Goal: Task Accomplishment & Management: Manage account settings

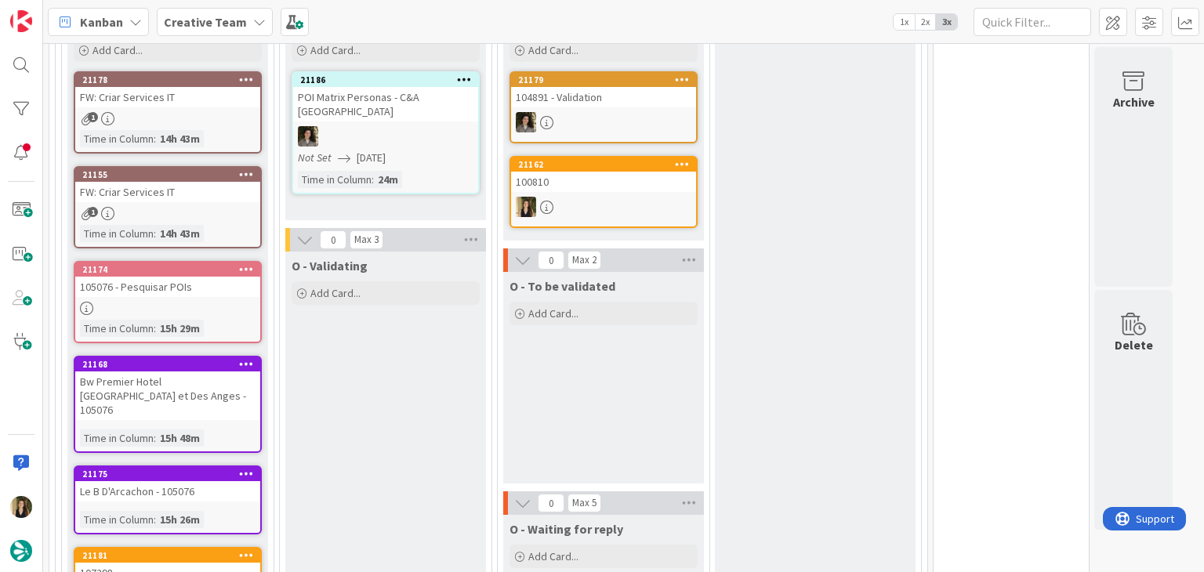
click at [466, 413] on div "O - Validating Add Card..." at bounding box center [385, 563] width 201 height 622
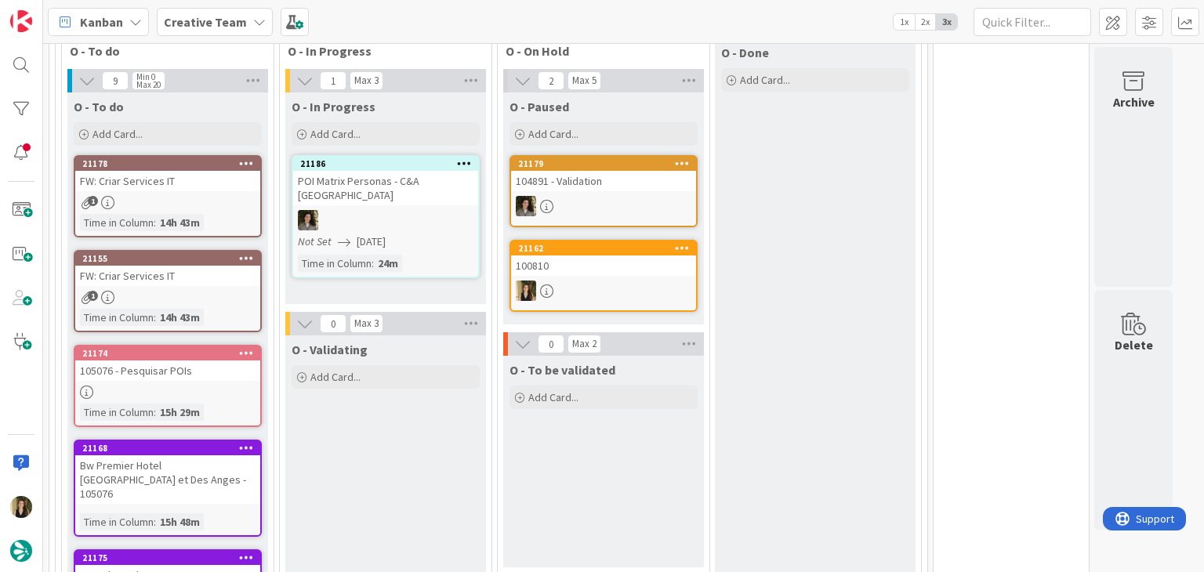
scroll to position [470, 0]
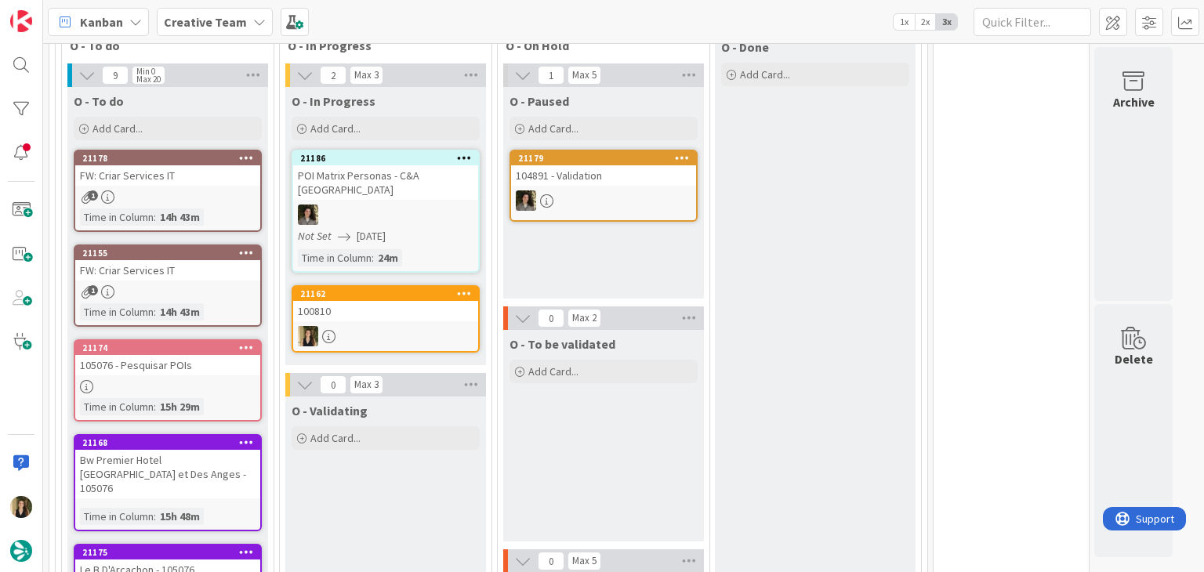
click at [392, 326] on div at bounding box center [385, 336] width 185 height 20
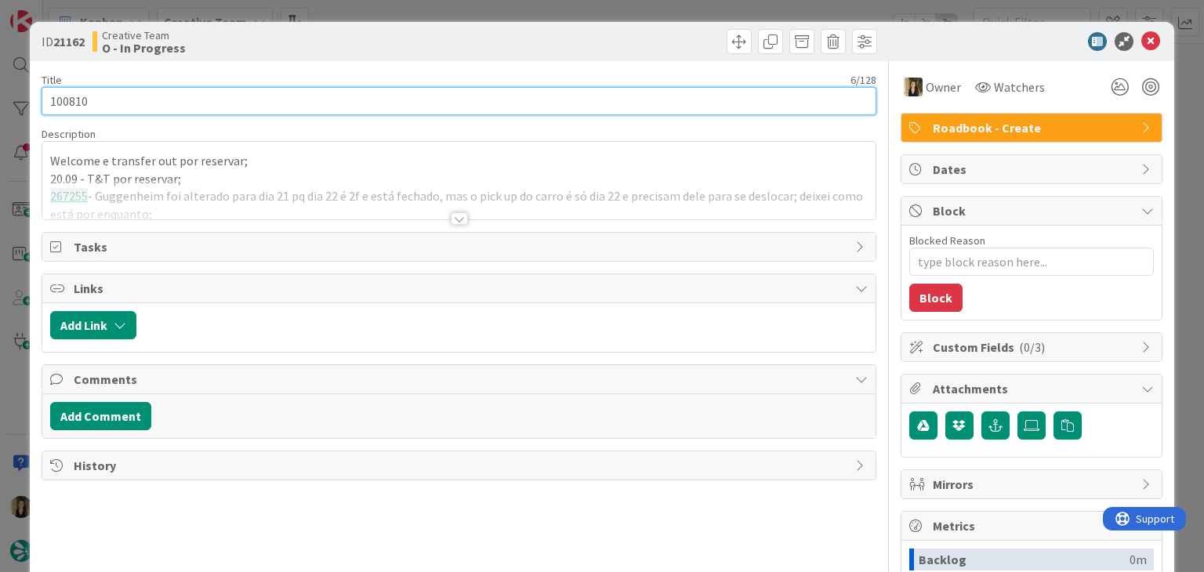
click at [69, 104] on input "100810" at bounding box center [459, 101] width 834 height 28
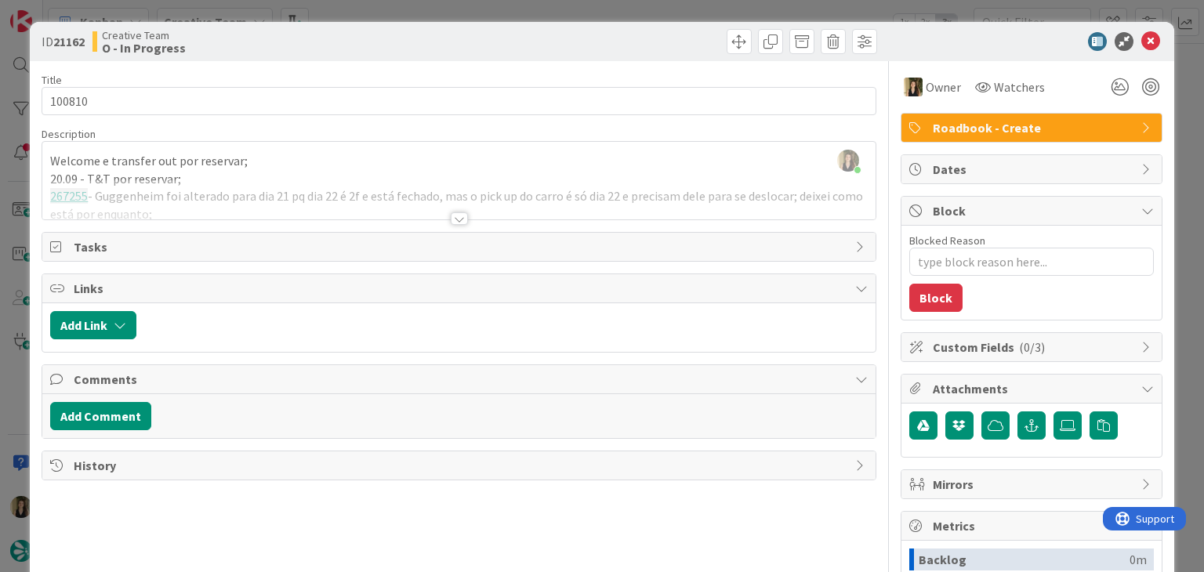
click at [452, 220] on div at bounding box center [459, 218] width 17 height 13
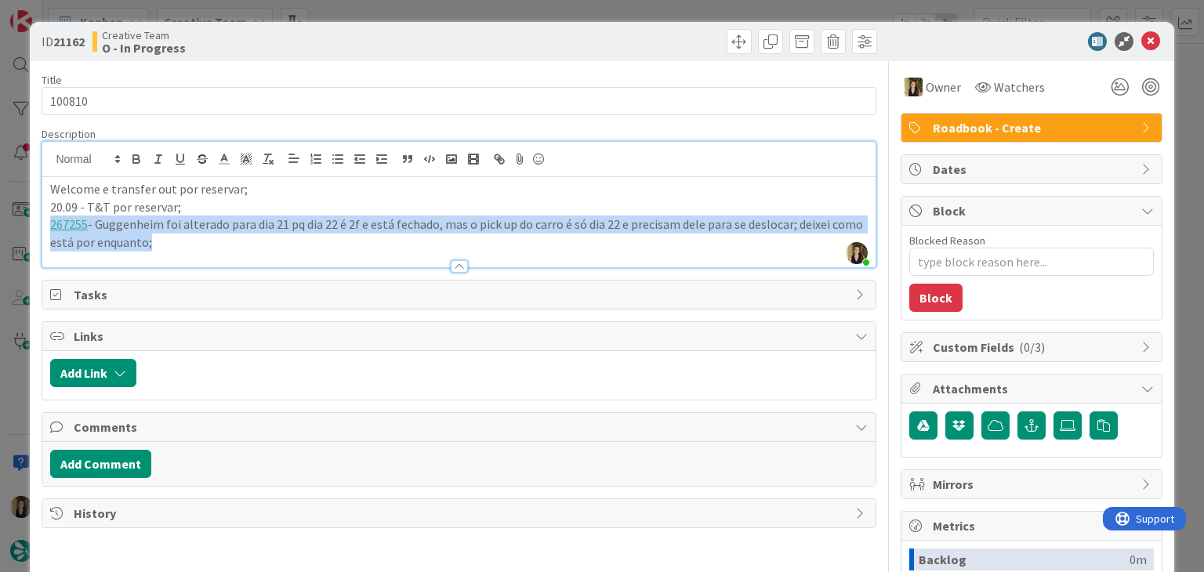
drag, startPoint x: 175, startPoint y: 249, endPoint x: 56, endPoint y: 227, distance: 121.3
click at [56, 227] on div "Description Sofia Palma joined 4 m ago Welcome e transfer out por reservar; 20.…" at bounding box center [459, 197] width 834 height 141
click at [157, 247] on p "267255 - Guggenheim foi alterado para dia 21 pq dia 22 é 2f e está fechado, mas…" at bounding box center [458, 233] width 817 height 35
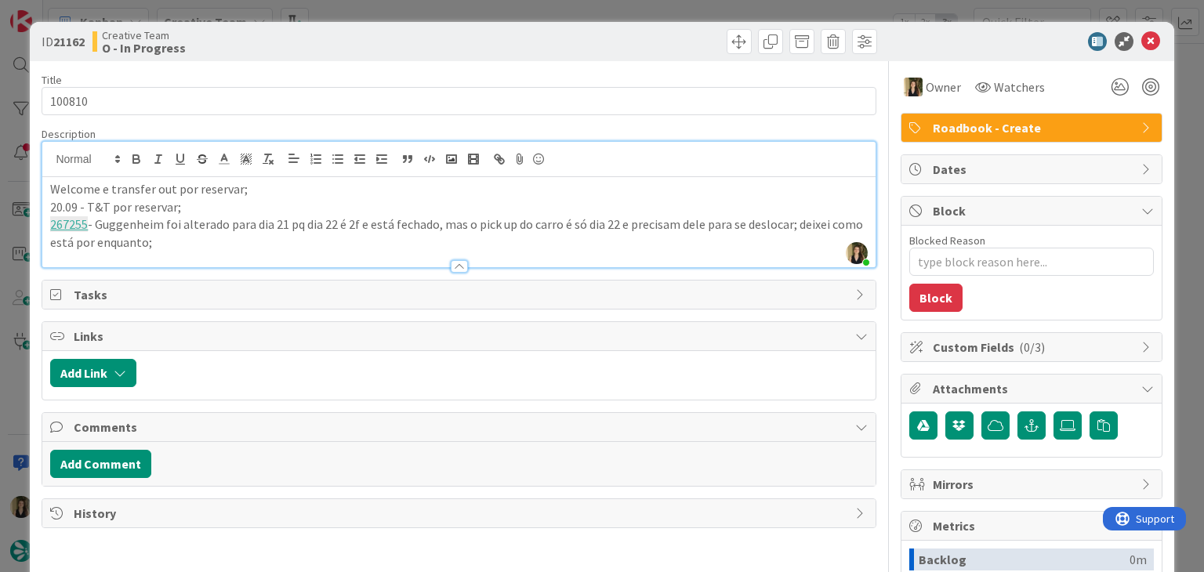
drag, startPoint x: 171, startPoint y: 247, endPoint x: 6, endPoint y: 192, distance: 173.6
click at [6, 192] on div "ID 21162 Creative Team O - In Progress Title 6 / 128 100810 Description Sofia P…" at bounding box center [602, 286] width 1204 height 572
copy div "Welcome e transfer out por reservar; 20.09 - T&T por reservar; 267255 - Guggenh…"
click at [525, 13] on div "ID 21162 Creative Team O - In Progress Title 6 / 128 100810 Description Sofia P…" at bounding box center [602, 286] width 1204 height 572
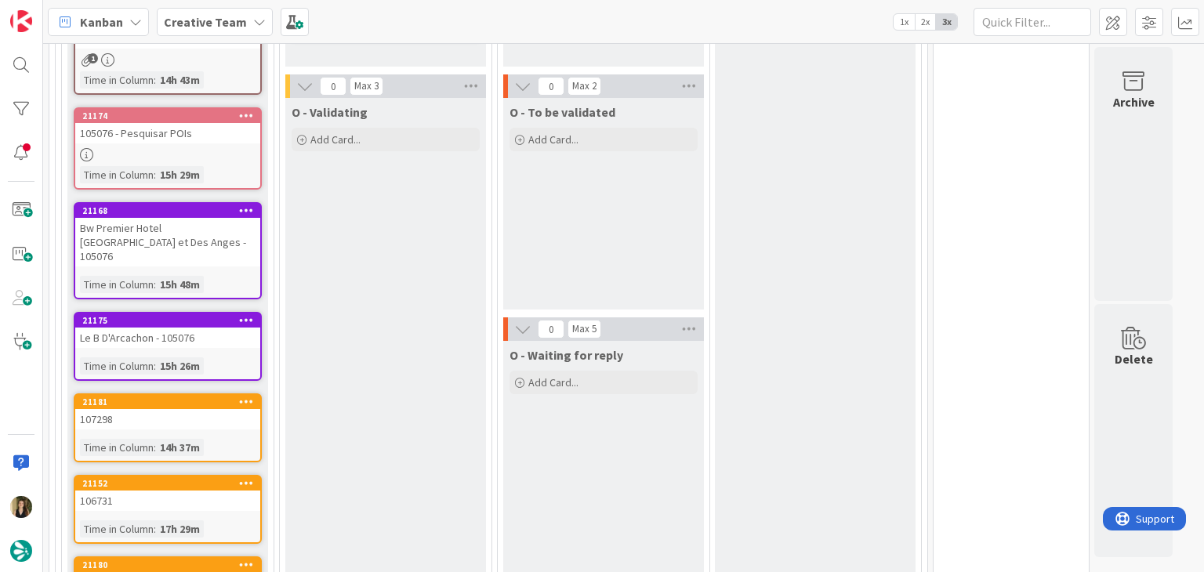
click at [421, 343] on div "O - Validating Add Card..." at bounding box center [385, 409] width 201 height 622
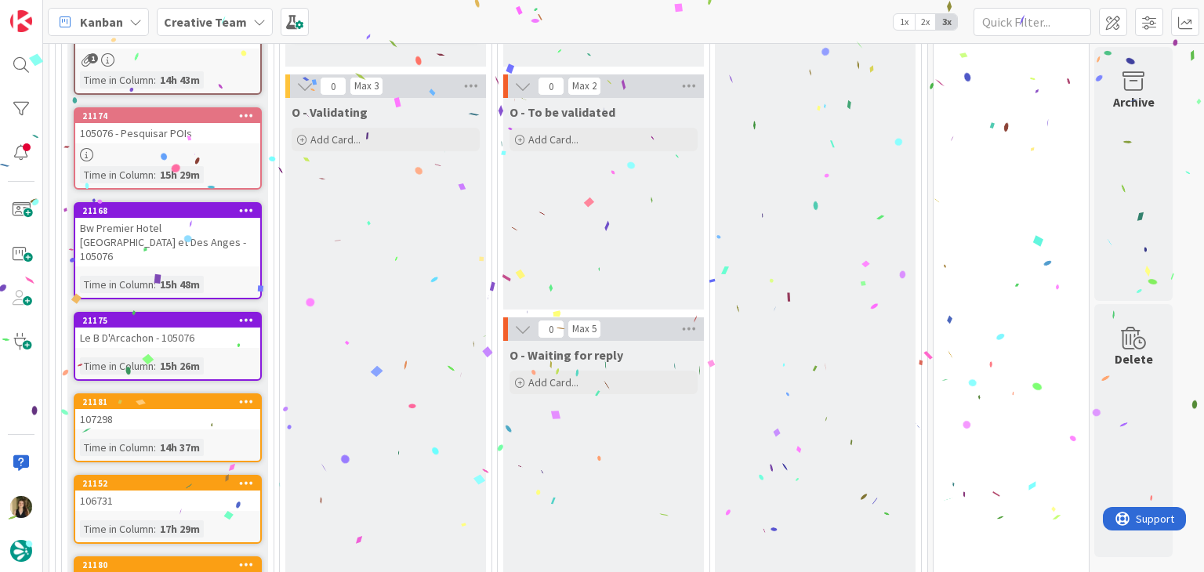
scroll to position [467, 0]
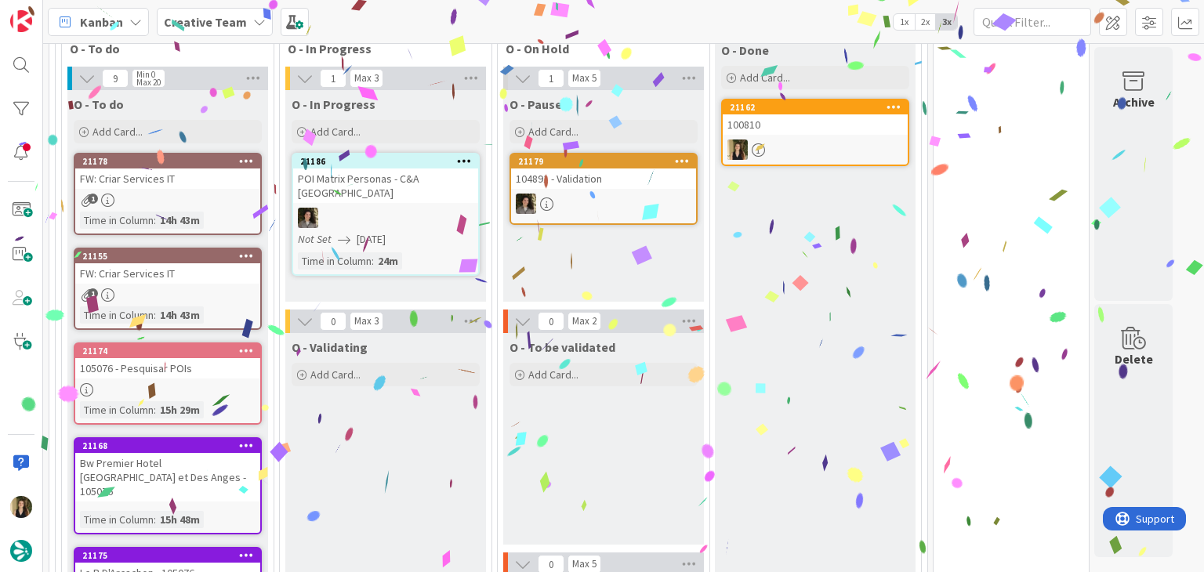
click at [195, 187] on link "21178 FW: Criar Services IT 1 Time in Column : 14h 43m" at bounding box center [168, 194] width 188 height 82
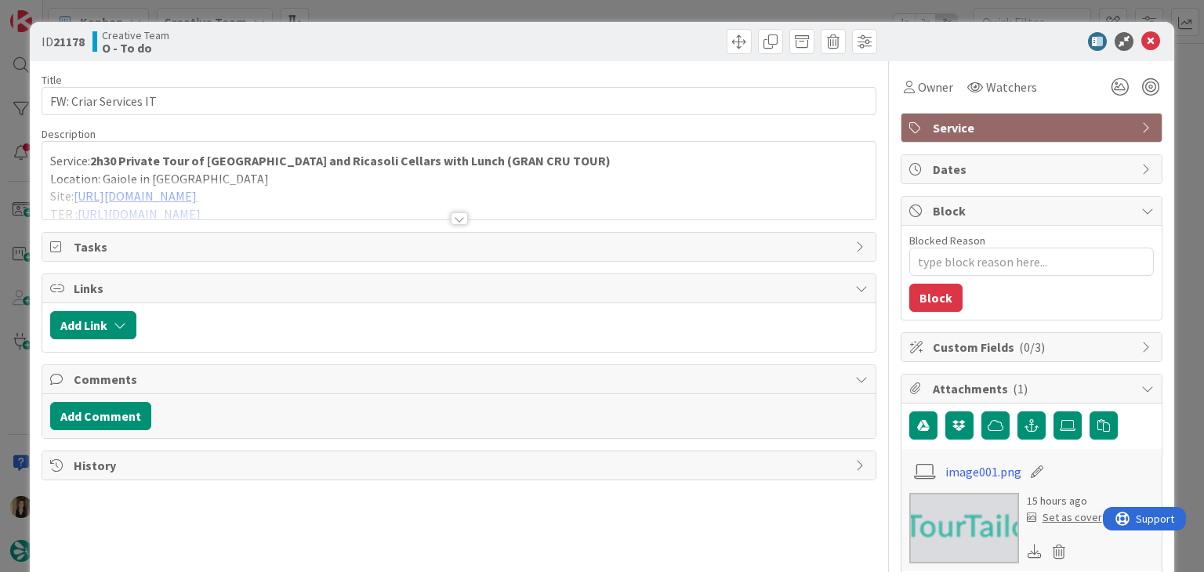
drag, startPoint x: 383, startPoint y: 14, endPoint x: 379, endPoint y: 27, distance: 13.7
click at [381, 13] on div "ID 21178 Creative Team O - To do Title 21 / 128 FW: Criar Services IT Descripti…" at bounding box center [602, 286] width 1204 height 572
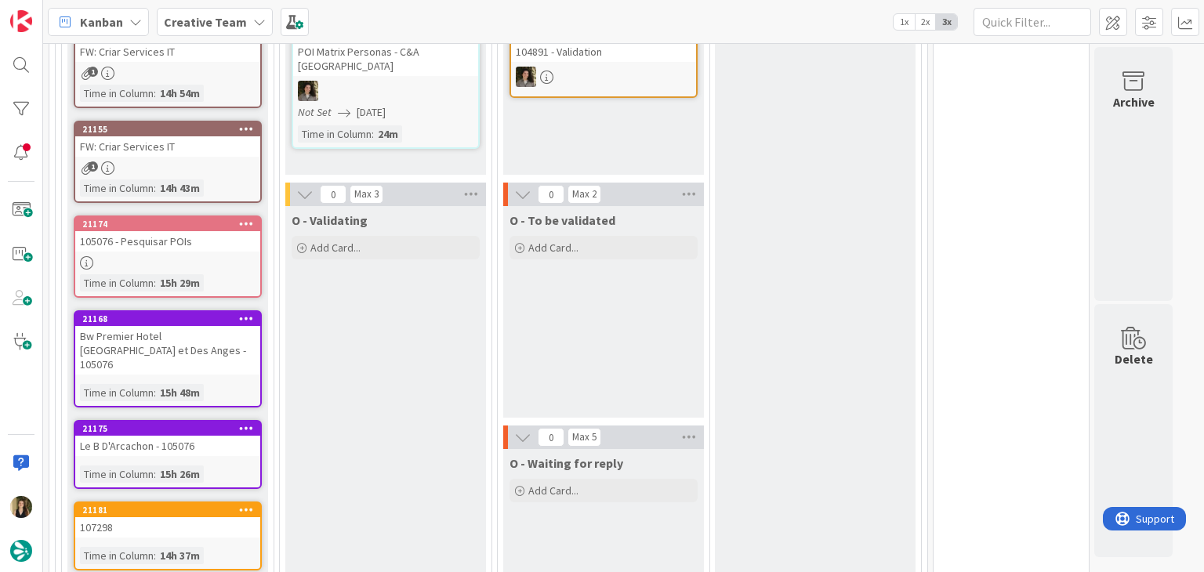
scroll to position [781, 0]
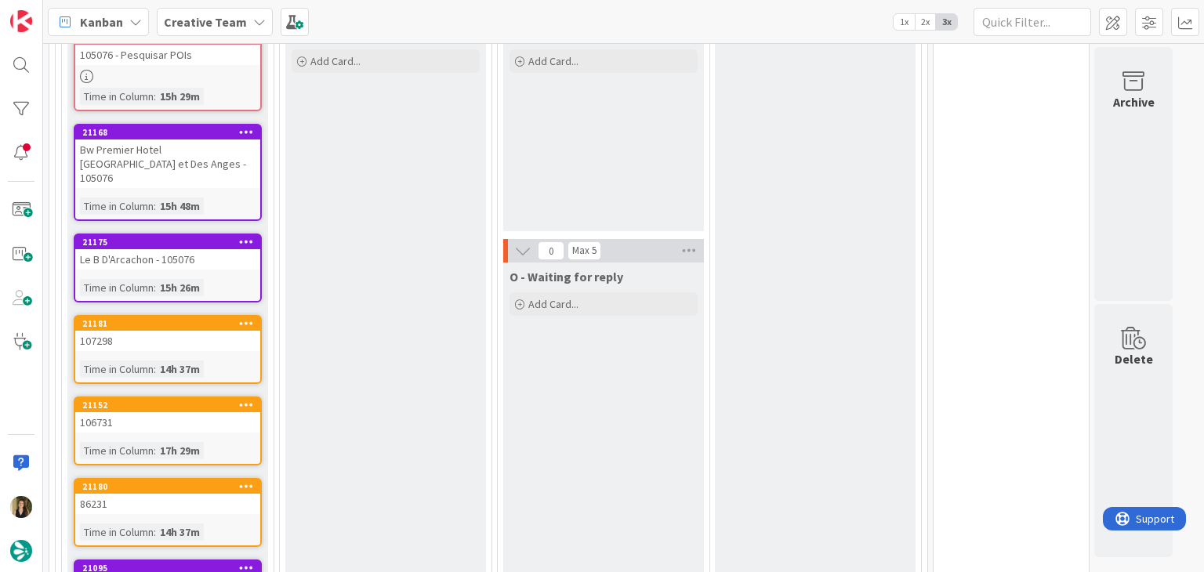
click at [237, 333] on link "21181 107298 Time in Column : 14h 37m" at bounding box center [168, 349] width 188 height 69
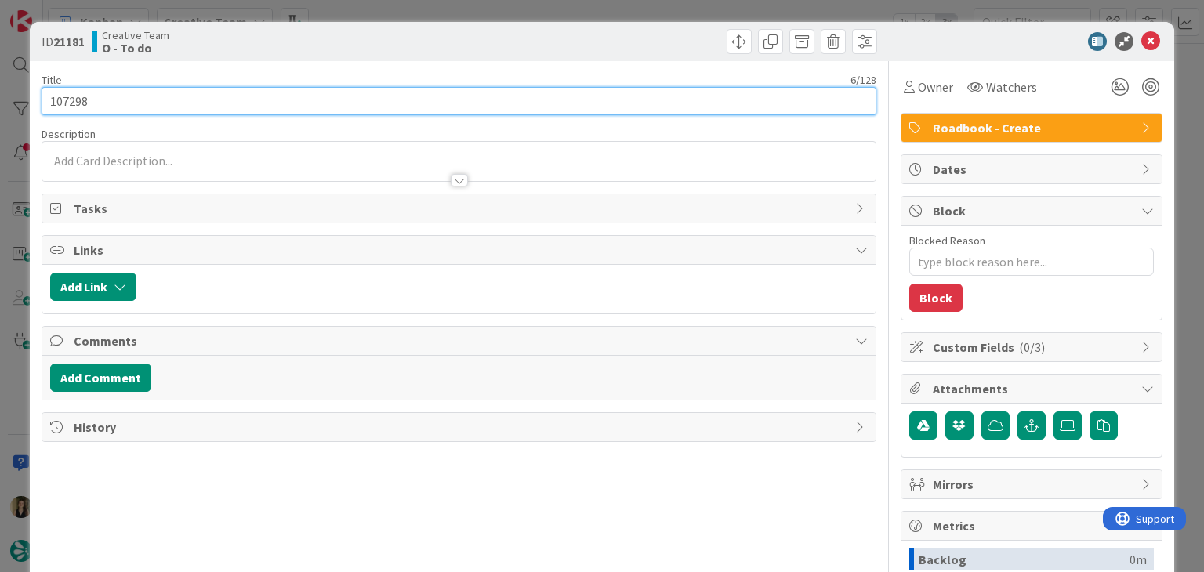
click at [74, 101] on input "107298" at bounding box center [459, 101] width 834 height 28
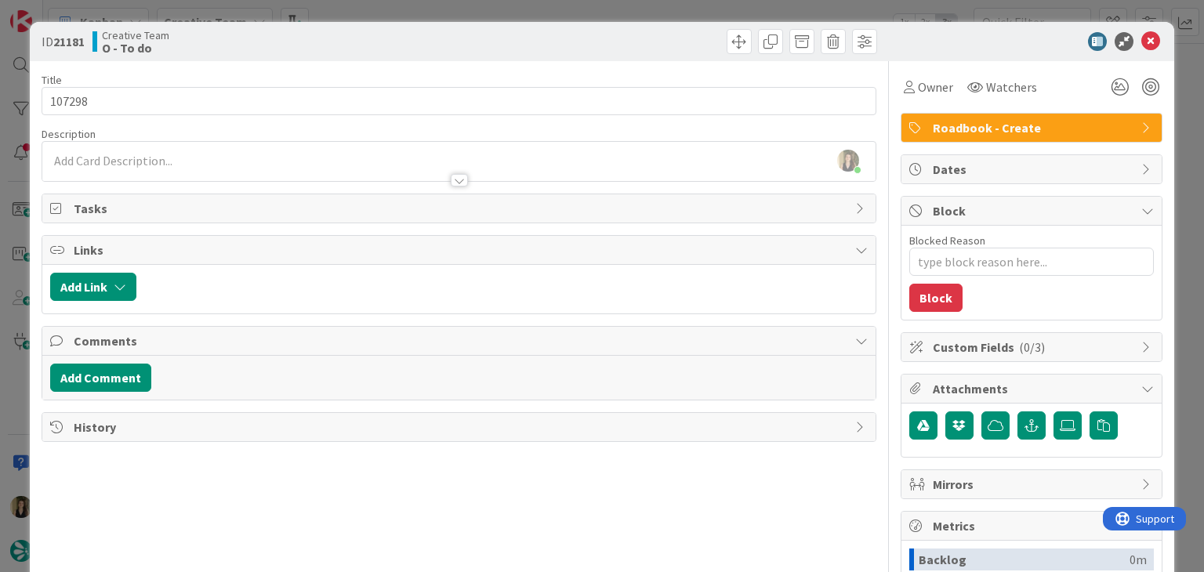
drag, startPoint x: 321, startPoint y: 55, endPoint x: 361, endPoint y: 11, distance: 59.4
click at [323, 54] on div "ID 21181 Creative Team O - To do" at bounding box center [602, 41] width 1144 height 39
click at [364, 10] on div "ID 21181 Creative Team O - To do Title 6 / 128 107298 Description Sofia Palma j…" at bounding box center [602, 286] width 1204 height 572
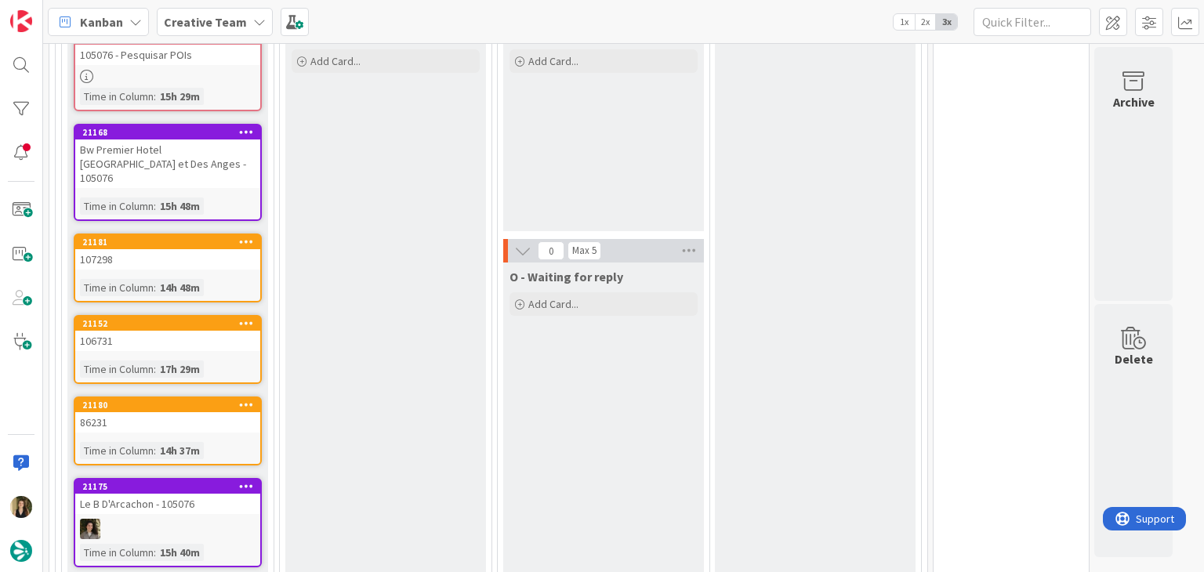
click at [210, 335] on link "21152 106731 Time in Column : 17h 29m" at bounding box center [168, 349] width 188 height 69
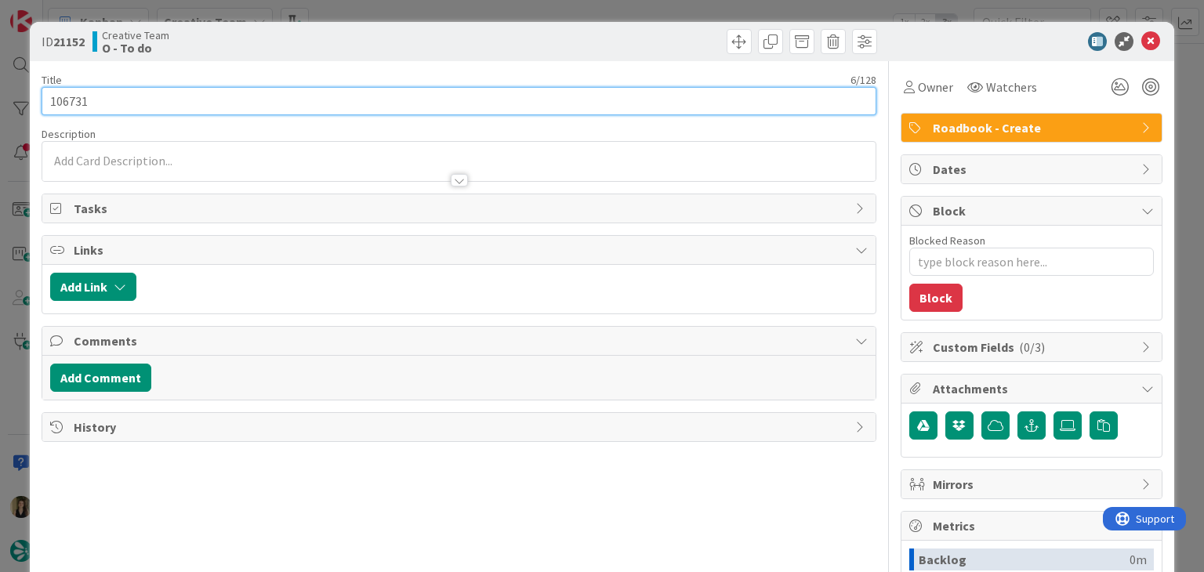
click at [71, 100] on input "106731" at bounding box center [459, 101] width 834 height 28
click at [70, 100] on input "106731" at bounding box center [459, 101] width 834 height 28
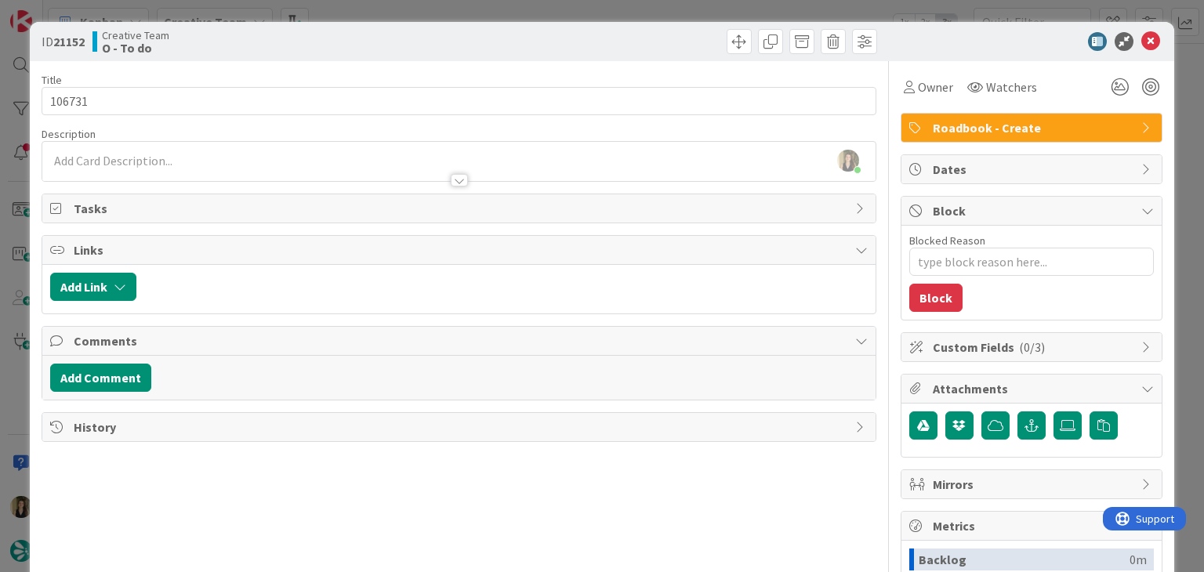
drag, startPoint x: 421, startPoint y: 35, endPoint x: 420, endPoint y: 4, distance: 31.4
click at [421, 35] on div "Creative Team O - To do" at bounding box center [274, 41] width 363 height 25
click at [420, 2] on div "ID 21152 Creative Team O - To do Title 6 / 128 106731 Description Sofia Palma j…" at bounding box center [602, 286] width 1204 height 572
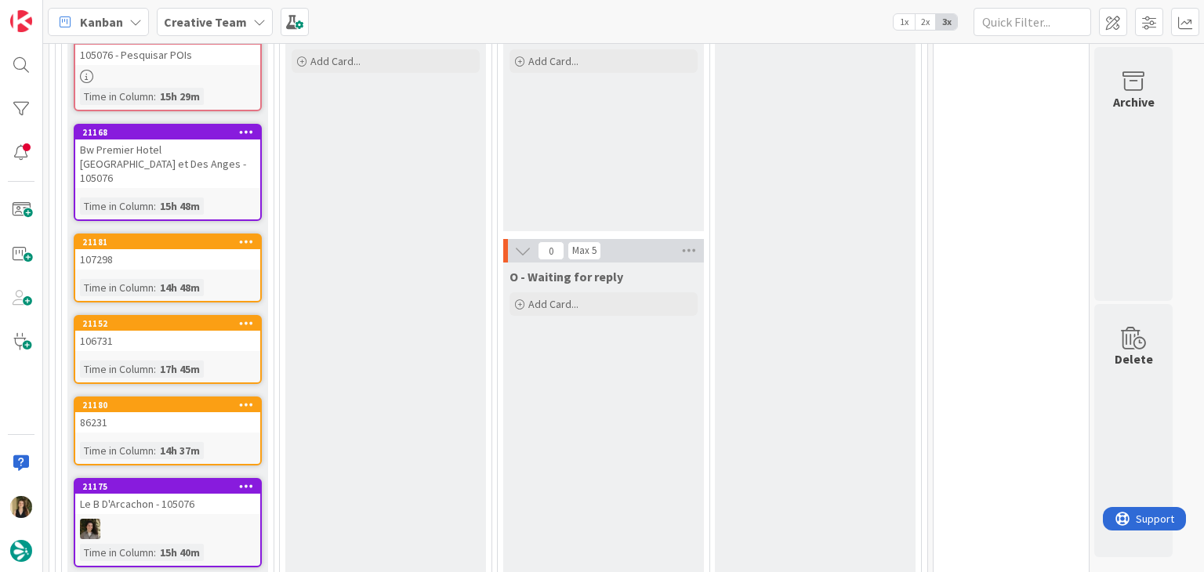
click at [223, 412] on div "86231" at bounding box center [167, 422] width 185 height 20
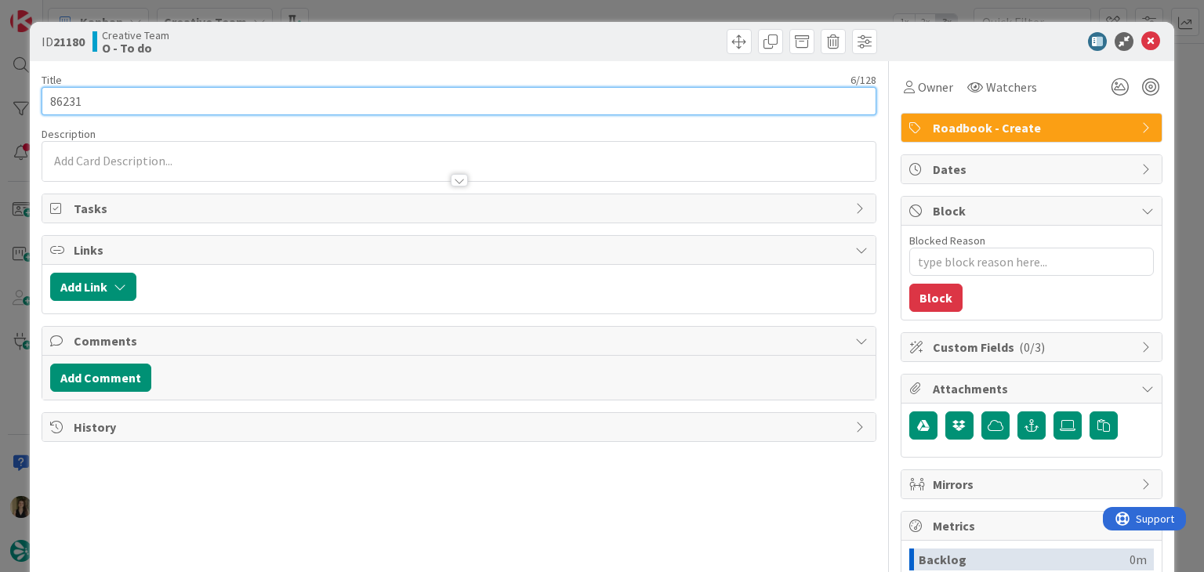
click at [68, 95] on input "86231" at bounding box center [459, 101] width 834 height 28
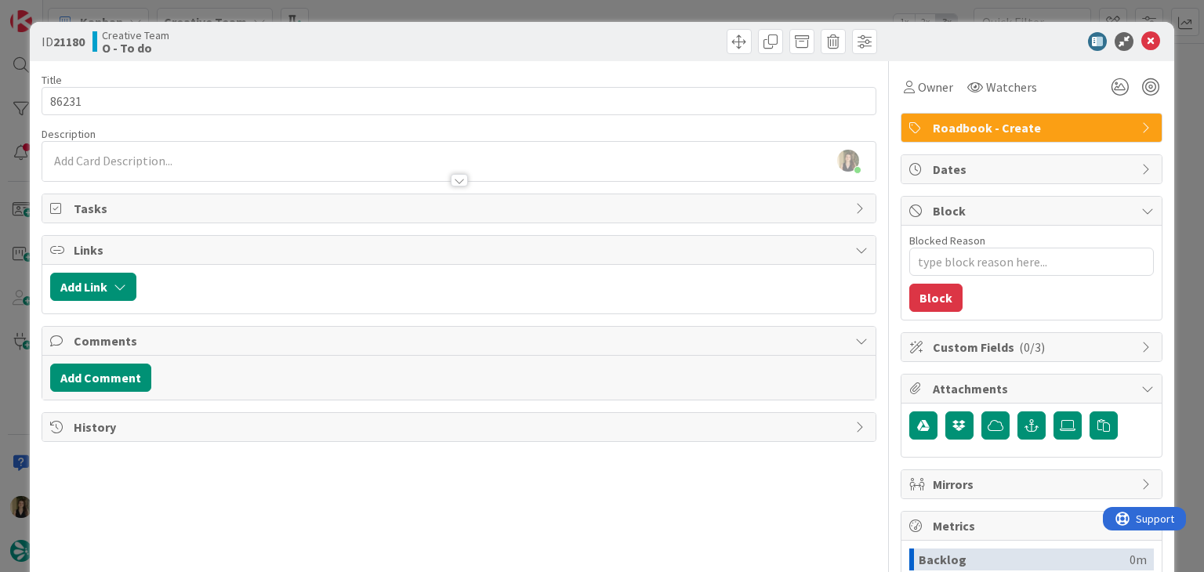
click at [389, 34] on div "Creative Team O - To do" at bounding box center [274, 41] width 363 height 25
click at [392, 10] on div "ID 21180 Creative Team O - To do Title 6 / 128 86231 Description Sofia Palma ju…" at bounding box center [602, 286] width 1204 height 572
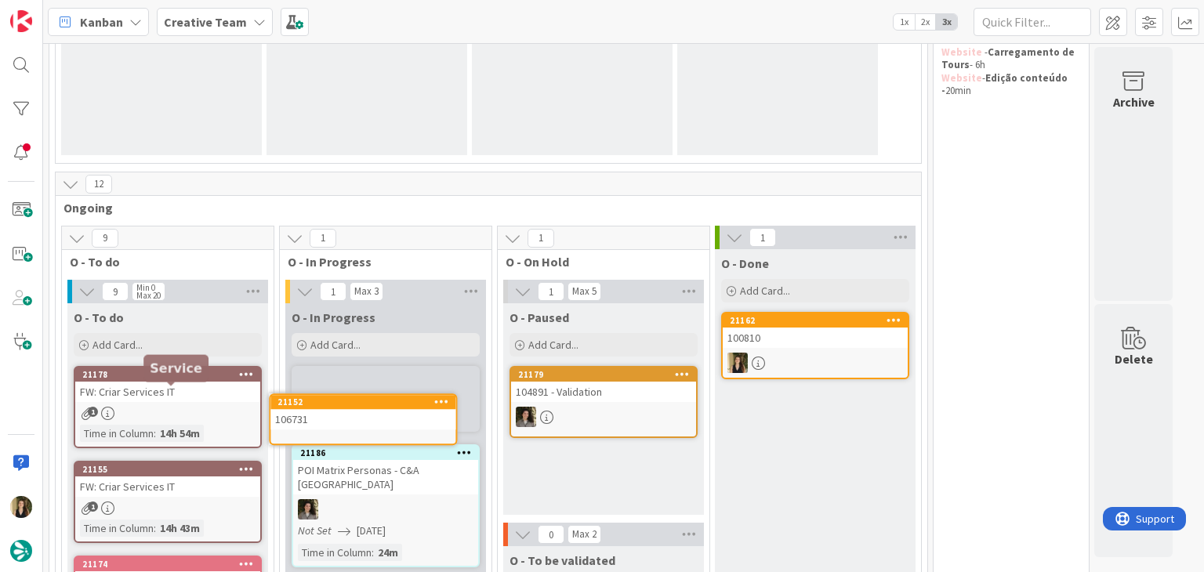
scroll to position [292, 0]
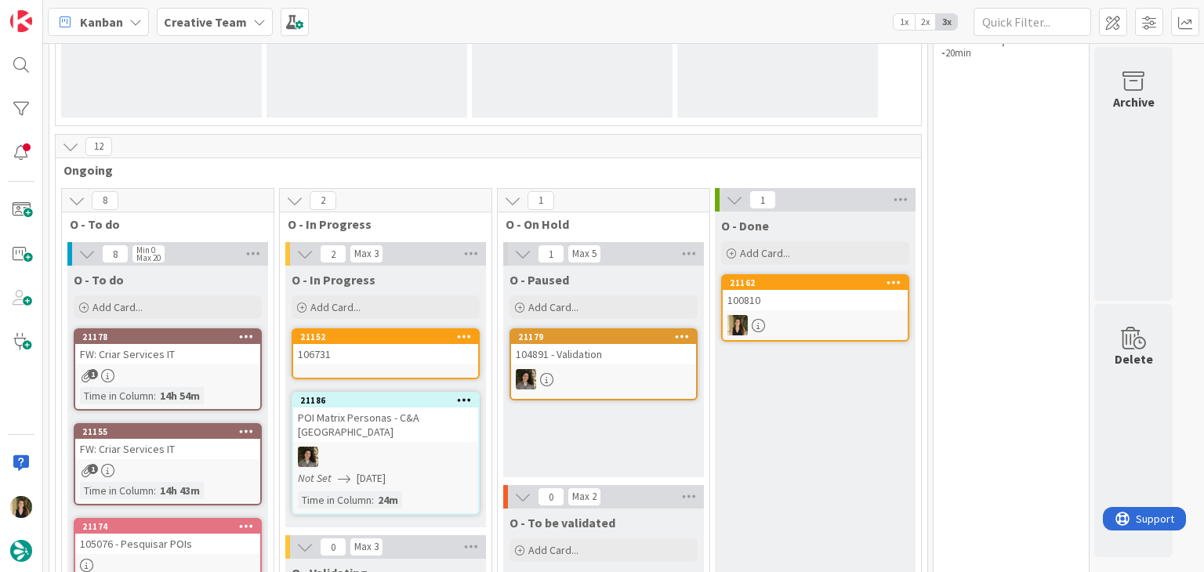
click at [418, 348] on div "106731" at bounding box center [385, 354] width 185 height 20
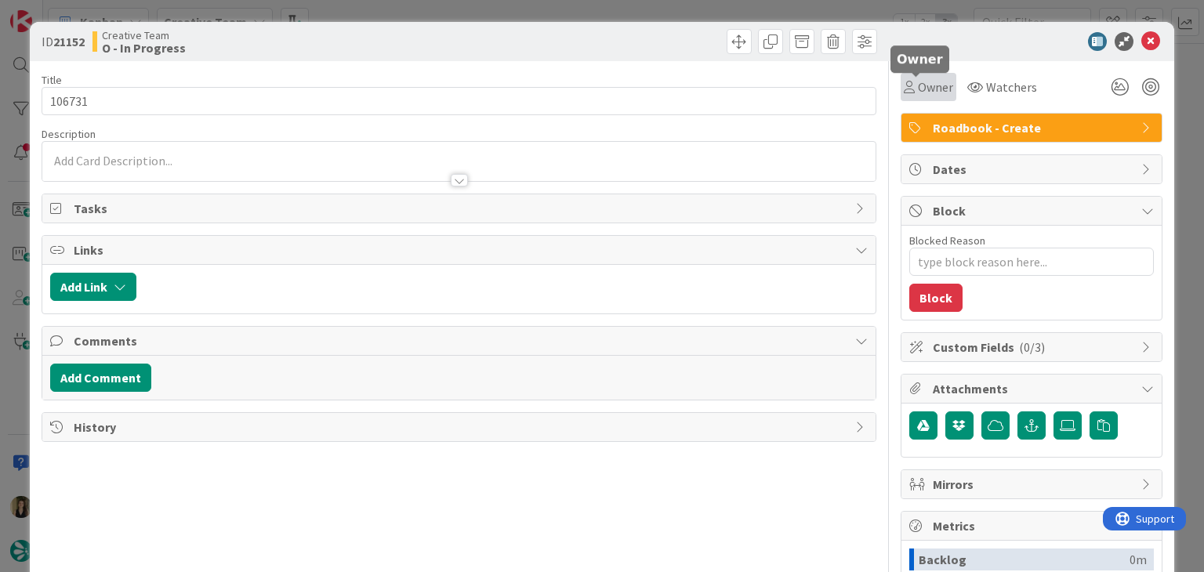
click at [918, 89] on span "Owner" at bounding box center [935, 87] width 35 height 19
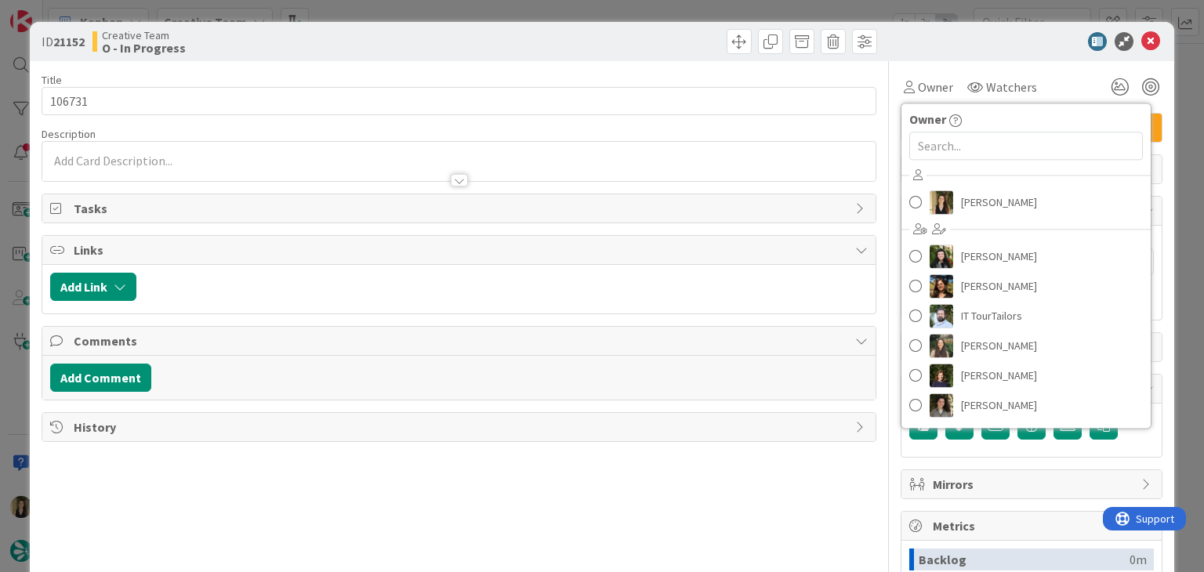
click at [968, 186] on div "Sofia Palma Beatriz Cassona Diana Ramos IT TourTailors Inês Gonçalves Margarida…" at bounding box center [1026, 292] width 249 height 259
click at [969, 192] on span "[PERSON_NAME]" at bounding box center [999, 203] width 76 height 24
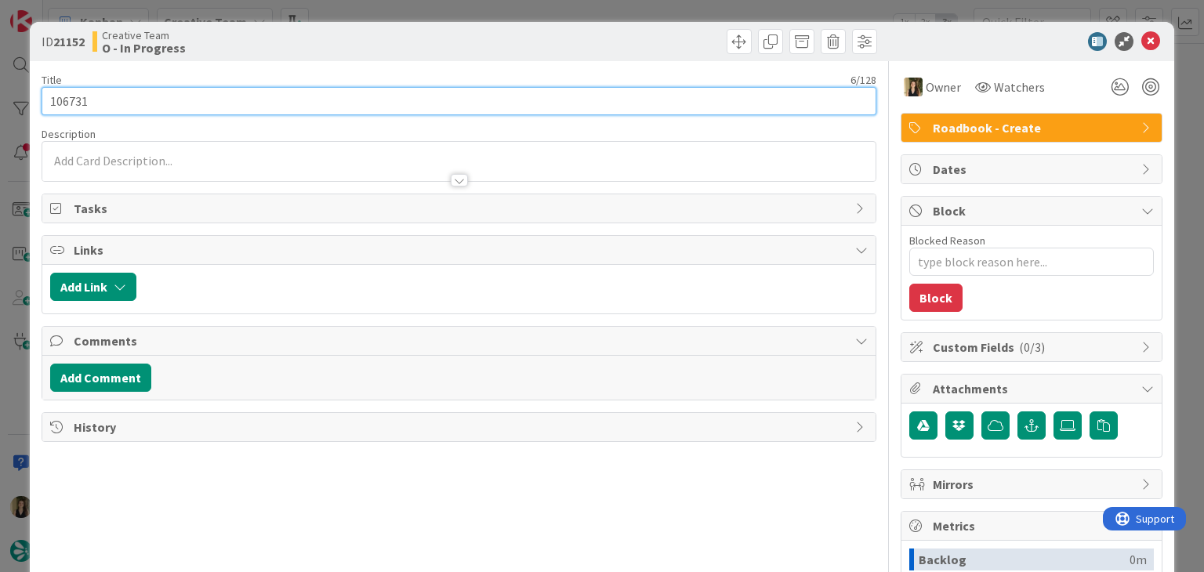
click at [83, 99] on input "106731" at bounding box center [459, 101] width 834 height 28
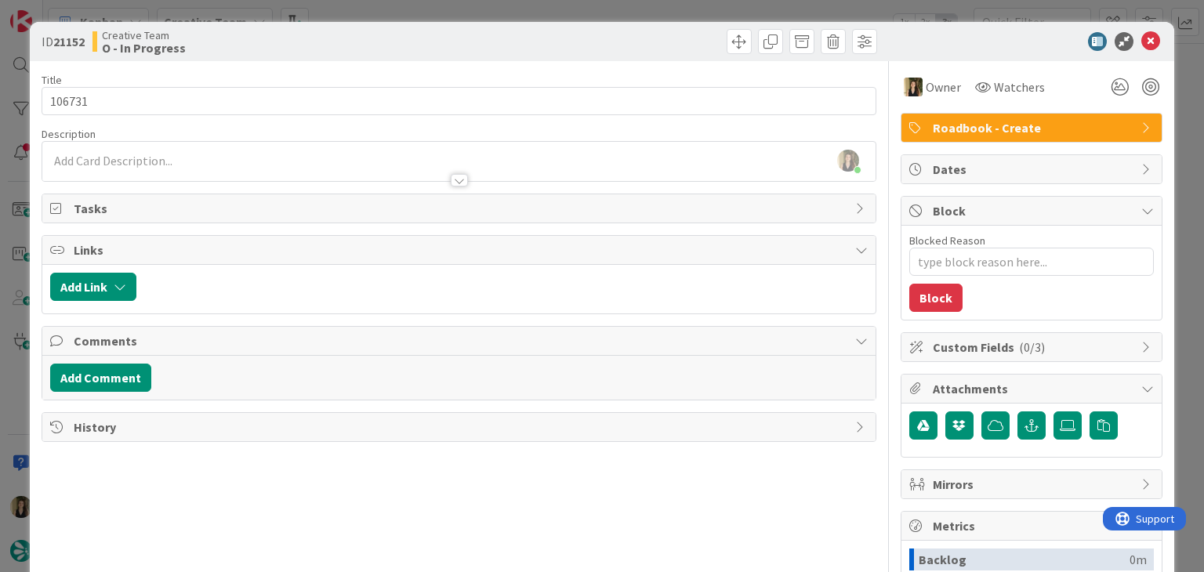
drag, startPoint x: 403, startPoint y: 45, endPoint x: 403, endPoint y: 23, distance: 22.0
click at [401, 42] on div "Creative Team O - In Progress" at bounding box center [274, 41] width 363 height 25
click at [401, 9] on div "ID 21152 Creative Team O - In Progress Title 6 / 128 106731 Description Sofia P…" at bounding box center [602, 286] width 1204 height 572
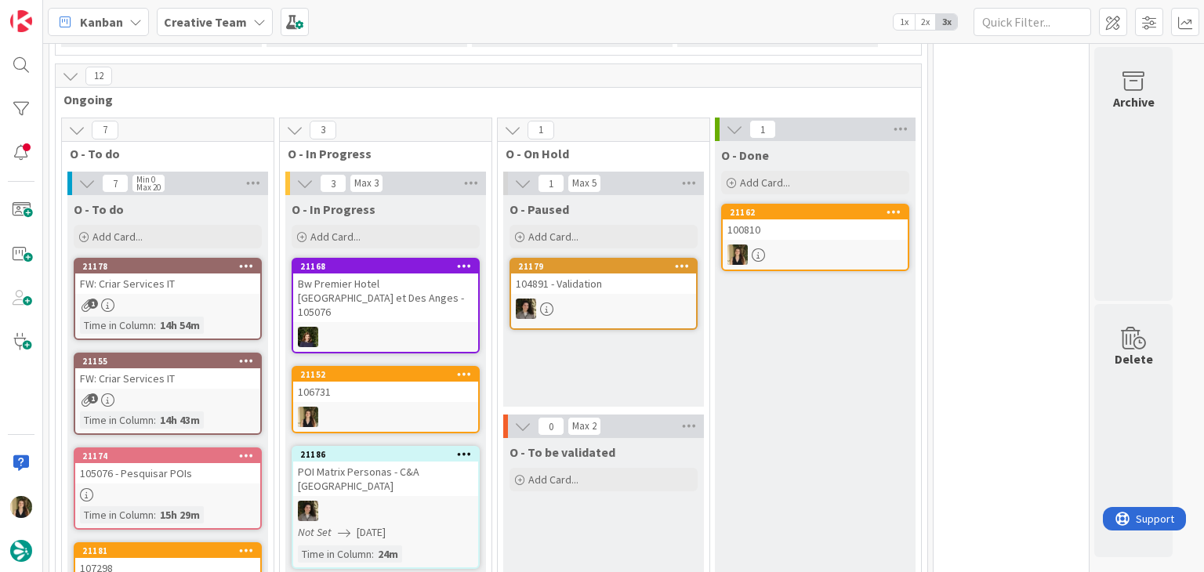
scroll to position [370, 0]
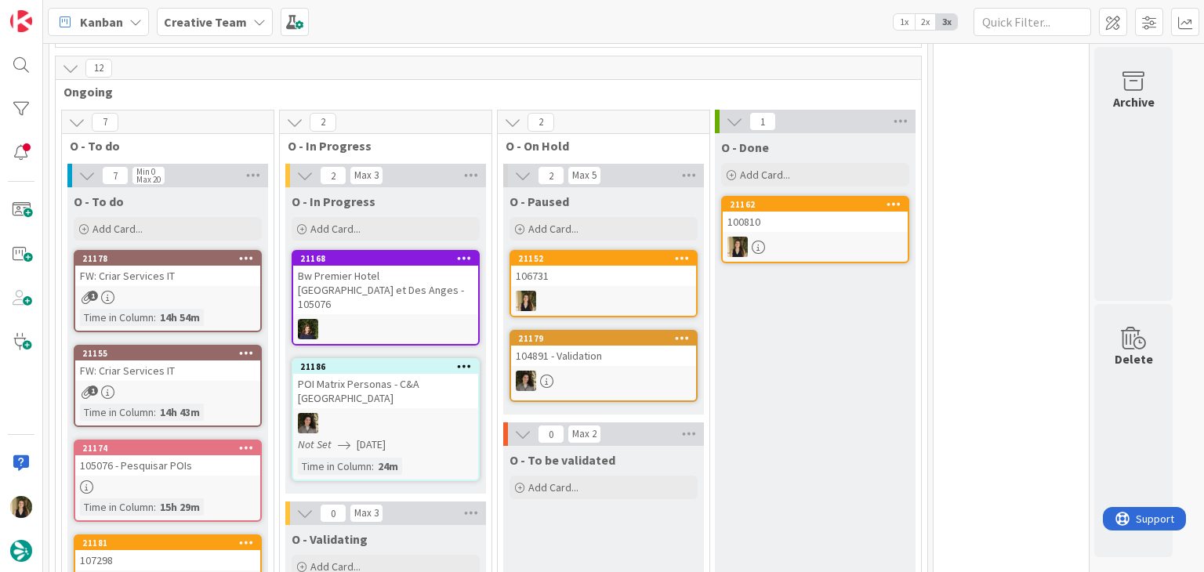
click at [603, 286] on link "21152 106731" at bounding box center [604, 283] width 188 height 67
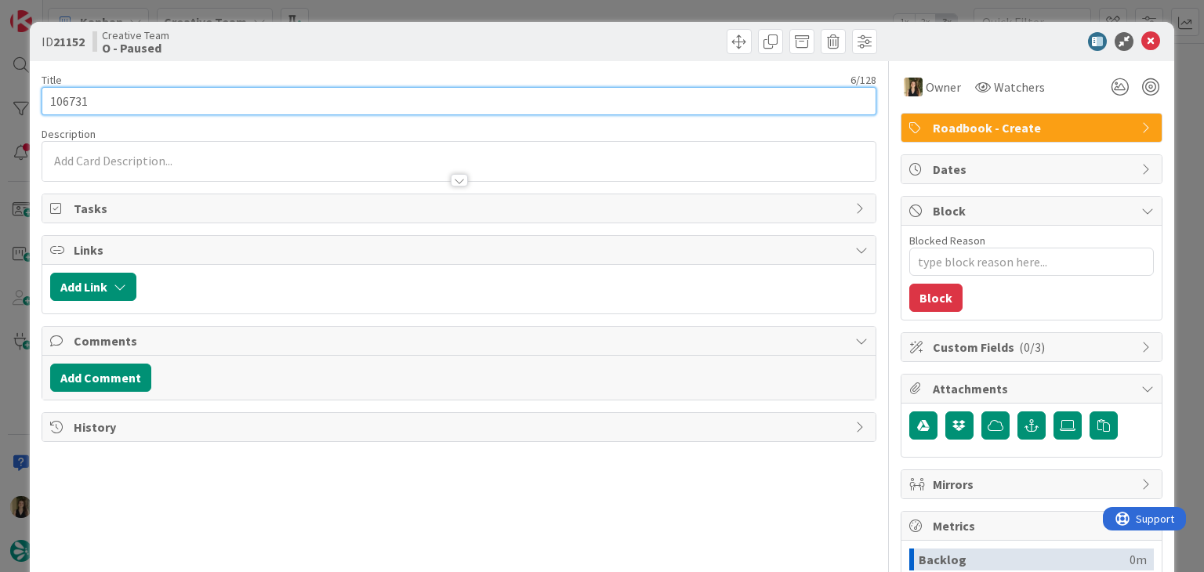
click at [74, 95] on input "106731" at bounding box center [459, 101] width 834 height 28
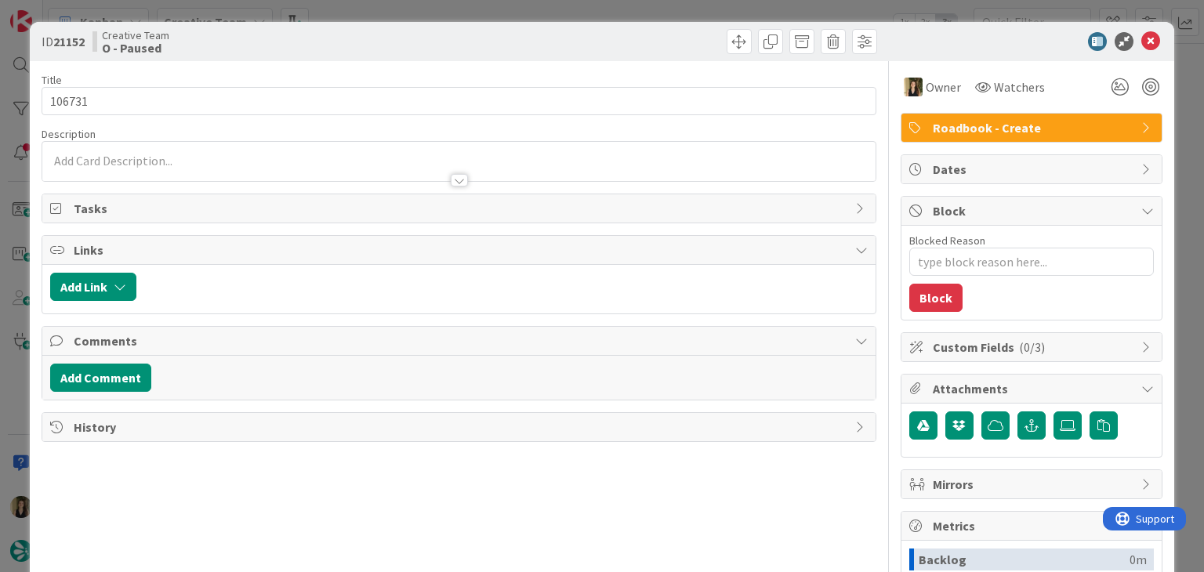
drag, startPoint x: 376, startPoint y: 38, endPoint x: 380, endPoint y: 16, distance: 22.3
click at [376, 35] on div "Creative Team O - Paused" at bounding box center [274, 41] width 363 height 25
drag, startPoint x: 383, startPoint y: 8, endPoint x: 384, endPoint y: 24, distance: 15.8
click at [383, 7] on div "ID 21152 Creative Team O - Paused Title 6 / 128 106731 Description Owner Watche…" at bounding box center [602, 286] width 1204 height 572
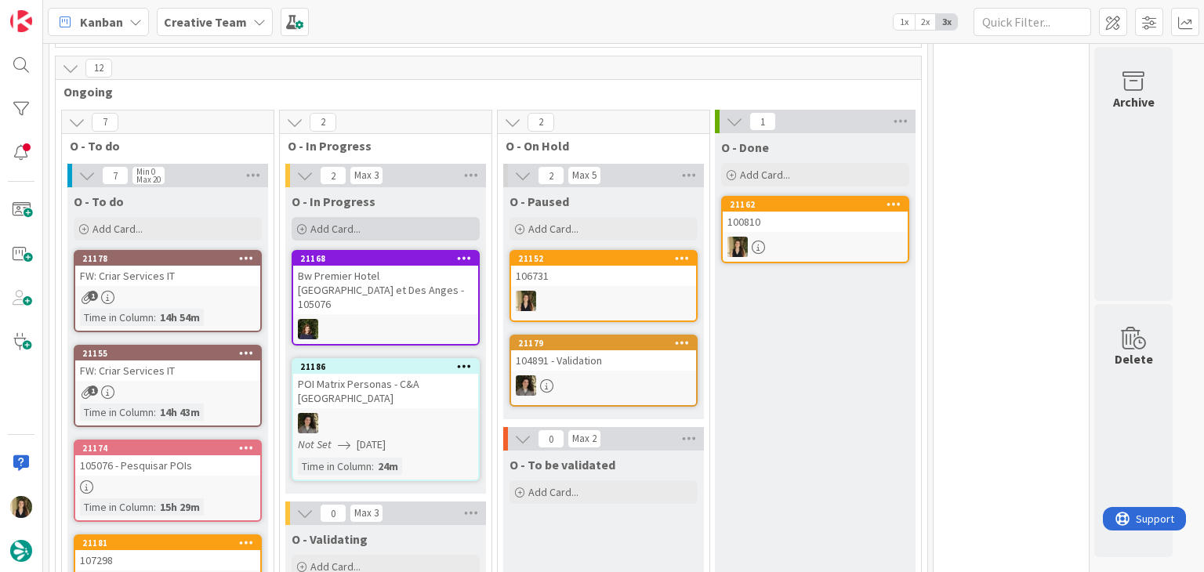
click at [385, 234] on div "Add Card..." at bounding box center [386, 229] width 188 height 24
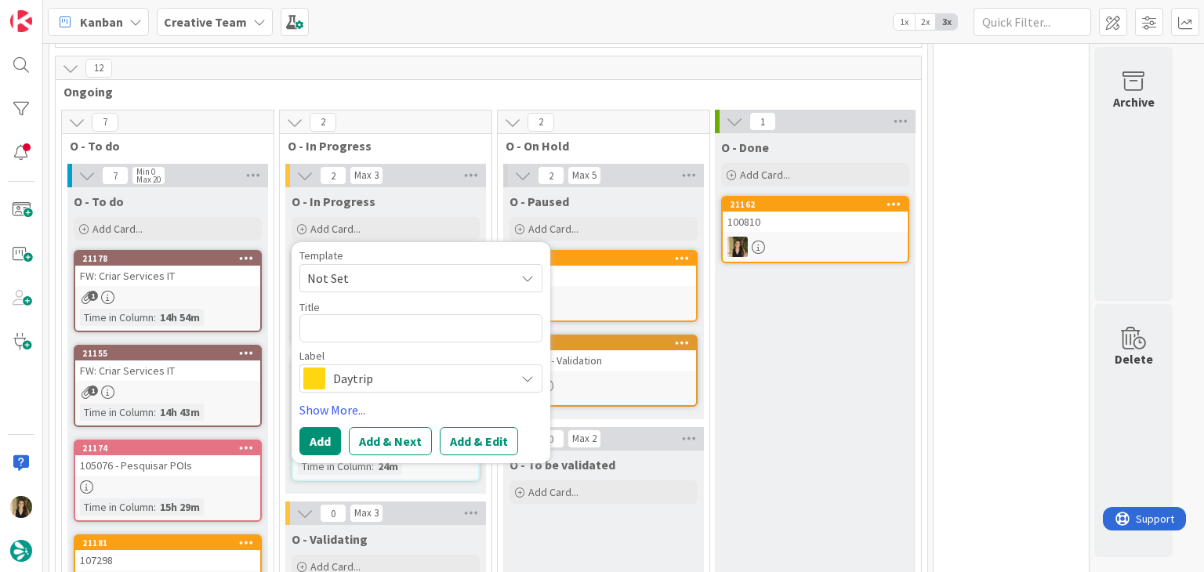
type textarea "x"
type textarea "106731"
type textarea "x"
type textarea "106731"
type textarea "x"
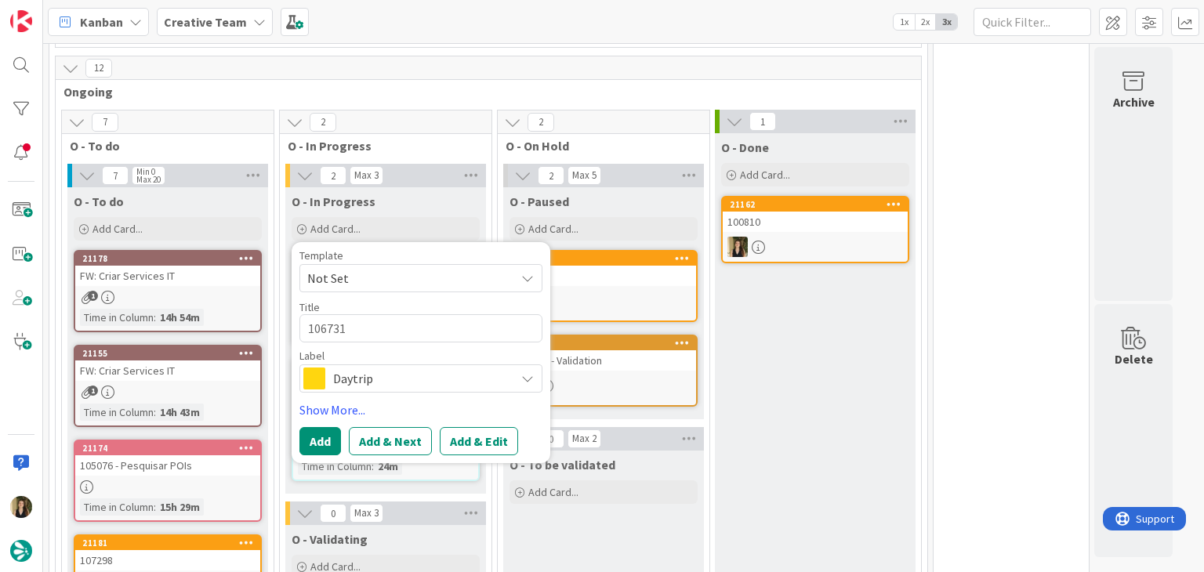
type textarea "106731 c"
type textarea "x"
type textarea "106731 cr"
type textarea "x"
type textarea "106731 cri"
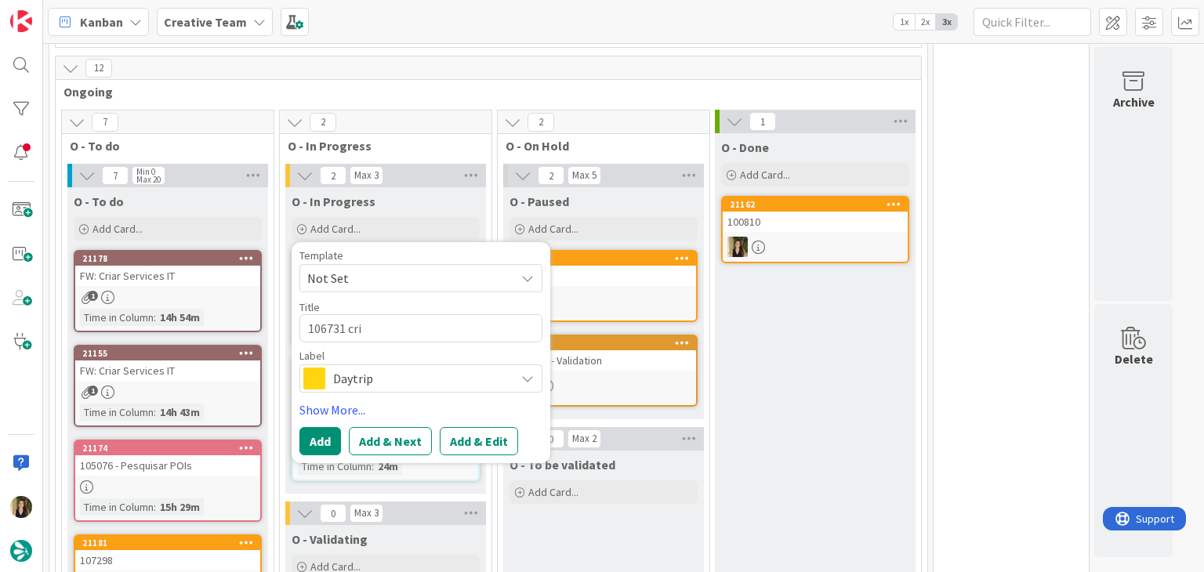
type textarea "x"
type textarea "106731 cria"
type textarea "x"
type textarea "106731 criat"
type textarea "x"
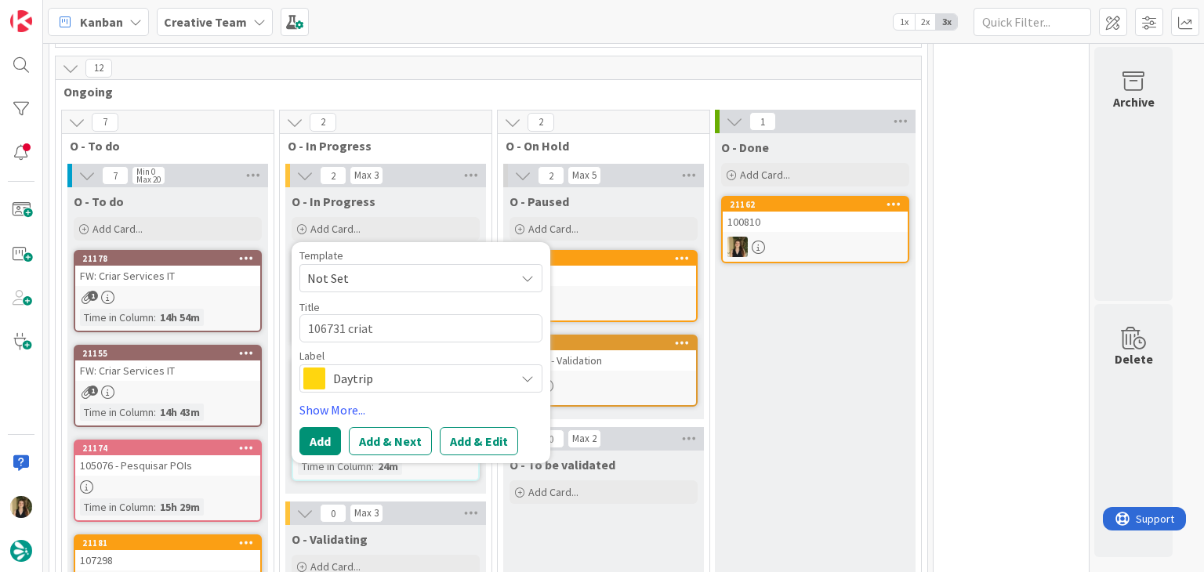
type textarea "106731 cria"
type textarea "x"
type textarea "106731 criar"
type textarea "x"
type textarea "106731 criar"
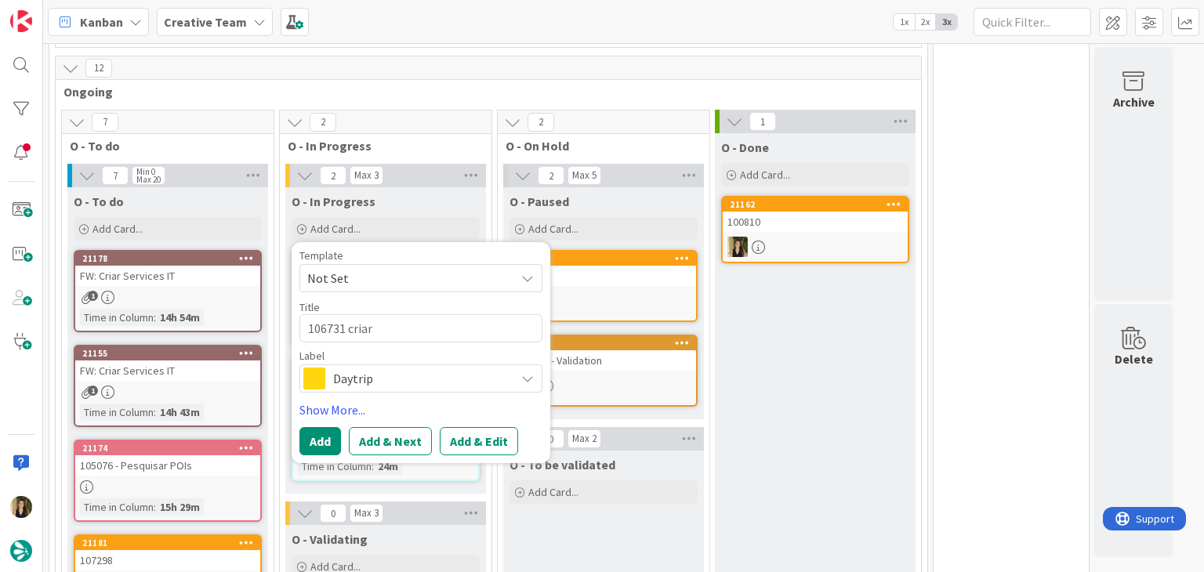
type textarea "x"
type textarea "106731 criar s"
type textarea "x"
type textarea "106731 criar su"
type textarea "x"
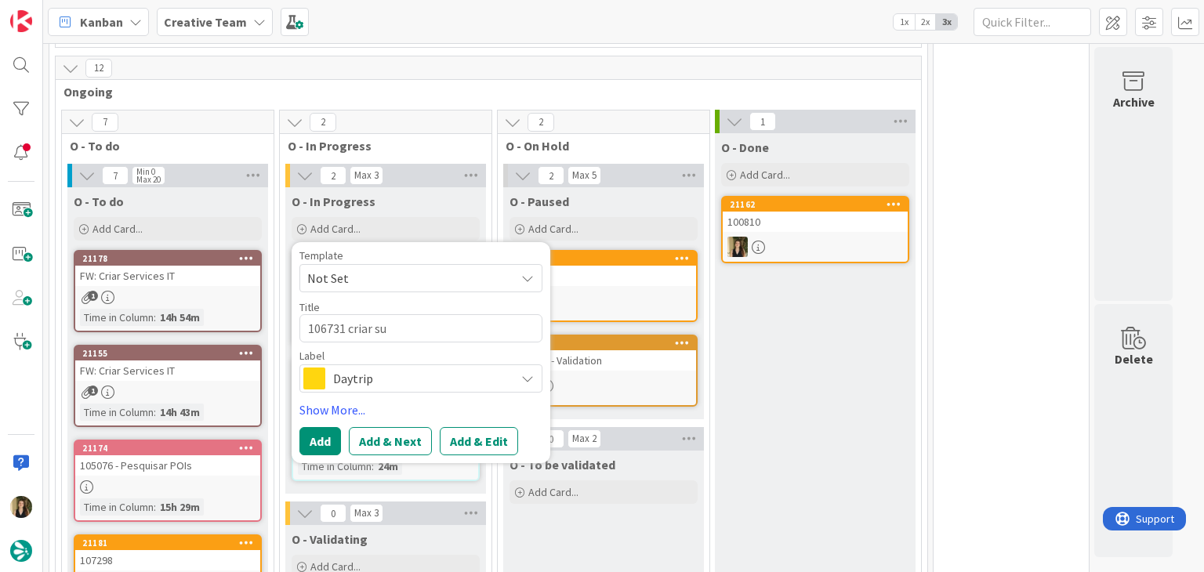
type textarea "106731 criar sup"
type textarea "x"
type textarea "106731 criar supp"
type textarea "x"
type textarea "106731 criar suppl"
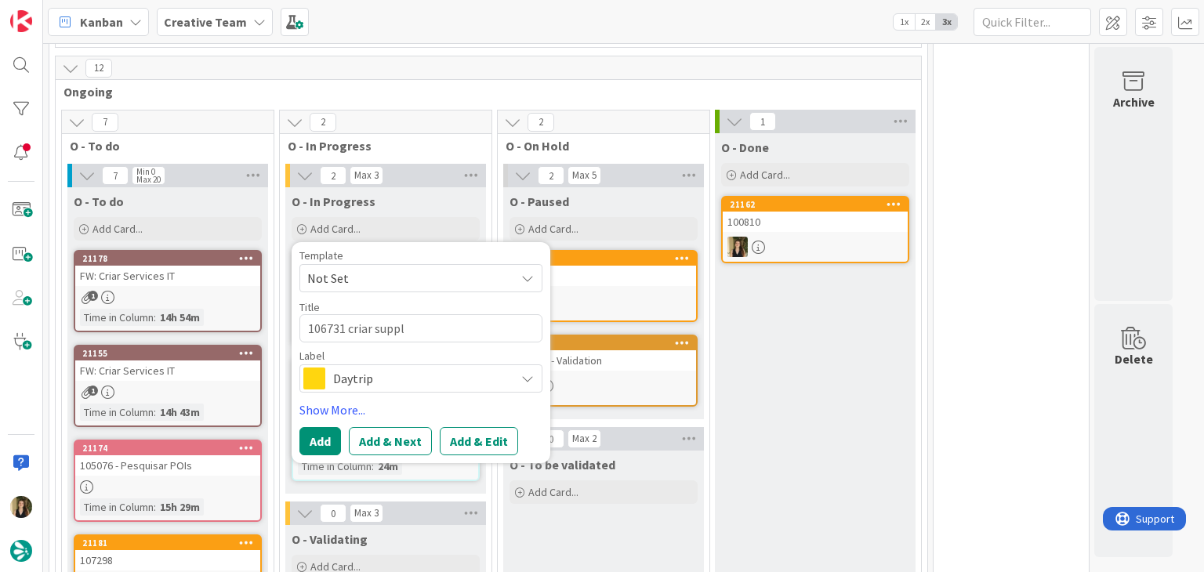
type textarea "x"
type textarea "106731 criar suppli"
type textarea "x"
type textarea "106731 criar supplie"
type textarea "x"
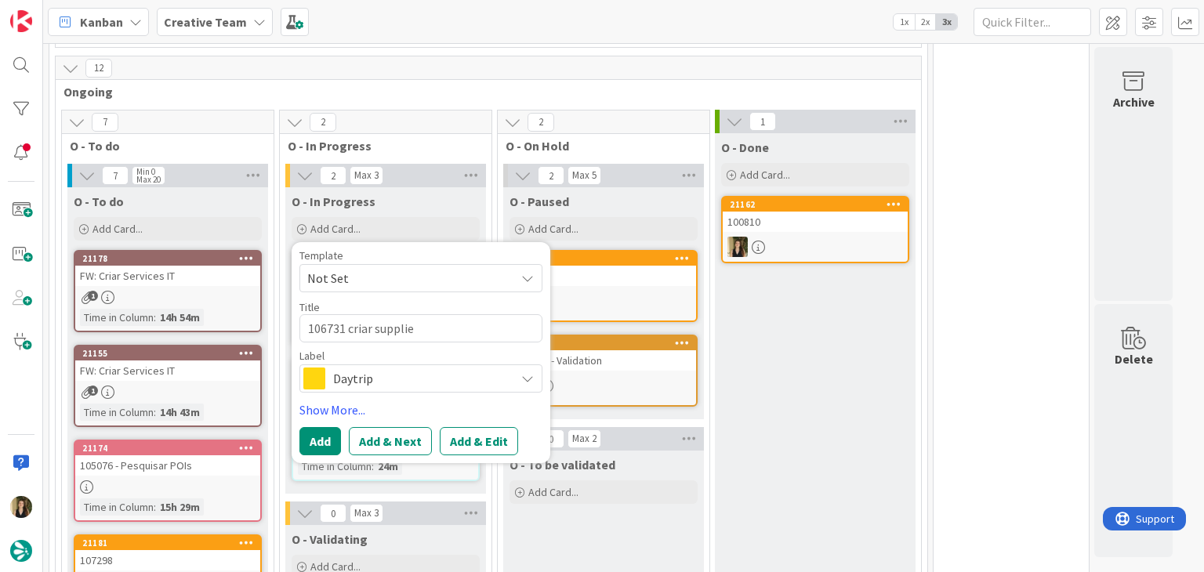
type textarea "106731 criar supplier"
type textarea "x"
type textarea "106731 criar suppliers"
click at [413, 387] on span "Daytrip" at bounding box center [420, 379] width 174 height 22
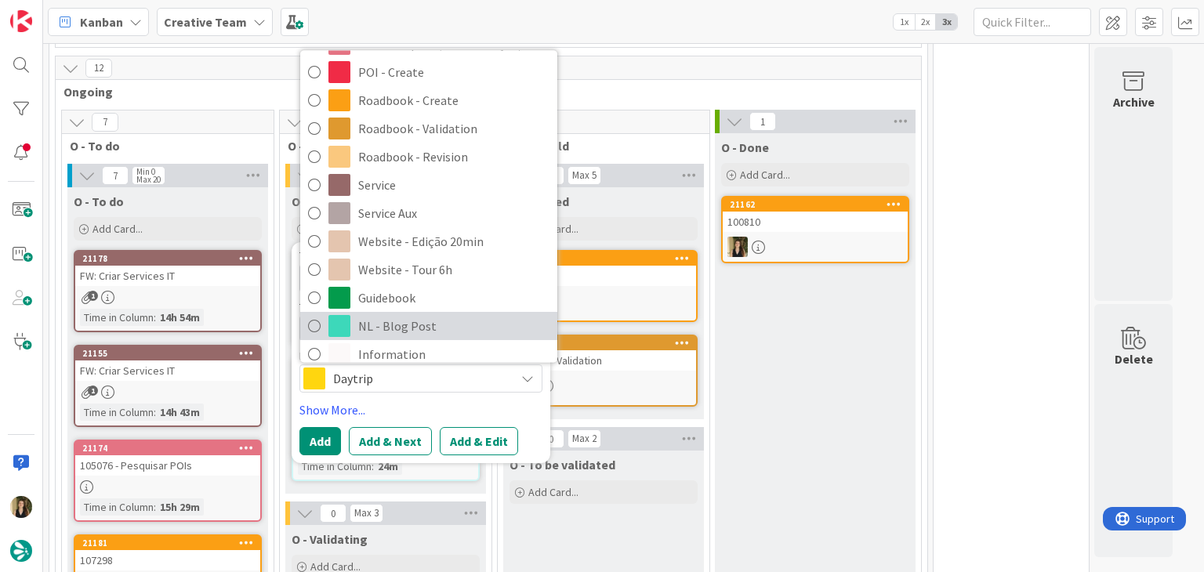
scroll to position [292, 0]
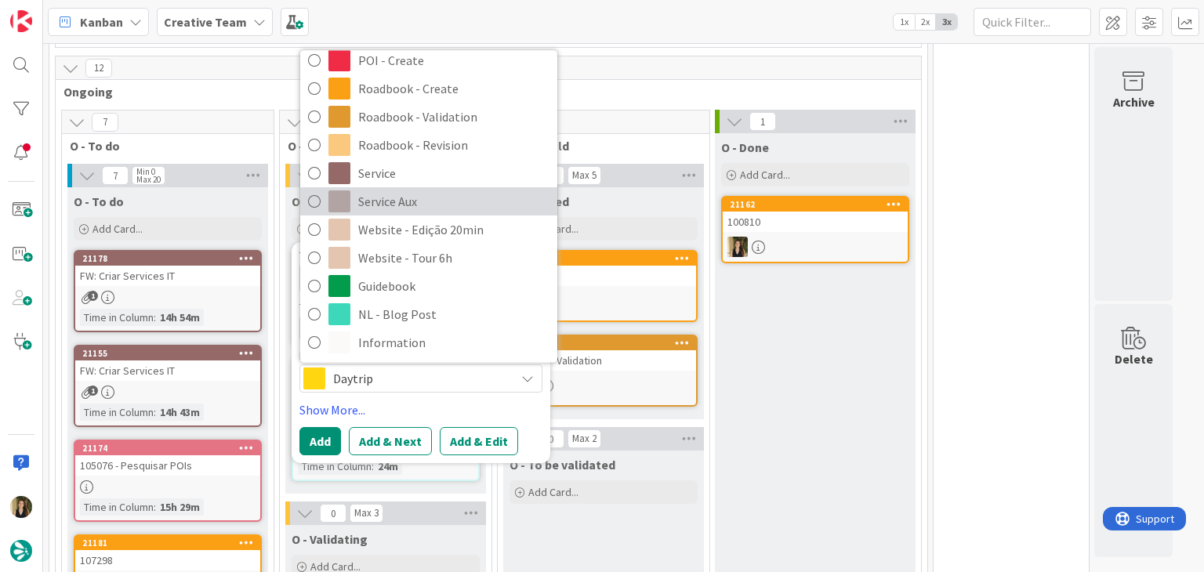
click at [427, 202] on span "Service Aux" at bounding box center [453, 203] width 191 height 24
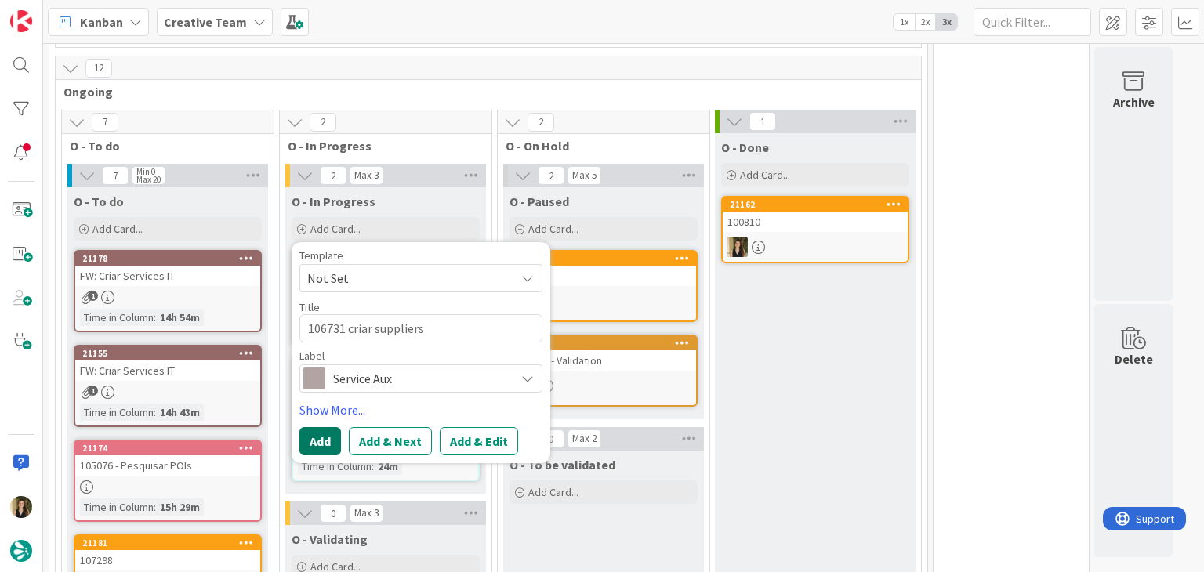
click at [317, 438] on button "Add" at bounding box center [321, 441] width 42 height 28
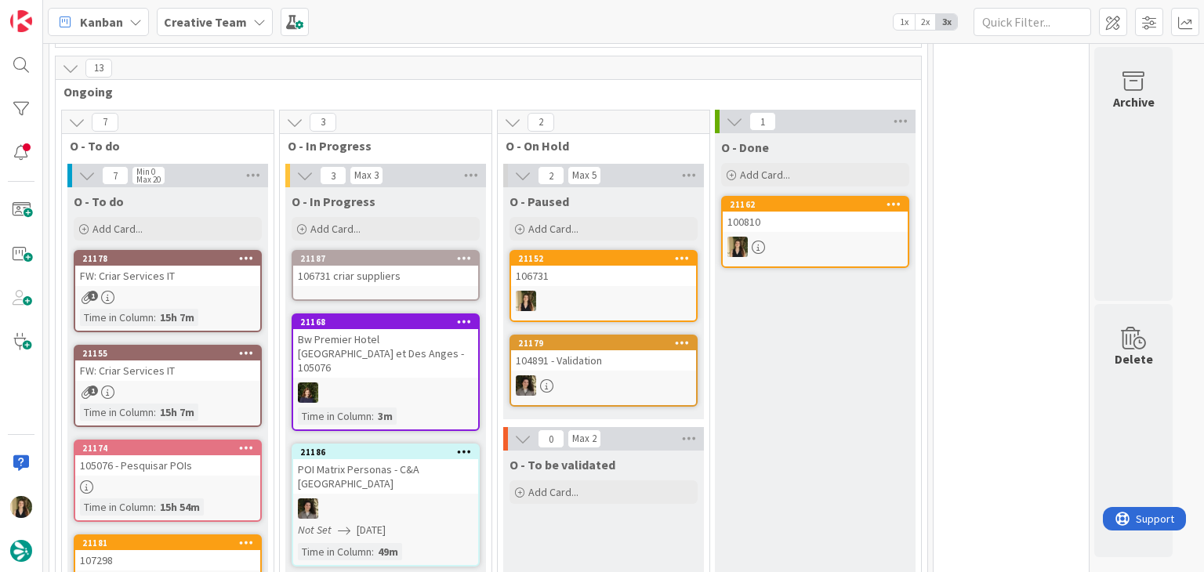
click at [389, 286] on link "21187 106731 criar suppliers" at bounding box center [386, 275] width 188 height 51
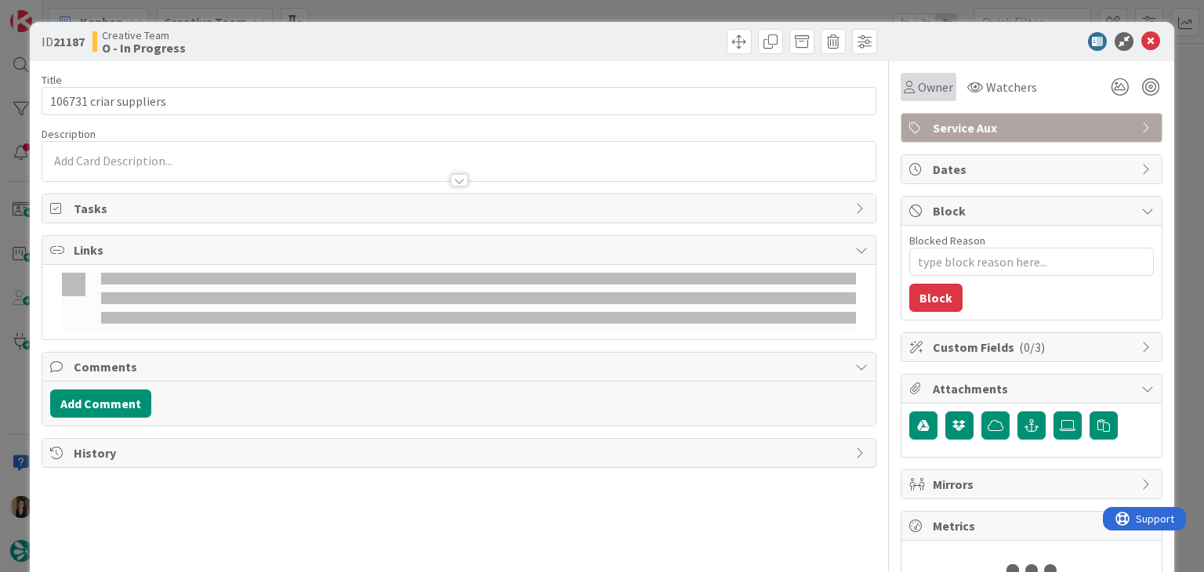
click at [904, 94] on div "Owner" at bounding box center [928, 87] width 49 height 19
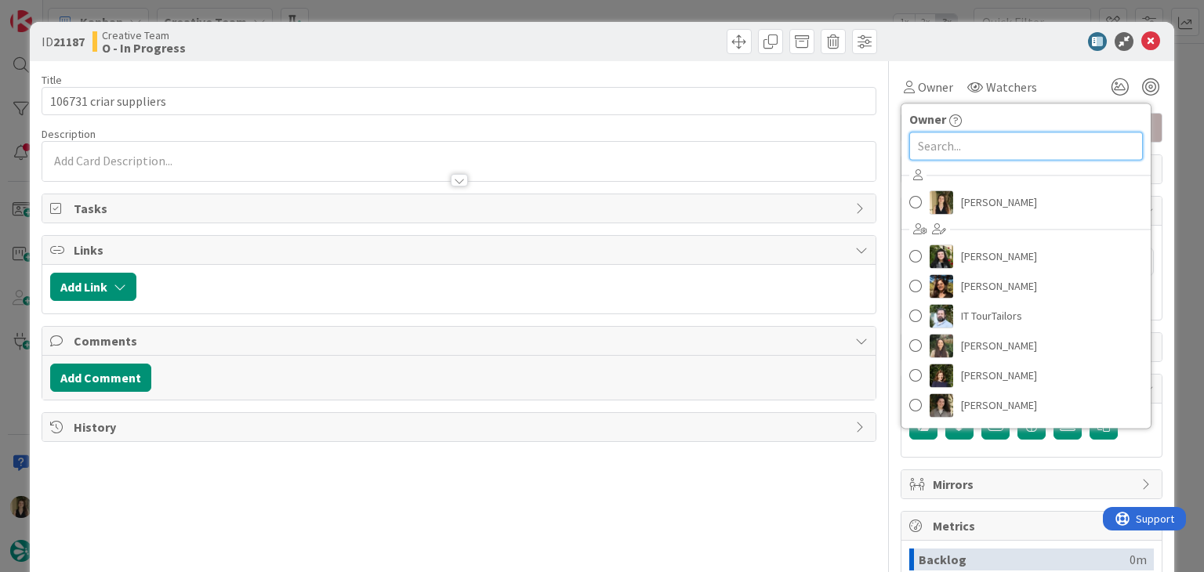
click at [943, 139] on input "text" at bounding box center [1027, 146] width 234 height 28
click at [961, 207] on span "[PERSON_NAME]" at bounding box center [999, 203] width 76 height 24
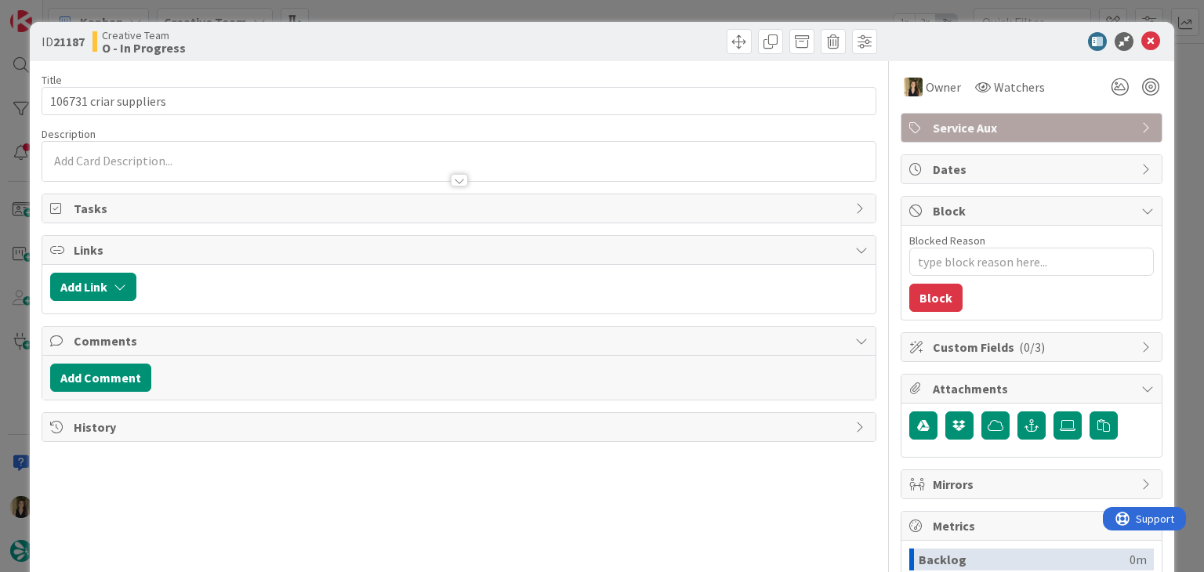
type textarea "x"
click at [225, 159] on div "Sofia Palma just joined" at bounding box center [458, 161] width 833 height 39
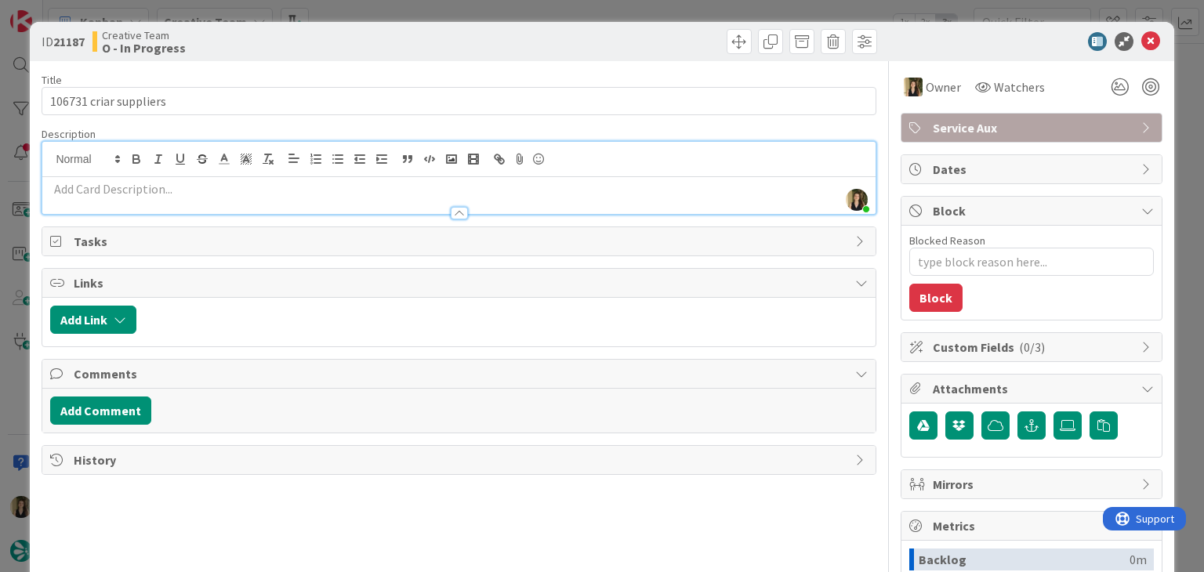
click at [204, 195] on p at bounding box center [458, 189] width 817 height 18
paste div
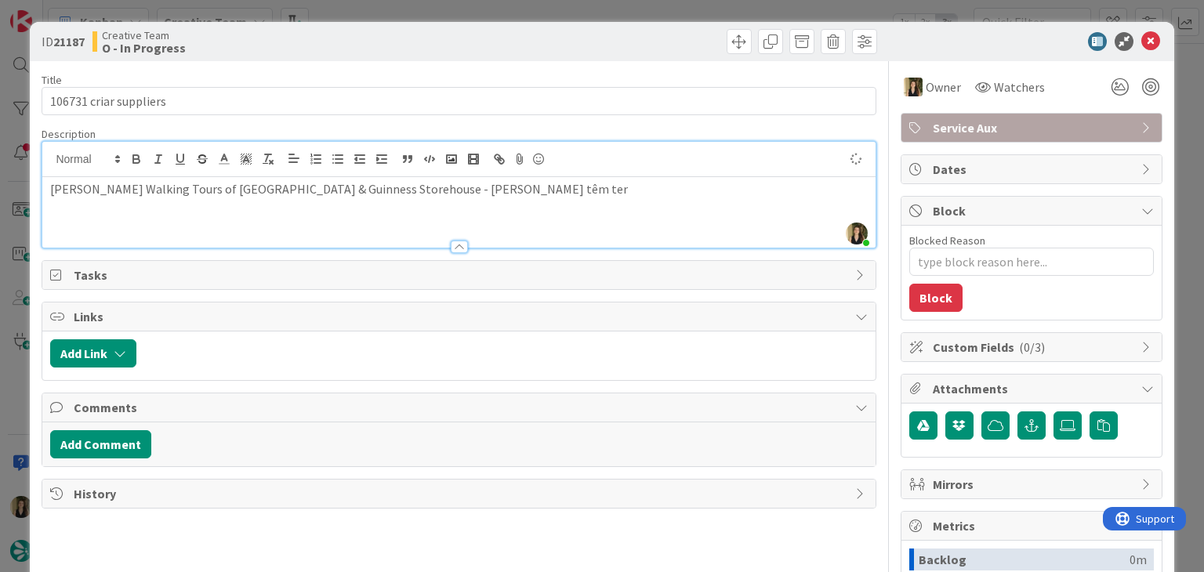
click at [528, 45] on div at bounding box center [670, 41] width 414 height 25
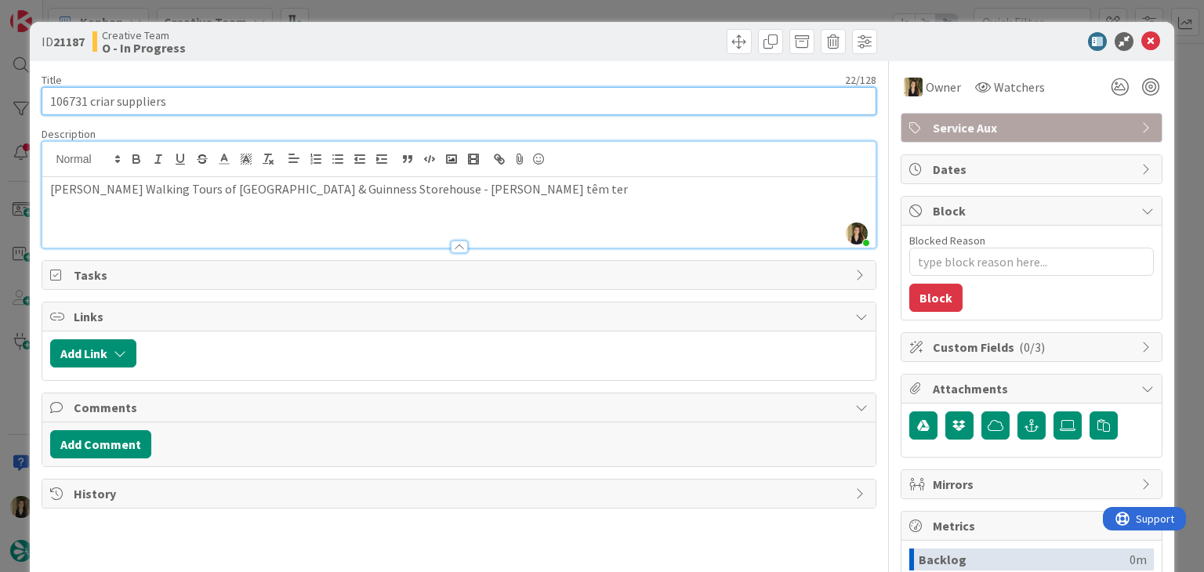
drag, startPoint x: 112, startPoint y: 100, endPoint x: 100, endPoint y: 98, distance: 12.0
click at [38, 99] on div "ID 21187 Creative Team O - In Progress Title 22 / 128 106731 criar suppliers De…" at bounding box center [602, 421] width 1144 height 798
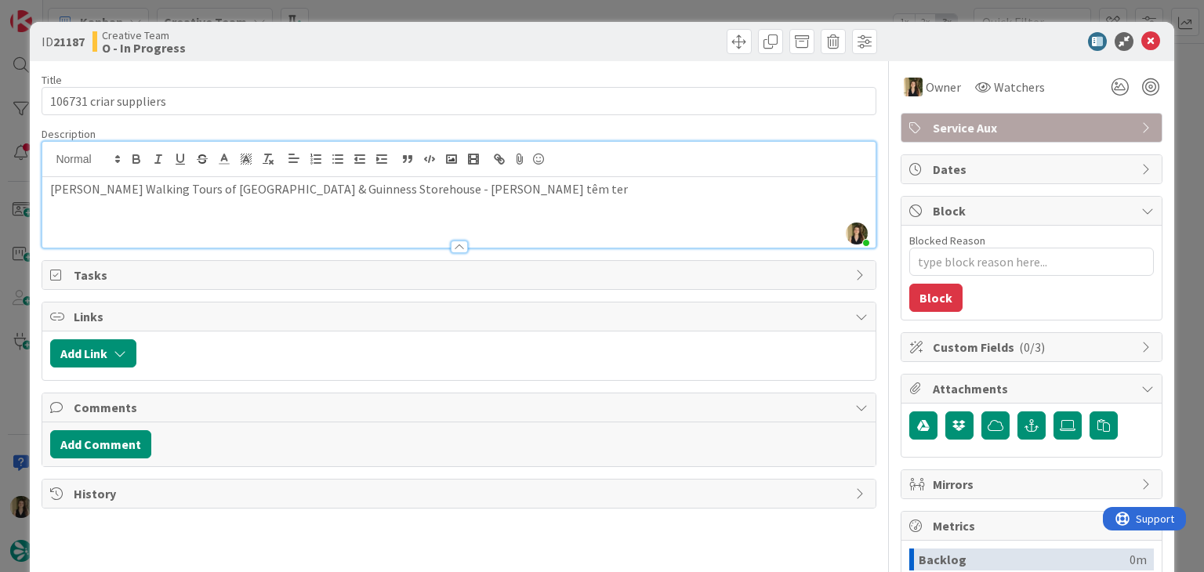
click at [469, 39] on div at bounding box center [670, 41] width 414 height 25
click at [467, 15] on div "ID 21187 Creative Team O - In Progress Title 22 / 128 106731 criar suppliers De…" at bounding box center [602, 286] width 1204 height 572
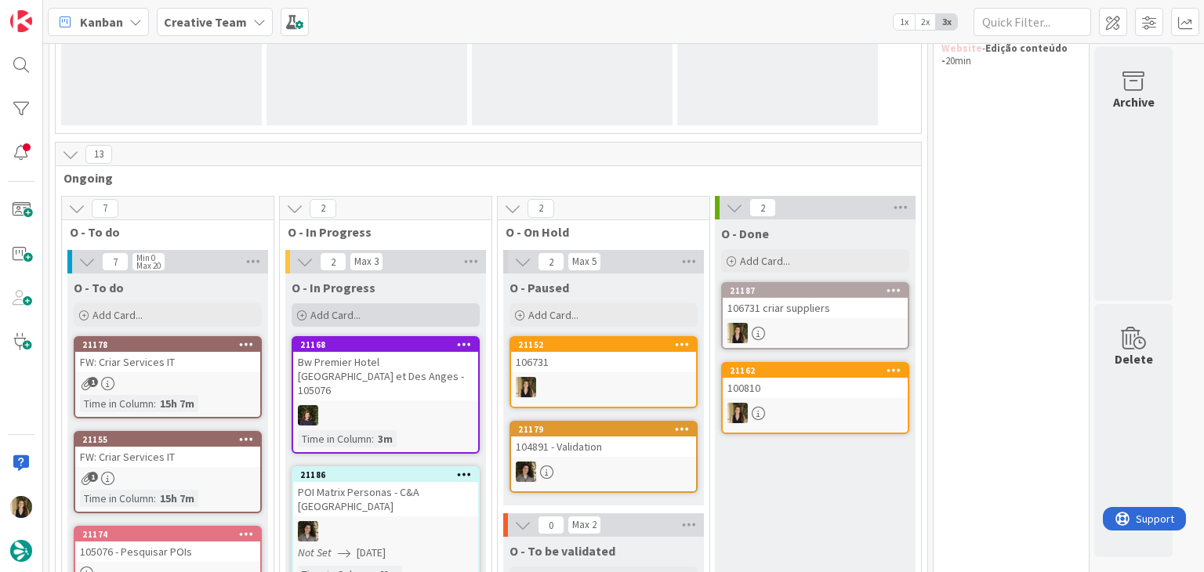
click at [356, 308] on span "Add Card..." at bounding box center [335, 315] width 50 height 14
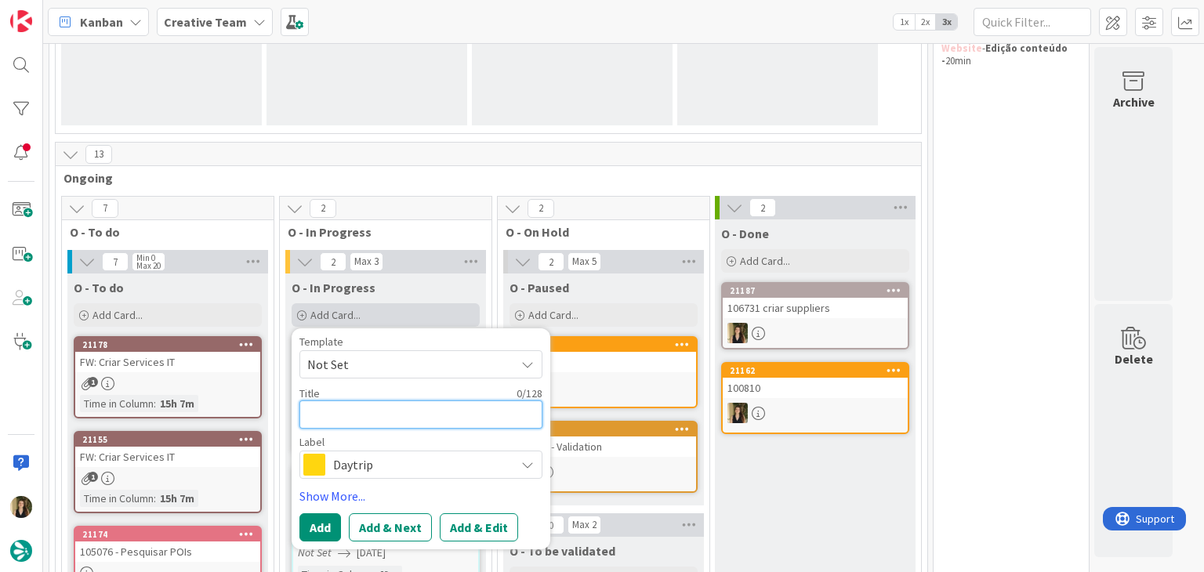
paste textarea "106731 criar"
type textarea "x"
type textarea "106731 criar"
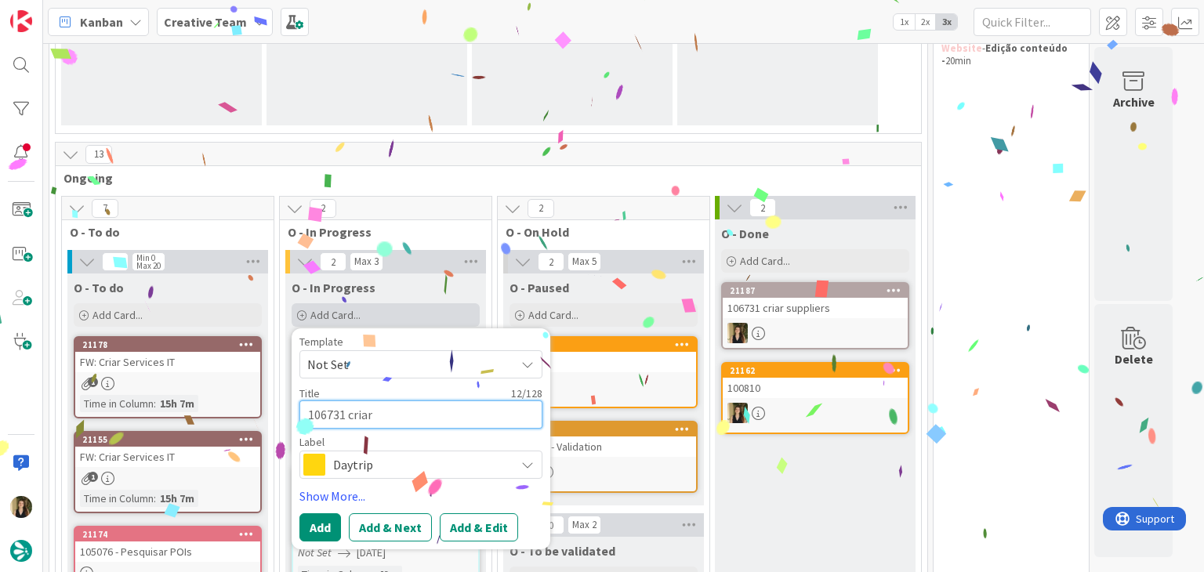
type textarea "x"
type textarea "106731 criar"
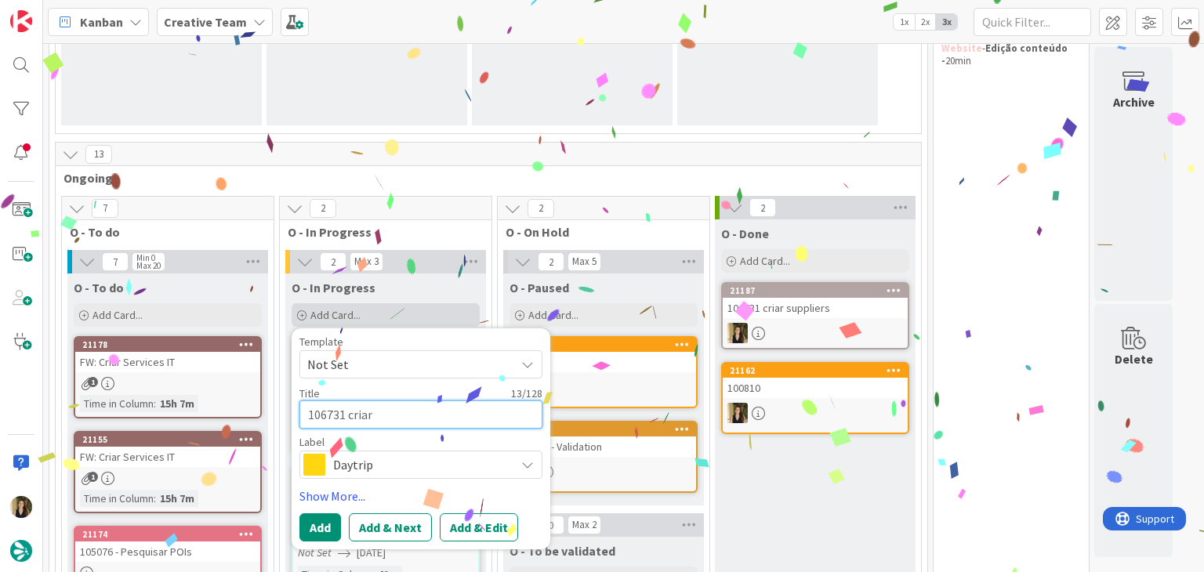
type textarea "x"
type textarea "106731 criar g"
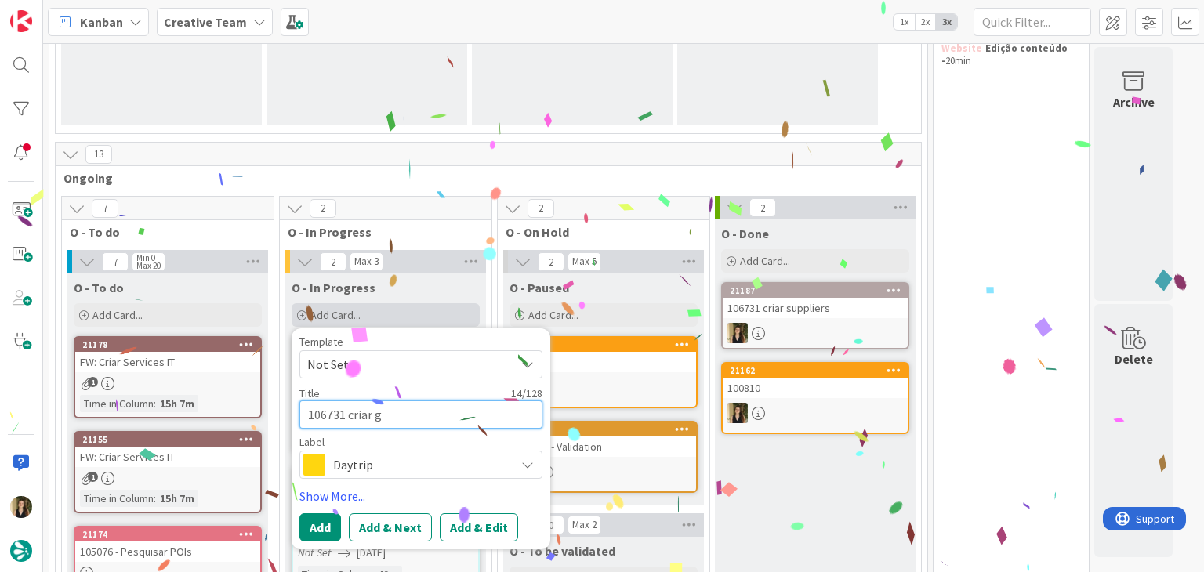
type textarea "x"
type textarea "106731 criar gp"
type textarea "x"
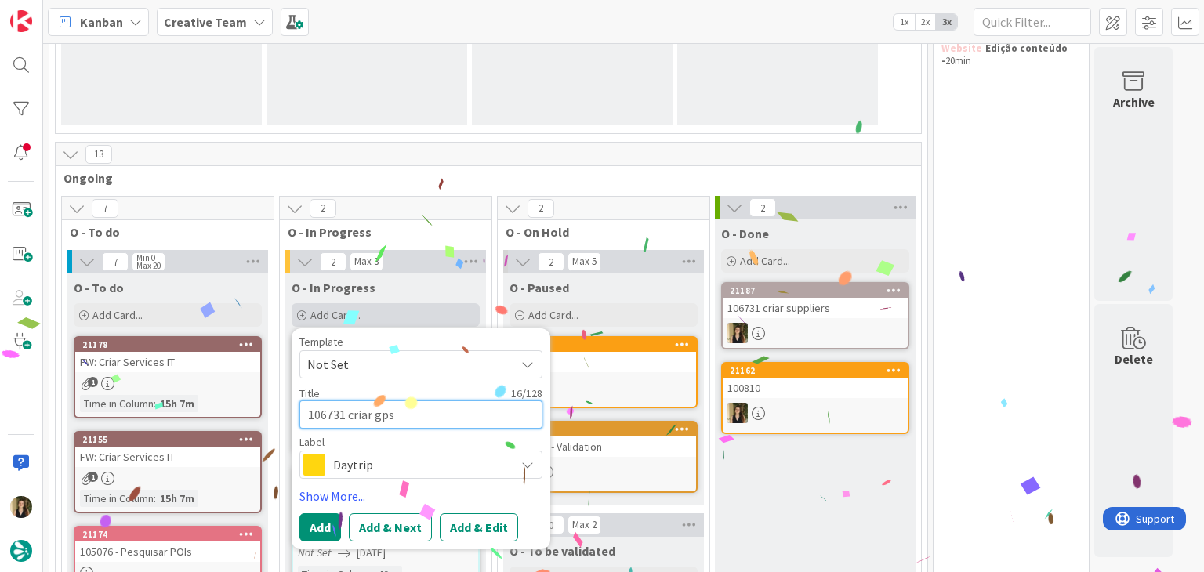
type textarea "106731 criar gps"
type textarea "x"
type textarea "106731 criar gps p"
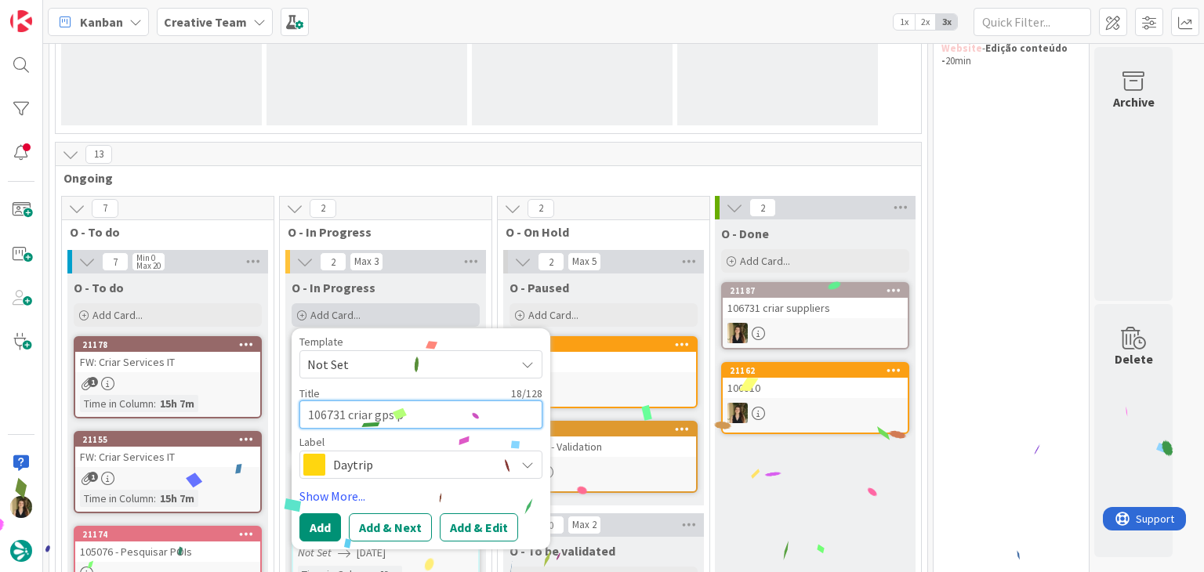
type textarea "x"
type textarea "106731 criar gps po"
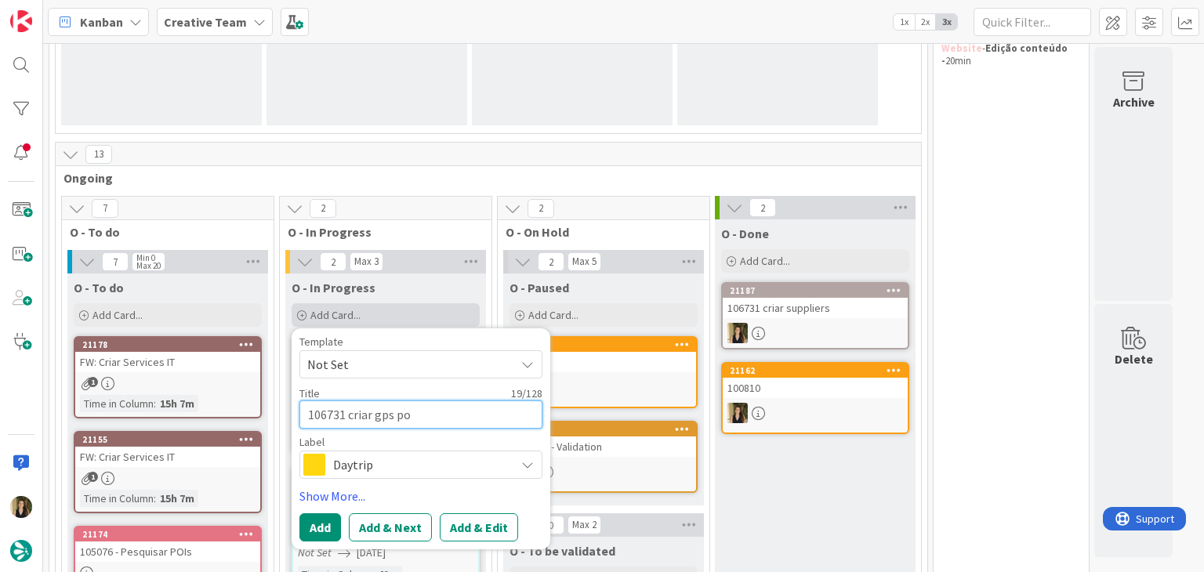
type textarea "x"
type textarea "106731 criar gps poi"
type textarea "x"
type textarea "106731 criar gps poin"
type textarea "x"
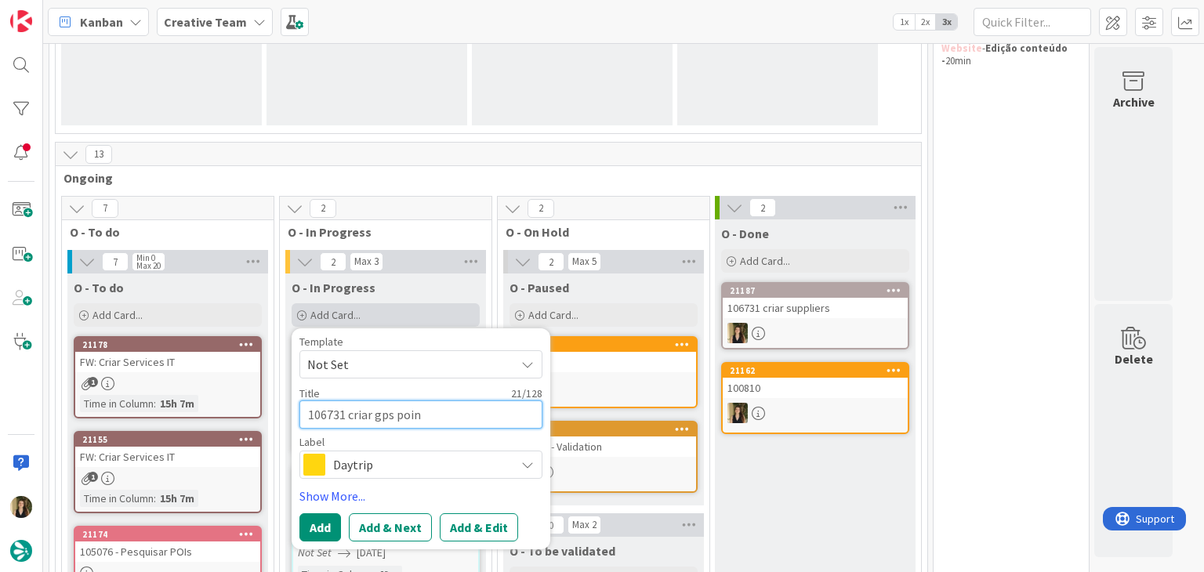
type textarea "106731 criar gps point"
type textarea "x"
type textarea "106731 criar gps points"
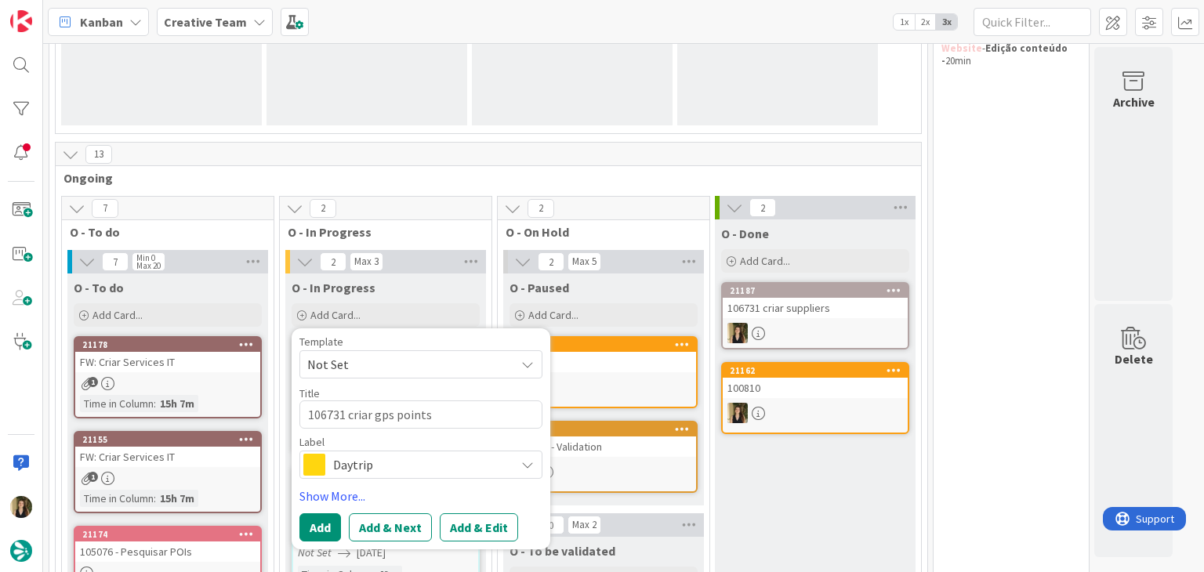
click at [412, 457] on span "Daytrip" at bounding box center [420, 465] width 174 height 22
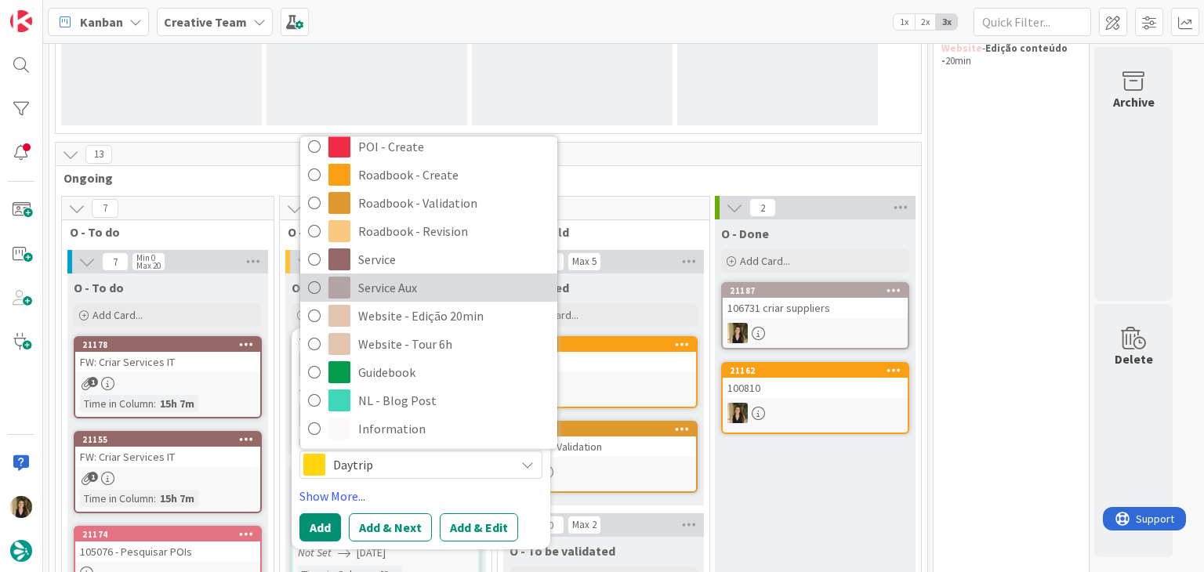
click at [428, 289] on span "Service Aux" at bounding box center [453, 289] width 191 height 24
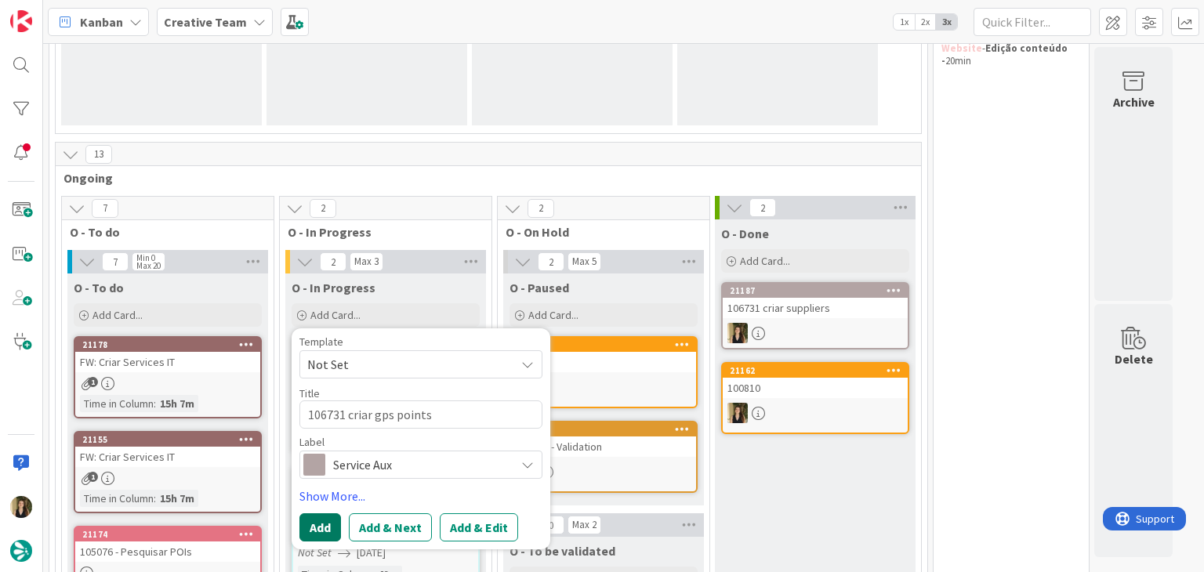
click at [329, 518] on button "Add" at bounding box center [321, 528] width 42 height 28
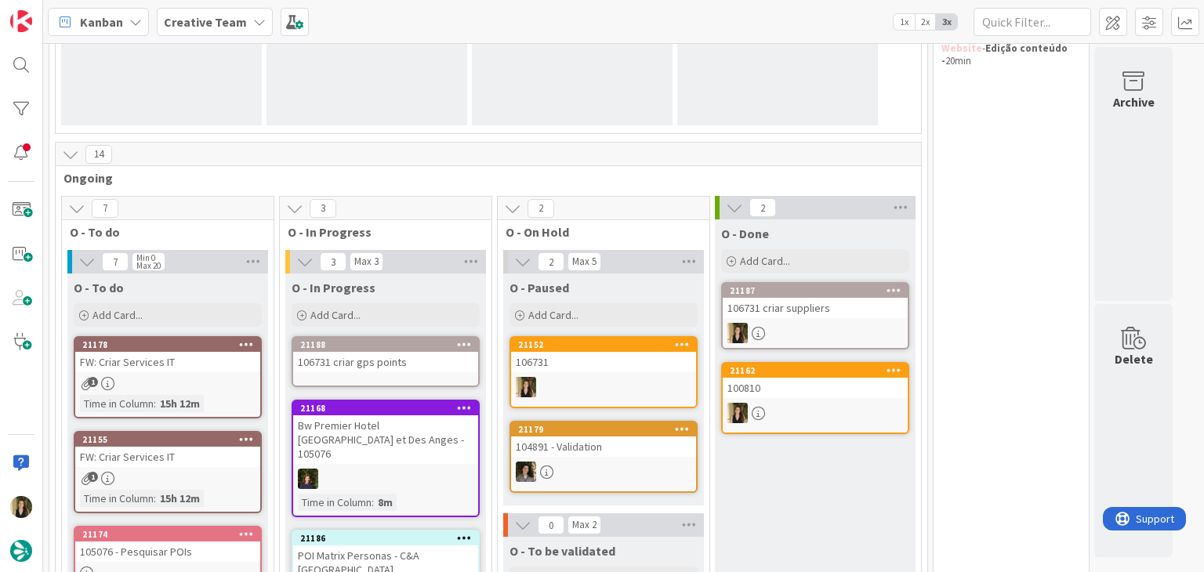
click at [401, 352] on div "106731 criar gps points" at bounding box center [385, 362] width 185 height 20
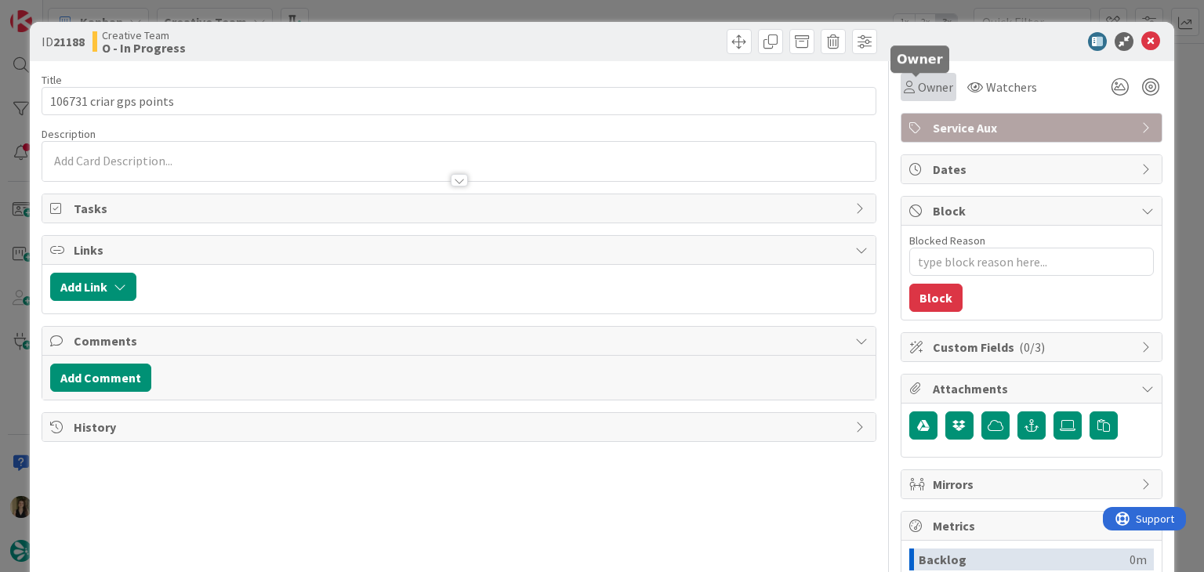
click at [904, 93] on icon at bounding box center [909, 87] width 11 height 13
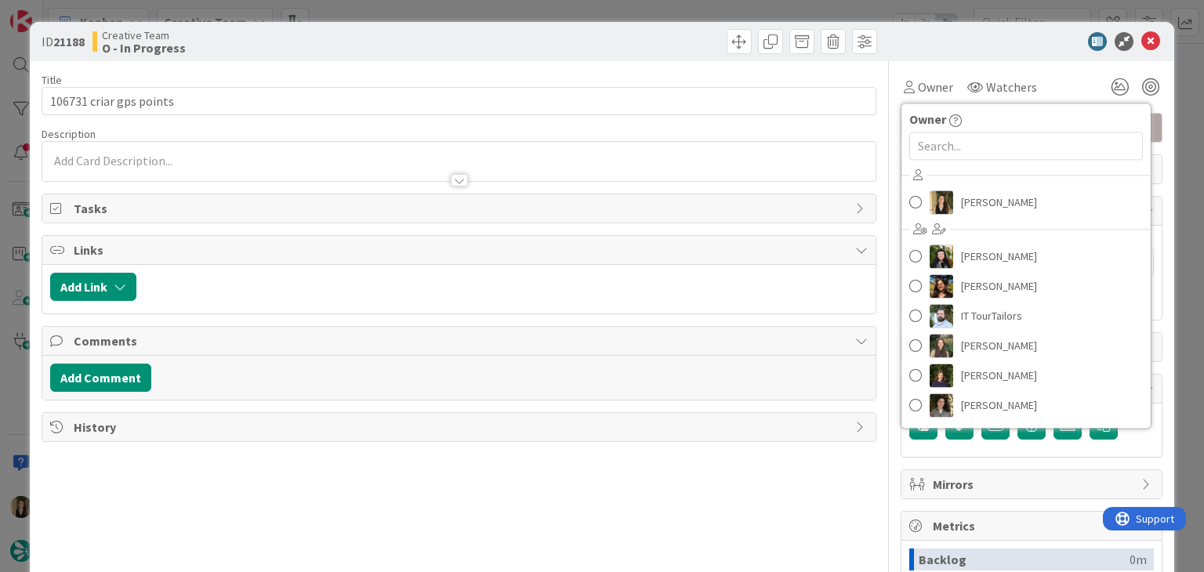
click at [968, 186] on div "Sofia Palma Beatriz Cassona Diana Ramos IT TourTailors Inês Gonçalves Margarida…" at bounding box center [1026, 292] width 249 height 259
drag, startPoint x: 972, startPoint y: 193, endPoint x: 960, endPoint y: 186, distance: 14.4
click at [972, 194] on span "[PERSON_NAME]" at bounding box center [999, 203] width 76 height 24
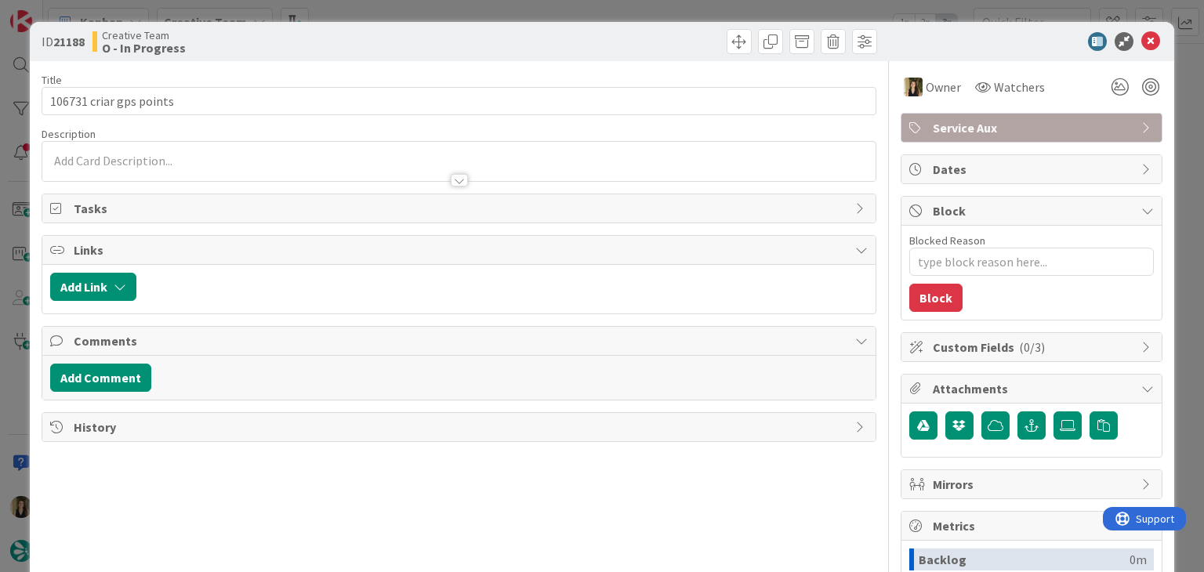
click at [568, 48] on div "ID 21188 Creative Team O - In Progress" at bounding box center [602, 41] width 1144 height 39
click at [565, 18] on div "ID 21188 Creative Team O - In Progress Title 23 / 128 106731 criar gps points D…" at bounding box center [602, 286] width 1204 height 572
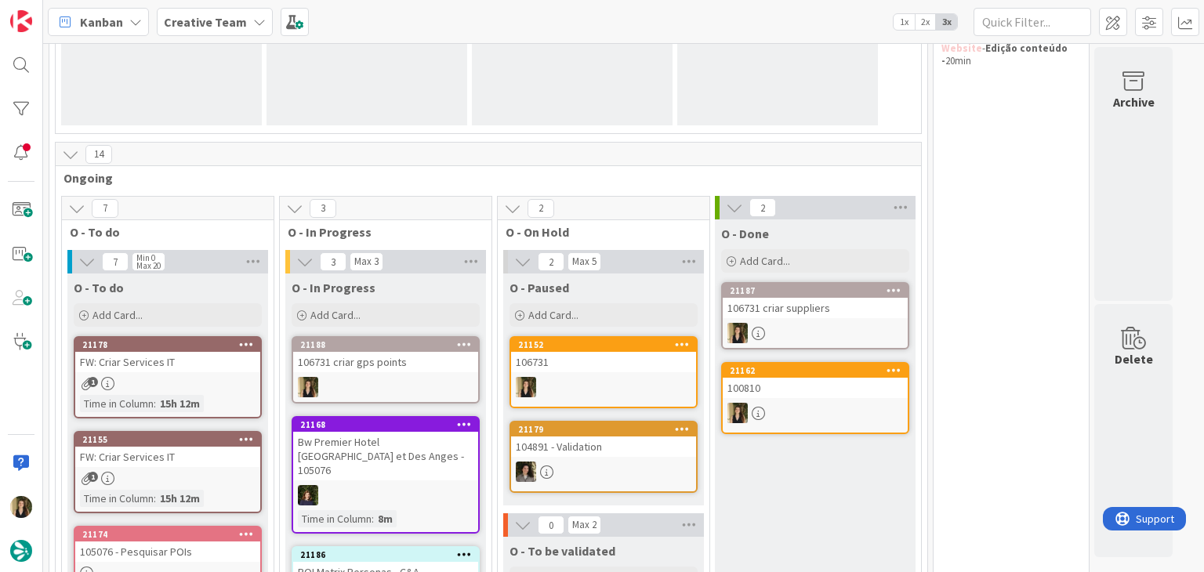
click at [405, 379] on div at bounding box center [385, 387] width 185 height 20
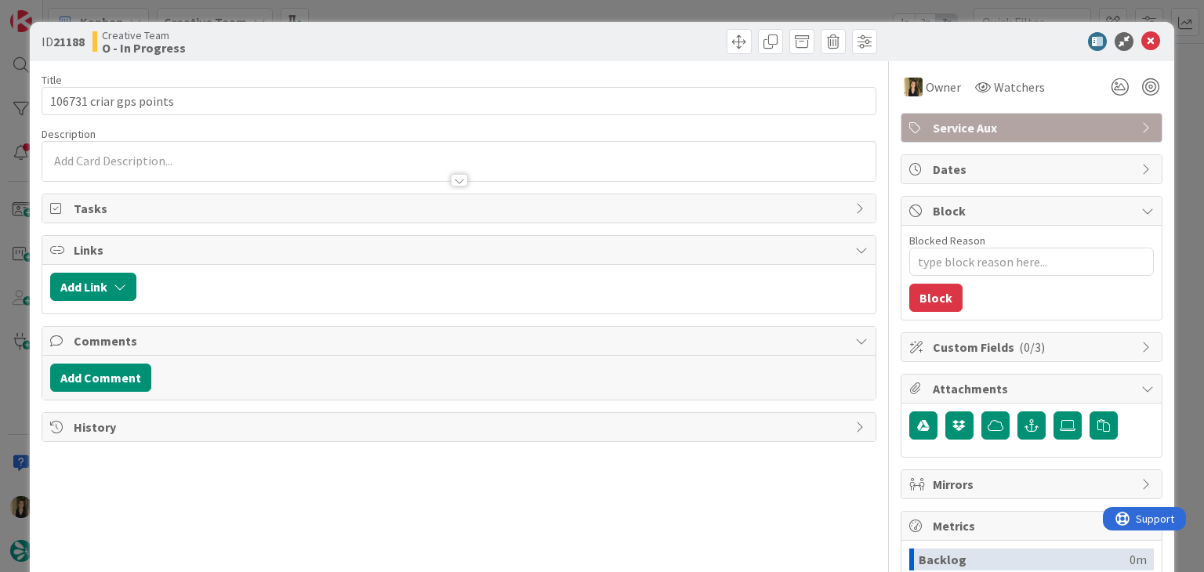
type textarea "x"
click at [190, 174] on div at bounding box center [458, 173] width 833 height 16
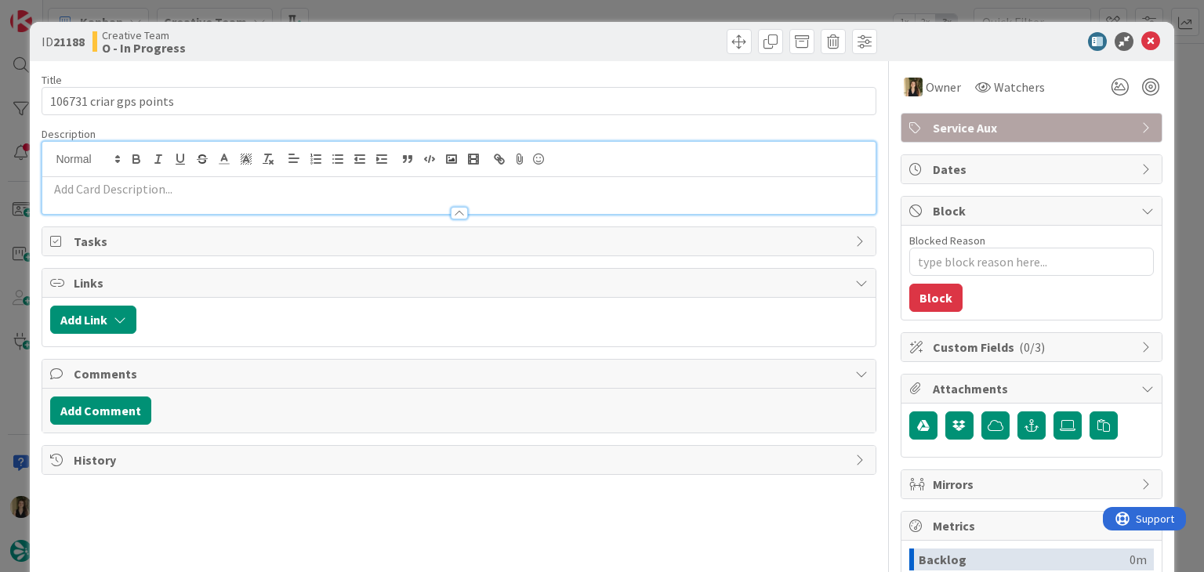
click at [174, 198] on div at bounding box center [458, 206] width 833 height 16
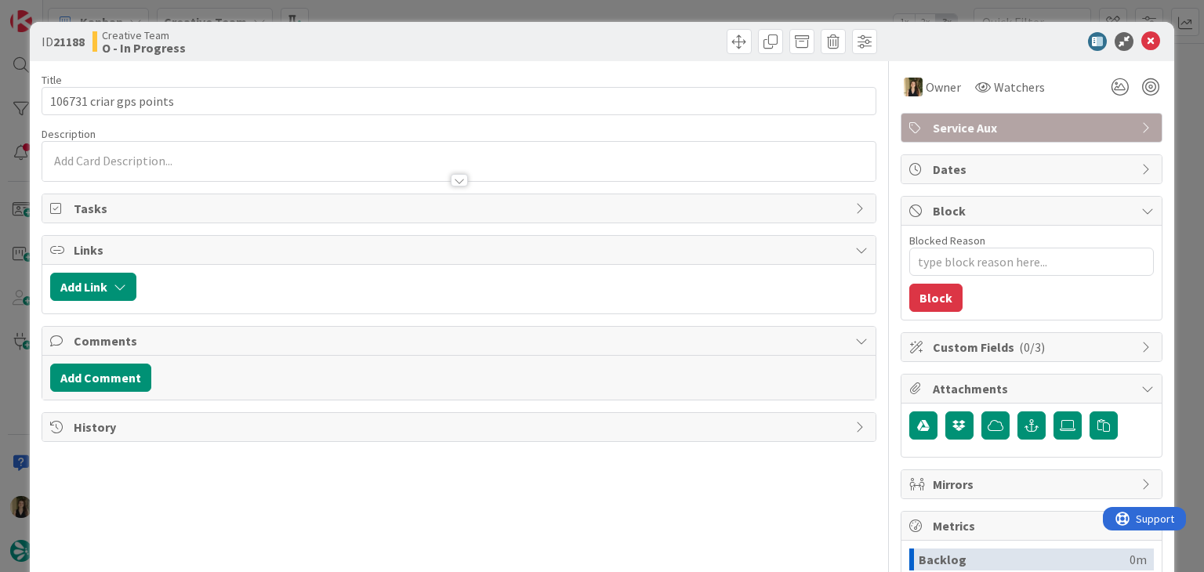
click at [190, 175] on div at bounding box center [458, 173] width 833 height 16
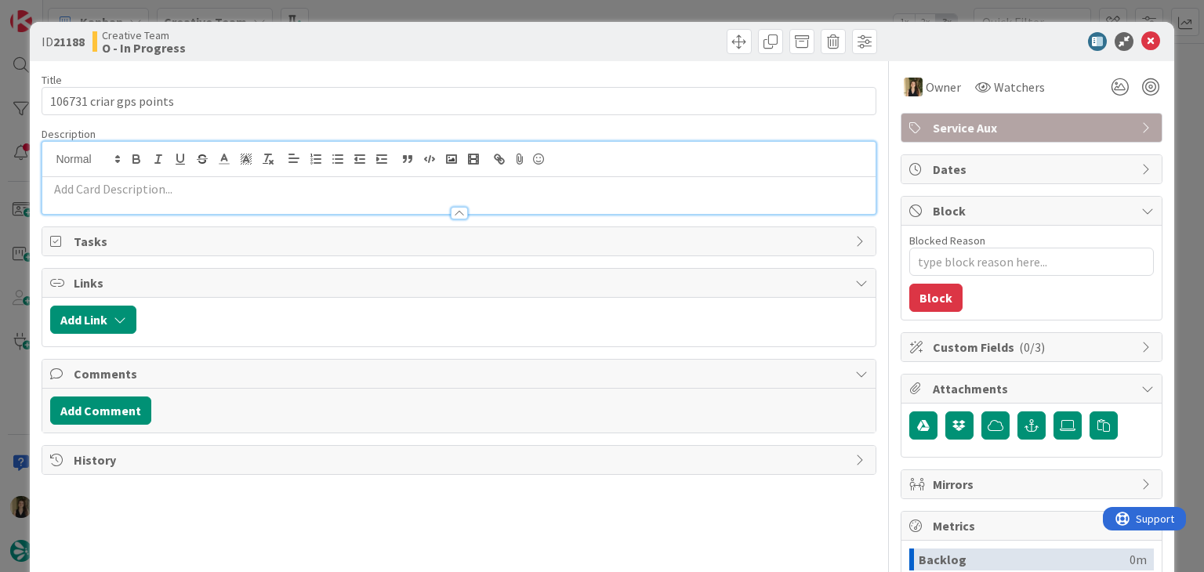
click at [174, 183] on p at bounding box center [458, 189] width 817 height 18
paste div
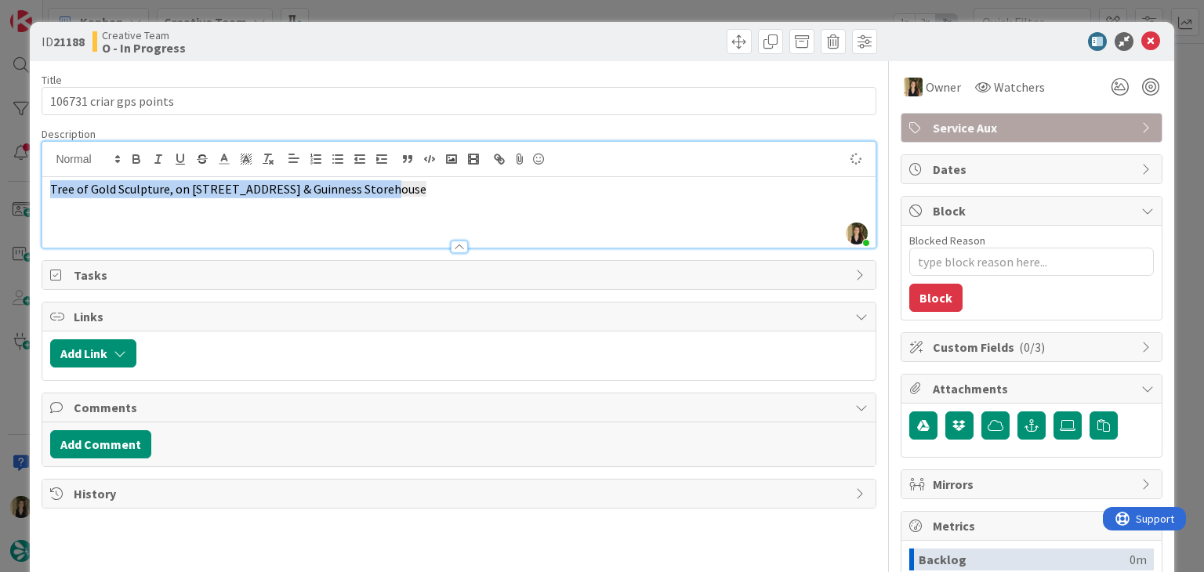
drag, startPoint x: 408, startPoint y: 191, endPoint x: 41, endPoint y: 181, distance: 367.1
click at [42, 181] on div "Sofia Palma just joined Tree of Gold Sculpture, on 38, Dame St. & Guinness Stor…" at bounding box center [459, 194] width 834 height 107
click at [265, 157] on icon "button" at bounding box center [268, 159] width 14 height 14
click at [426, 197] on p "Tree of Gold Sculpture, on 38, Dame St. & Guinness Storehouse" at bounding box center [458, 189] width 817 height 18
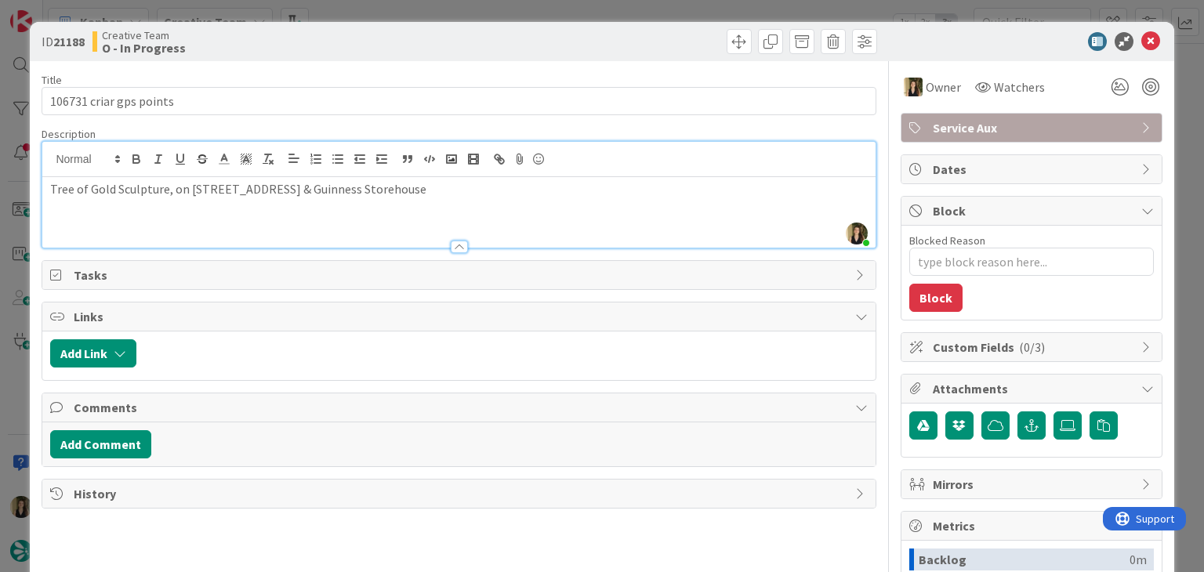
click at [411, 44] on div "Creative Team O - In Progress" at bounding box center [274, 41] width 363 height 25
drag, startPoint x: 411, startPoint y: 183, endPoint x: 254, endPoint y: 187, distance: 156.9
click at [254, 187] on p "Tree of Gold Sculpture, on 38, Dame St. & Guinness Storehouse" at bounding box center [458, 189] width 817 height 18
drag, startPoint x: 165, startPoint y: 190, endPoint x: 35, endPoint y: 187, distance: 130.2
click at [35, 187] on div "ID 21188 Creative Team O - In Progress Title 23 / 128 106731 criar gps points D…" at bounding box center [602, 421] width 1144 height 798
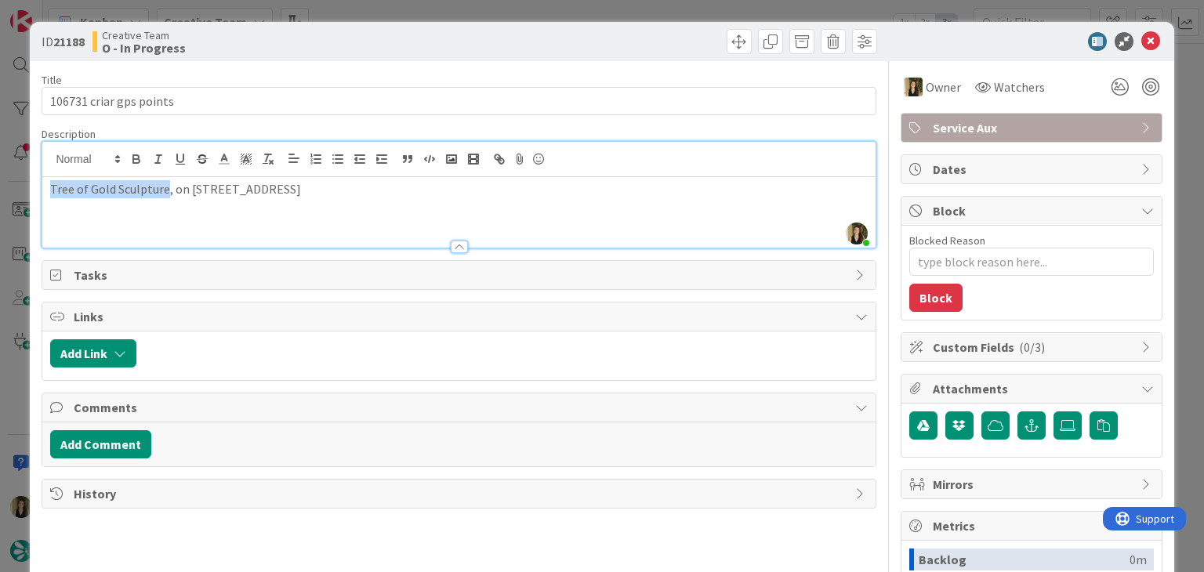
copy p "Tree of Gold Sculpture"
drag, startPoint x: 276, startPoint y: 188, endPoint x: 186, endPoint y: 188, distance: 90.2
click at [186, 188] on p "Tree of Gold Sculpture, on 38, Dame St." at bounding box center [458, 189] width 817 height 18
copy p "38, Dame St."
click at [302, 191] on p "Tree of Gold Sculpture, on 38, Dame St." at bounding box center [458, 189] width 817 height 18
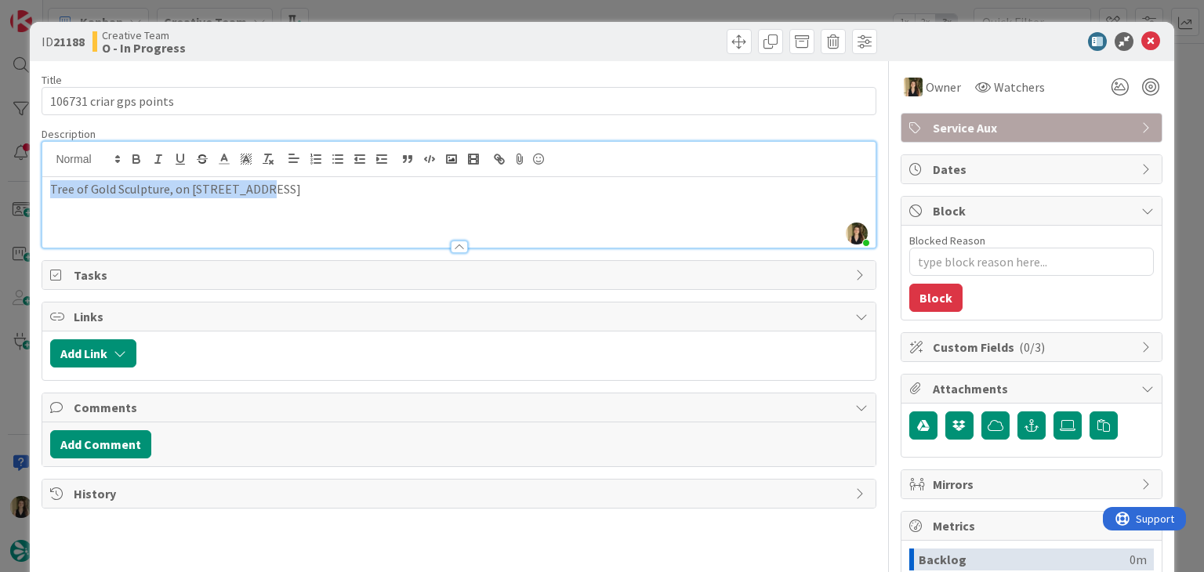
drag, startPoint x: 309, startPoint y: 192, endPoint x: 41, endPoint y: 189, distance: 268.2
click at [42, 190] on div "Tree of Gold Sculpture, on 38, Dame St." at bounding box center [458, 212] width 833 height 71
copy p "Tree of Gold Sculpture, on 38, Dame St."
click at [371, 192] on p "Tree of Gold Sculpture, on 38, Dame St." at bounding box center [458, 189] width 817 height 18
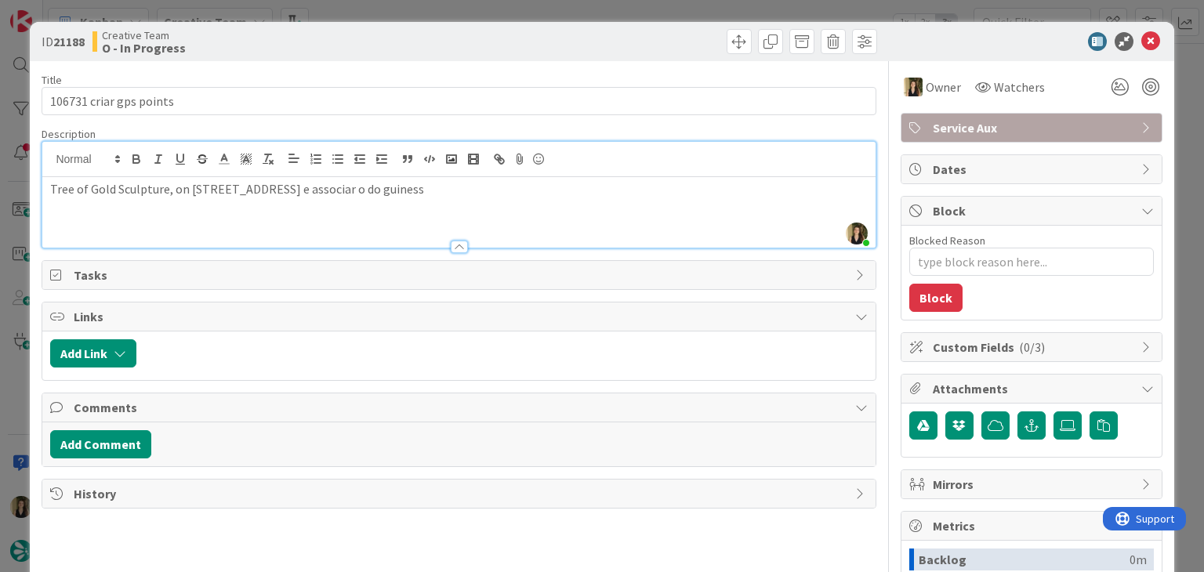
drag, startPoint x: 499, startPoint y: 34, endPoint x: 499, endPoint y: 20, distance: 14.1
click at [499, 32] on div at bounding box center [670, 41] width 414 height 25
click at [499, 13] on div "ID 21188 Creative Team O - In Progress Title 23 / 128 106731 criar gps points D…" at bounding box center [602, 286] width 1204 height 572
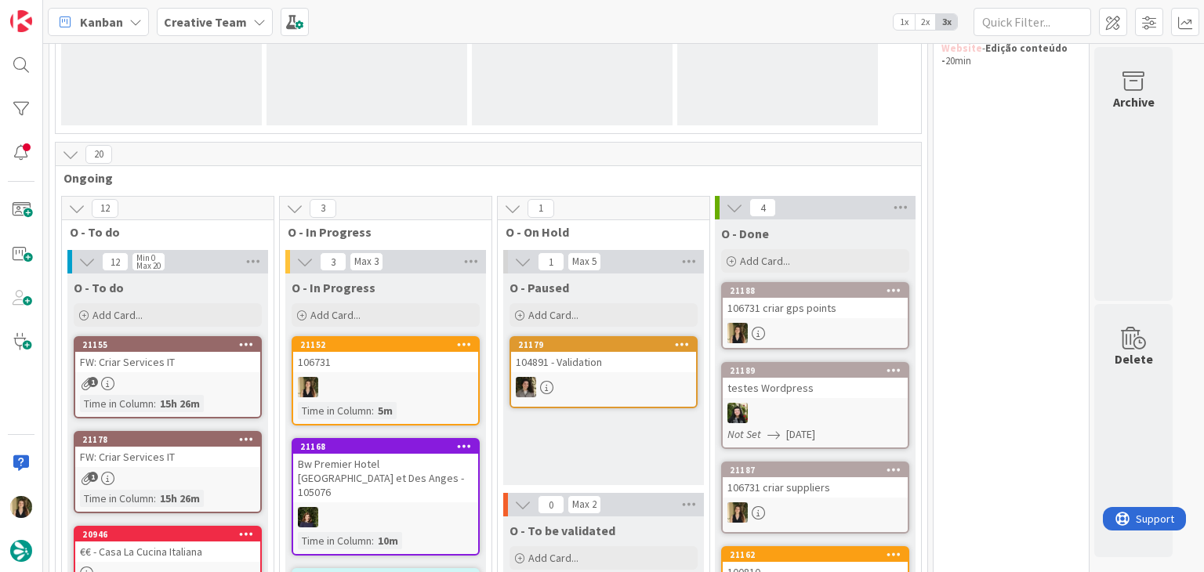
click at [405, 353] on div "106731" at bounding box center [385, 362] width 185 height 20
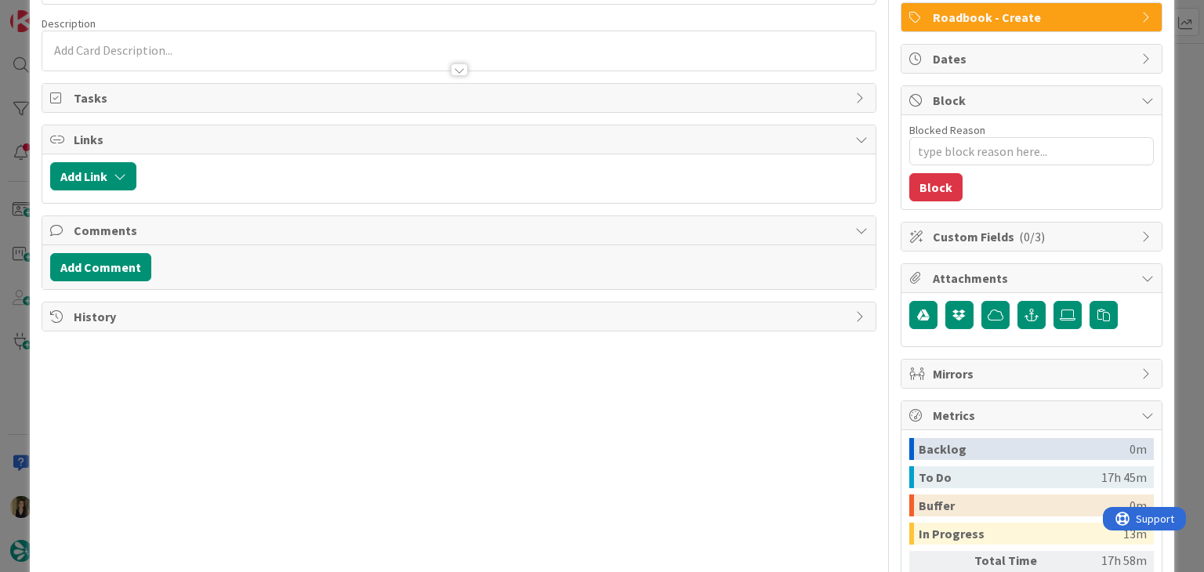
type textarea "x"
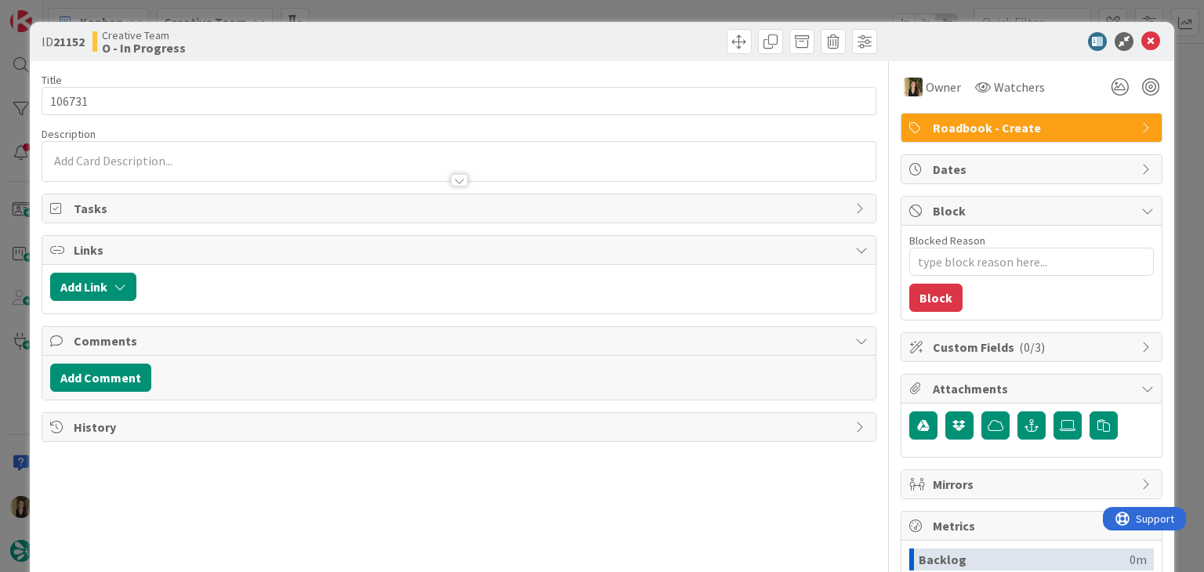
click at [147, 154] on div at bounding box center [458, 161] width 833 height 39
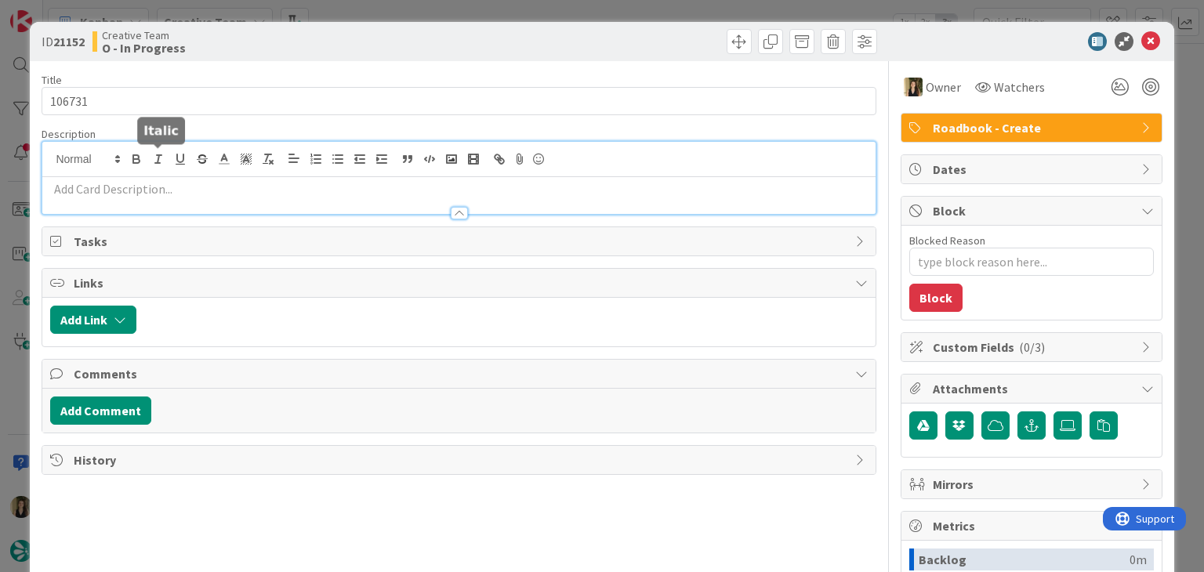
click at [161, 190] on p at bounding box center [458, 189] width 817 height 18
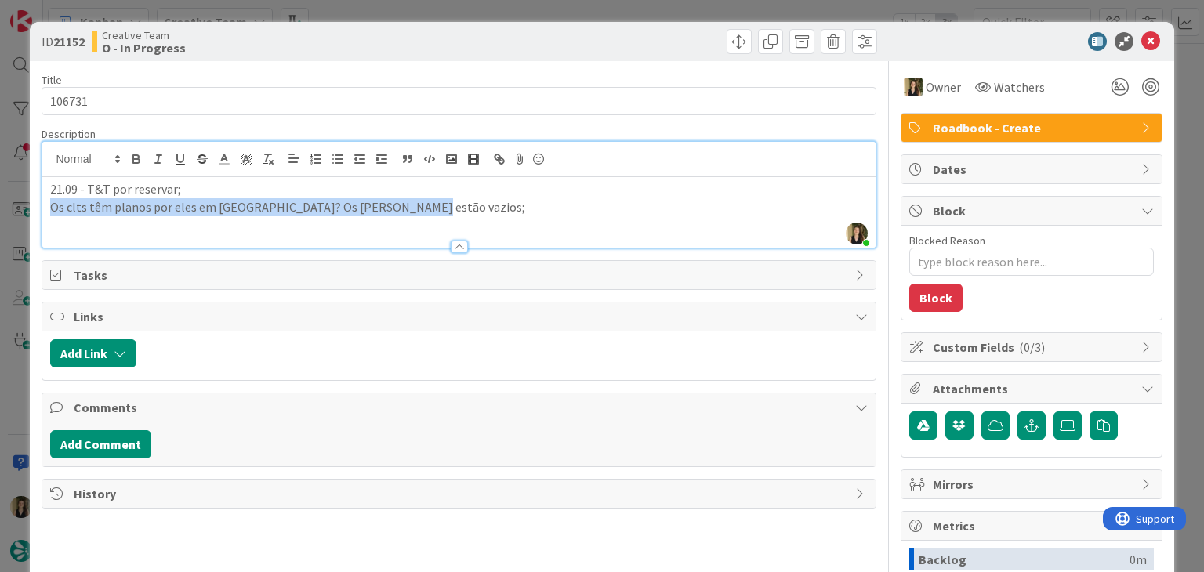
drag, startPoint x: 423, startPoint y: 206, endPoint x: 26, endPoint y: 207, distance: 396.7
click at [26, 207] on div "ID 21152 Creative Team O - In Progress Title 6 / 128 106731 Description Sofia P…" at bounding box center [602, 286] width 1204 height 572
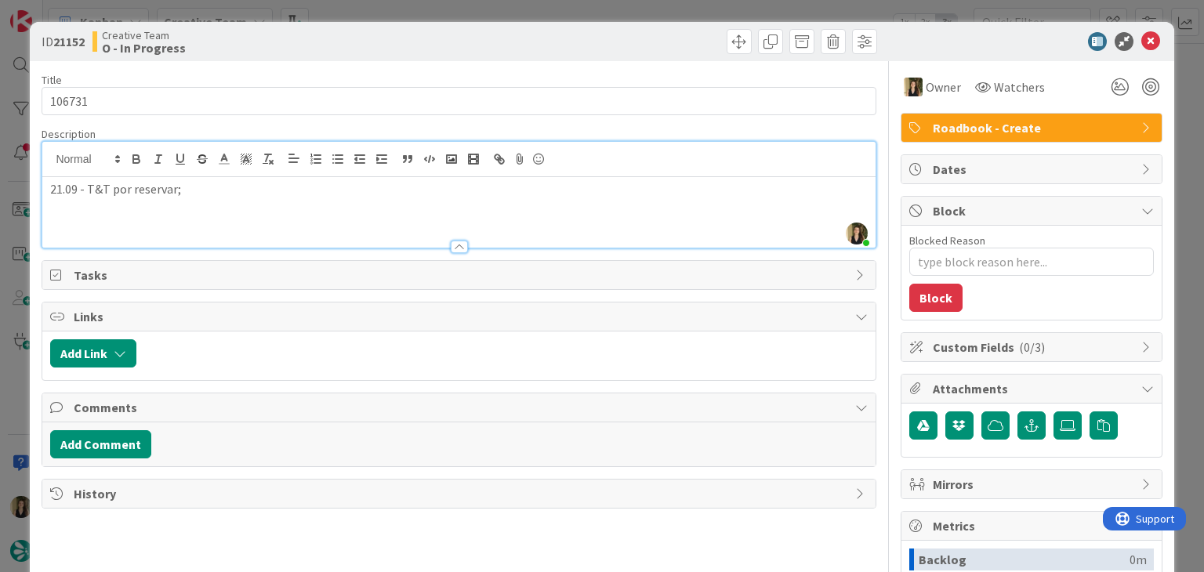
click at [339, 34] on div "Creative Team O - In Progress" at bounding box center [274, 41] width 363 height 25
click at [350, 18] on div "ID 21152 Creative Team O - In Progress Title 6 / 128 106731 Description Sofia P…" at bounding box center [602, 286] width 1204 height 572
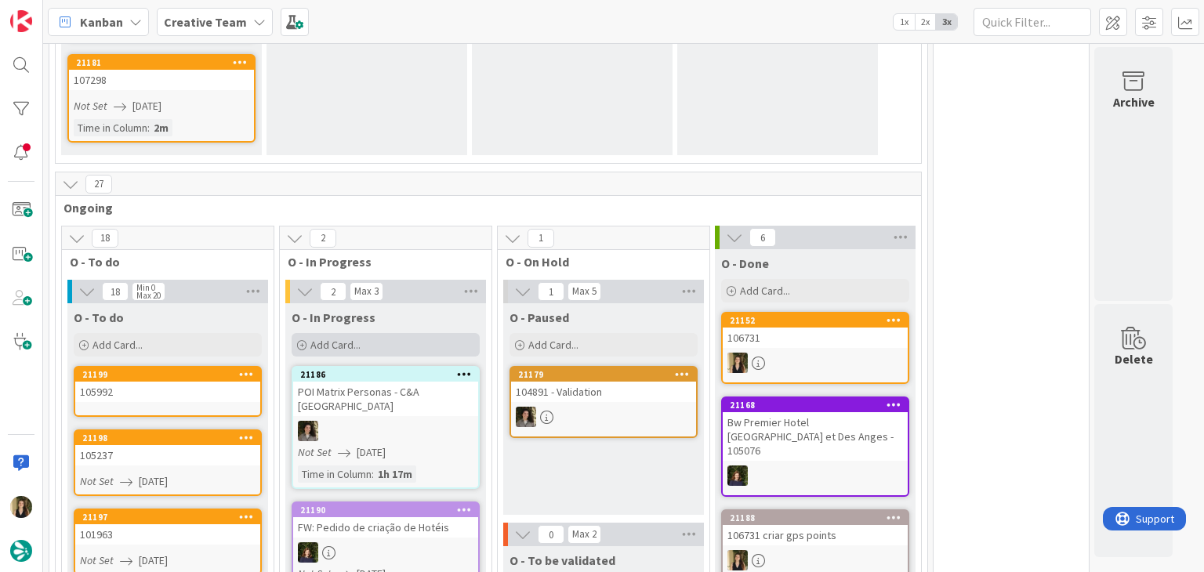
click at [379, 336] on div "Add Card..." at bounding box center [386, 345] width 188 height 24
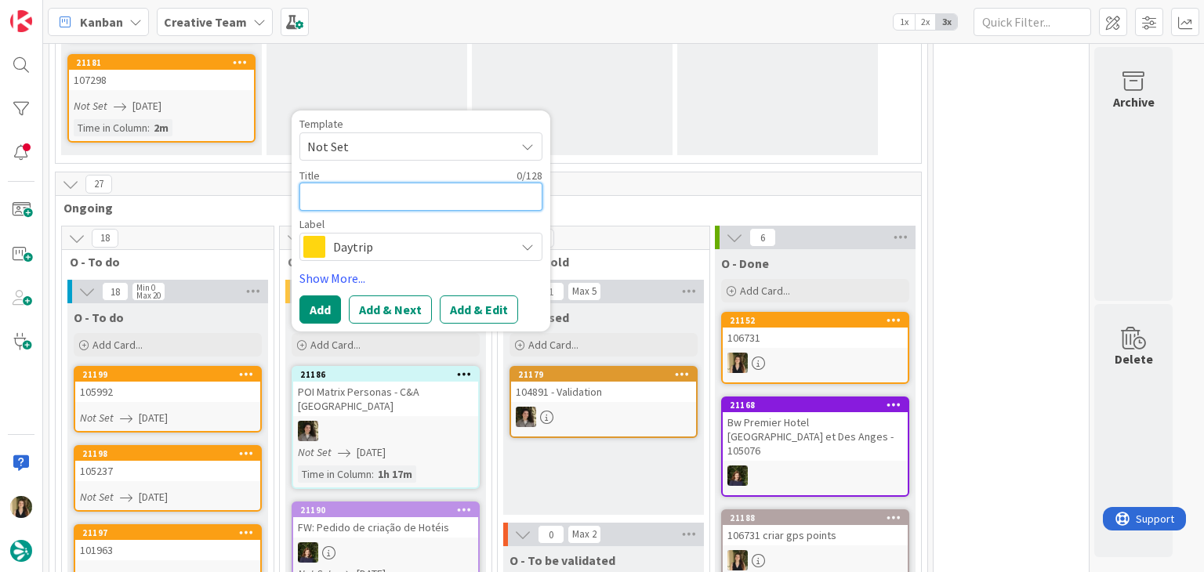
type textarea "x"
type textarea "1"
drag, startPoint x: 645, startPoint y: 201, endPoint x: 399, endPoint y: 5, distance: 314.2
click at [644, 200] on span "Ongoing" at bounding box center [483, 208] width 838 height 16
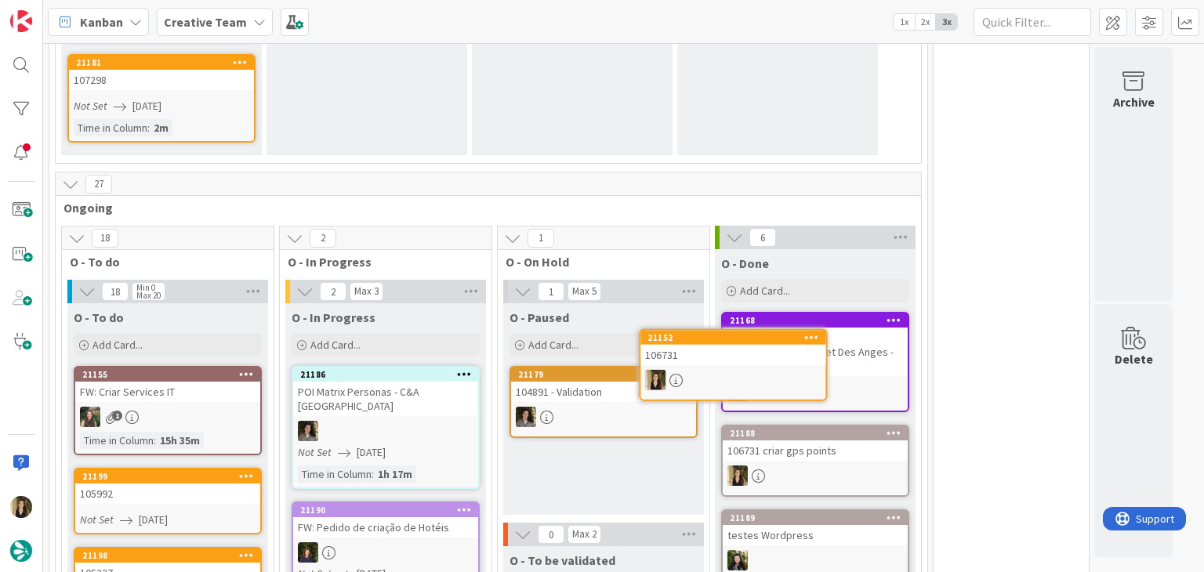
scroll to position [307, 0]
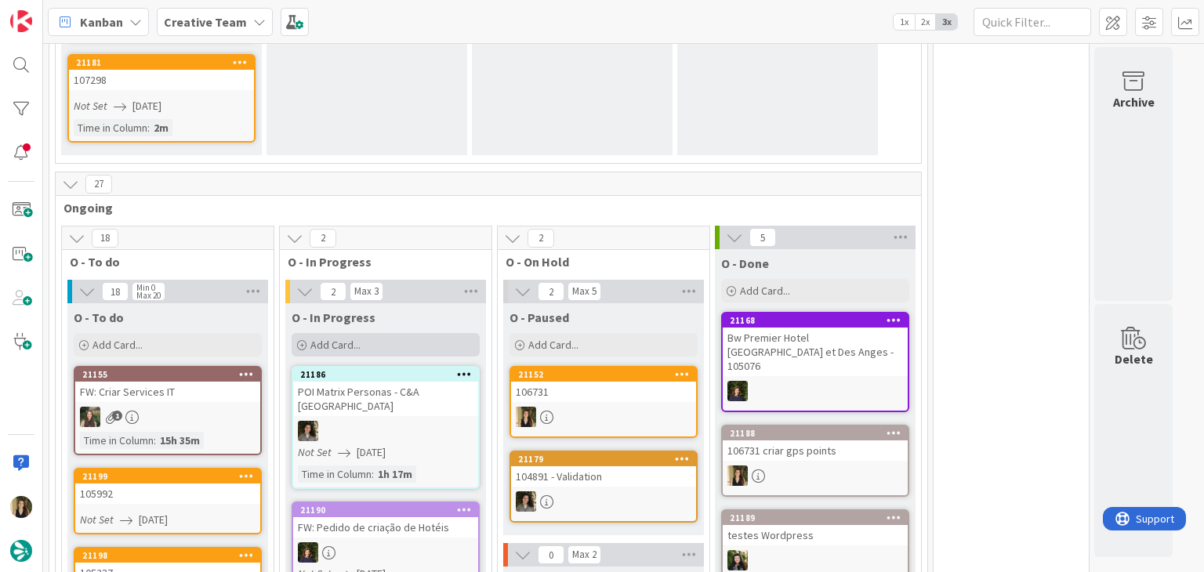
click at [399, 336] on div "Add Card..." at bounding box center [386, 345] width 188 height 24
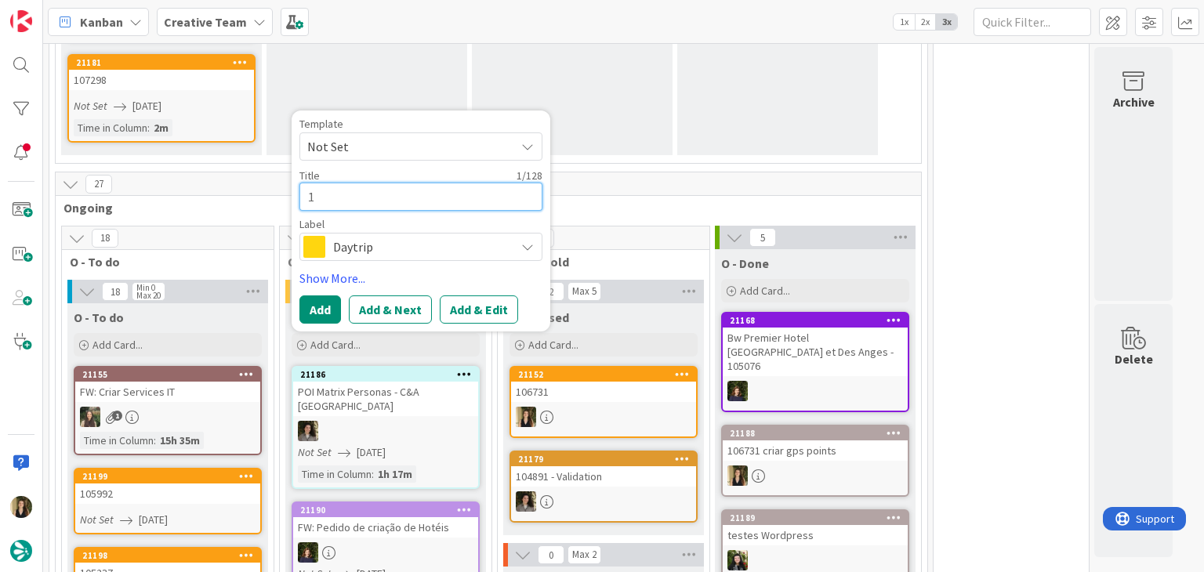
type textarea "x"
type textarea "10"
type textarea "x"
type textarea "106"
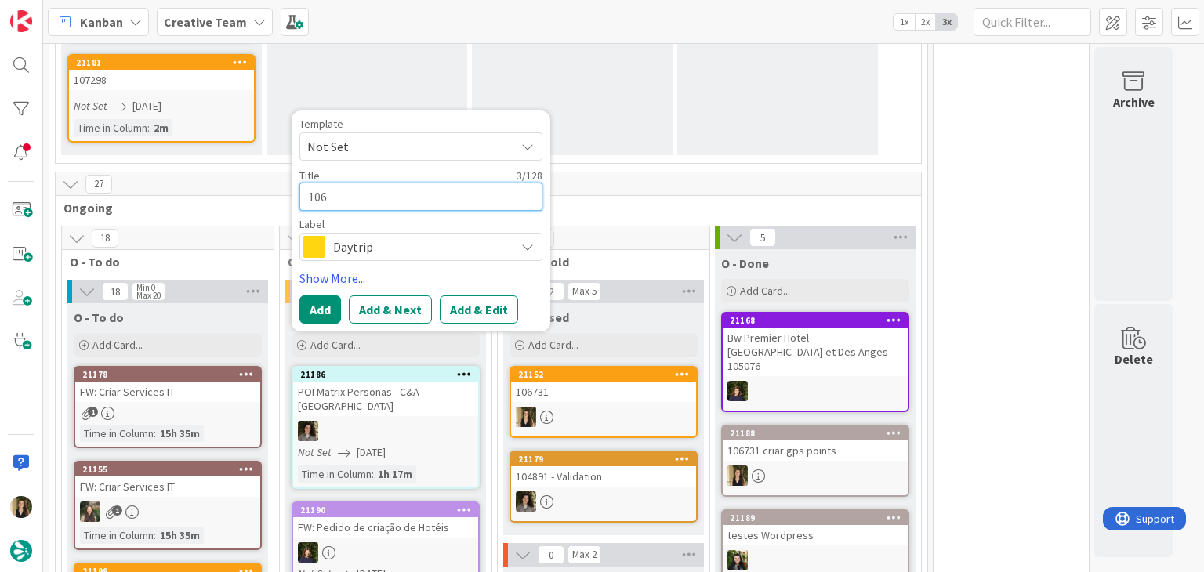
type textarea "x"
type textarea "1067"
type textarea "x"
type textarea "10673"
type textarea "x"
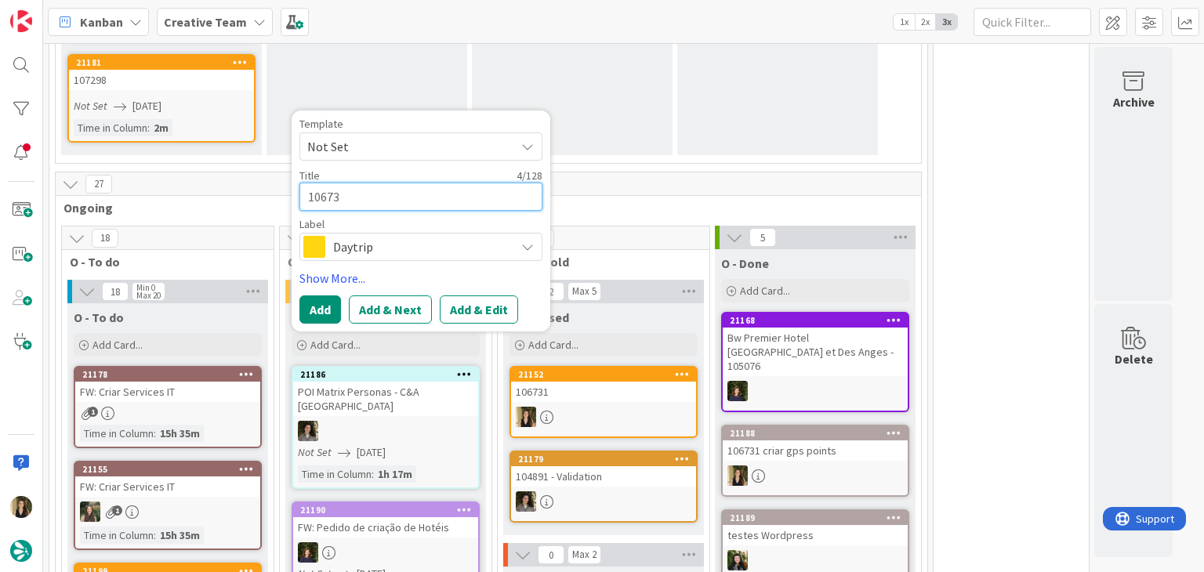
type textarea "106731"
type textarea "x"
type textarea "106731"
type textarea "x"
type textarea "106731 -"
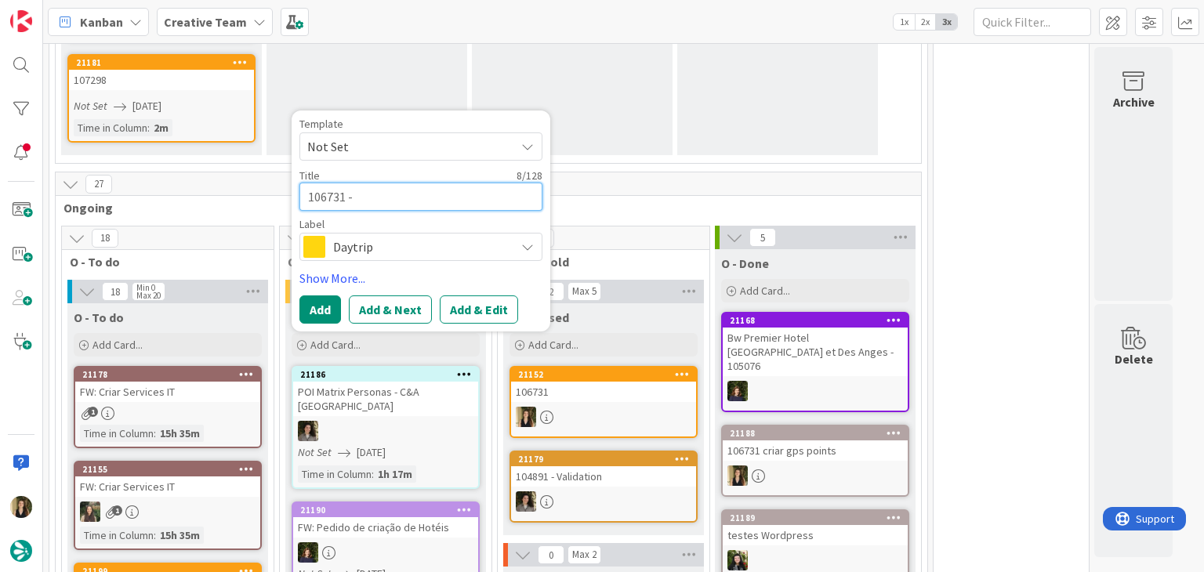
type textarea "x"
type textarea "106731 -"
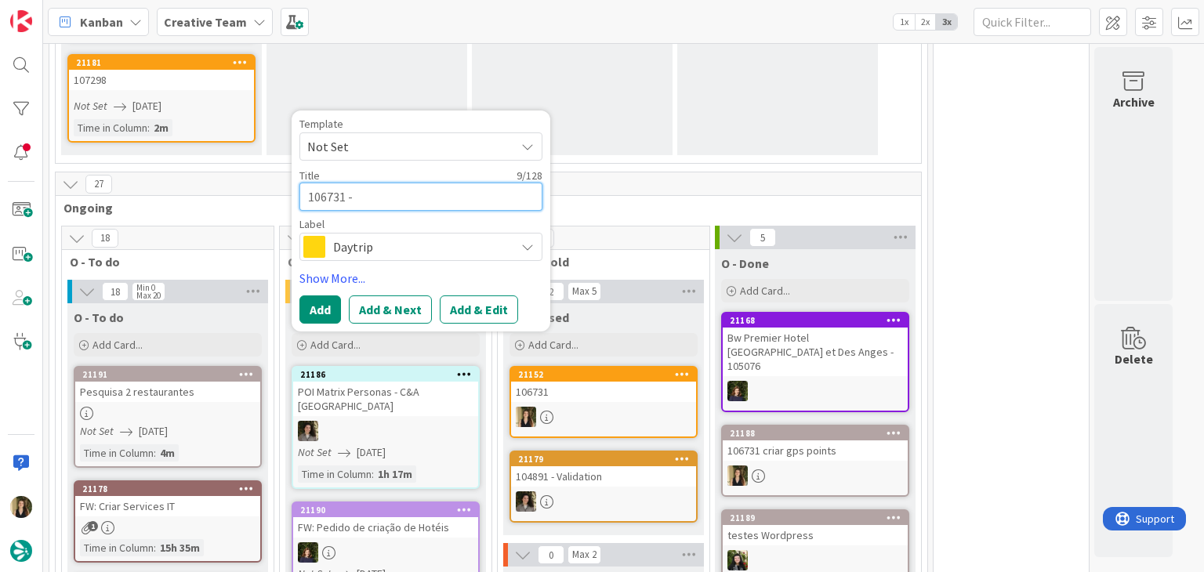
type textarea "x"
type textarea "106731 - c"
type textarea "x"
type textarea "106731 - cr"
type textarea "x"
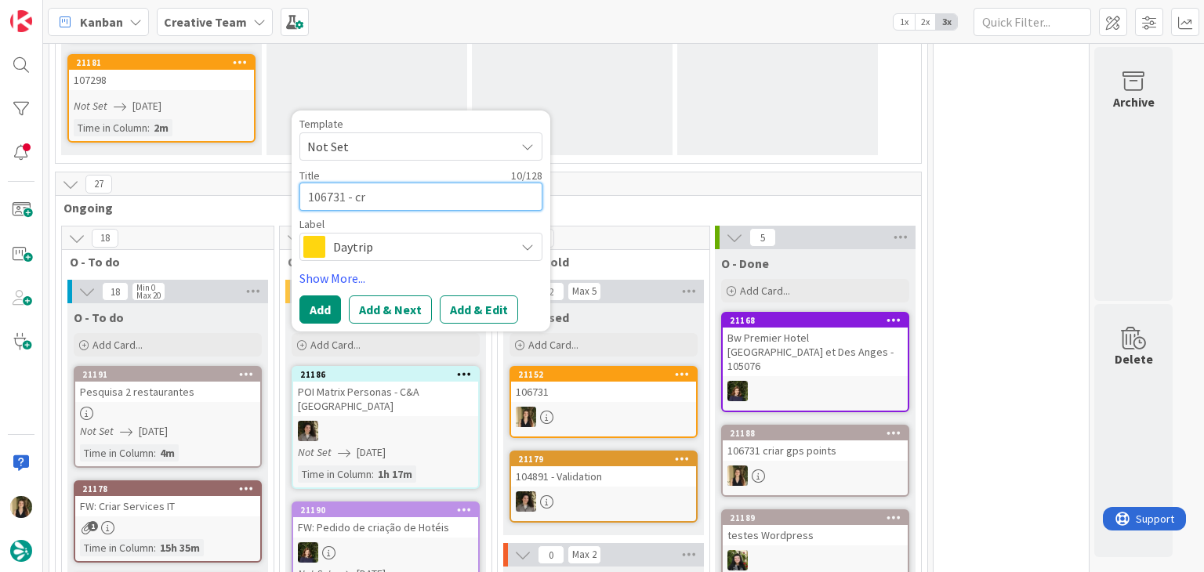
type textarea "106731 - cri"
type textarea "x"
type textarea "106731 - cria"
type textarea "x"
type textarea "106731 - criar"
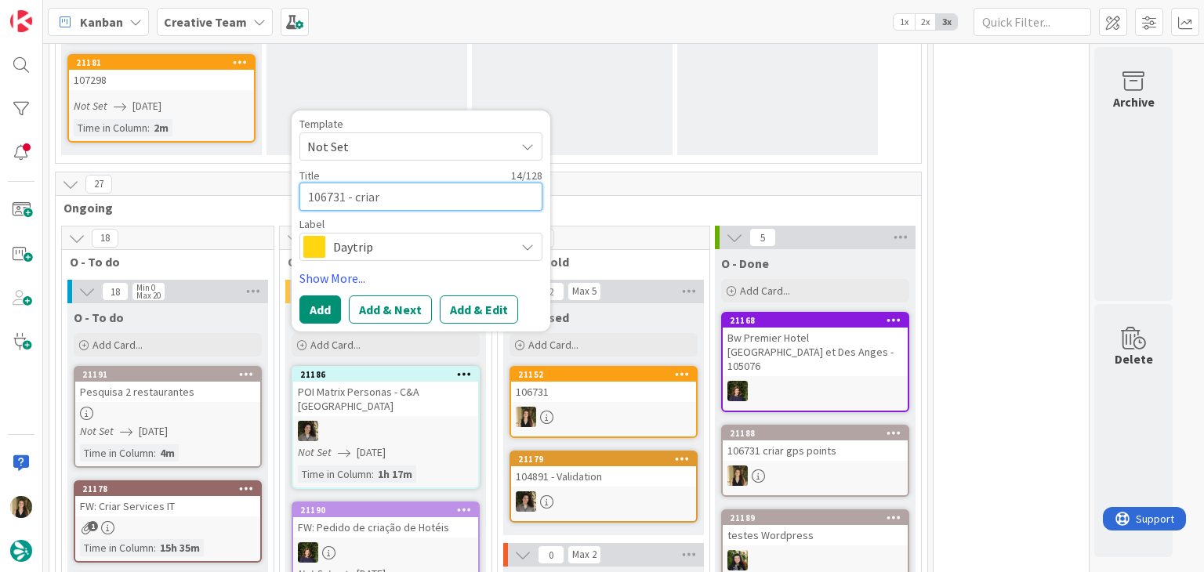
type textarea "x"
type textarea "106731 - criar"
type textarea "x"
type textarea "106731 - criar s"
type textarea "x"
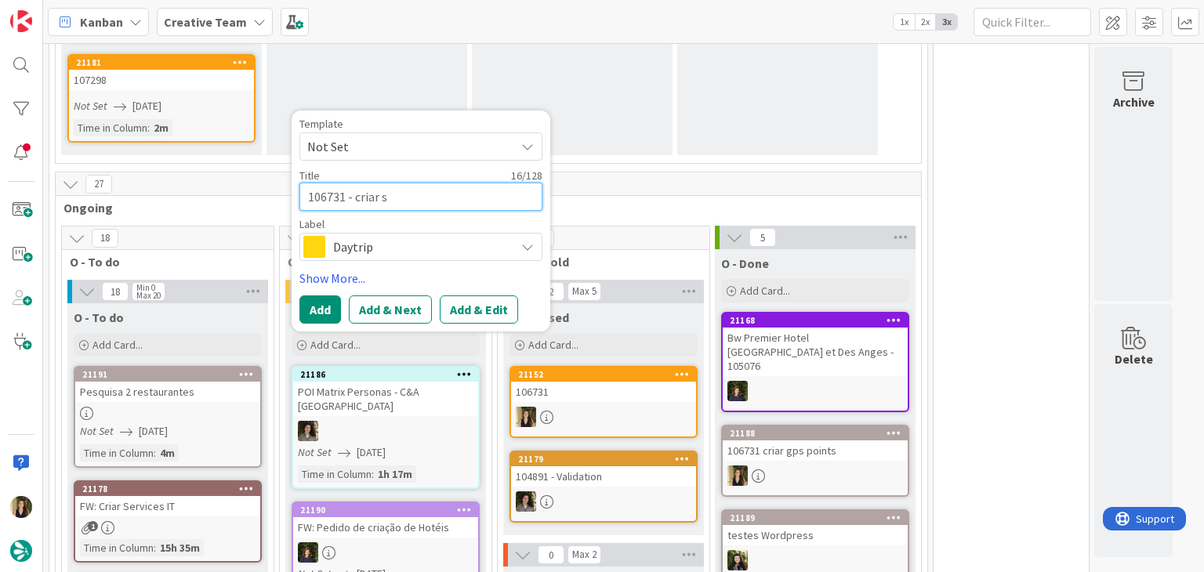
type textarea "106731 - criar su"
type textarea "x"
type textarea "106731 - criar sup"
type textarea "x"
type textarea "106731 - criar supp"
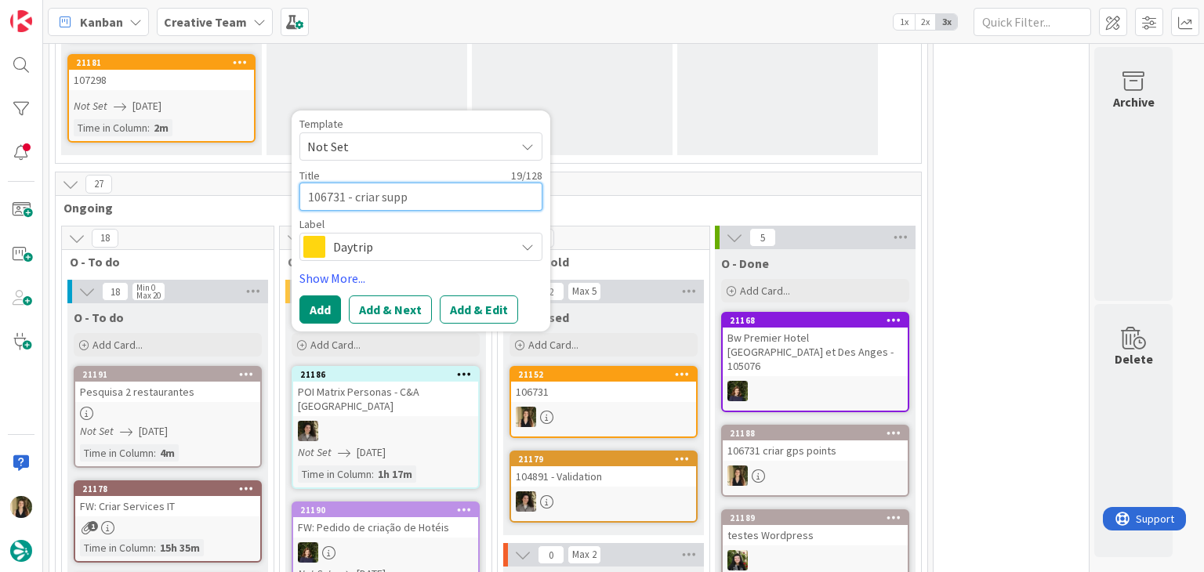
type textarea "x"
type textarea "106731 - criar suppl"
type textarea "x"
type textarea "106731 - criar suppli"
type textarea "x"
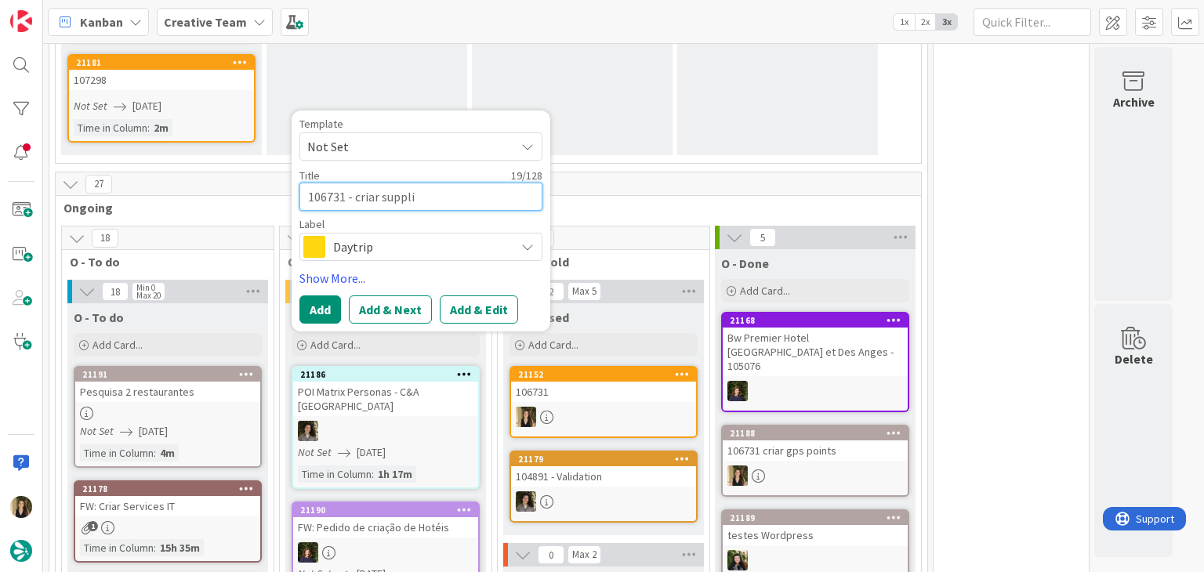
type textarea "106731 - criar supplie"
type textarea "x"
type textarea "106731 - criar supplier"
type textarea "x"
type textarea "106731 - criar suppliers"
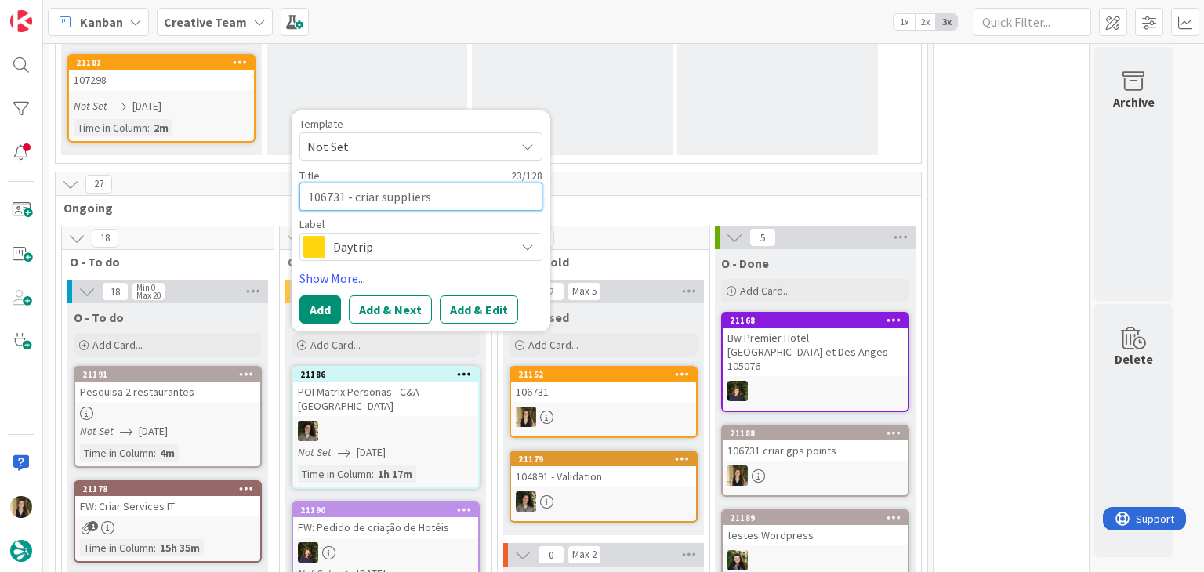
type textarea "x"
type textarea "106731 - criar suppliers"
type textarea "x"
type textarea "106731 - criar suppliers I"
type textarea "x"
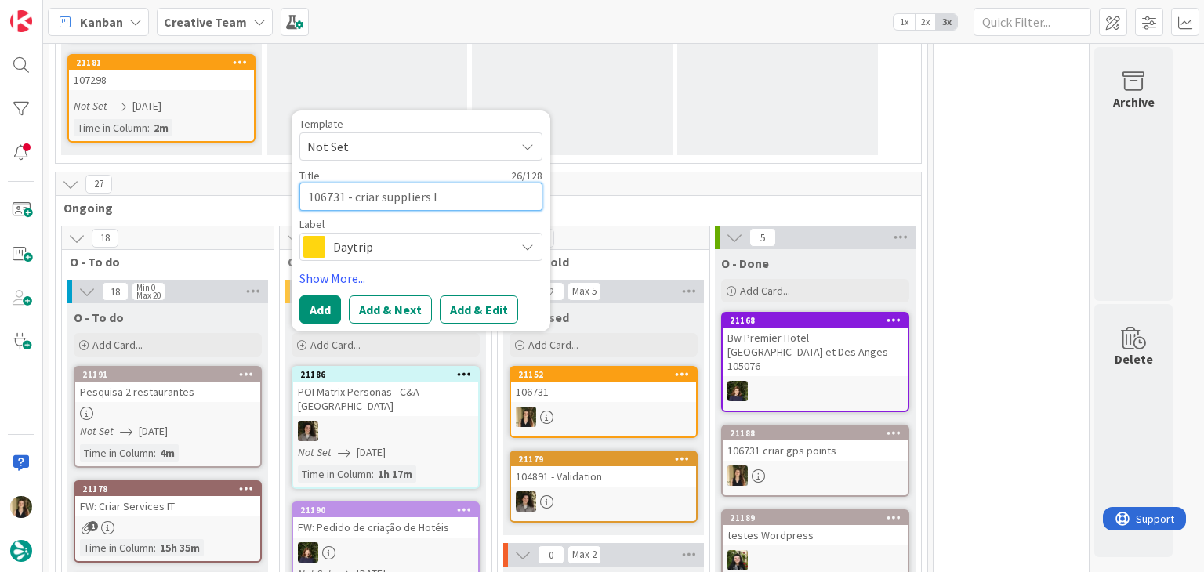
type textarea "106731 - criar suppliers Ir"
type textarea "x"
type textarea "106731 - criar suppliers Ire"
type textarea "x"
type textarea "106731 - criar suppliers Irel"
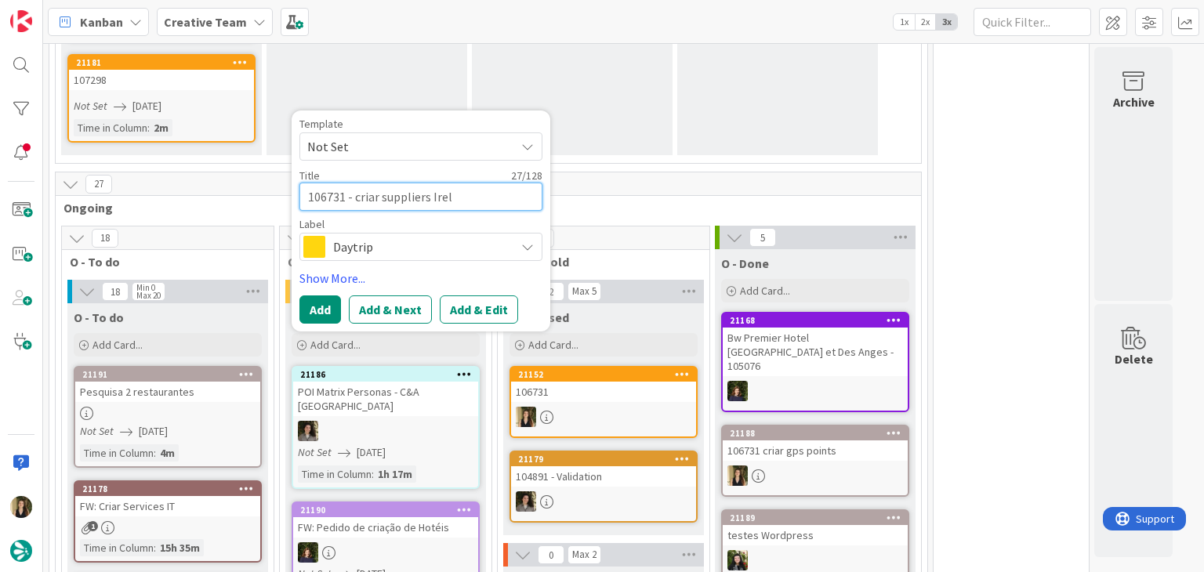
type textarea "x"
type textarea "106731 - criar suppliers Irela"
type textarea "x"
type textarea "106731 - criar suppliers Irelan"
type textarea "x"
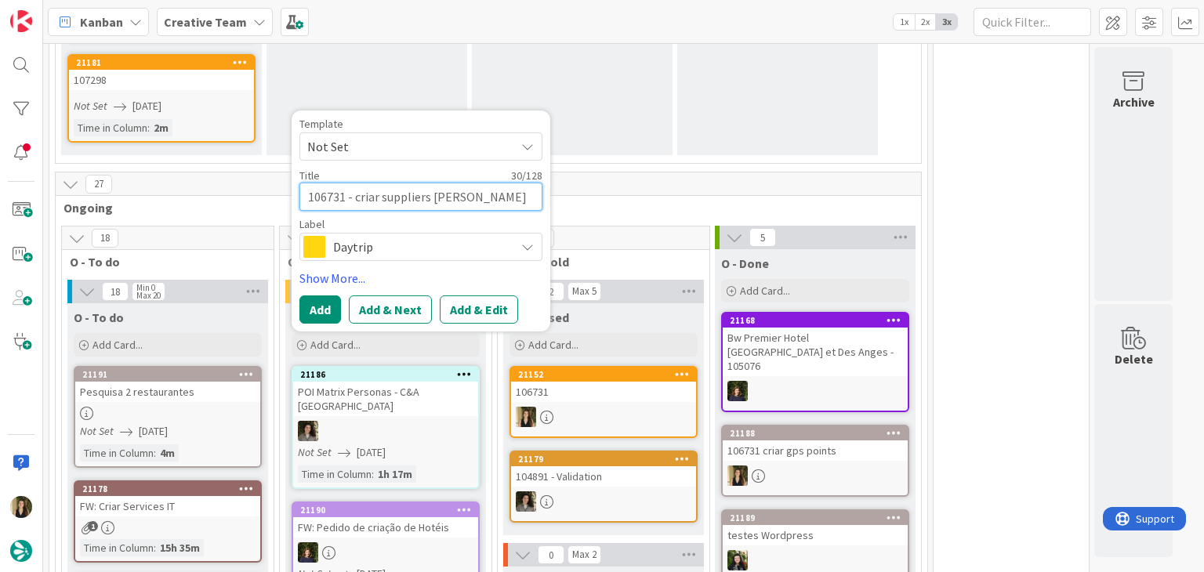
type textarea "106731 - criar suppliers [GEOGRAPHIC_DATA]"
type textarea "x"
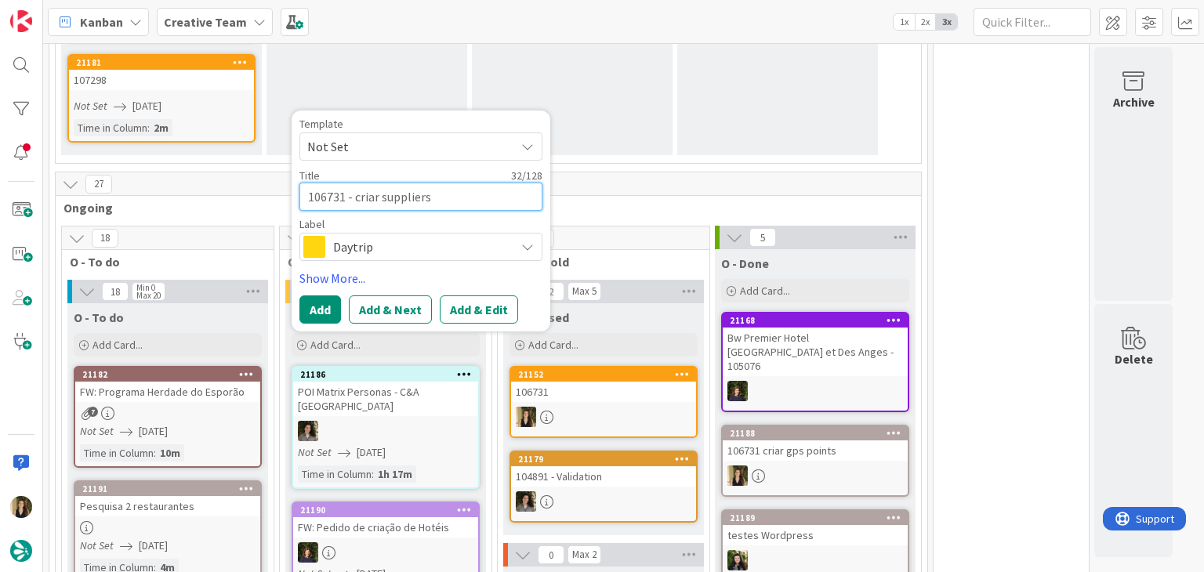
type textarea "106731 - criar suppliers [GEOGRAPHIC_DATA]"
click at [412, 240] on span "Daytrip" at bounding box center [420, 247] width 174 height 22
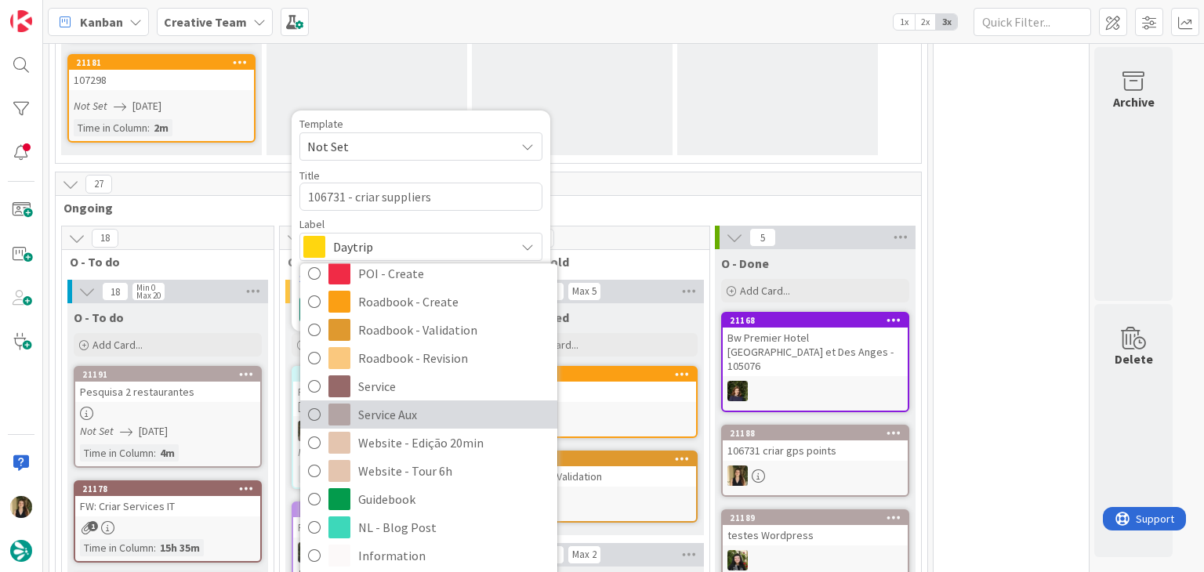
drag, startPoint x: 432, startPoint y: 415, endPoint x: 378, endPoint y: 371, distance: 69.7
click at [431, 415] on span "Service Aux" at bounding box center [453, 416] width 191 height 24
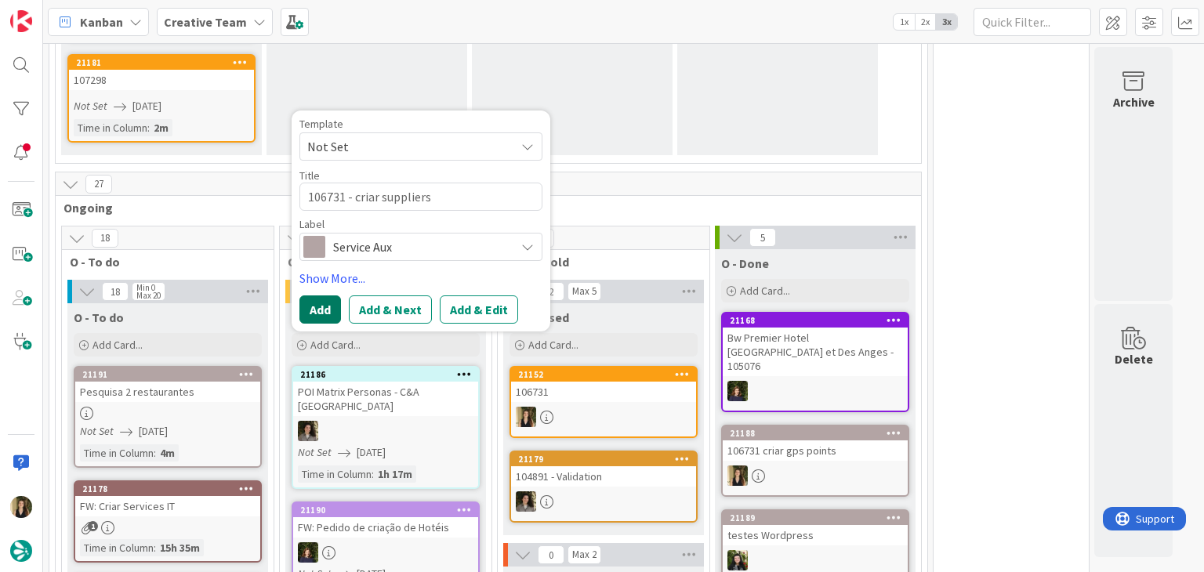
click at [325, 310] on button "Add" at bounding box center [321, 310] width 42 height 28
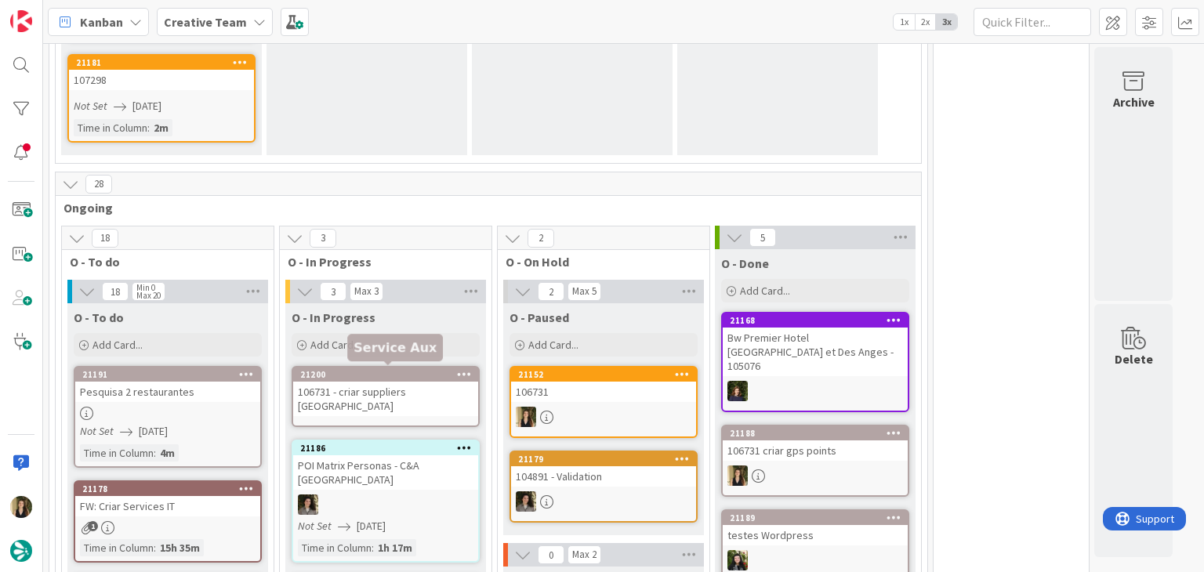
click at [384, 387] on div "106731 - criar suppliers [GEOGRAPHIC_DATA]" at bounding box center [385, 399] width 185 height 34
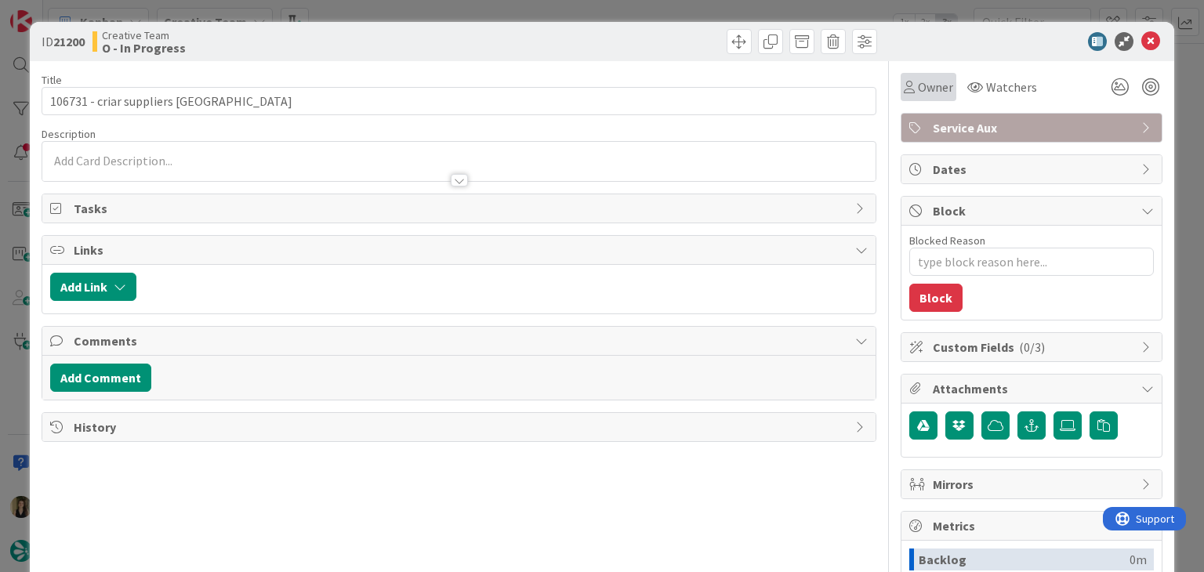
click at [918, 89] on span "Owner" at bounding box center [935, 87] width 35 height 19
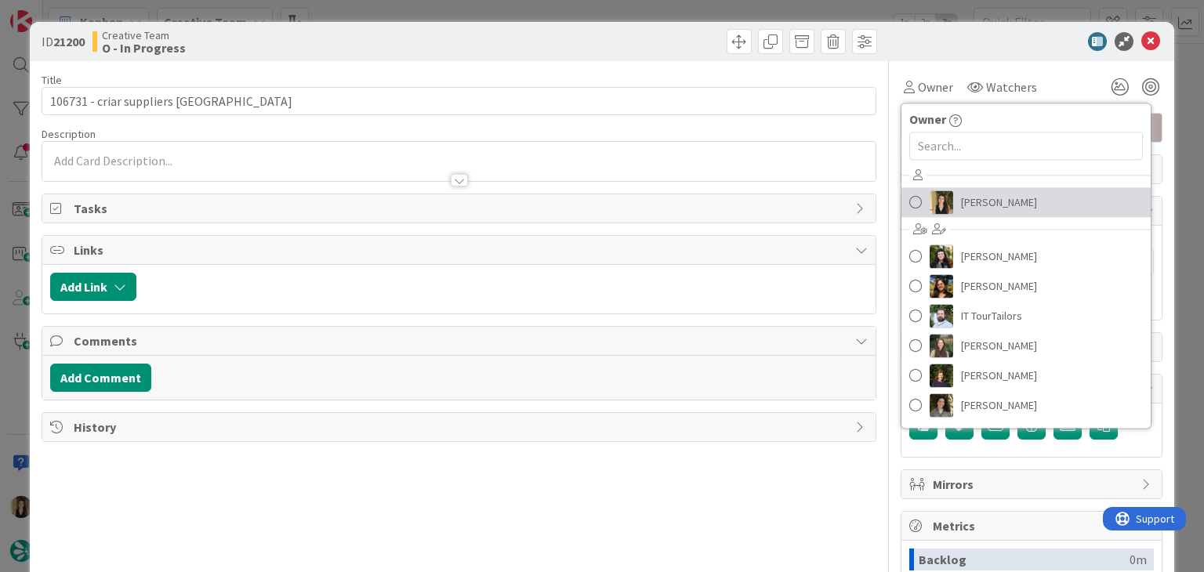
click at [963, 201] on span "[PERSON_NAME]" at bounding box center [999, 203] width 76 height 24
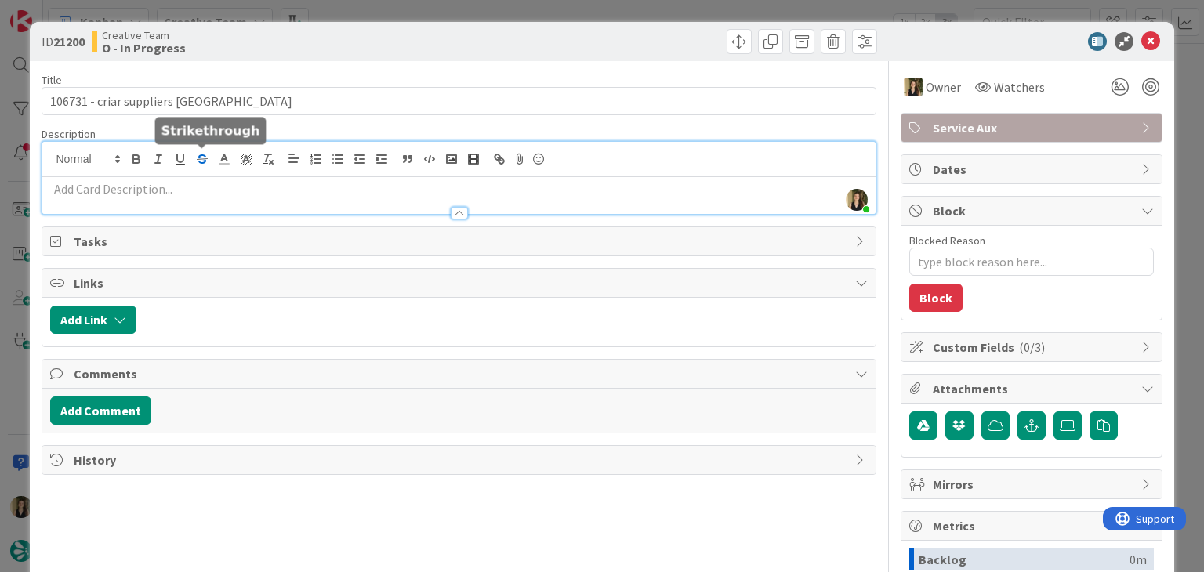
click at [197, 154] on div "Sofia Palma just joined" at bounding box center [458, 178] width 833 height 72
click at [198, 188] on p at bounding box center [458, 189] width 817 height 18
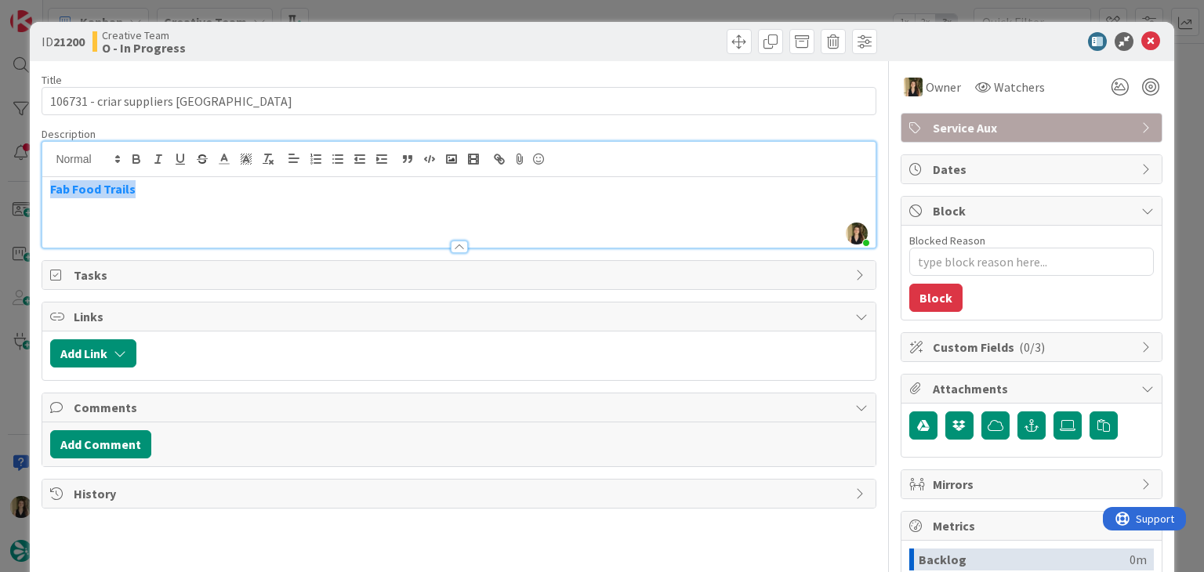
drag, startPoint x: 198, startPoint y: 198, endPoint x: 220, endPoint y: 154, distance: 48.8
click at [24, 193] on div "ID 21200 Creative Team O - In Progress Title 32 / 128 106731 - criar suppliers …" at bounding box center [602, 286] width 1204 height 572
click at [268, 158] on icon "button" at bounding box center [268, 159] width 14 height 14
click at [260, 203] on div "Fab Food Trails" at bounding box center [458, 212] width 833 height 71
click at [303, 41] on div "Creative Team O - In Progress" at bounding box center [274, 41] width 363 height 25
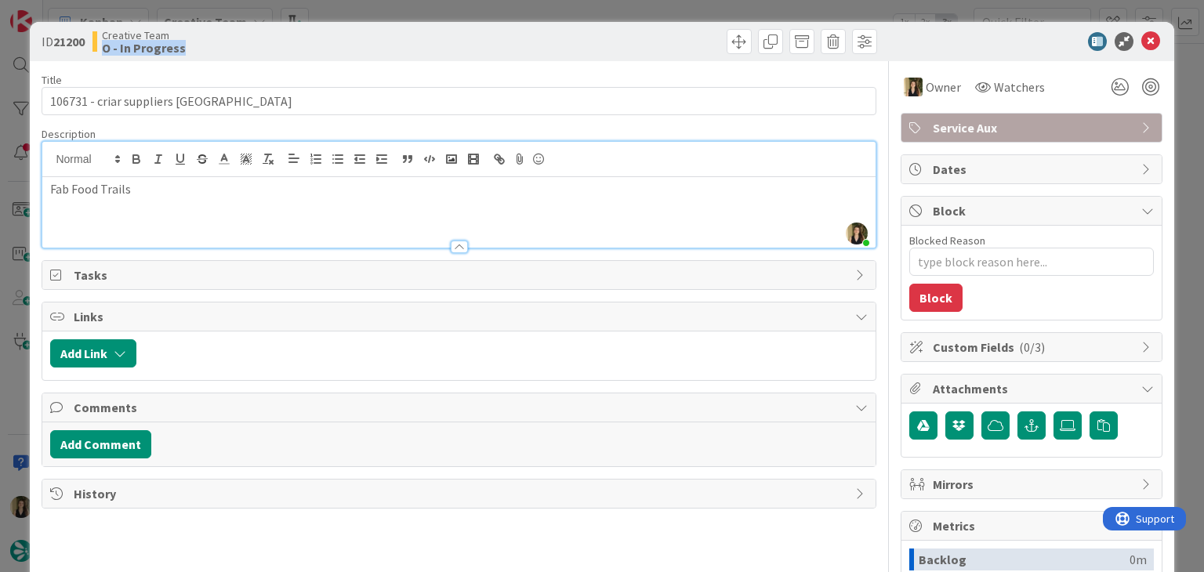
click at [361, 7] on div "ID 21200 Creative Team O - In Progress Title 32 / 128 106731 - criar suppliers …" at bounding box center [602, 286] width 1204 height 572
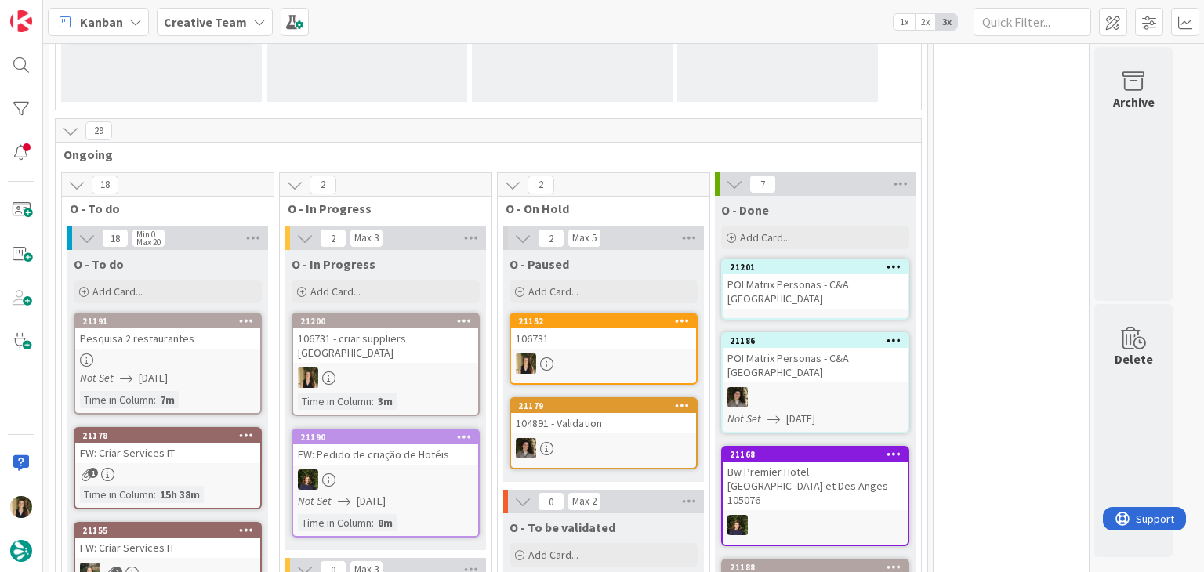
click at [590, 364] on div at bounding box center [603, 364] width 185 height 20
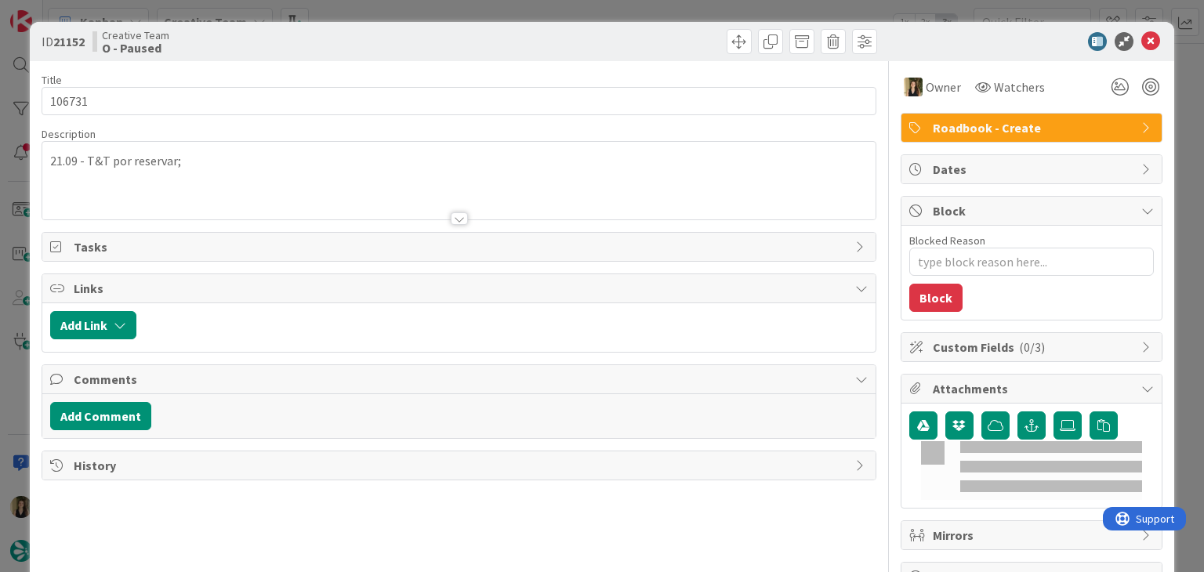
type textarea "x"
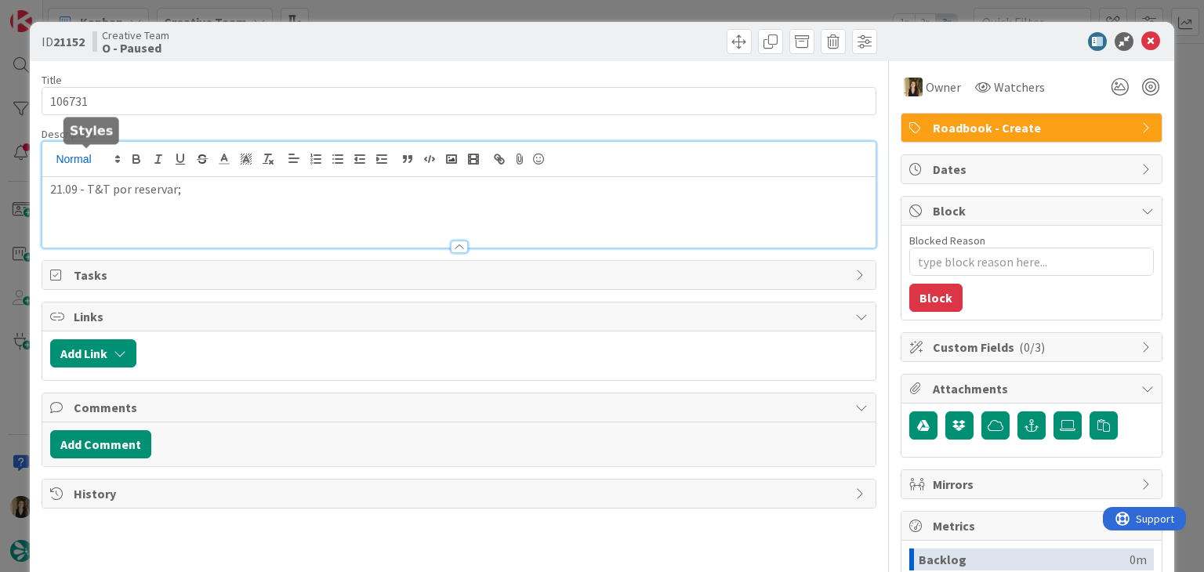
drag, startPoint x: 82, startPoint y: 161, endPoint x: 92, endPoint y: 151, distance: 13.9
click at [83, 161] on div "21.09 - T&T por reservar;" at bounding box center [458, 195] width 833 height 106
click at [385, 16] on div "ID 21152 Creative Team O - Paused Title 6 / 128 106731 Description Sofia Palma …" at bounding box center [602, 286] width 1204 height 572
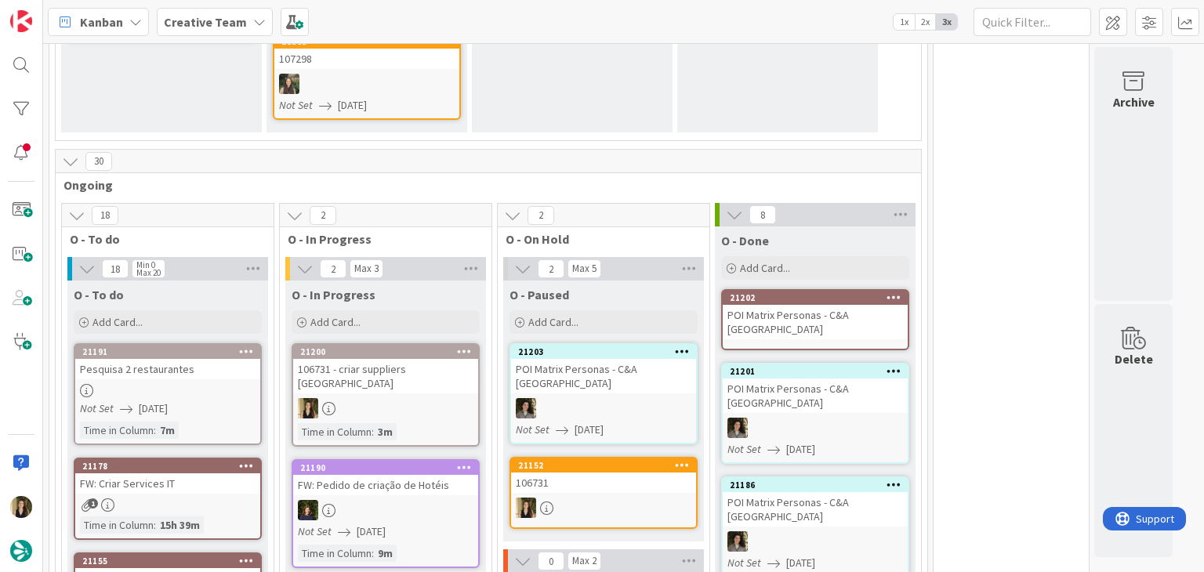
click at [424, 398] on div at bounding box center [385, 408] width 185 height 20
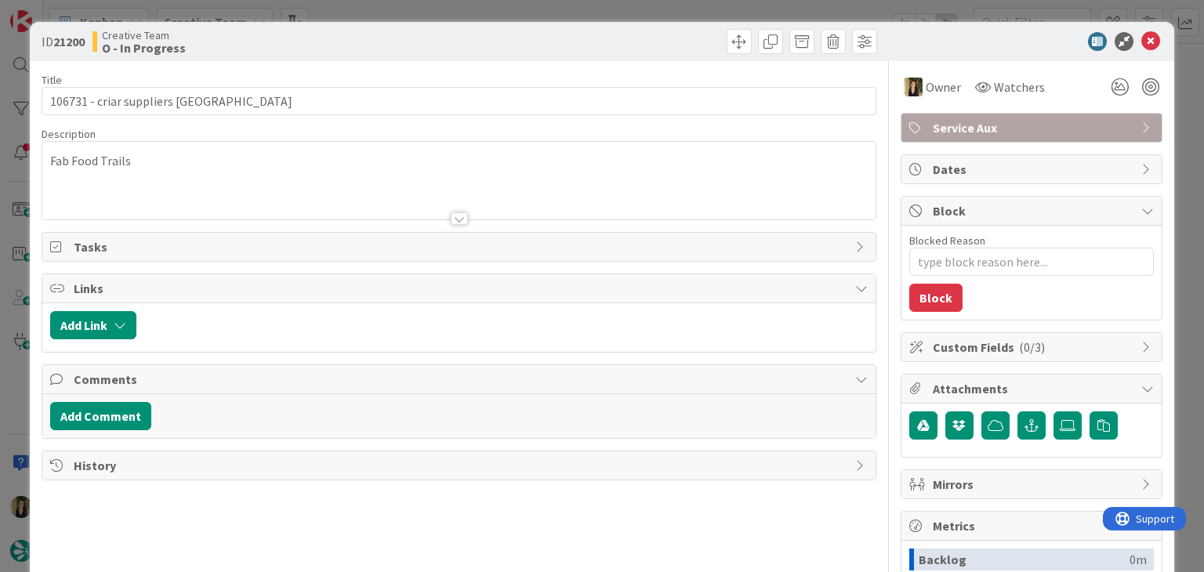
click at [224, 162] on p "Fab Food Trails" at bounding box center [458, 161] width 817 height 18
type textarea "x"
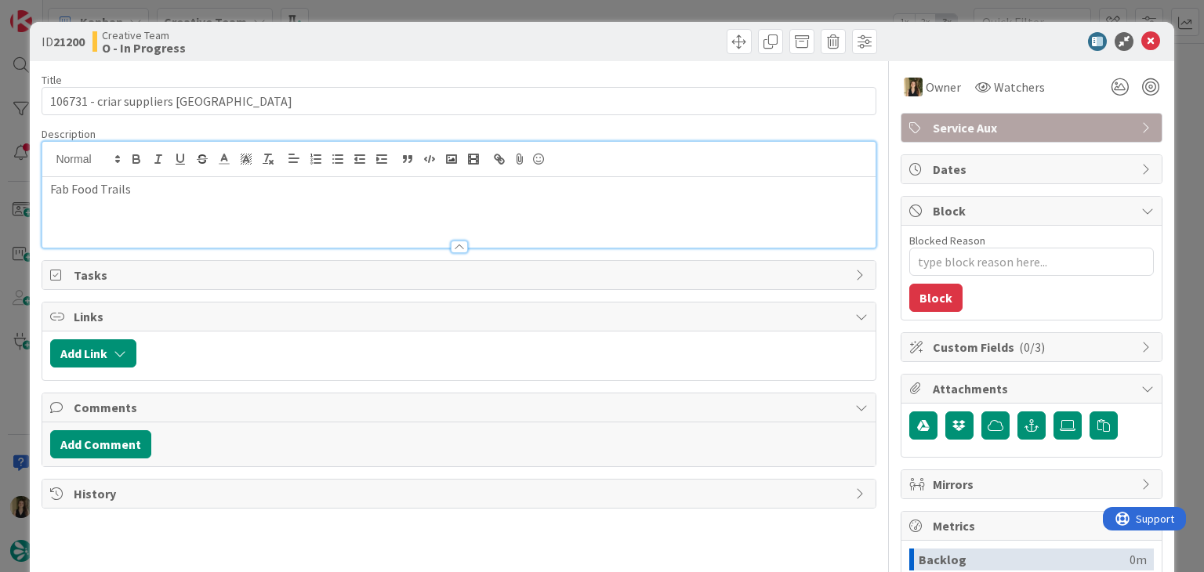
click at [285, 192] on p "Fab Food Trails" at bounding box center [458, 189] width 817 height 18
drag, startPoint x: 222, startPoint y: 194, endPoint x: 35, endPoint y: 187, distance: 186.7
click at [22, 191] on div "ID 21200 Creative Team O - In Progress Title 32 / 128 106731 - criar suppliers …" at bounding box center [602, 286] width 1204 height 572
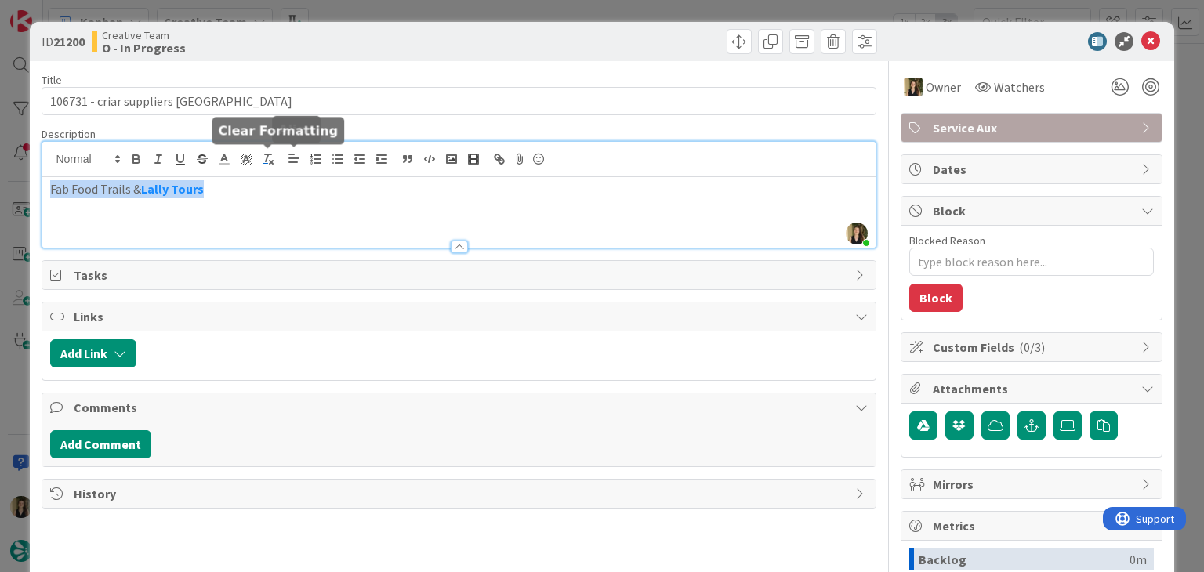
click at [271, 160] on icon "button" at bounding box center [268, 159] width 14 height 14
drag, startPoint x: 292, startPoint y: 194, endPoint x: 282, endPoint y: 170, distance: 25.6
click at [292, 195] on p "Fab Food Trails & Lally Tours" at bounding box center [458, 189] width 817 height 18
click at [469, 34] on div at bounding box center [670, 41] width 414 height 25
click at [476, 13] on div "ID 21200 Creative Team O - In Progress Title 32 / 128 106731 - criar suppliers …" at bounding box center [602, 286] width 1204 height 572
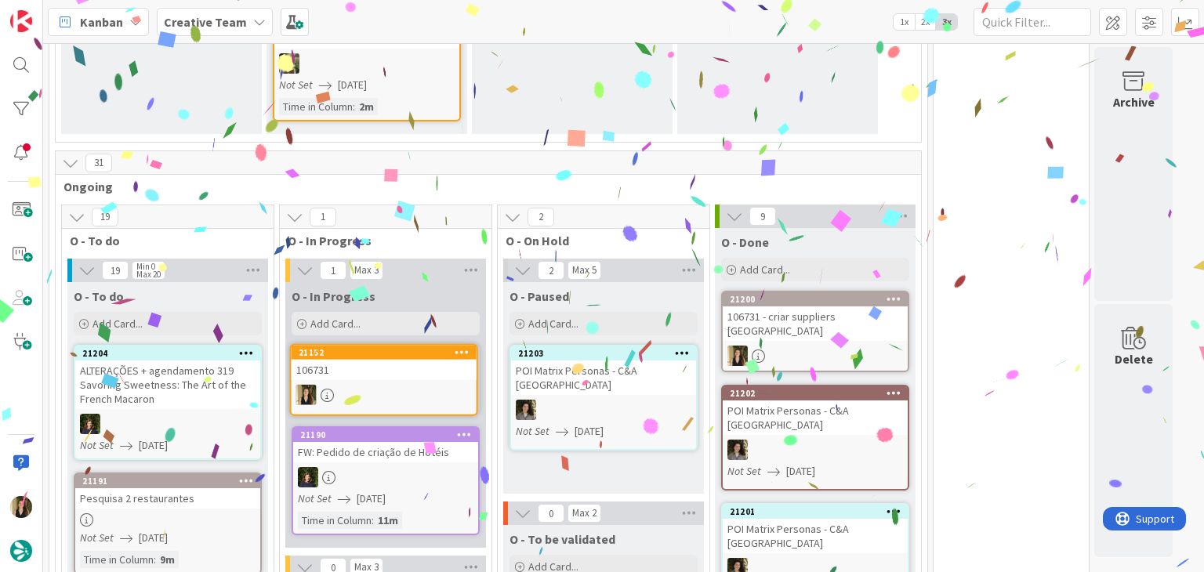
scroll to position [350, 0]
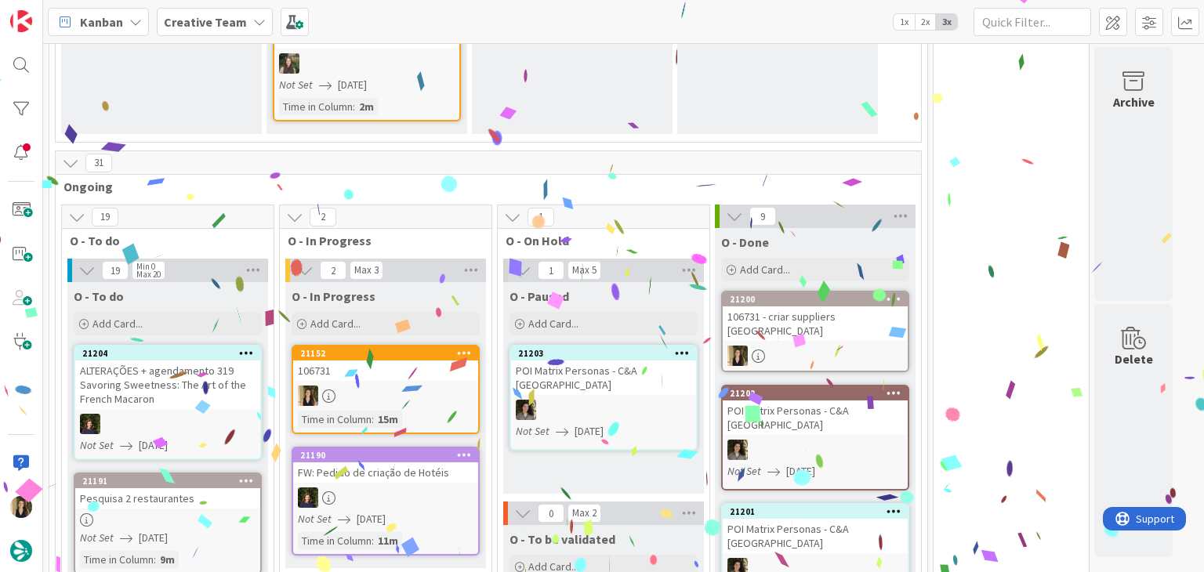
click at [416, 366] on div "106731" at bounding box center [385, 371] width 185 height 20
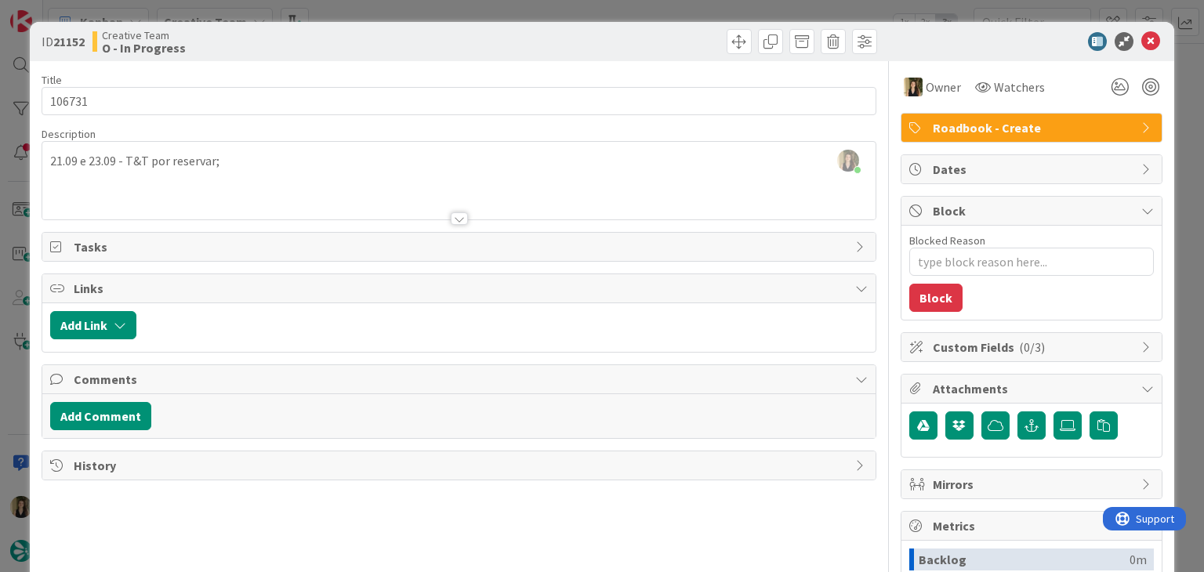
type textarea "x"
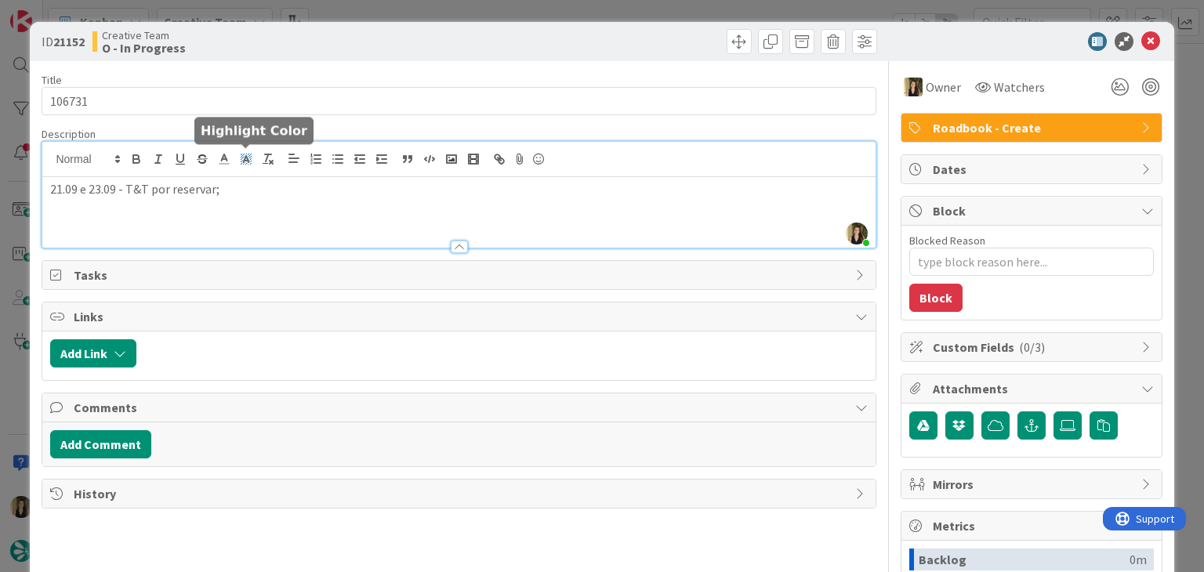
click at [238, 158] on div "Sofia Palma just joined 21.09 e 23.09 - T&T por reservar;" at bounding box center [458, 195] width 833 height 106
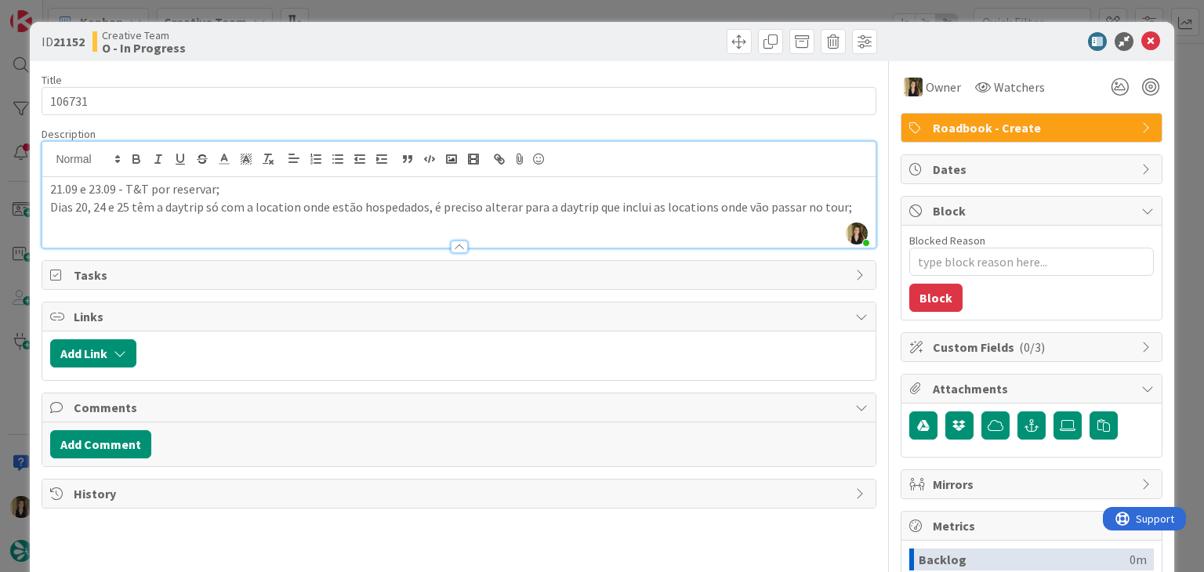
click at [235, 189] on p "21.09 e 23.09 - T&T por reservar;" at bounding box center [458, 189] width 817 height 18
click at [841, 207] on p "Dias 20, 24 e 25 têm a daytrip só com a location onde estão hospedados, é preci…" at bounding box center [458, 207] width 817 height 18
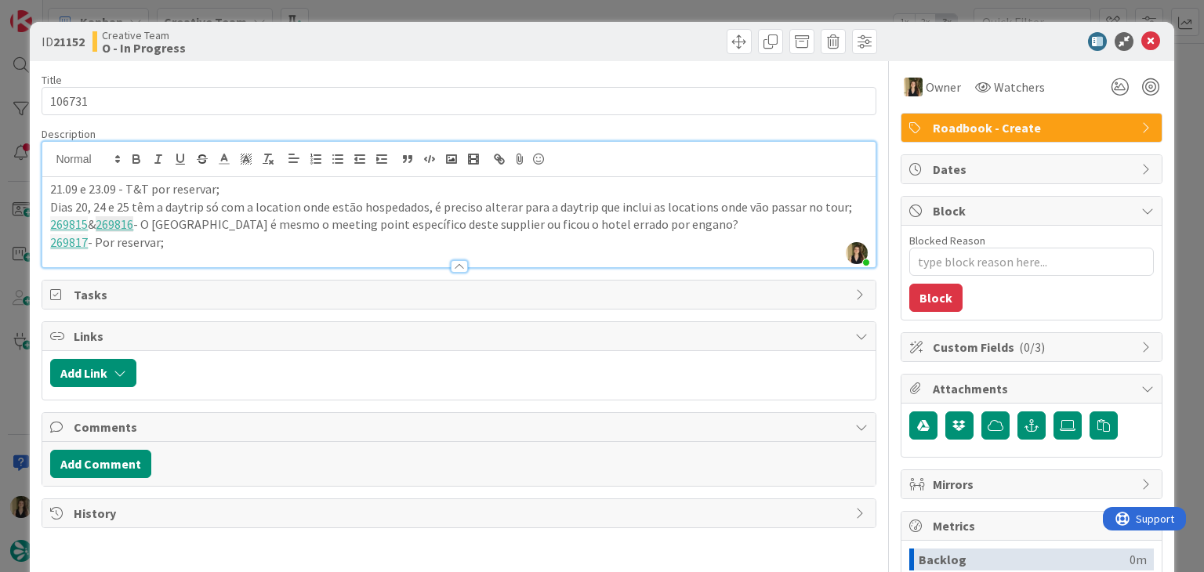
drag, startPoint x: 85, startPoint y: 186, endPoint x: 127, endPoint y: 170, distance: 44.4
click at [85, 186] on p "21.09 e 23.09 - T&T por reservar;" at bounding box center [458, 189] width 817 height 18
drag, startPoint x: 116, startPoint y: 186, endPoint x: 128, endPoint y: 181, distance: 12.7
click at [114, 185] on p "21.09, 23.09 - T&T por reservar;" at bounding box center [458, 189] width 817 height 18
drag, startPoint x: 309, startPoint y: 45, endPoint x: 203, endPoint y: 81, distance: 111.8
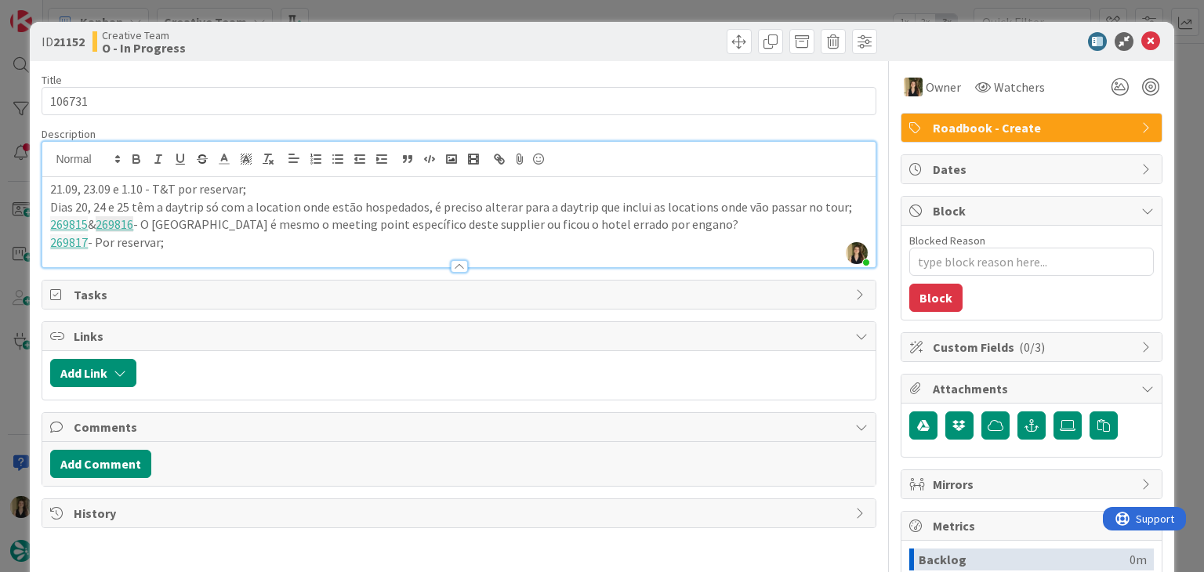
click at [304, 45] on div "Creative Team O - In Progress" at bounding box center [274, 41] width 363 height 25
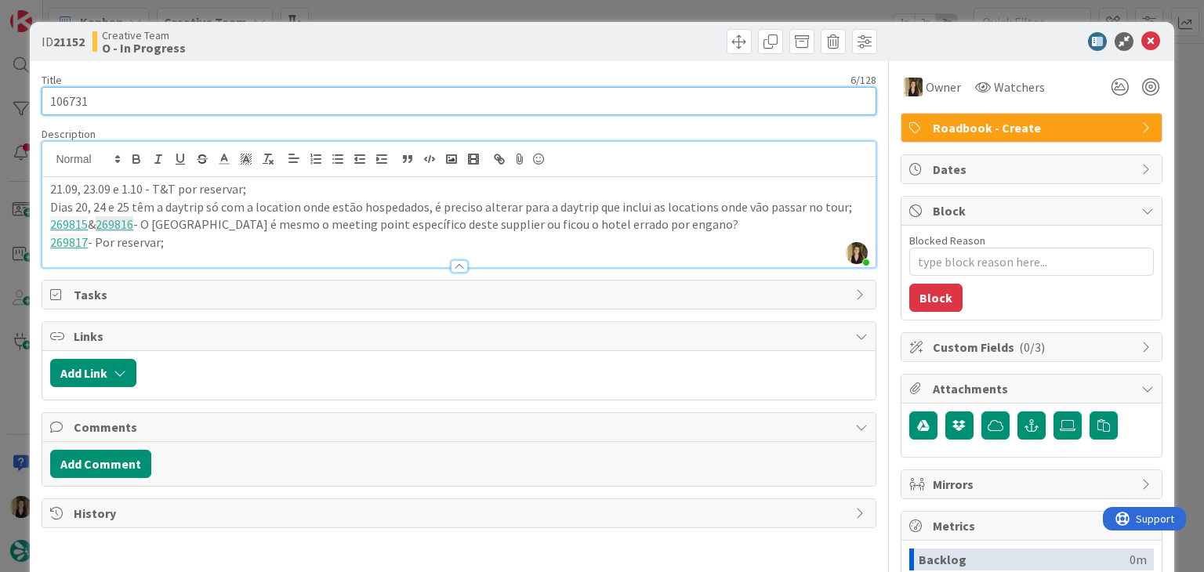
click at [69, 103] on input "106731" at bounding box center [459, 101] width 834 height 28
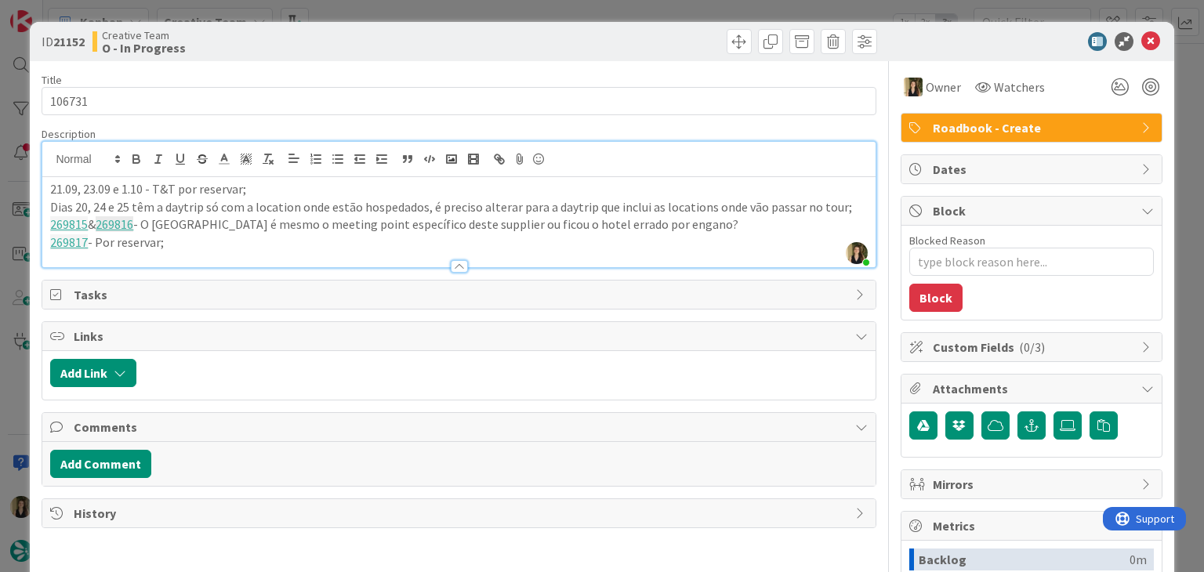
drag, startPoint x: 471, startPoint y: 50, endPoint x: 470, endPoint y: 33, distance: 17.3
click at [471, 49] on div at bounding box center [670, 41] width 414 height 25
click at [474, 7] on div "ID 21152 Creative Team O - In Progress Title 6 / 128 106731 Description Sofia P…" at bounding box center [602, 286] width 1204 height 572
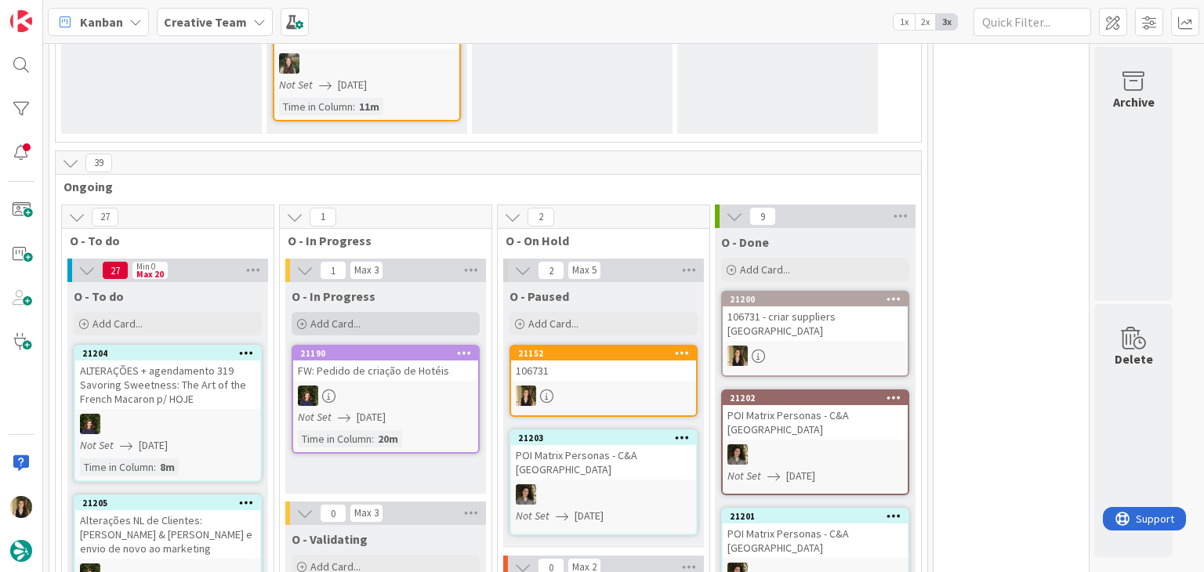
click at [421, 323] on div "Add Card..." at bounding box center [386, 324] width 188 height 24
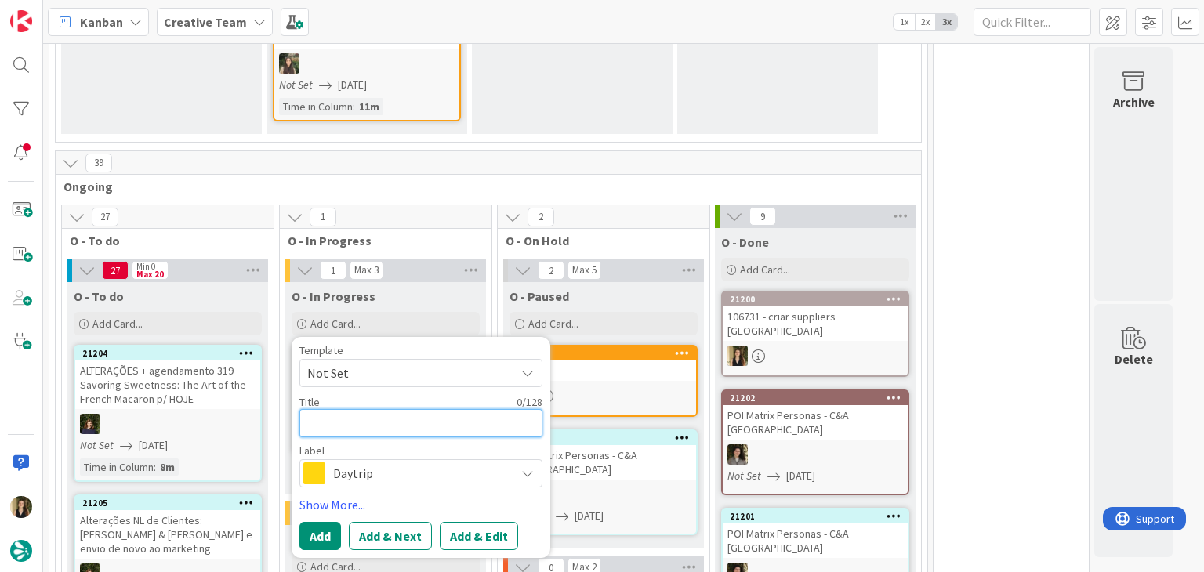
paste textarea "106731"
type textarea "x"
type textarea "106731"
type textarea "x"
type textarea "106731"
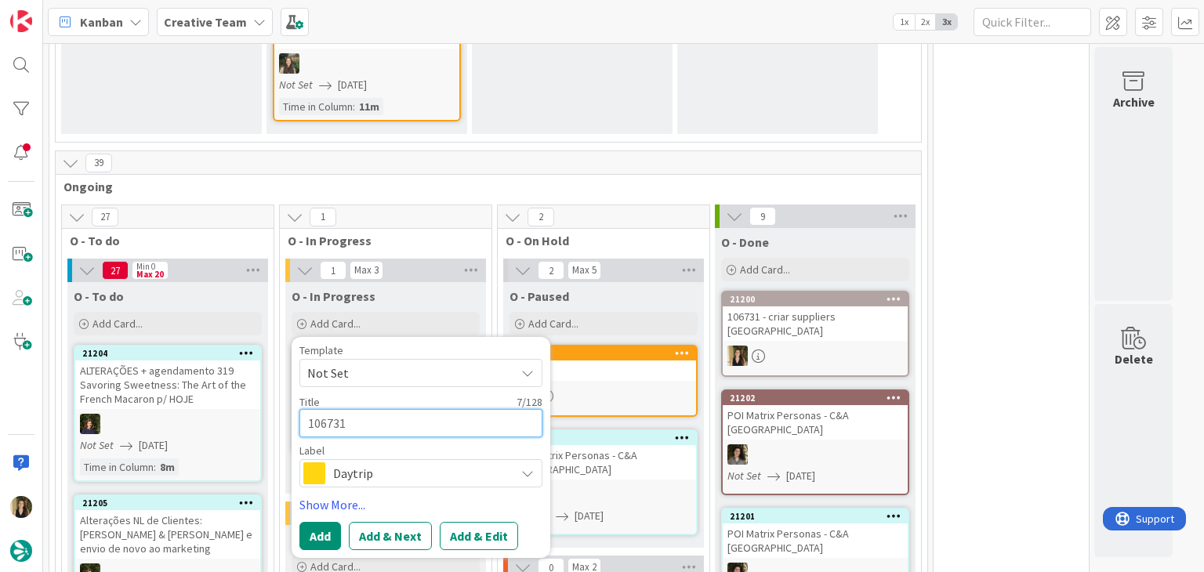
type textarea "x"
type textarea "106731 c"
type textarea "x"
type textarea "106731 cr"
type textarea "x"
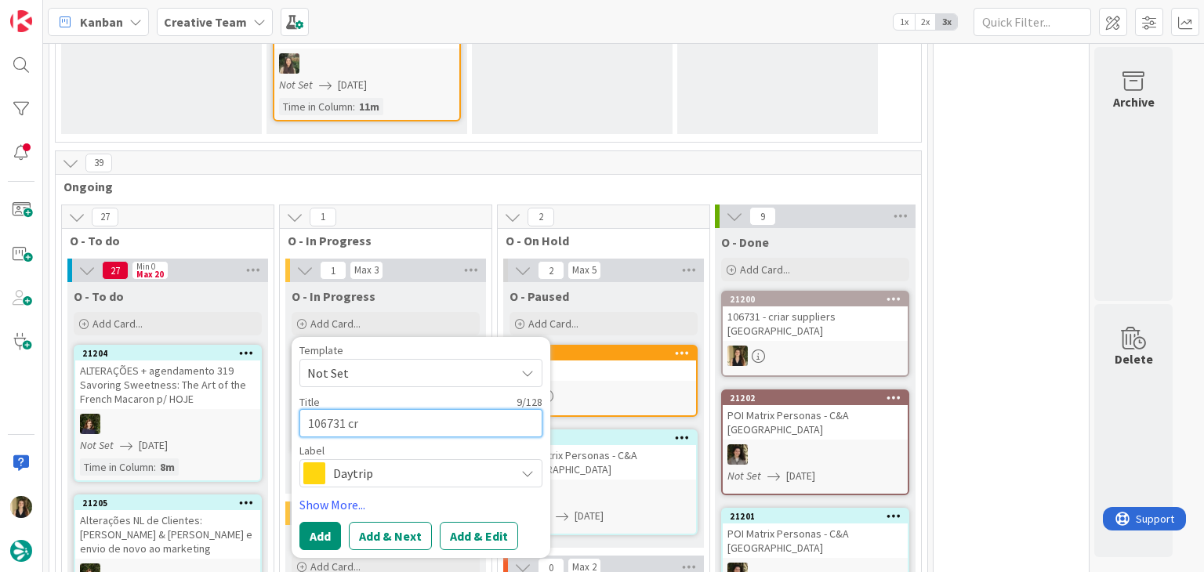
type textarea "106731 cri"
type textarea "x"
type textarea "106731 cria"
type textarea "x"
type textarea "106731 criar"
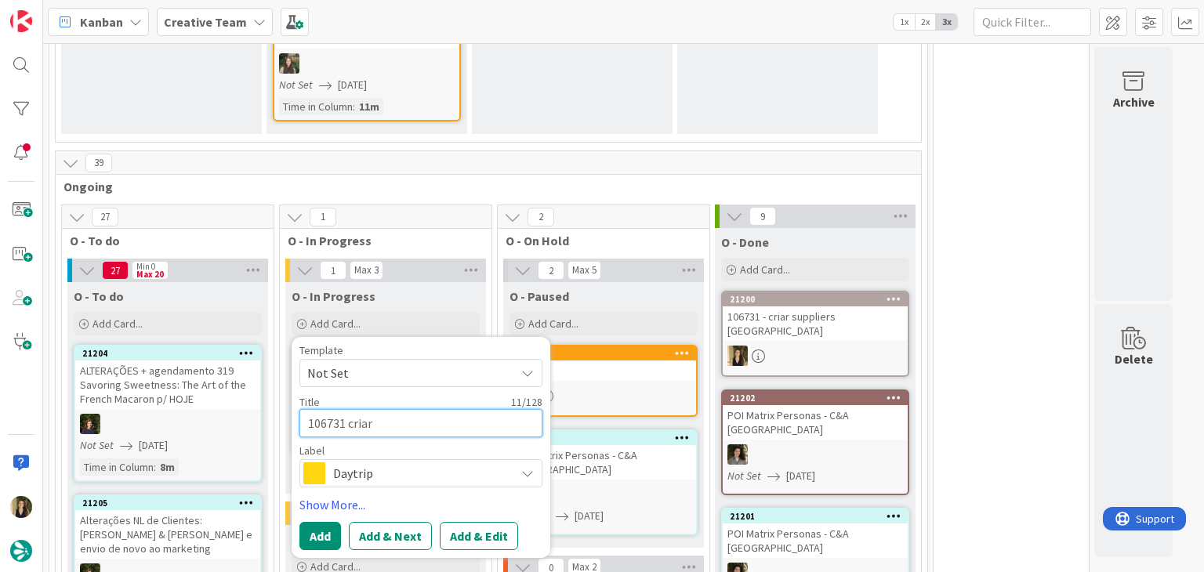
type textarea "x"
type textarea "106731 criar"
type textarea "x"
type textarea "106731 criar g"
type textarea "x"
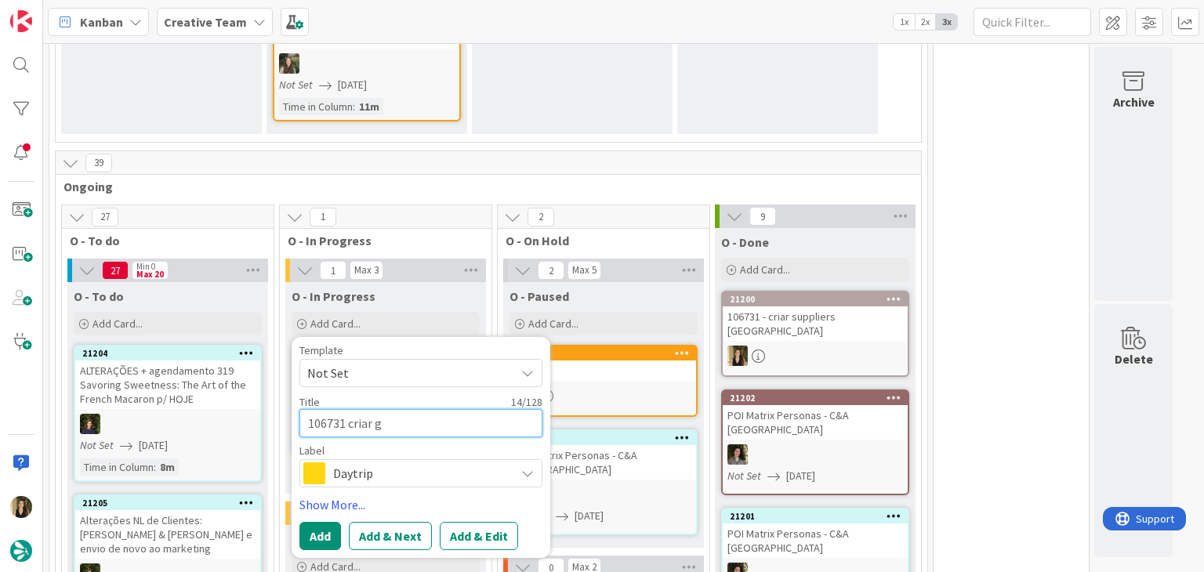
type textarea "106731 criar gp"
type textarea "x"
type textarea "106731 criar gps"
type textarea "x"
type textarea "106731 criar gps"
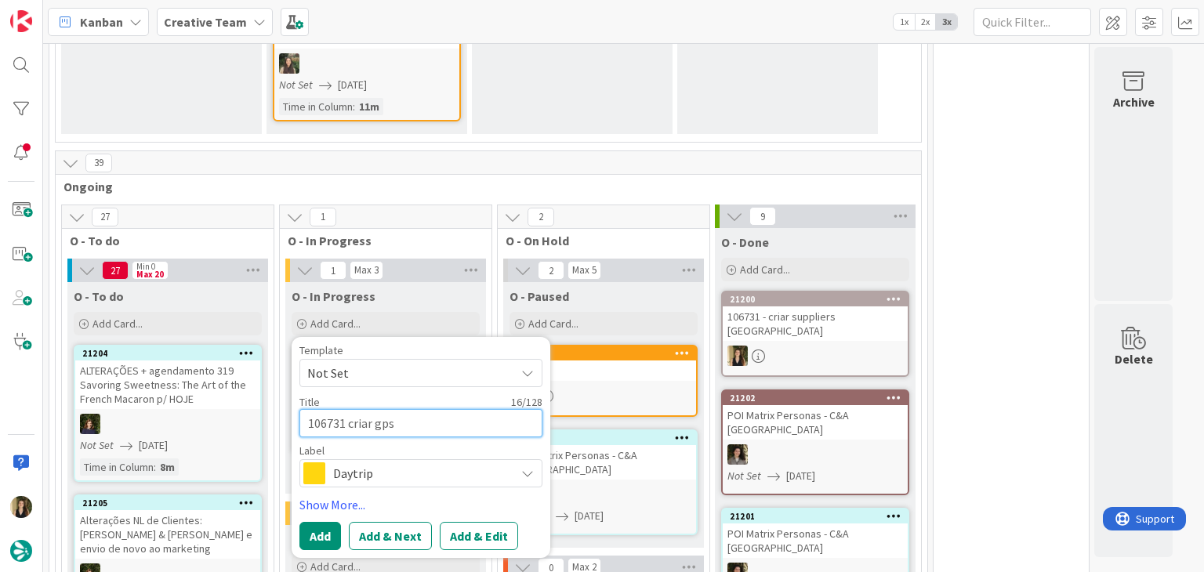
type textarea "x"
type textarea "106731 criar gps p"
type textarea "x"
type textarea "106731 criar gps po"
type textarea "x"
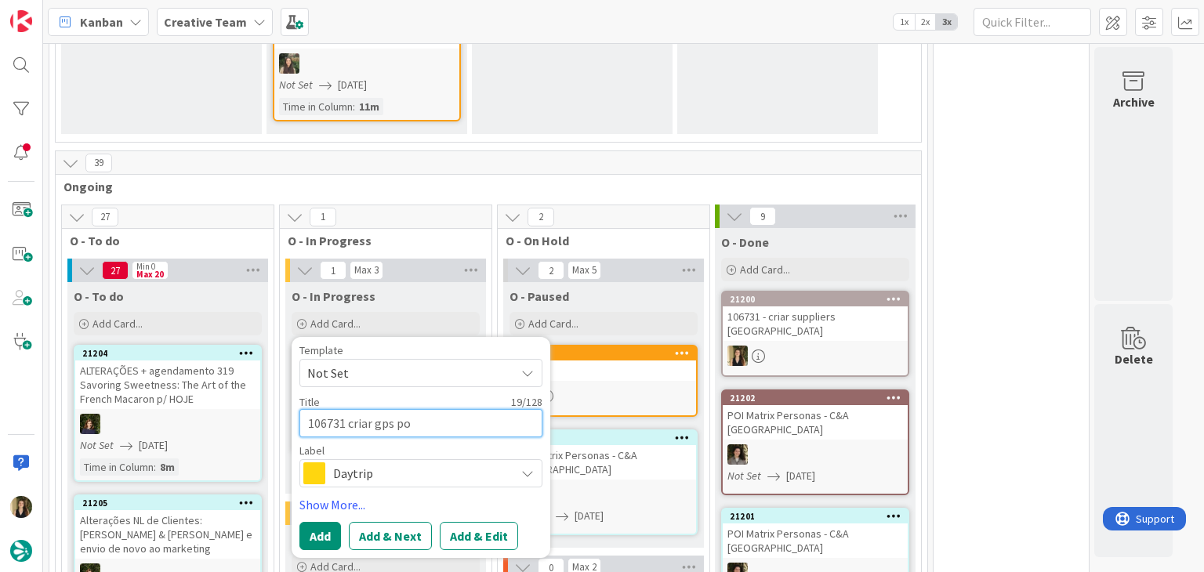
type textarea "106731 criar gps poi"
type textarea "x"
type textarea "106731 criar gps poin"
type textarea "x"
type textarea "106731 criar gps point"
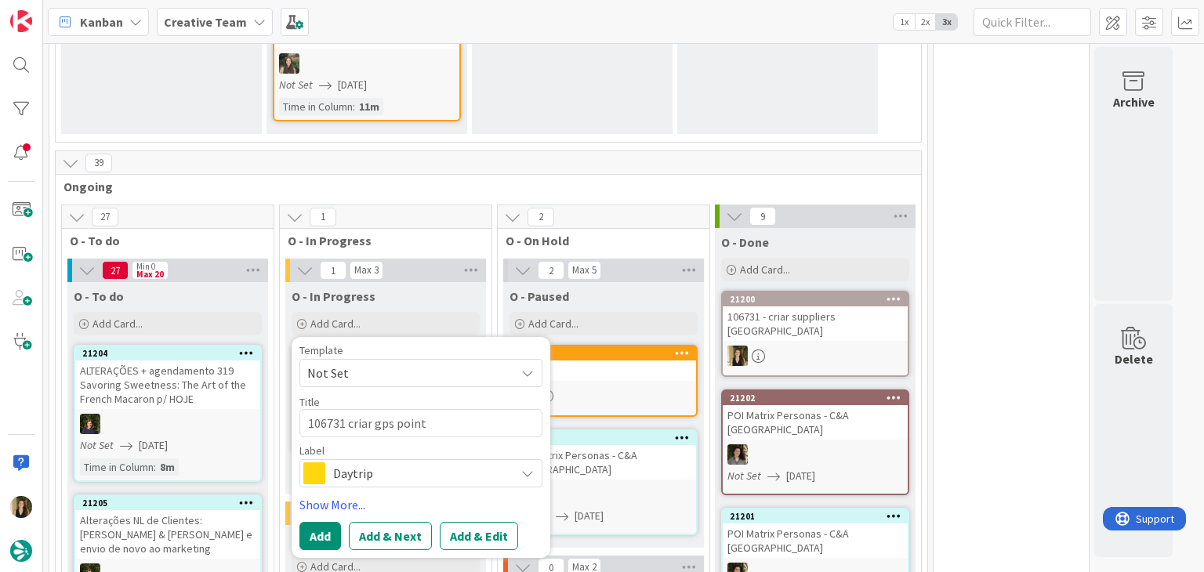
click at [418, 474] on span "Daytrip" at bounding box center [420, 474] width 174 height 22
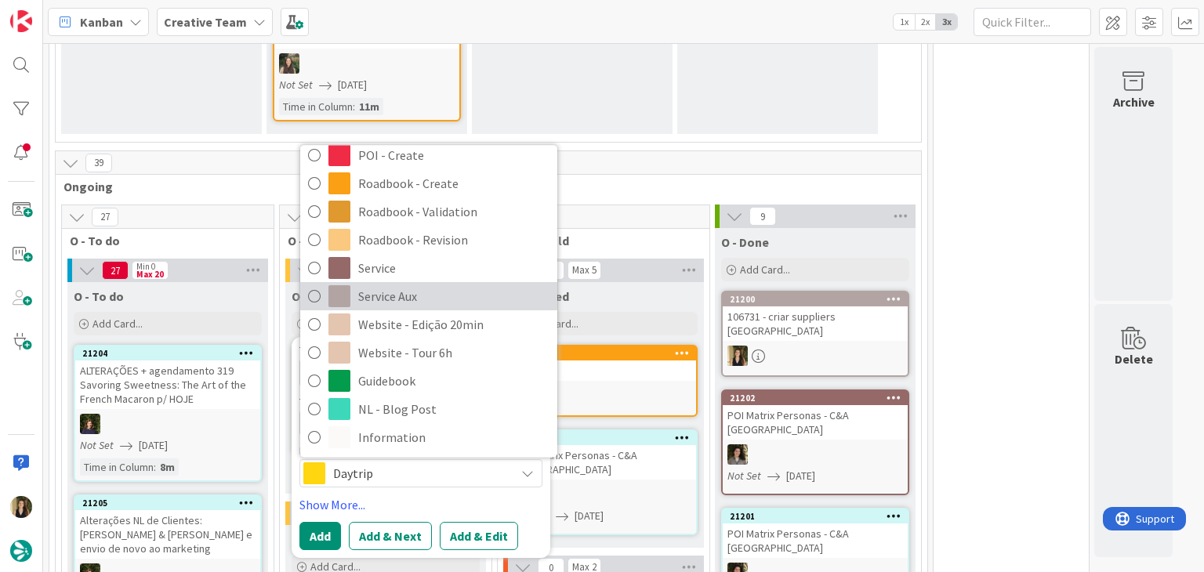
click at [427, 302] on span "Service Aux" at bounding box center [453, 297] width 191 height 24
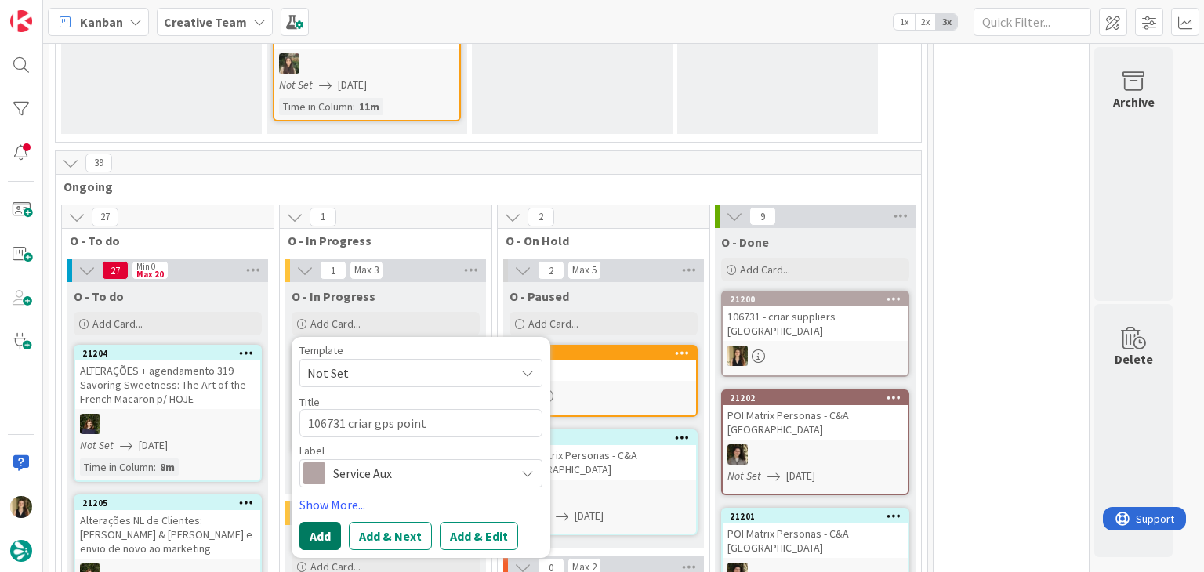
drag, startPoint x: 307, startPoint y: 532, endPoint x: 312, endPoint y: 521, distance: 11.2
click at [307, 532] on button "Add" at bounding box center [321, 536] width 42 height 28
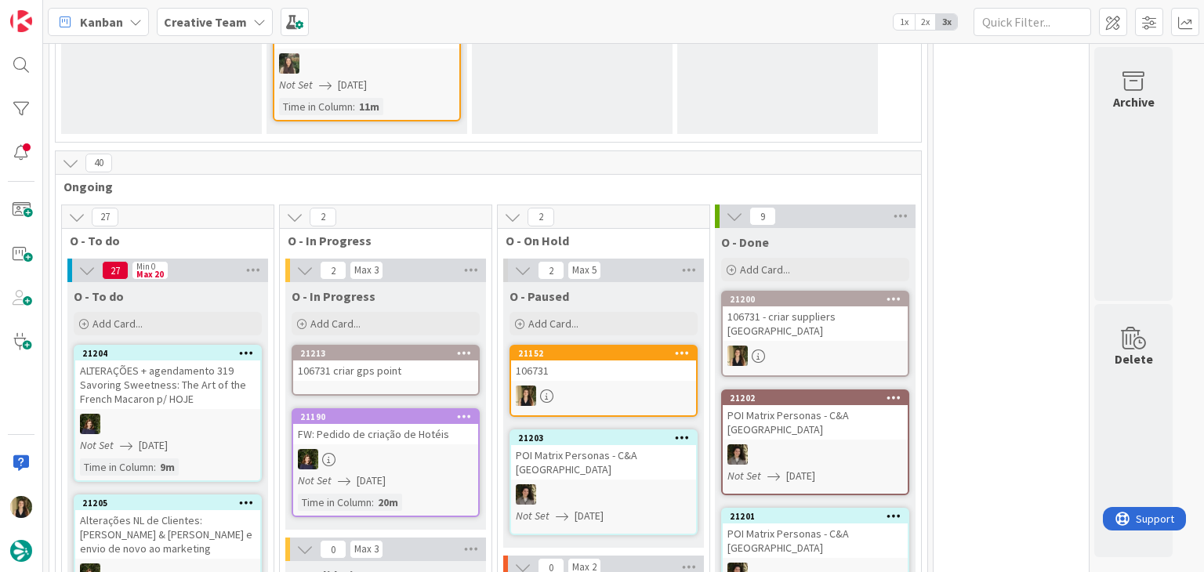
click at [402, 369] on div "106731 criar gps point" at bounding box center [385, 371] width 185 height 20
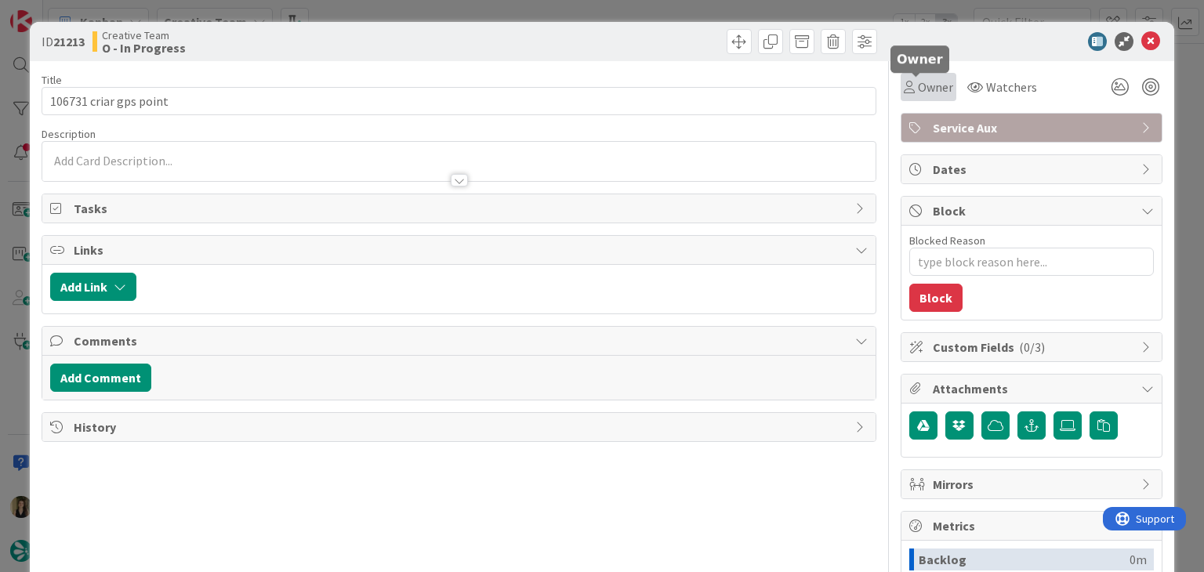
click at [918, 83] on span "Owner" at bounding box center [935, 87] width 35 height 19
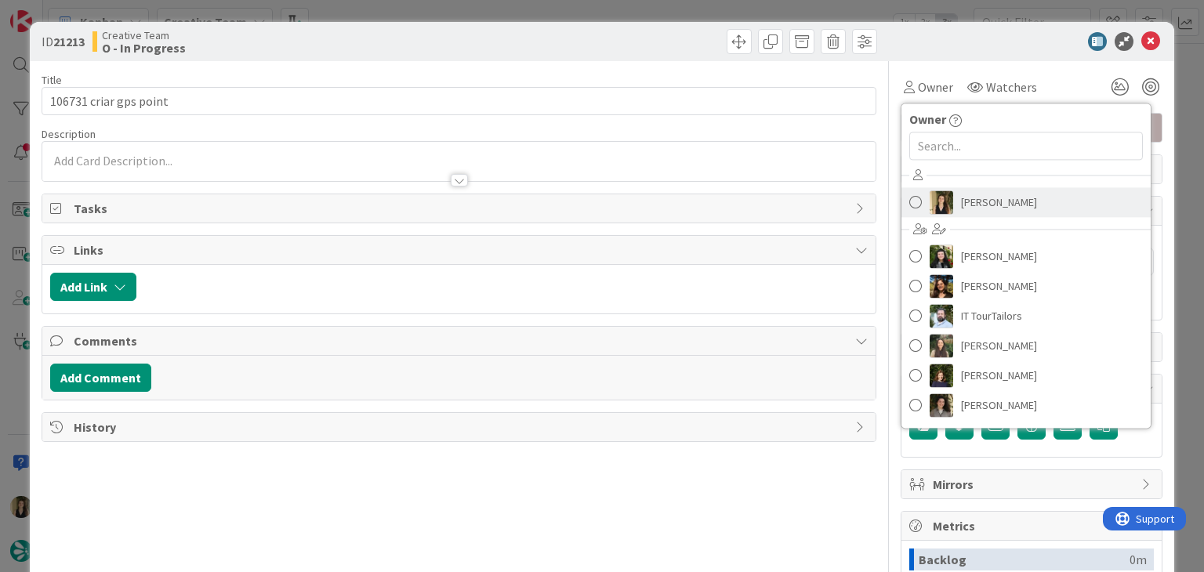
click at [1007, 205] on link "[PERSON_NAME]" at bounding box center [1026, 202] width 249 height 30
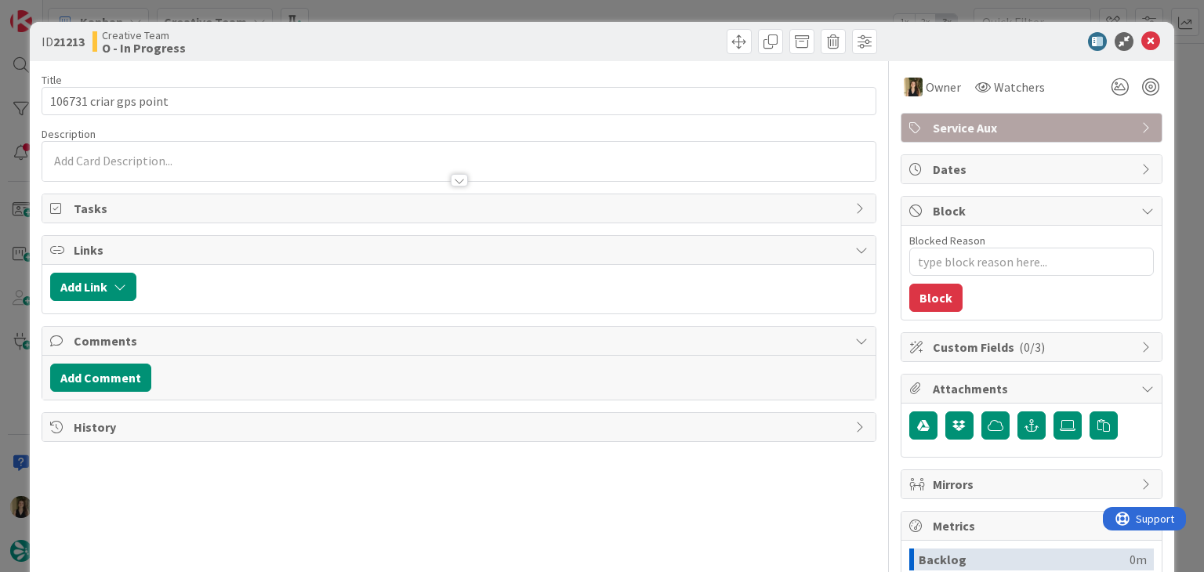
drag, startPoint x: 621, startPoint y: 46, endPoint x: 609, endPoint y: 46, distance: 11.8
click at [615, 46] on div at bounding box center [670, 41] width 414 height 25
click at [198, 167] on div at bounding box center [458, 173] width 833 height 16
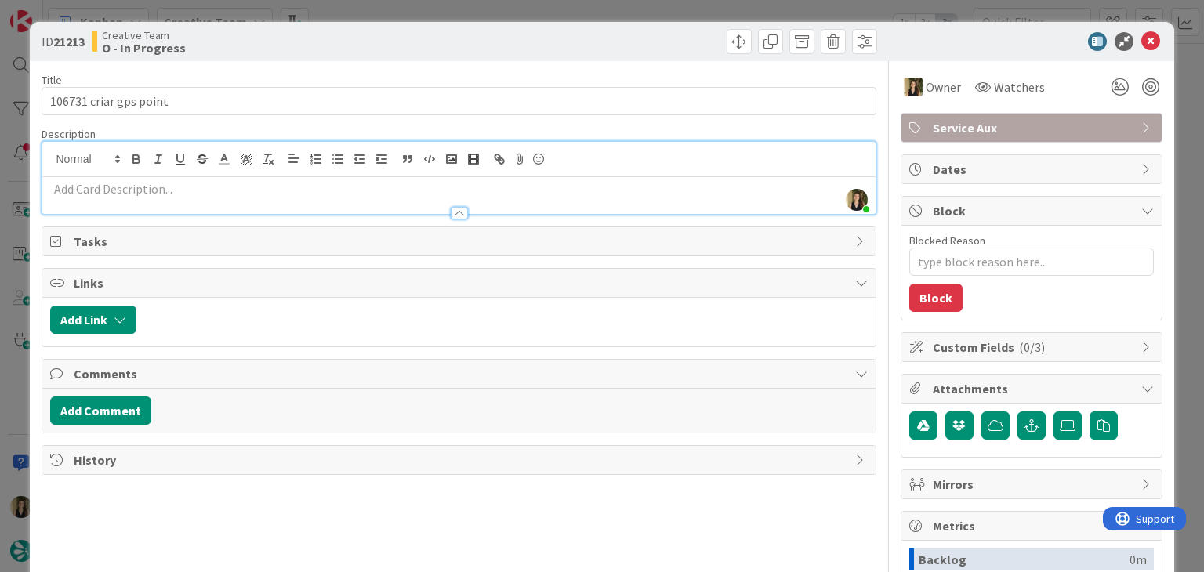
click at [193, 187] on p at bounding box center [458, 189] width 817 height 18
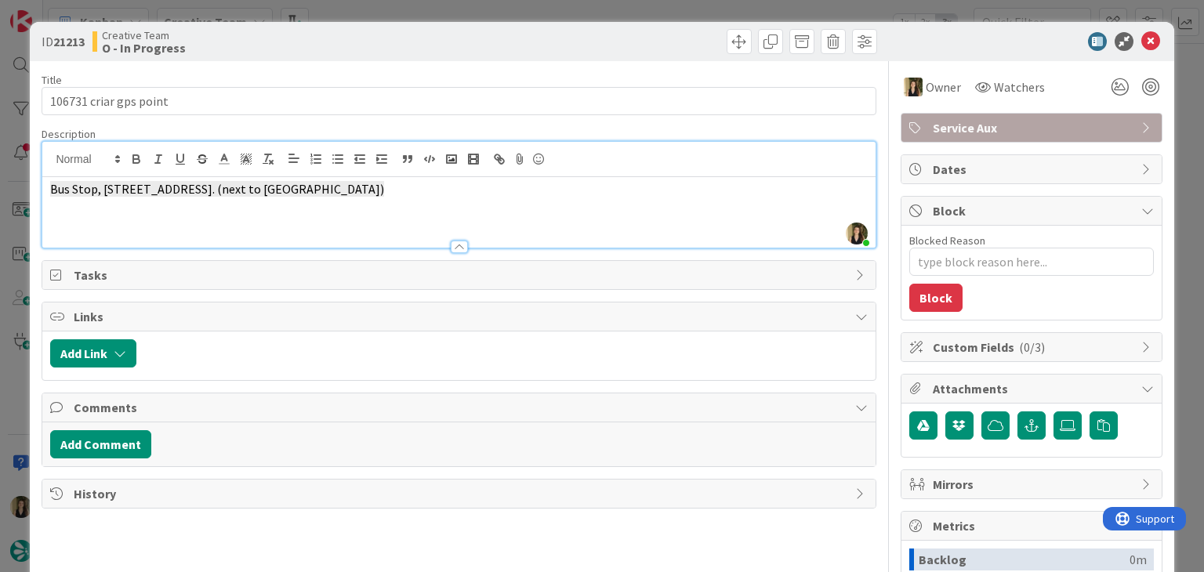
drag, startPoint x: 510, startPoint y: 200, endPoint x: 64, endPoint y: 183, distance: 447.2
click at [45, 185] on div "Bus Stop, 33 College Green, Dublin 2, D02 DD76. (next to Hawksmoor Restaurant)" at bounding box center [458, 212] width 833 height 71
click at [267, 161] on line "button" at bounding box center [267, 157] width 2 height 7
click at [419, 40] on div "Creative Team O - In Progress" at bounding box center [274, 41] width 363 height 25
drag, startPoint x: 448, startPoint y: 36, endPoint x: 408, endPoint y: 1, distance: 53.9
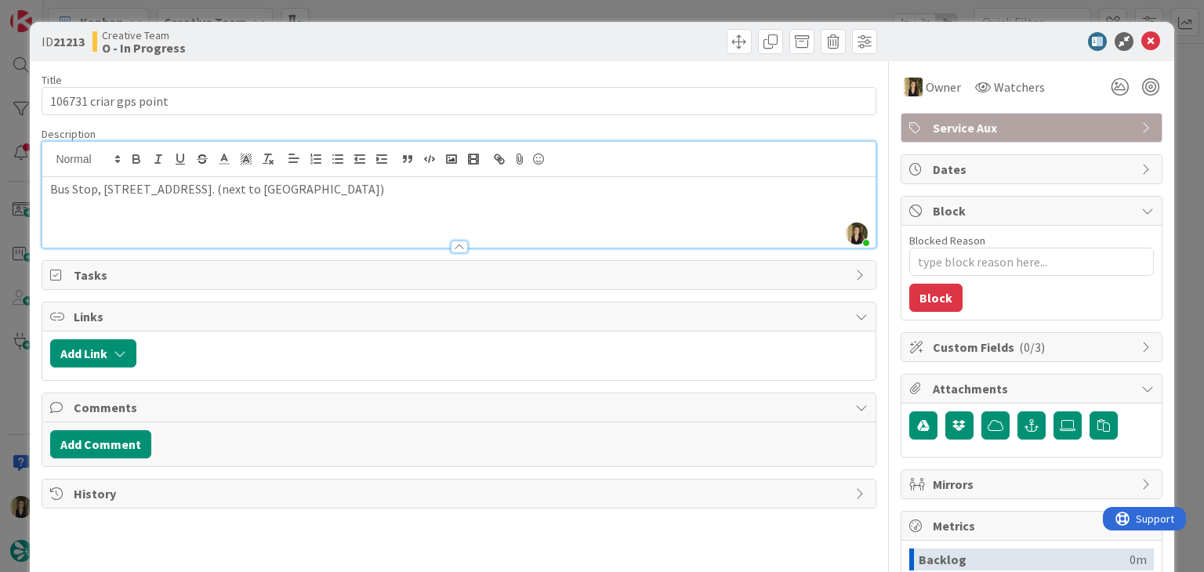
click at [439, 30] on div "Creative Team O - In Progress" at bounding box center [274, 41] width 363 height 25
drag, startPoint x: 265, startPoint y: 38, endPoint x: 317, endPoint y: 17, distance: 55.9
click at [265, 37] on div "Creative Team O - In Progress" at bounding box center [274, 41] width 363 height 25
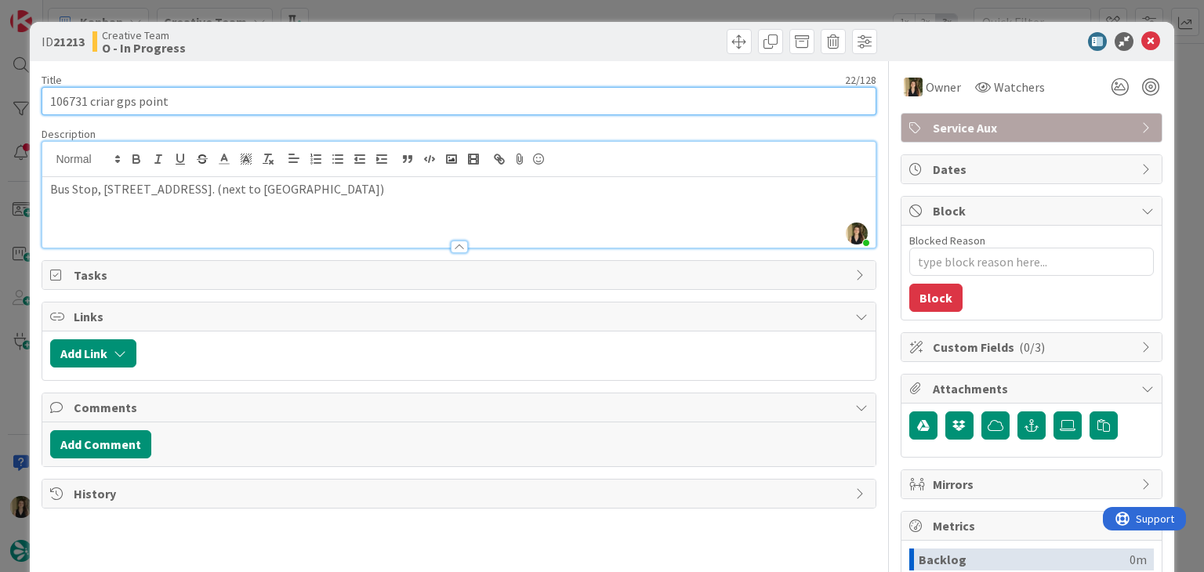
drag, startPoint x: 113, startPoint y: 100, endPoint x: 16, endPoint y: 104, distance: 97.3
click at [17, 104] on div "ID 21213 Creative Team O - In Progress Title 22 / 128 106731 criar gps point De…" at bounding box center [602, 286] width 1204 height 572
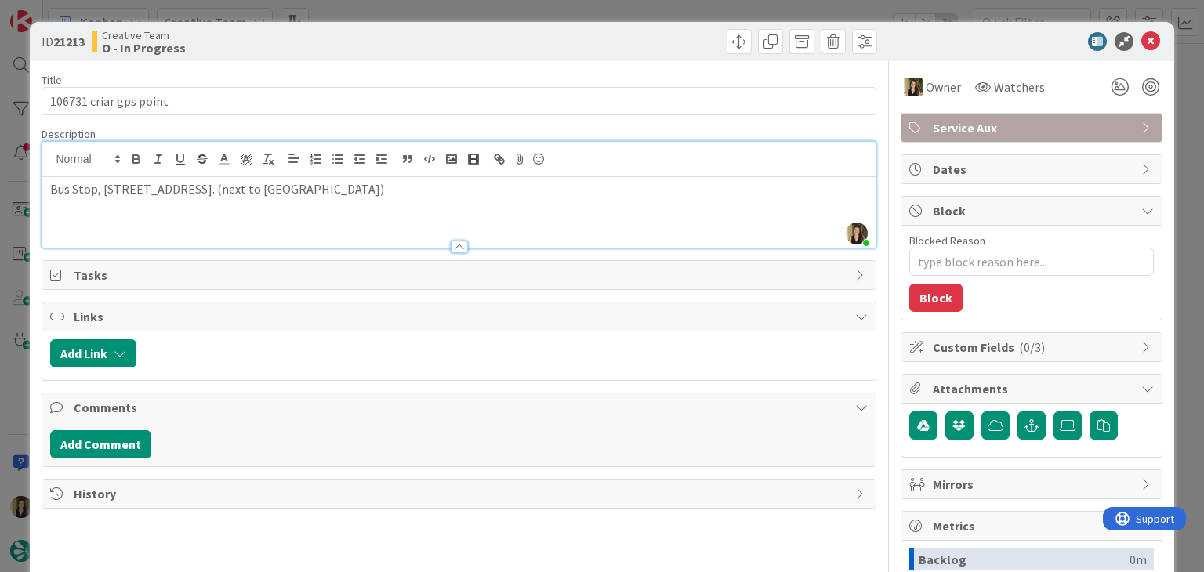
drag, startPoint x: 405, startPoint y: 39, endPoint x: 414, endPoint y: 20, distance: 21.7
click at [405, 38] on div "Creative Team O - In Progress" at bounding box center [274, 41] width 363 height 25
click at [415, 13] on div "ID 21213 Creative Team O - In Progress Title 22 / 128 106731 criar gps point De…" at bounding box center [602, 286] width 1204 height 572
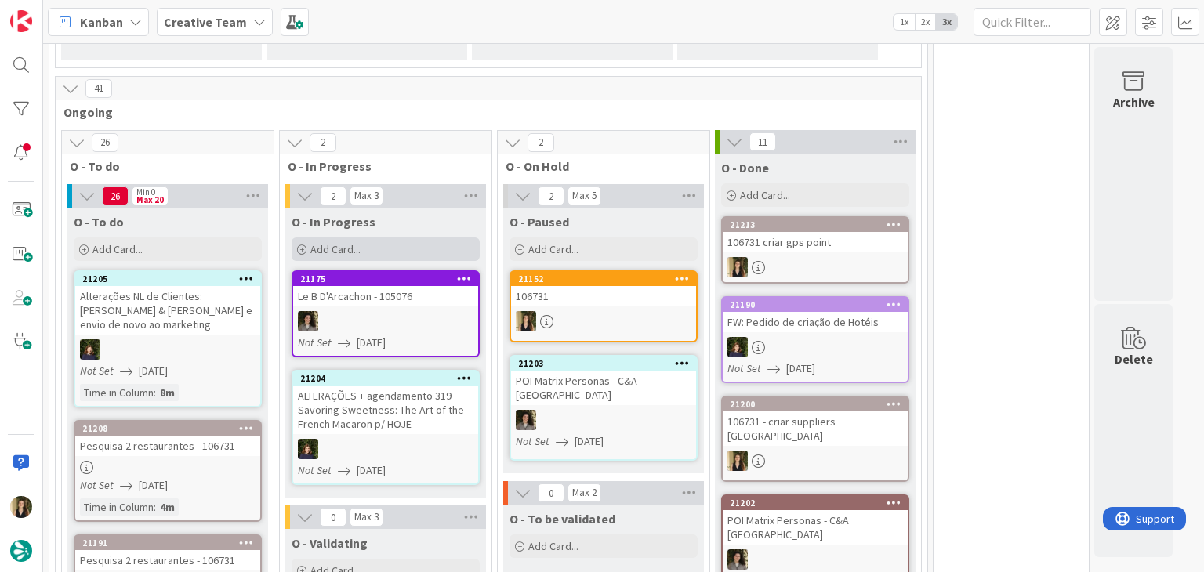
click at [398, 241] on div "Add Card..." at bounding box center [386, 250] width 188 height 24
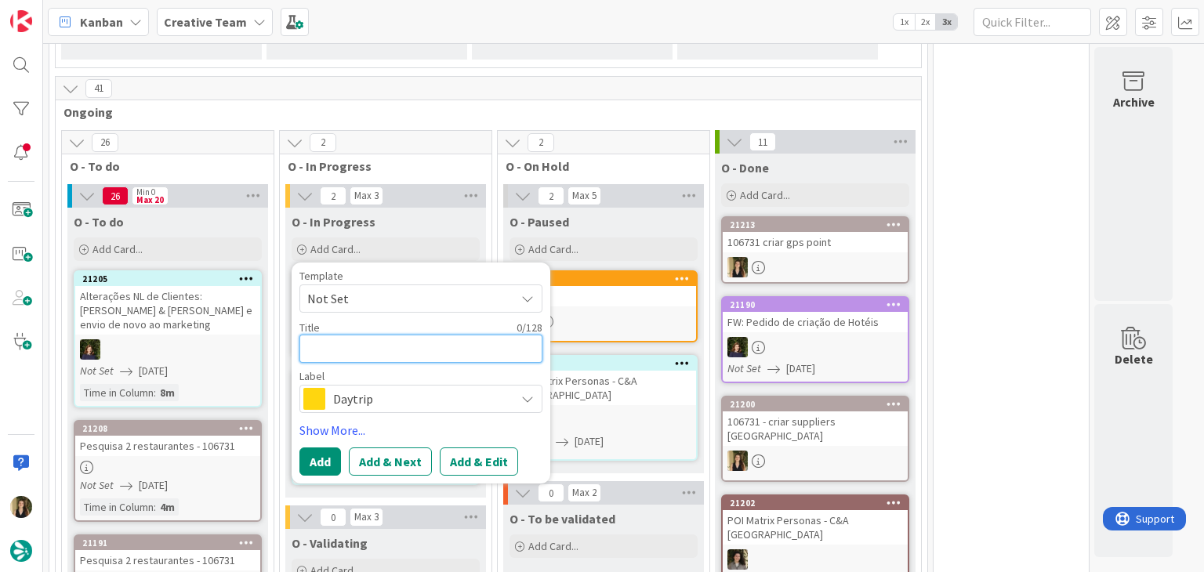
paste textarea "106731 criar"
type textarea "x"
type textarea "106731 criar"
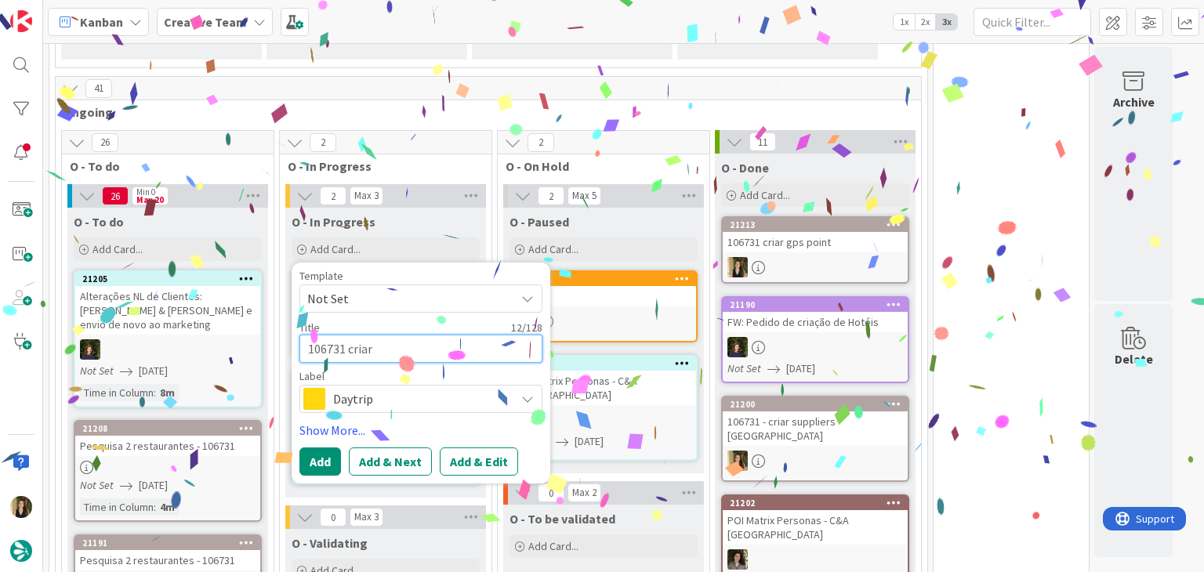
type textarea "x"
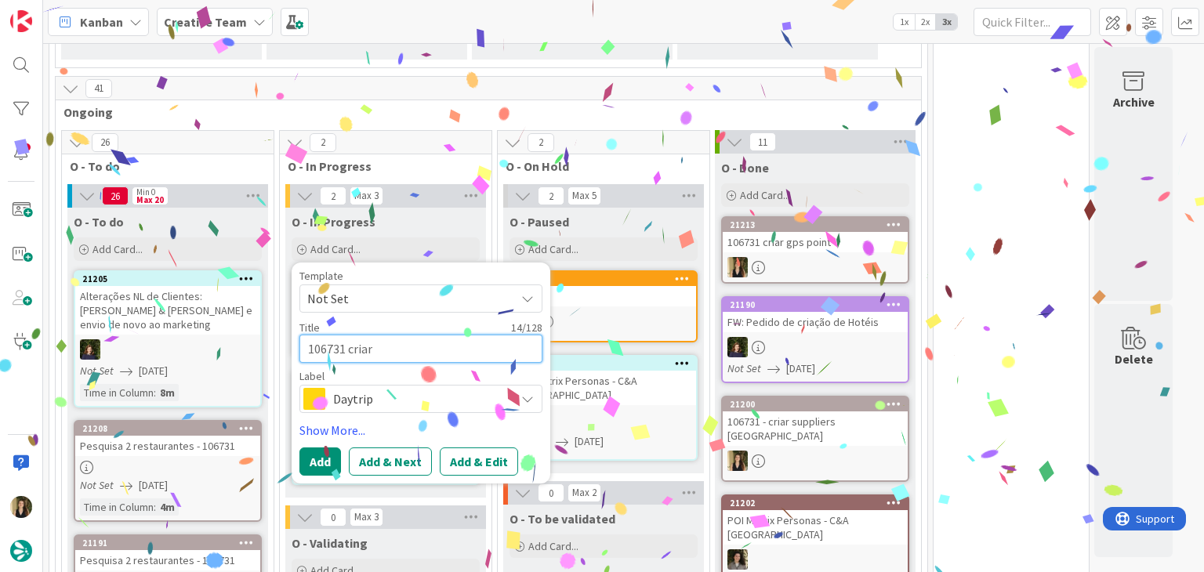
type textarea "106731 criar s"
type textarea "x"
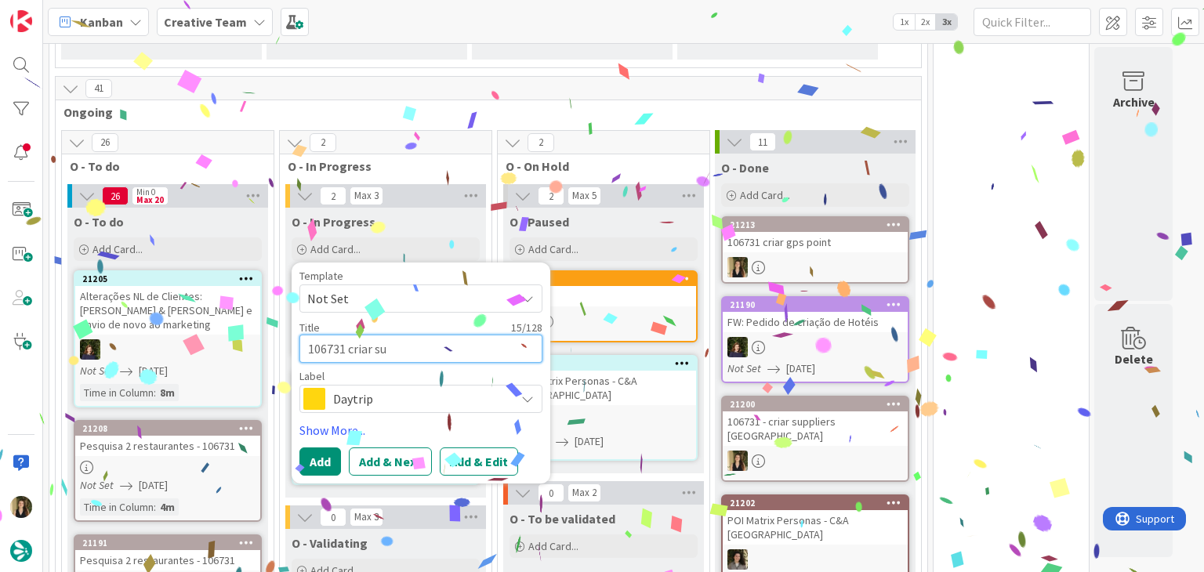
type textarea "106731 criar sup"
type textarea "x"
type textarea "106731 criar supp"
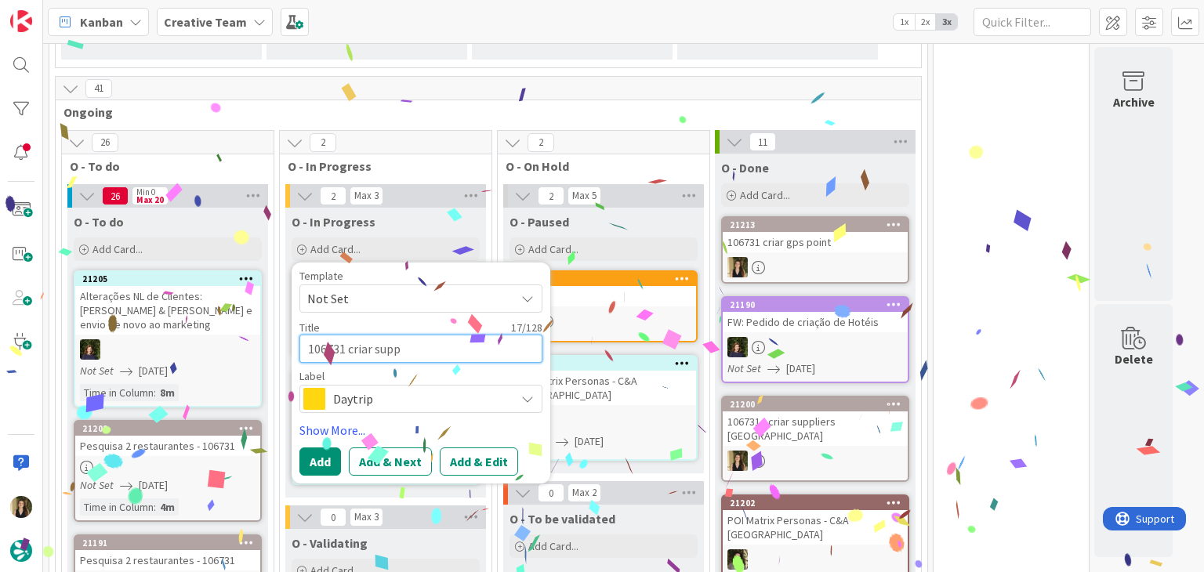
type textarea "x"
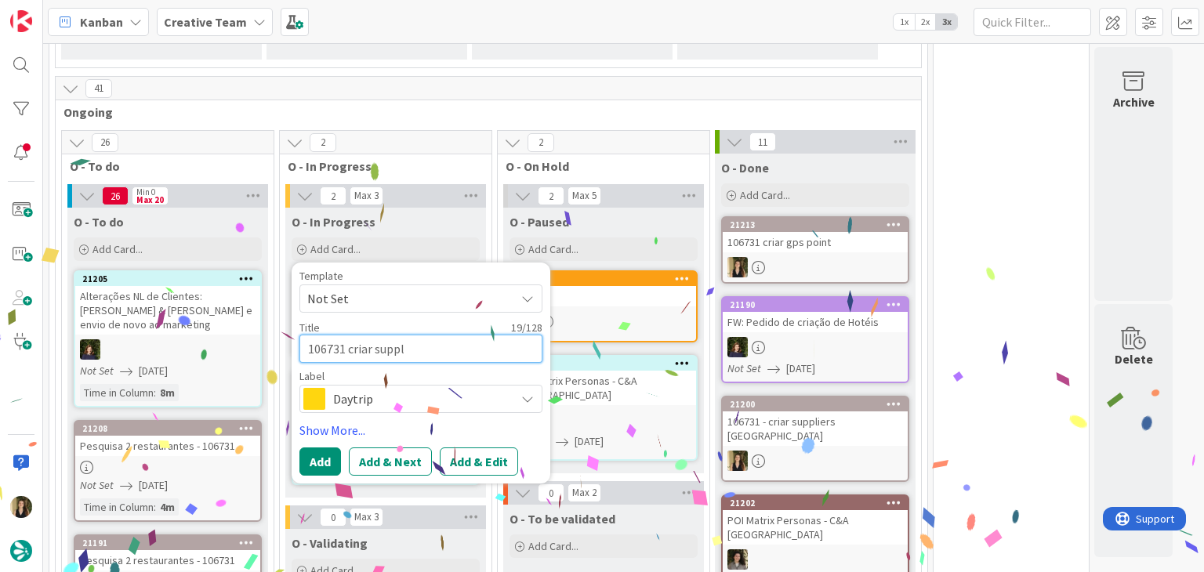
type textarea "106731 criar suppli"
type textarea "x"
type textarea "106731 criar supplie"
type textarea "x"
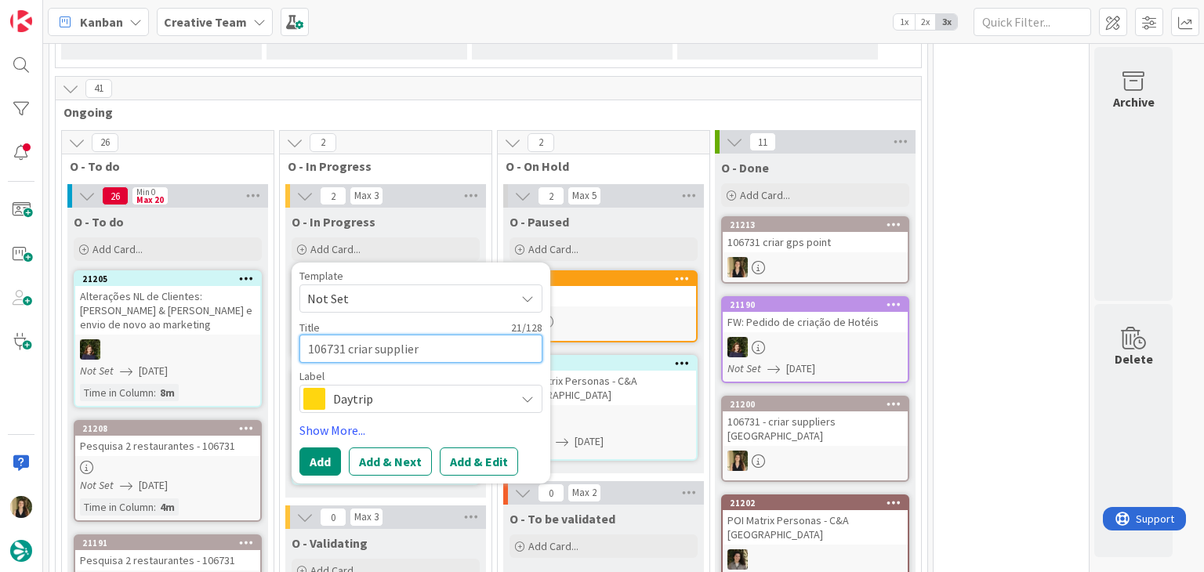
type textarea "106731 criar supplier"
click at [393, 398] on span "Daytrip" at bounding box center [420, 399] width 174 height 22
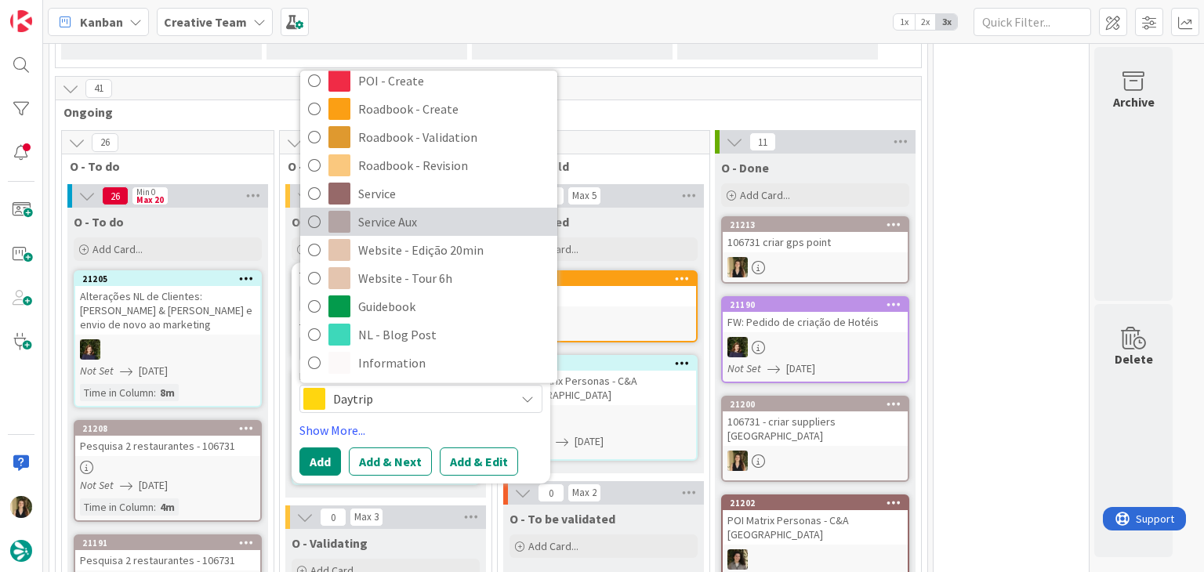
click at [423, 232] on span "Service Aux" at bounding box center [453, 223] width 191 height 24
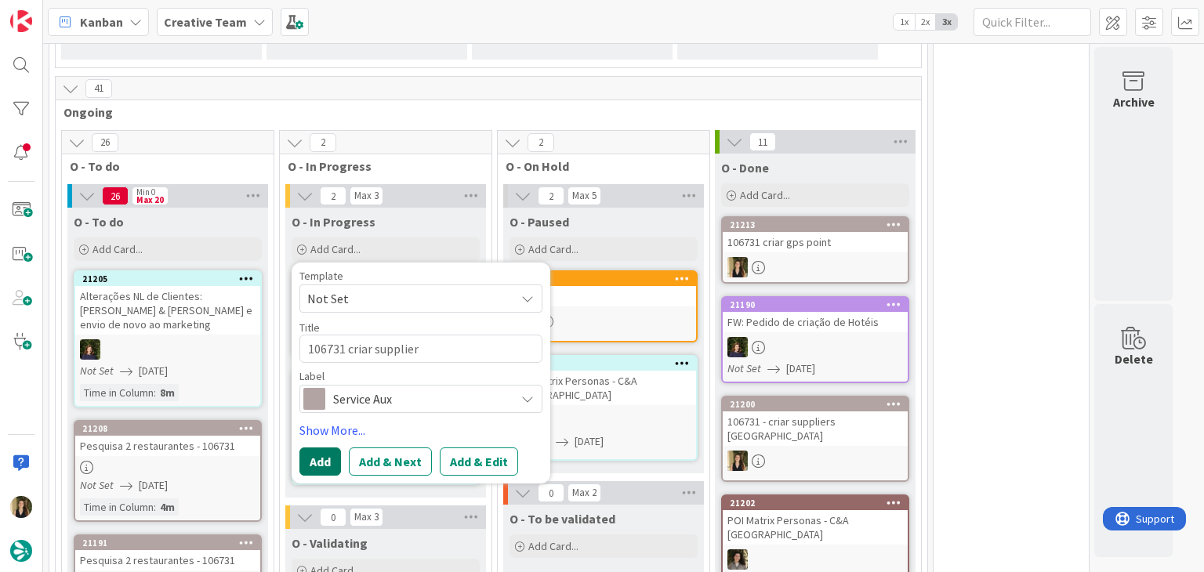
click at [325, 452] on button "Add" at bounding box center [321, 462] width 42 height 28
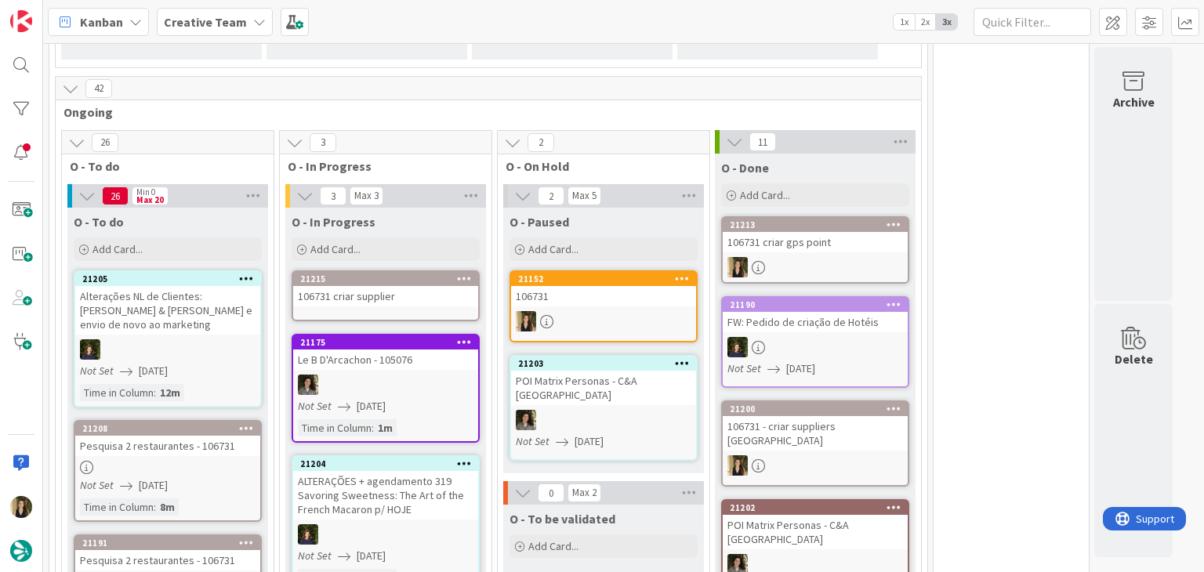
click at [390, 288] on div "106731 criar supplier" at bounding box center [385, 296] width 185 height 20
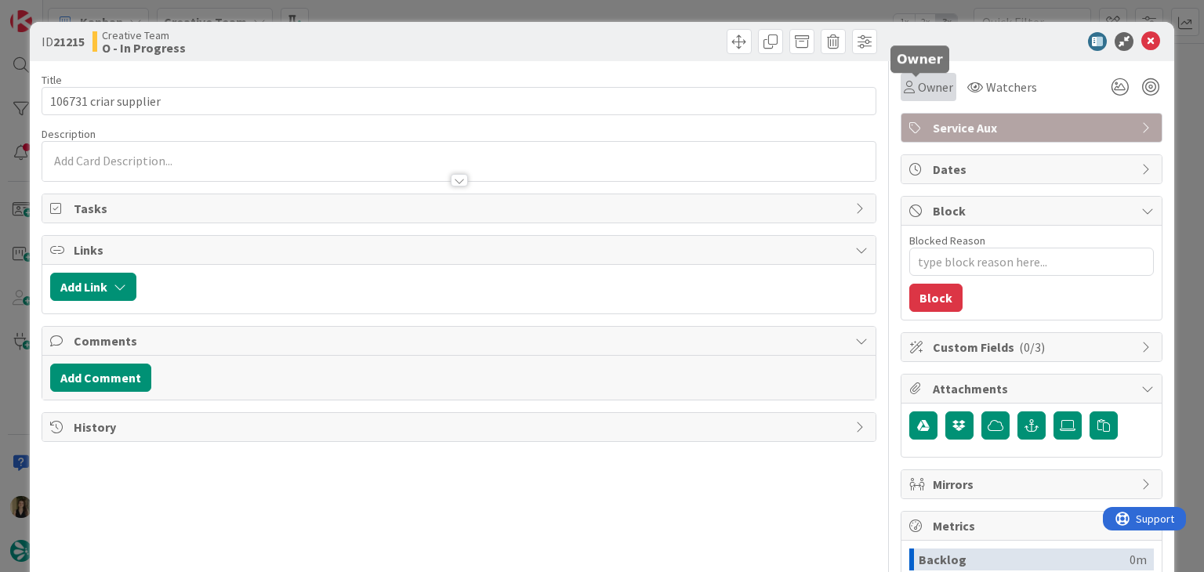
click at [918, 93] on span "Owner" at bounding box center [935, 87] width 35 height 19
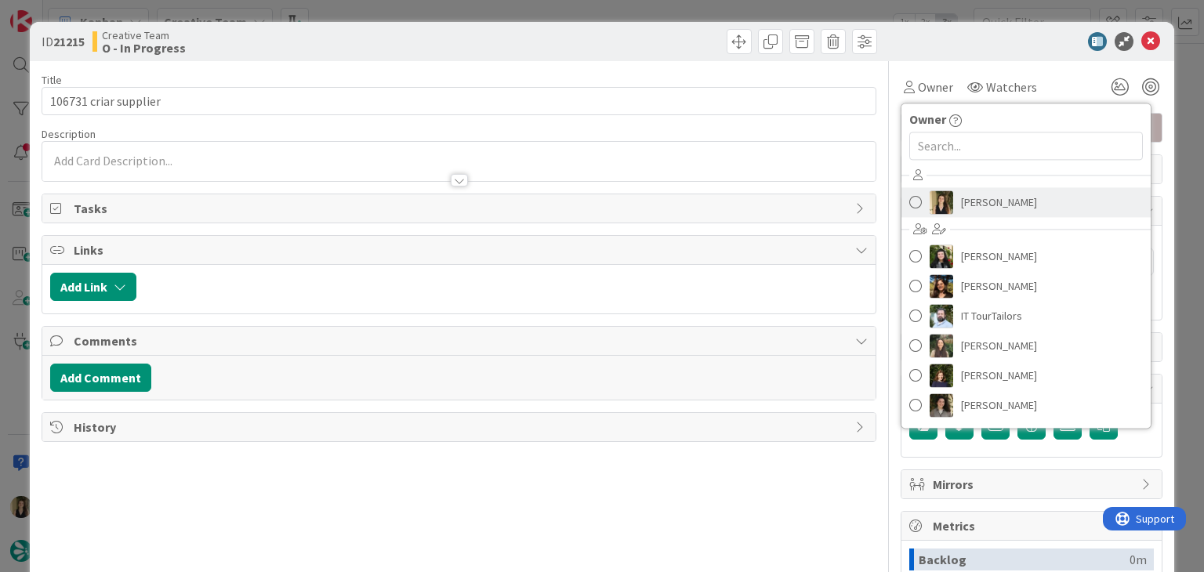
click at [961, 202] on span "[PERSON_NAME]" at bounding box center [999, 203] width 76 height 24
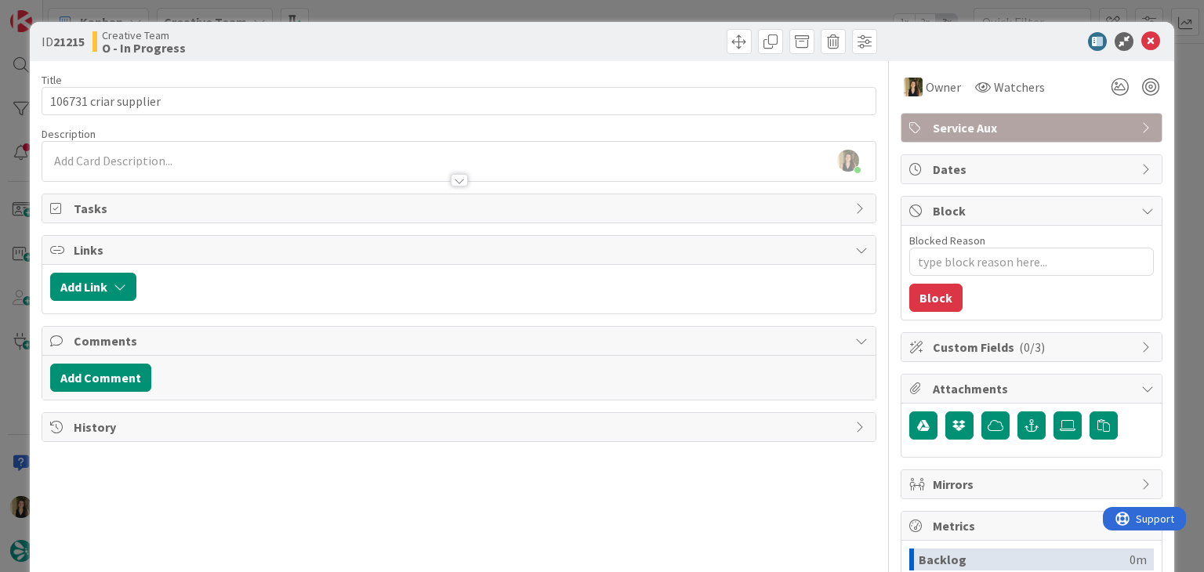
click at [181, 163] on div "Description Sofia Palma just joined" at bounding box center [459, 154] width 834 height 55
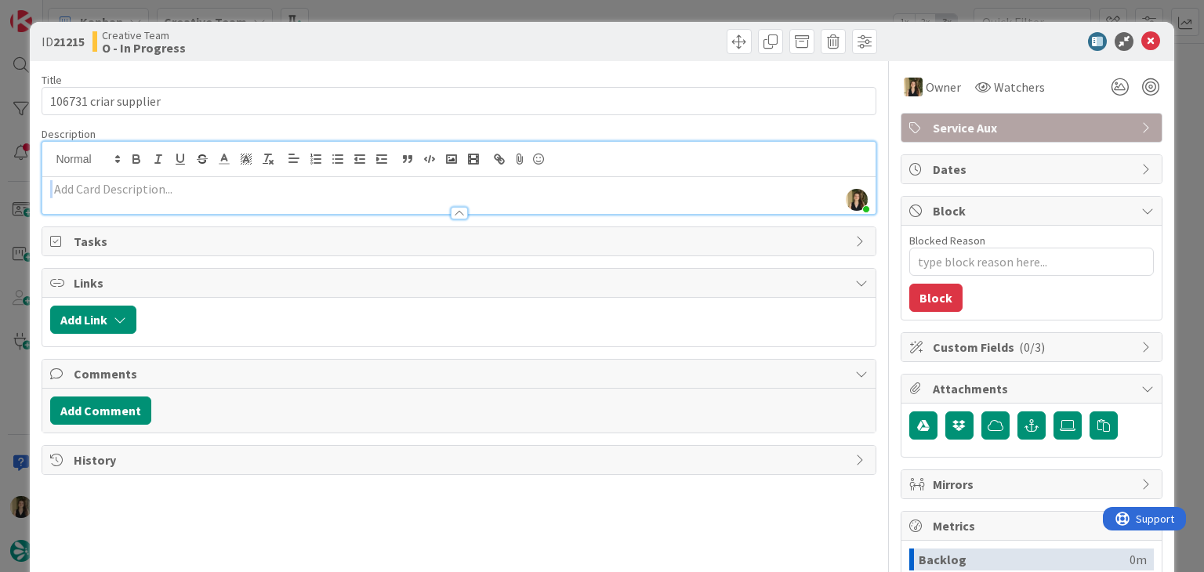
click at [159, 186] on p at bounding box center [458, 189] width 817 height 18
click at [166, 198] on div at bounding box center [458, 206] width 833 height 16
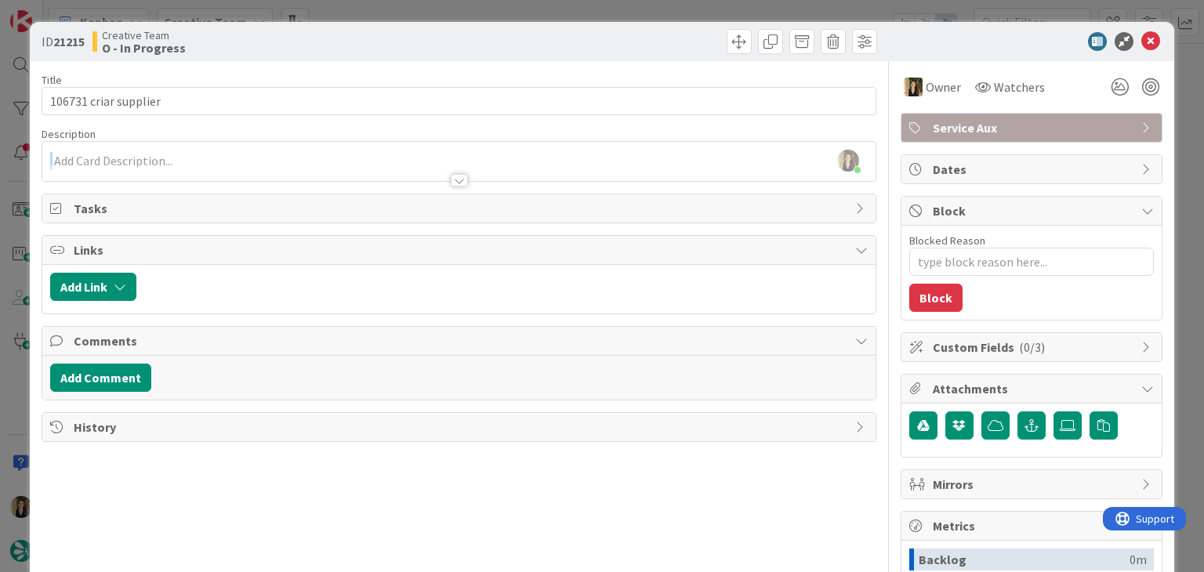
click at [141, 169] on div at bounding box center [458, 173] width 833 height 16
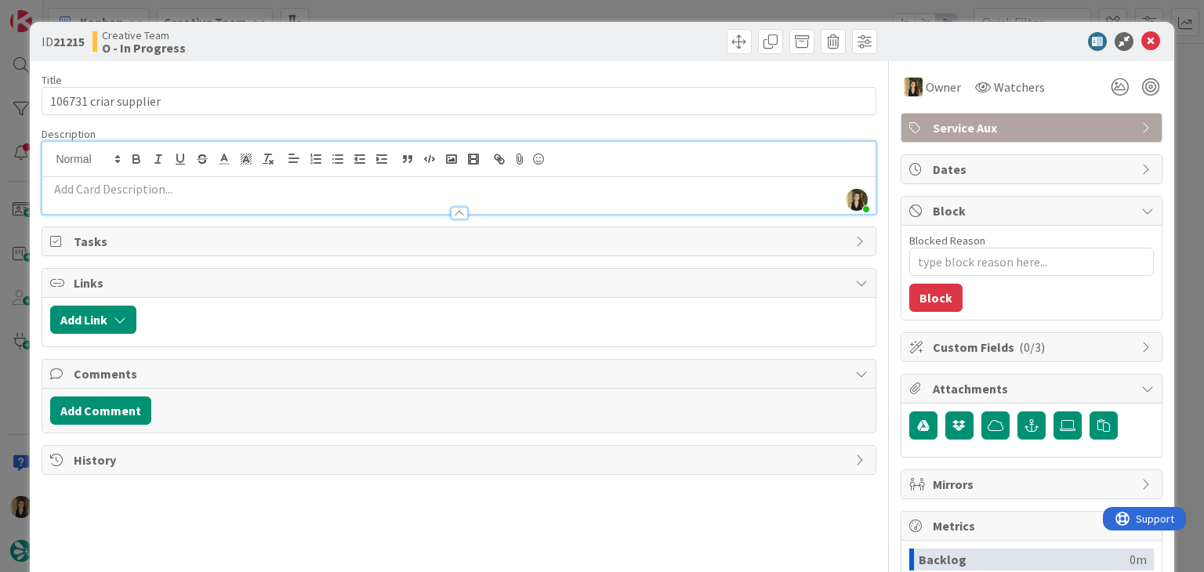
click at [126, 191] on p at bounding box center [458, 189] width 817 height 18
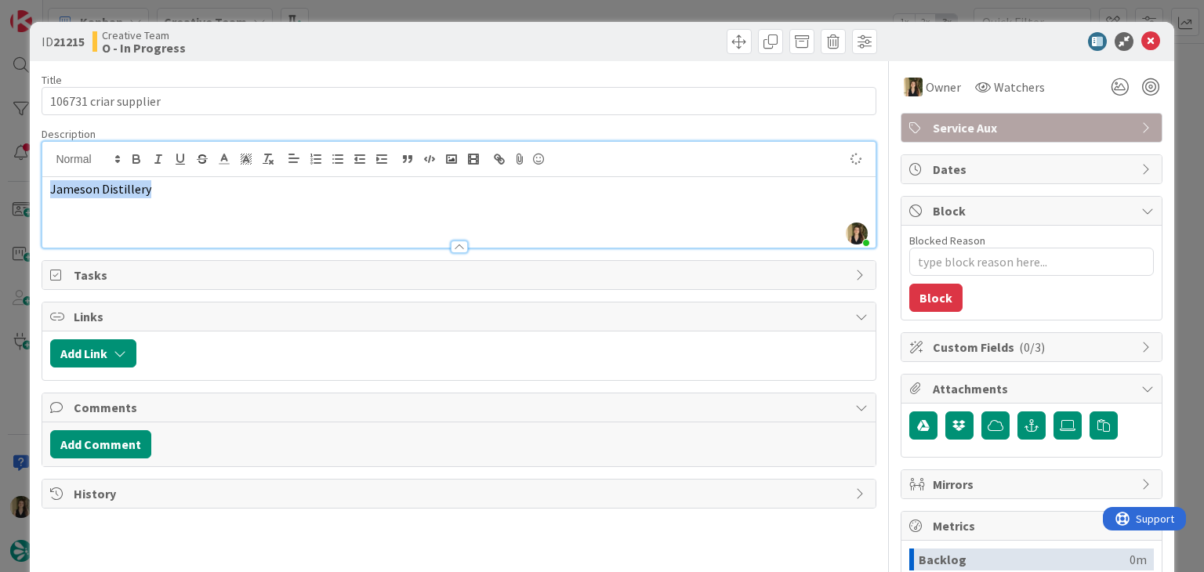
drag, startPoint x: 174, startPoint y: 202, endPoint x: 37, endPoint y: 192, distance: 137.5
click at [31, 198] on div "ID 21215 Creative Team O - In Progress Title 21 / 128 106731 criar supplier Des…" at bounding box center [602, 421] width 1144 height 798
click at [264, 164] on icon "button" at bounding box center [268, 159] width 14 height 14
click at [263, 54] on div "ID 21215 Creative Team O - In Progress" at bounding box center [602, 41] width 1144 height 39
type textarea "x"
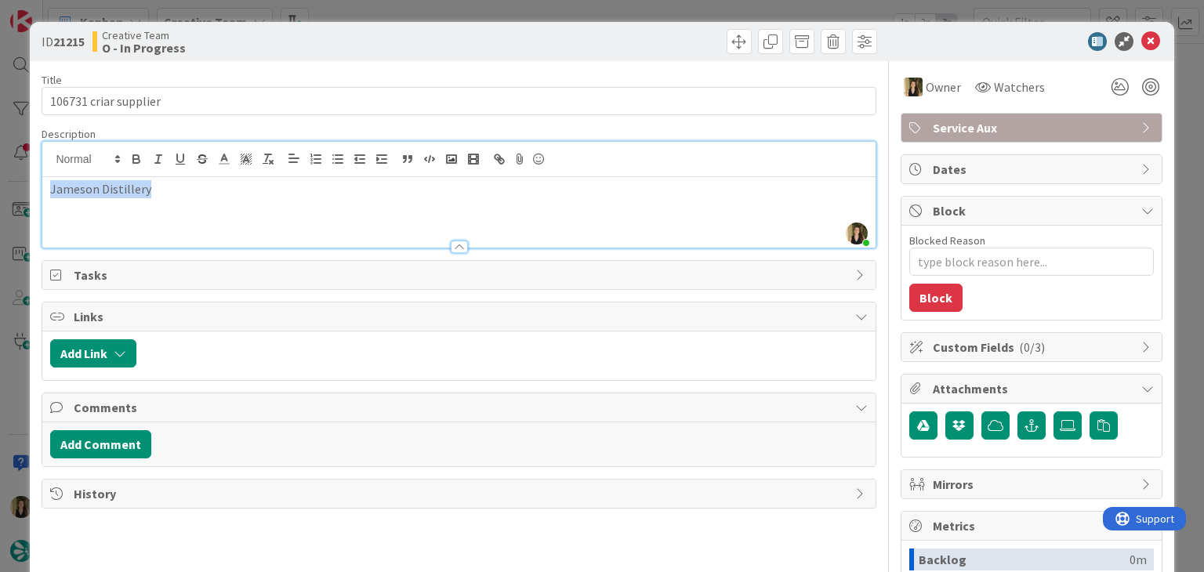
drag, startPoint x: 164, startPoint y: 194, endPoint x: 20, endPoint y: 192, distance: 144.3
click at [22, 192] on div "ID 21215 Creative Team O - In Progress Title 21 / 128 106731 criar supplier Des…" at bounding box center [602, 286] width 1204 height 572
copy p "Jameson Distillery"
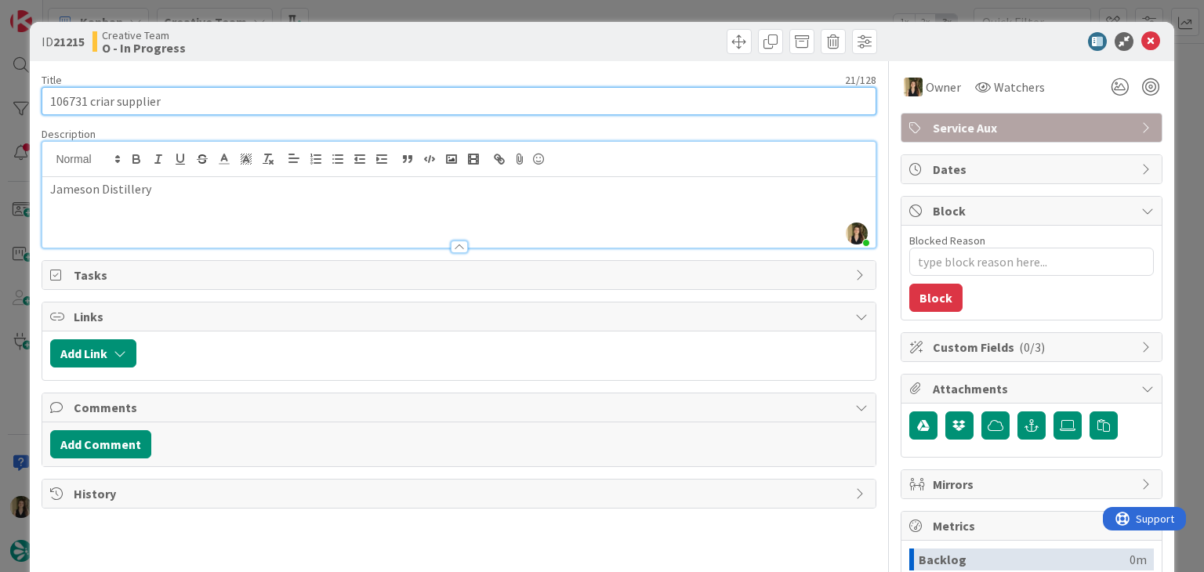
click at [107, 104] on input "106731 criar supplier" at bounding box center [459, 101] width 834 height 28
click at [108, 104] on input "106731 criar supplier" at bounding box center [459, 101] width 834 height 28
type input "106731 associar supplier"
type textarea "x"
type input "106731 associar supplier"
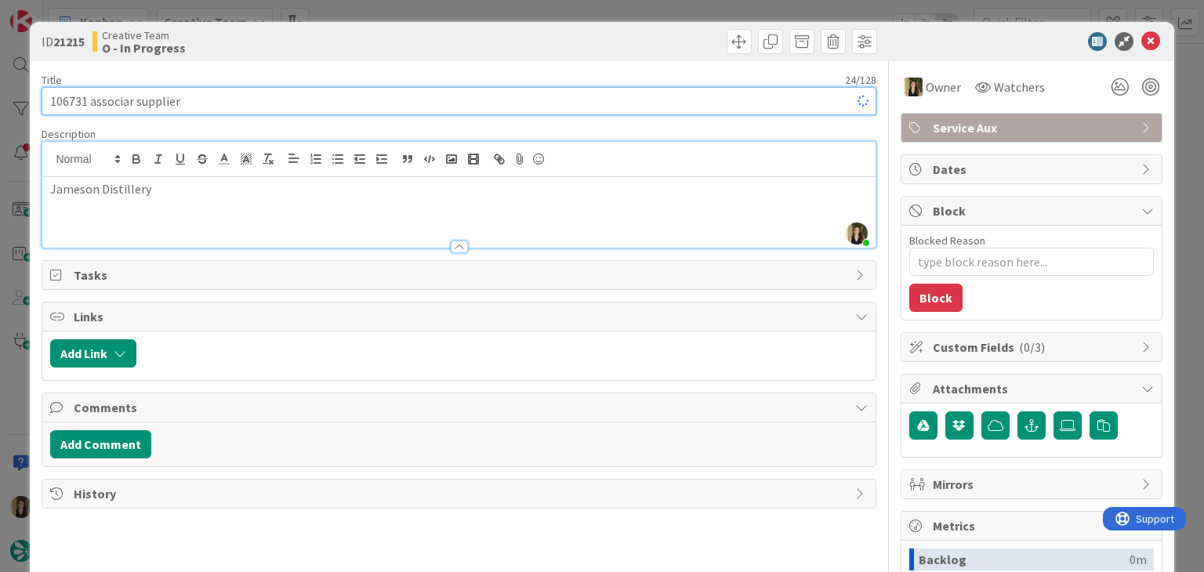
type textarea "x"
click at [254, 93] on input "106731 associar supplier" at bounding box center [459, 101] width 834 height 28
type input "106731 associar supplier e criar gps point"
type textarea "x"
click at [202, 99] on input "106731 associar supplier e criar gps point" at bounding box center [459, 101] width 834 height 28
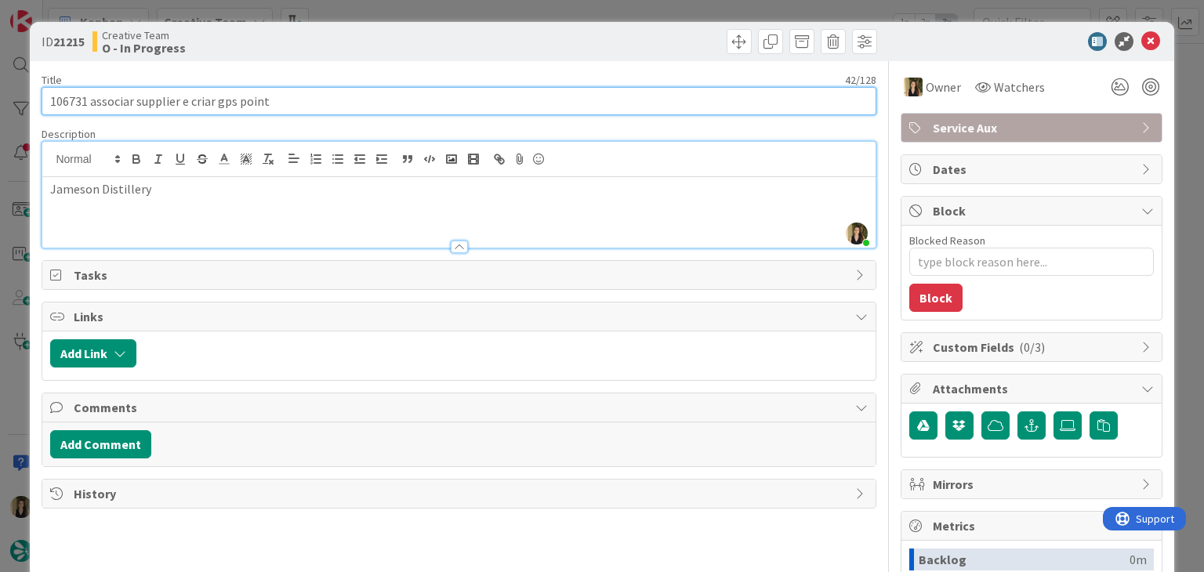
click at [202, 99] on input "106731 associar supplier e criar gps point" at bounding box center [459, 101] width 834 height 28
type input "106731 associar supplier e gps point"
type textarea "x"
type input "106731 associar supplier e gps point"
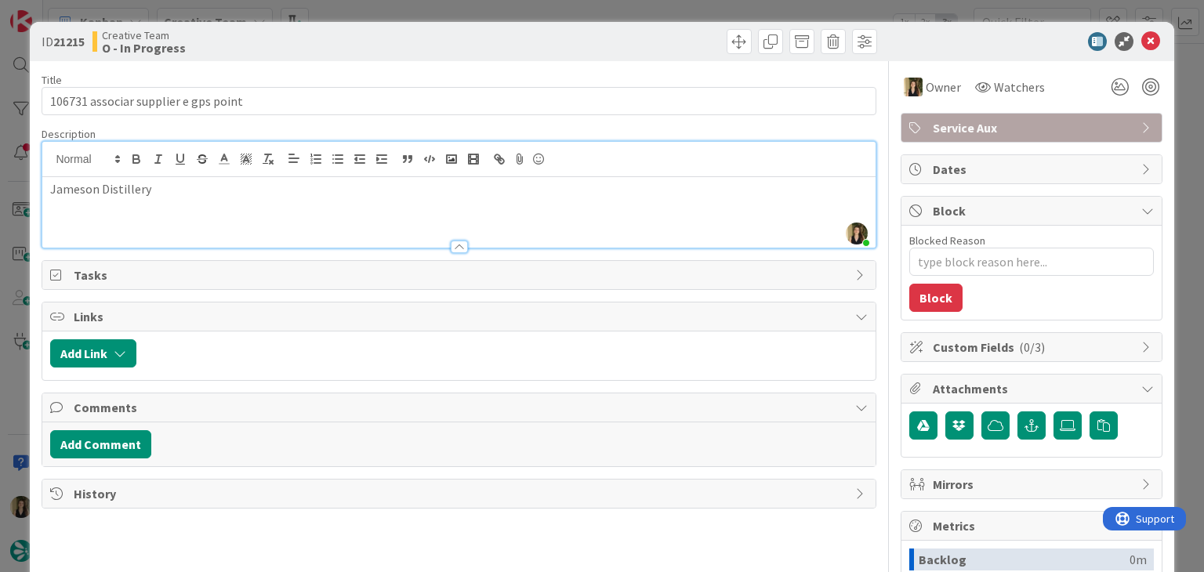
drag, startPoint x: 441, startPoint y: 42, endPoint x: 439, endPoint y: 6, distance: 35.3
click at [441, 38] on div "Creative Team O - In Progress" at bounding box center [274, 41] width 363 height 25
click at [439, 3] on div "ID 21215 Creative Team O - In Progress Title 36 / 128 106731 associar supplier …" at bounding box center [602, 286] width 1204 height 572
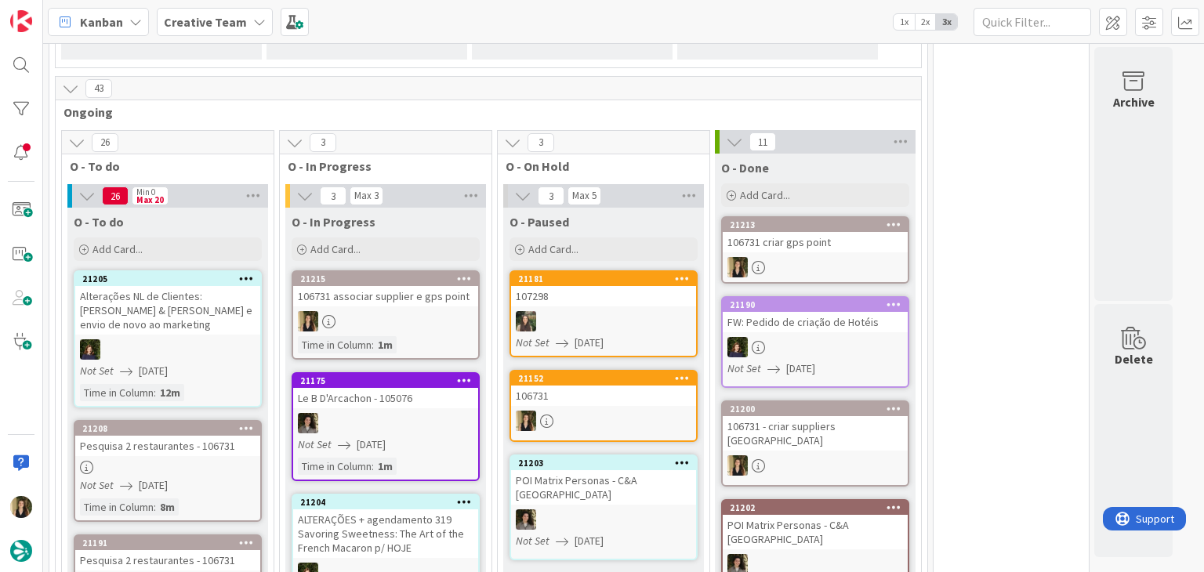
click at [579, 288] on div "107298" at bounding box center [603, 296] width 185 height 20
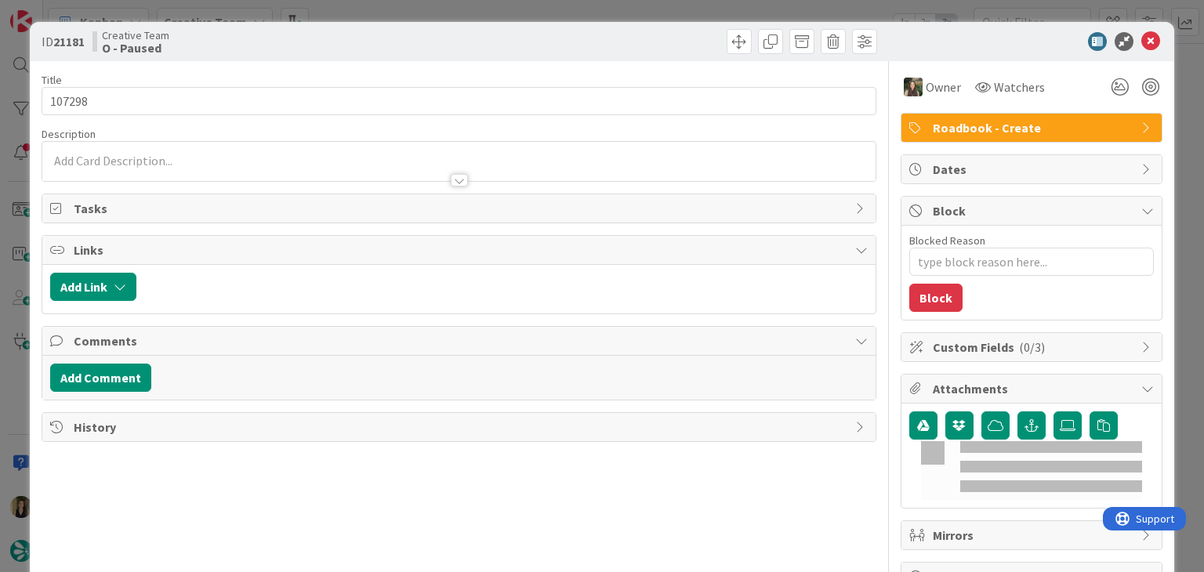
click at [546, 9] on div "ID 21181 Creative Team O - Paused Title 6 / 128 107298 Description Owner Watche…" at bounding box center [602, 286] width 1204 height 572
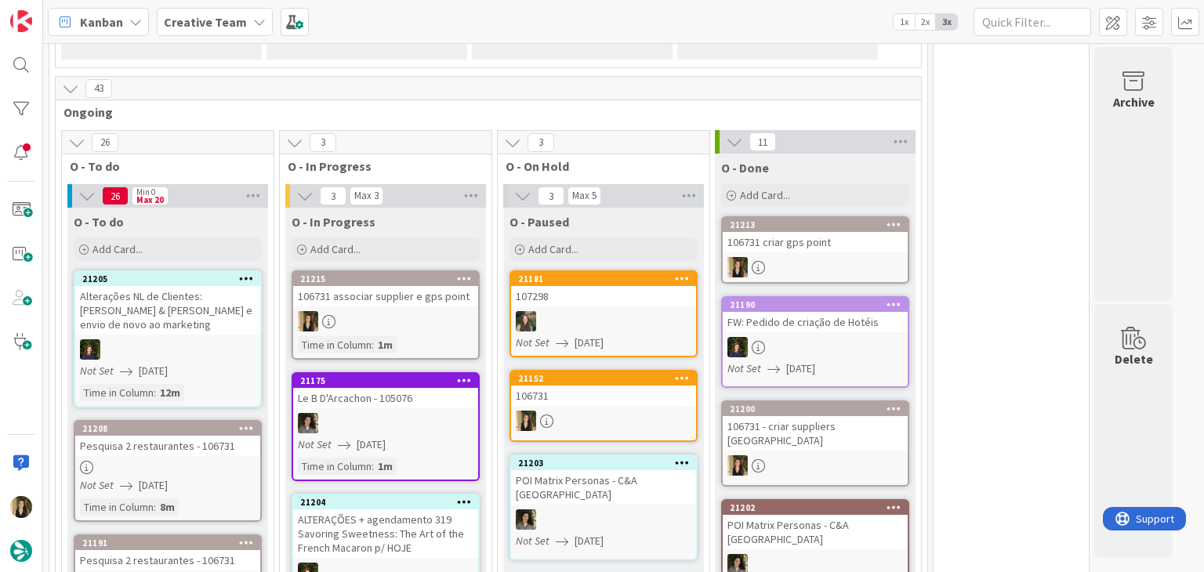
click at [608, 419] on div at bounding box center [603, 421] width 185 height 20
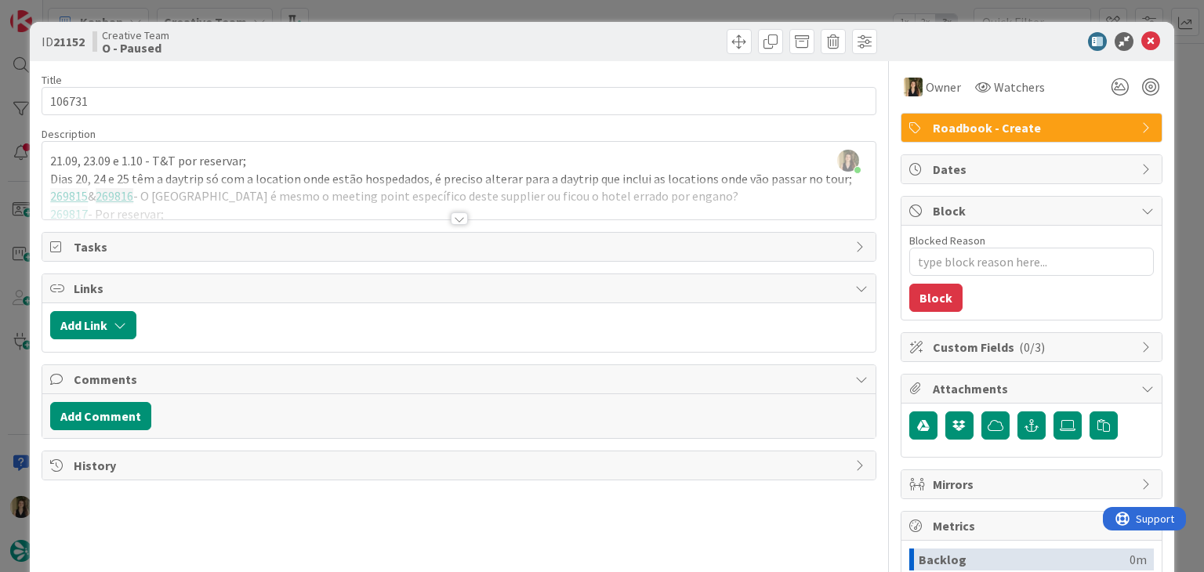
click at [451, 217] on div at bounding box center [459, 218] width 17 height 13
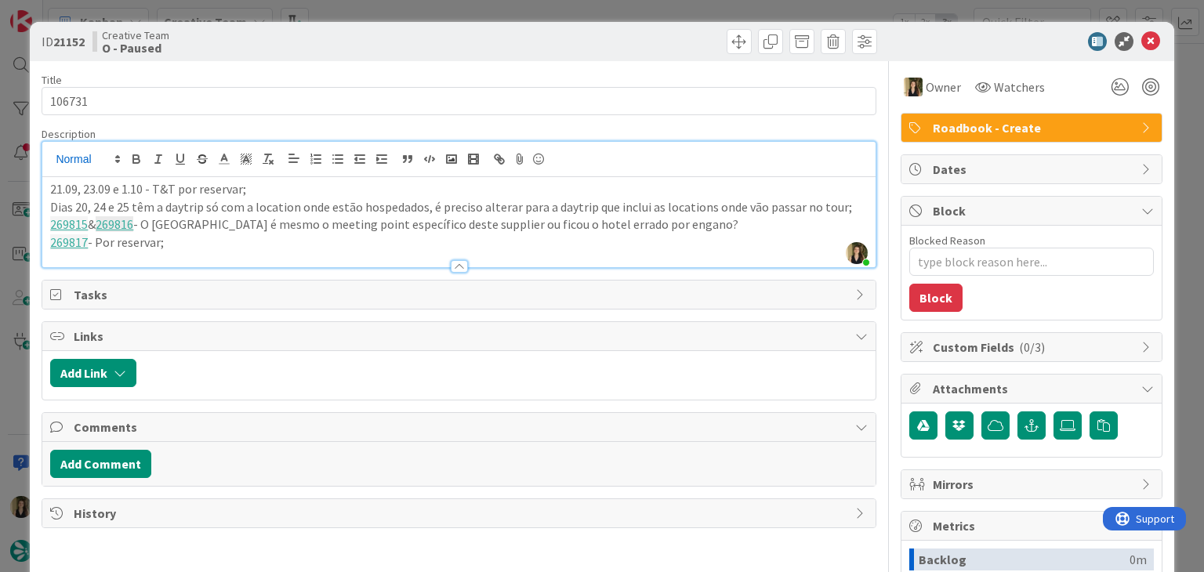
drag, startPoint x: 203, startPoint y: 242, endPoint x: 84, endPoint y: 167, distance: 141.0
click at [31, 168] on div "ID 21152 Creative Team O - Paused Title 6 / 128 106731 Description Sofia Palma …" at bounding box center [602, 421] width 1144 height 798
copy div "21.09, 23.09 e 1.10 - T&T por reservar; Dias 20, 24 e 25 têm a daytrip só com a…"
click at [422, 54] on div "ID 21152 Creative Team O - Paused" at bounding box center [602, 41] width 1144 height 39
click at [425, 9] on div "ID 21152 Creative Team O - Paused Title 6 / 128 106731 Description Sofia Palma …" at bounding box center [602, 286] width 1204 height 572
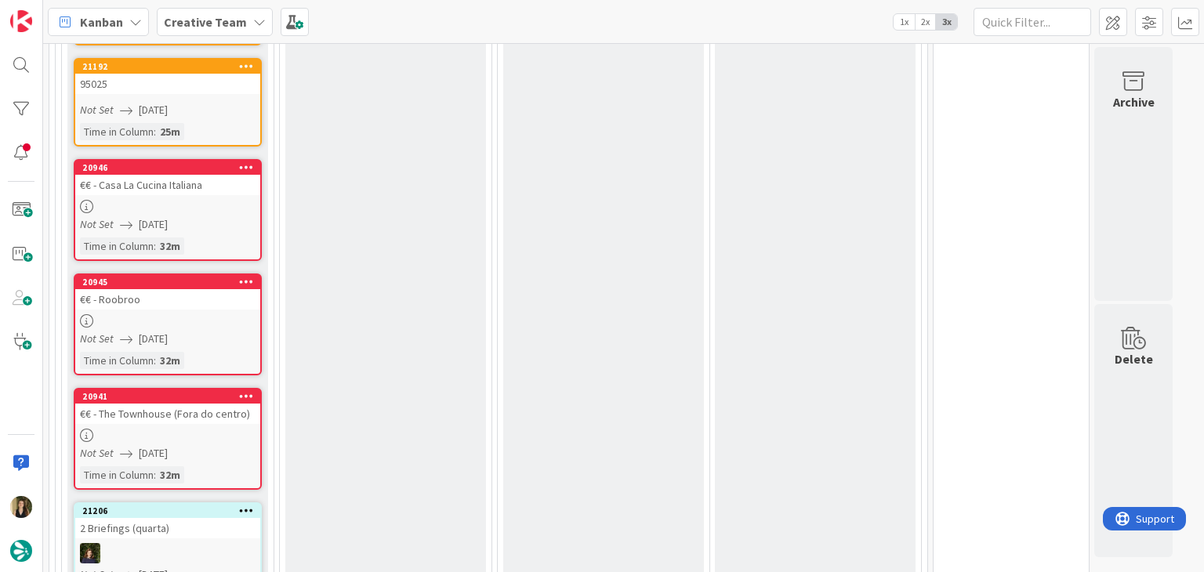
scroll to position [2489, 0]
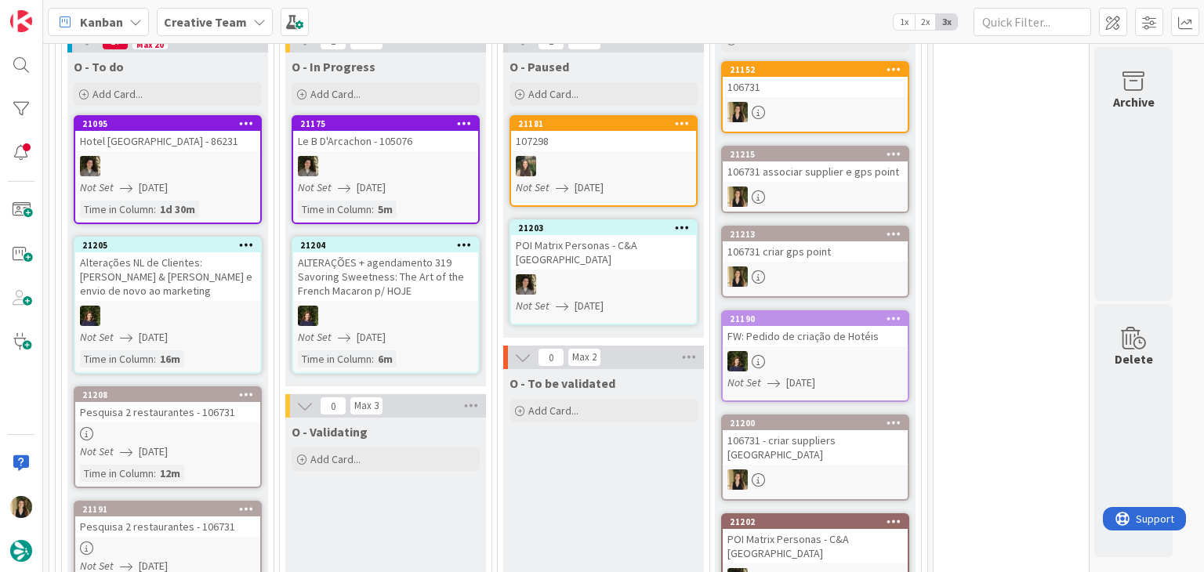
click at [592, 434] on div "O - To be validated Add Card..." at bounding box center [603, 475] width 201 height 212
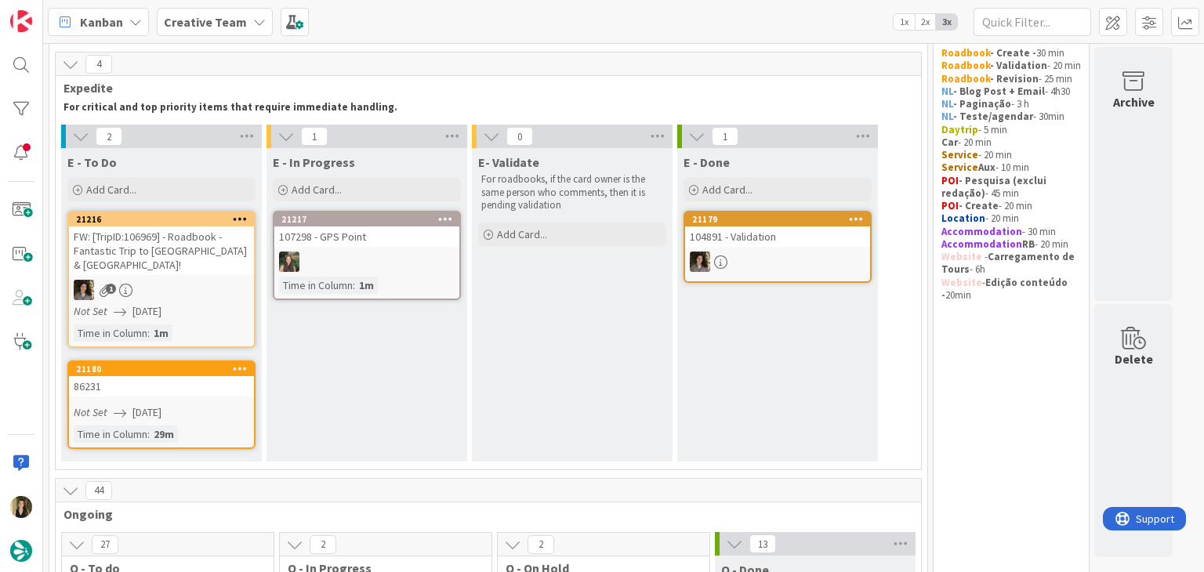
scroll to position [0, 0]
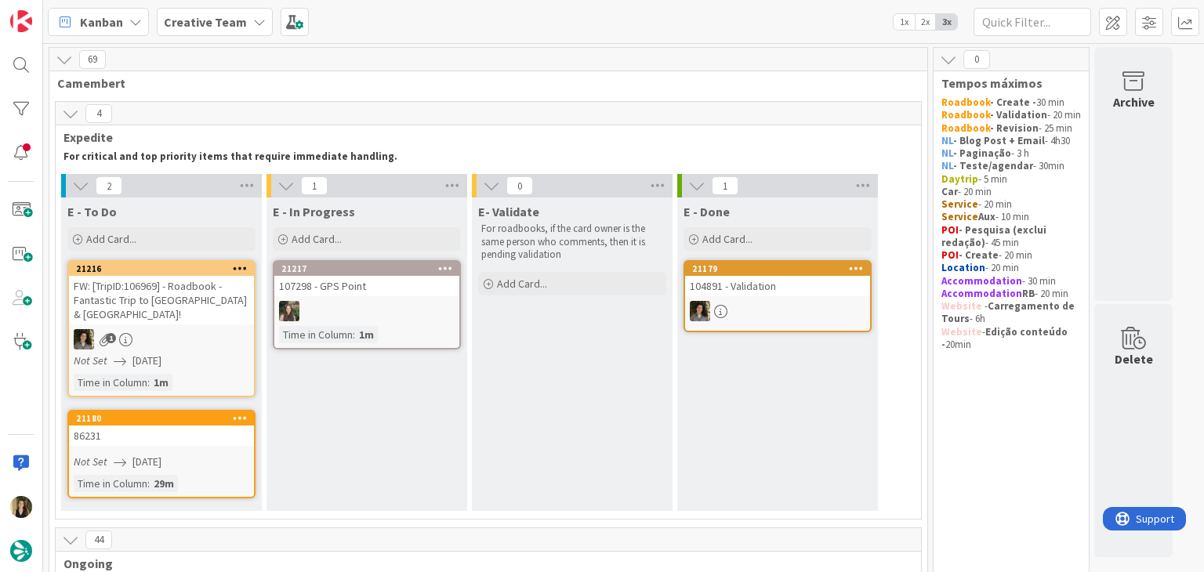
click at [202, 454] on div "Not Set [DATE]" at bounding box center [164, 462] width 180 height 16
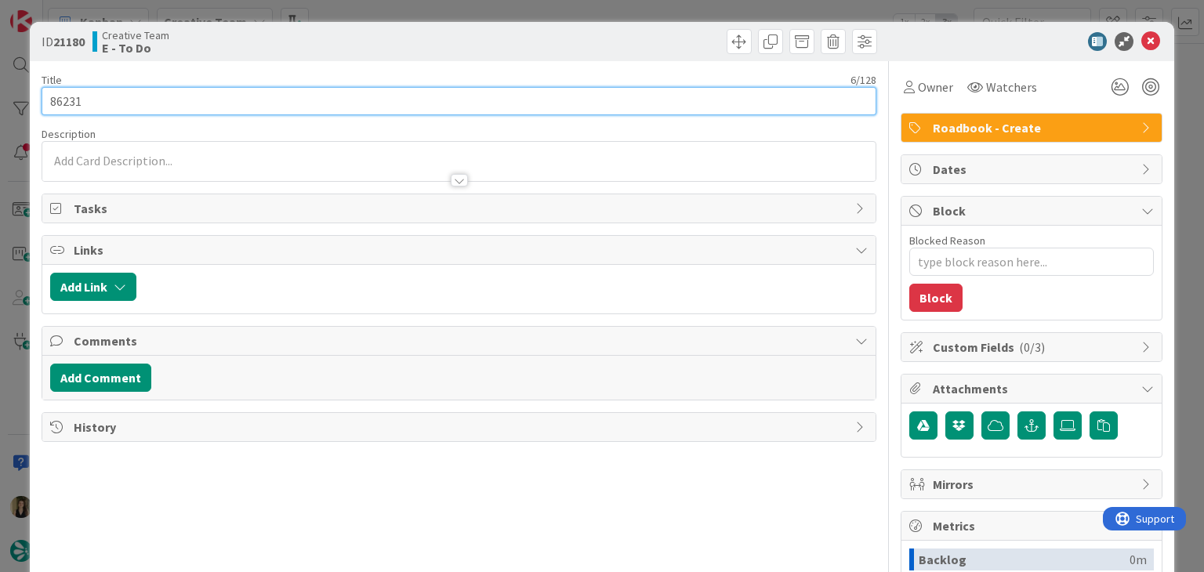
click at [70, 97] on input "86231" at bounding box center [459, 101] width 834 height 28
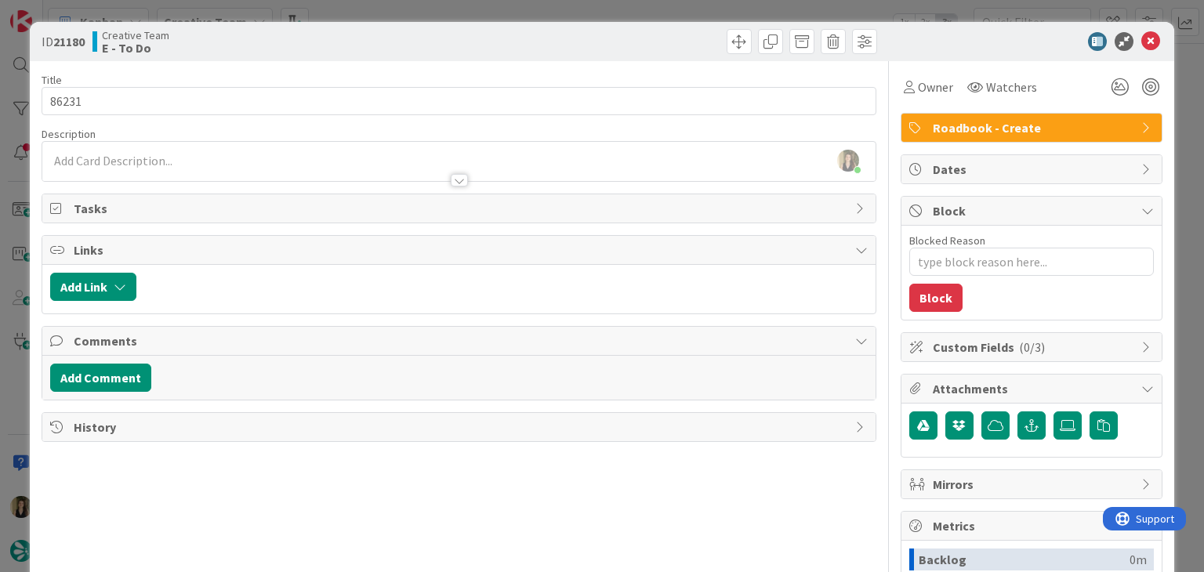
drag, startPoint x: 345, startPoint y: 48, endPoint x: 350, endPoint y: 29, distance: 19.6
click at [346, 46] on div "Creative Team E - To Do" at bounding box center [274, 41] width 363 height 25
click at [352, 13] on div "ID 21180 Creative Team E - To Do Title 6 / 128 86231 Description Sofia Palma ju…" at bounding box center [602, 286] width 1204 height 572
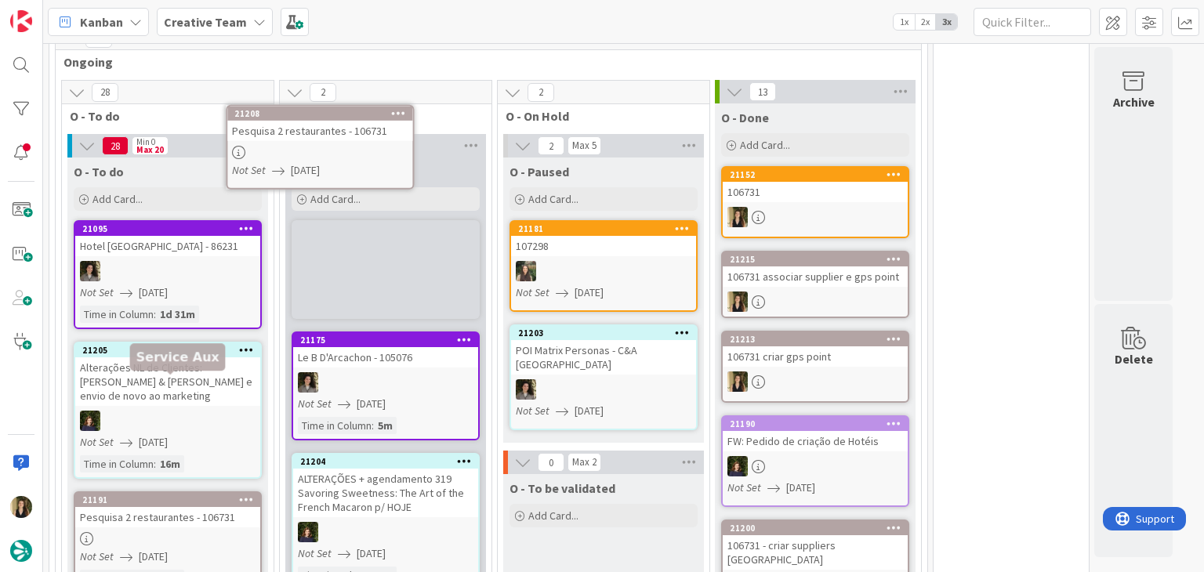
scroll to position [416, 0]
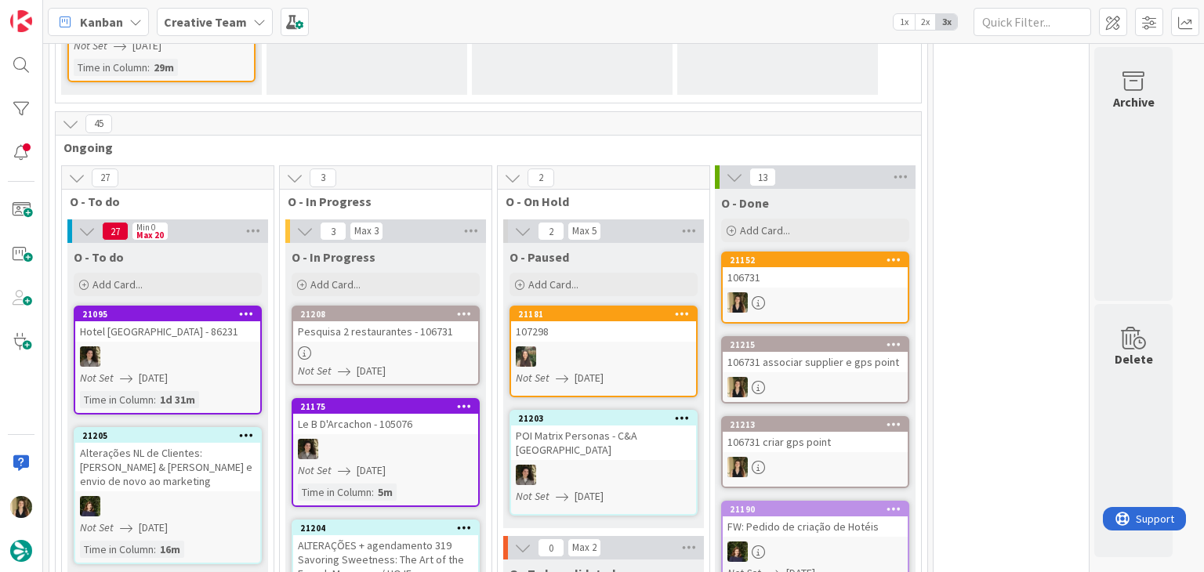
click at [442, 324] on div "Pesquisa 2 restaurantes - 106731" at bounding box center [385, 331] width 185 height 20
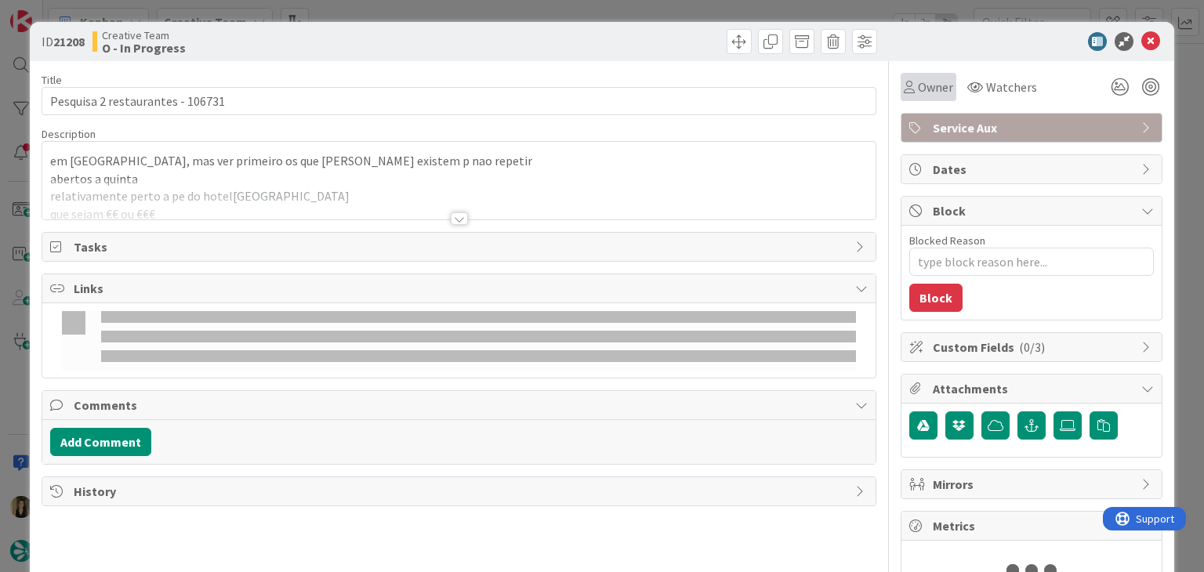
click at [904, 90] on div "Owner" at bounding box center [928, 87] width 49 height 19
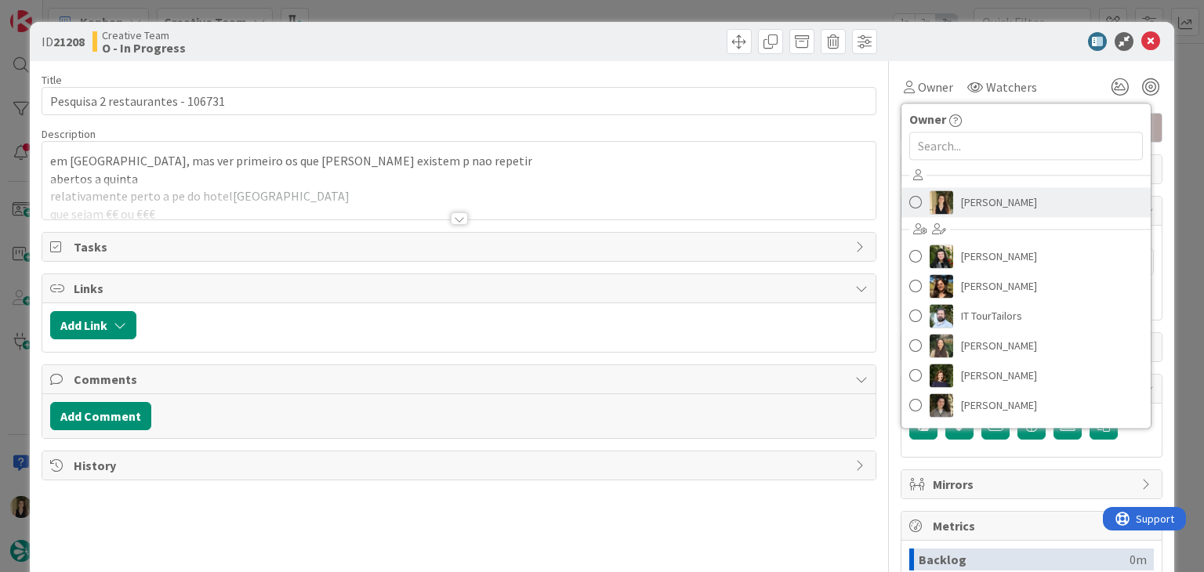
click at [961, 194] on span "[PERSON_NAME]" at bounding box center [999, 203] width 76 height 24
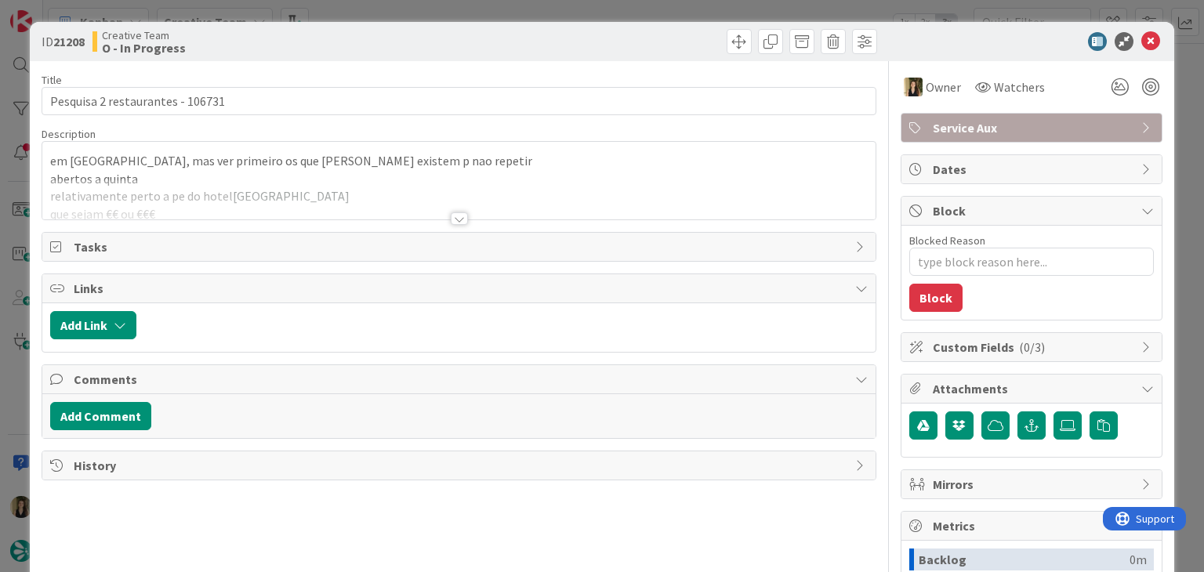
click at [463, 216] on div at bounding box center [458, 200] width 833 height 40
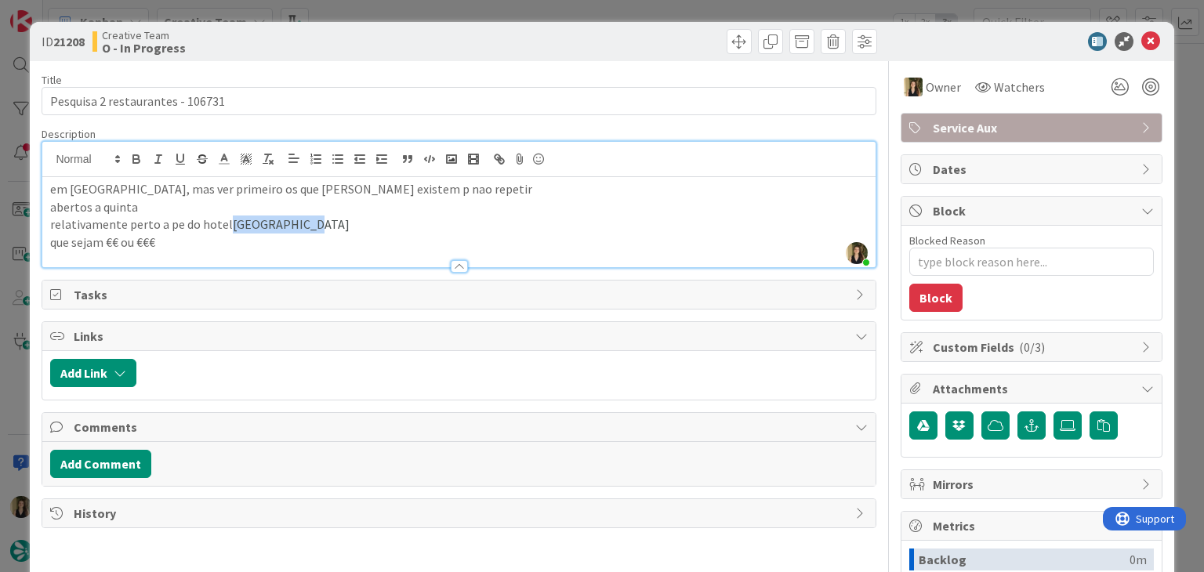
drag, startPoint x: 317, startPoint y: 230, endPoint x: 227, endPoint y: 223, distance: 90.4
click at [227, 223] on p "relativamente perto a pe do hotel Clybaun Hotel" at bounding box center [458, 225] width 817 height 18
copy span "Clybaun Hotel"
click at [343, 216] on p "relativamente perto a pe do hotel Clybaun Hotel" at bounding box center [458, 225] width 817 height 18
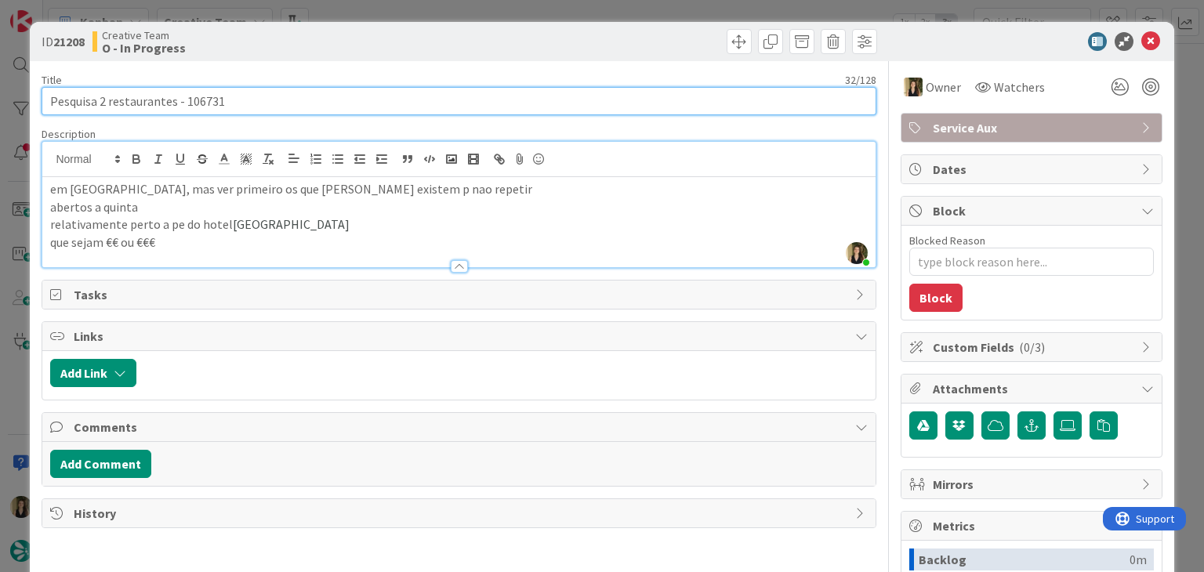
click at [194, 101] on input "Pesquisa 2 restaurantes - 106731" at bounding box center [459, 101] width 834 height 28
click at [196, 100] on input "Pesquisa 2 restaurantes - 106731" at bounding box center [459, 101] width 834 height 28
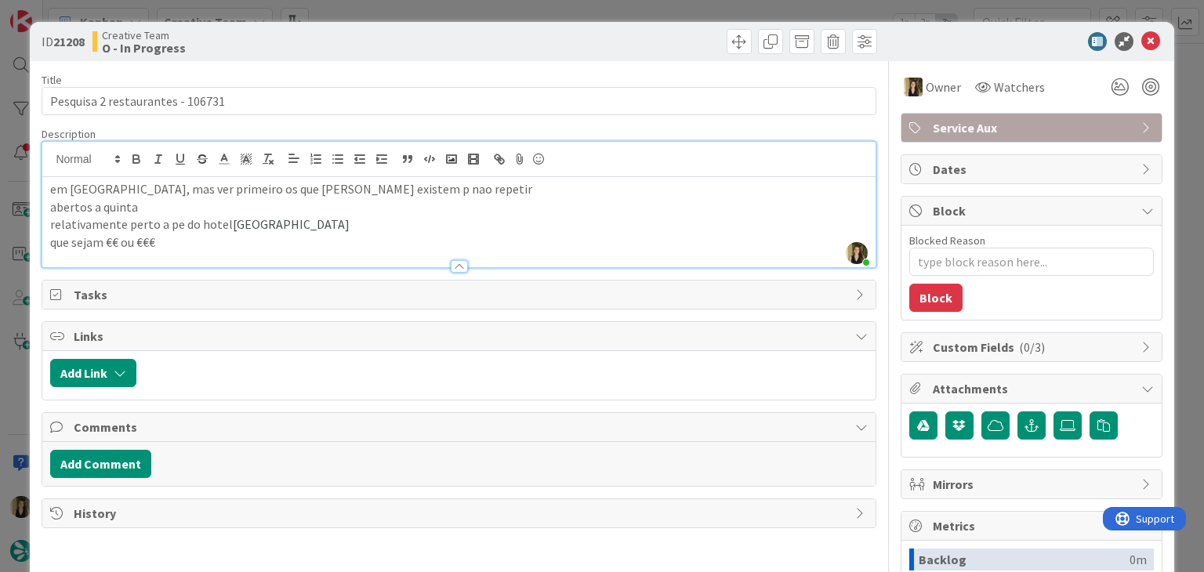
click at [407, 33] on div "Creative Team O - In Progress" at bounding box center [274, 41] width 363 height 25
click at [412, 13] on div "ID 21208 Creative Team O - In Progress Title 32 / 128 Pesquisa 2 restaurantes -…" at bounding box center [602, 286] width 1204 height 572
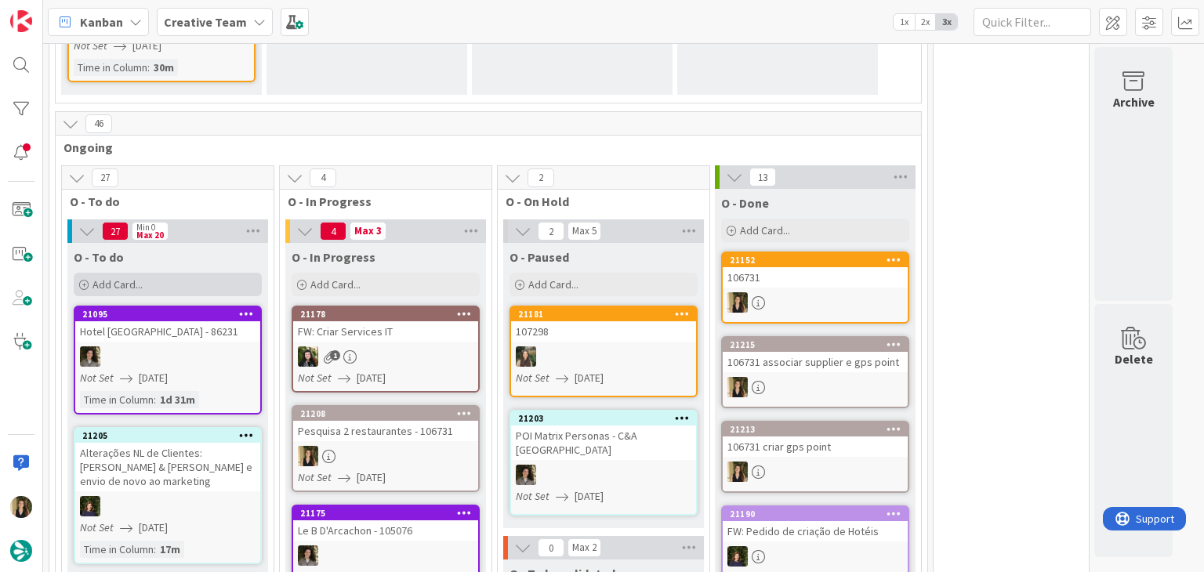
click at [169, 273] on div "Add Card..." at bounding box center [168, 285] width 188 height 24
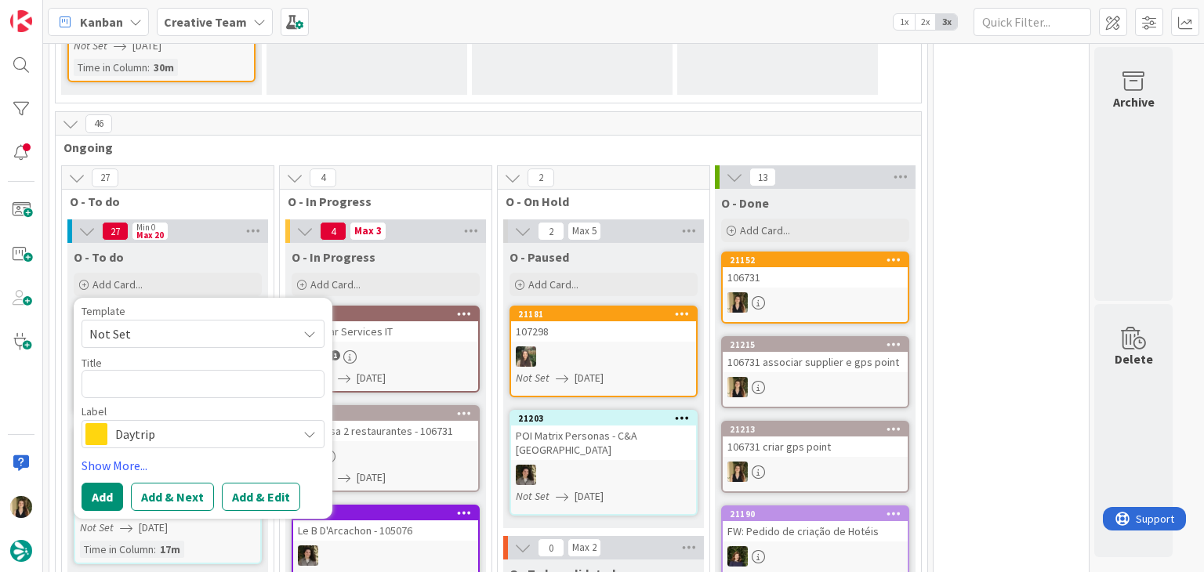
type textarea "x"
type textarea "106731"
type textarea "x"
type textarea "106731"
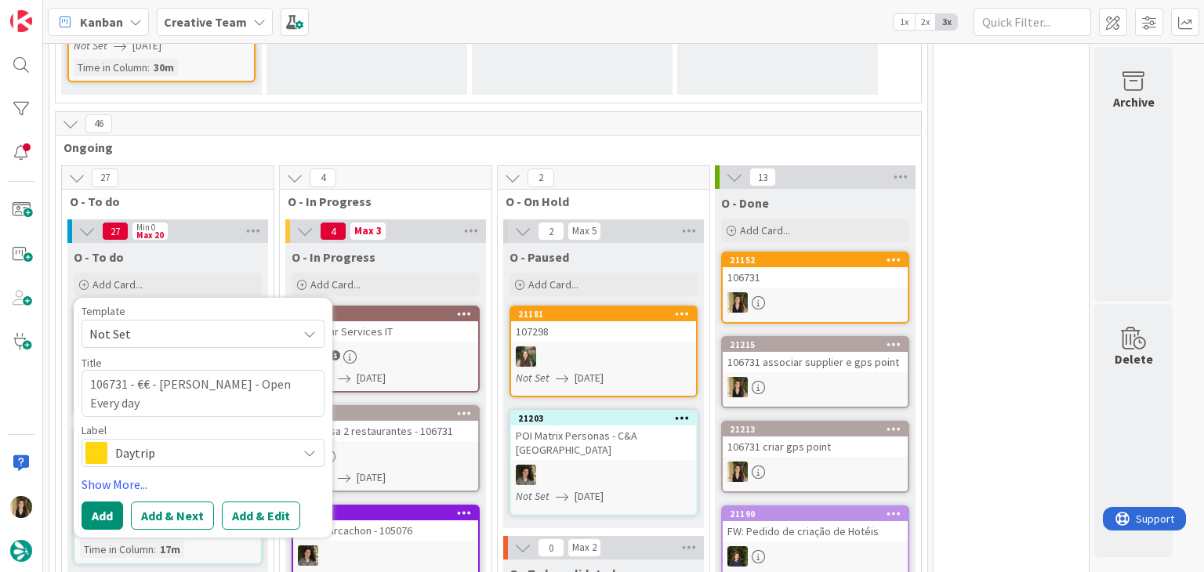
click at [194, 449] on div "Daytrip" at bounding box center [203, 453] width 243 height 28
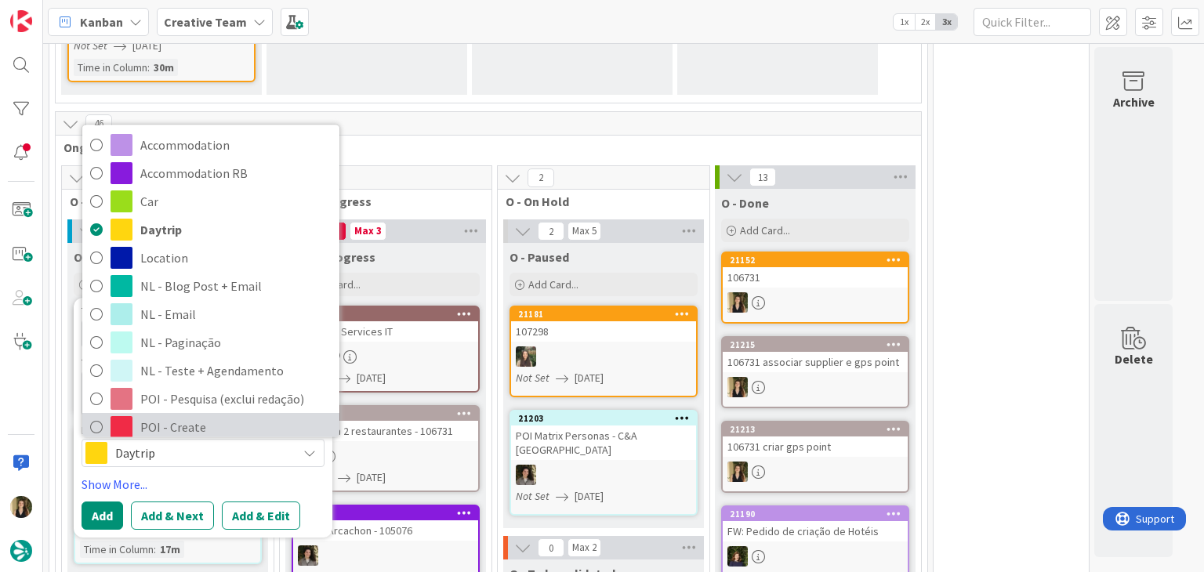
click at [190, 416] on span "POI - Create" at bounding box center [235, 428] width 191 height 24
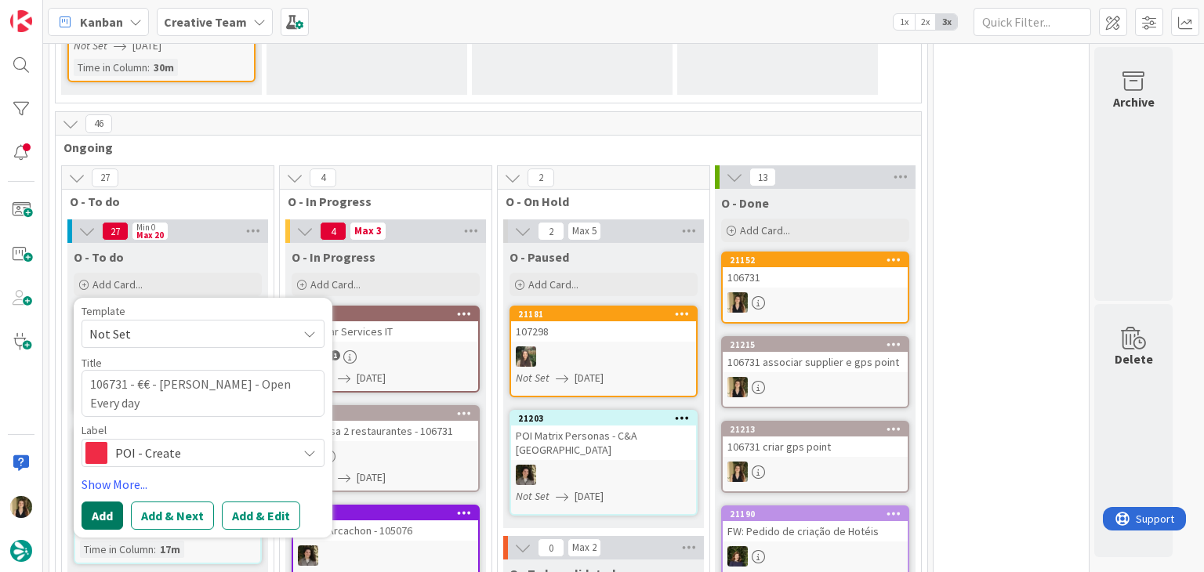
click at [115, 502] on button "Add" at bounding box center [103, 516] width 42 height 28
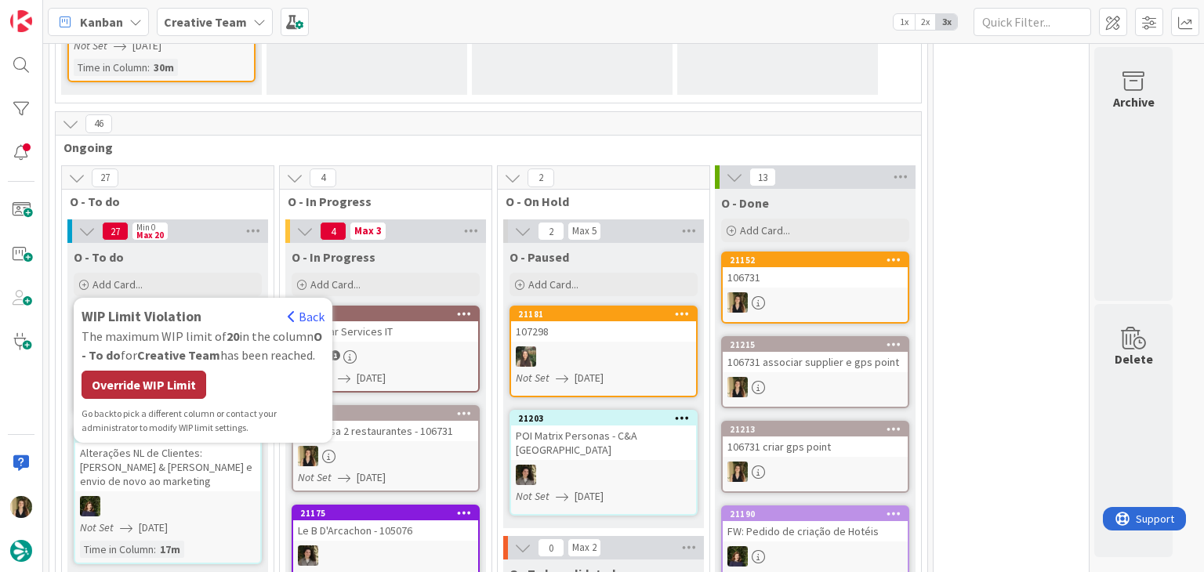
click at [139, 381] on div "Override WIP Limit" at bounding box center [144, 385] width 125 height 28
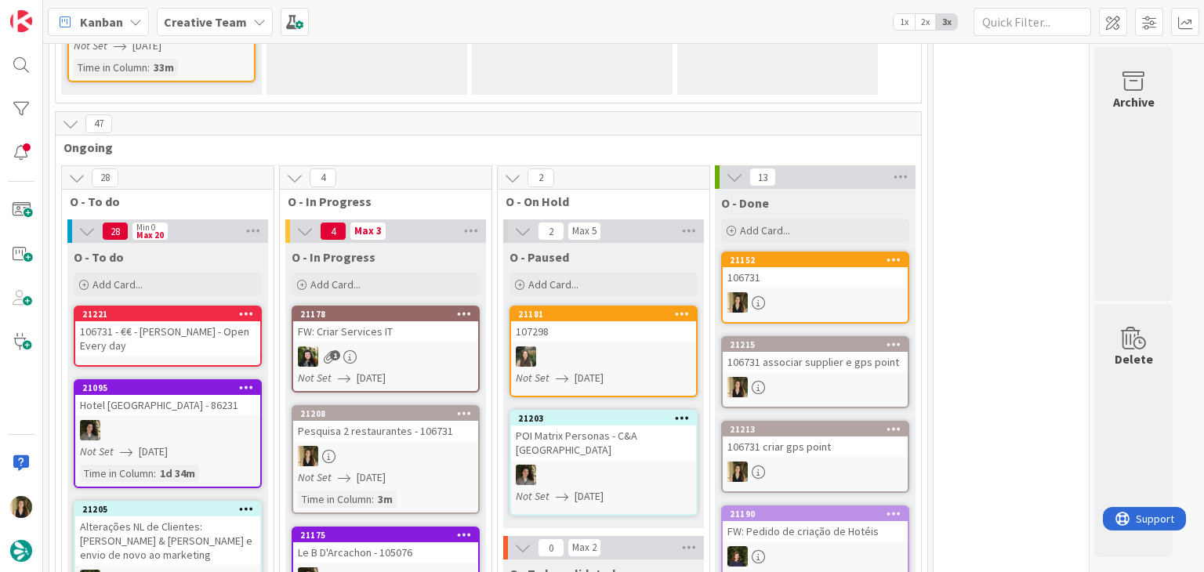
click at [165, 326] on div "106731 - €€ - [PERSON_NAME] - Open Every day" at bounding box center [167, 338] width 185 height 34
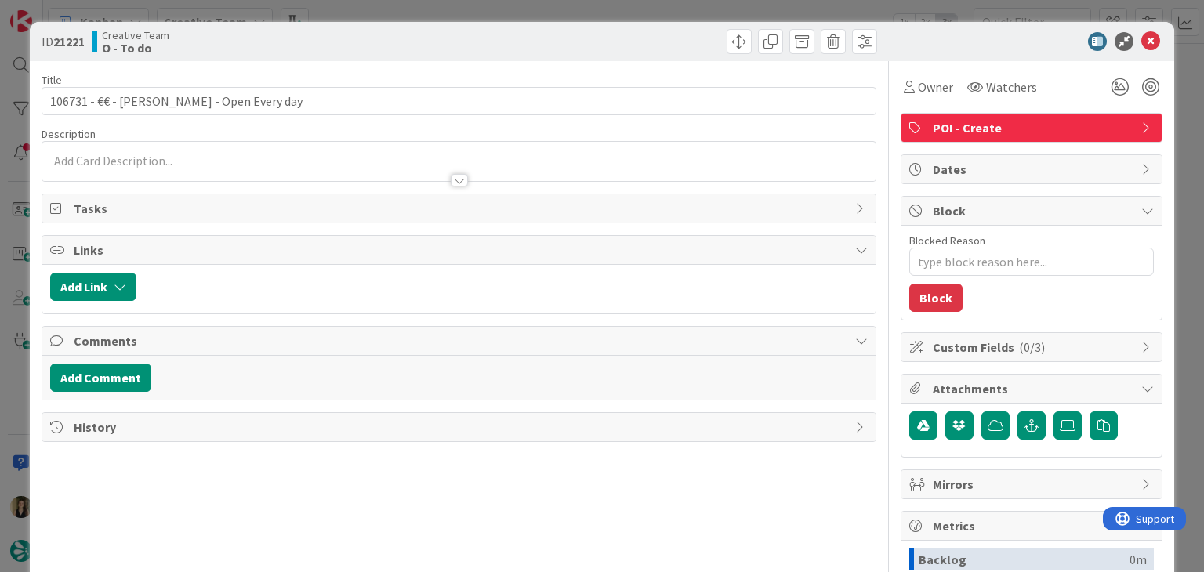
click at [201, 156] on p at bounding box center [458, 161] width 817 height 18
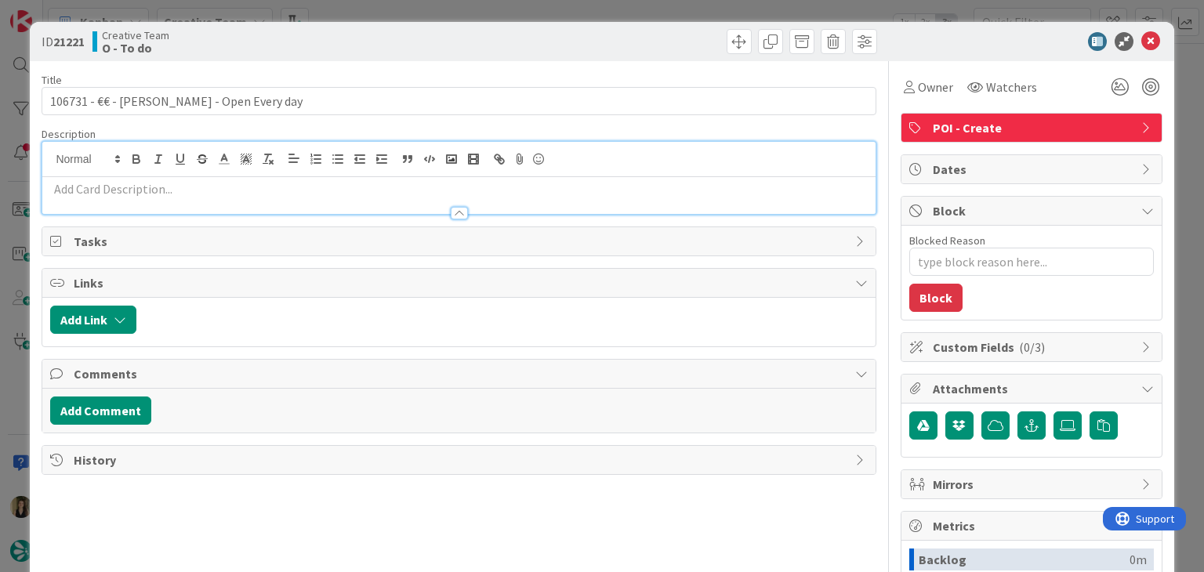
click at [183, 181] on p at bounding box center [458, 189] width 817 height 18
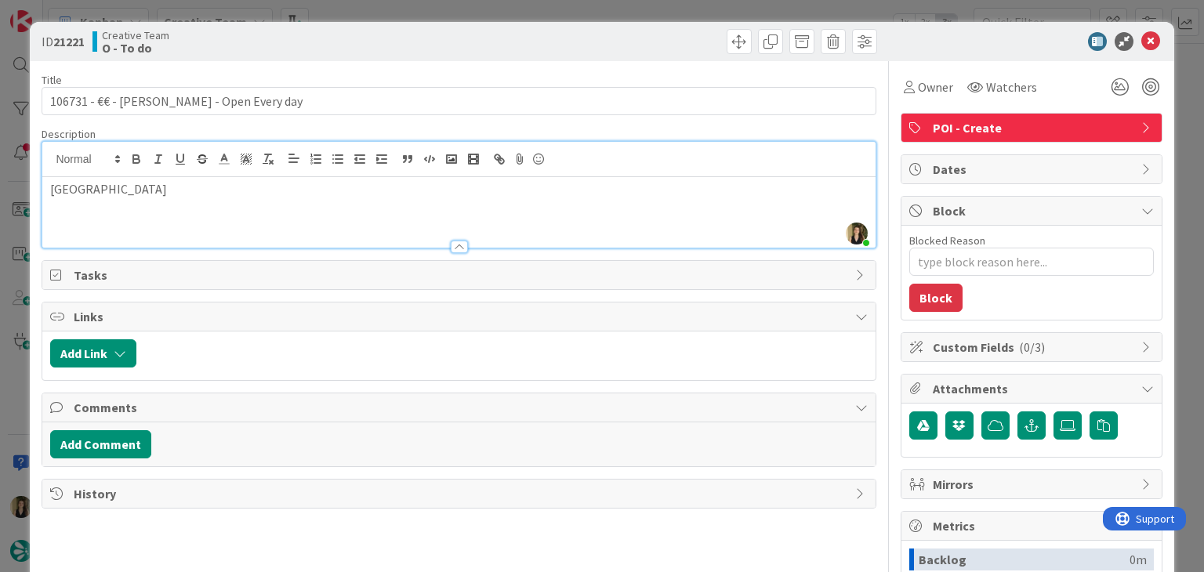
click at [430, 32] on div "Creative Team O - To do" at bounding box center [274, 41] width 363 height 25
click at [626, 20] on div "ID 21221 Creative Team O - To do Title 45 / 128 106731 - €€ - Tom Sheridan's - …" at bounding box center [602, 286] width 1204 height 572
click at [625, 14] on div "ID 21221 Creative Team O - To do Title 45 / 128 106731 - €€ - Tom Sheridan's - …" at bounding box center [602, 286] width 1204 height 572
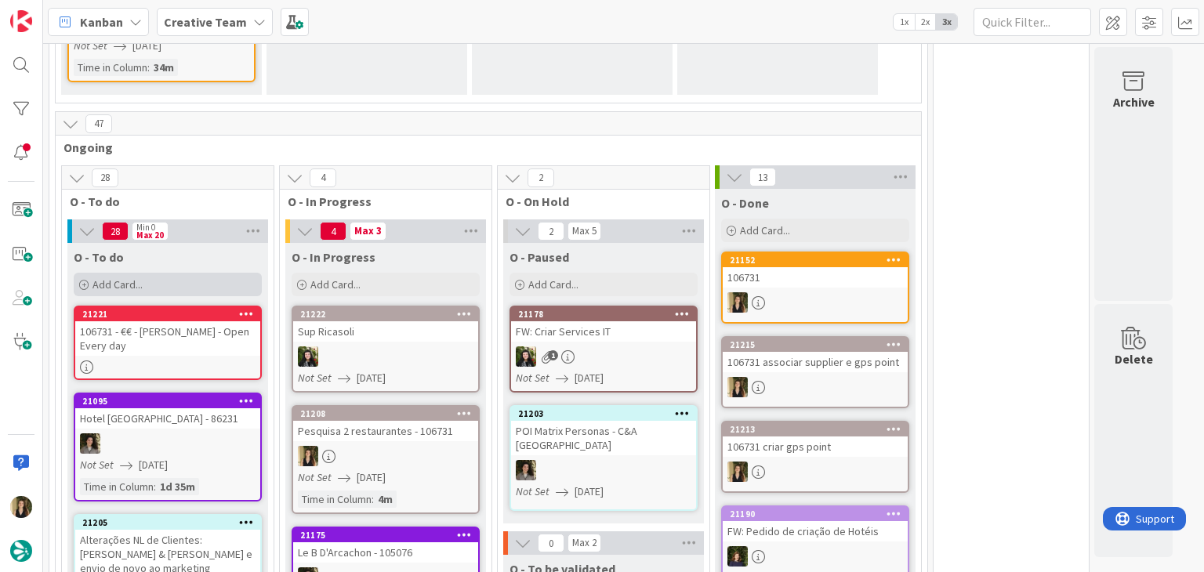
click at [164, 273] on div "Add Card..." at bounding box center [168, 285] width 188 height 24
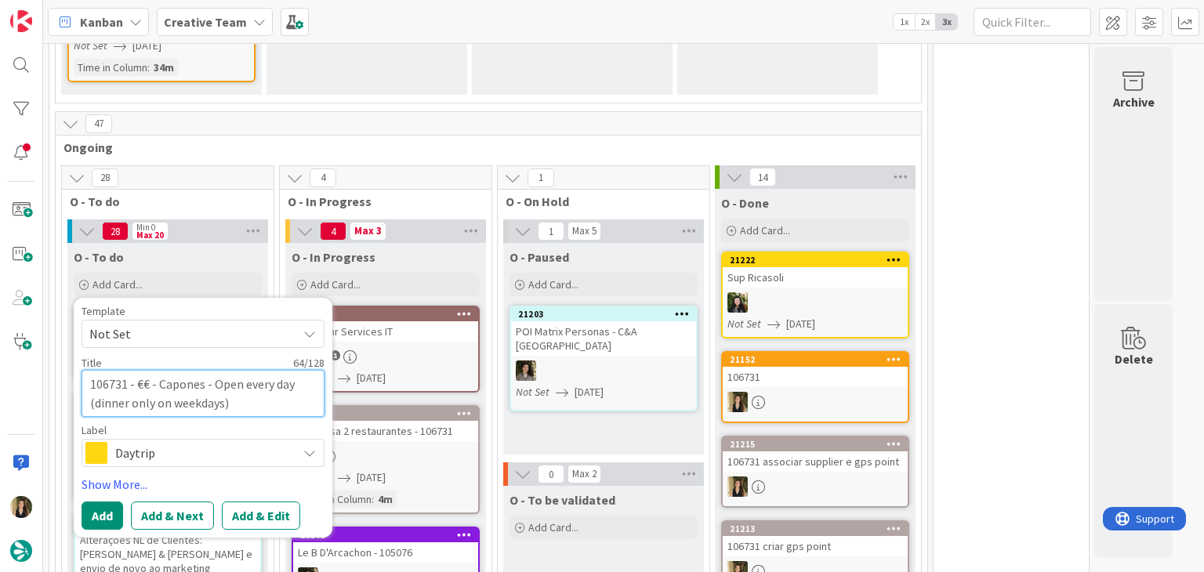
click at [248, 370] on textarea "106731 - €€ - Capones - Open every day (dinner only on weekdays)" at bounding box center [203, 393] width 243 height 47
click at [202, 442] on span "Daytrip" at bounding box center [202, 453] width 174 height 22
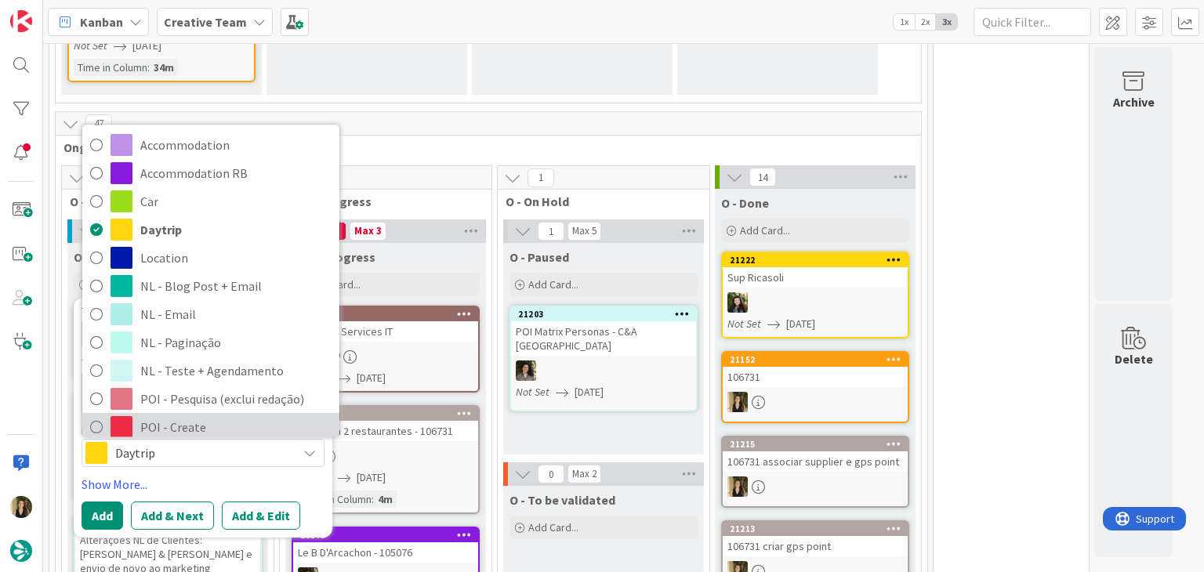
click at [191, 416] on span "POI - Create" at bounding box center [235, 428] width 191 height 24
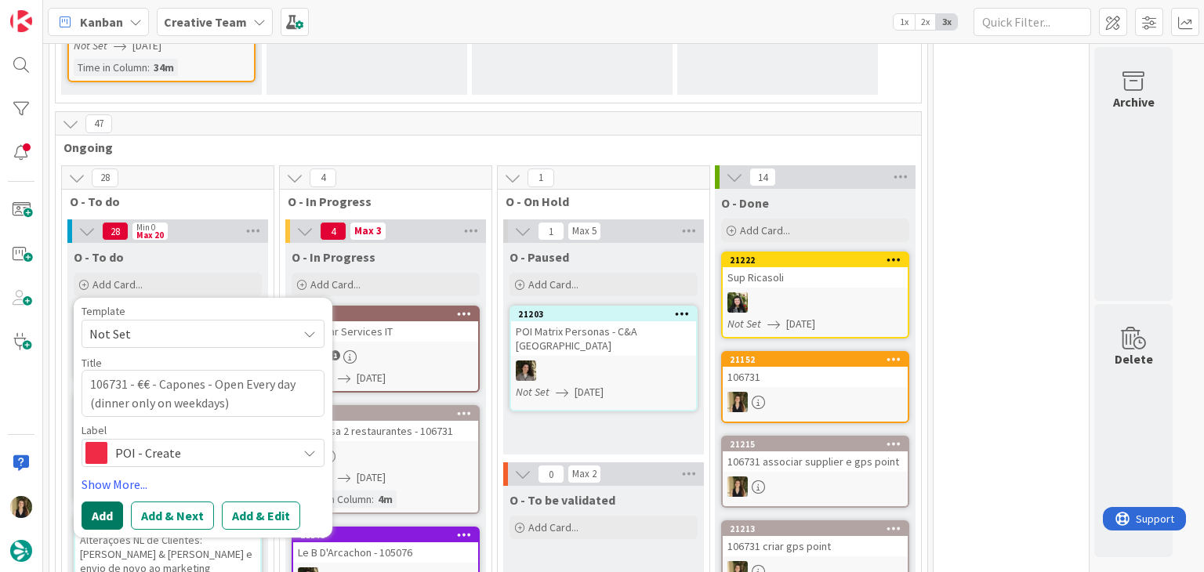
click at [96, 502] on button "Add" at bounding box center [103, 516] width 42 height 28
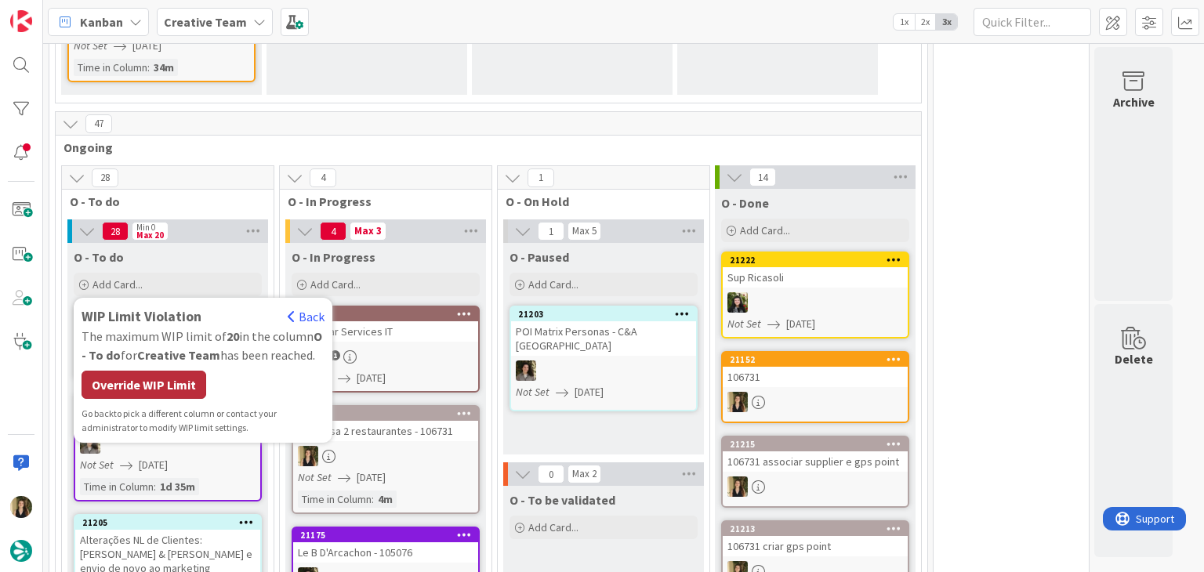
click at [151, 380] on div "Override WIP Limit" at bounding box center [144, 385] width 125 height 28
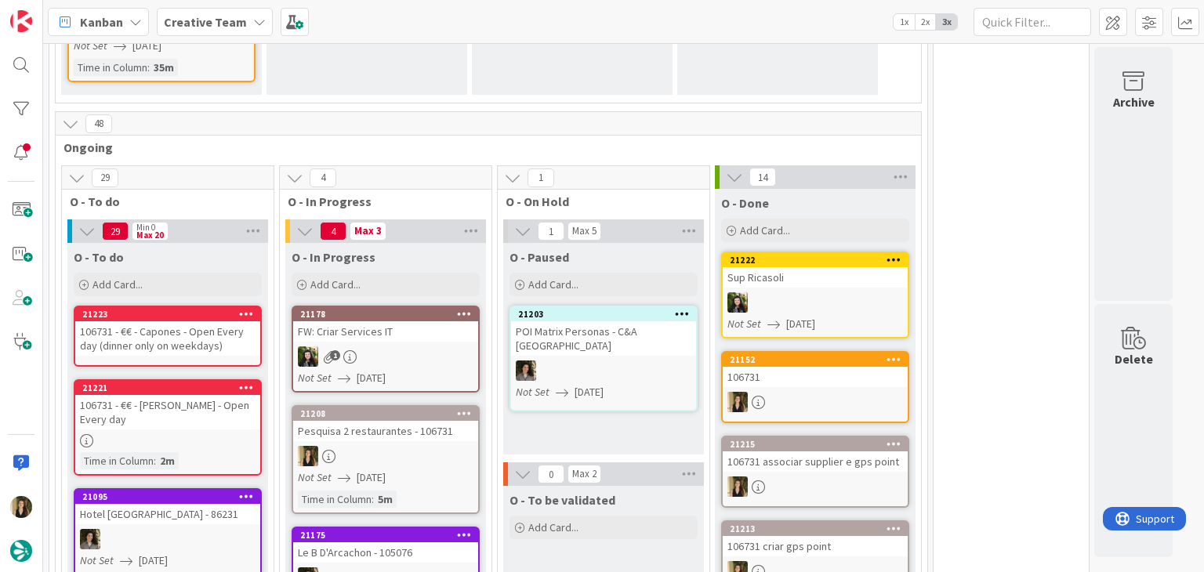
click at [195, 325] on div "106731 - €€ - Capones - Open Every day (dinner only on weekdays)" at bounding box center [167, 338] width 185 height 34
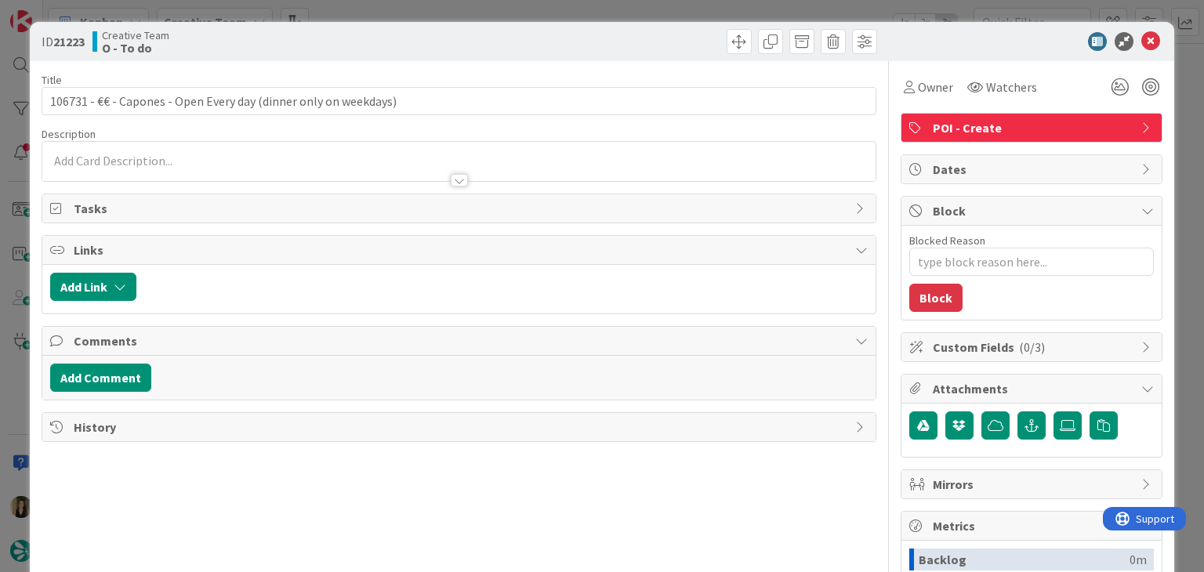
click at [173, 174] on div at bounding box center [458, 173] width 833 height 16
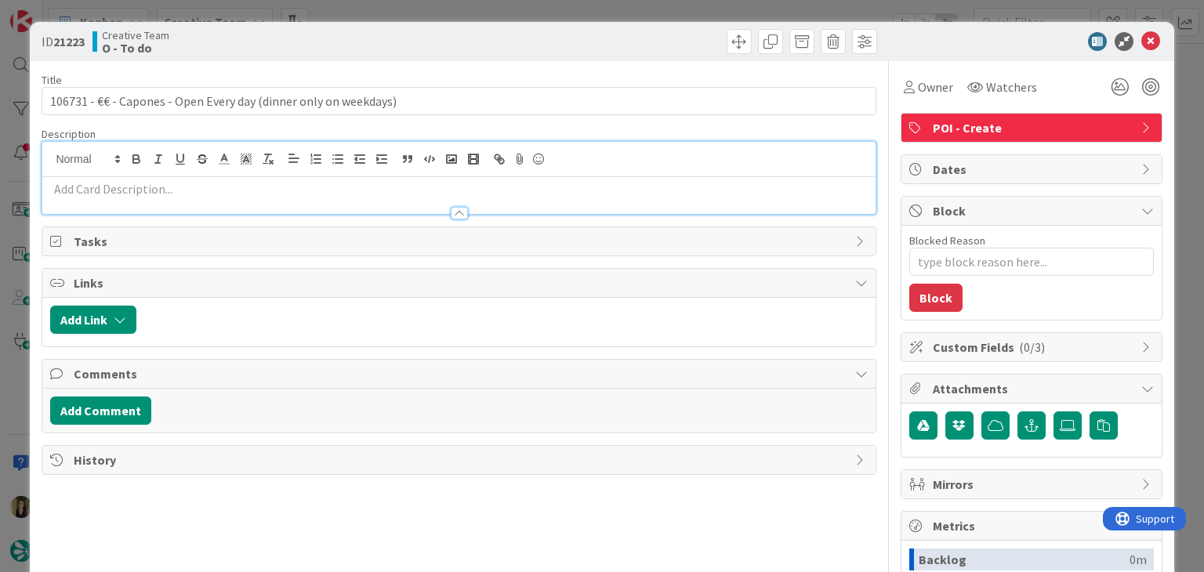
click at [179, 189] on p at bounding box center [458, 189] width 817 height 18
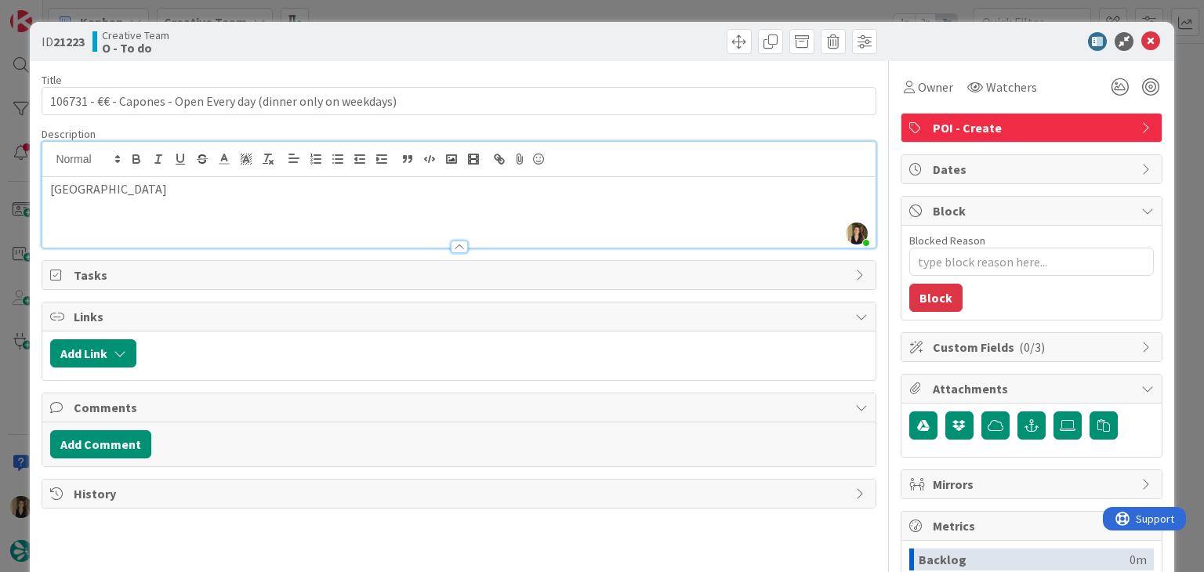
click at [463, 38] on div at bounding box center [670, 41] width 414 height 25
click at [474, 1] on div "ID 21223 Creative Team O - To do Title 64 / 128 106731 - €€ - Capones - Open Ev…" at bounding box center [602, 286] width 1204 height 572
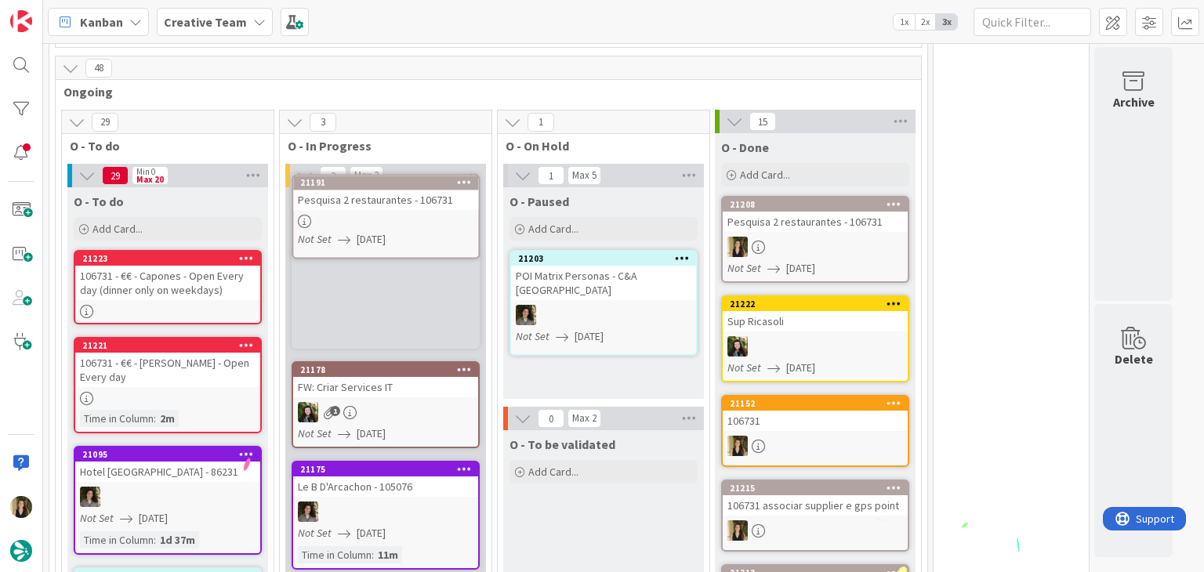
scroll to position [463, 0]
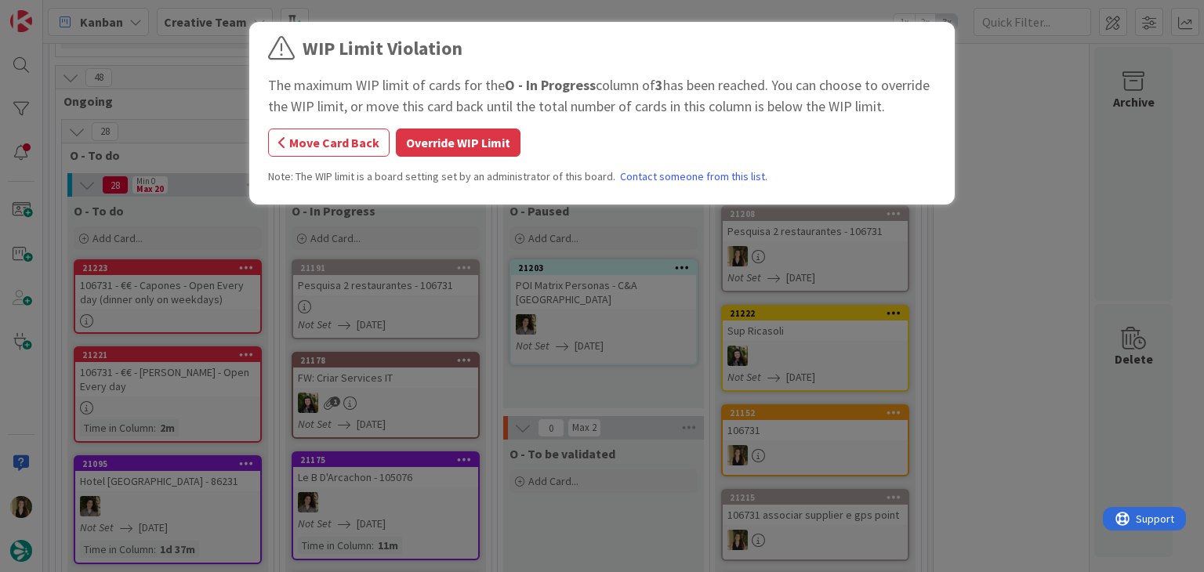
drag, startPoint x: 461, startPoint y: 150, endPoint x: 456, endPoint y: 162, distance: 13.0
click at [461, 151] on button "Override WIP Limit" at bounding box center [458, 143] width 125 height 28
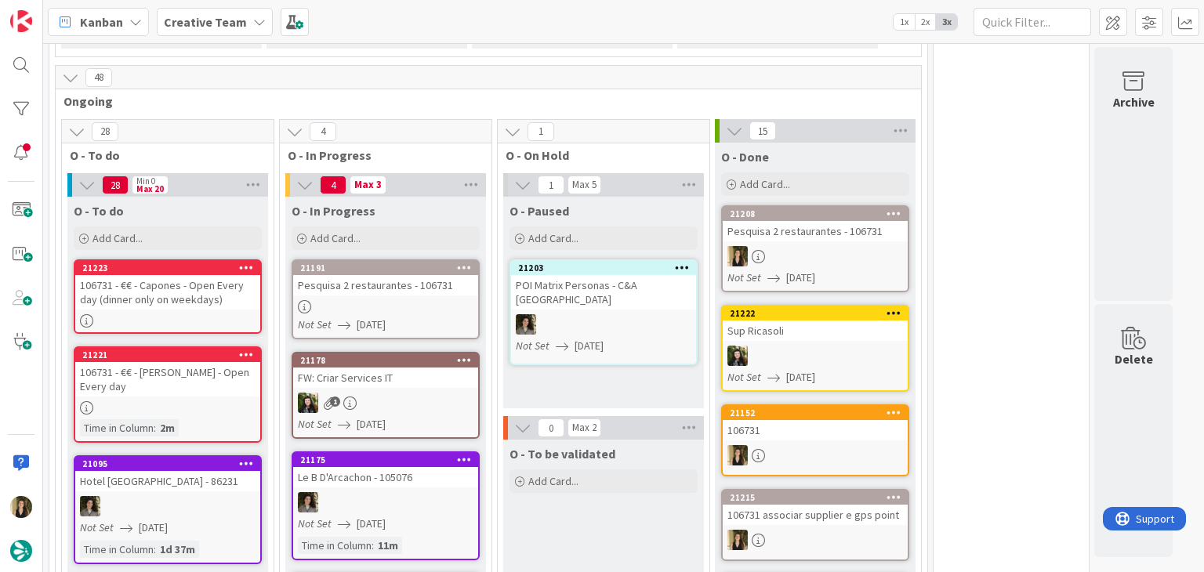
click at [431, 300] on div at bounding box center [385, 306] width 185 height 13
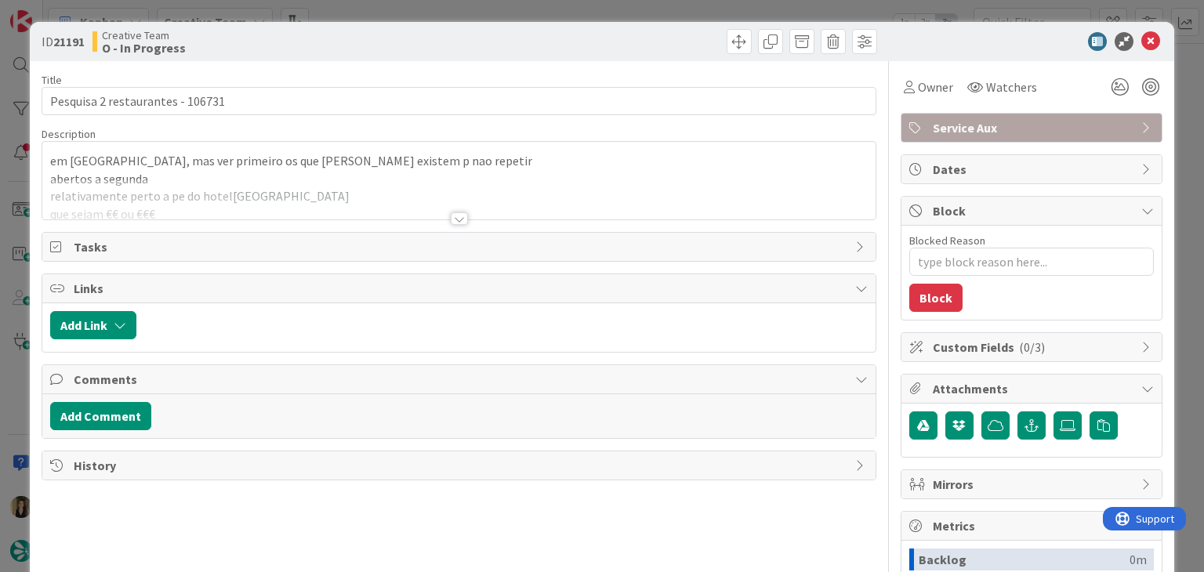
click at [451, 223] on div at bounding box center [459, 218] width 17 height 13
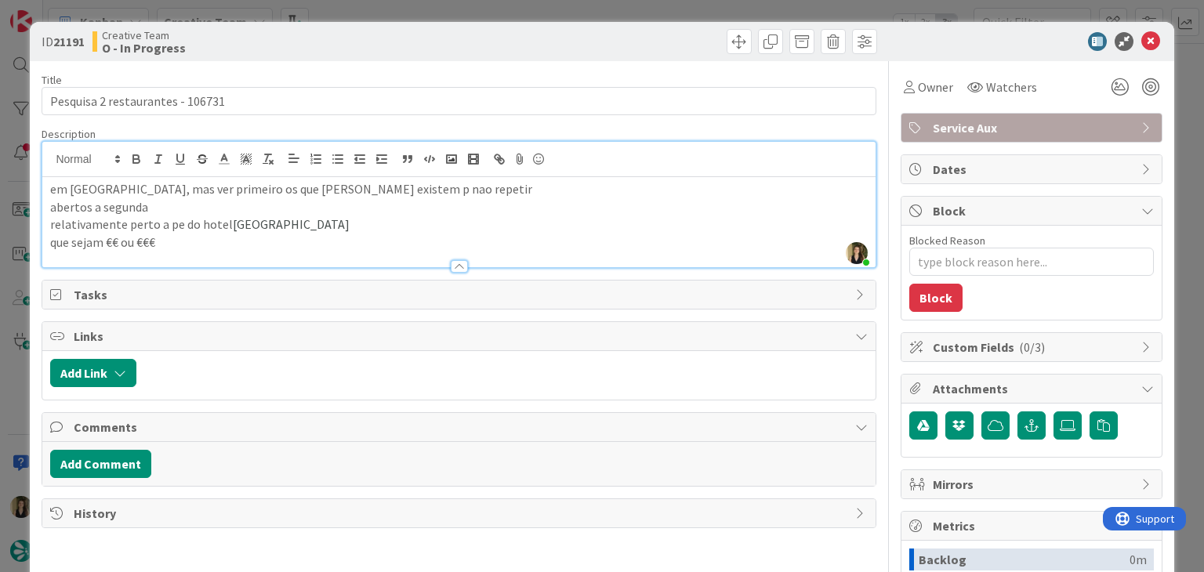
drag, startPoint x: 355, startPoint y: 221, endPoint x: 313, endPoint y: 203, distance: 46.0
click at [228, 220] on p "relativamente perto a pe do hotel Imperial Hotel Cork City" at bounding box center [458, 225] width 817 height 18
copy span "mperial Hotel Cork City"
click at [298, 47] on div "Creative Team O - In Progress" at bounding box center [274, 41] width 363 height 25
click at [336, 20] on div "ID 21191 Creative Team O - In Progress Title 32 / 128 Pesquisa 2 restaurantes -…" at bounding box center [602, 286] width 1204 height 572
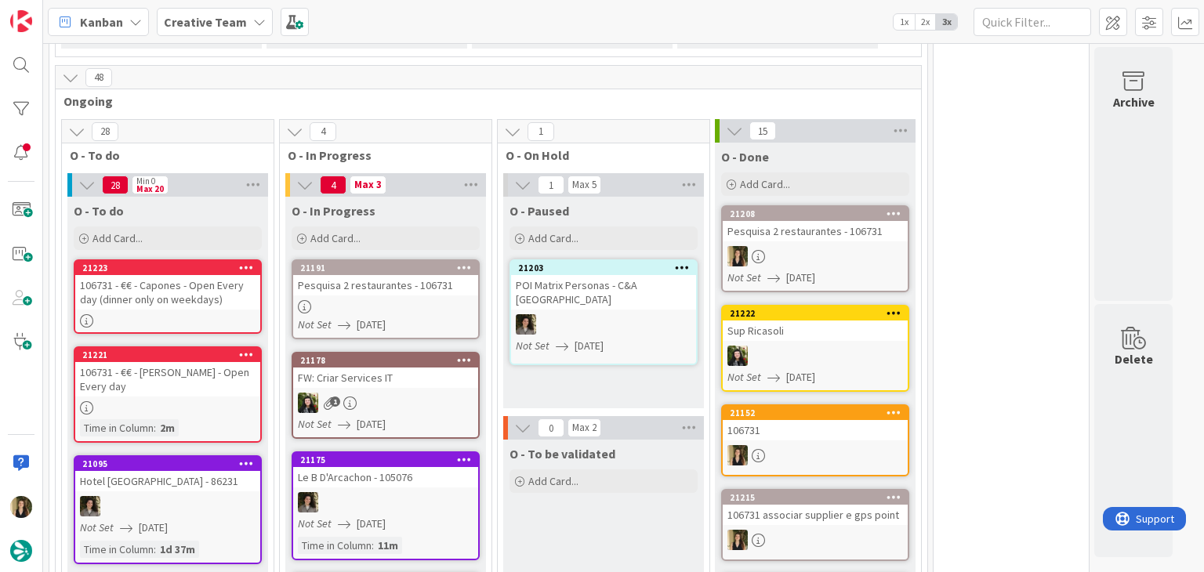
click at [395, 278] on div "Pesquisa 2 restaurantes - 106731" at bounding box center [385, 285] width 185 height 20
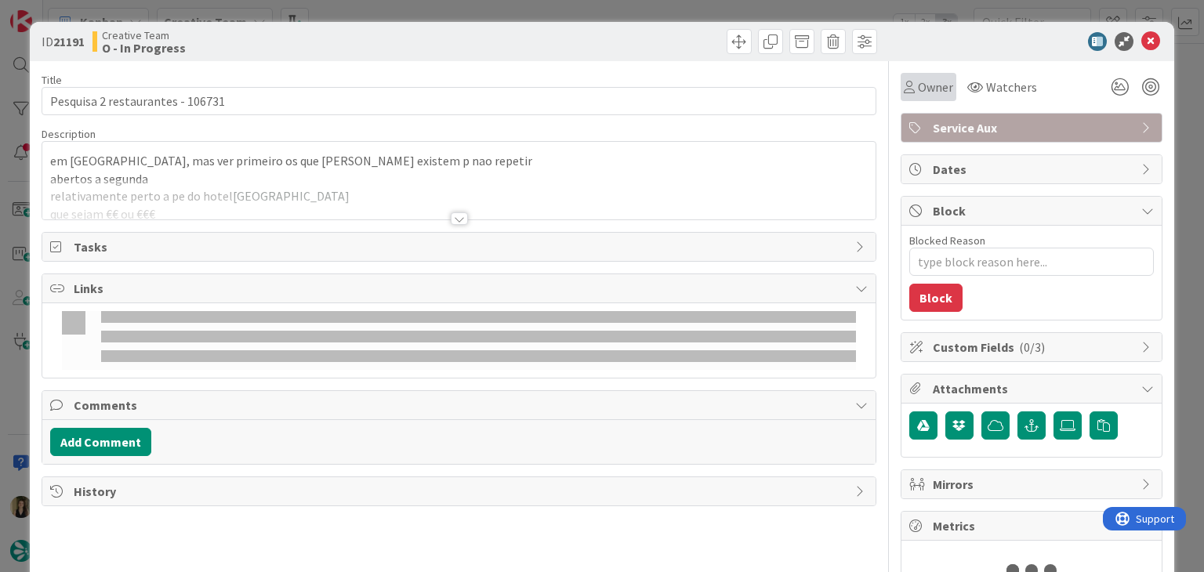
click at [910, 75] on div "Owner" at bounding box center [929, 87] width 56 height 28
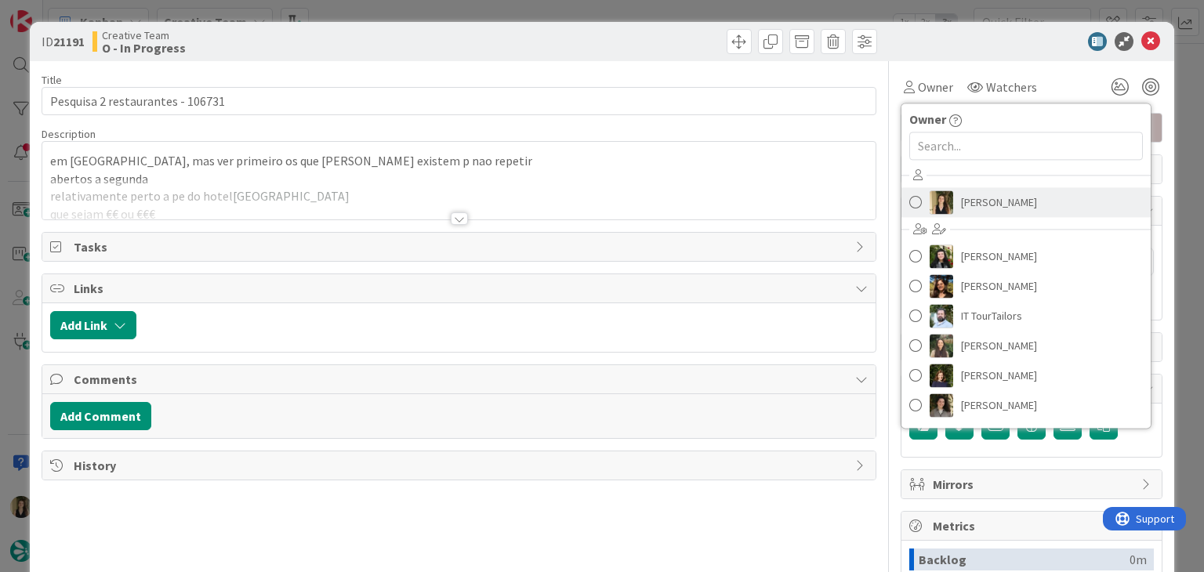
click at [967, 189] on link "[PERSON_NAME]" at bounding box center [1026, 202] width 249 height 30
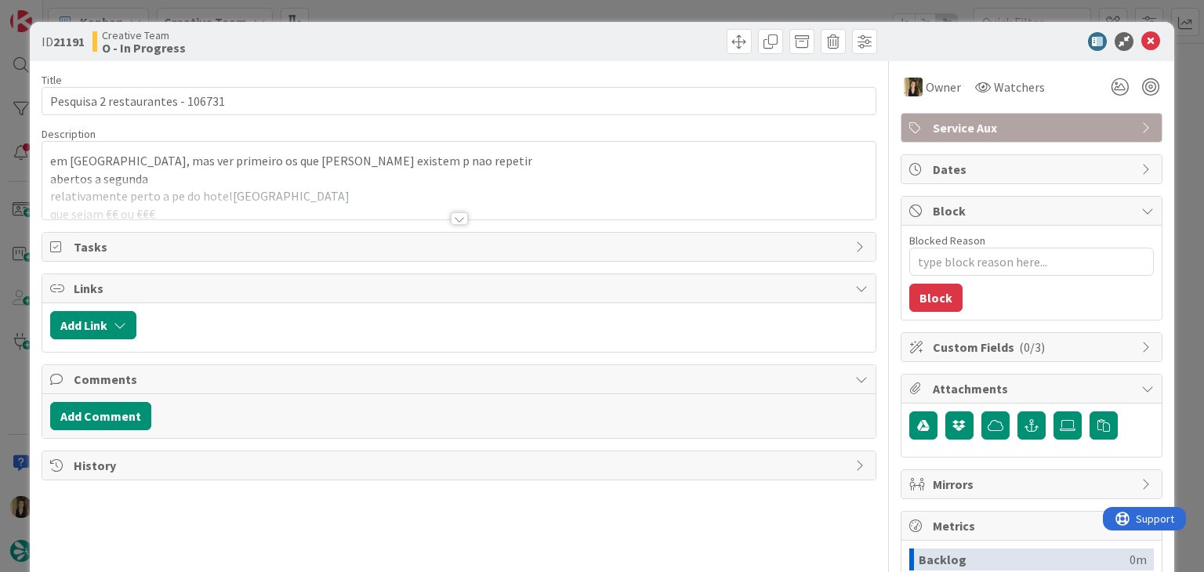
drag, startPoint x: 646, startPoint y: 33, endPoint x: 638, endPoint y: 13, distance: 21.8
click at [644, 32] on div at bounding box center [670, 41] width 414 height 25
drag, startPoint x: 638, startPoint y: 13, endPoint x: 592, endPoint y: 40, distance: 53.8
click at [638, 12] on div "ID 21191 Creative Team O - In Progress Title 32 / 128 Pesquisa 2 restaurantes -…" at bounding box center [602, 286] width 1204 height 572
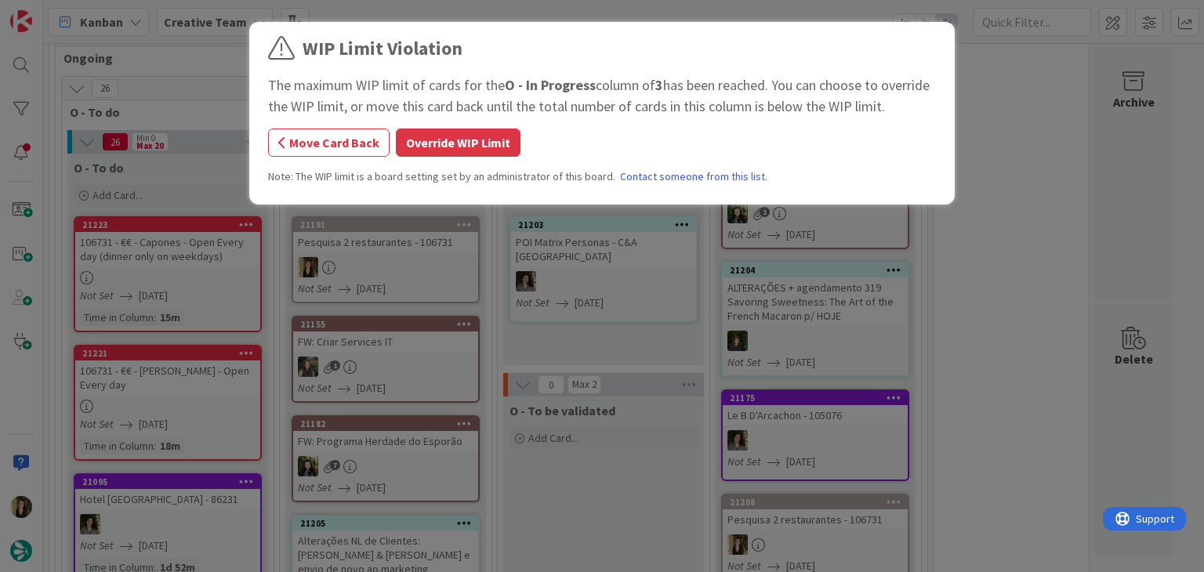
scroll to position [523, 0]
click at [475, 141] on button "Override WIP Limit" at bounding box center [458, 143] width 125 height 28
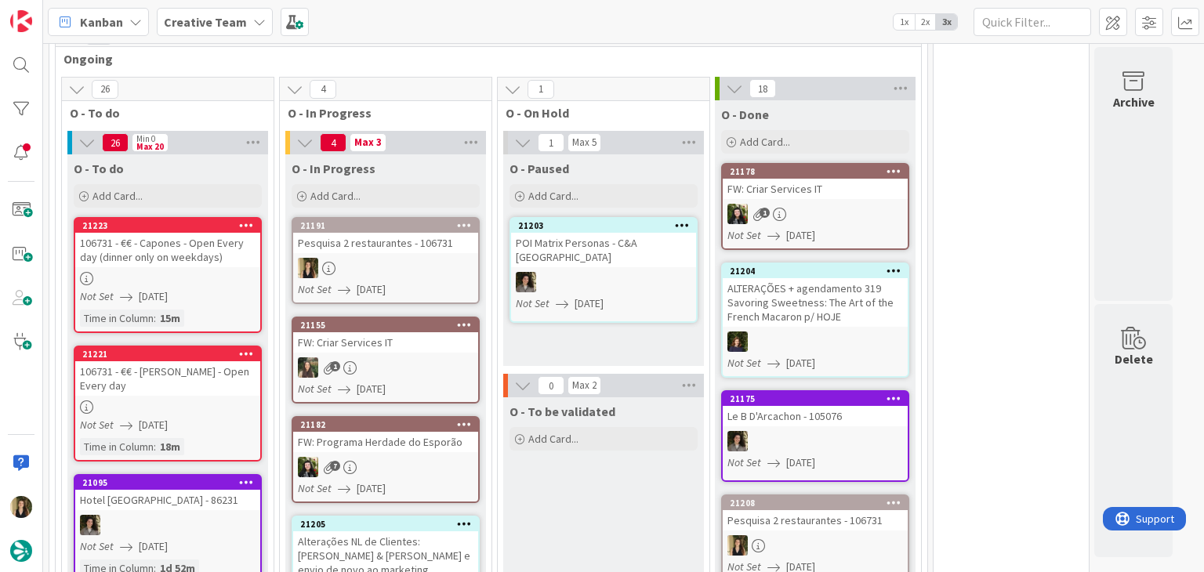
click at [436, 249] on div "Pesquisa 2 restaurantes - 106731" at bounding box center [385, 243] width 185 height 20
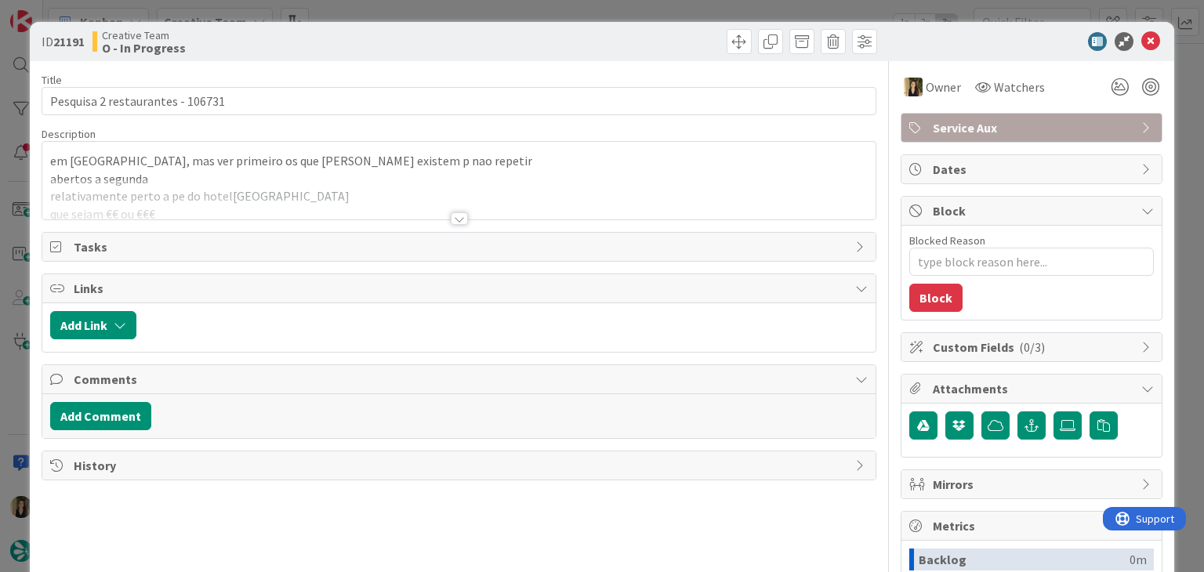
click at [451, 217] on div at bounding box center [459, 218] width 17 height 13
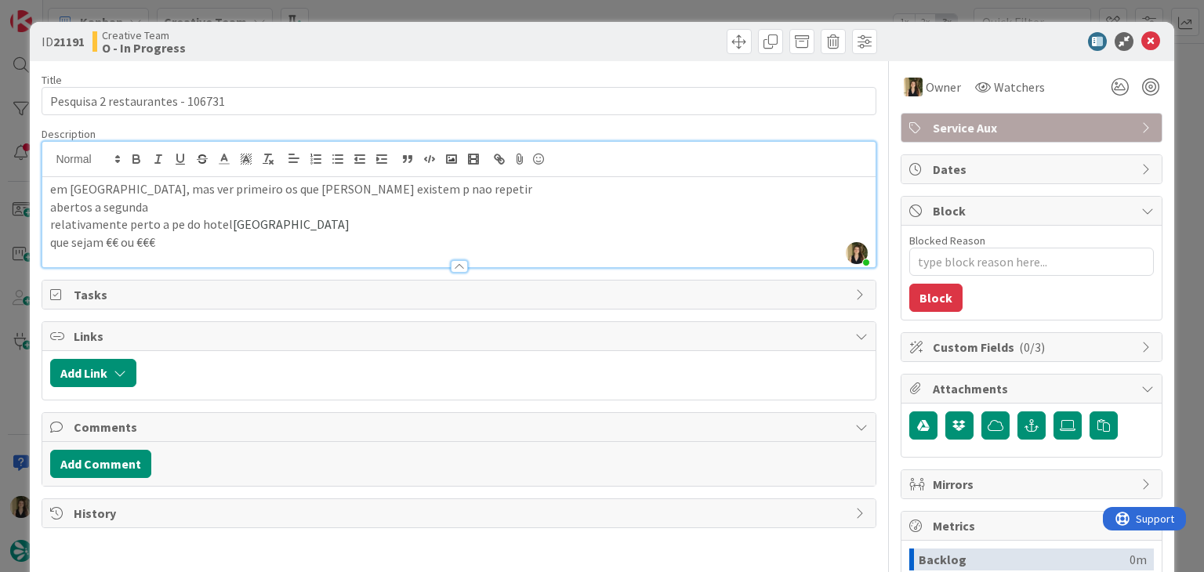
drag, startPoint x: 354, startPoint y: 38, endPoint x: 371, endPoint y: 24, distance: 21.7
click at [354, 38] on div "Creative Team O - In Progress" at bounding box center [274, 41] width 363 height 25
click at [382, 9] on div "ID 21191 Creative Team O - In Progress Title 32 / 128 Pesquisa 2 restaurantes -…" at bounding box center [602, 286] width 1204 height 572
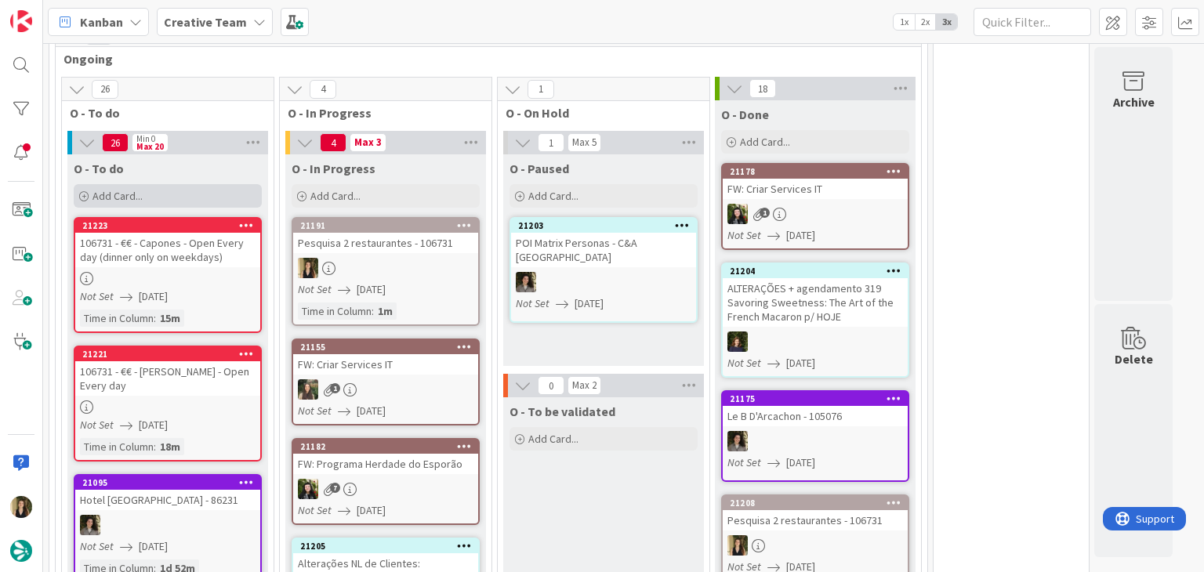
click at [214, 192] on div "Add Card..." at bounding box center [168, 196] width 188 height 24
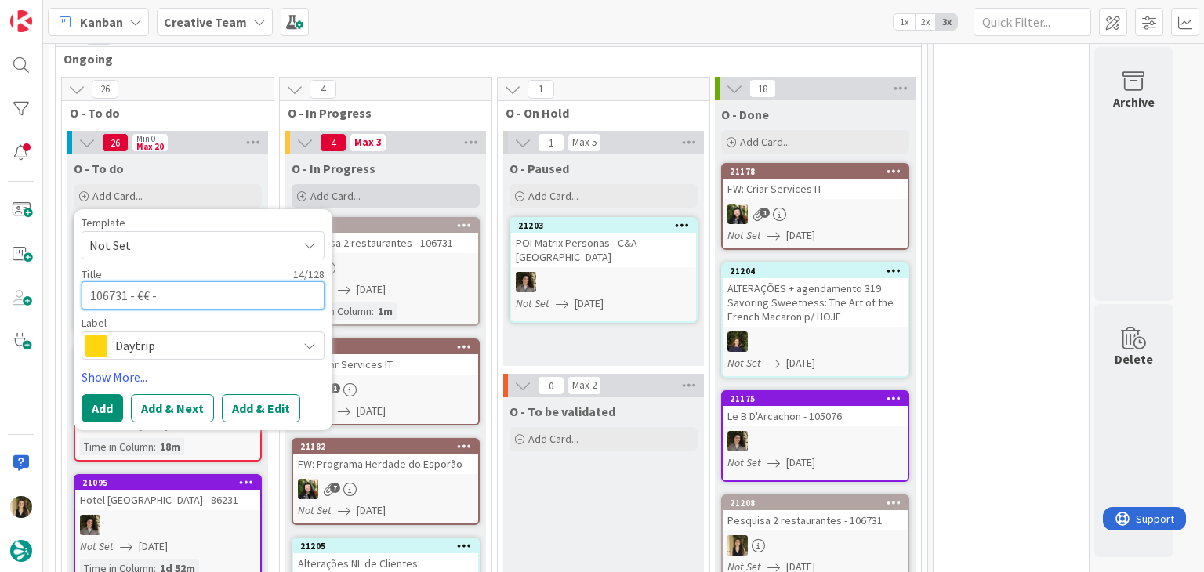
paste textarea "Market Lane"
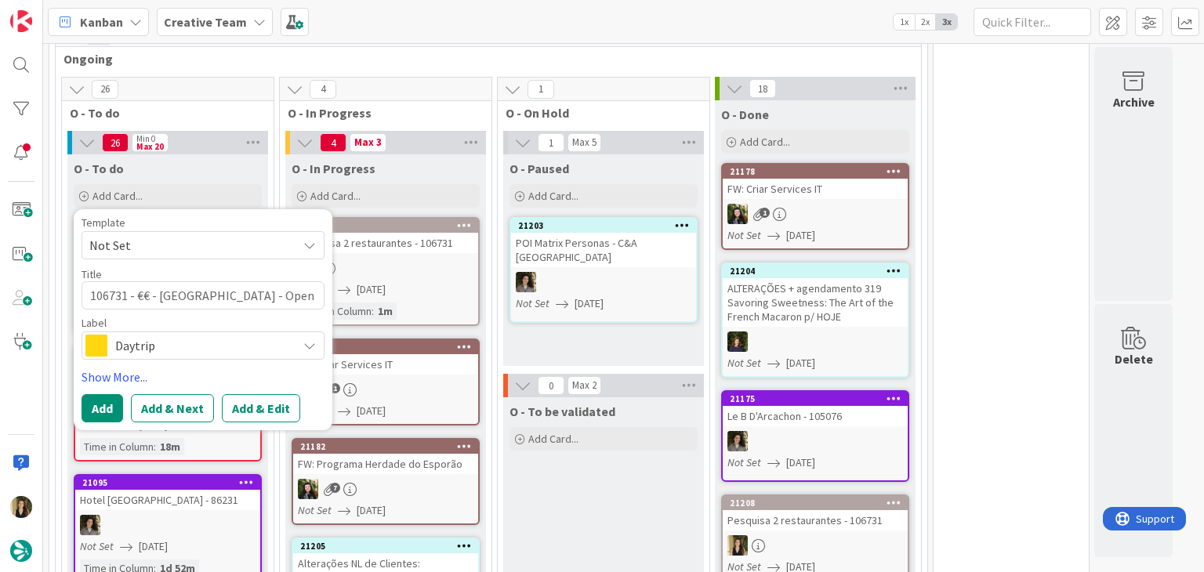
click at [129, 337] on span "Daytrip" at bounding box center [202, 346] width 174 height 22
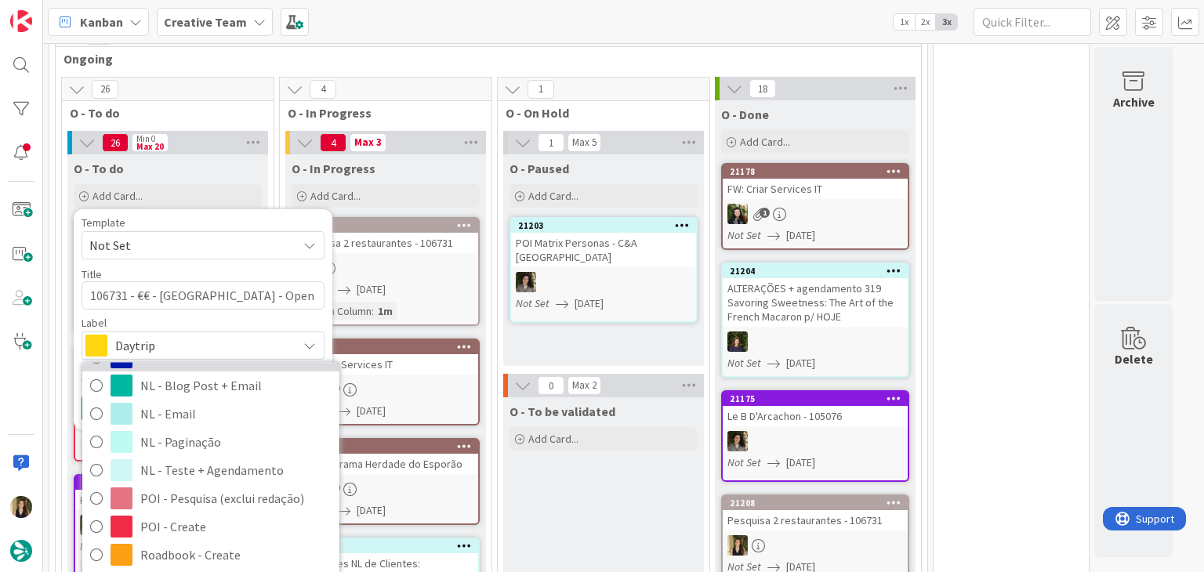
scroll to position [235, 0]
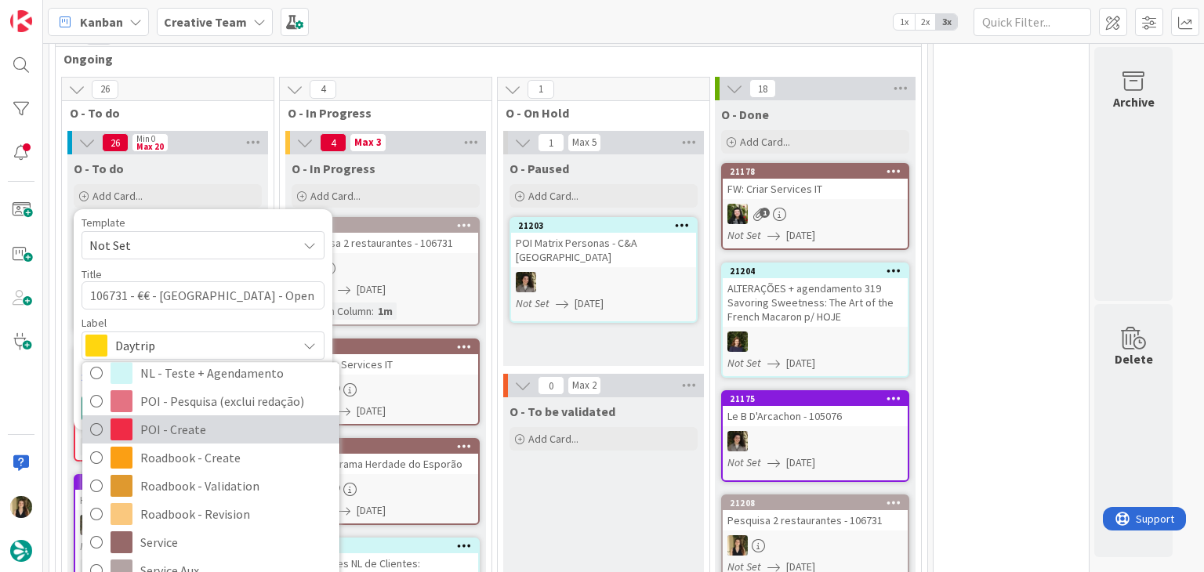
click at [220, 433] on span "POI - Create" at bounding box center [235, 431] width 191 height 24
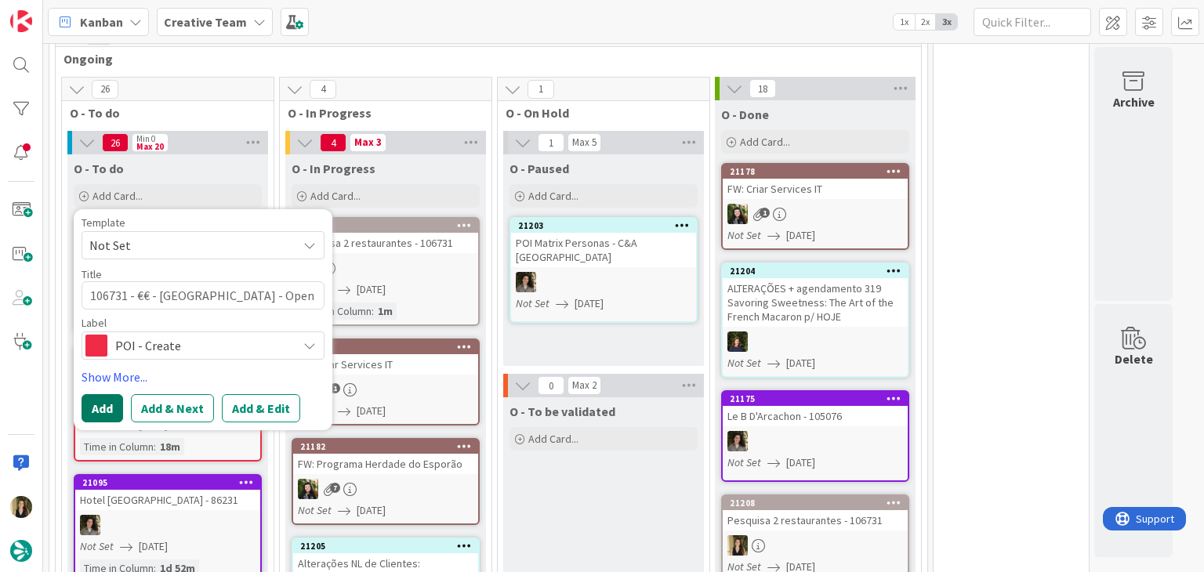
click at [103, 403] on button "Add" at bounding box center [103, 408] width 42 height 28
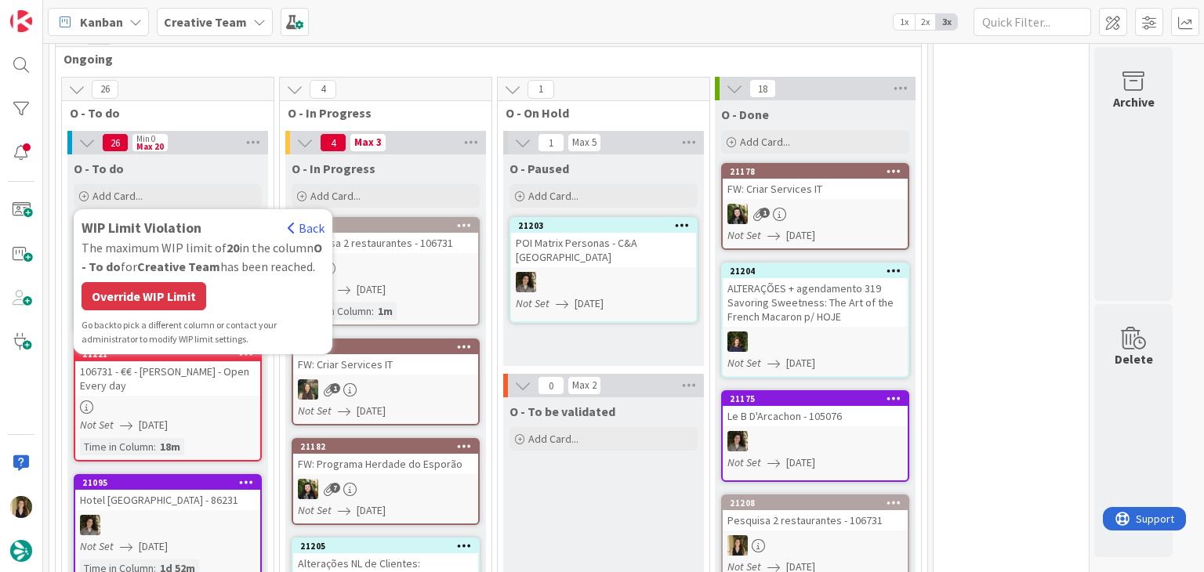
click at [164, 289] on div "Override WIP Limit" at bounding box center [144, 296] width 125 height 28
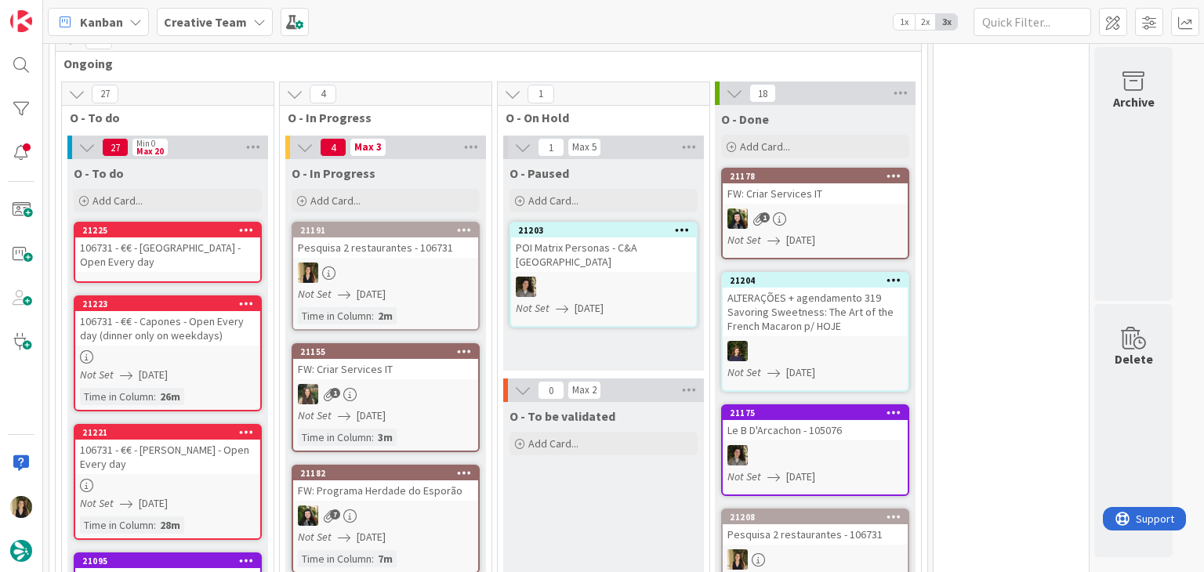
scroll to position [527, 0]
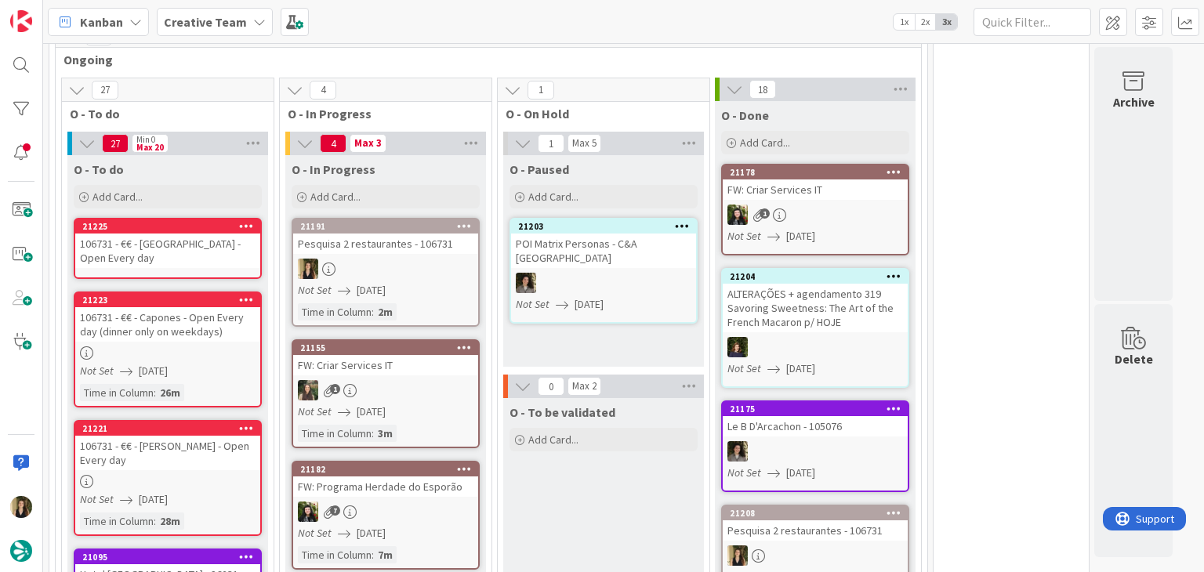
click at [172, 239] on div "106731 - €€ - [GEOGRAPHIC_DATA] - Open Every day" at bounding box center [167, 251] width 185 height 34
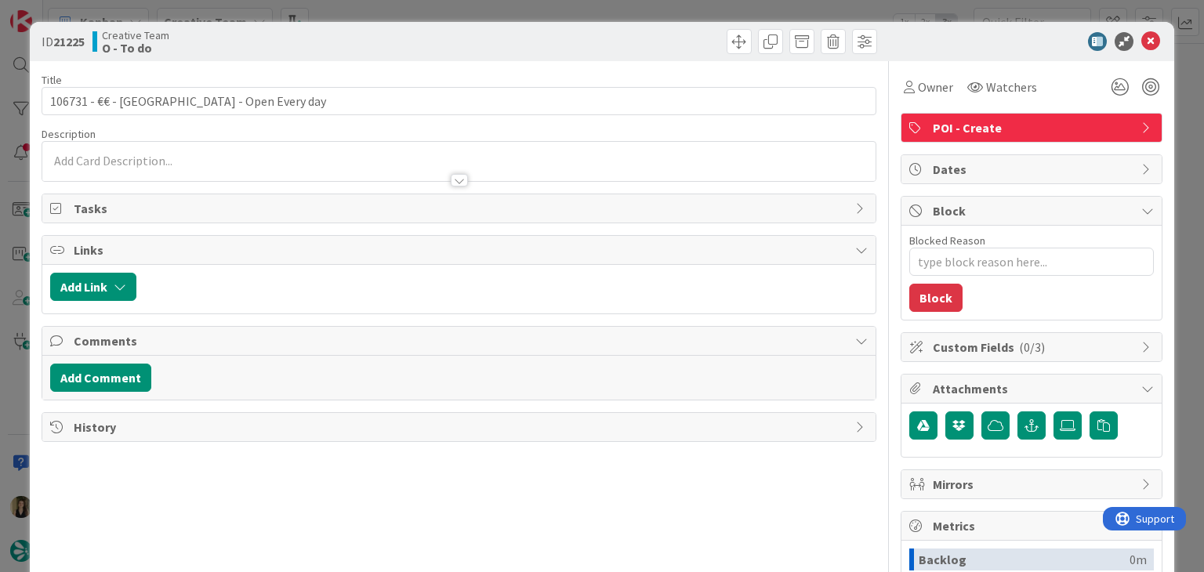
click at [193, 168] on div at bounding box center [458, 173] width 833 height 16
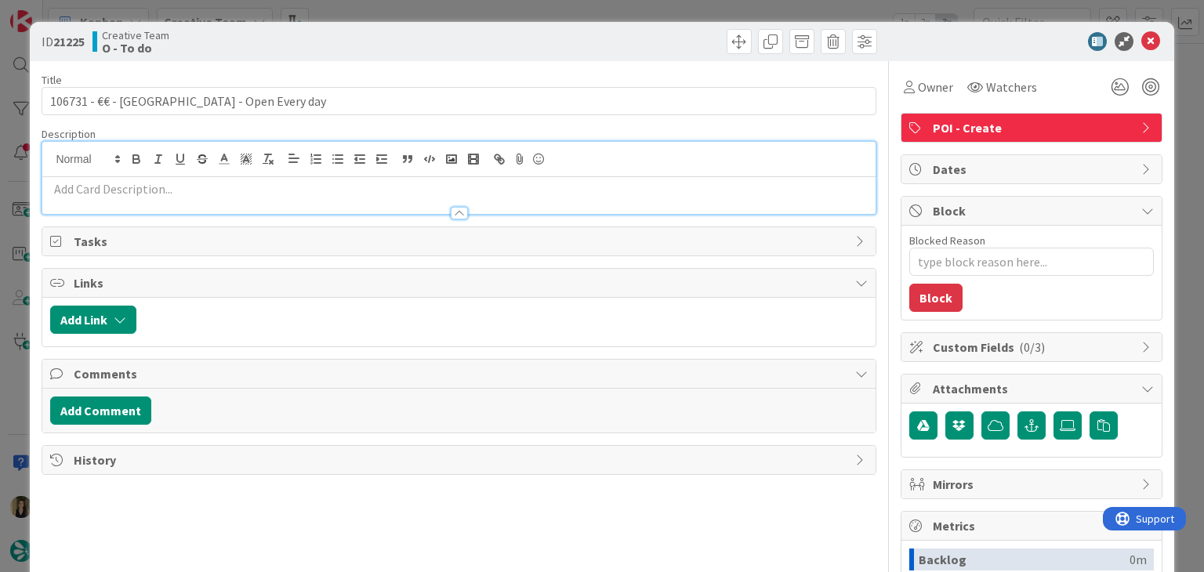
click at [156, 183] on p at bounding box center [458, 189] width 817 height 18
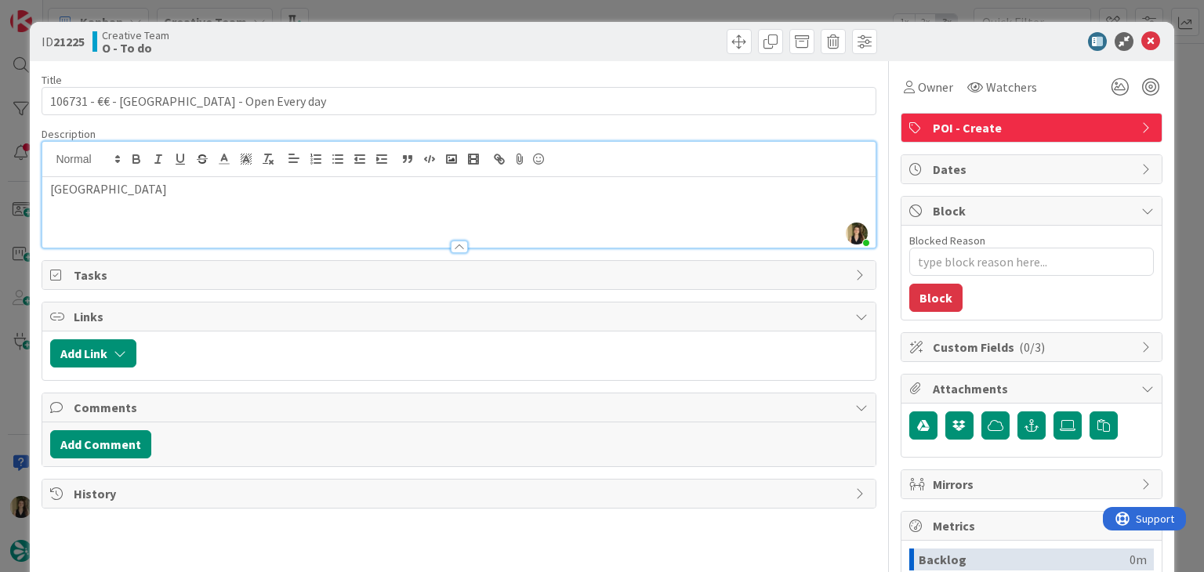
drag, startPoint x: 397, startPoint y: 45, endPoint x: 401, endPoint y: 36, distance: 10.5
click at [398, 44] on div "Creative Team O - To do" at bounding box center [274, 41] width 363 height 25
click at [416, 7] on div "ID 21225 Creative Team O - To do Title 42 / 128 106731 - €€ - Market Lane - Ope…" at bounding box center [602, 286] width 1204 height 572
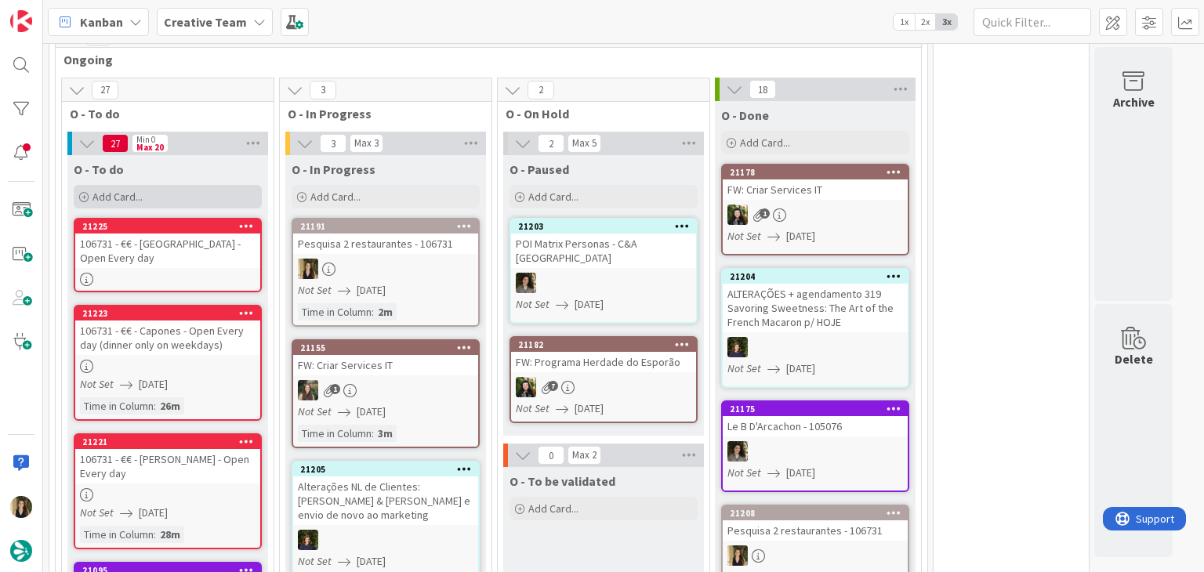
click at [186, 190] on div "Add Card..." at bounding box center [168, 197] width 188 height 24
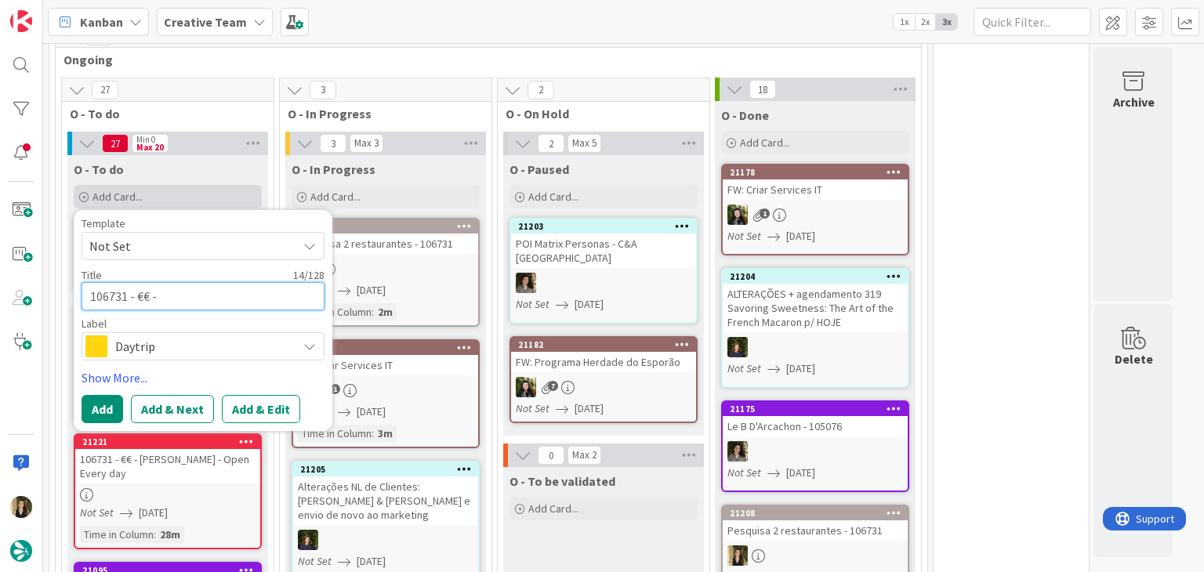
paste textarea "Cork & Fork"
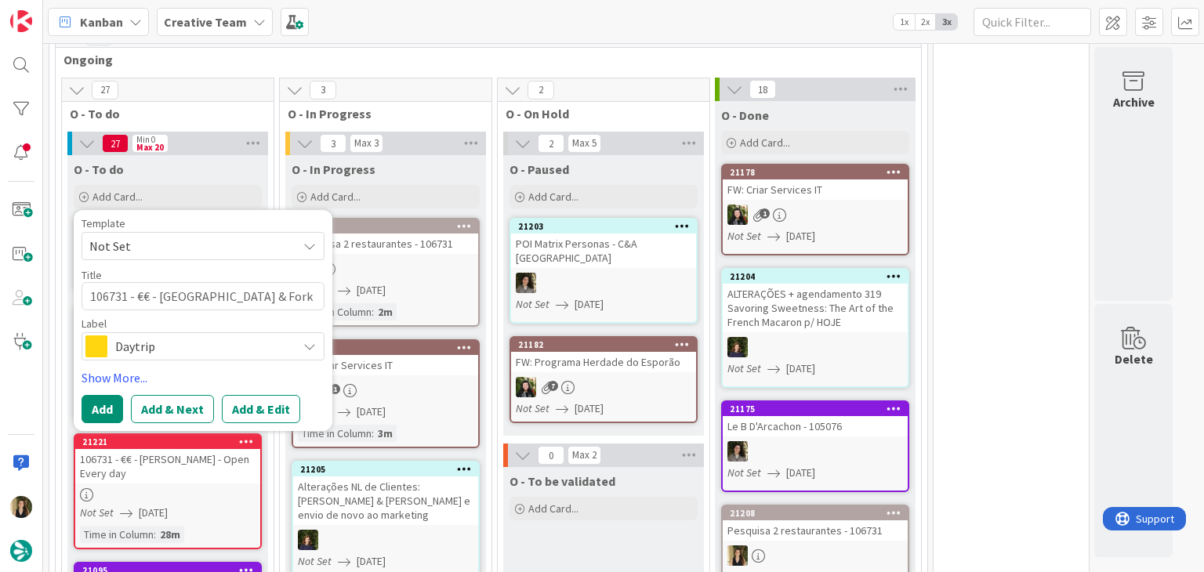
click at [182, 345] on span "Daytrip" at bounding box center [202, 347] width 174 height 22
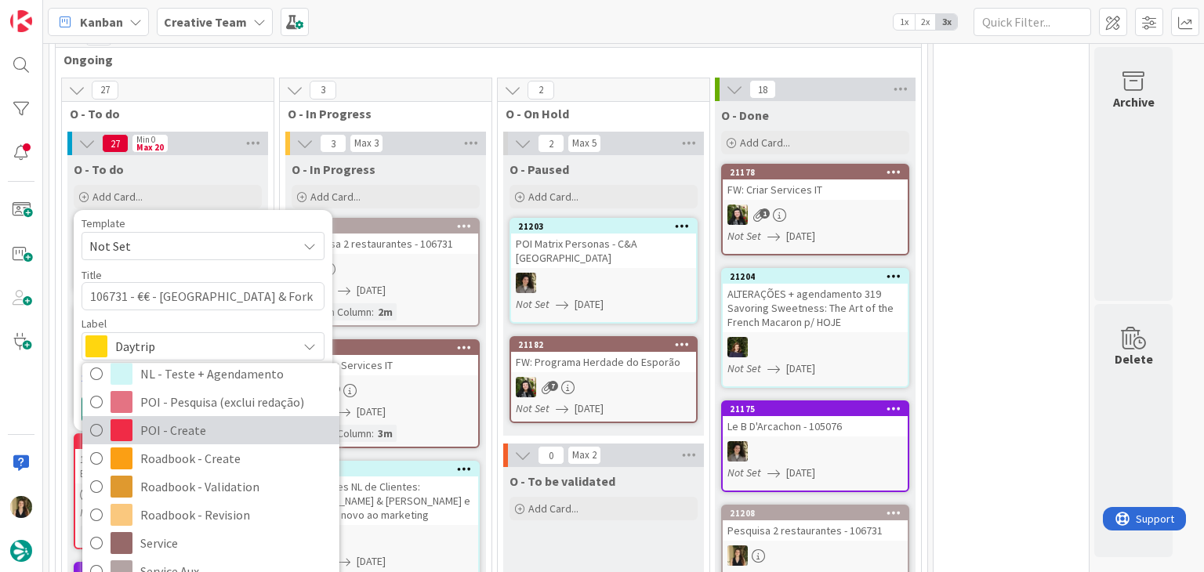
drag, startPoint x: 189, startPoint y: 427, endPoint x: 183, endPoint y: 422, distance: 8.3
click at [189, 427] on span "POI - Create" at bounding box center [235, 431] width 191 height 24
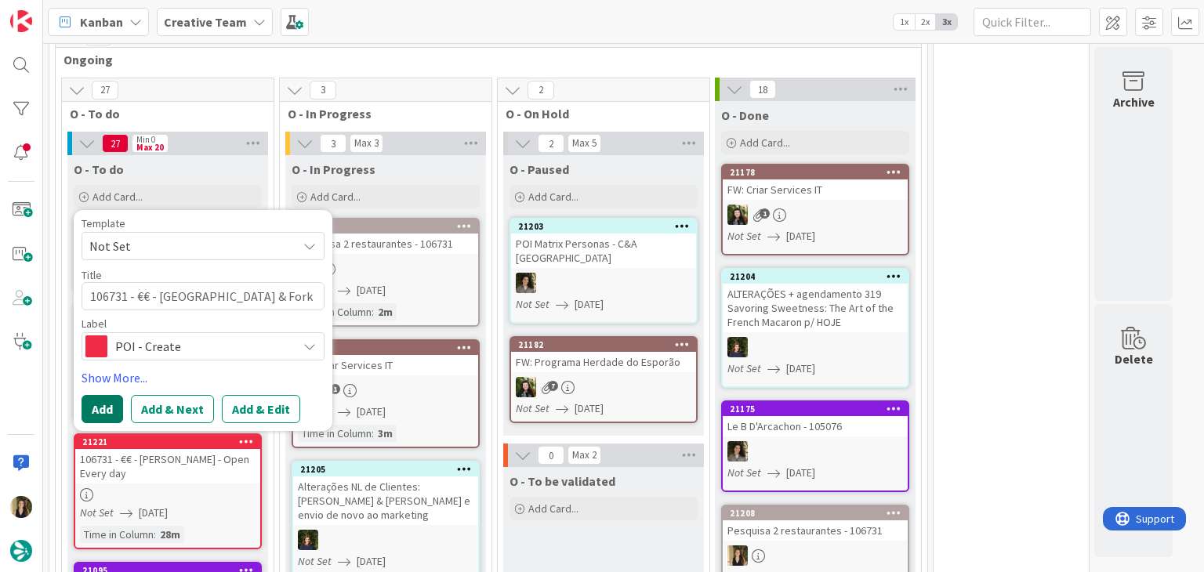
click at [113, 405] on button "Add" at bounding box center [103, 409] width 42 height 28
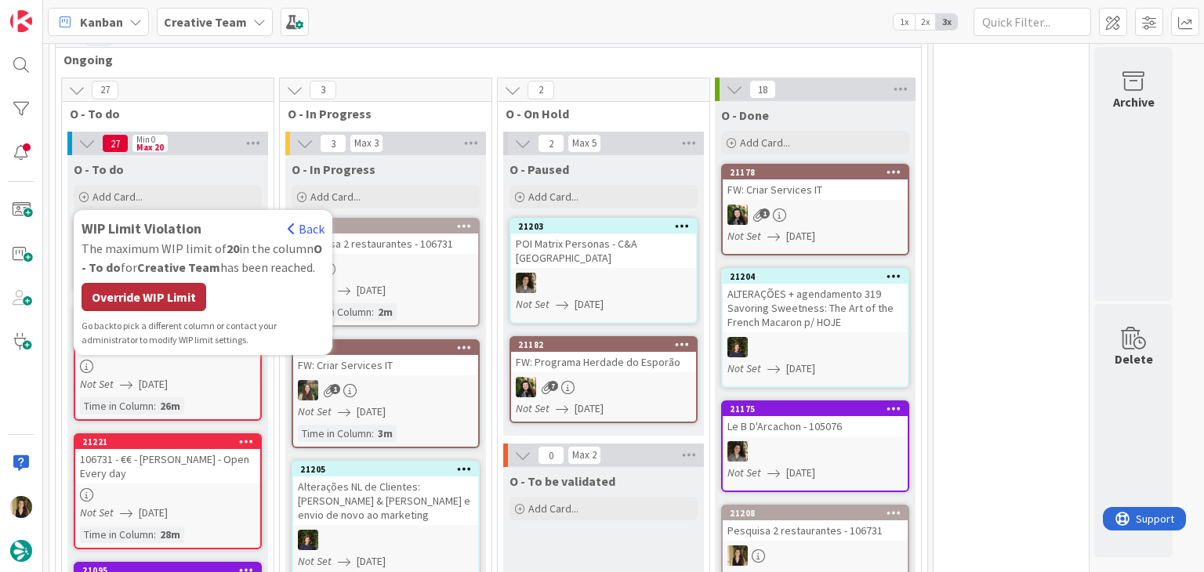
click at [188, 294] on div "Override WIP Limit" at bounding box center [144, 297] width 125 height 28
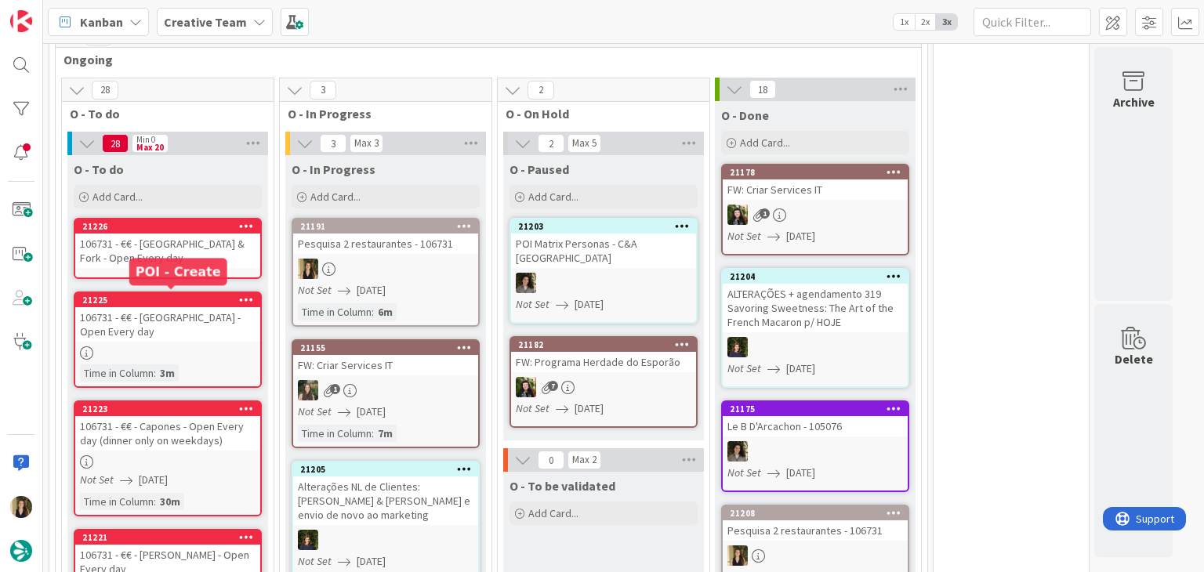
click at [176, 314] on div "106731 - €€ - [GEOGRAPHIC_DATA] - Open Every day" at bounding box center [167, 324] width 185 height 34
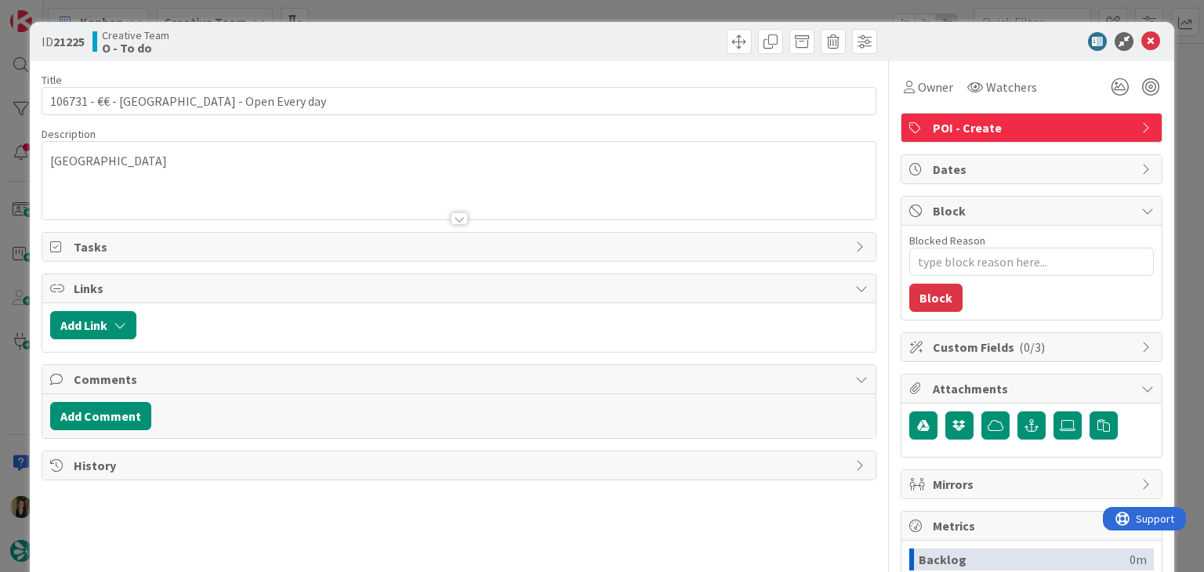
click at [359, 12] on div "ID 21225 Creative Team O - To do Title 42 / 128 106731 - €€ - Market Lane - Ope…" at bounding box center [602, 286] width 1204 height 572
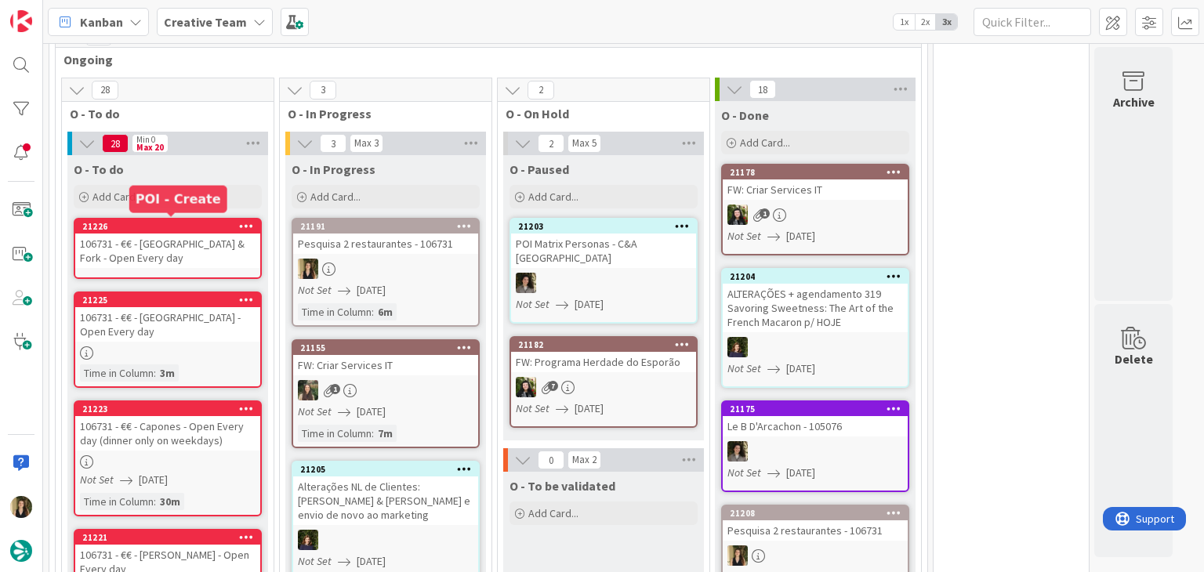
click at [205, 246] on div "106731 - €€ - [GEOGRAPHIC_DATA] & Fork - Open Every day" at bounding box center [167, 251] width 185 height 34
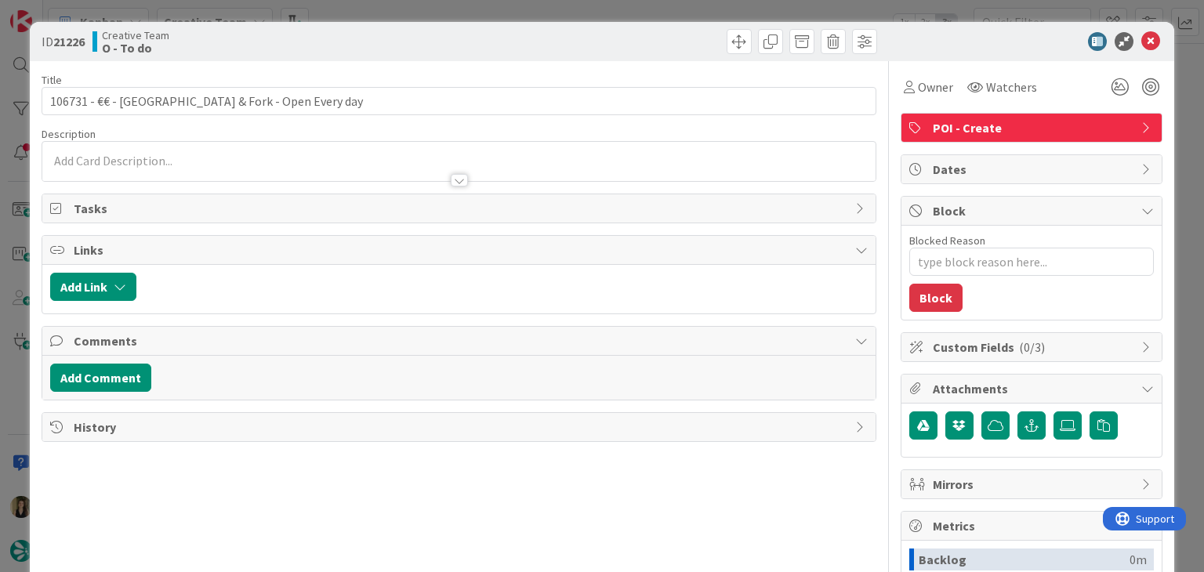
drag, startPoint x: 143, startPoint y: 167, endPoint x: 150, endPoint y: 173, distance: 8.9
click at [144, 166] on div at bounding box center [458, 173] width 833 height 16
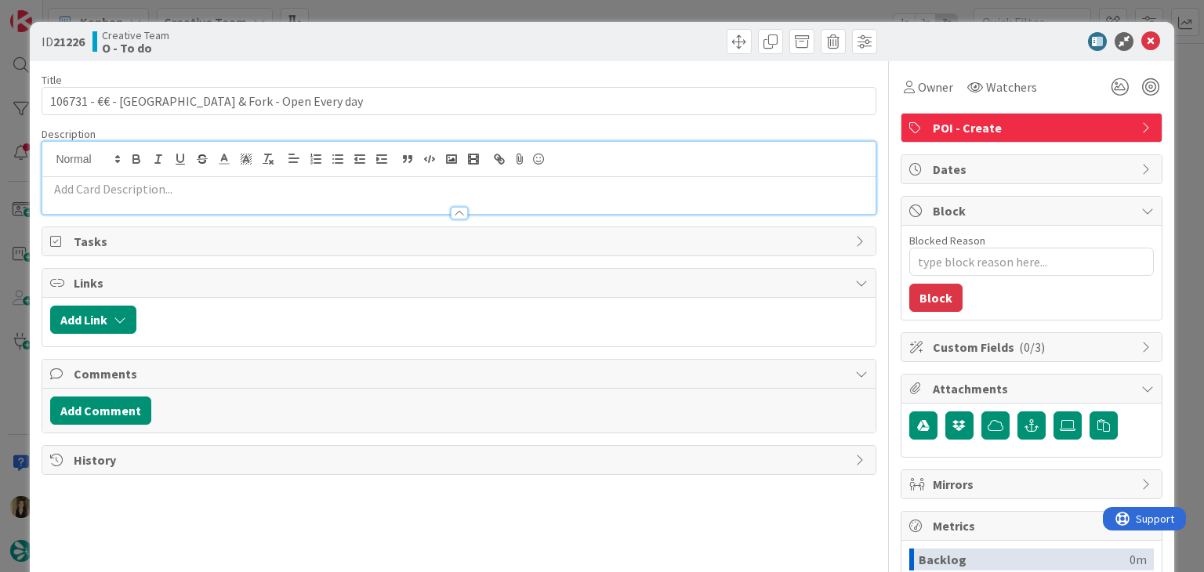
click at [159, 191] on p at bounding box center [458, 189] width 817 height 18
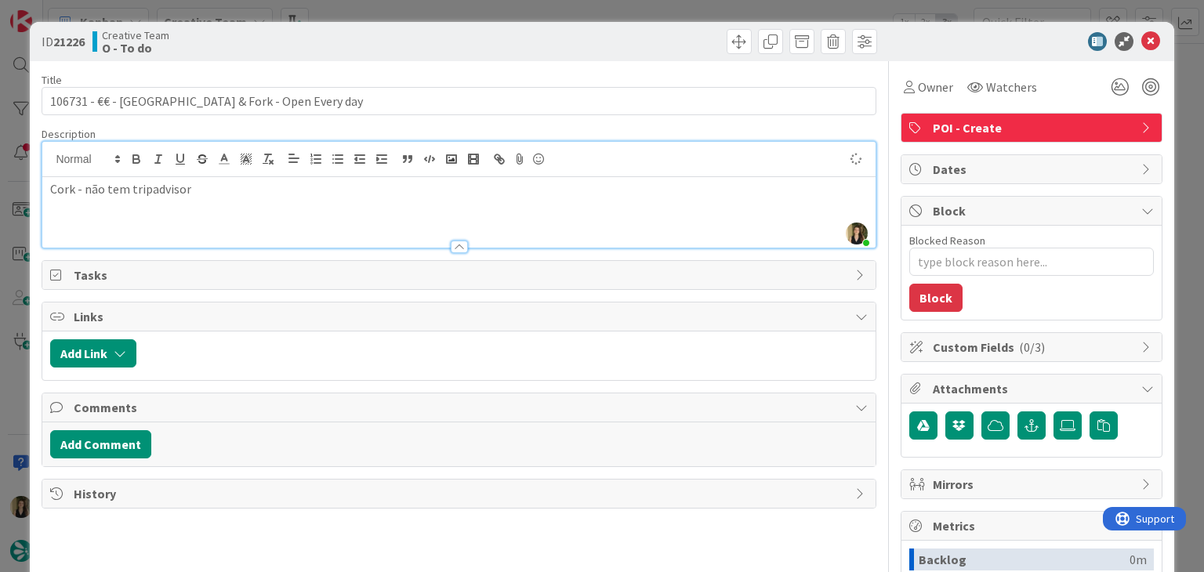
click at [463, 31] on div at bounding box center [670, 41] width 414 height 25
click at [918, 87] on span "Owner" at bounding box center [935, 87] width 35 height 19
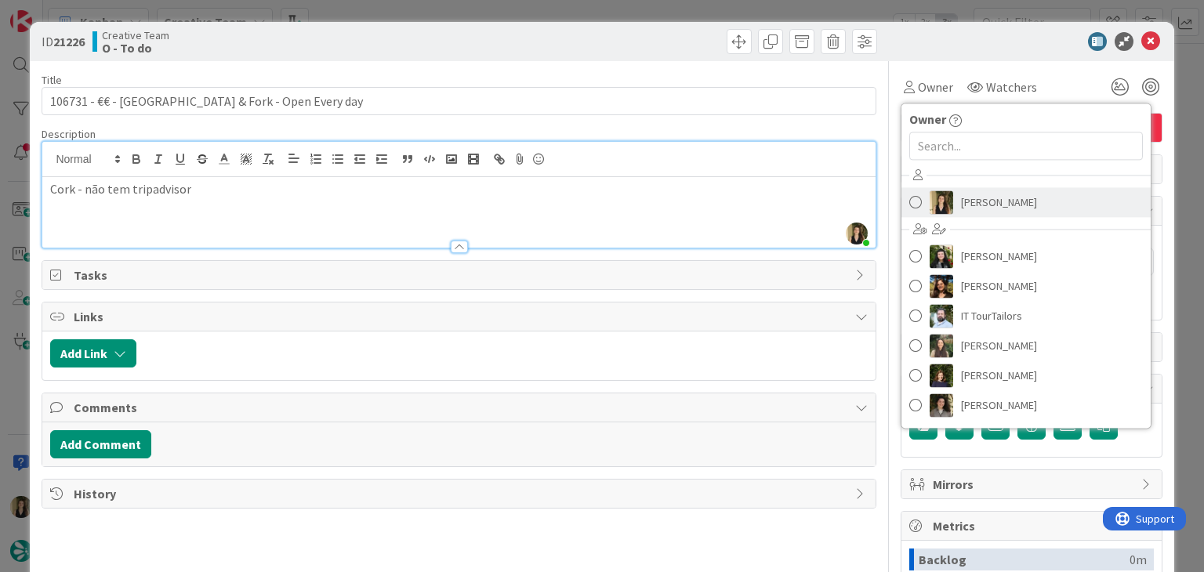
click at [969, 198] on span "[PERSON_NAME]" at bounding box center [999, 203] width 76 height 24
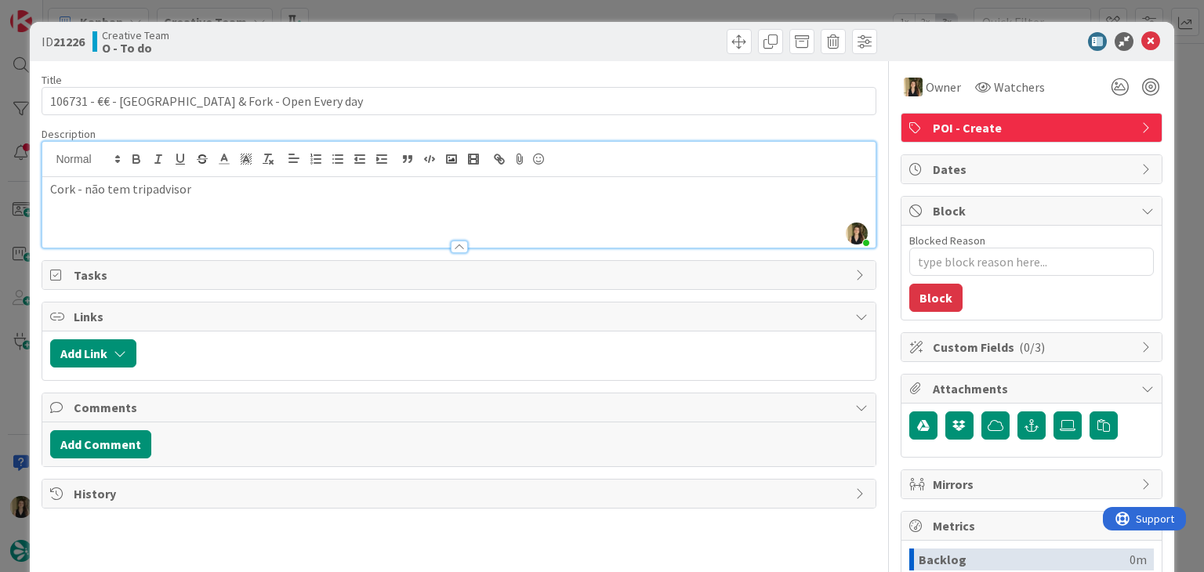
click at [552, 34] on div at bounding box center [670, 41] width 414 height 25
click at [548, 8] on div "ID 21226 Creative Team O - To do Title 42 / 128 106731 - €€ - Cork & Fork - Ope…" at bounding box center [602, 286] width 1204 height 572
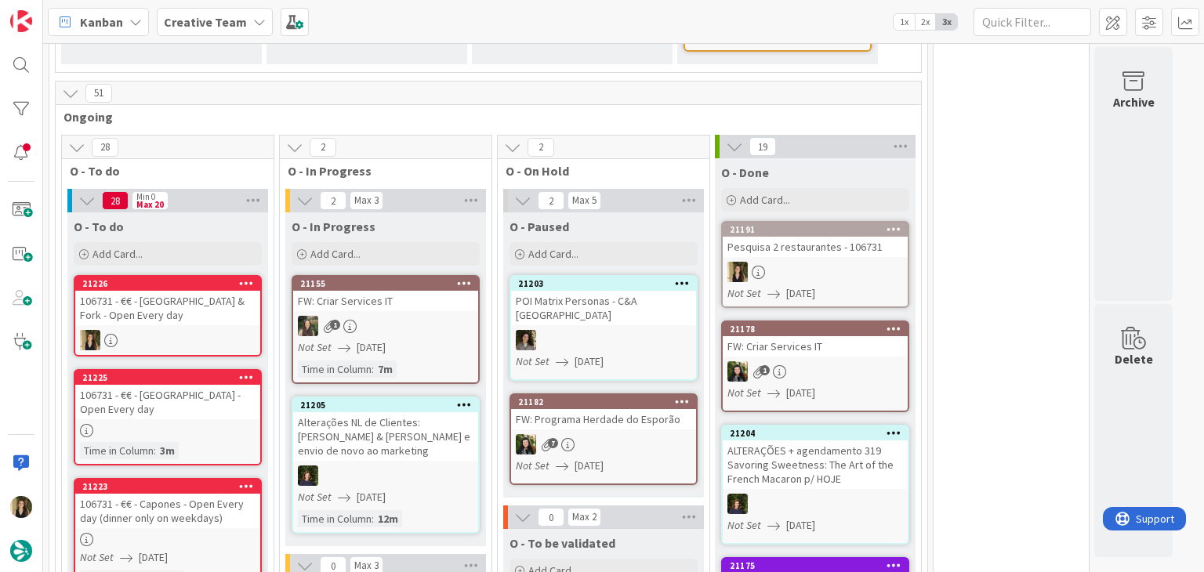
click at [870, 277] on div at bounding box center [815, 272] width 185 height 20
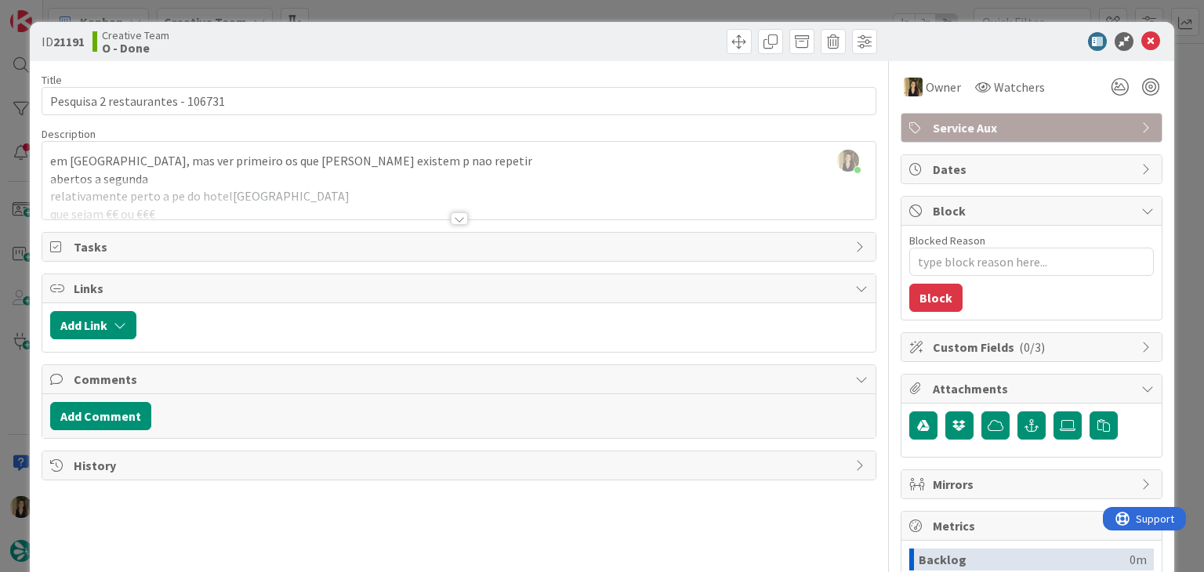
click at [452, 215] on div at bounding box center [459, 218] width 17 height 13
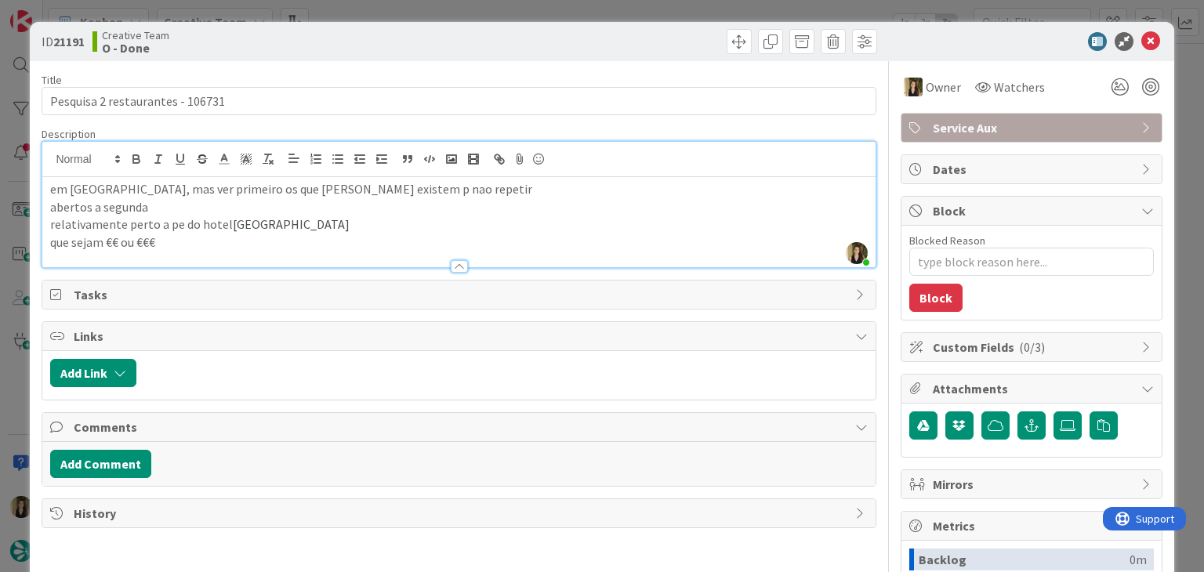
click at [526, 34] on div at bounding box center [670, 41] width 414 height 25
click at [527, 9] on div "ID 21191 Creative Team O - Done Title 32 / 128 Pesquisa 2 restaurantes - 106731…" at bounding box center [602, 286] width 1204 height 572
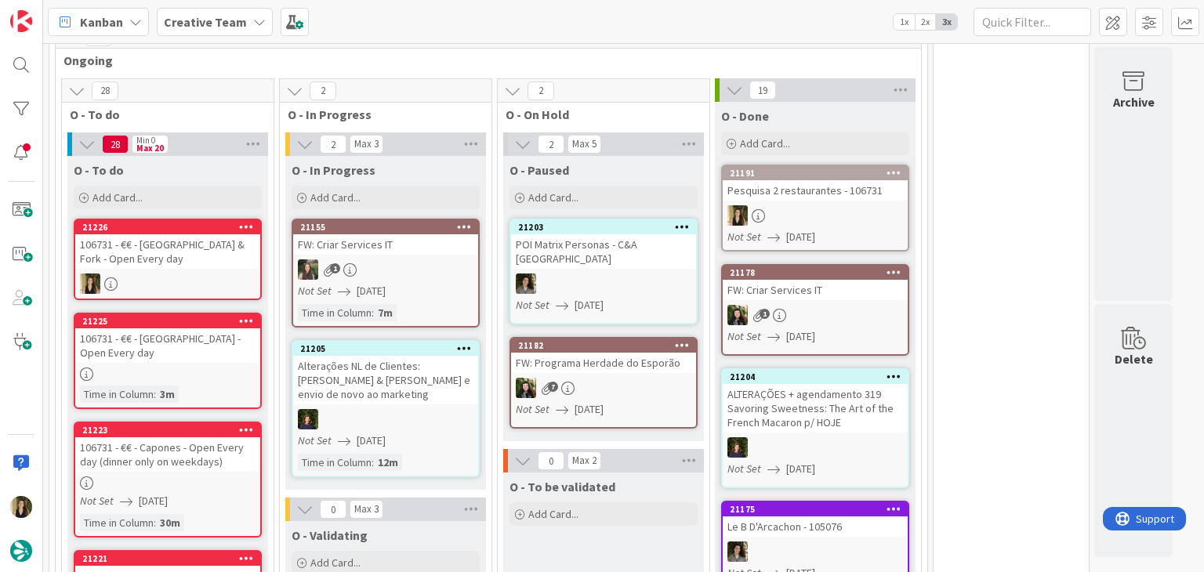
scroll to position [626, 0]
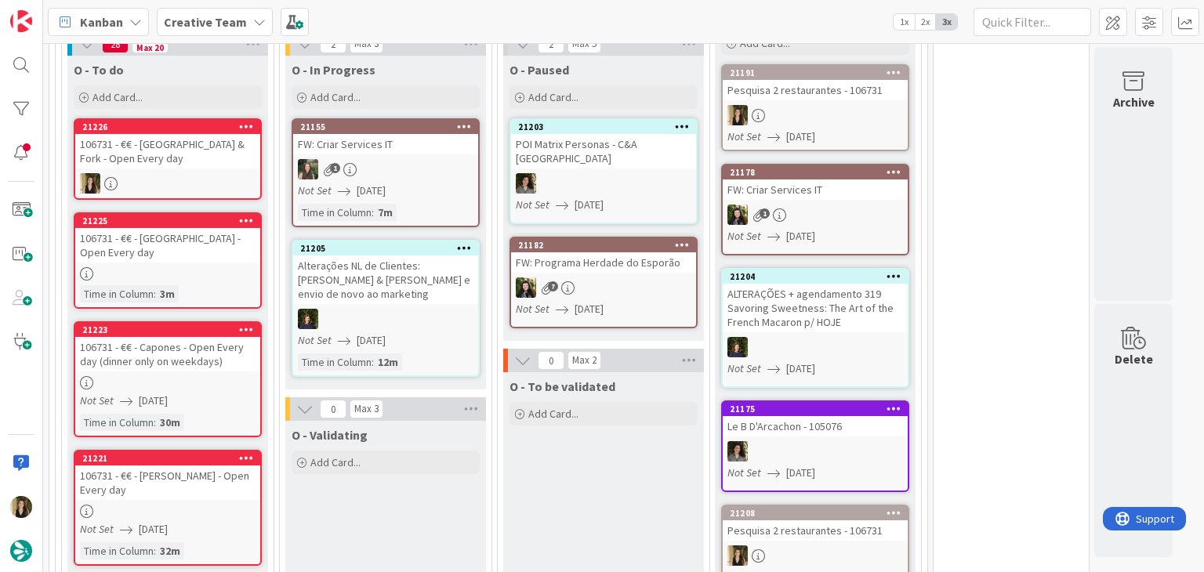
click at [603, 471] on div "O - To be validated Add Card..." at bounding box center [603, 478] width 201 height 212
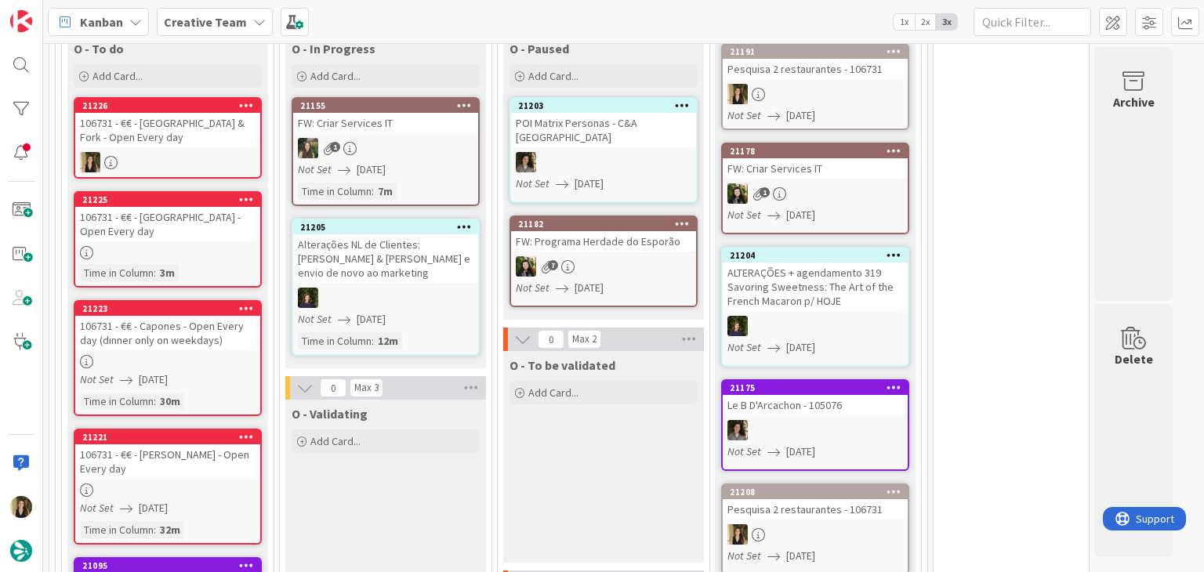
scroll to position [470, 0]
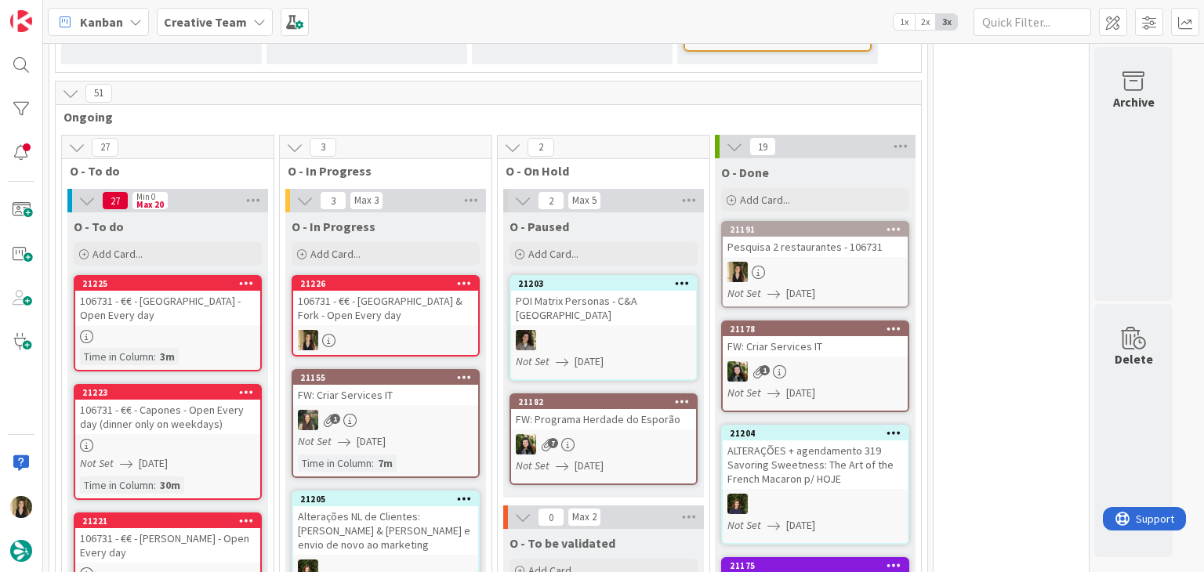
click at [427, 319] on div "106731 - €€ - [GEOGRAPHIC_DATA] & Fork - Open Every day" at bounding box center [385, 308] width 185 height 34
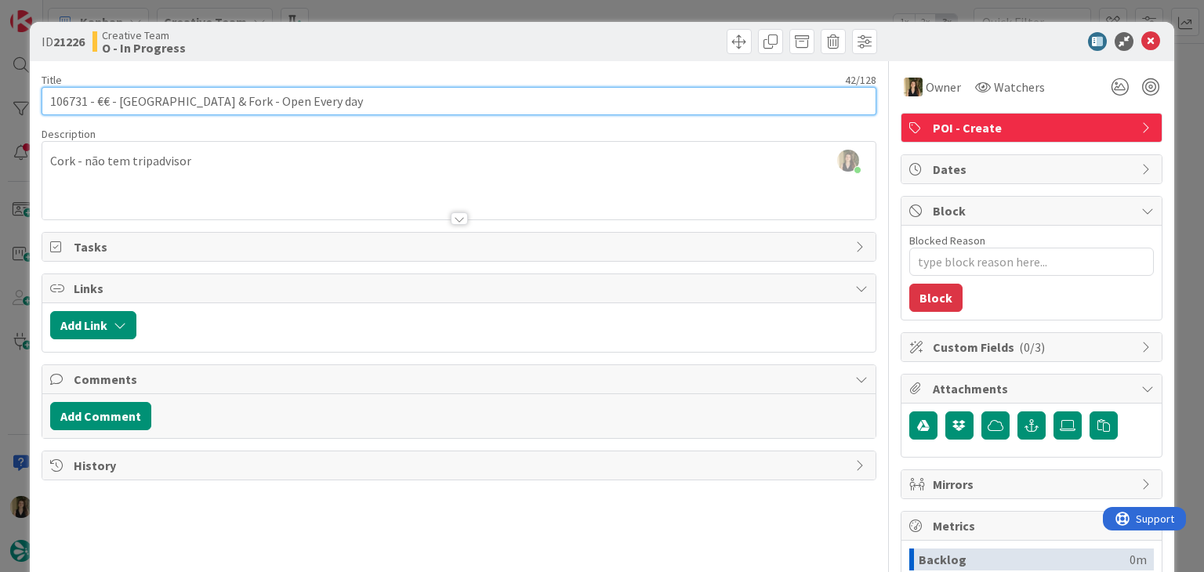
drag, startPoint x: 308, startPoint y: 101, endPoint x: 94, endPoint y: 96, distance: 214.1
click at [95, 96] on input "106731 - €€ - [GEOGRAPHIC_DATA] & Fork - Open Every day" at bounding box center [459, 101] width 834 height 28
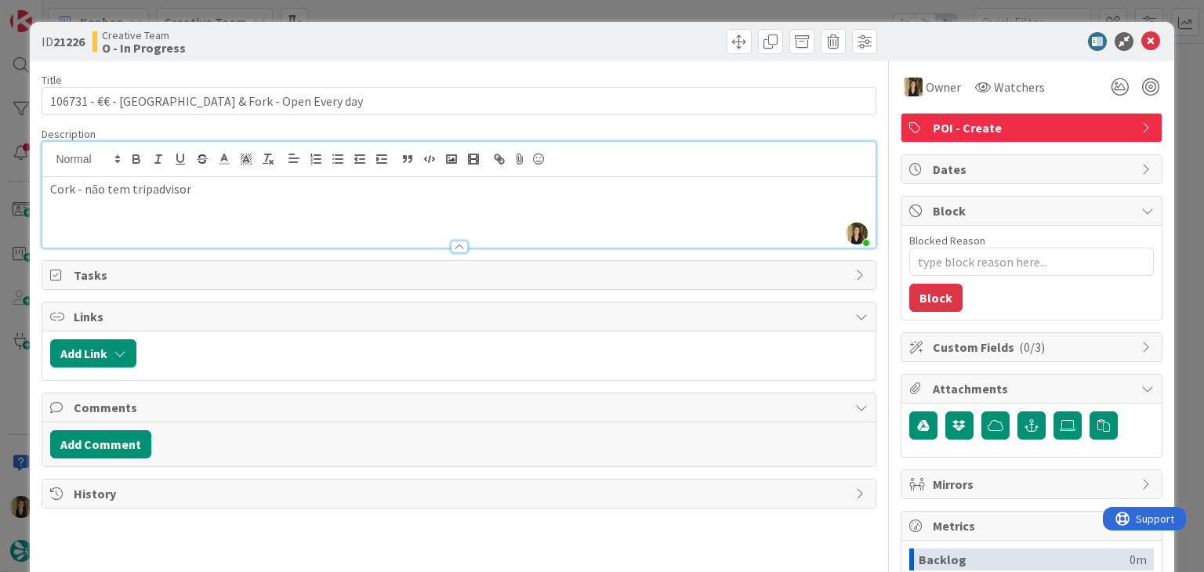
click at [260, 153] on div "Sofia Palma joined 6 m ago Cork - não tem tripadvisor" at bounding box center [458, 195] width 833 height 106
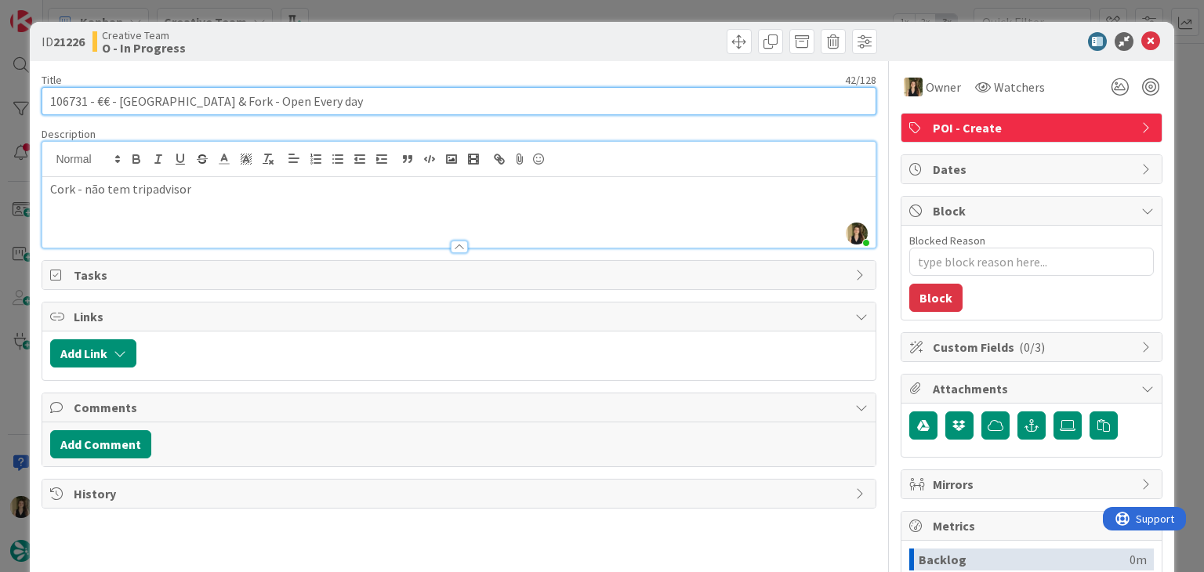
drag, startPoint x: 176, startPoint y: 104, endPoint x: 160, endPoint y: 100, distance: 16.2
click at [160, 100] on input "106731 - €€ - [GEOGRAPHIC_DATA] & Fork - Open Every day" at bounding box center [459, 101] width 834 height 28
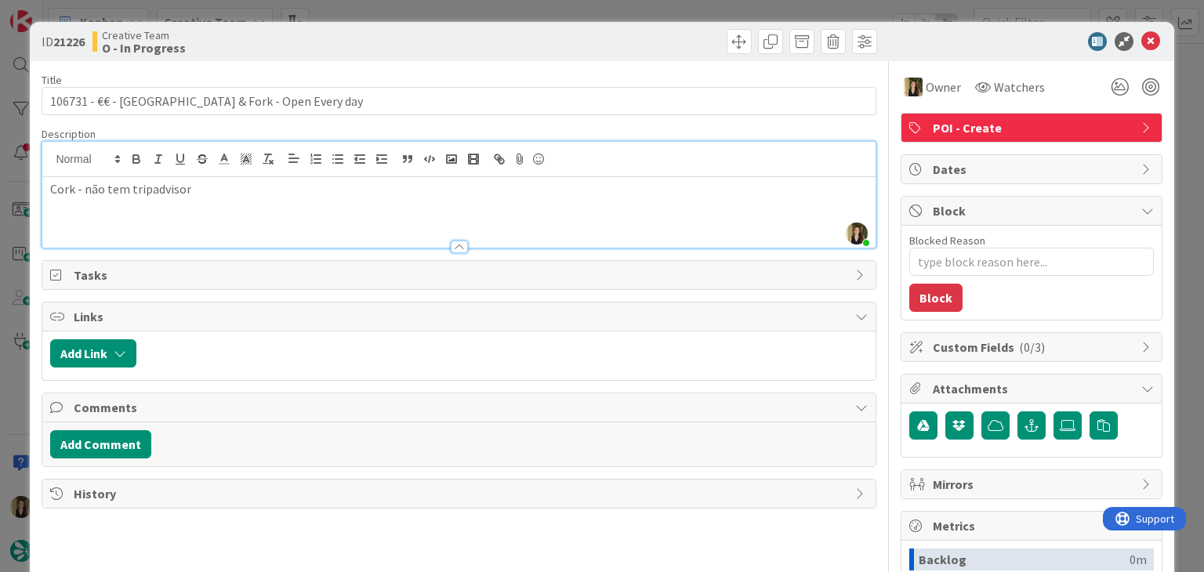
click at [213, 193] on p "Cork - não tem tripadvisor" at bounding box center [458, 189] width 817 height 18
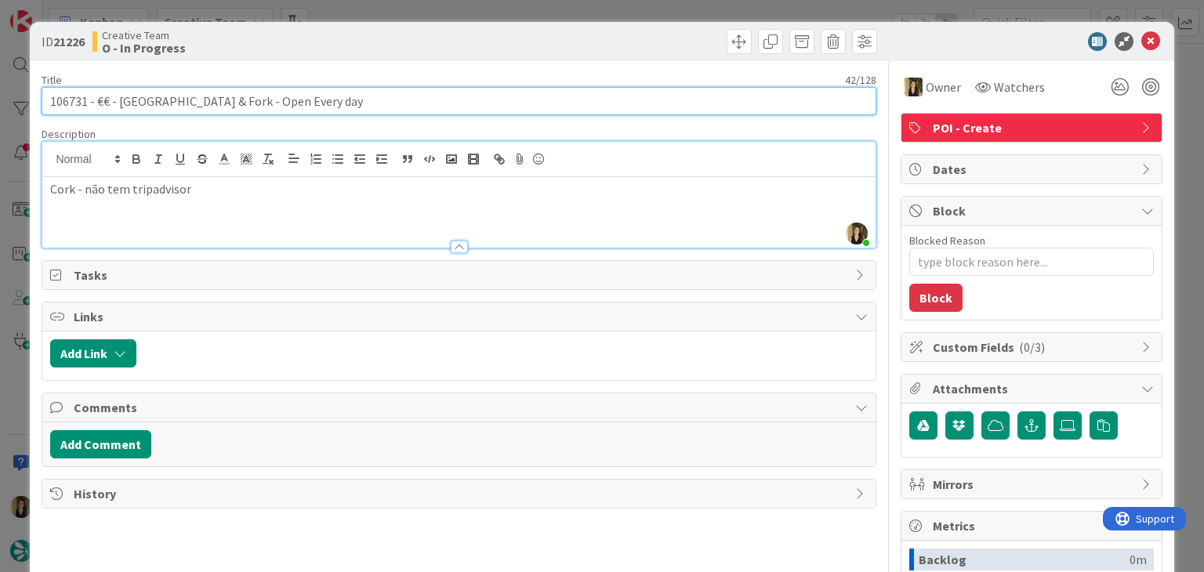
drag, startPoint x: 178, startPoint y: 101, endPoint x: 220, endPoint y: 100, distance: 41.6
click at [119, 101] on input "106731 - €€ - [GEOGRAPHIC_DATA] & Fork - Open Every day" at bounding box center [459, 101] width 834 height 28
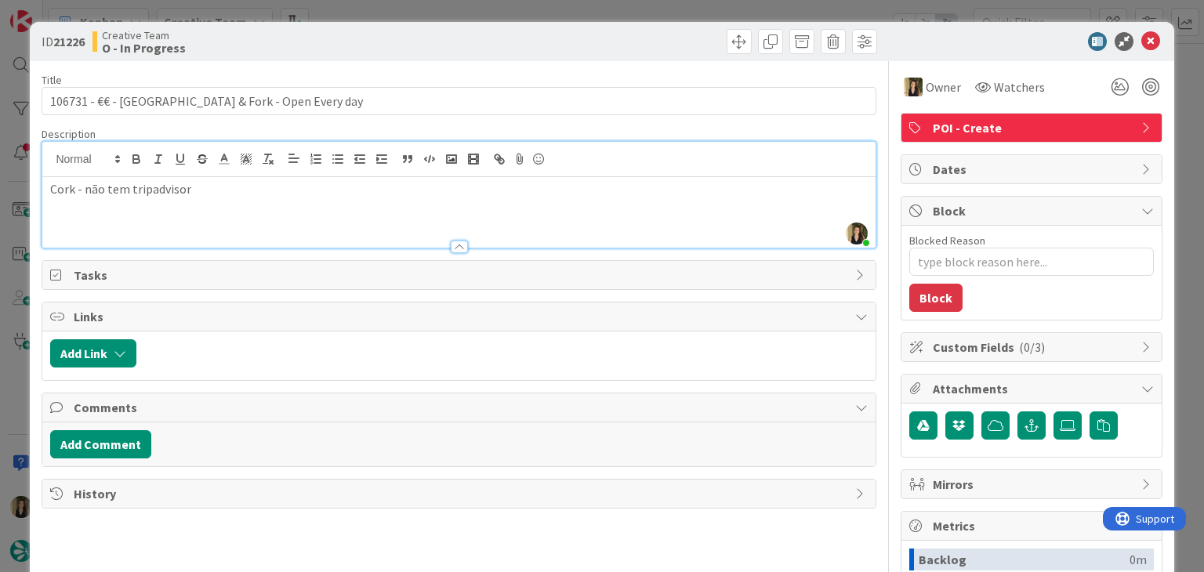
click at [336, 31] on div "Creative Team O - In Progress" at bounding box center [274, 41] width 363 height 25
drag, startPoint x: 409, startPoint y: 49, endPoint x: 408, endPoint y: 34, distance: 14.2
click at [409, 45] on div "Creative Team O - In Progress" at bounding box center [274, 41] width 363 height 25
click at [411, 13] on div "ID 21226 Creative Team O - In Progress Title 42 / 128 106731 - €€ - Cork & Fork…" at bounding box center [602, 286] width 1204 height 572
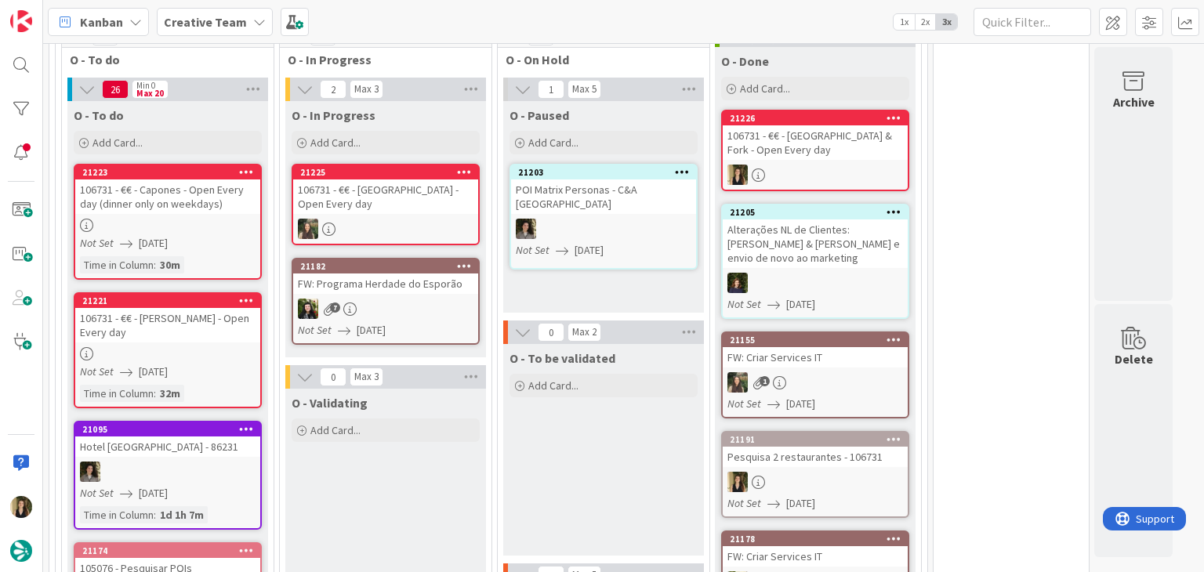
scroll to position [664, 0]
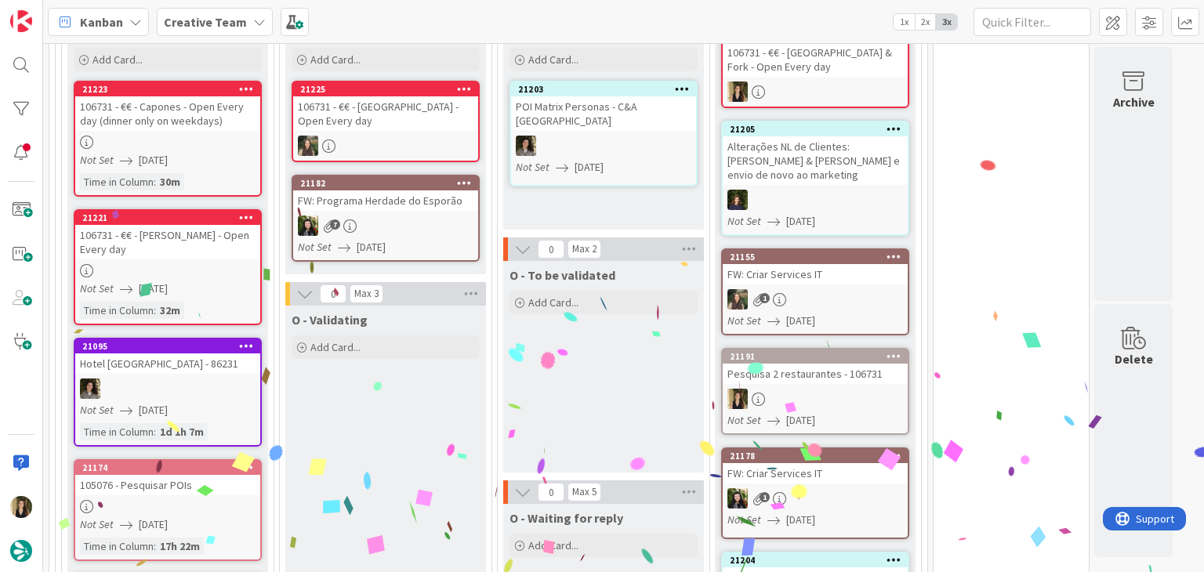
click at [218, 136] on div at bounding box center [167, 142] width 185 height 13
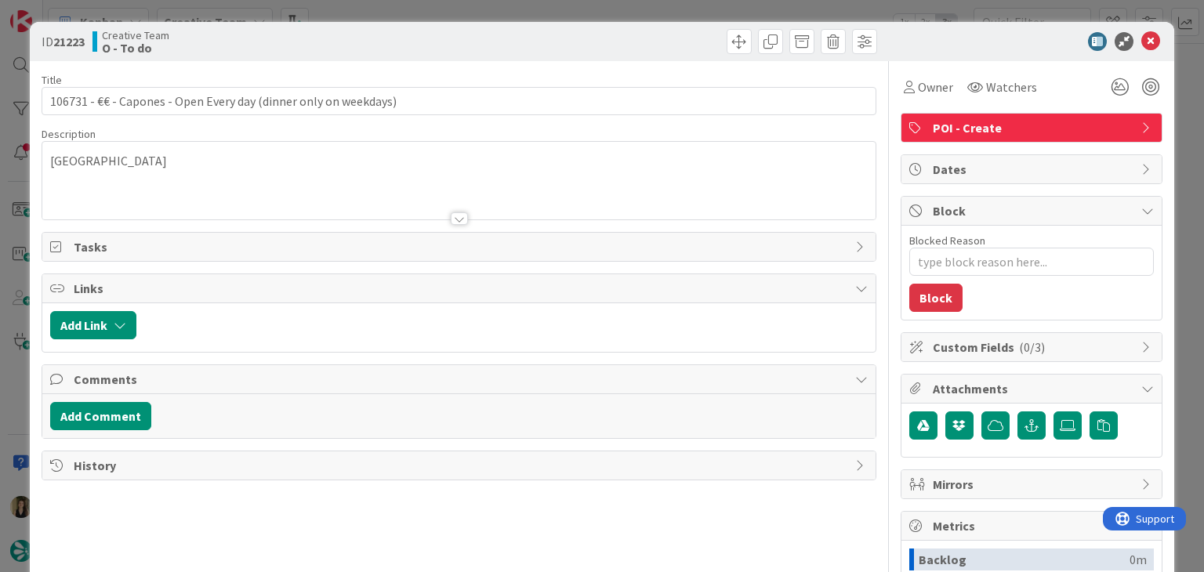
drag, startPoint x: 646, startPoint y: 8, endPoint x: 580, endPoint y: 42, distance: 74.0
click at [645, 7] on div "ID 21223 Creative Team O - To do Title 64 / 128 106731 - €€ - Capones - Open Ev…" at bounding box center [602, 286] width 1204 height 572
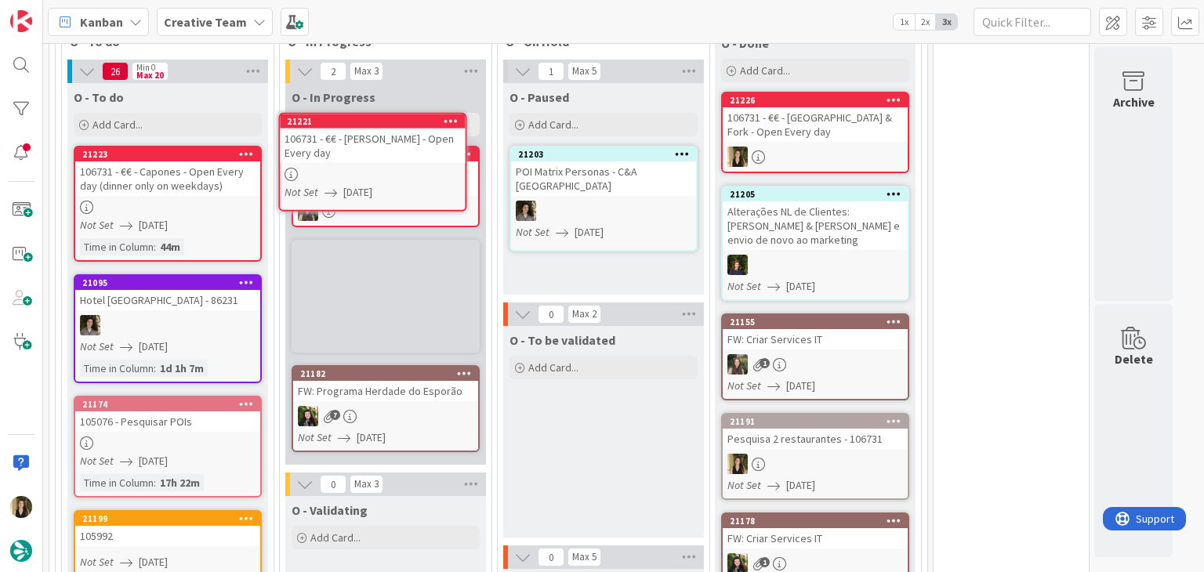
scroll to position [543, 0]
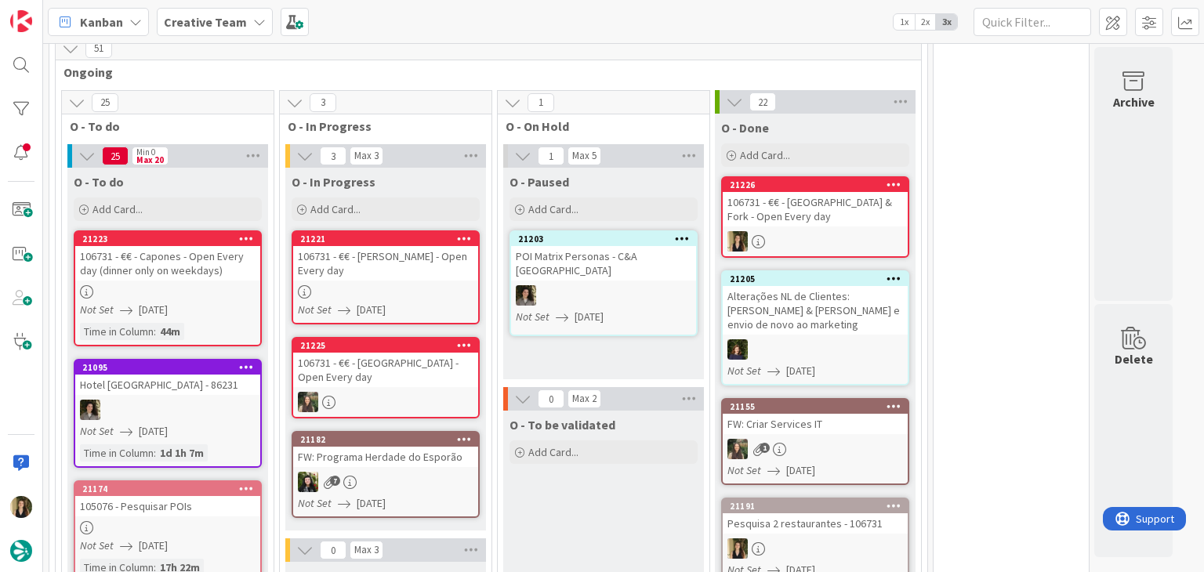
click at [436, 285] on div at bounding box center [385, 291] width 185 height 13
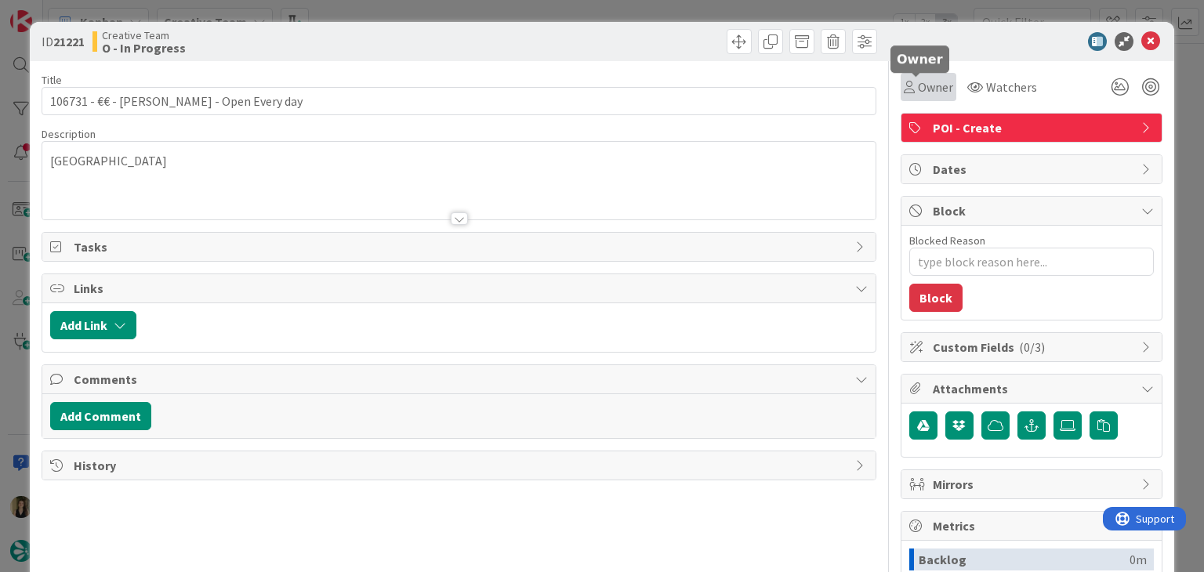
click at [918, 90] on span "Owner" at bounding box center [935, 87] width 35 height 19
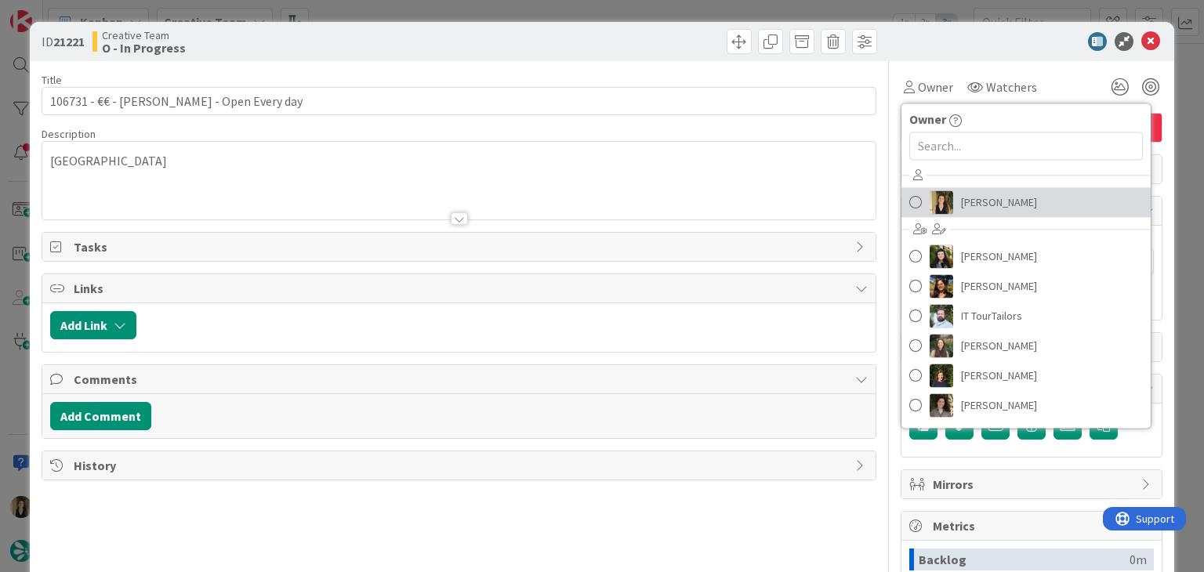
click at [961, 194] on span "[PERSON_NAME]" at bounding box center [999, 203] width 76 height 24
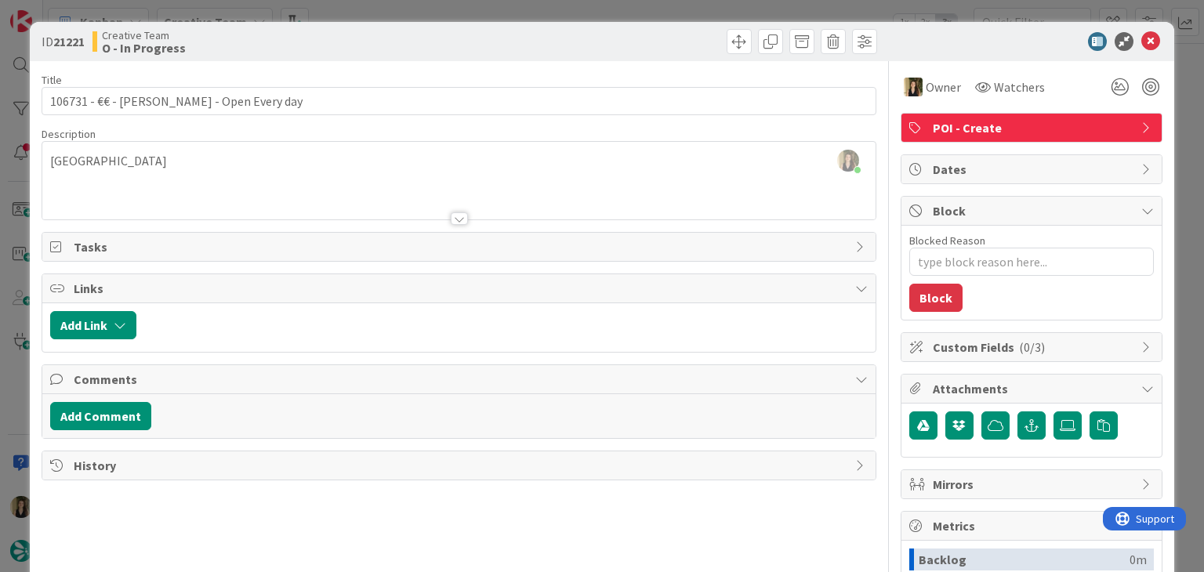
click at [599, 38] on div at bounding box center [670, 41] width 414 height 25
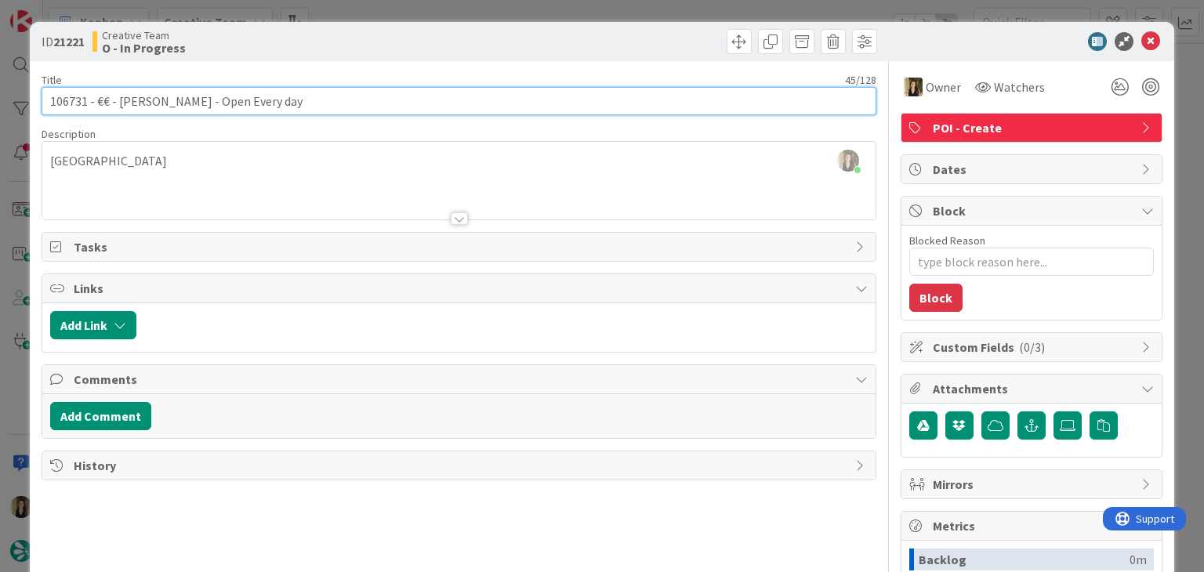
drag, startPoint x: 320, startPoint y: 98, endPoint x: 104, endPoint y: 101, distance: 215.6
click at [96, 104] on input "106731 - €€ - [PERSON_NAME] - Open Every day" at bounding box center [459, 101] width 834 height 28
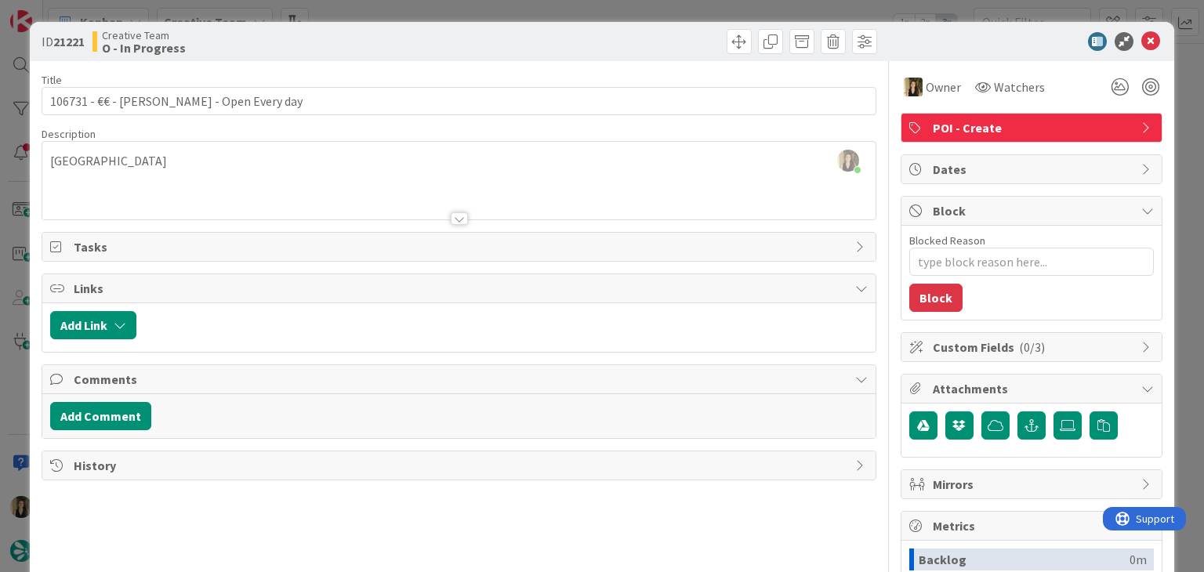
drag, startPoint x: 245, startPoint y: 194, endPoint x: 237, endPoint y: 151, distance: 44.0
click at [245, 189] on div at bounding box center [458, 200] width 833 height 40
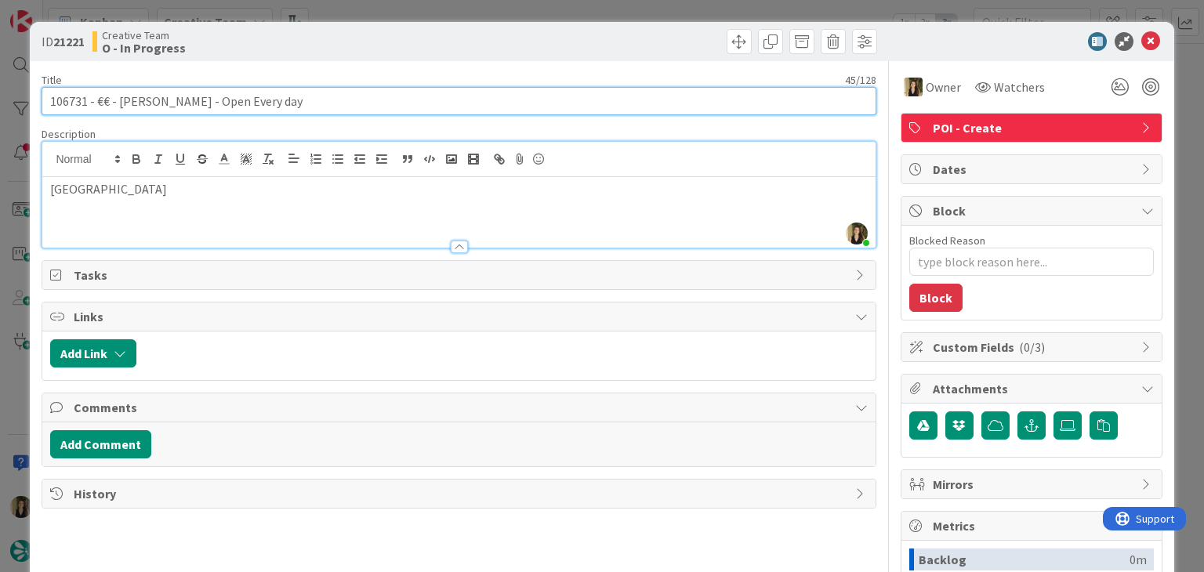
drag, startPoint x: 196, startPoint y: 103, endPoint x: 119, endPoint y: 98, distance: 77.0
click at [119, 98] on input "106731 - €€ - [PERSON_NAME] - Open Every day" at bounding box center [459, 101] width 834 height 28
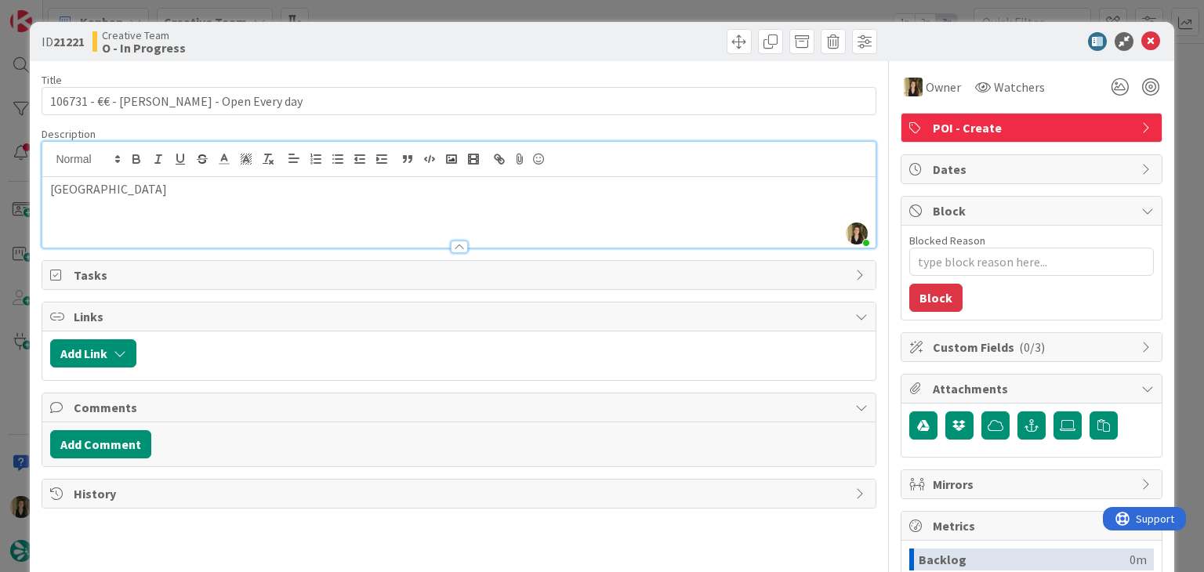
drag, startPoint x: 356, startPoint y: 33, endPoint x: 355, endPoint y: 16, distance: 16.5
click at [352, 31] on div "Creative Team O - In Progress" at bounding box center [274, 41] width 363 height 25
click at [355, 16] on div "ID 21221 Creative Team O - In Progress Title 45 / 128 106731 - €€ - [PERSON_NAM…" at bounding box center [602, 286] width 1204 height 572
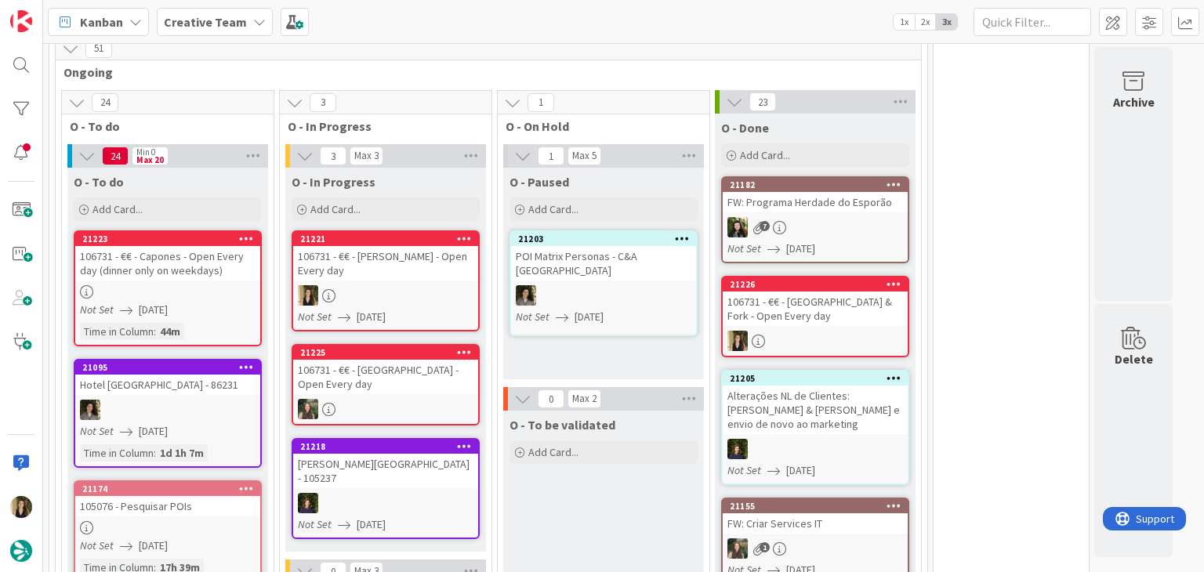
click at [407, 281] on link "21221 106731 - €€ - [PERSON_NAME] - Open Every day Not Set [DATE]" at bounding box center [386, 281] width 188 height 101
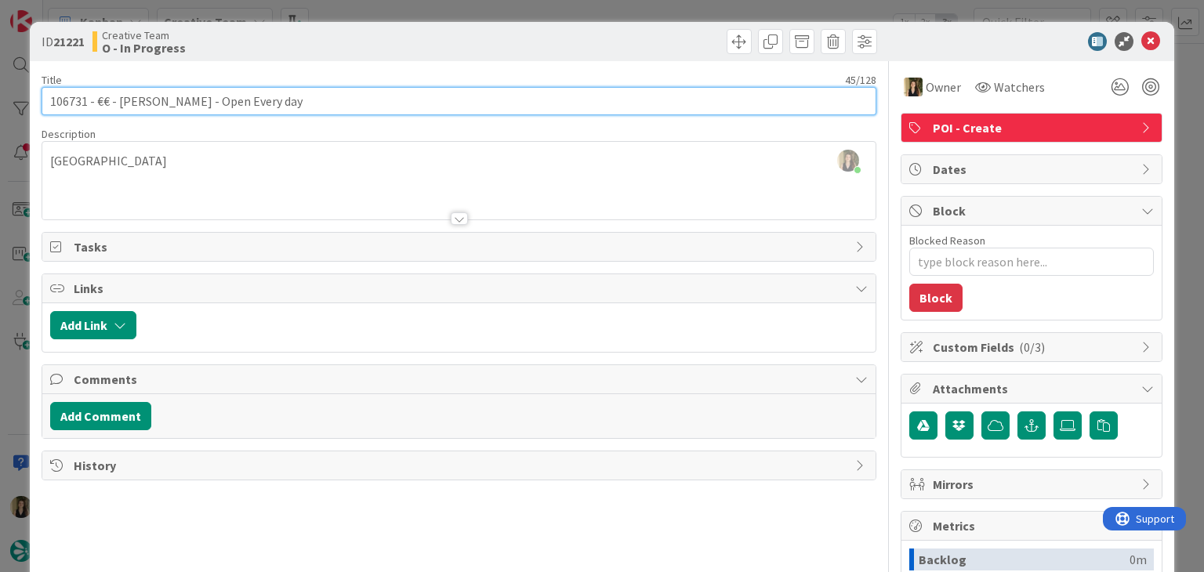
drag, startPoint x: 199, startPoint y: 104, endPoint x: 118, endPoint y: 96, distance: 81.2
click at [118, 96] on input "106731 - €€ - [PERSON_NAME] - Open Every day" at bounding box center [459, 101] width 834 height 28
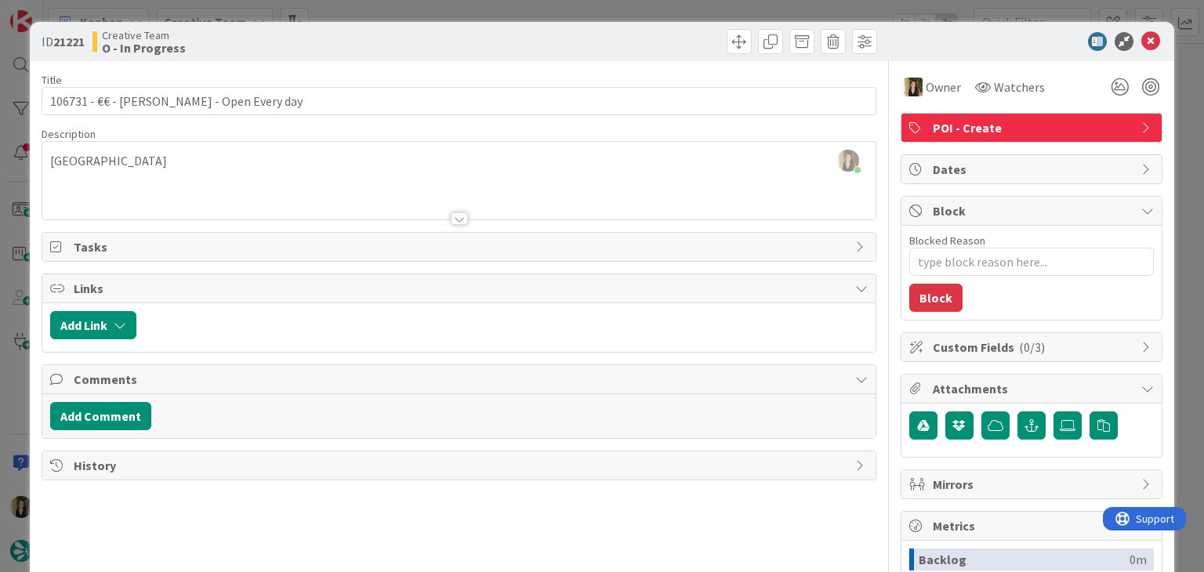
click at [396, 29] on div "Creative Team O - In Progress" at bounding box center [274, 41] width 363 height 25
click at [396, 16] on div "ID 21221 Creative Team O - In Progress Title 45 / 128 106731 - €€ - [PERSON_NAM…" at bounding box center [602, 286] width 1204 height 572
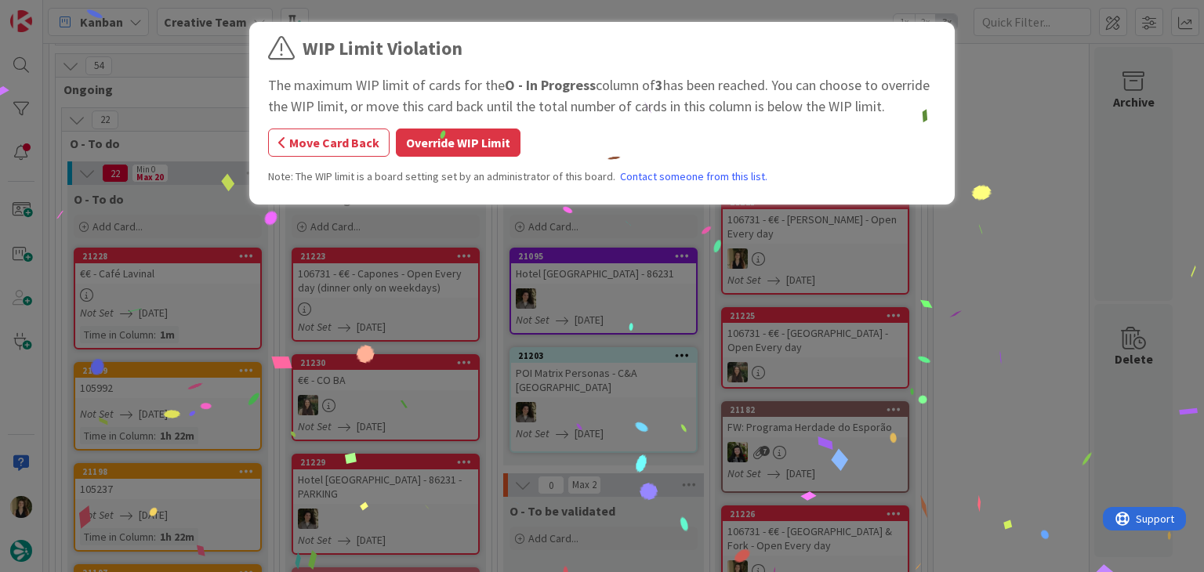
scroll to position [762, 0]
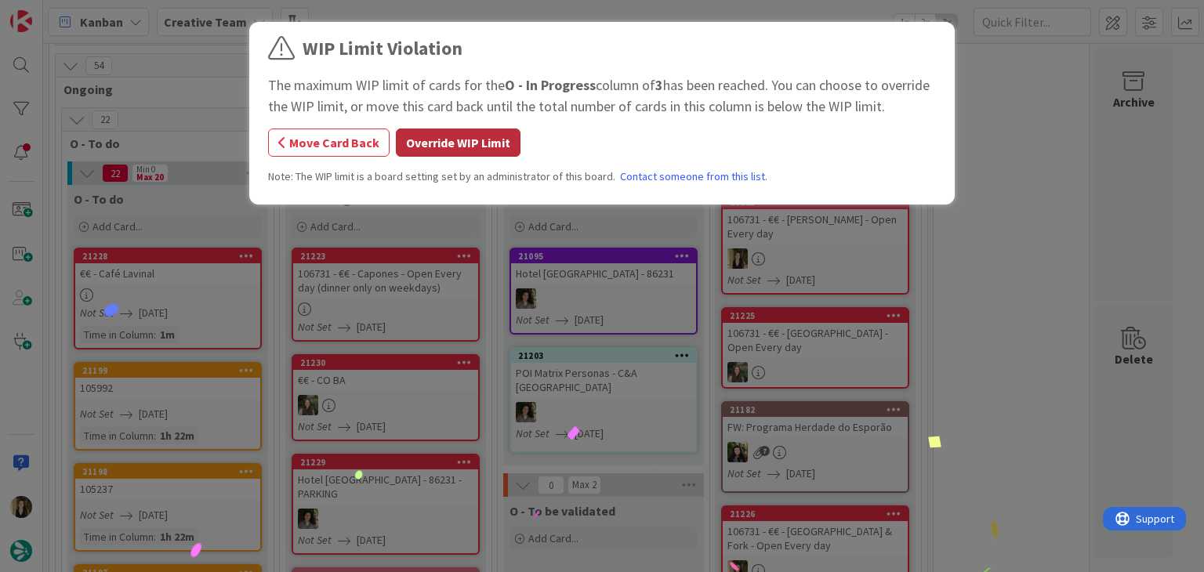
click at [459, 154] on button "Override WIP Limit" at bounding box center [458, 143] width 125 height 28
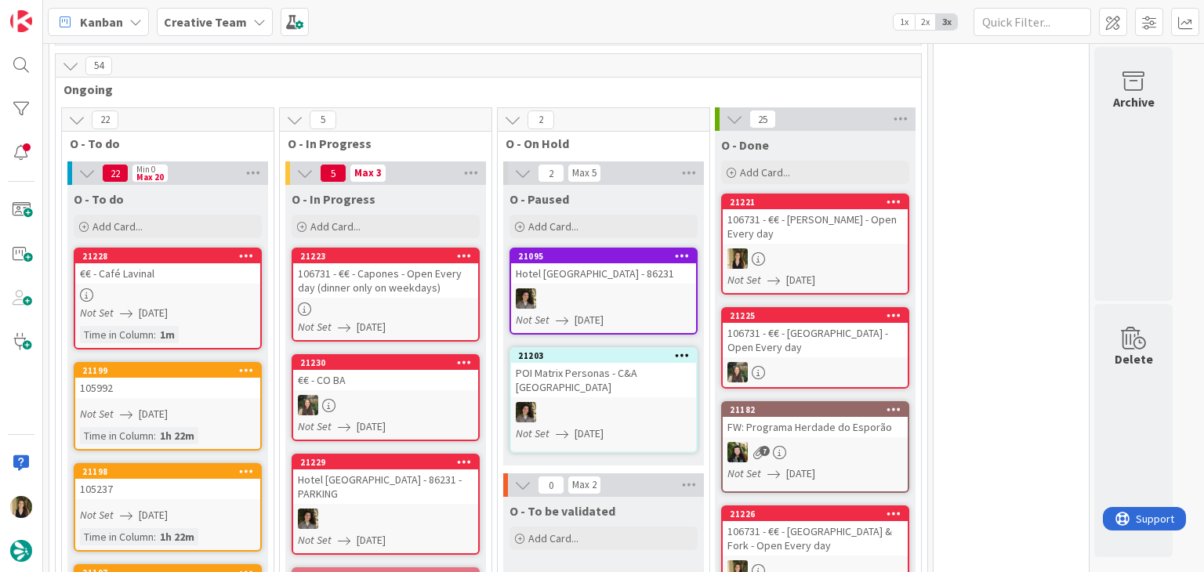
click at [446, 265] on div "106731 - €€ - Capones - Open Every day (dinner only on weekdays)" at bounding box center [385, 280] width 185 height 34
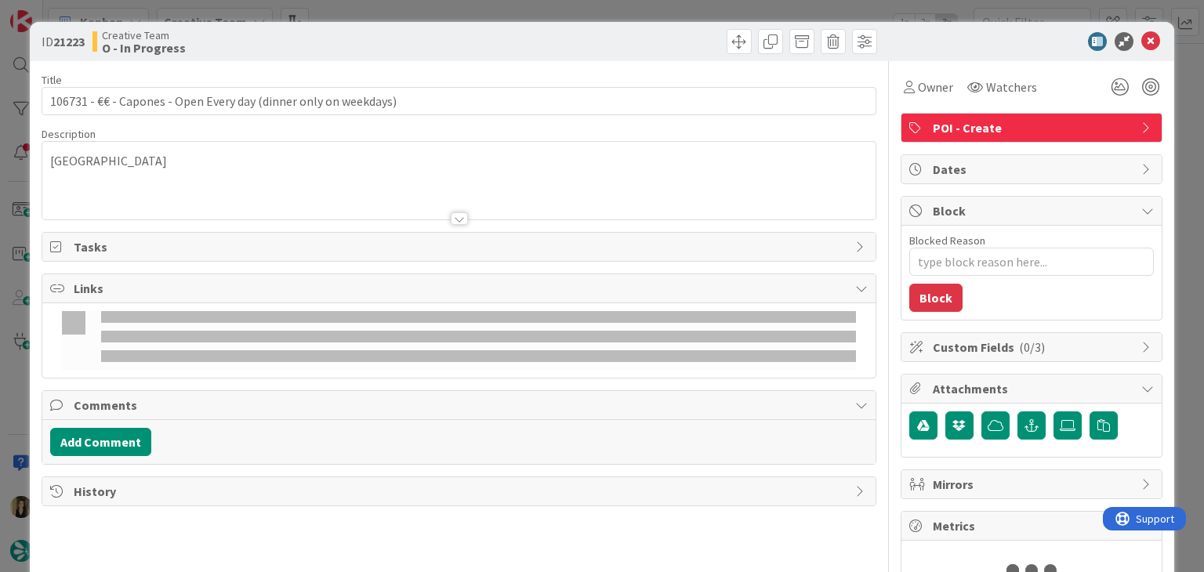
click at [884, 83] on div "Title 64 / 128 106731 - €€ - Capones - Open Every day (dinner only on weekdays)…" at bounding box center [602, 331] width 1120 height 540
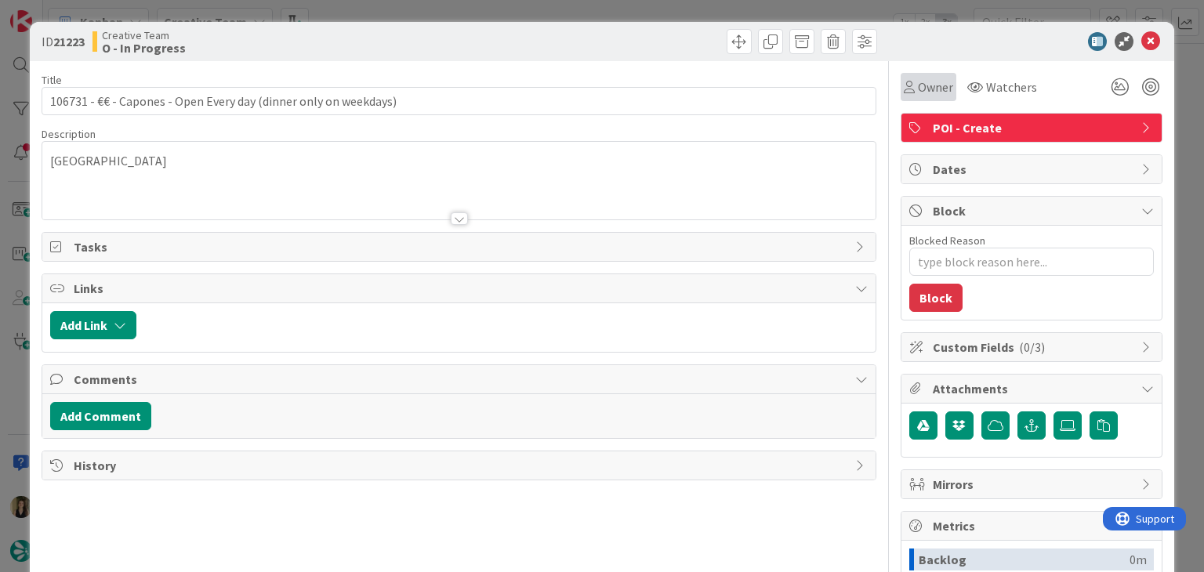
click at [904, 90] on icon at bounding box center [909, 87] width 11 height 13
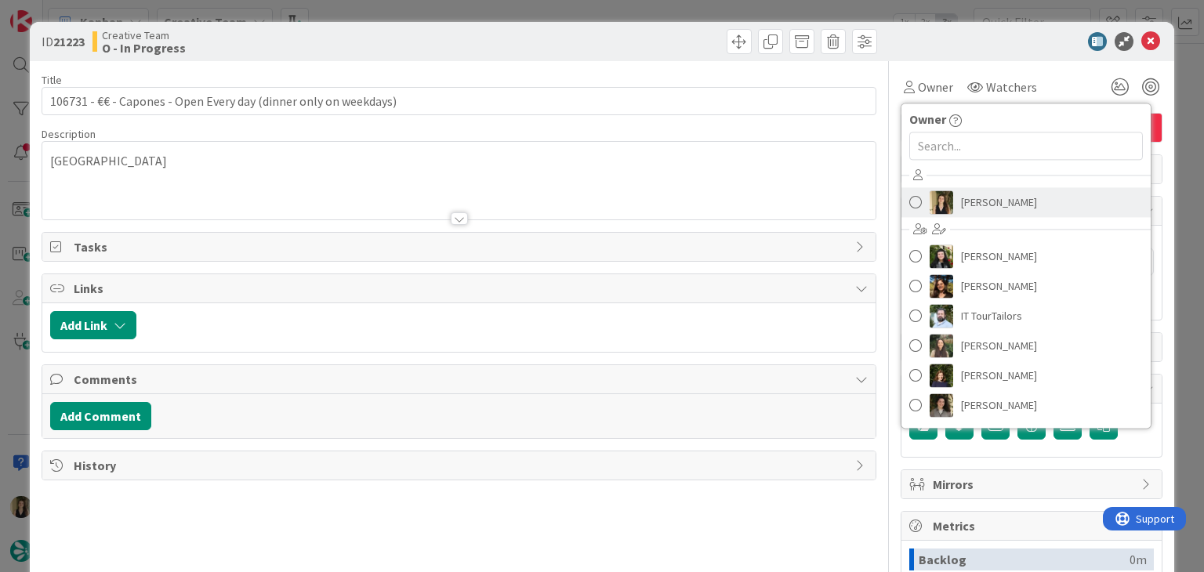
drag, startPoint x: 972, startPoint y: 195, endPoint x: 925, endPoint y: 209, distance: 49.1
click at [972, 195] on span "[PERSON_NAME]" at bounding box center [999, 203] width 76 height 24
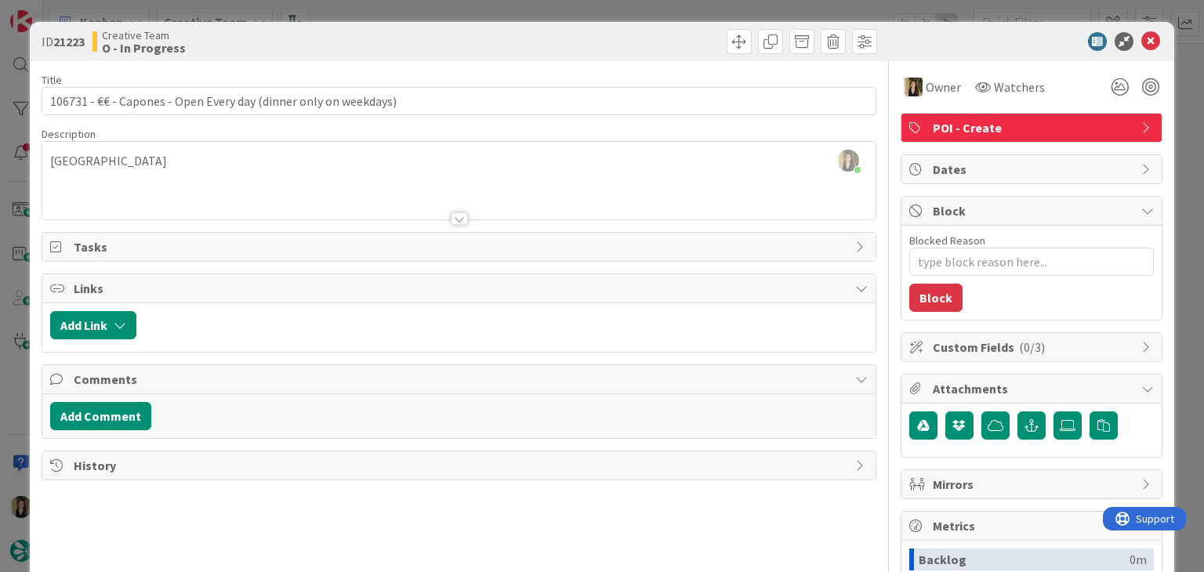
drag, startPoint x: 607, startPoint y: 37, endPoint x: 608, endPoint y: 14, distance: 22.8
click at [608, 31] on div at bounding box center [670, 41] width 414 height 25
click at [610, 5] on div "ID 21223 Creative Team O - In Progress Title 64 / 128 106731 - €€ - Capones - O…" at bounding box center [602, 286] width 1204 height 572
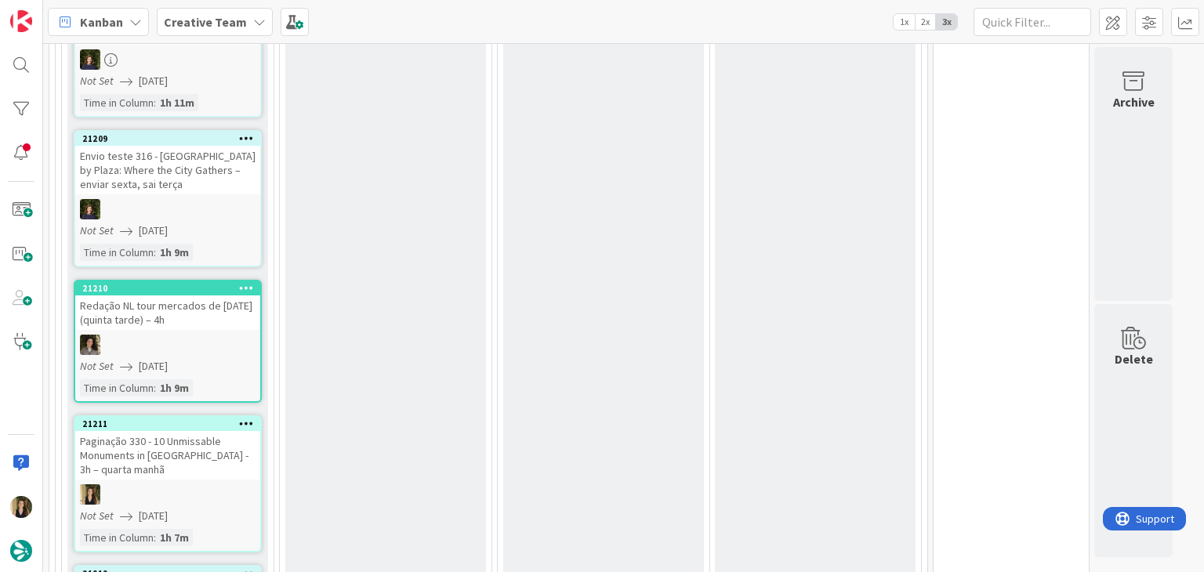
scroll to position [2879, 0]
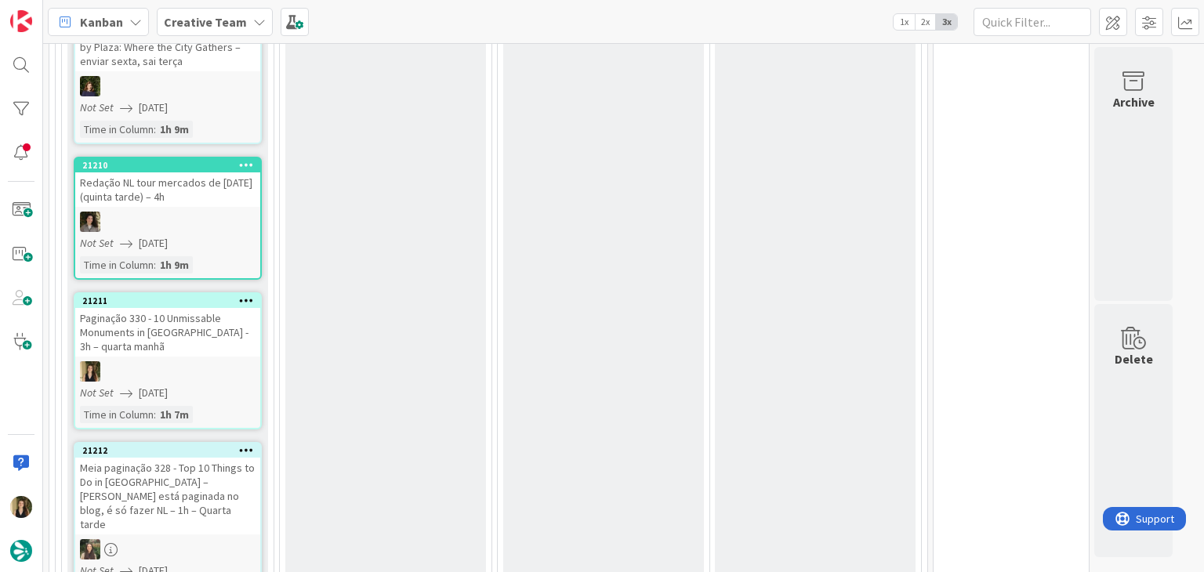
drag, startPoint x: 1192, startPoint y: 336, endPoint x: 1204, endPoint y: 227, distance: 109.6
click at [1204, 227] on div "81 Camembert 6 Expedite For critical and top priority items that require immedi…" at bounding box center [623, 307] width 1161 height 529
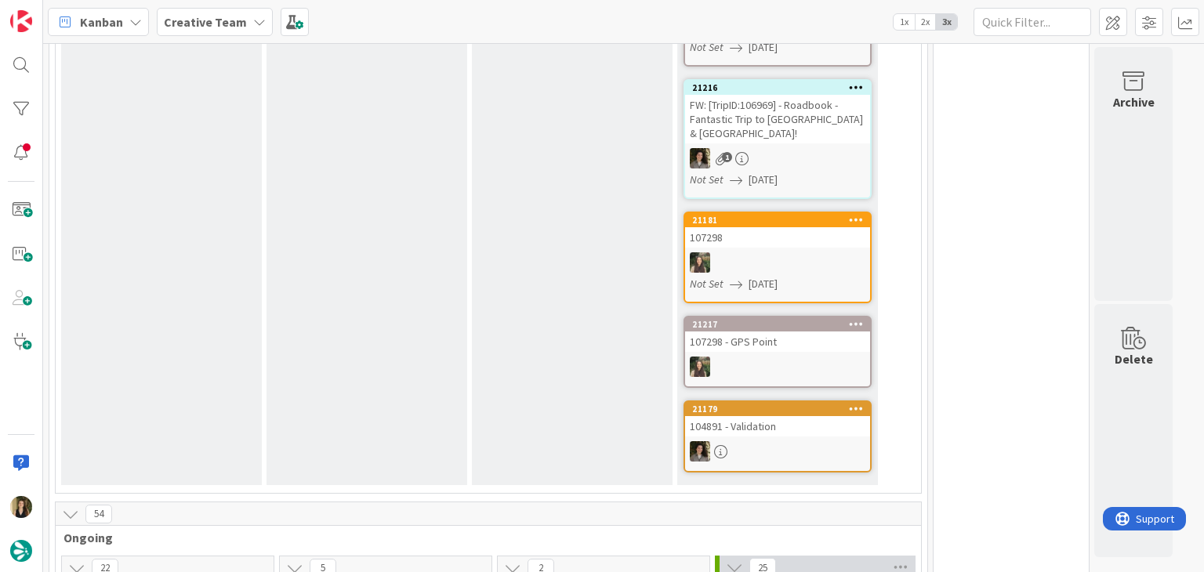
scroll to position [862, 0]
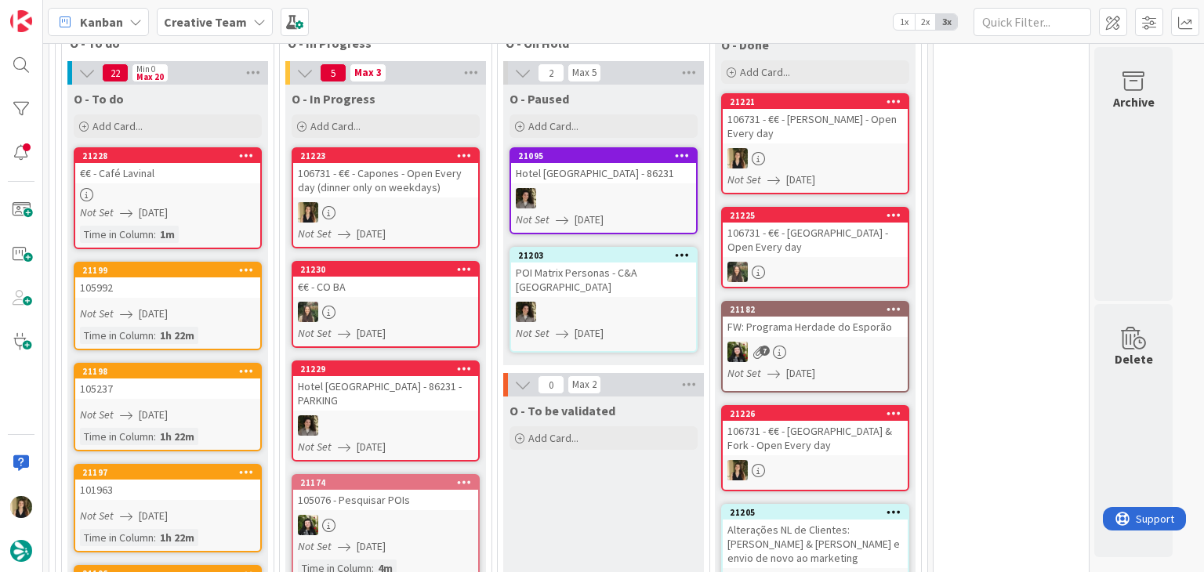
click at [420, 202] on div at bounding box center [385, 212] width 185 height 20
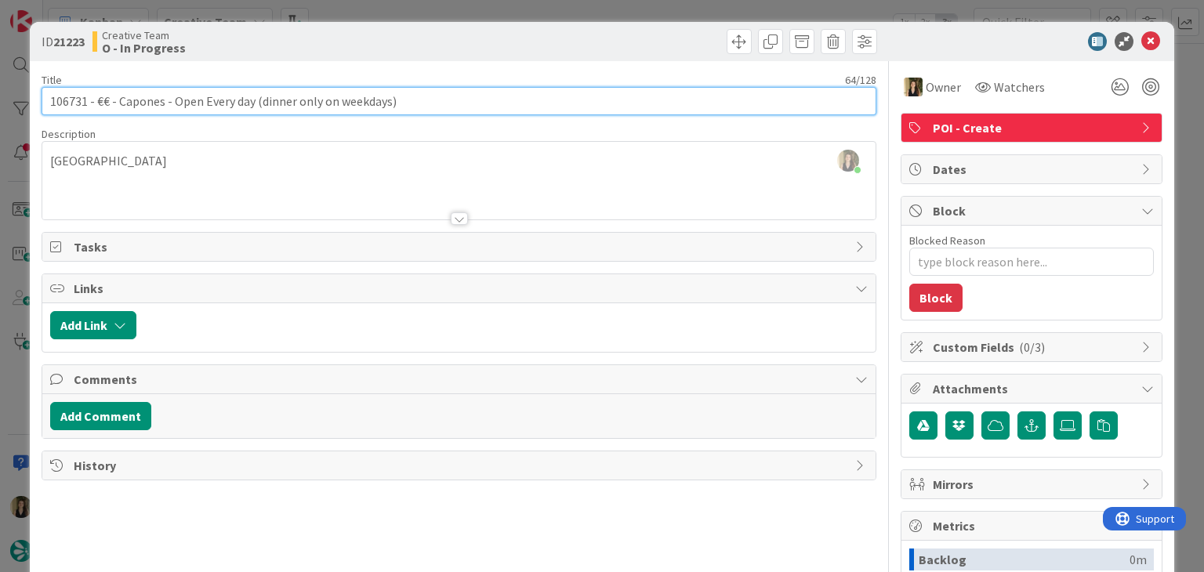
click at [148, 103] on input "106731 - €€ - Capones - Open Every day (dinner only on weekdays)" at bounding box center [459, 101] width 834 height 28
click at [147, 102] on input "106731 - €€ - Capones - Open Every day (dinner only on weekdays)" at bounding box center [459, 101] width 834 height 28
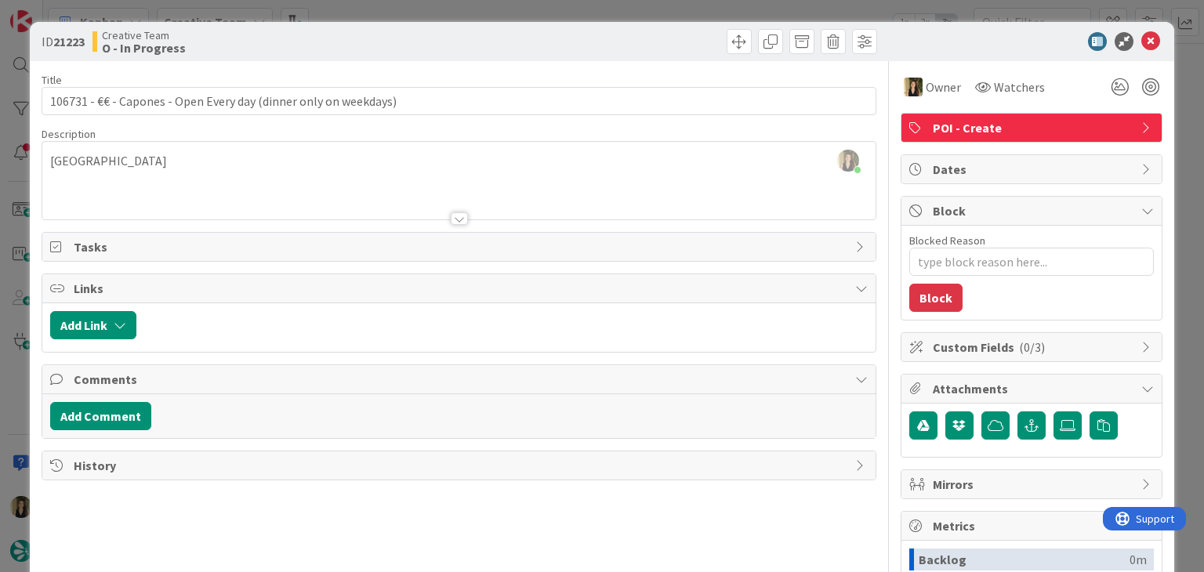
click at [424, 42] on div "Creative Team O - In Progress" at bounding box center [274, 41] width 363 height 25
click at [541, 45] on div at bounding box center [670, 41] width 414 height 25
click at [374, 38] on div "Creative Team O - In Progress" at bounding box center [274, 41] width 363 height 25
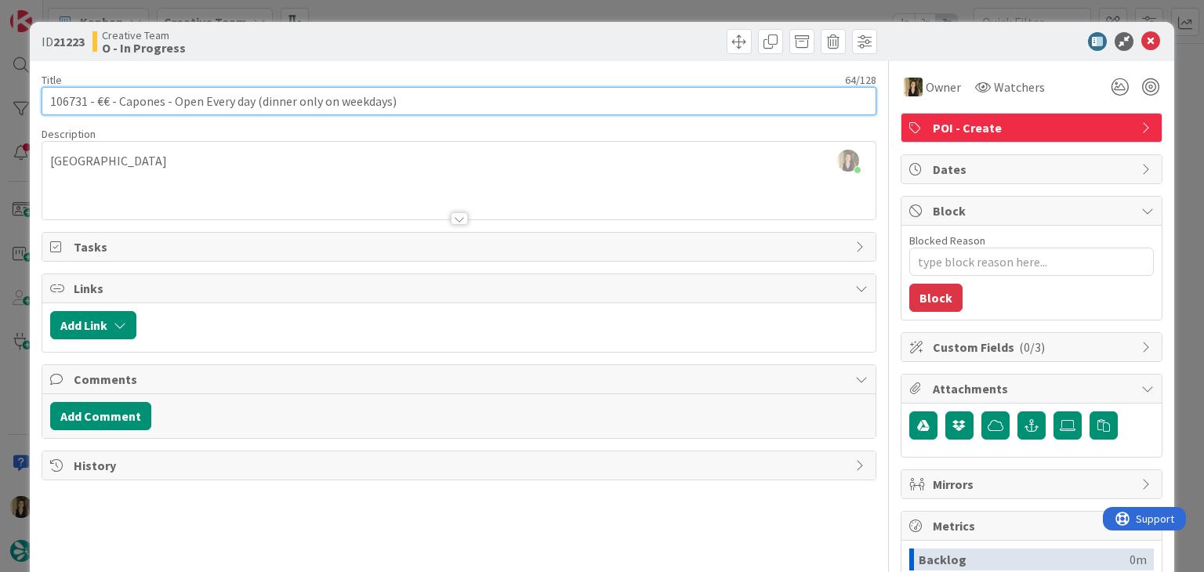
drag, startPoint x: 409, startPoint y: 101, endPoint x: 98, endPoint y: 101, distance: 311.3
click at [98, 101] on input "106731 - €€ - Capones - Open Every day (dinner only on weekdays)" at bounding box center [459, 101] width 834 height 28
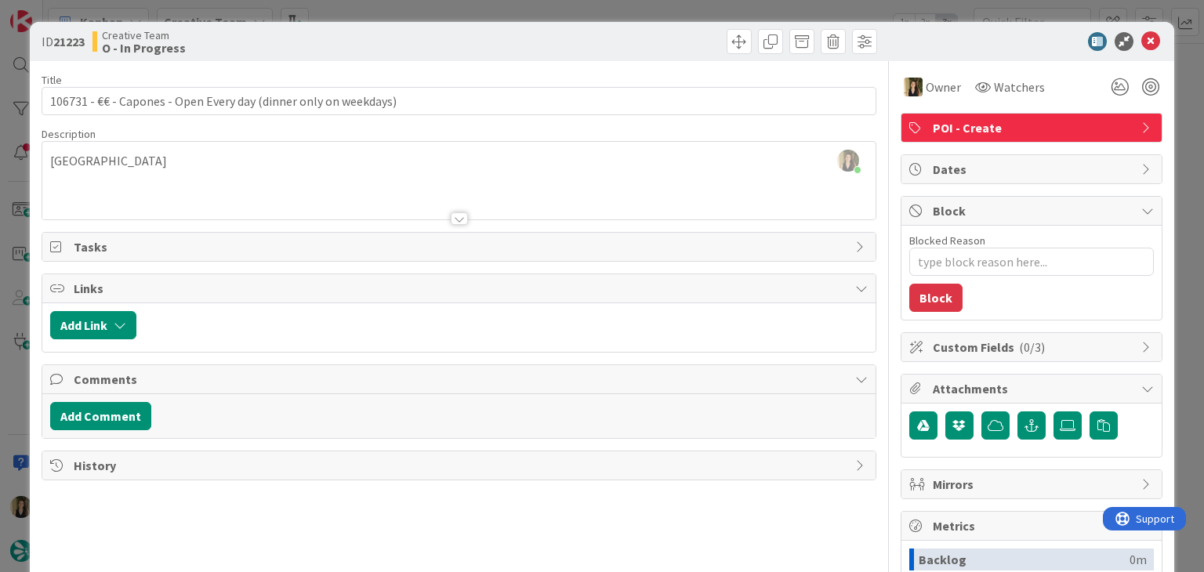
drag, startPoint x: 242, startPoint y: 168, endPoint x: 213, endPoint y: 149, distance: 34.6
click at [238, 165] on div "[PERSON_NAME] joined 6 m ago Galway" at bounding box center [458, 181] width 833 height 78
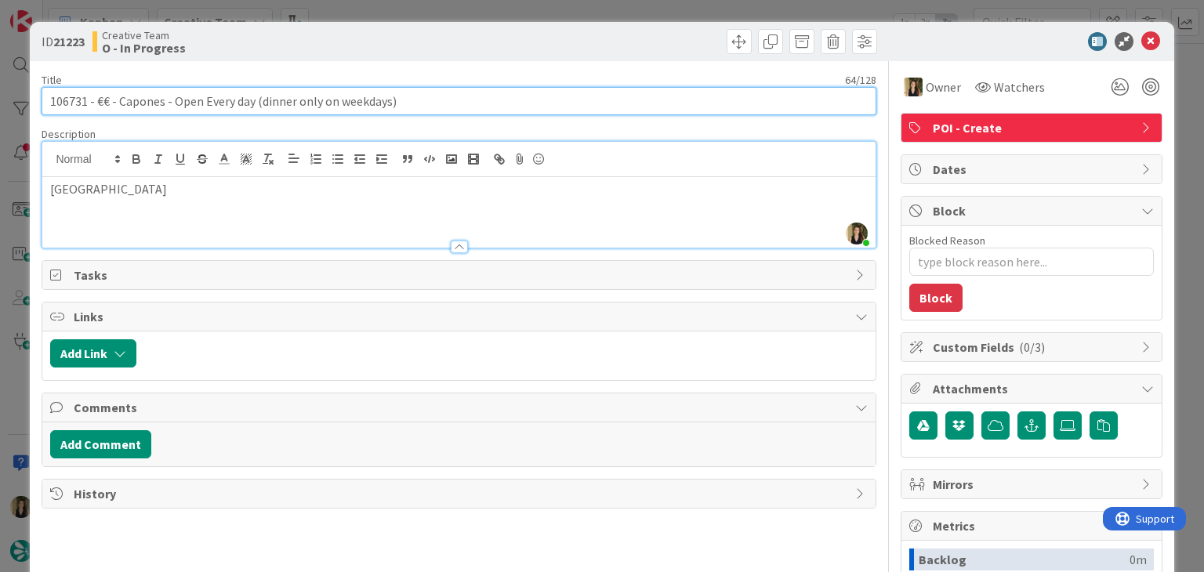
click at [149, 101] on input "106731 - €€ - Capones - Open Every day (dinner only on weekdays)" at bounding box center [459, 101] width 834 height 28
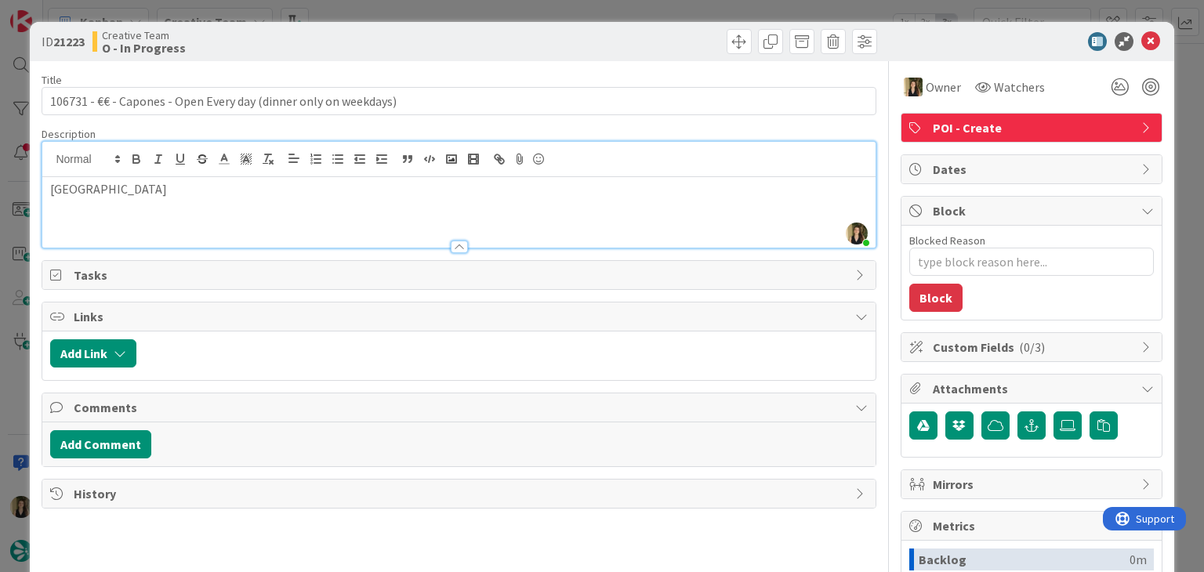
drag, startPoint x: 389, startPoint y: 42, endPoint x: 389, endPoint y: 26, distance: 15.7
click at [389, 38] on div "Creative Team O - In Progress" at bounding box center [274, 41] width 363 height 25
click at [389, 16] on div "ID 21223 Creative Team O - In Progress Title 64 / 128 106731 - €€ - Capones - O…" at bounding box center [602, 286] width 1204 height 572
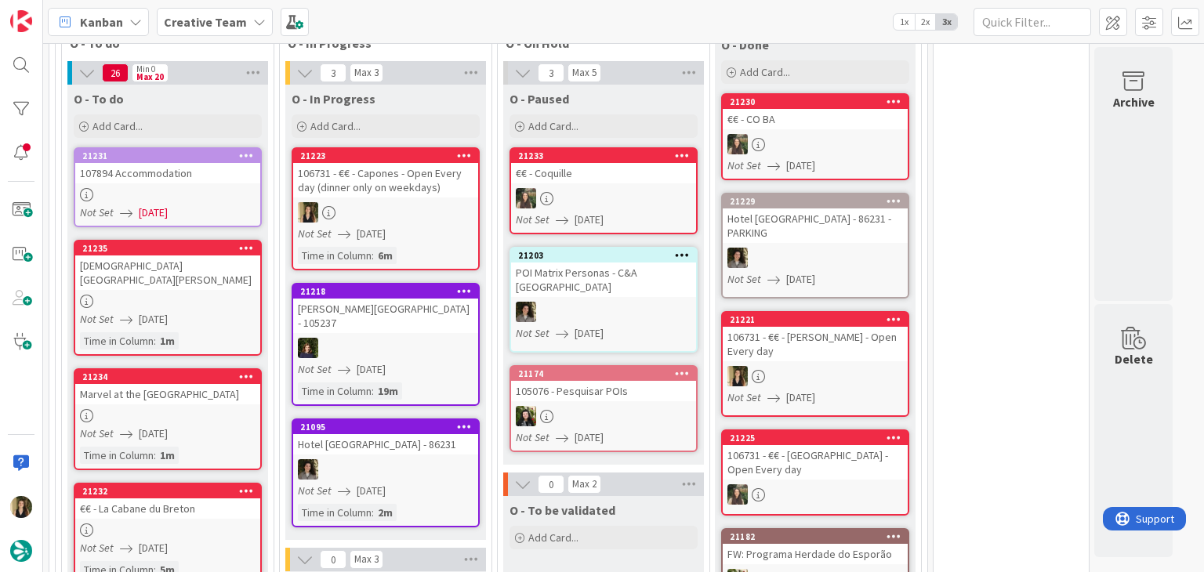
click at [427, 202] on div at bounding box center [385, 212] width 185 height 20
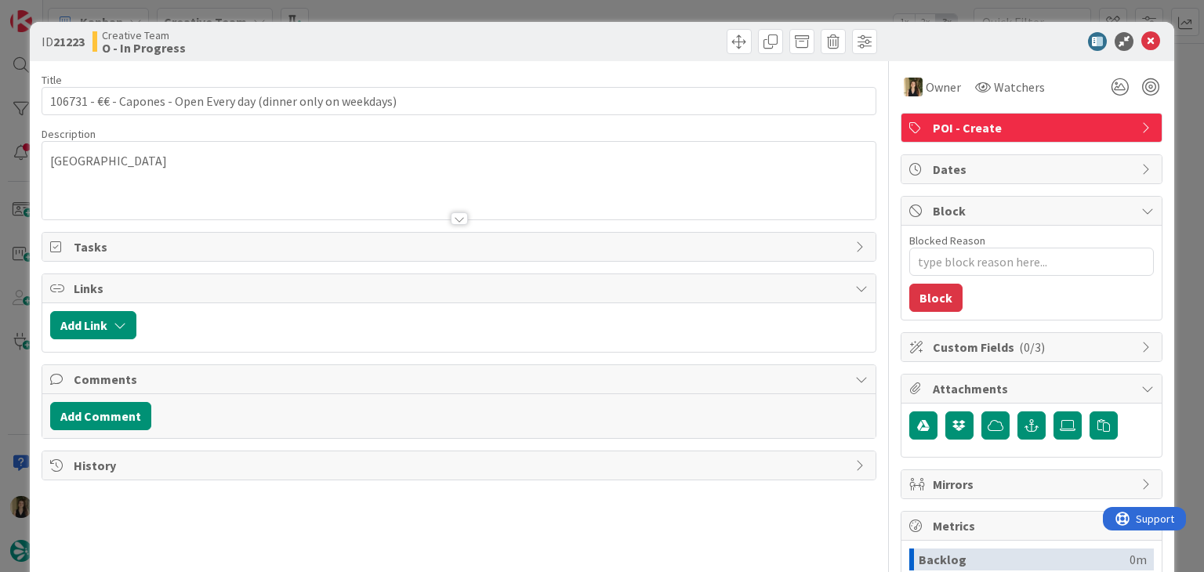
drag, startPoint x: 559, startPoint y: 3, endPoint x: 558, endPoint y: 23, distance: 19.6
click at [558, 2] on div "ID 21223 Creative Team O - In Progress Title 64 / 128 106731 - €€ - Capones - O…" at bounding box center [602, 286] width 1204 height 572
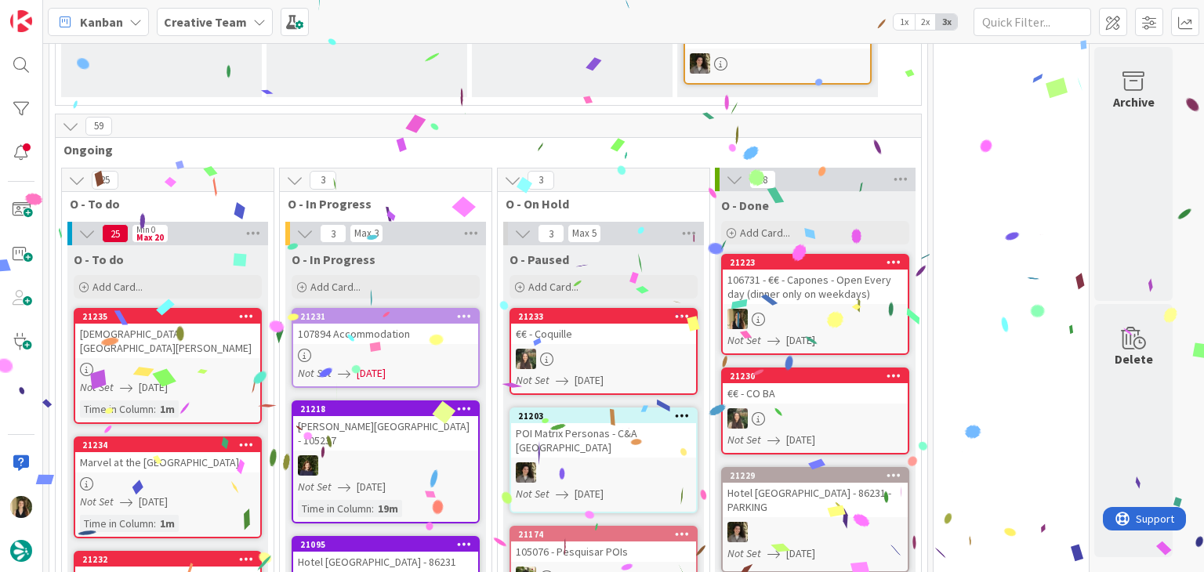
click at [455, 349] on div at bounding box center [385, 355] width 185 height 13
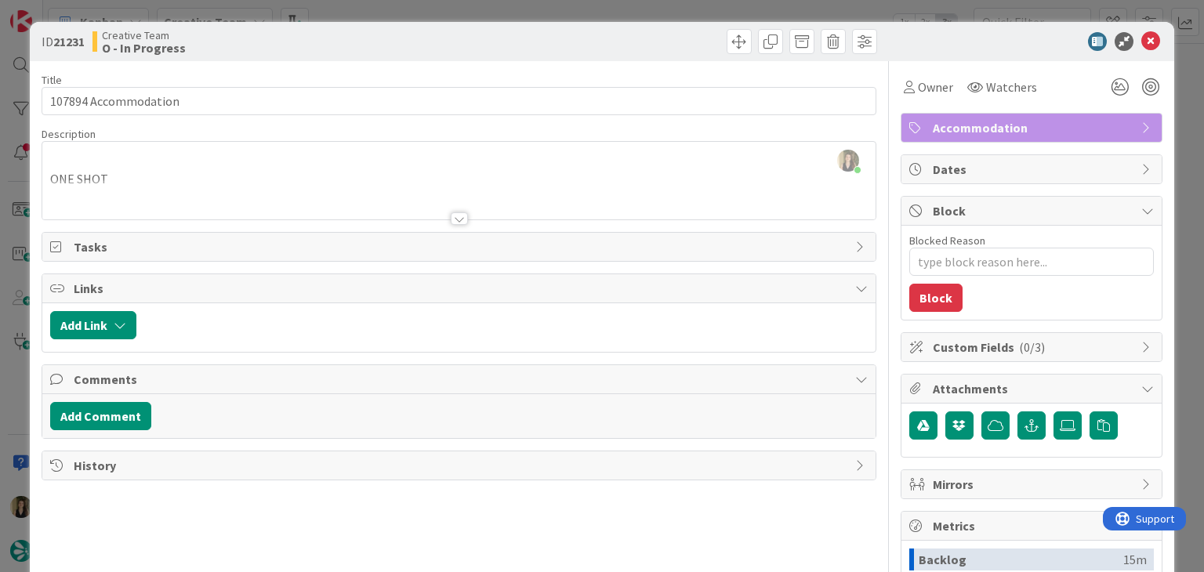
click at [460, 216] on div at bounding box center [459, 211] width 834 height 17
click at [451, 217] on div at bounding box center [459, 218] width 17 height 13
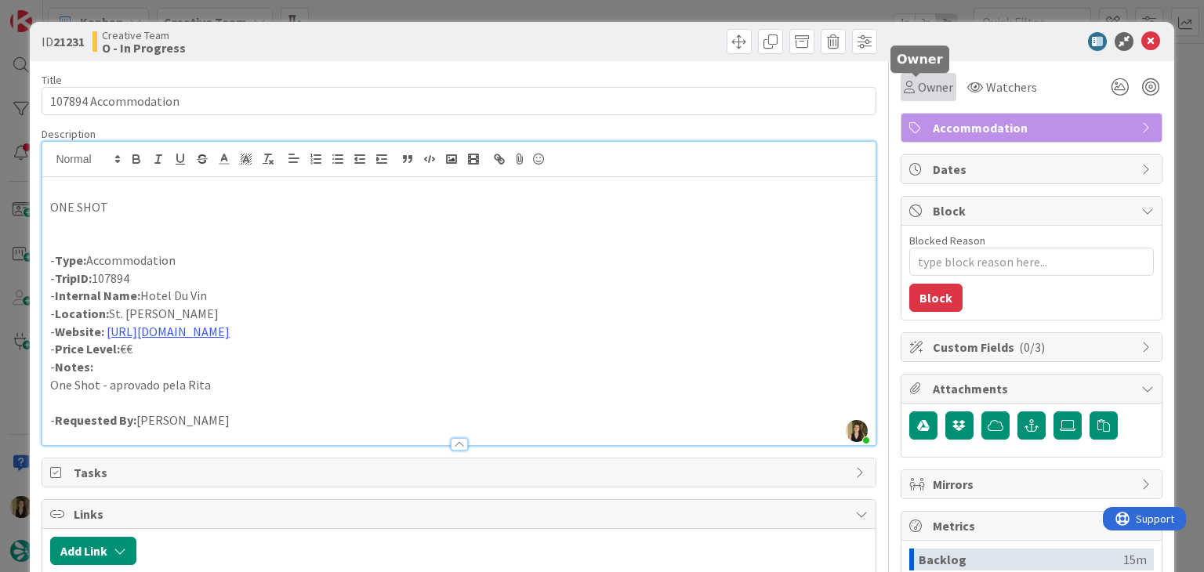
click at [904, 85] on div "Owner" at bounding box center [928, 87] width 49 height 19
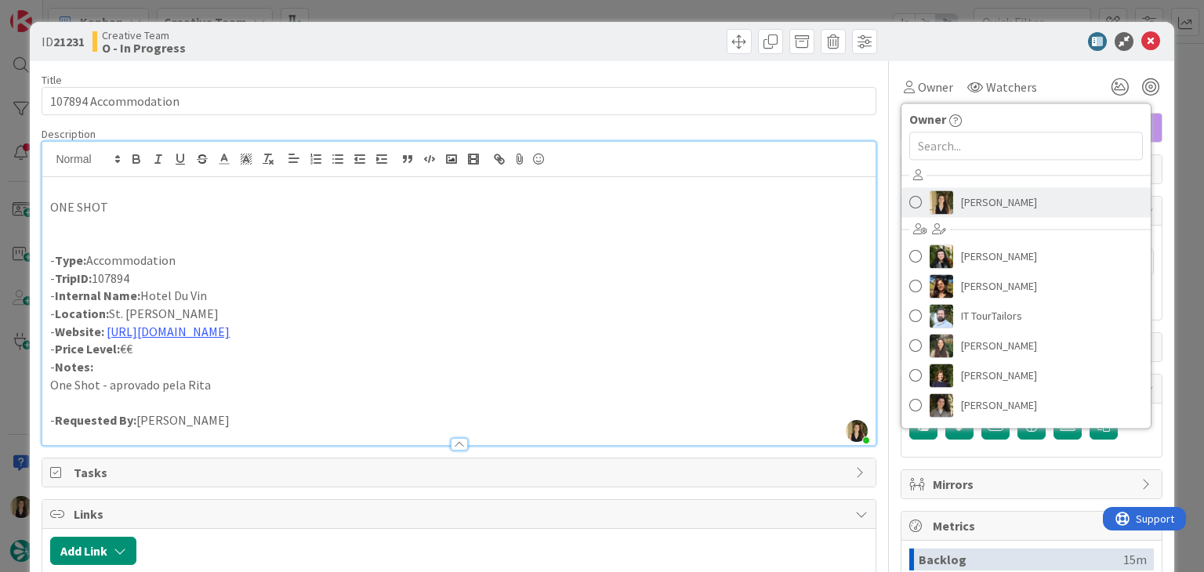
click at [946, 195] on link "[PERSON_NAME]" at bounding box center [1026, 202] width 249 height 30
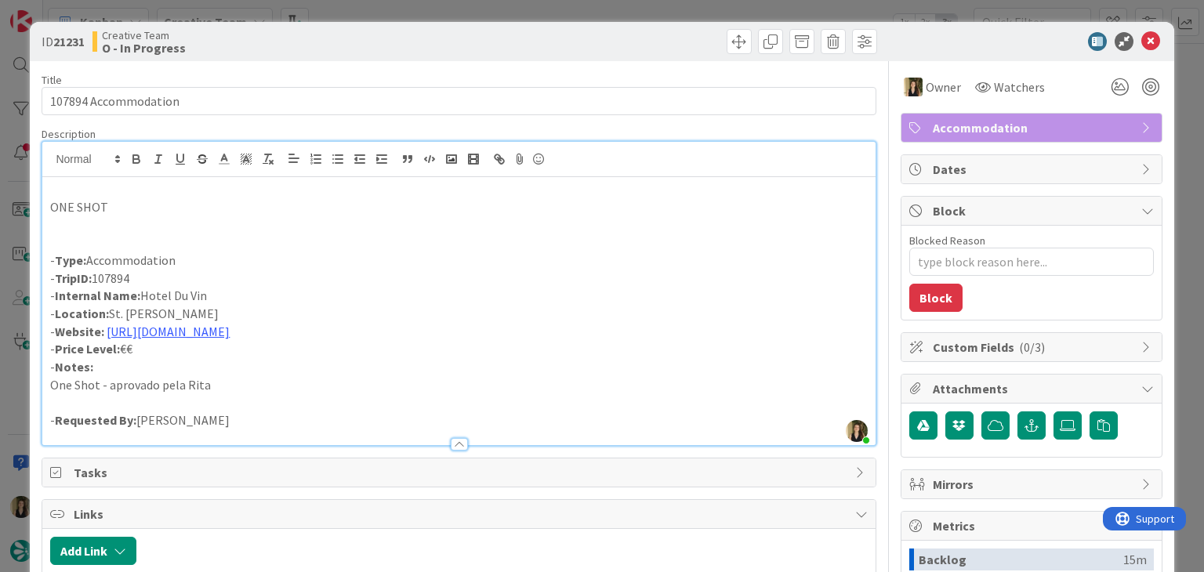
drag, startPoint x: 681, startPoint y: 46, endPoint x: 677, endPoint y: 35, distance: 11.7
click at [678, 42] on div at bounding box center [670, 41] width 414 height 25
click at [676, 14] on div "ID 21231 Creative Team O - In Progress Title 20 / 128 107894 Accommodation Desc…" at bounding box center [602, 286] width 1204 height 572
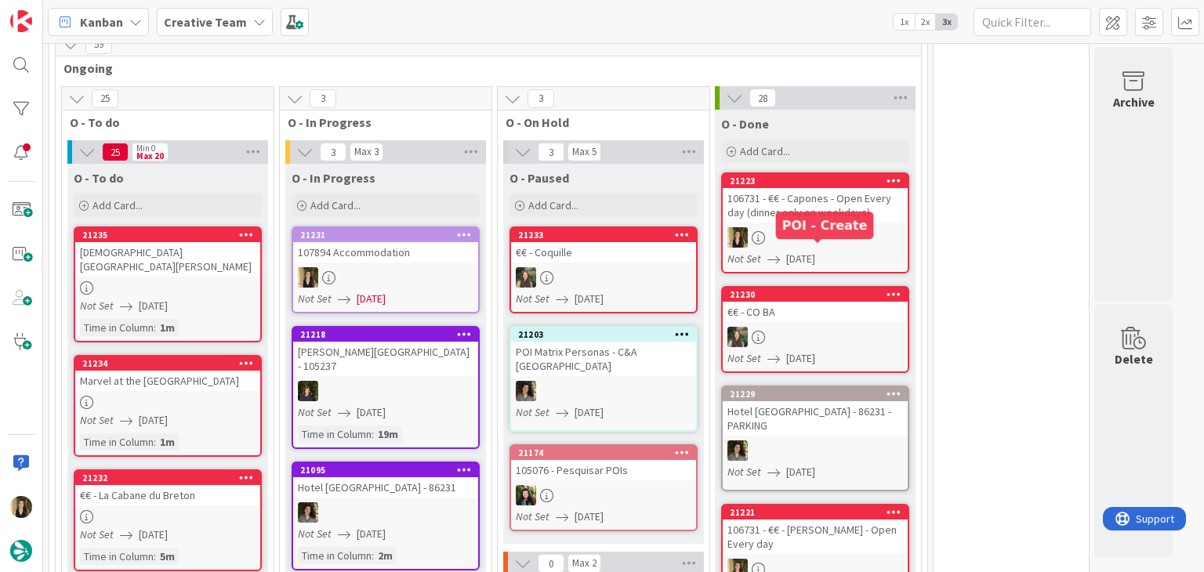
scroll to position [780, 0]
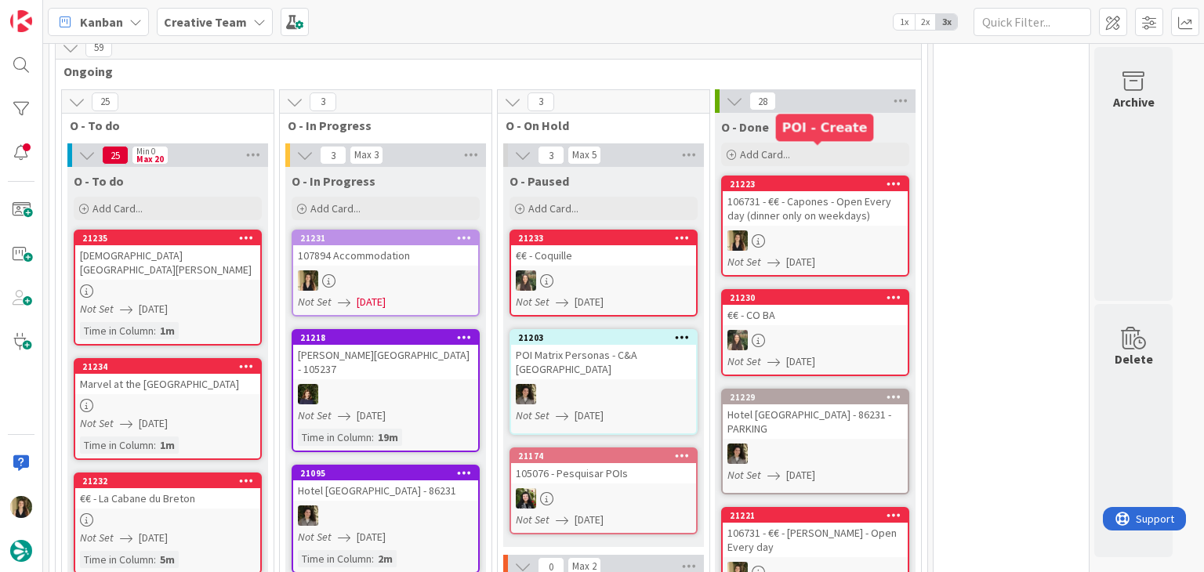
click at [773, 177] on div "21223" at bounding box center [815, 184] width 185 height 14
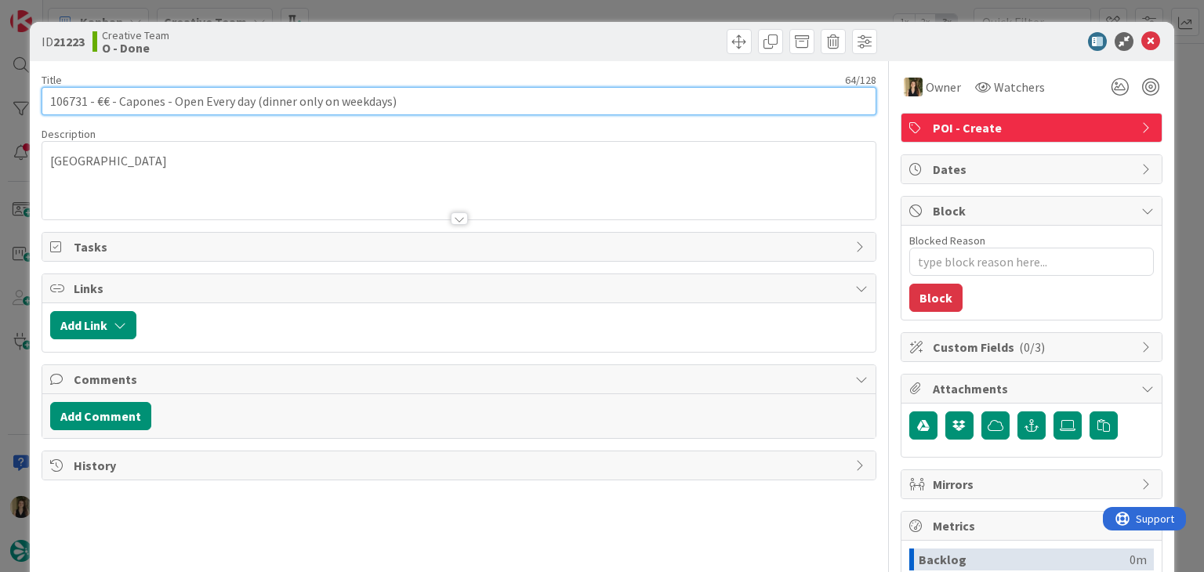
click at [70, 100] on input "106731 - €€ - Capones - Open Every day (dinner only on weekdays)" at bounding box center [459, 101] width 834 height 28
click at [69, 100] on input "106731 - €€ - Capones - Open Every day (dinner only on weekdays)" at bounding box center [459, 101] width 834 height 28
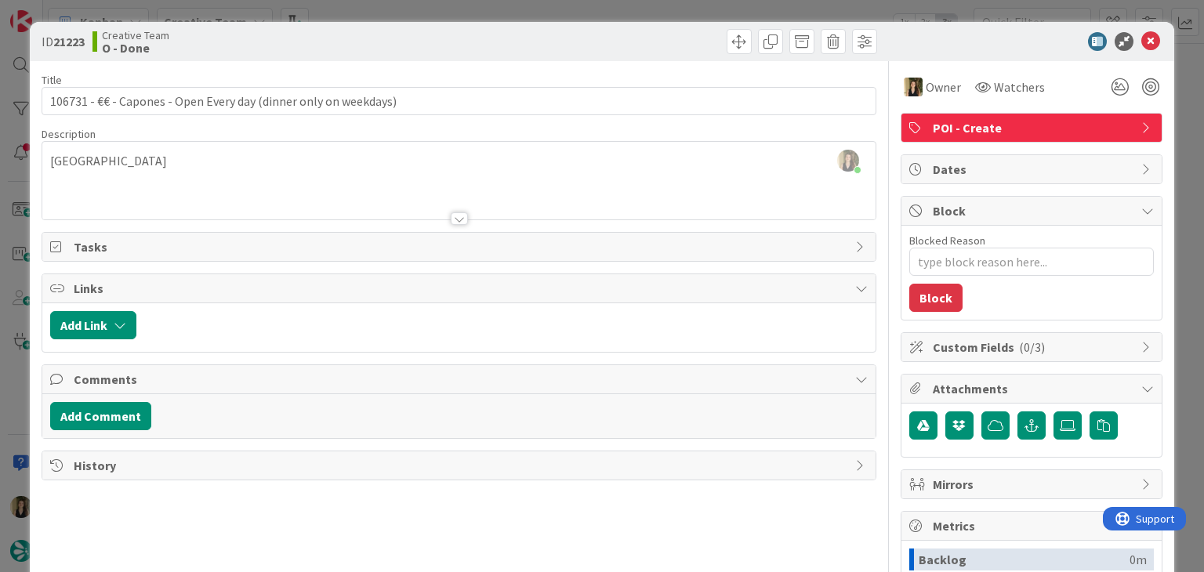
drag, startPoint x: 385, startPoint y: 54, endPoint x: 410, endPoint y: 26, distance: 37.8
click at [385, 53] on div "ID 21223 Creative Team O - Done" at bounding box center [602, 41] width 1144 height 39
click at [422, 10] on div "ID 21223 Creative Team O - Done Title 64 / 128 106731 - €€ - Capones - Open Eve…" at bounding box center [602, 286] width 1204 height 572
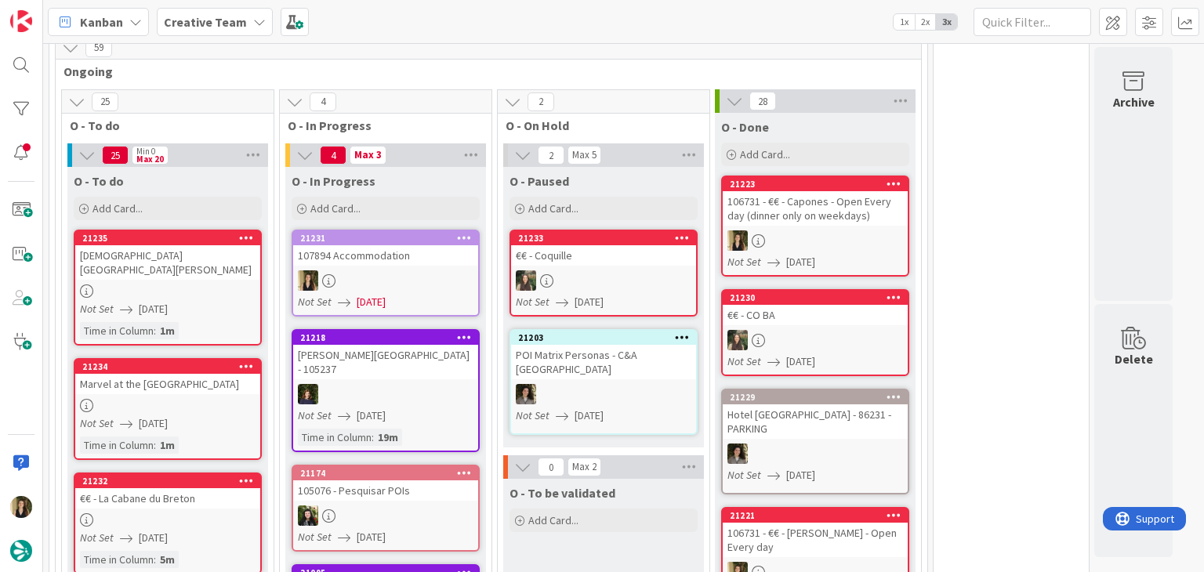
drag, startPoint x: 624, startPoint y: 526, endPoint x: 612, endPoint y: 517, distance: 14.6
click at [429, 271] on div at bounding box center [385, 281] width 185 height 20
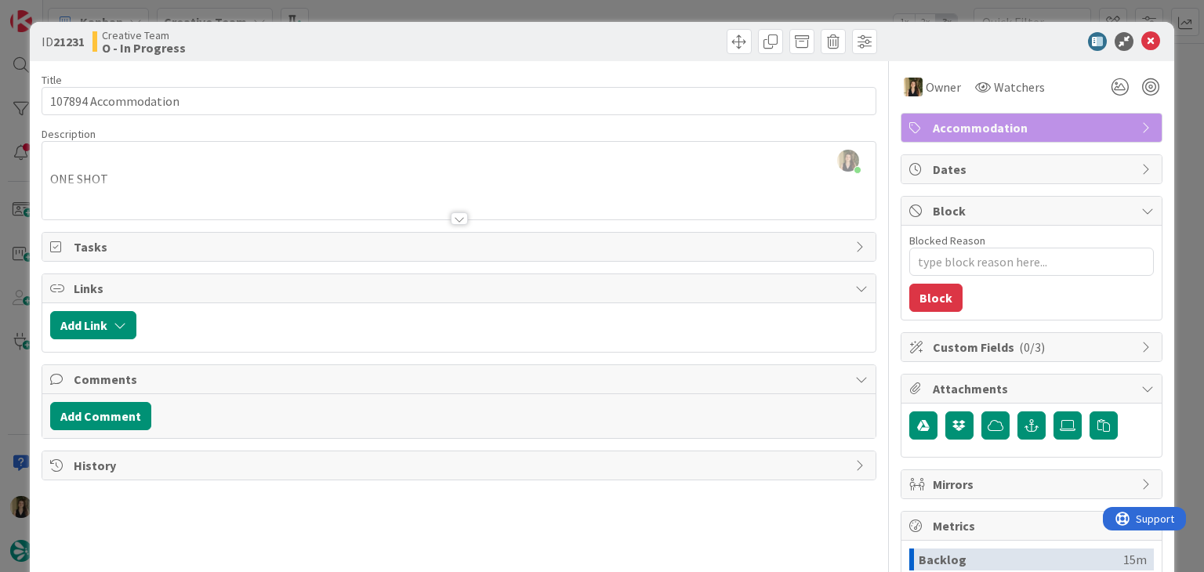
click at [455, 219] on div at bounding box center [459, 218] width 17 height 13
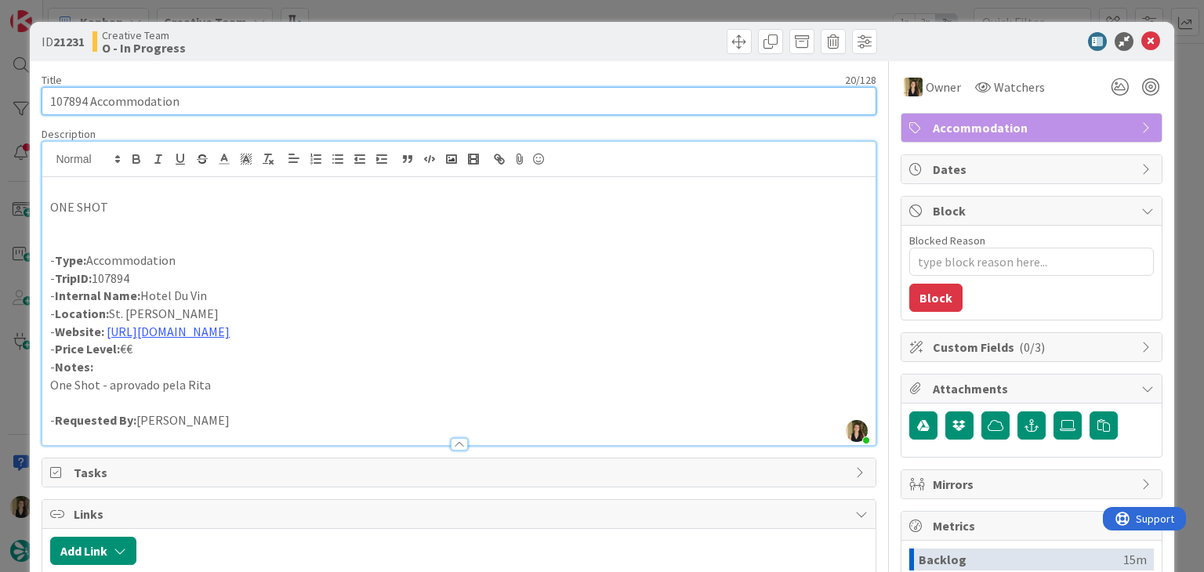
drag, startPoint x: 209, startPoint y: 101, endPoint x: 34, endPoint y: 106, distance: 174.9
click at [34, 106] on div "ID 21231 Creative Team O - In Progress Title 20 / 128 107894 Accommodation Desc…" at bounding box center [602, 421] width 1144 height 798
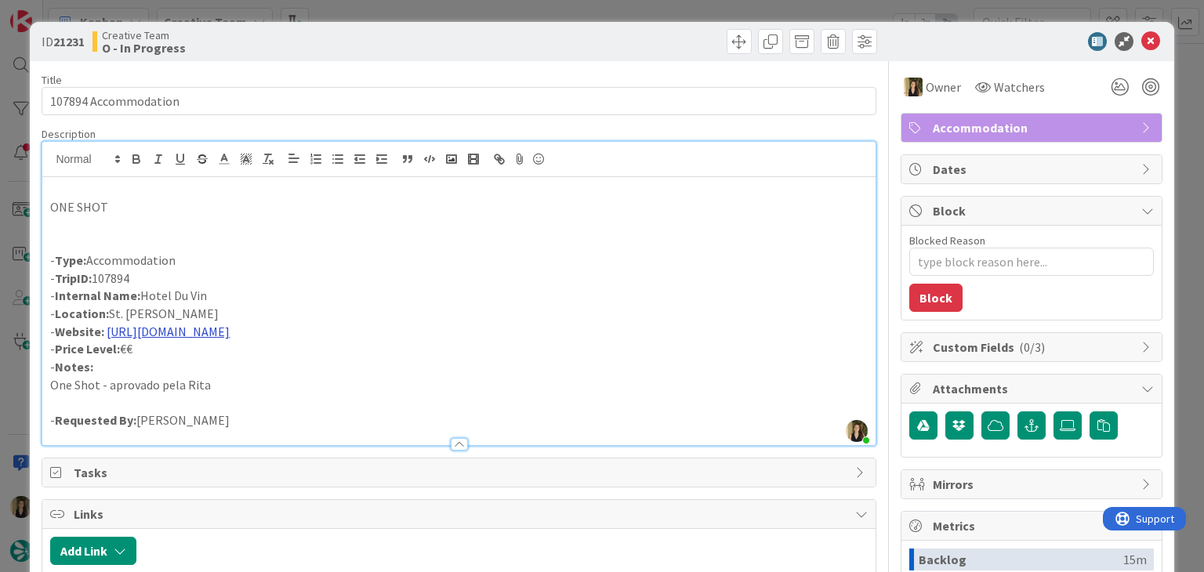
click at [230, 335] on link "[URL][DOMAIN_NAME]" at bounding box center [168, 332] width 123 height 16
click at [233, 358] on link "[URL][DOMAIN_NAME]" at bounding box center [215, 362] width 107 height 20
click at [221, 292] on p "- Internal Name: [GEOGRAPHIC_DATA]" at bounding box center [458, 296] width 817 height 18
drag, startPoint x: 220, startPoint y: 292, endPoint x: 150, endPoint y: 292, distance: 70.6
click at [144, 292] on p "- Internal Name: [GEOGRAPHIC_DATA]" at bounding box center [458, 296] width 817 height 18
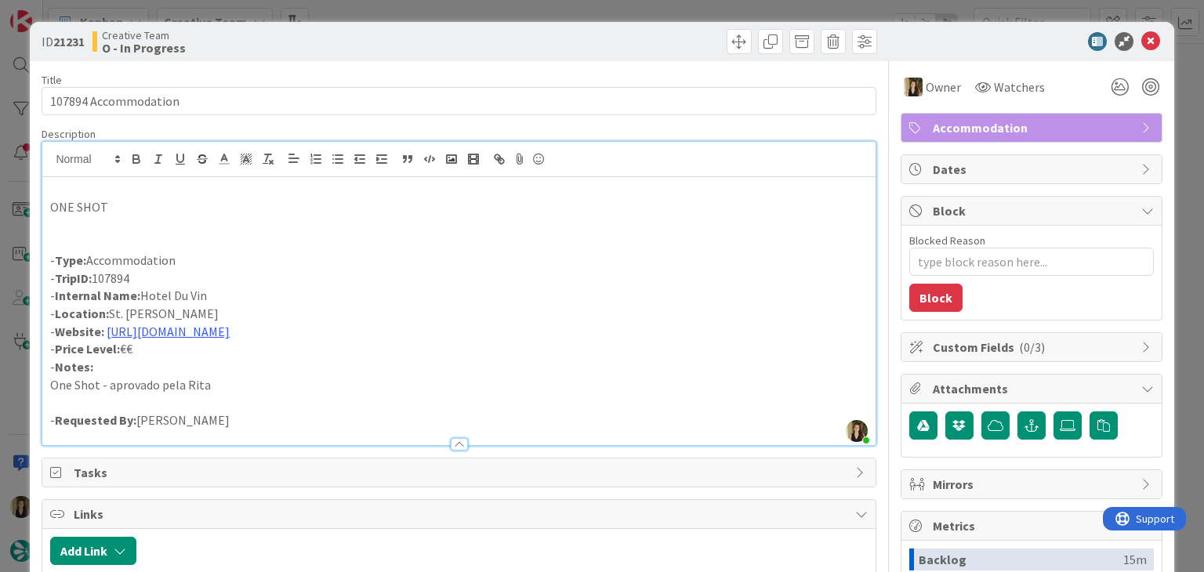
copy p "Hotel Du Vin"
click at [232, 308] on p "- Location: [GEOGRAPHIC_DATA][PERSON_NAME]" at bounding box center [458, 314] width 817 height 18
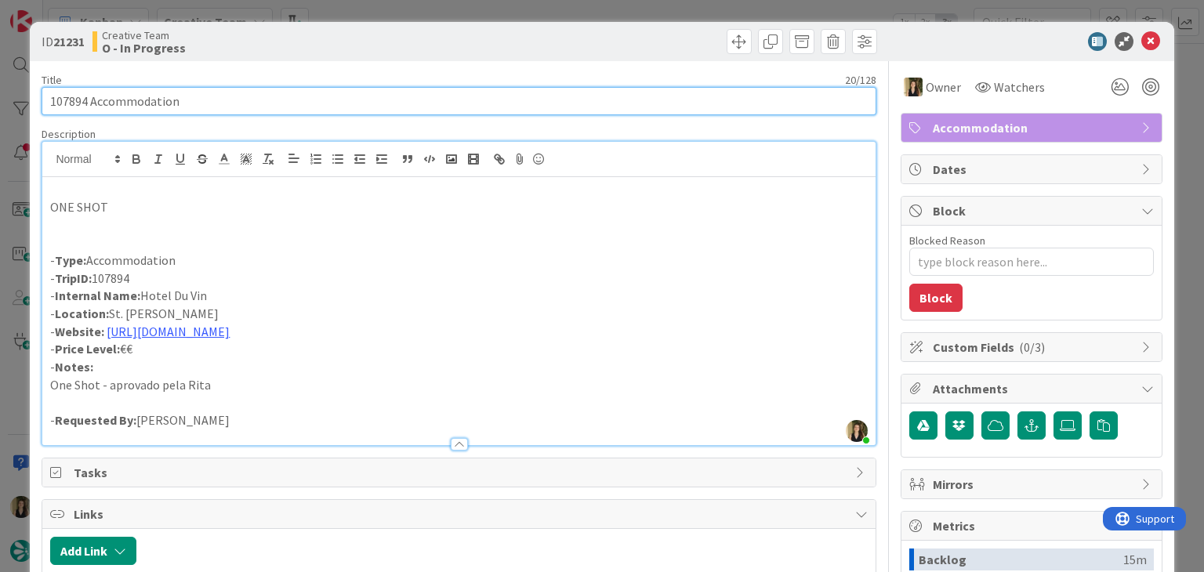
click at [66, 101] on input "107894 Accommodation" at bounding box center [459, 101] width 834 height 28
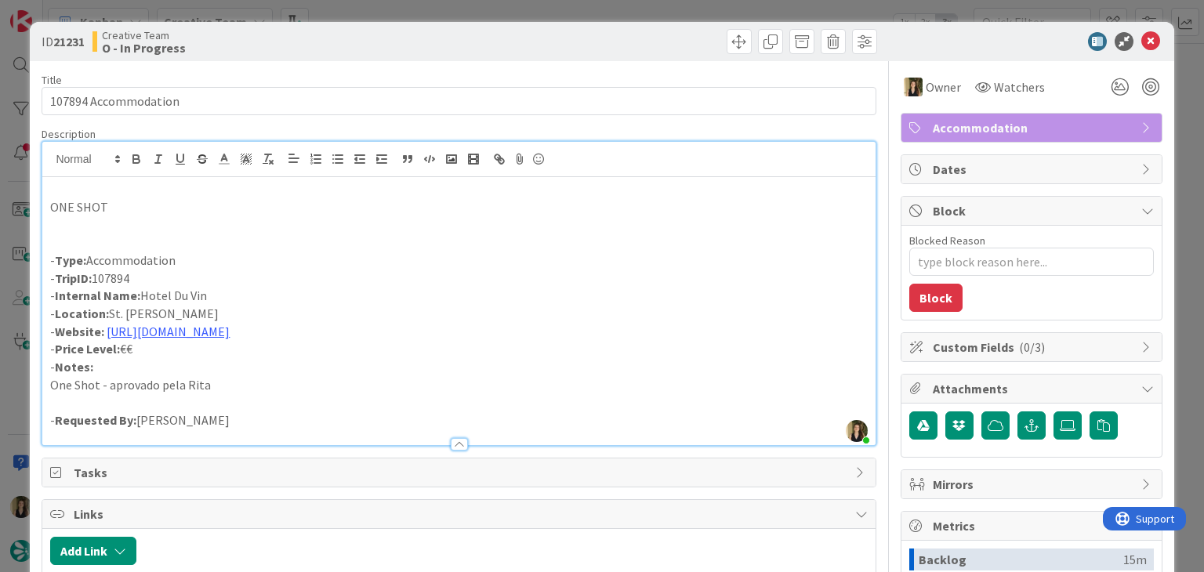
drag, startPoint x: 209, startPoint y: 296, endPoint x: 156, endPoint y: 291, distance: 53.5
click at [143, 297] on p "- Internal Name: [GEOGRAPHIC_DATA]" at bounding box center [458, 296] width 817 height 18
copy p "Hotel Du Vin"
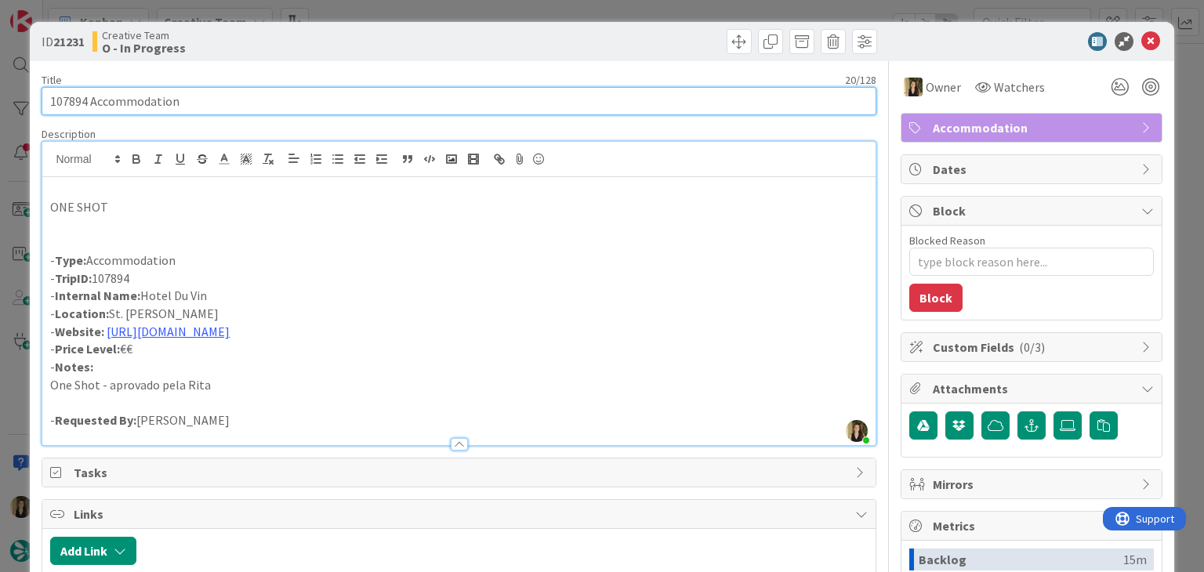
click at [63, 101] on input "107894 Accommodation" at bounding box center [459, 101] width 834 height 28
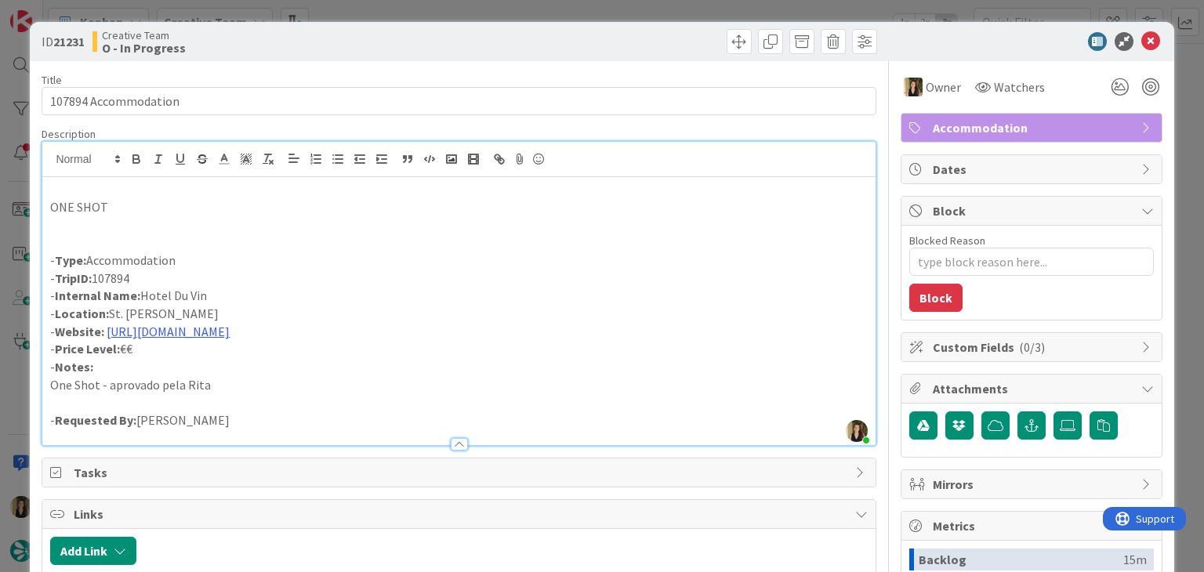
click at [194, 314] on p "- Location: [GEOGRAPHIC_DATA][PERSON_NAME]" at bounding box center [458, 314] width 817 height 18
drag, startPoint x: 204, startPoint y: 300, endPoint x: 176, endPoint y: 285, distance: 30.9
click at [143, 296] on p "- Internal Name: [GEOGRAPHIC_DATA]" at bounding box center [458, 296] width 817 height 18
copy p "Hotel Du Vin"
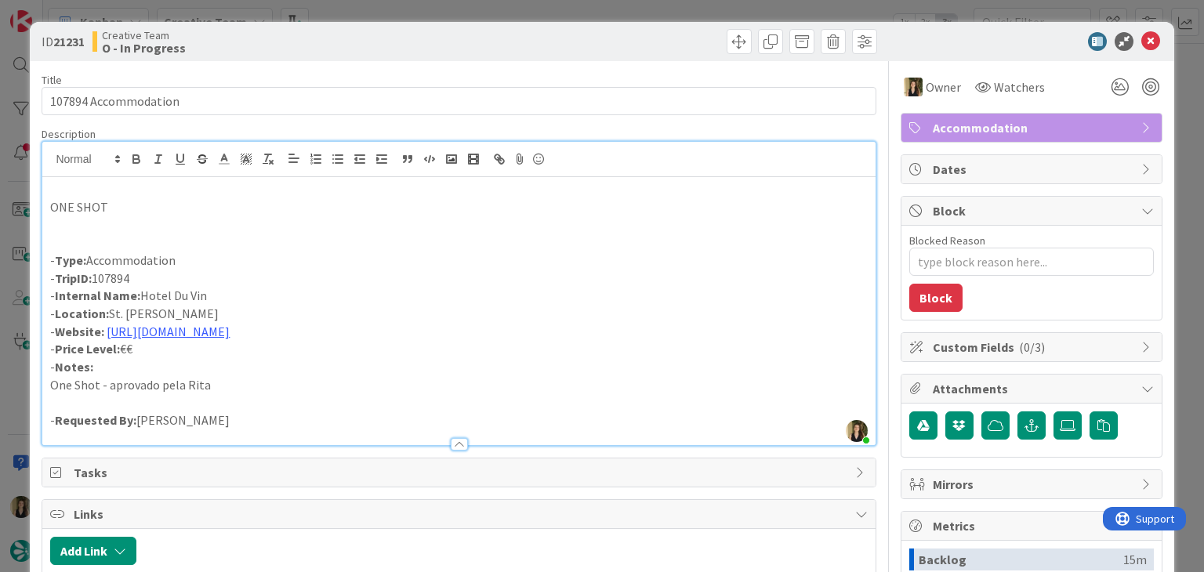
click at [329, 42] on div "Creative Team O - In Progress" at bounding box center [274, 41] width 363 height 25
click at [345, 19] on div "ID 21231 Creative Team O - In Progress Title 20 / 128 107894 Accommodation Desc…" at bounding box center [602, 286] width 1204 height 572
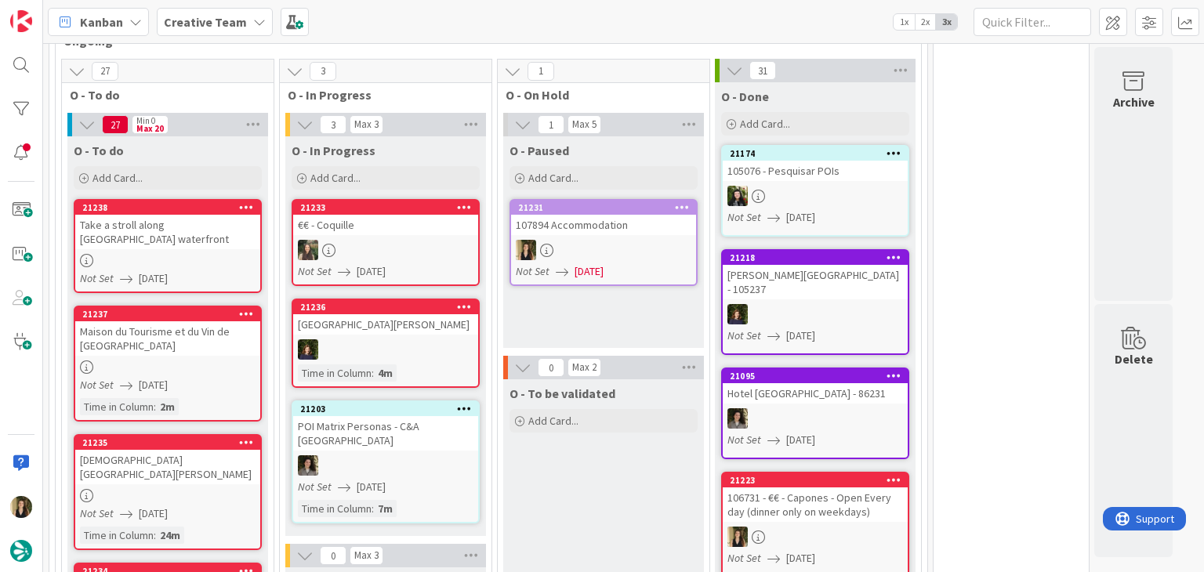
click at [637, 449] on div "O - To be validated Add Card..." at bounding box center [603, 485] width 201 height 212
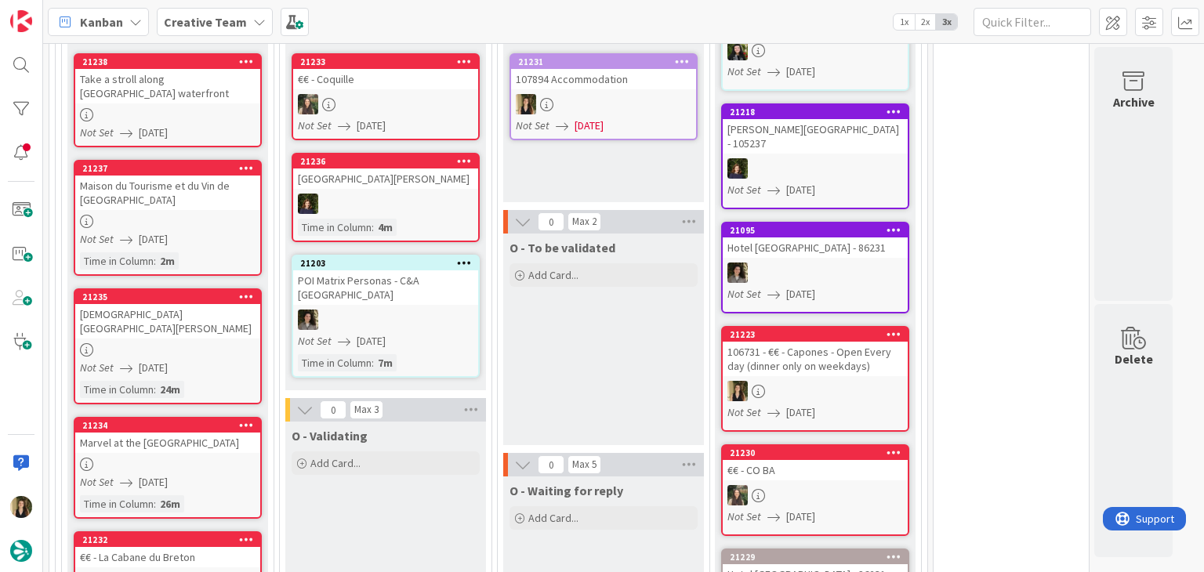
scroll to position [941, 0]
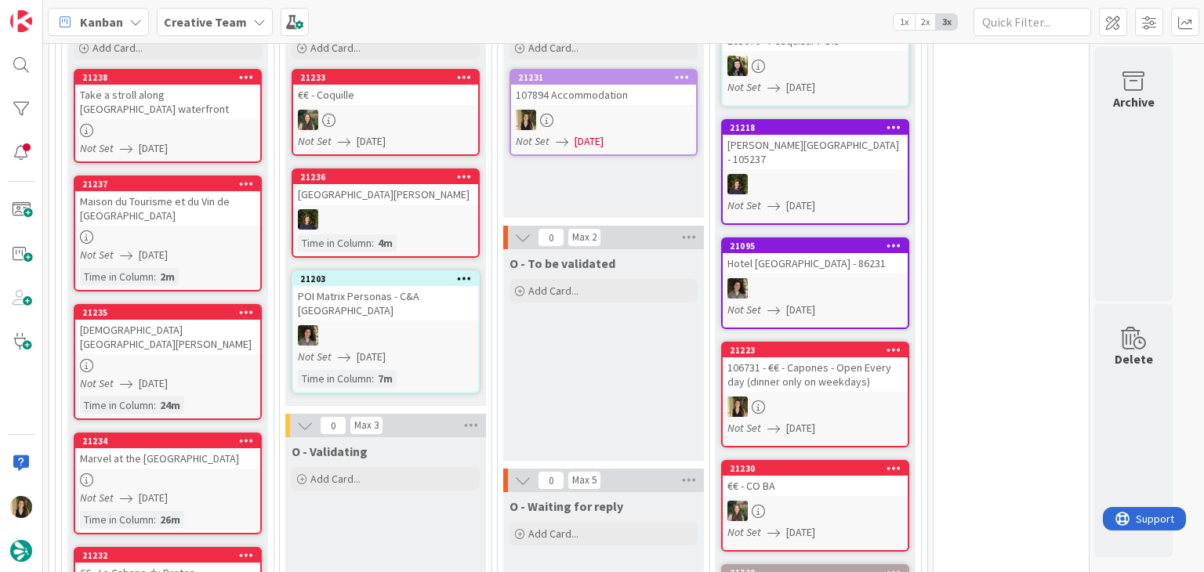
click at [235, 474] on div at bounding box center [167, 480] width 185 height 13
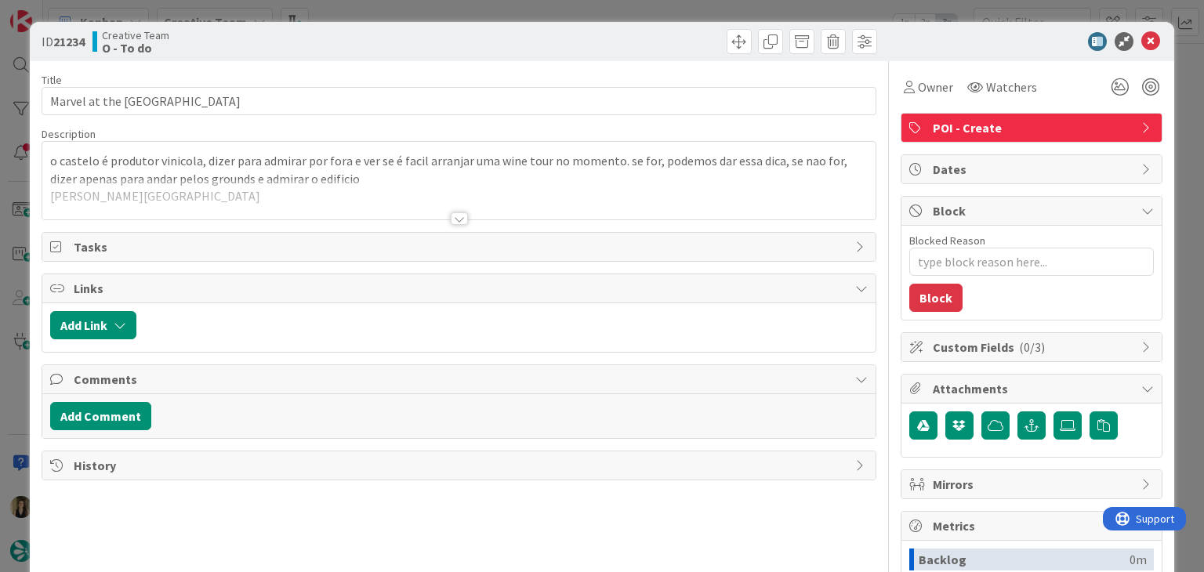
click at [459, 227] on div "Title 30 / 128 Marvel at the [GEOGRAPHIC_DATA] Description o castelo é produtor…" at bounding box center [459, 434] width 834 height 747
click at [453, 216] on div at bounding box center [459, 218] width 17 height 13
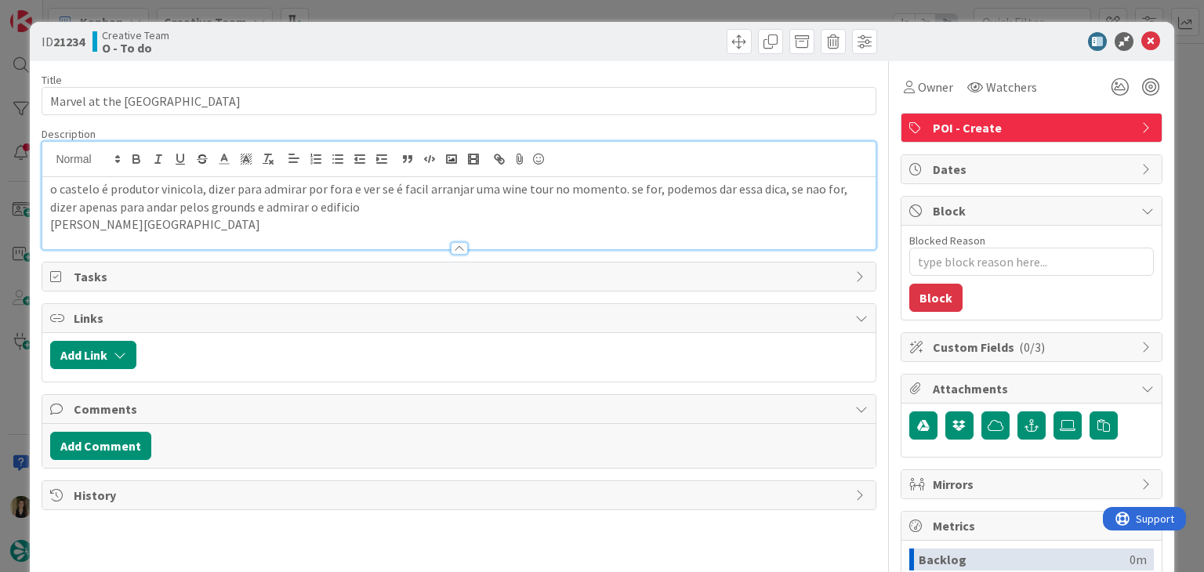
click at [587, 48] on div at bounding box center [670, 41] width 414 height 25
click at [583, 18] on div "ID 21234 Creative Team O - To do Title 30 / 128 Marvel at the [GEOGRAPHIC_DATA]…" at bounding box center [602, 286] width 1204 height 572
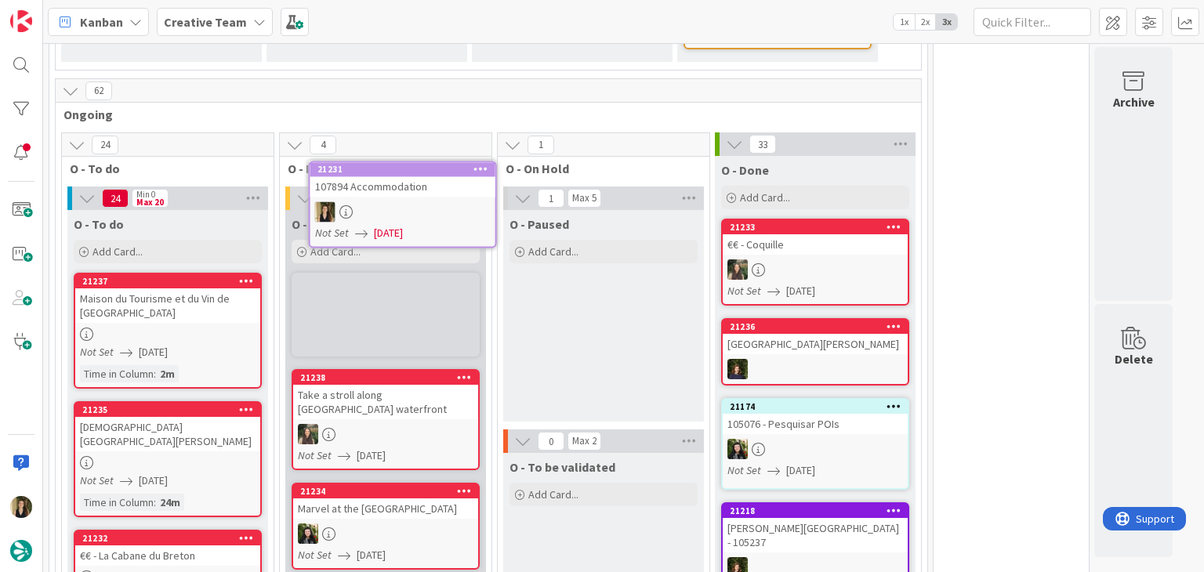
scroll to position [688, 0]
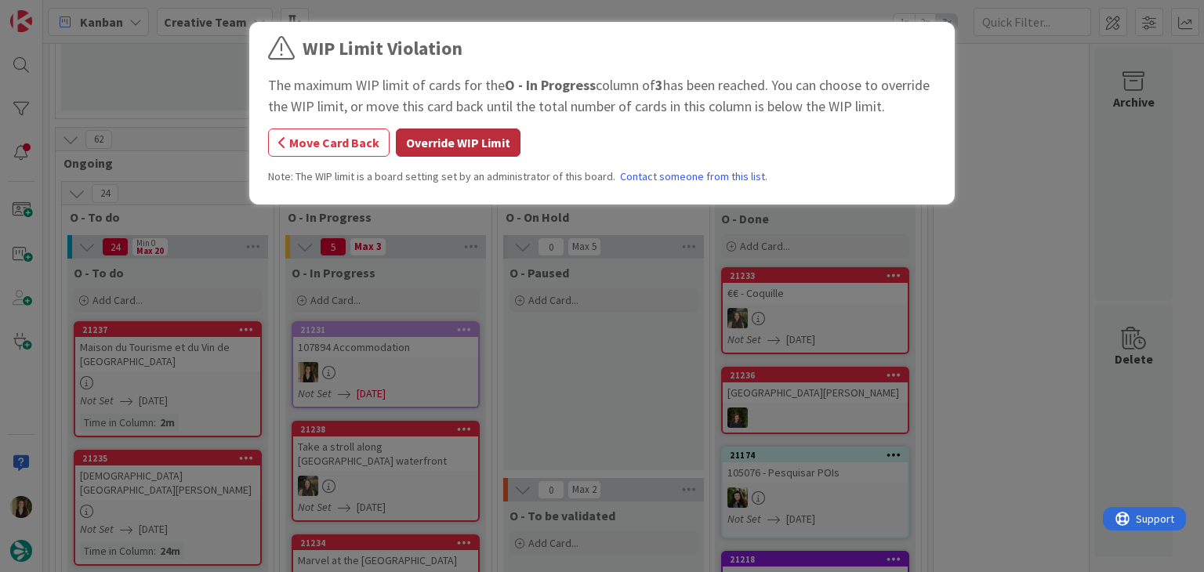
click at [469, 129] on button "Override WIP Limit" at bounding box center [458, 143] width 125 height 28
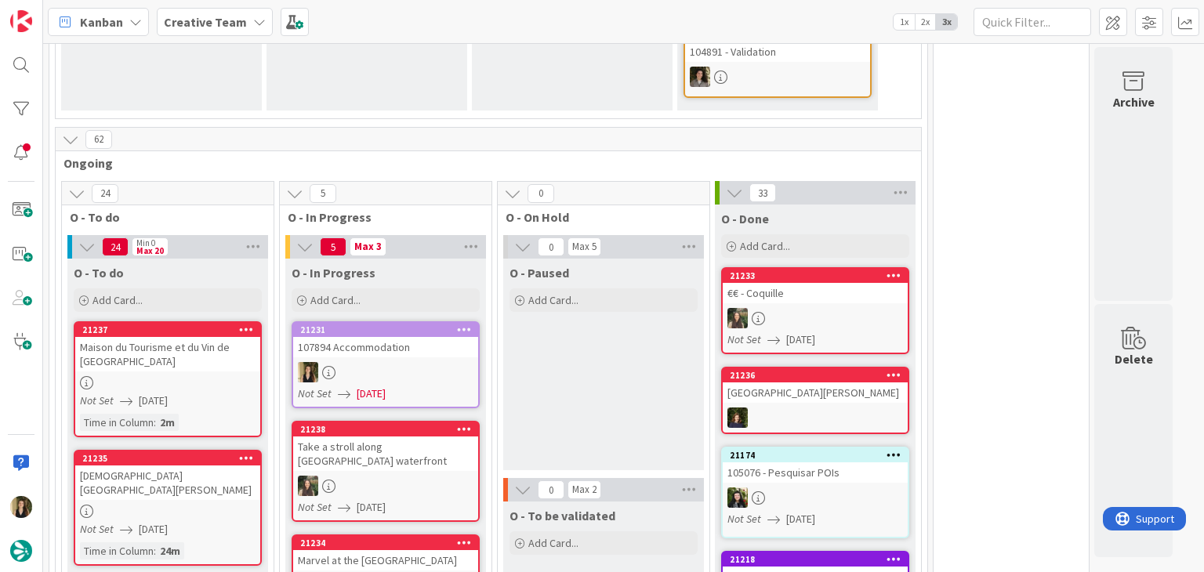
click at [433, 362] on div at bounding box center [385, 372] width 185 height 20
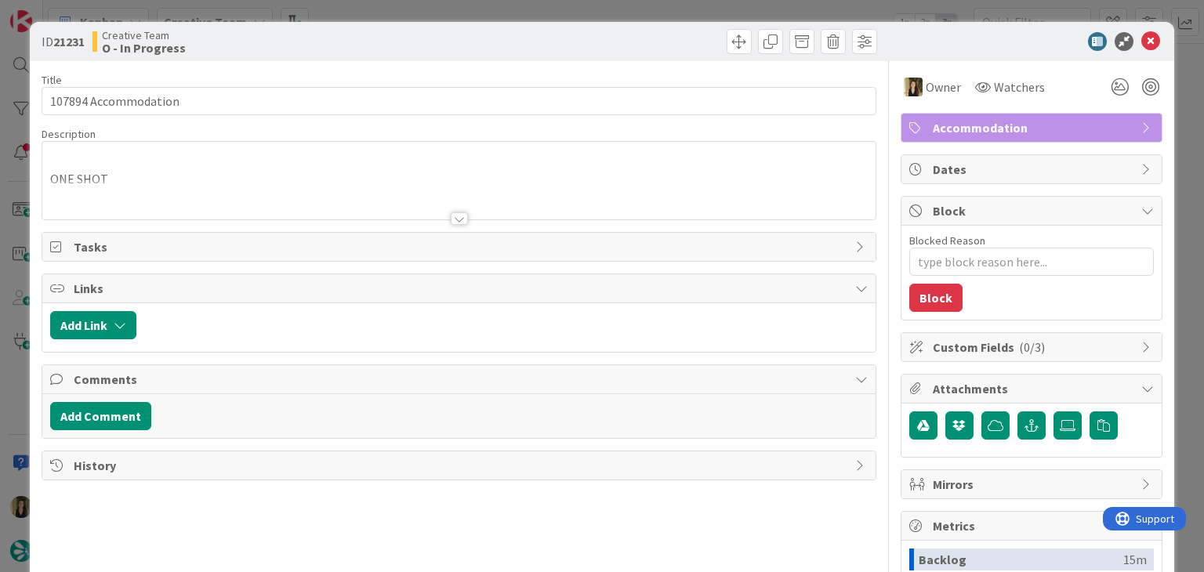
drag, startPoint x: 647, startPoint y: 34, endPoint x: 651, endPoint y: 10, distance: 24.6
click at [645, 34] on div at bounding box center [670, 41] width 414 height 25
click at [688, 13] on div "ID 21231 Creative Team O - In Progress Title 20 / 128 107894 Accommodation Desc…" at bounding box center [602, 286] width 1204 height 572
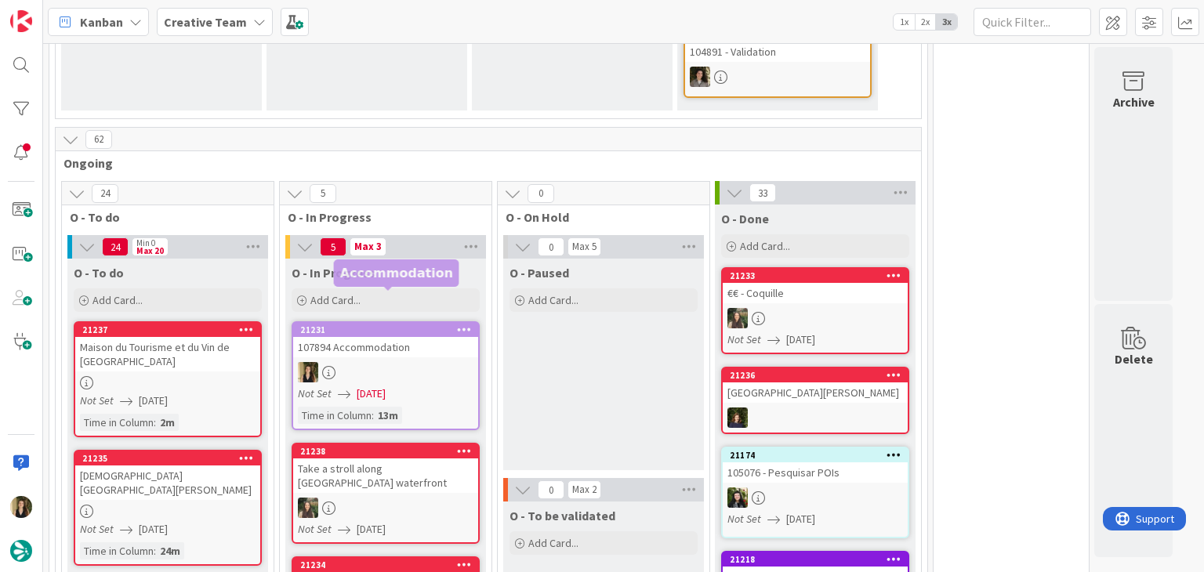
click at [383, 325] on div "21231" at bounding box center [389, 330] width 178 height 11
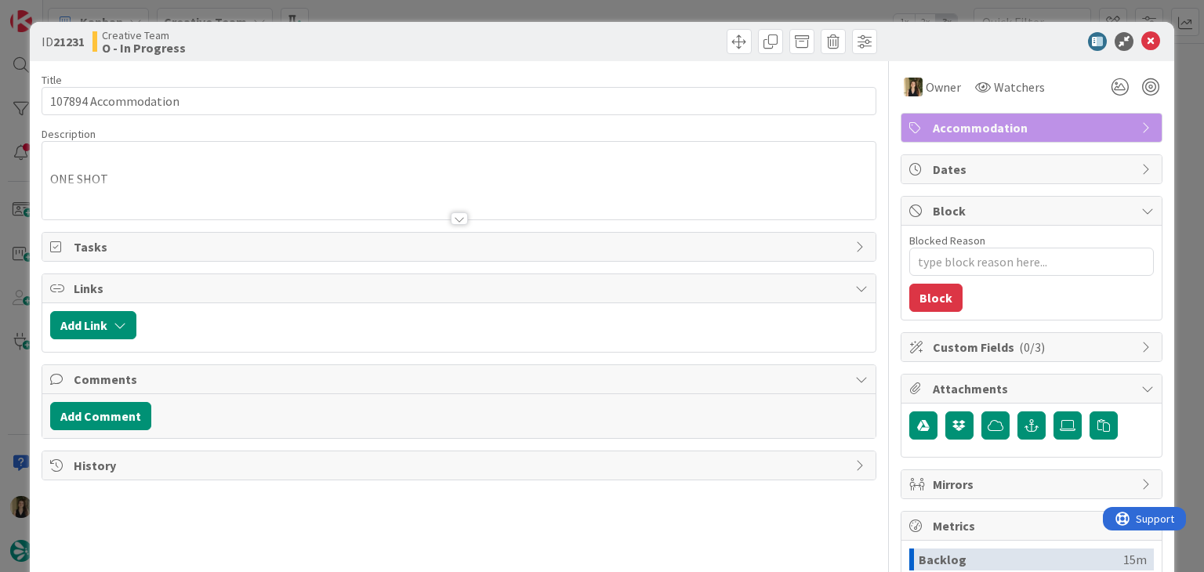
click at [451, 220] on div at bounding box center [459, 218] width 17 height 13
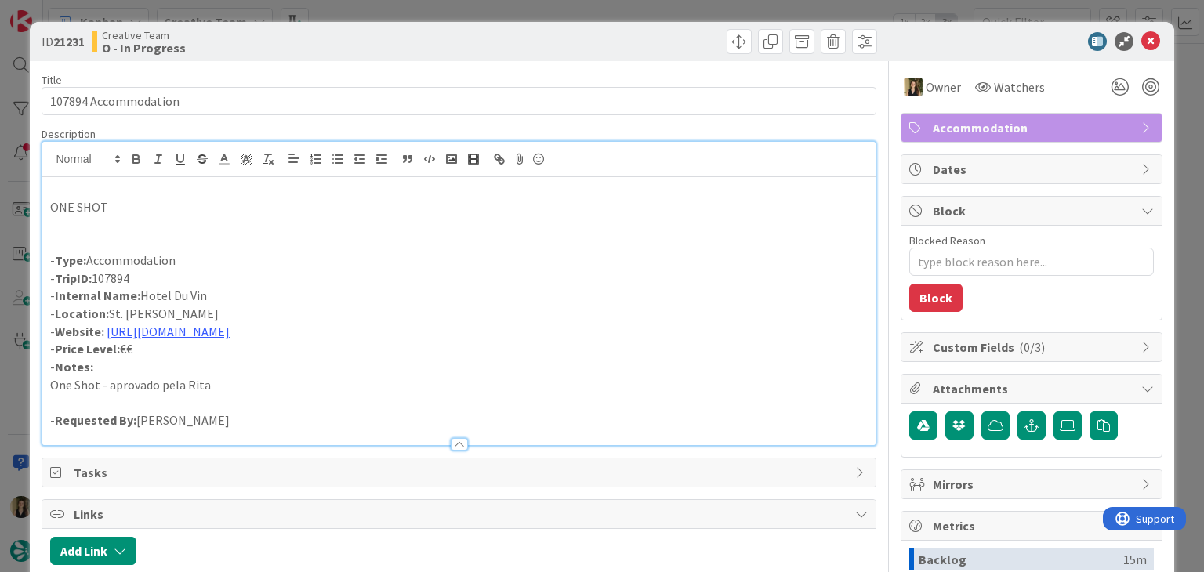
drag, startPoint x: 220, startPoint y: 296, endPoint x: 143, endPoint y: 296, distance: 77.6
click at [143, 296] on p "- Internal Name: [GEOGRAPHIC_DATA]" at bounding box center [458, 296] width 817 height 18
copy p "Hotel Du Vin"
click at [345, 38] on div "Creative Team O - In Progress" at bounding box center [274, 41] width 363 height 25
click at [374, 10] on div "ID 21231 Creative Team O - In Progress Title 20 / 128 107894 Accommodation Desc…" at bounding box center [602, 286] width 1204 height 572
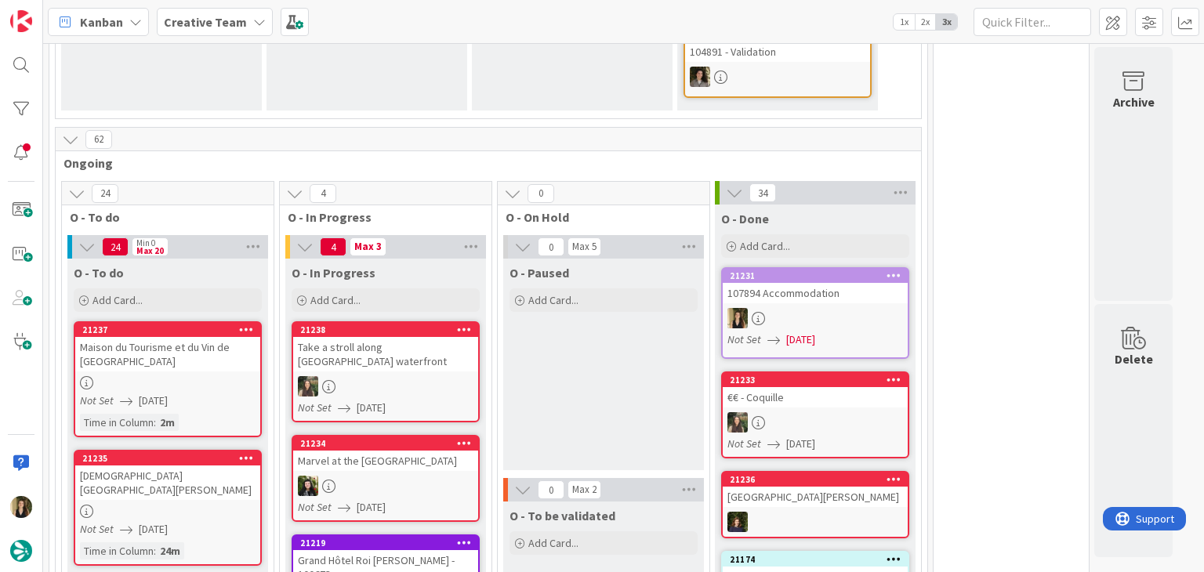
click at [564, 349] on div "O - Paused Add Card..." at bounding box center [603, 365] width 201 height 212
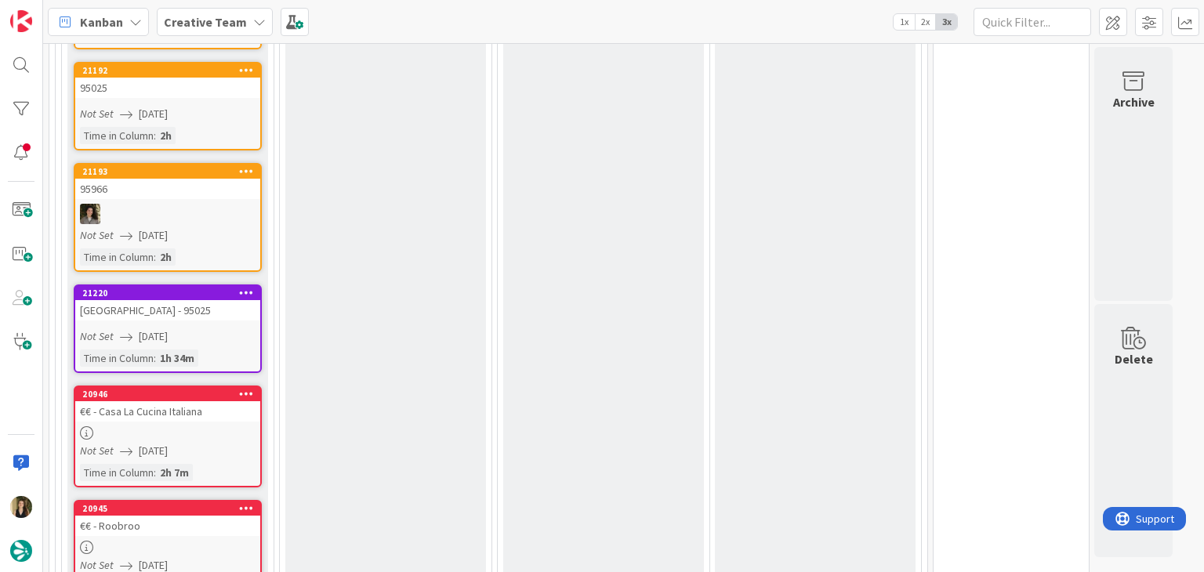
scroll to position [1865, 0]
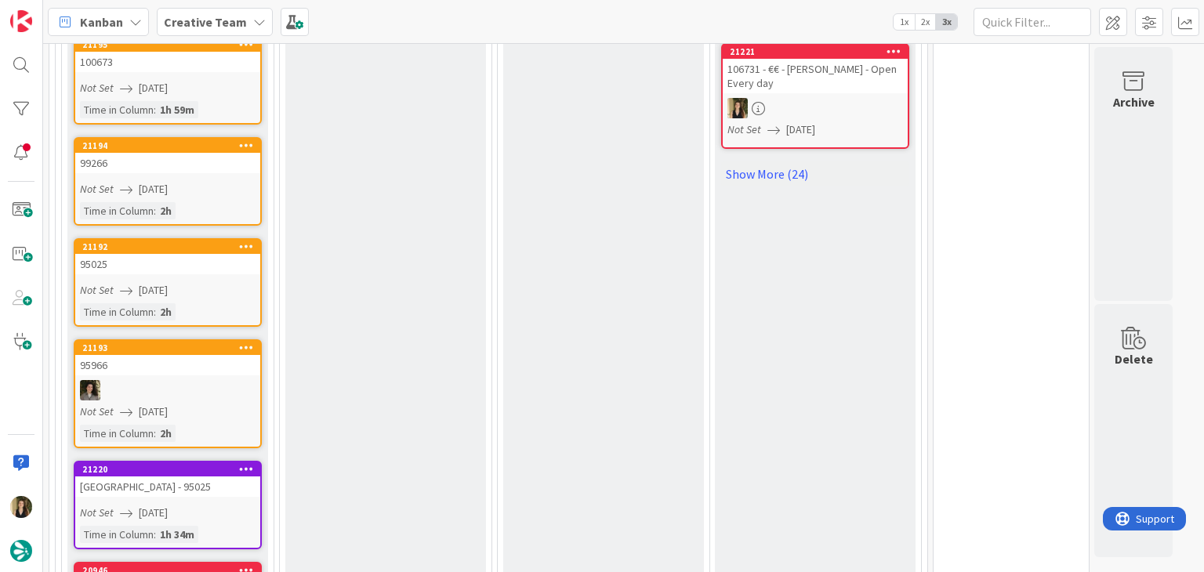
click at [210, 238] on link "21192 95025 Not Set [DATE] Time in [GEOGRAPHIC_DATA] : 2h" at bounding box center [168, 282] width 188 height 89
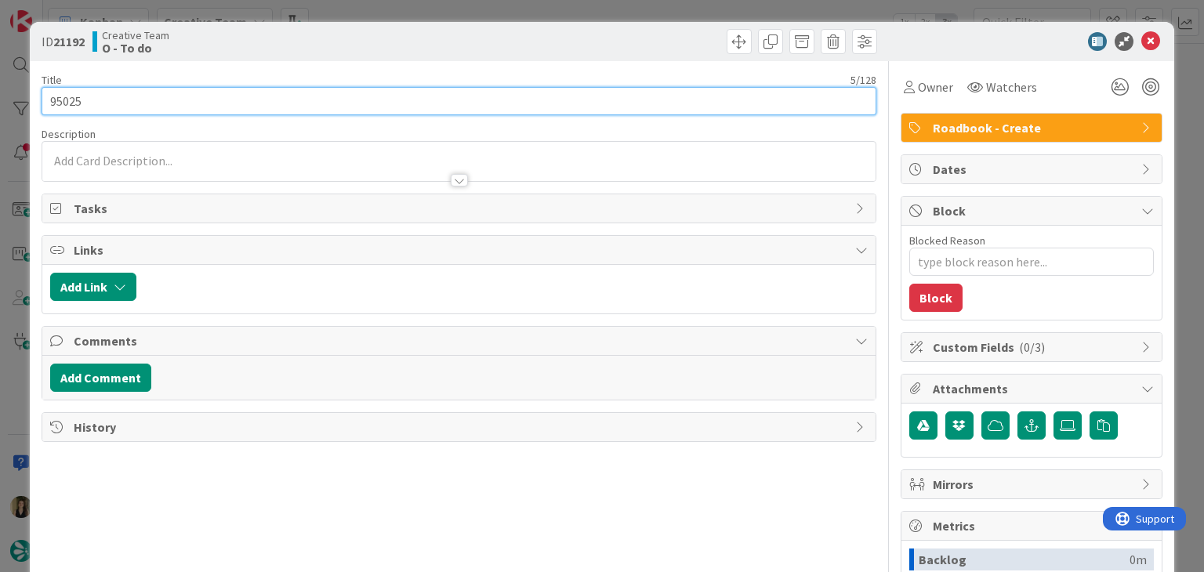
click at [69, 95] on input "95025" at bounding box center [459, 101] width 834 height 28
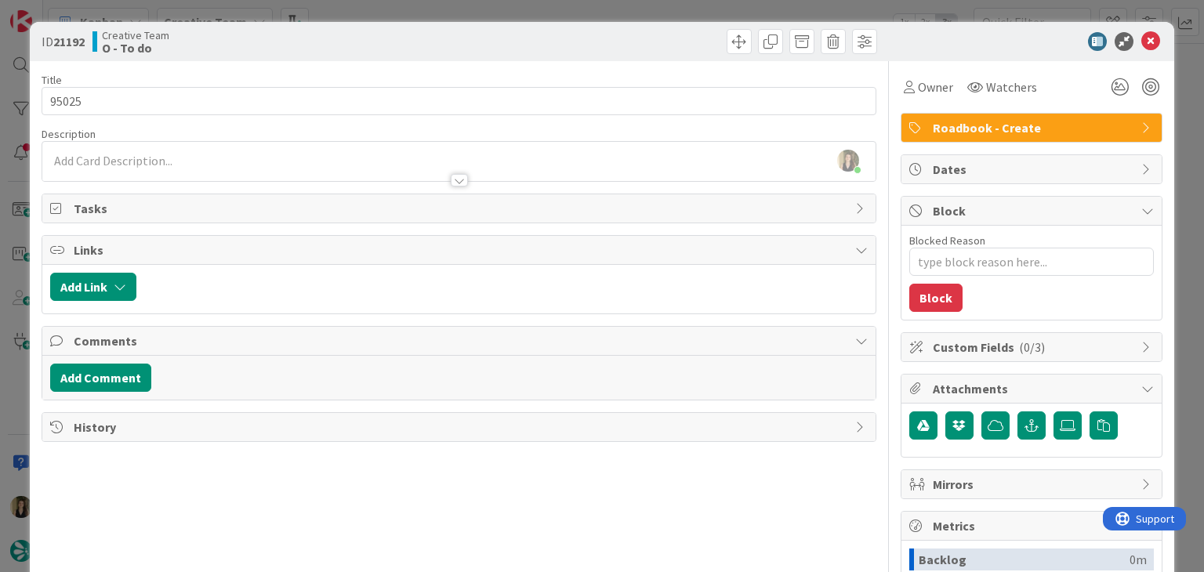
drag, startPoint x: 358, startPoint y: 48, endPoint x: 360, endPoint y: 20, distance: 28.3
click at [358, 45] on div "Creative Team O - To do" at bounding box center [274, 41] width 363 height 25
click at [360, 16] on div "ID 21192 Creative Team O - To do Title 5 / 128 95025 Description [PERSON_NAME] …" at bounding box center [602, 286] width 1204 height 572
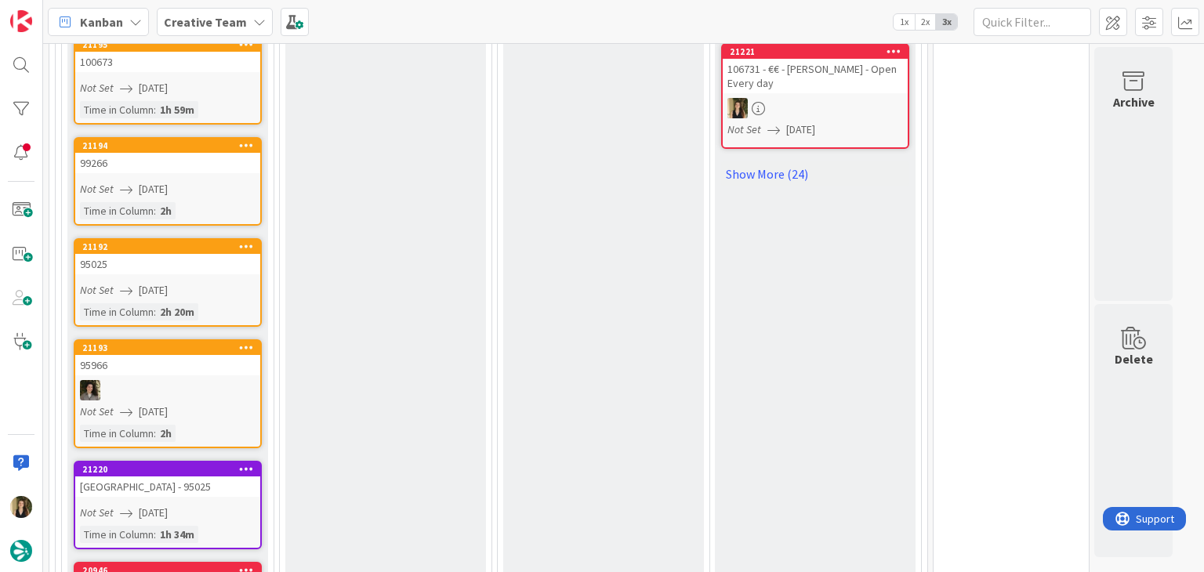
click at [218, 181] on div "Not Set [DATE]" at bounding box center [170, 189] width 180 height 16
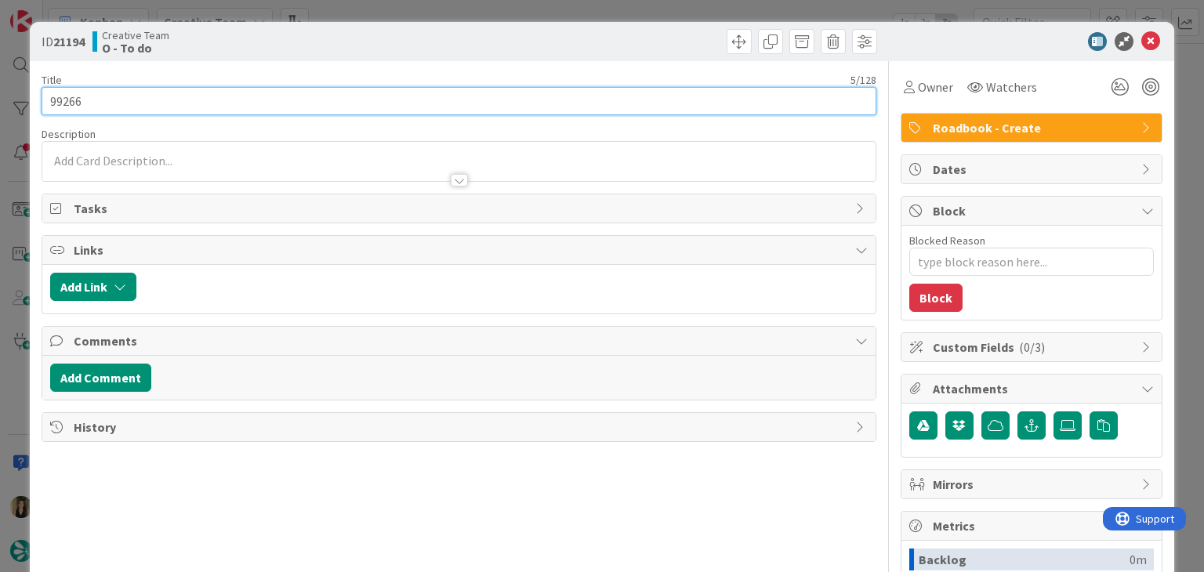
click at [67, 96] on input "99266" at bounding box center [459, 101] width 834 height 28
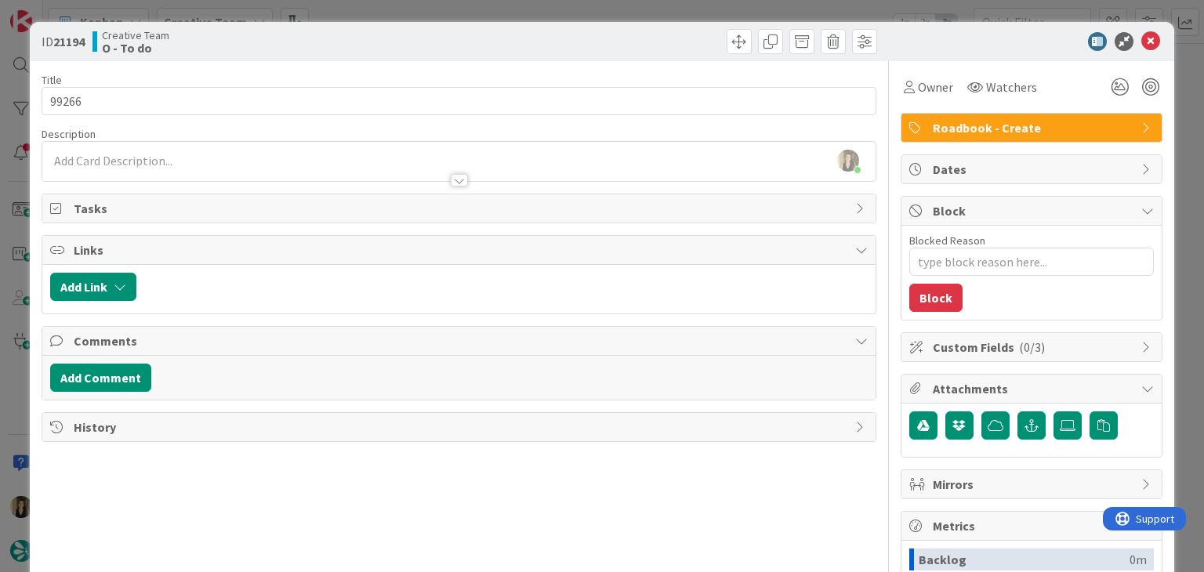
click at [296, 39] on div "Creative Team O - To do" at bounding box center [274, 41] width 363 height 25
click at [373, 10] on div "ID 21194 Creative Team O - To do Title 5 / 128 99266 Description [PERSON_NAME] …" at bounding box center [602, 286] width 1204 height 572
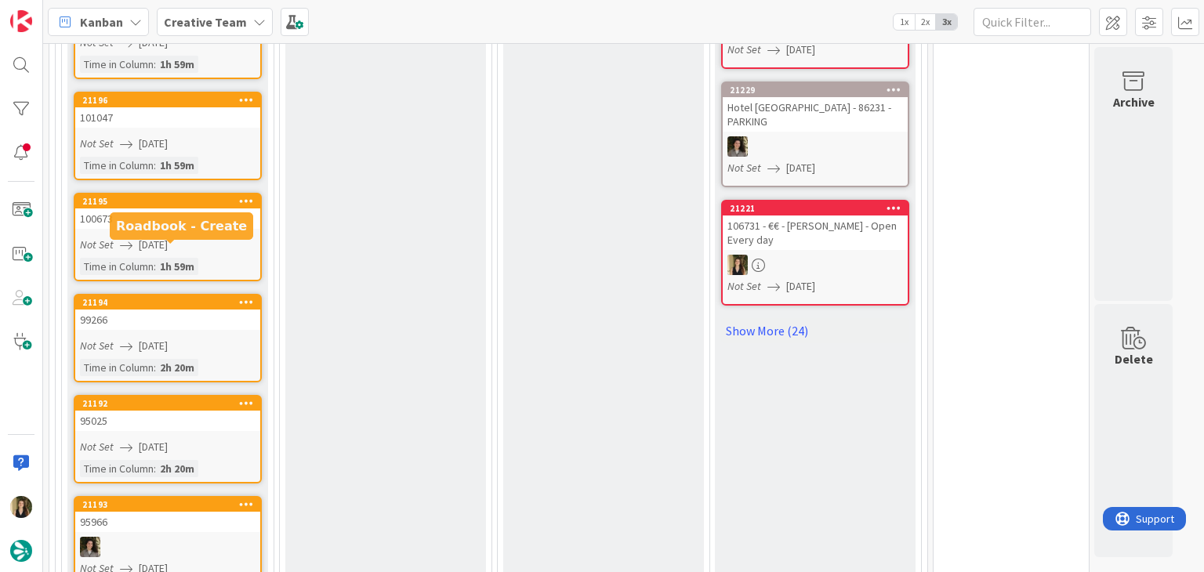
click at [234, 209] on div "100673" at bounding box center [167, 219] width 185 height 20
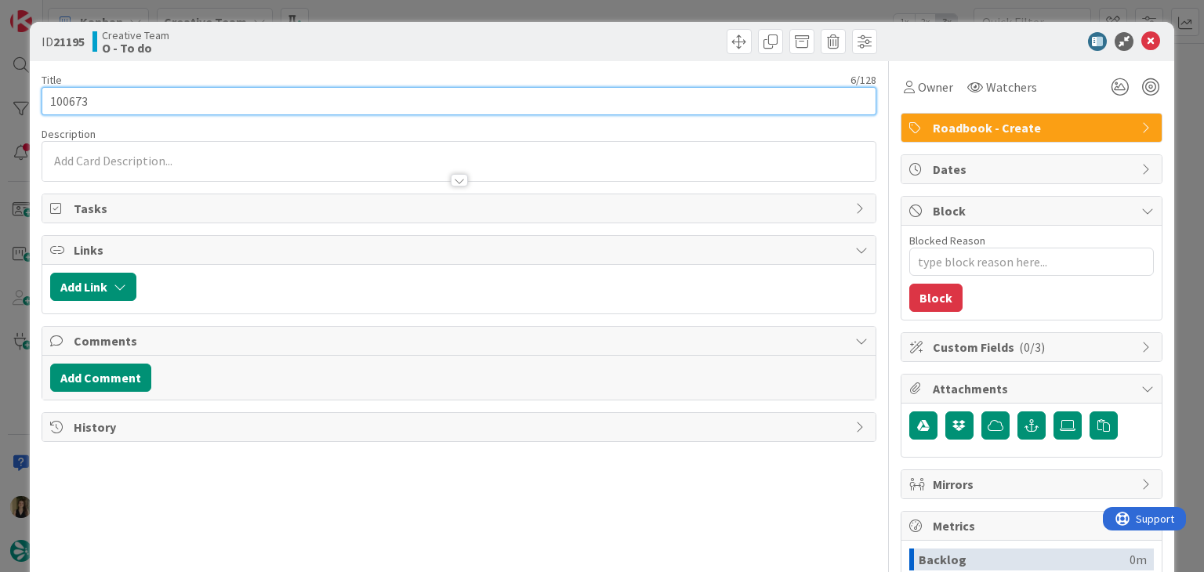
click at [72, 100] on input "100673" at bounding box center [459, 101] width 834 height 28
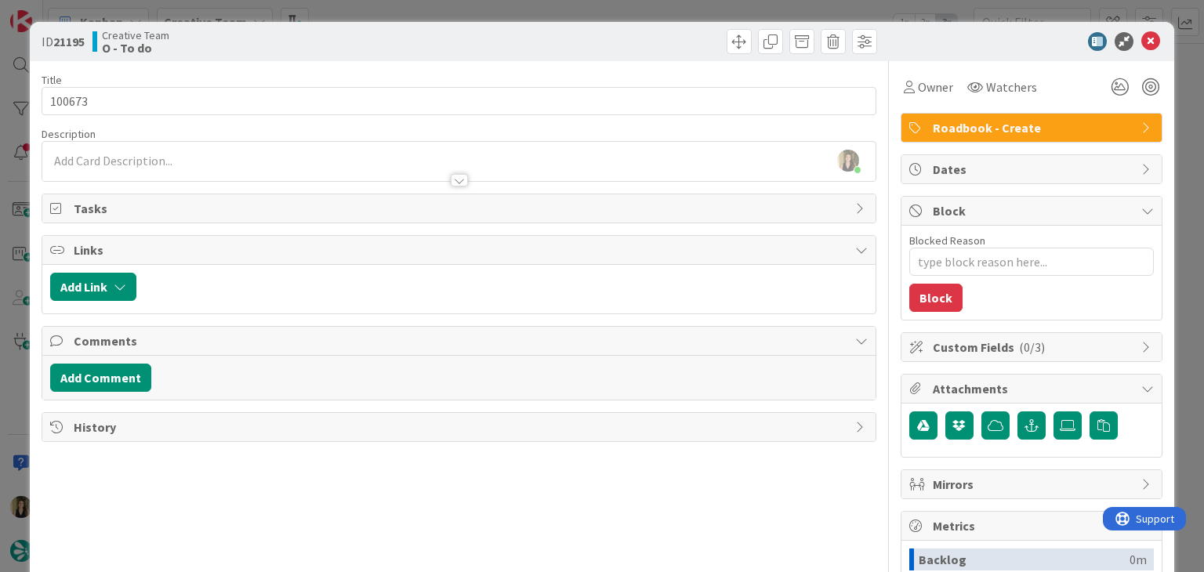
drag, startPoint x: 326, startPoint y: 38, endPoint x: 346, endPoint y: 26, distance: 23.3
click at [326, 39] on div "Creative Team O - To do" at bounding box center [274, 41] width 363 height 25
click at [358, 16] on div "ID 21195 Creative Team O - To do Title 6 / 128 100673 Description [PERSON_NAME]…" at bounding box center [602, 286] width 1204 height 572
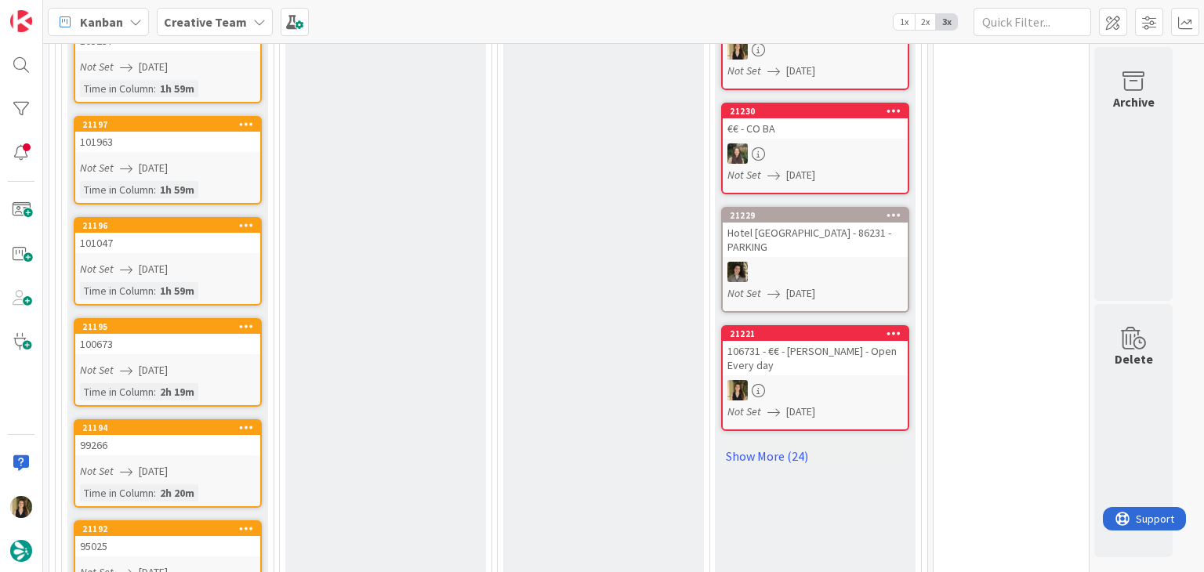
scroll to position [1551, 0]
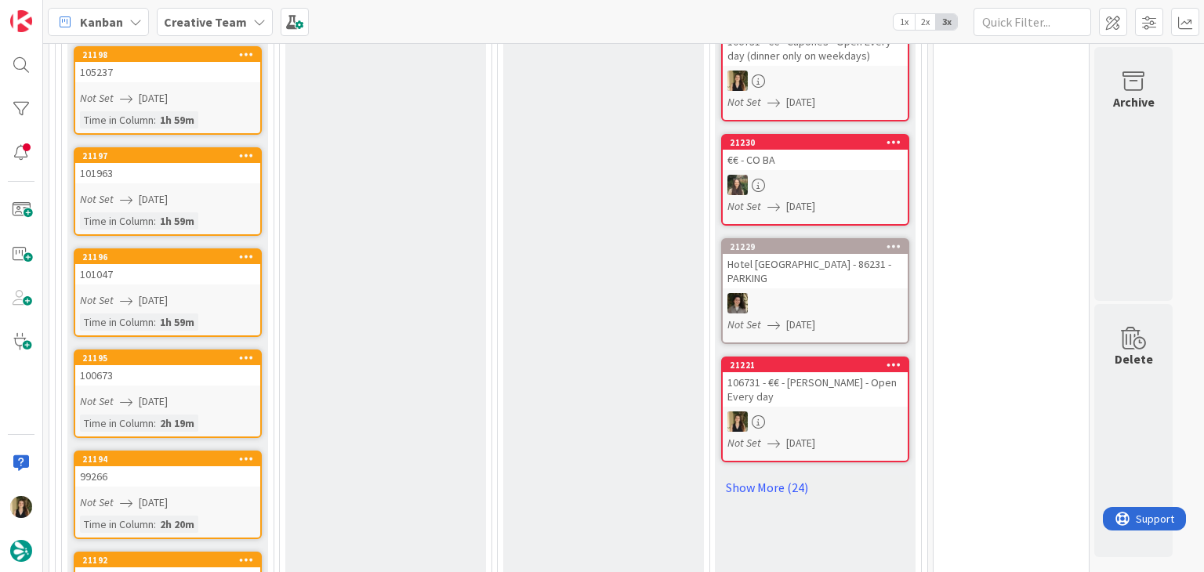
click at [167, 264] on div "101047" at bounding box center [167, 274] width 185 height 20
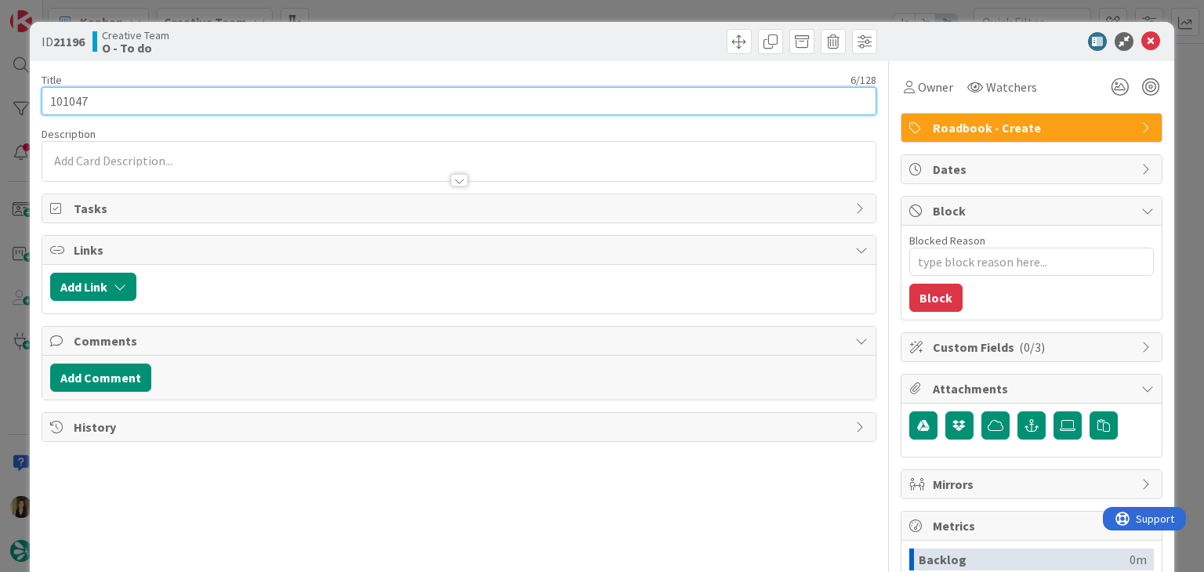
click at [63, 94] on input "101047" at bounding box center [459, 101] width 834 height 28
click at [62, 95] on input "101047" at bounding box center [459, 101] width 834 height 28
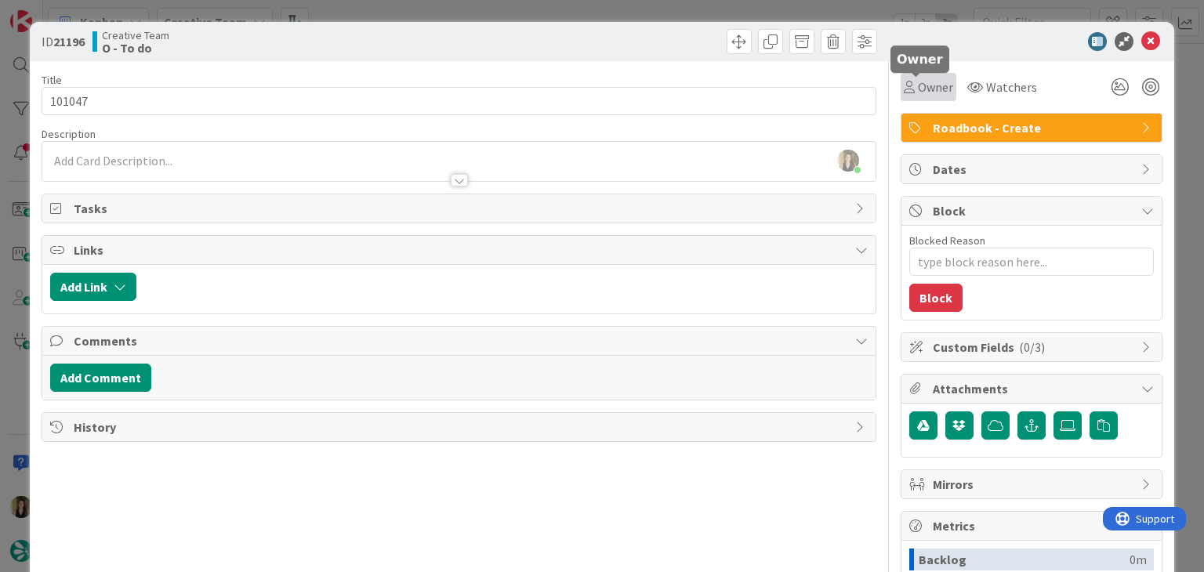
click at [924, 91] on span "Owner" at bounding box center [935, 87] width 35 height 19
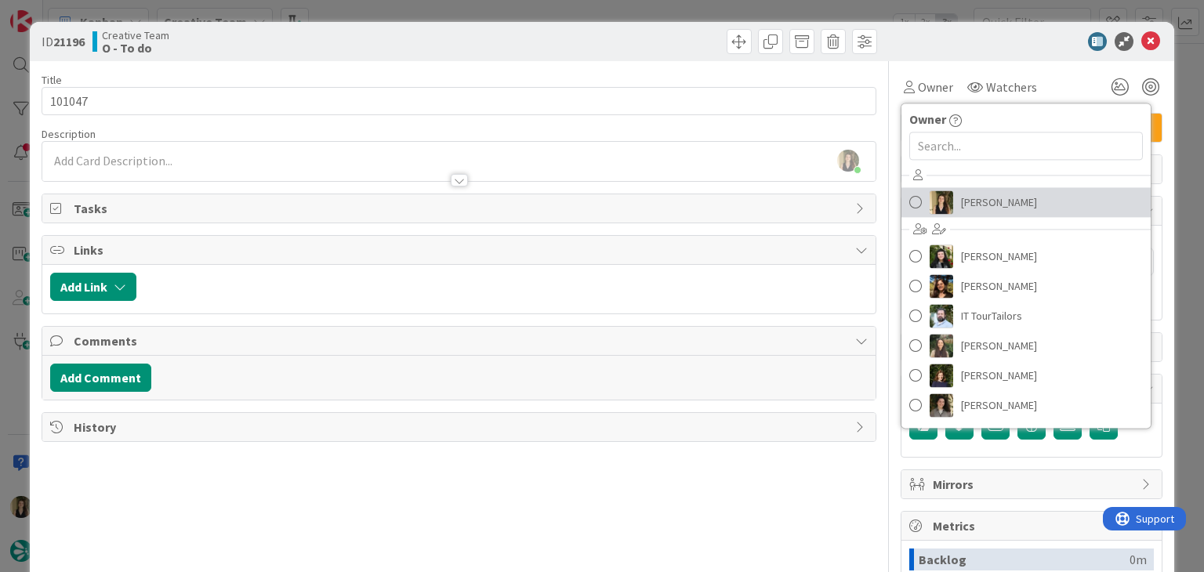
click at [988, 194] on span "[PERSON_NAME]" at bounding box center [999, 203] width 76 height 24
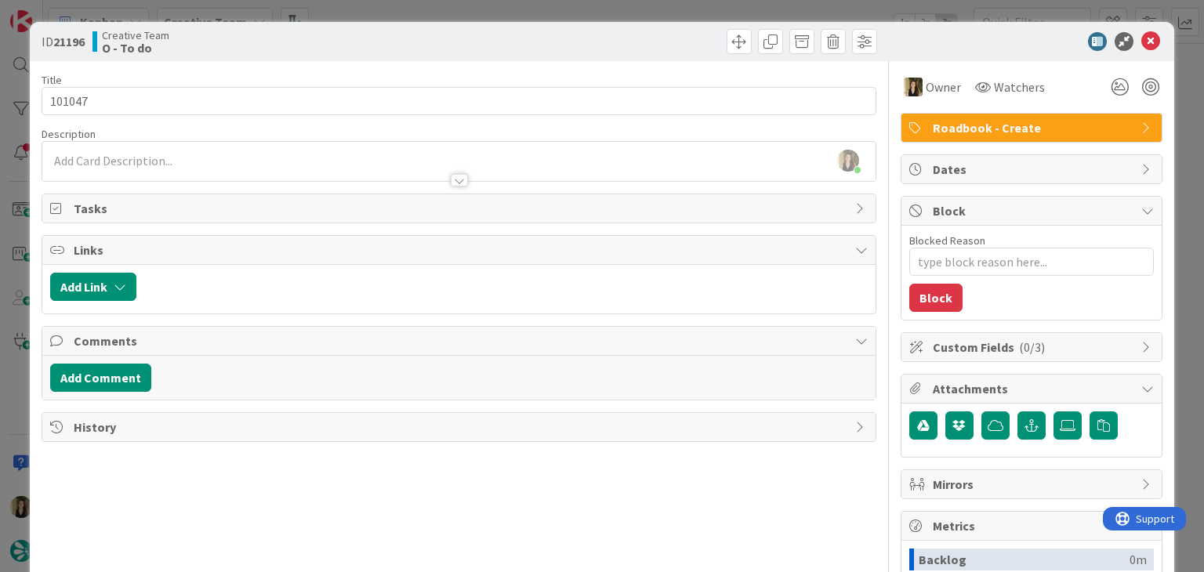
drag, startPoint x: 611, startPoint y: 51, endPoint x: 605, endPoint y: 10, distance: 41.1
click at [608, 45] on div at bounding box center [670, 41] width 414 height 25
click at [605, 8] on div "ID 21196 Creative Team O - To do Title 6 / 128 101047 Description [PERSON_NAME]…" at bounding box center [602, 286] width 1204 height 572
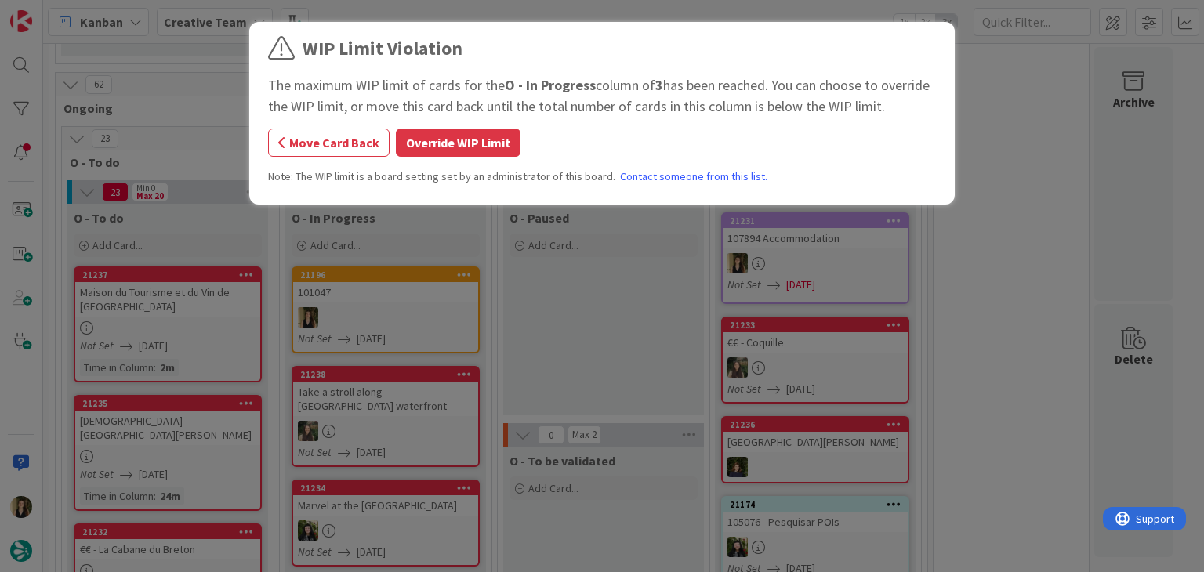
click at [455, 151] on button "Override WIP Limit" at bounding box center [458, 143] width 125 height 28
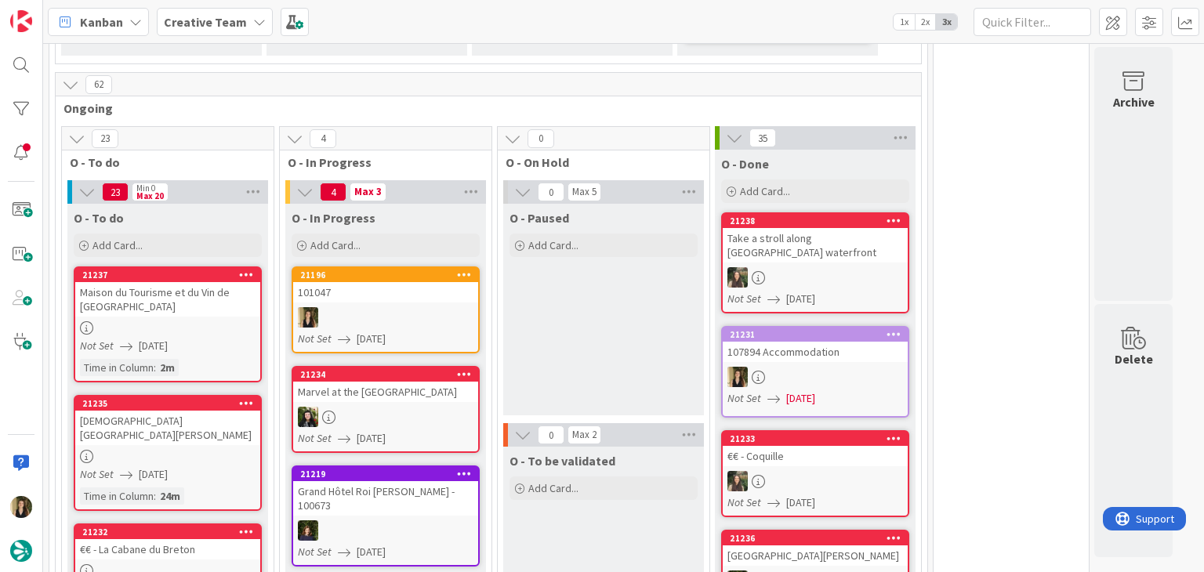
click at [408, 307] on div at bounding box center [385, 317] width 185 height 20
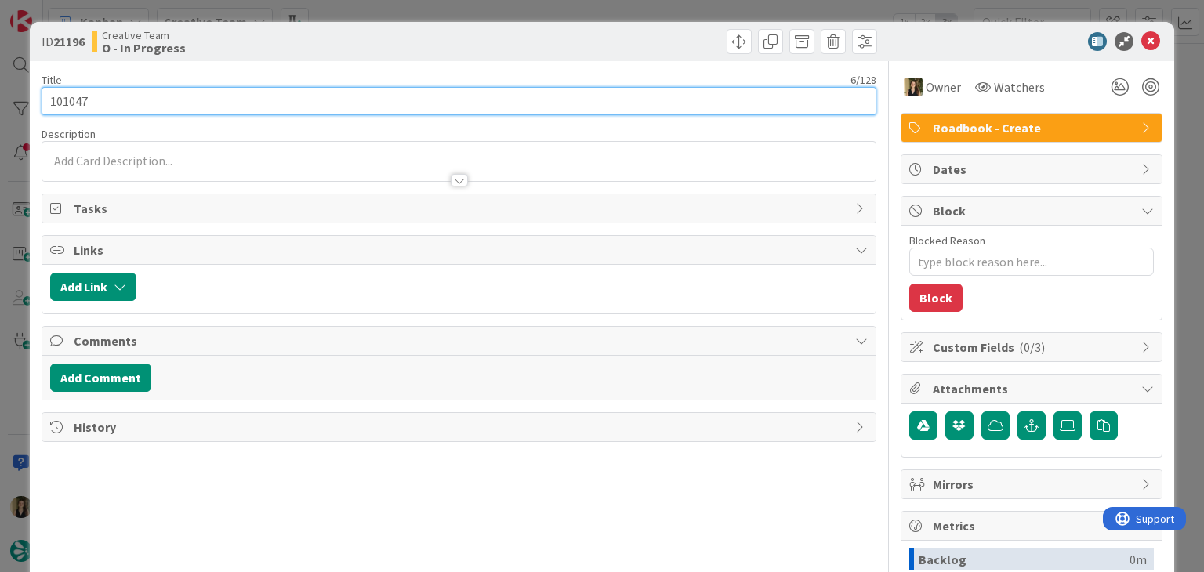
click at [68, 102] on input "101047" at bounding box center [459, 101] width 834 height 28
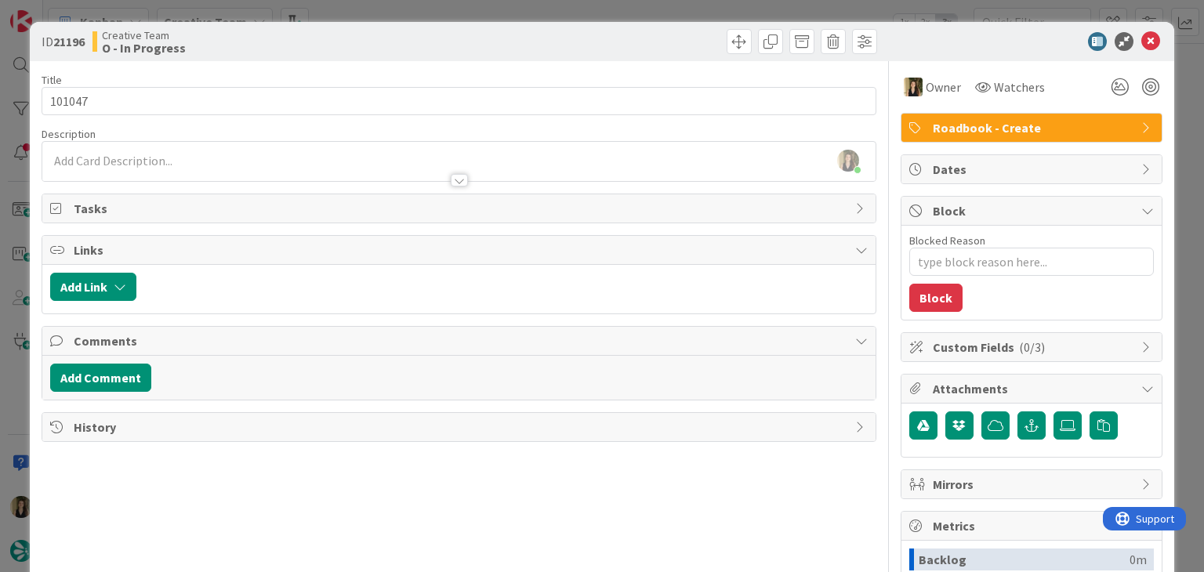
click at [450, 45] on div "ID 21196 Creative Team O - In Progress" at bounding box center [459, 41] width 835 height 25
drag, startPoint x: 448, startPoint y: 15, endPoint x: 442, endPoint y: 0, distance: 16.2
click at [447, 13] on div "ID 21196 Creative Team O - In Progress Title 6 / 128 101047 Description [PERSON…" at bounding box center [602, 286] width 1204 height 572
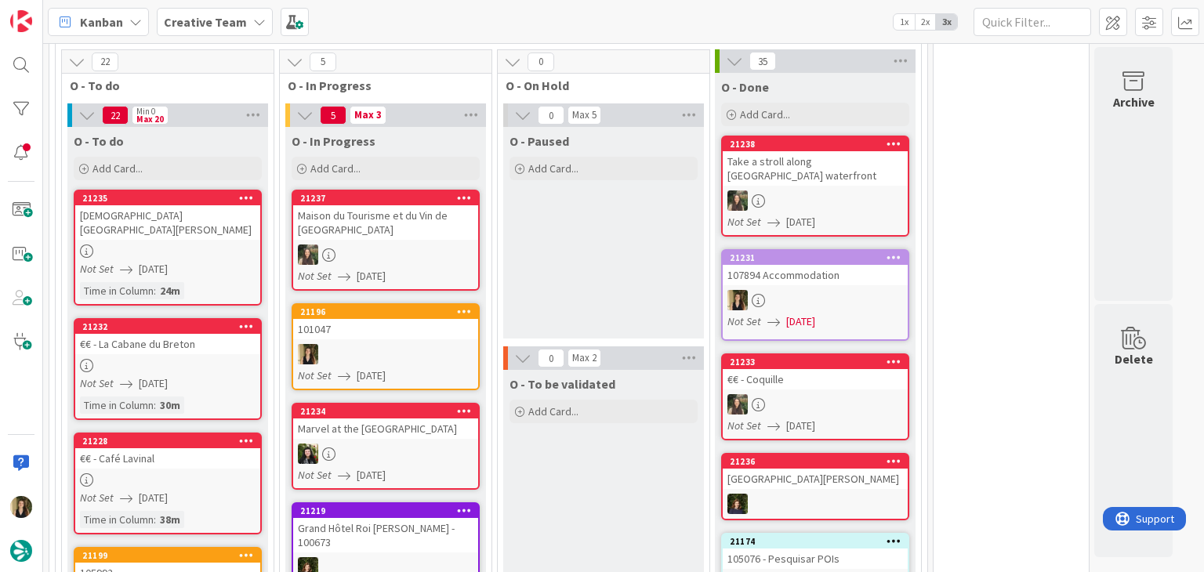
scroll to position [822, 0]
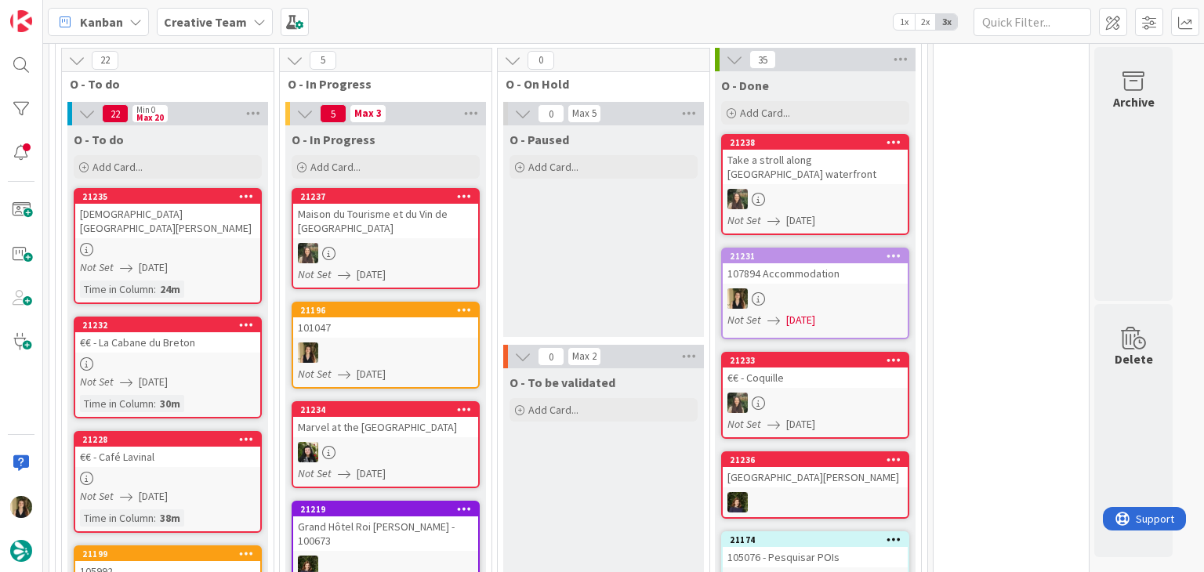
click at [447, 366] on div "Not Set [DATE]" at bounding box center [388, 374] width 180 height 16
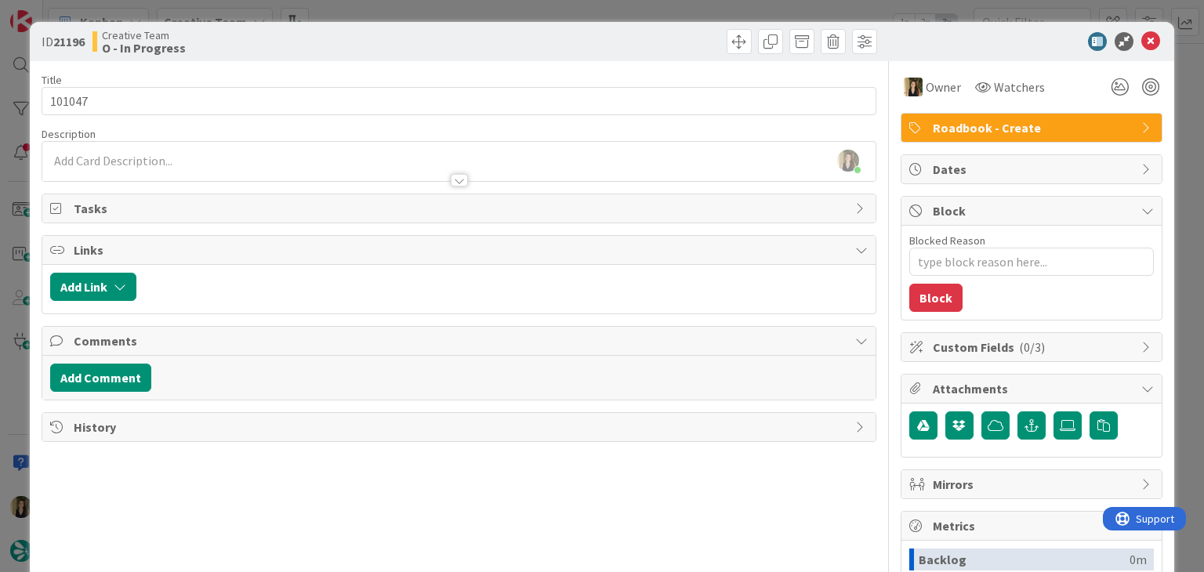
type textarea "x"
click at [176, 170] on div at bounding box center [458, 173] width 833 height 16
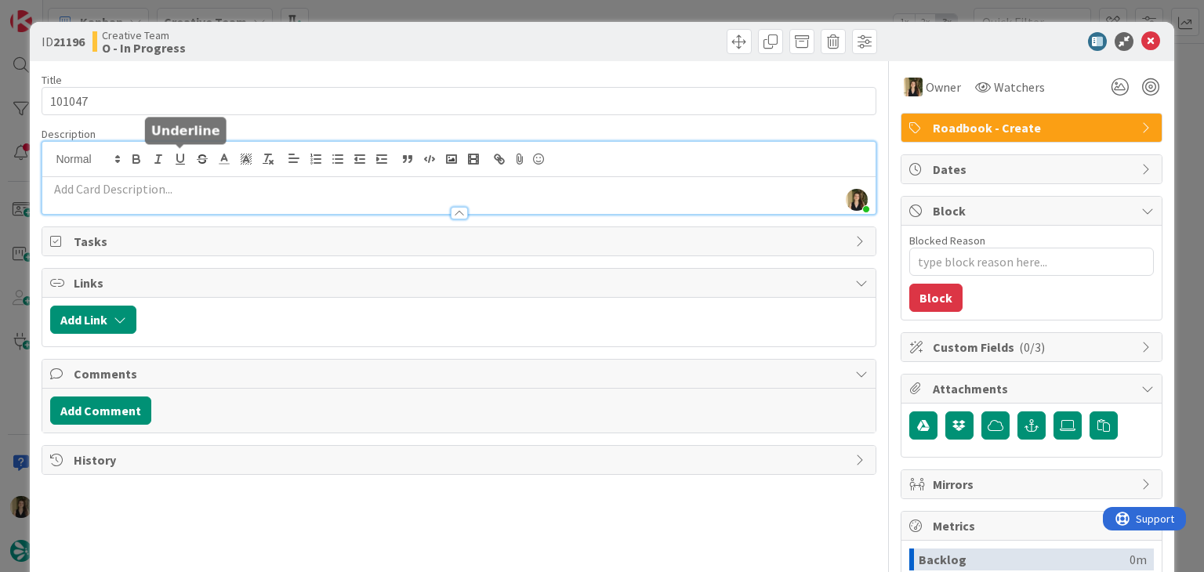
click at [179, 187] on p at bounding box center [458, 189] width 817 height 18
paste div
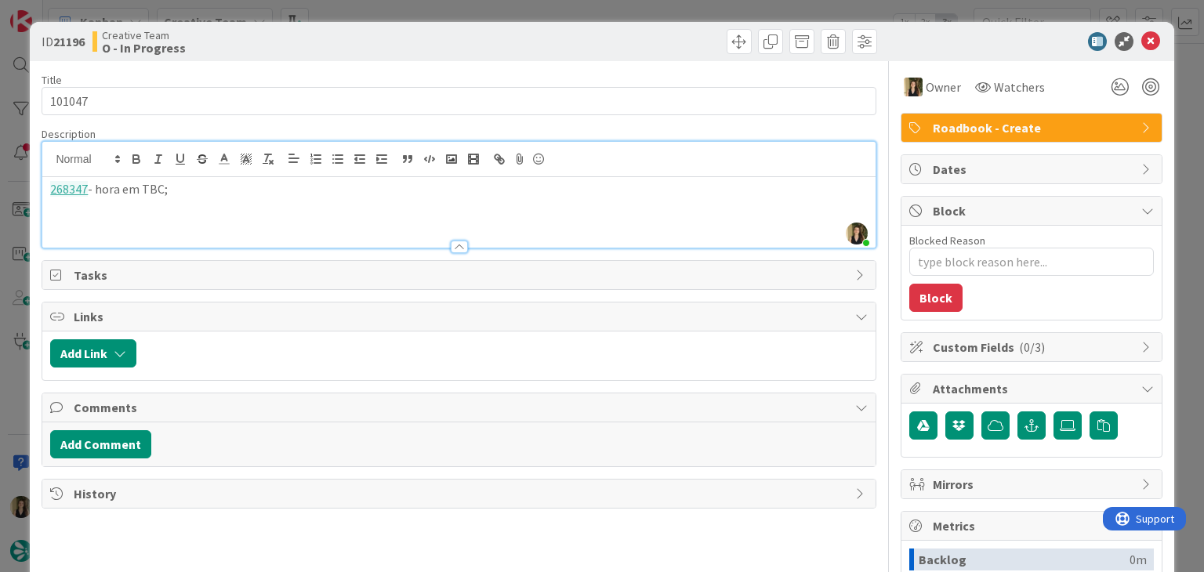
drag, startPoint x: 285, startPoint y: 45, endPoint x: 251, endPoint y: 19, distance: 43.0
click at [285, 45] on div "Creative Team O - In Progress" at bounding box center [274, 41] width 363 height 25
click at [214, 189] on p "268347 - hora em TBC;" at bounding box center [458, 189] width 817 height 18
click at [176, 202] on p "268359 - [GEOGRAPHIC_DATA] em TBC;" at bounding box center [458, 207] width 817 height 18
click at [277, 205] on p "268359 - [GEOGRAPHIC_DATA][PERSON_NAME] [GEOGRAPHIC_DATA];" at bounding box center [458, 207] width 817 height 18
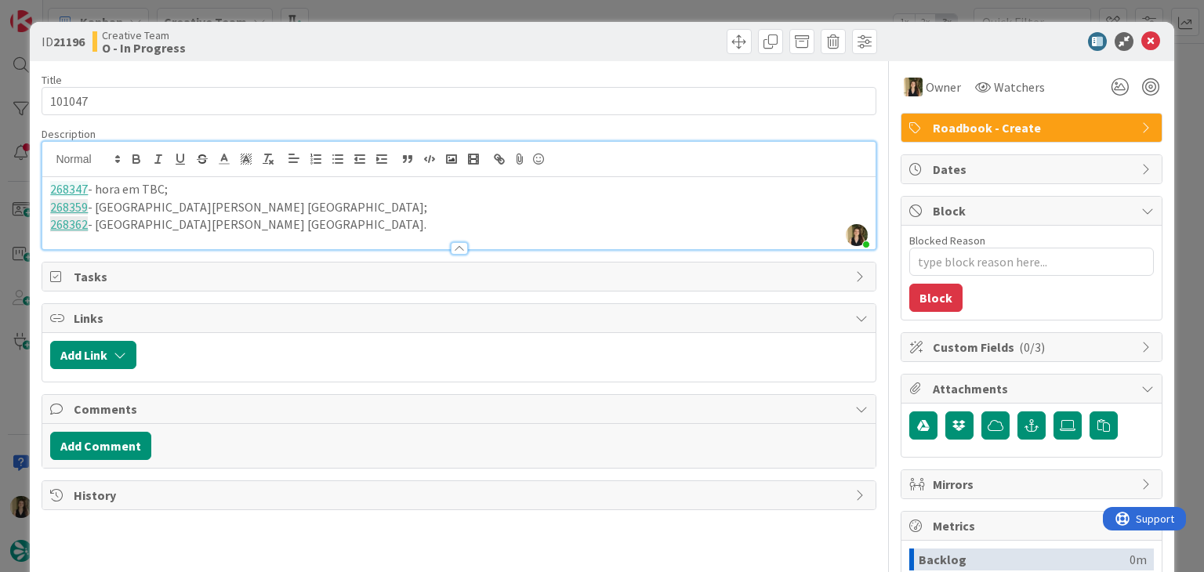
click at [456, 0] on div "ID 21196 Creative Team O - In Progress Title 6 / 128 101047 Description [PERSON…" at bounding box center [602, 286] width 1204 height 572
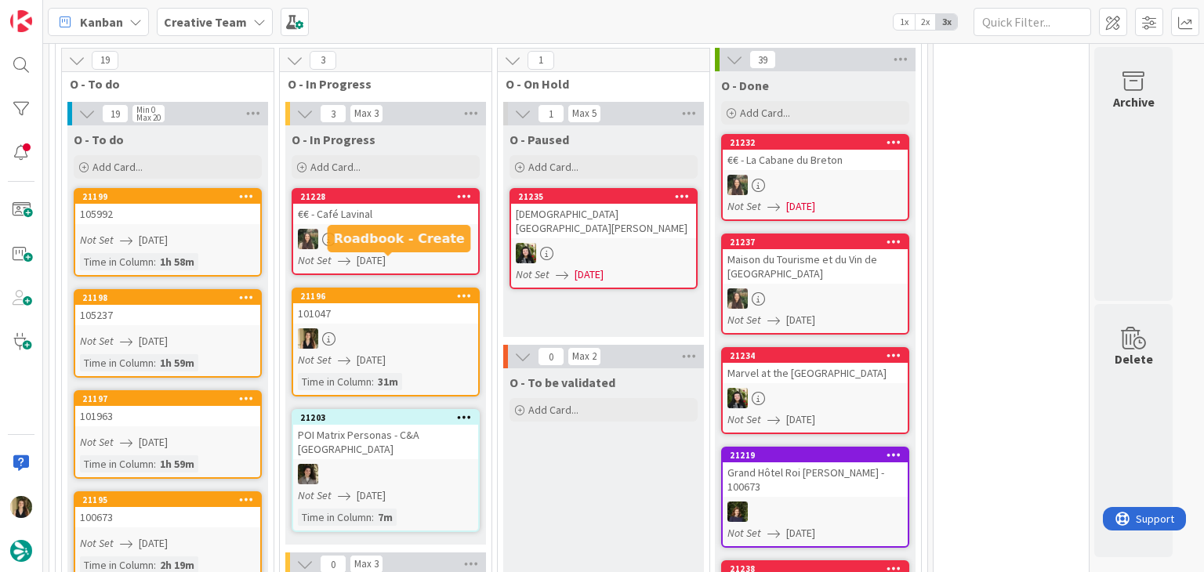
click at [419, 316] on link "21196 101047 Not Set [DATE] Time in [GEOGRAPHIC_DATA] : 31m" at bounding box center [386, 342] width 188 height 109
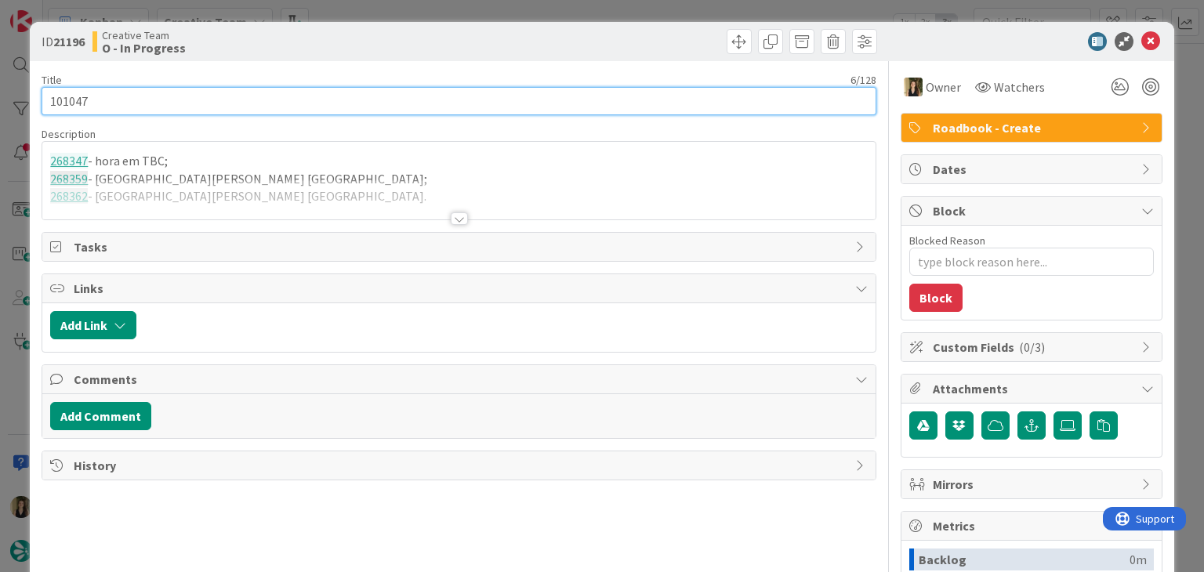
click at [65, 101] on input "101047" at bounding box center [459, 101] width 834 height 28
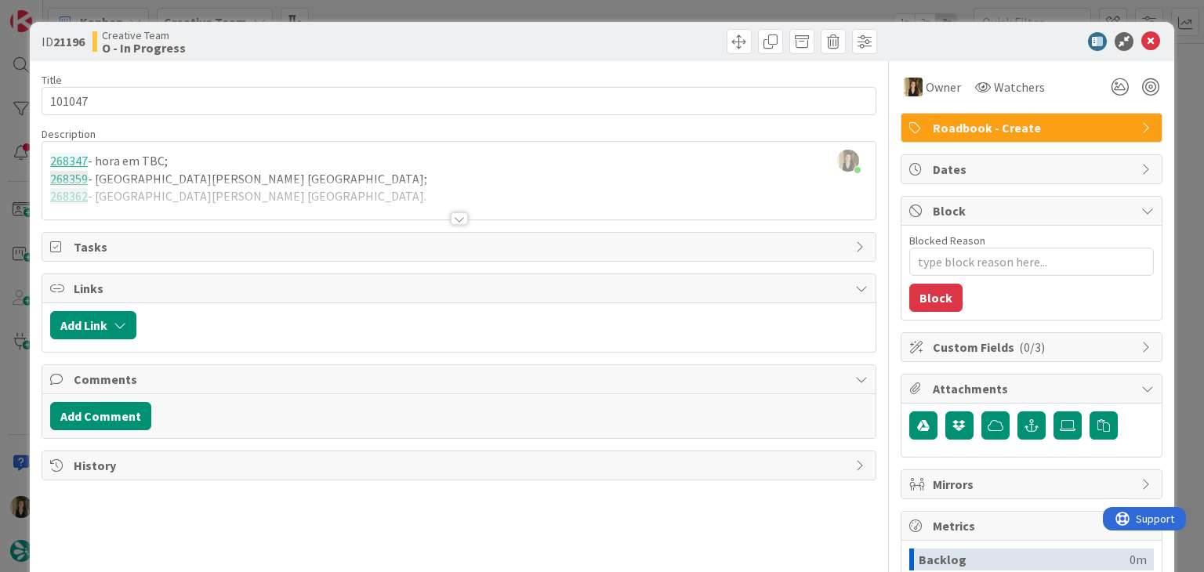
click at [263, 195] on div at bounding box center [458, 200] width 833 height 40
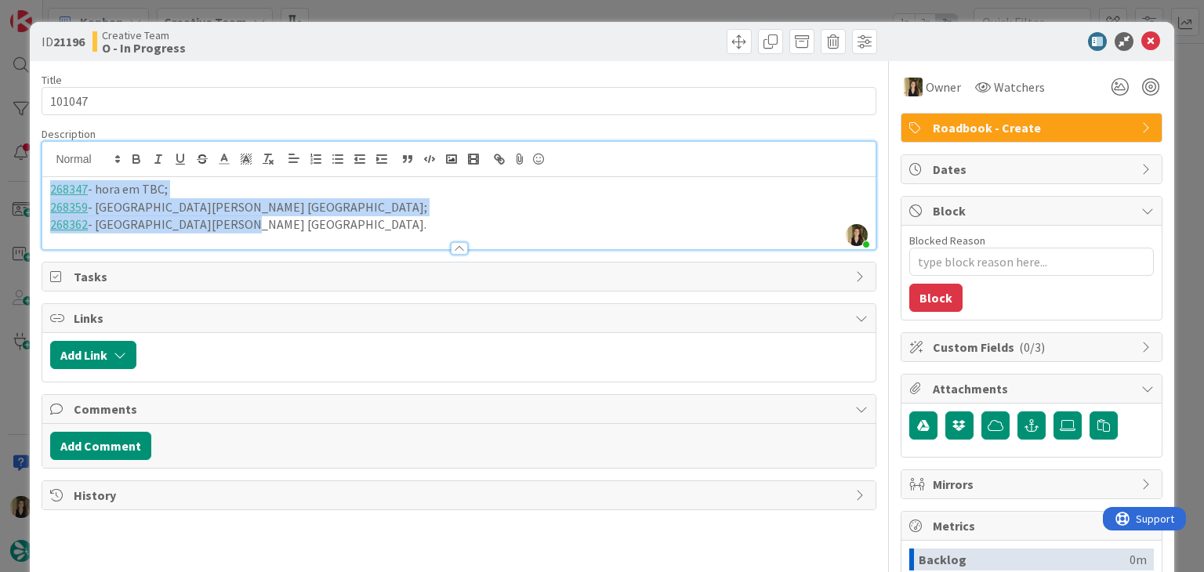
drag, startPoint x: 249, startPoint y: 223, endPoint x: 16, endPoint y: 189, distance: 234.5
click at [16, 189] on div "ID 21196 Creative Team O - In Progress Title 6 / 128 101047 Description [PERSON…" at bounding box center [602, 286] width 1204 height 572
copy div "268347 - hora em TBC; 268359 - [GEOGRAPHIC_DATA][PERSON_NAME] [GEOGRAPHIC_DATA]…"
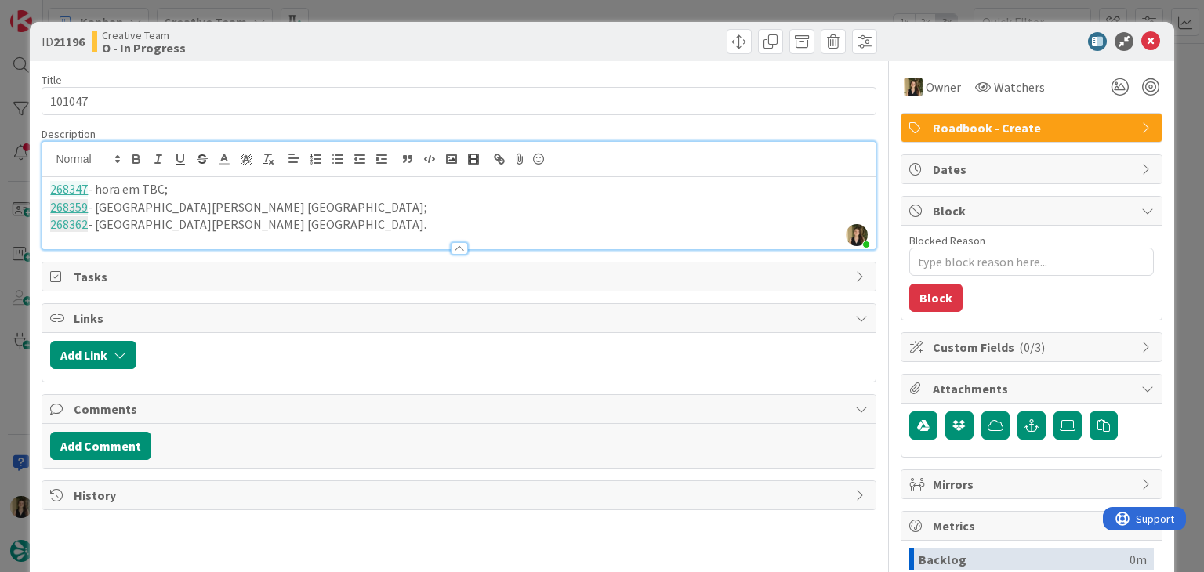
click at [332, 35] on div "Creative Team O - In Progress" at bounding box center [274, 41] width 363 height 25
click at [347, 13] on div "ID 21196 Creative Team O - In Progress Title 6 / 128 101047 Description [PERSON…" at bounding box center [602, 286] width 1204 height 572
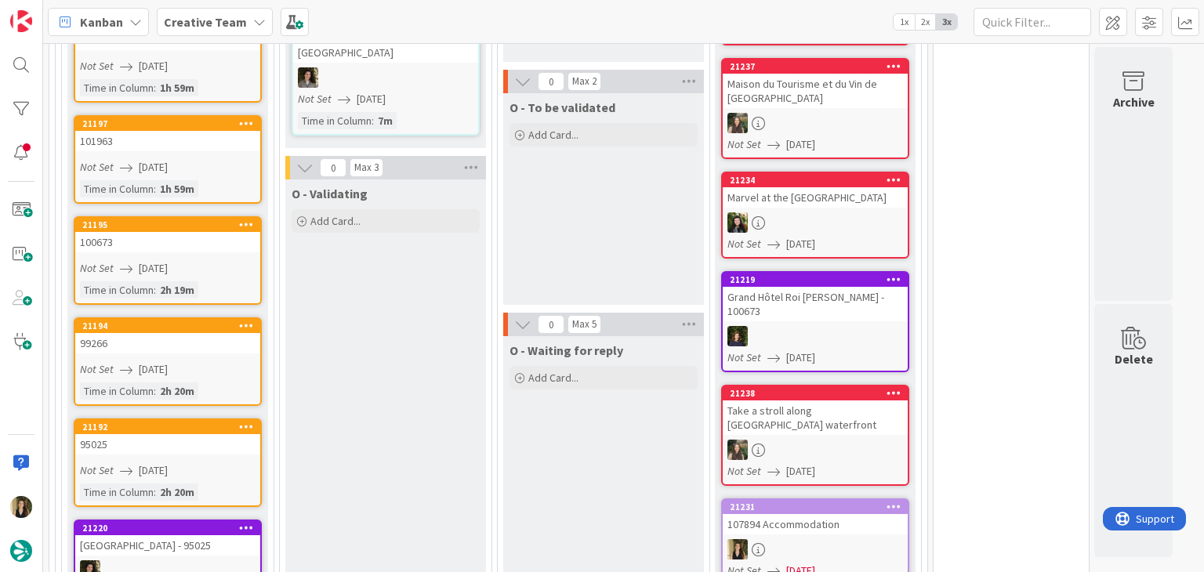
scroll to position [1098, 0]
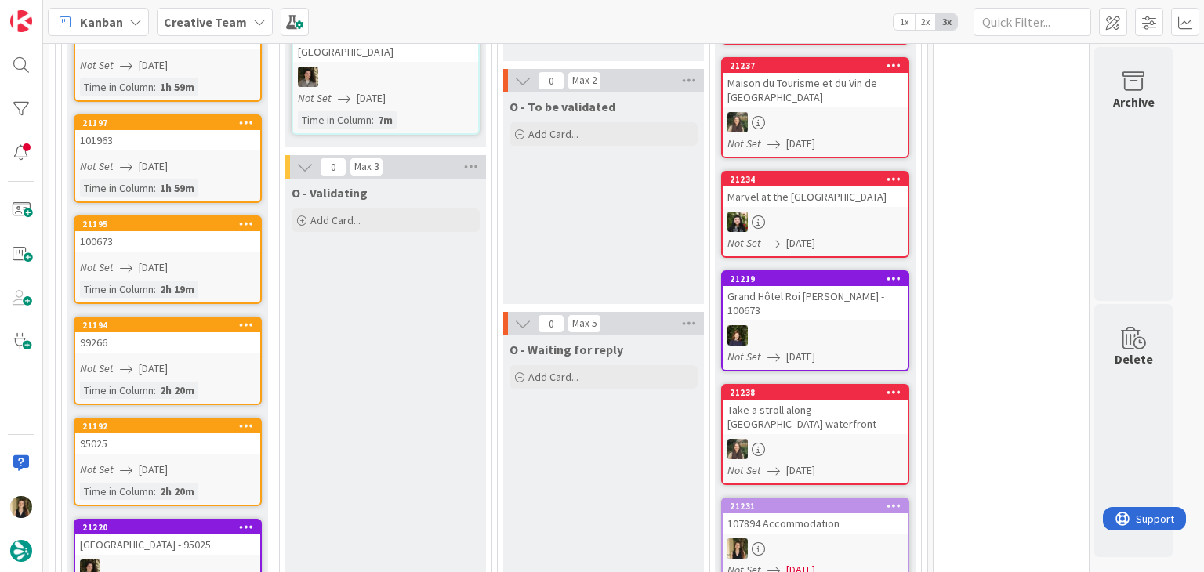
click at [205, 332] on div "99266" at bounding box center [167, 342] width 185 height 20
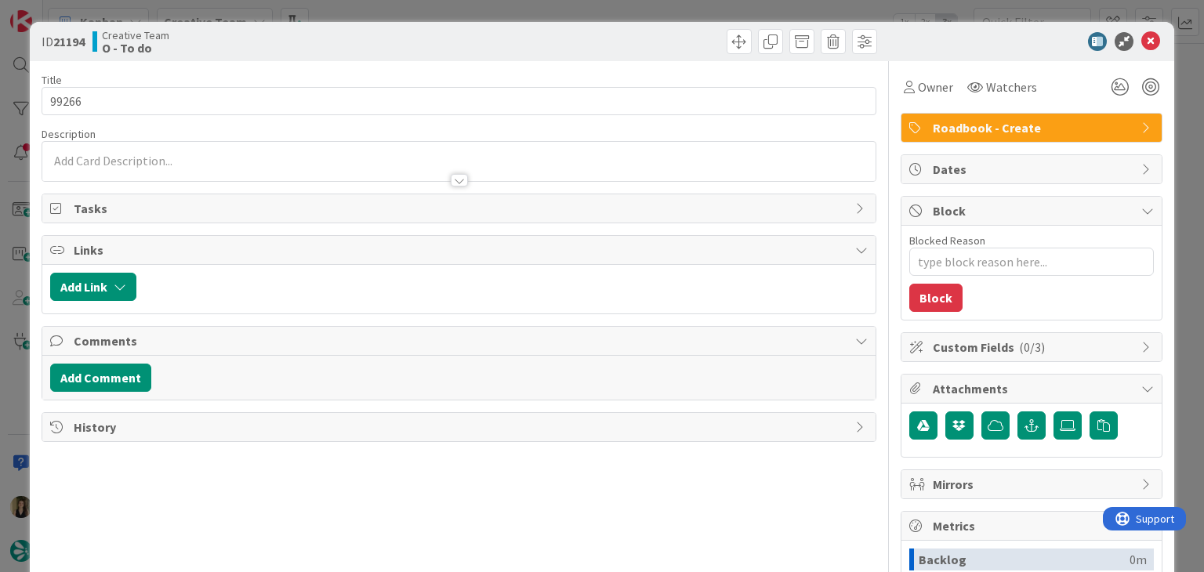
click at [398, 18] on div "ID 21194 Creative Team O - To do Title 5 / 128 99266 Description Owner Watchers…" at bounding box center [602, 286] width 1204 height 572
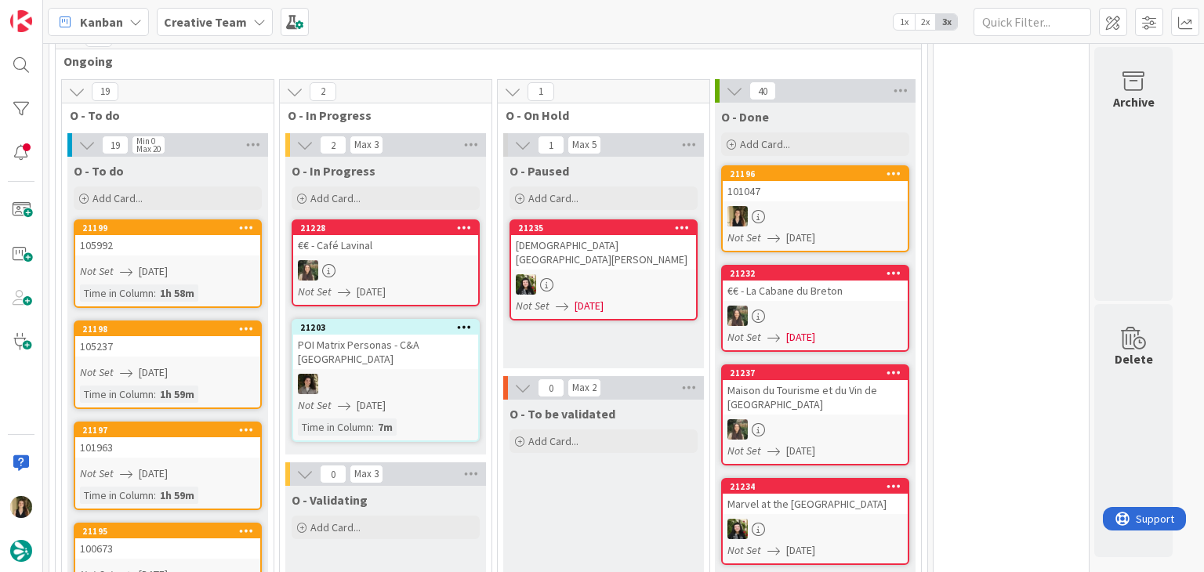
scroll to position [784, 0]
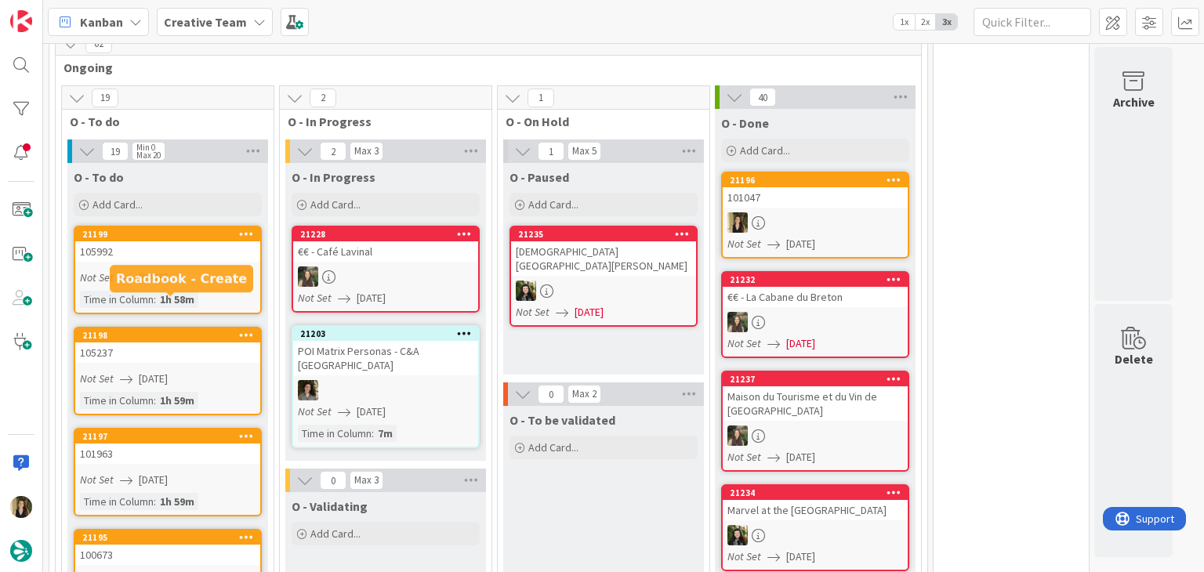
click at [234, 270] on div "Not Set [DATE]" at bounding box center [170, 278] width 180 height 16
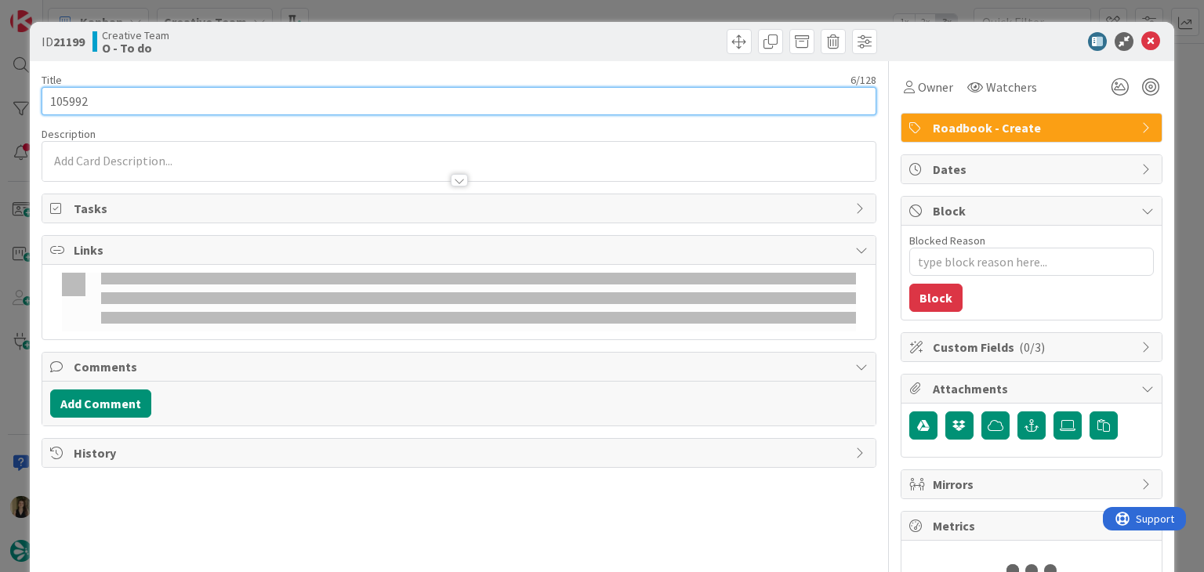
click at [67, 100] on input "105992" at bounding box center [459, 101] width 834 height 28
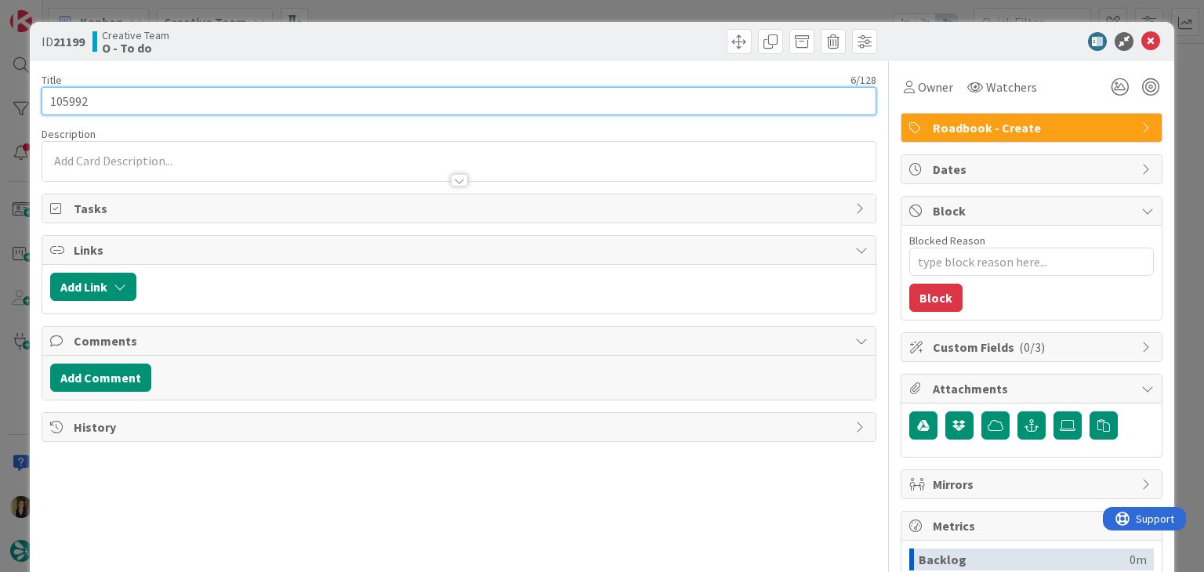
click at [67, 100] on input "105992" at bounding box center [459, 101] width 834 height 28
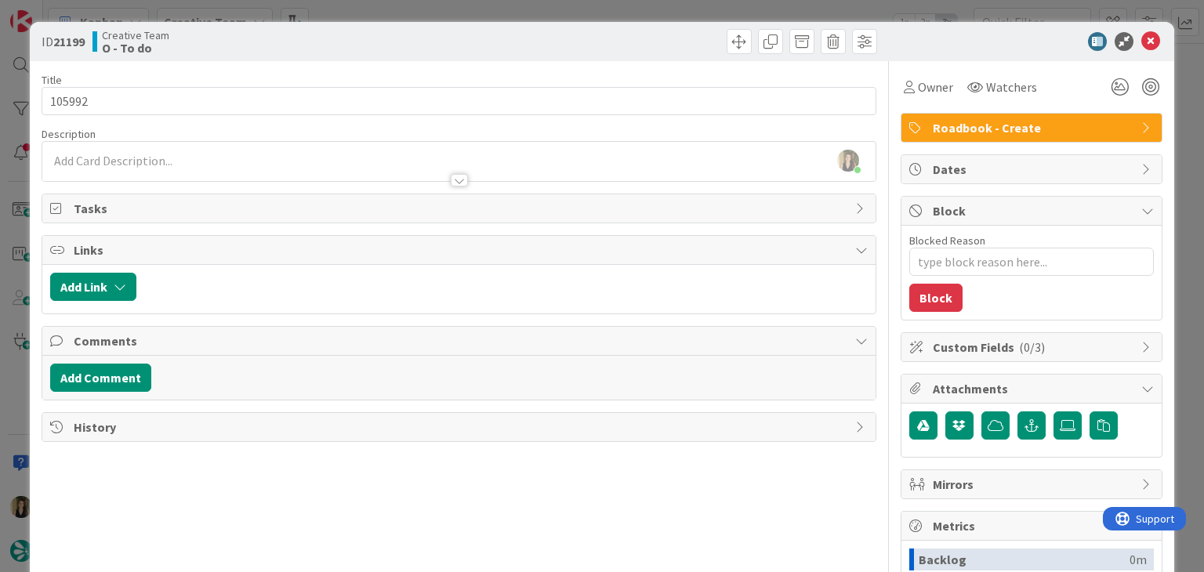
drag, startPoint x: 289, startPoint y: 34, endPoint x: 339, endPoint y: 24, distance: 50.4
click at [291, 34] on div "Creative Team O - To do" at bounding box center [274, 41] width 363 height 25
click at [358, 16] on div "ID 21199 Creative Team O - To do Title 6 / 128 105992 Description [PERSON_NAME]…" at bounding box center [602, 286] width 1204 height 572
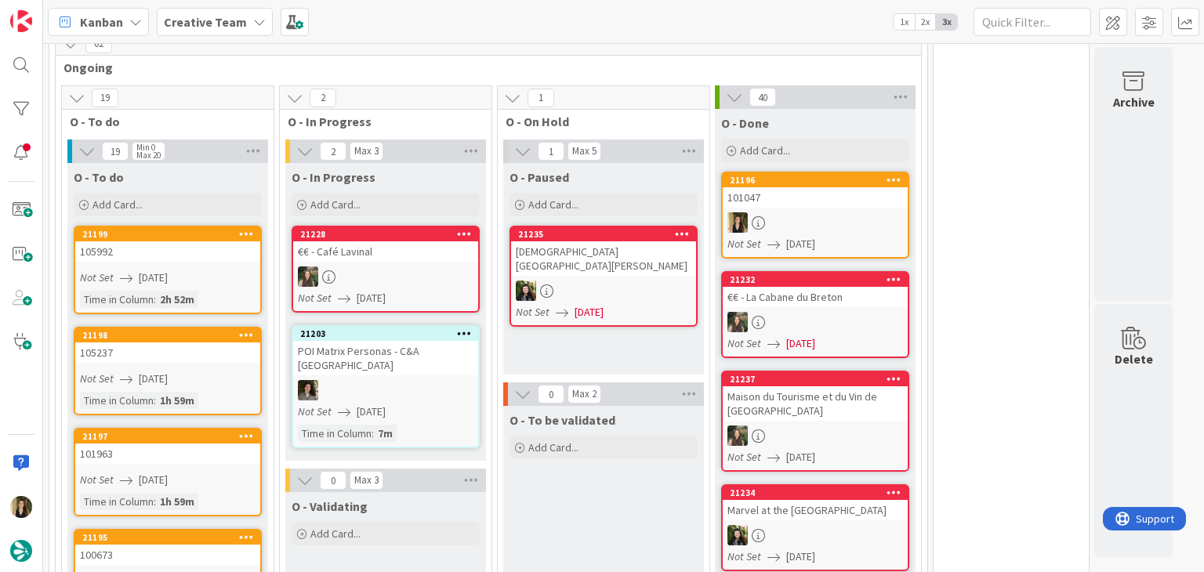
click at [223, 371] on div "Not Set [DATE]" at bounding box center [170, 379] width 180 height 16
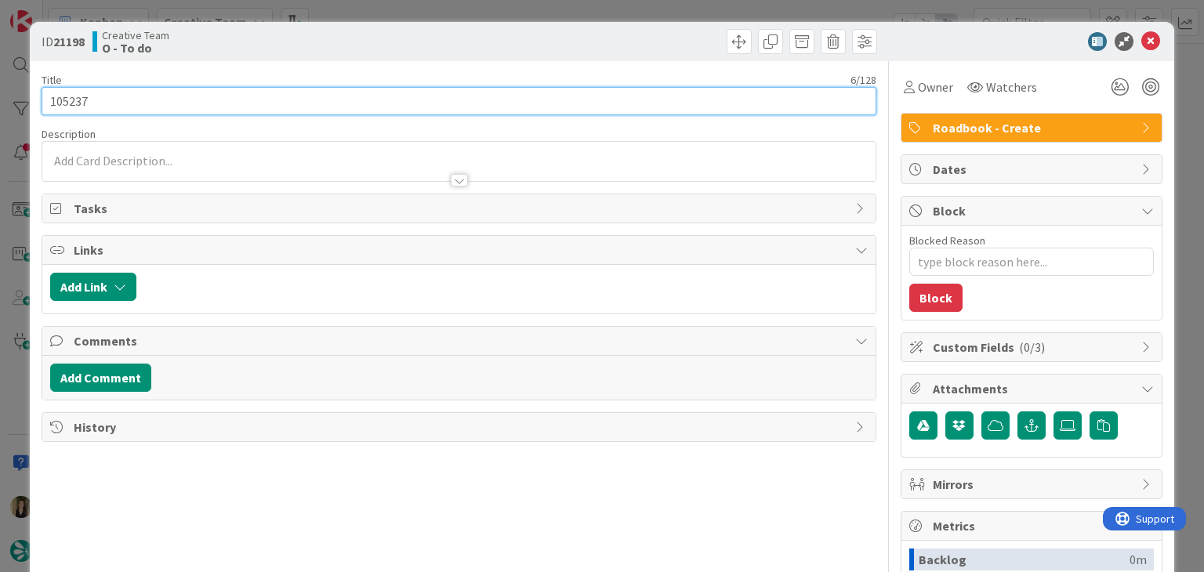
click at [80, 101] on input "105237" at bounding box center [459, 101] width 834 height 28
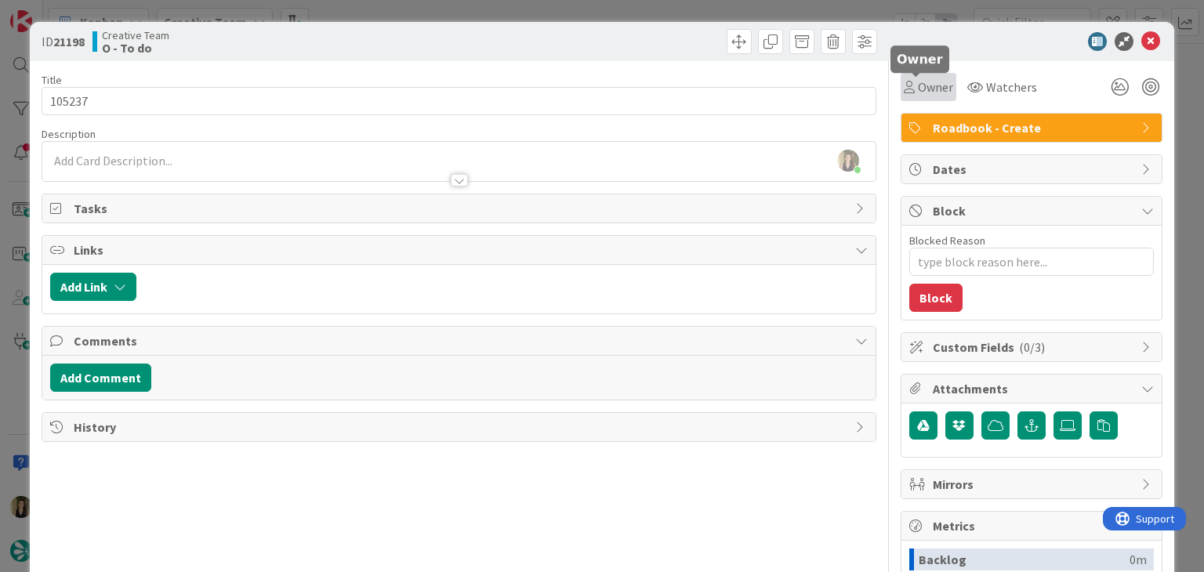
click at [918, 85] on span "Owner" at bounding box center [935, 87] width 35 height 19
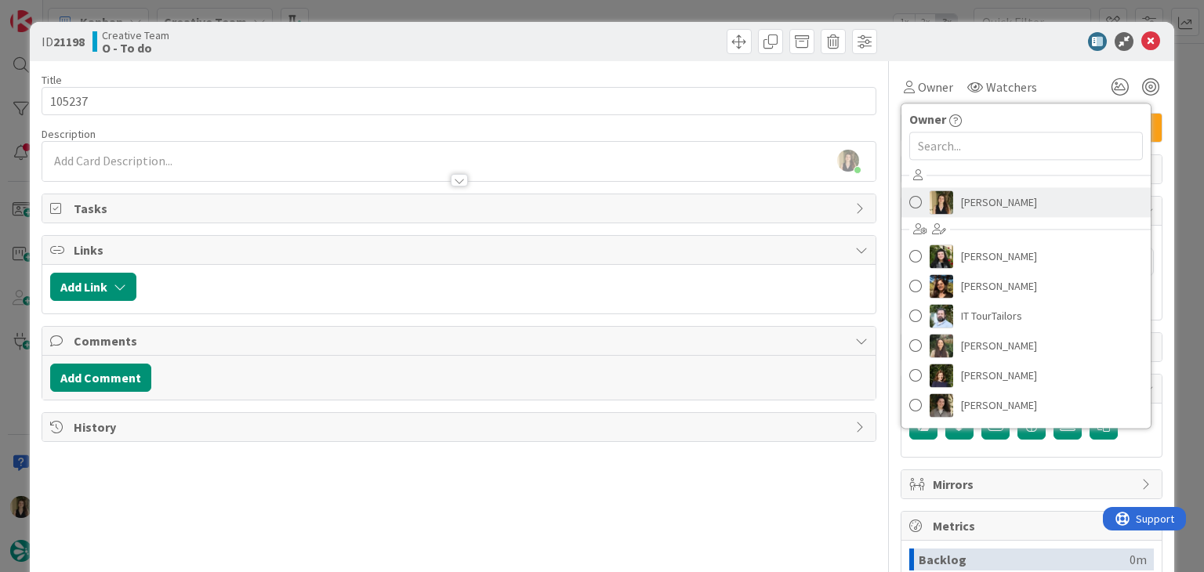
click at [1000, 199] on span "[PERSON_NAME]" at bounding box center [999, 203] width 76 height 24
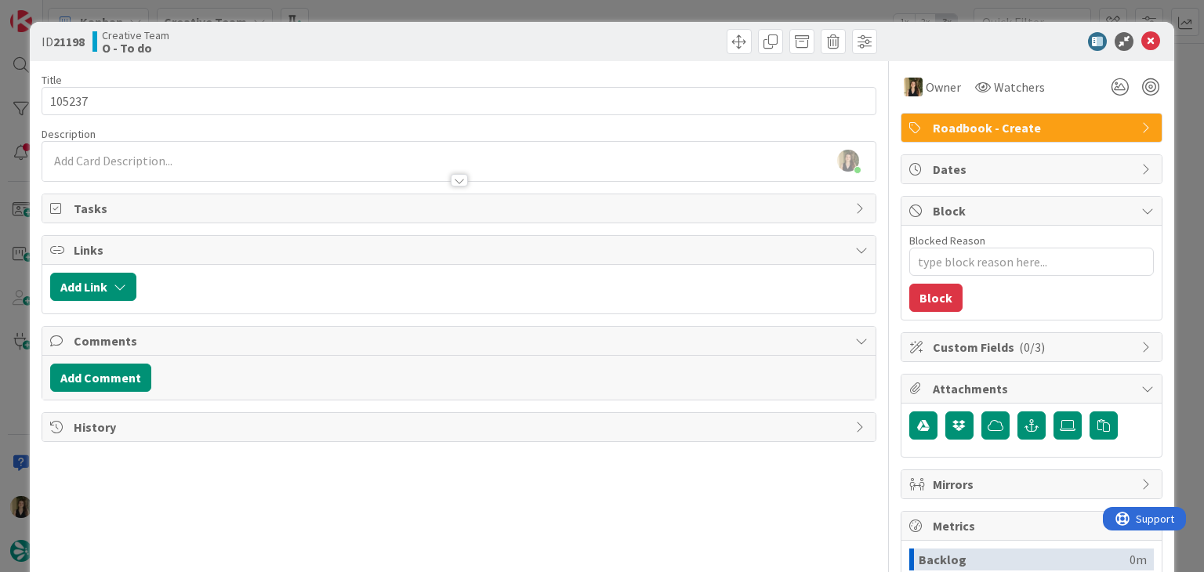
drag, startPoint x: 660, startPoint y: 34, endPoint x: 653, endPoint y: 22, distance: 13.7
click at [659, 32] on div at bounding box center [670, 41] width 414 height 25
click at [652, 16] on div "ID 21198 Creative Team O - To do Title 6 / 128 105237 Description [PERSON_NAME]…" at bounding box center [602, 286] width 1204 height 572
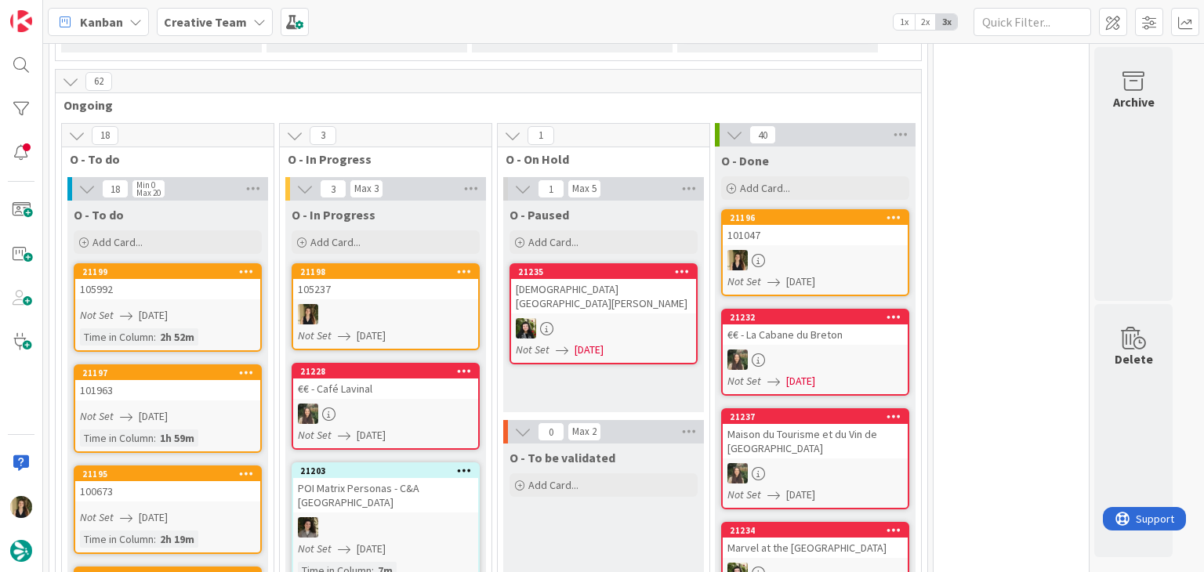
click at [572, 351] on div "O - Paused Add Card... 21235 [DEMOGRAPHIC_DATA] [GEOGRAPHIC_DATA][PERSON_NAME] …" at bounding box center [603, 307] width 201 height 212
click at [401, 267] on link "21198 105237 Not Set [DATE]" at bounding box center [386, 306] width 188 height 87
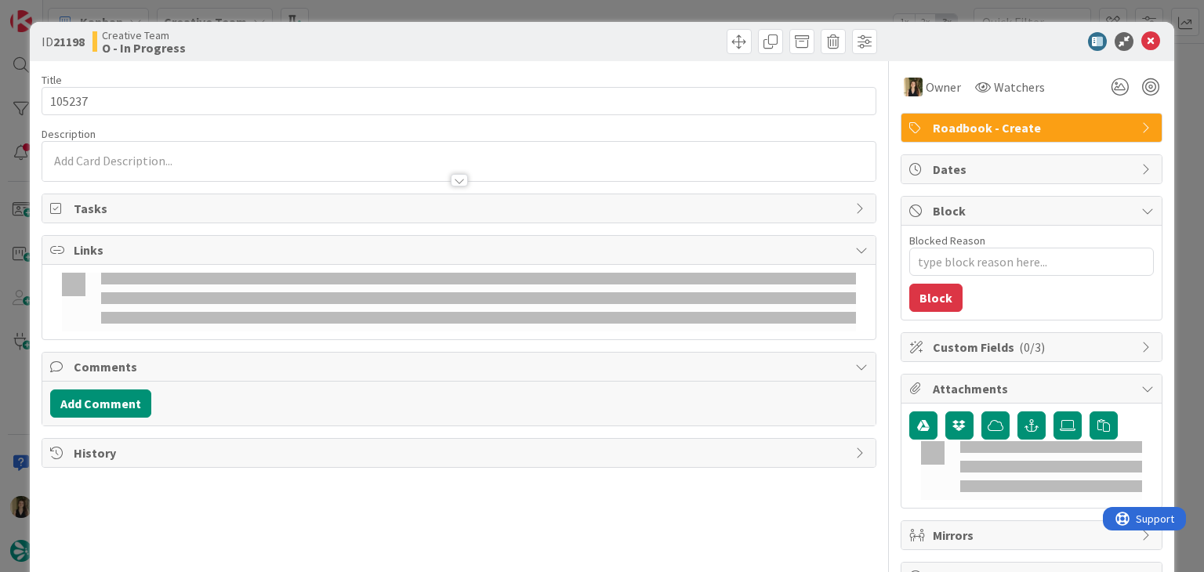
type textarea "x"
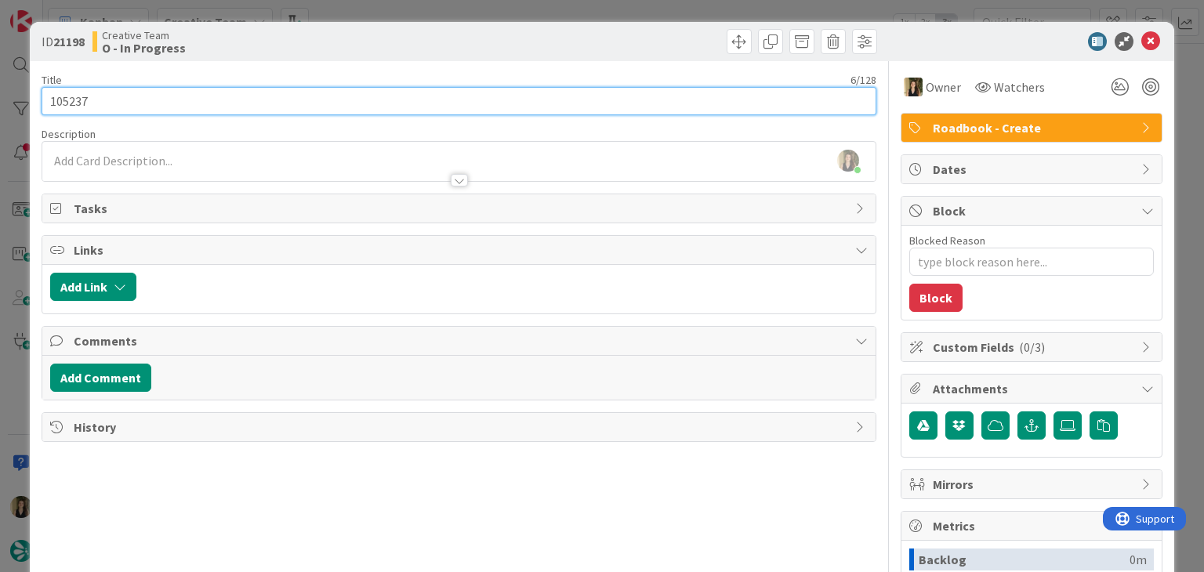
click at [73, 107] on input "105237" at bounding box center [459, 101] width 834 height 28
click at [72, 106] on input "105237" at bounding box center [459, 101] width 834 height 28
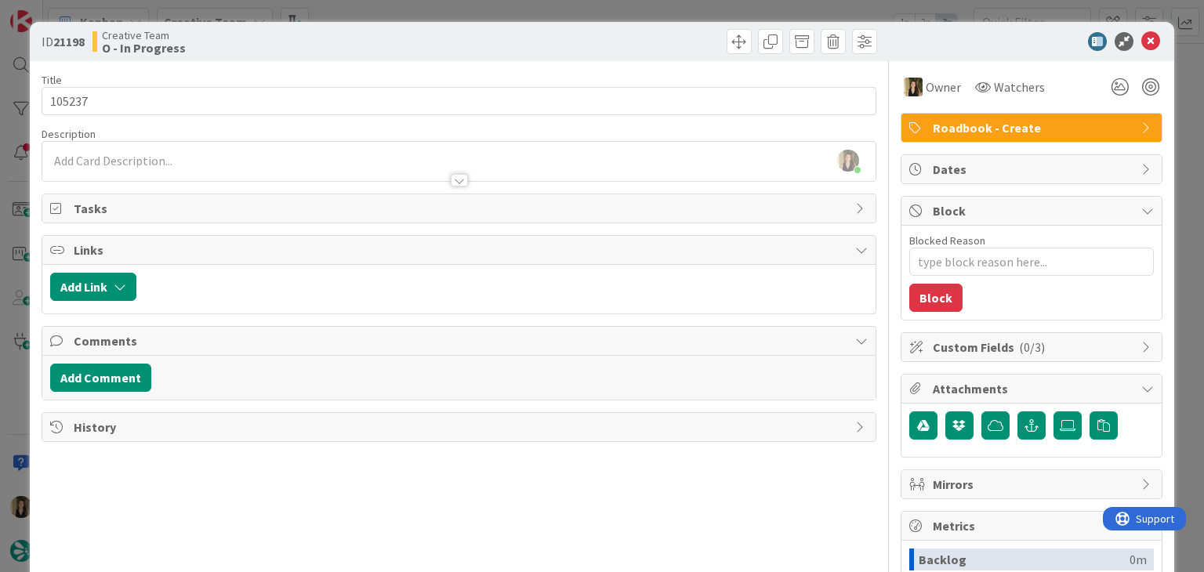
click at [358, 52] on div "Creative Team O - In Progress" at bounding box center [274, 41] width 363 height 25
click at [489, 16] on div "ID 21198 Creative Team O - In Progress Title 6 / 128 105237 Description [PERSON…" at bounding box center [602, 286] width 1204 height 572
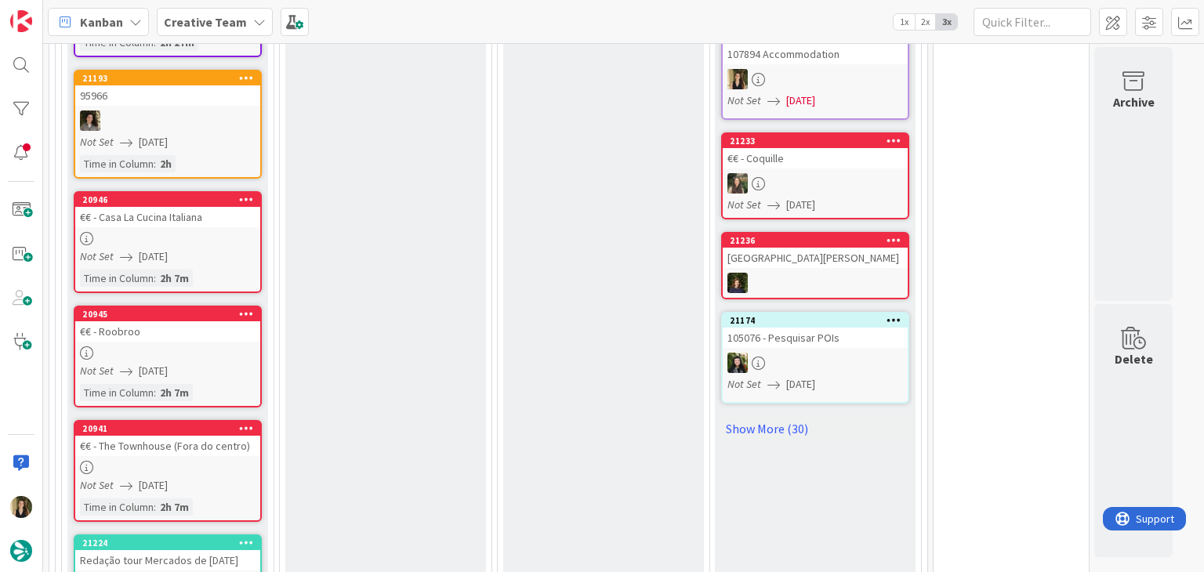
scroll to position [1609, 0]
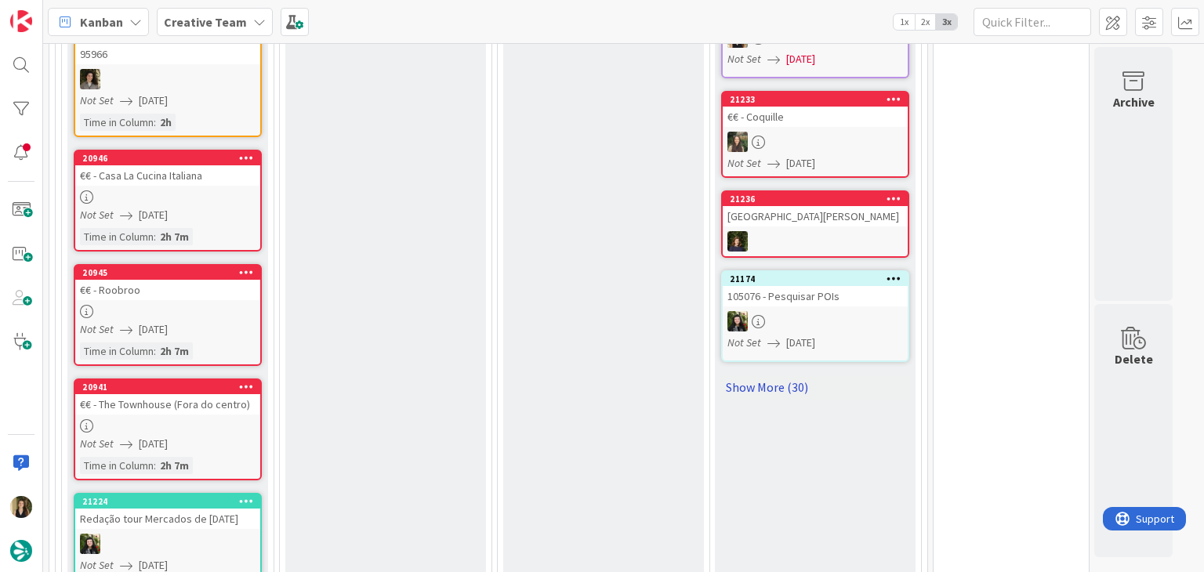
click at [803, 375] on link "Show More (30)" at bounding box center [815, 387] width 188 height 25
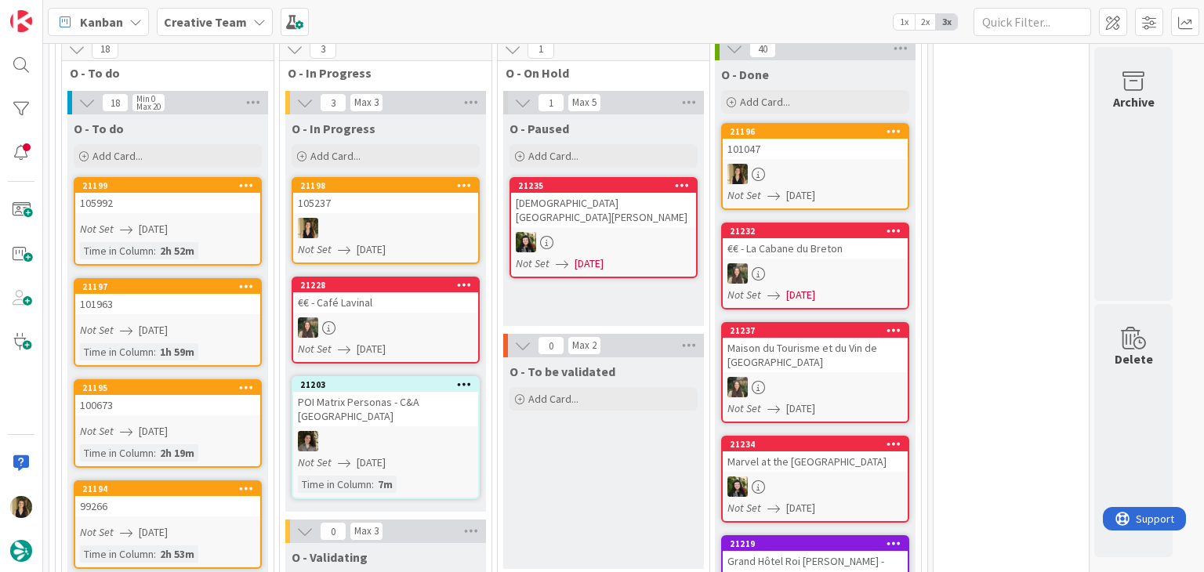
scroll to position [815, 0]
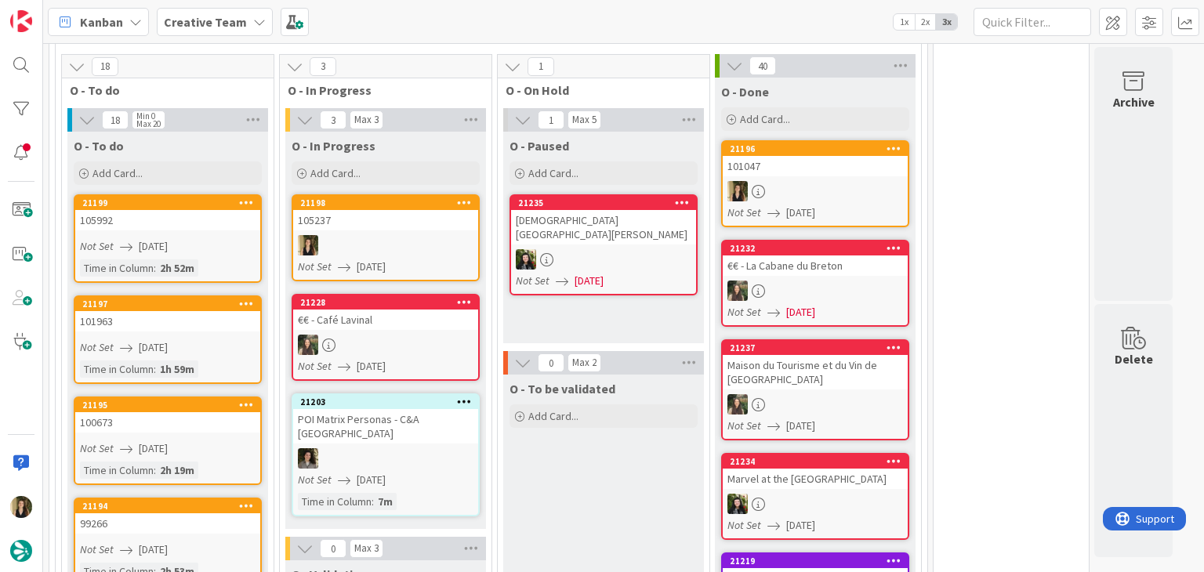
click at [629, 271] on div "O - Paused Add Card... 21235 [DEMOGRAPHIC_DATA] [GEOGRAPHIC_DATA][PERSON_NAME] …" at bounding box center [603, 238] width 201 height 212
click at [419, 235] on div at bounding box center [385, 245] width 185 height 20
click at [414, 210] on div "105237" at bounding box center [385, 220] width 185 height 20
click at [432, 198] on link "21198 105237 Not Set [DATE]" at bounding box center [386, 237] width 188 height 87
click at [394, 210] on div "105237" at bounding box center [385, 220] width 185 height 20
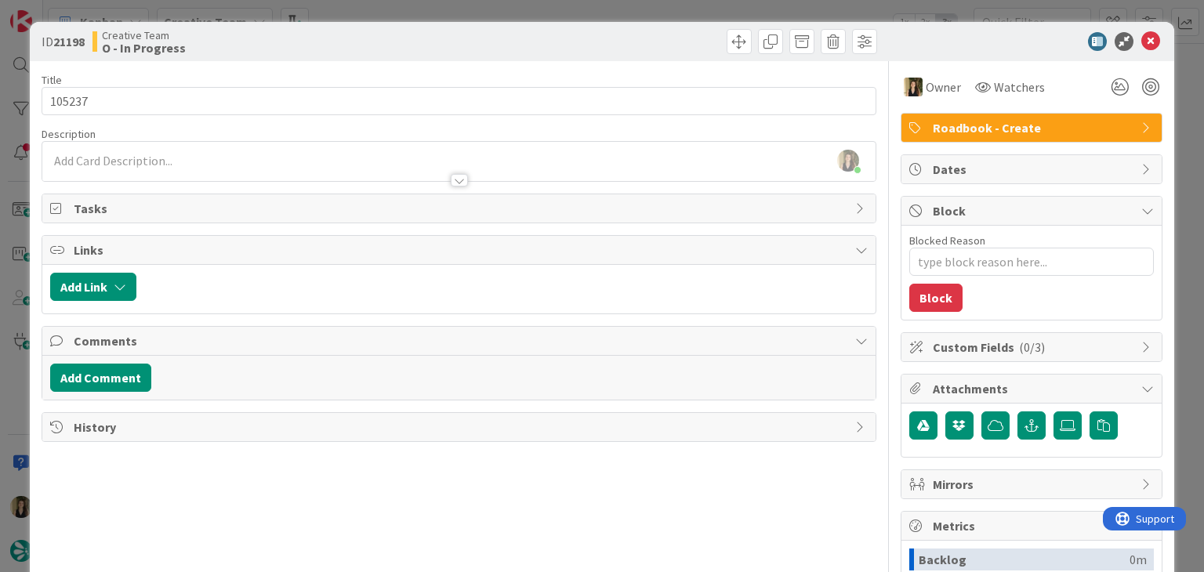
click at [340, 9] on div "ID 21198 Creative Team O - In Progress Title 6 / 128 105237 Description Sofia P…" at bounding box center [602, 286] width 1204 height 572
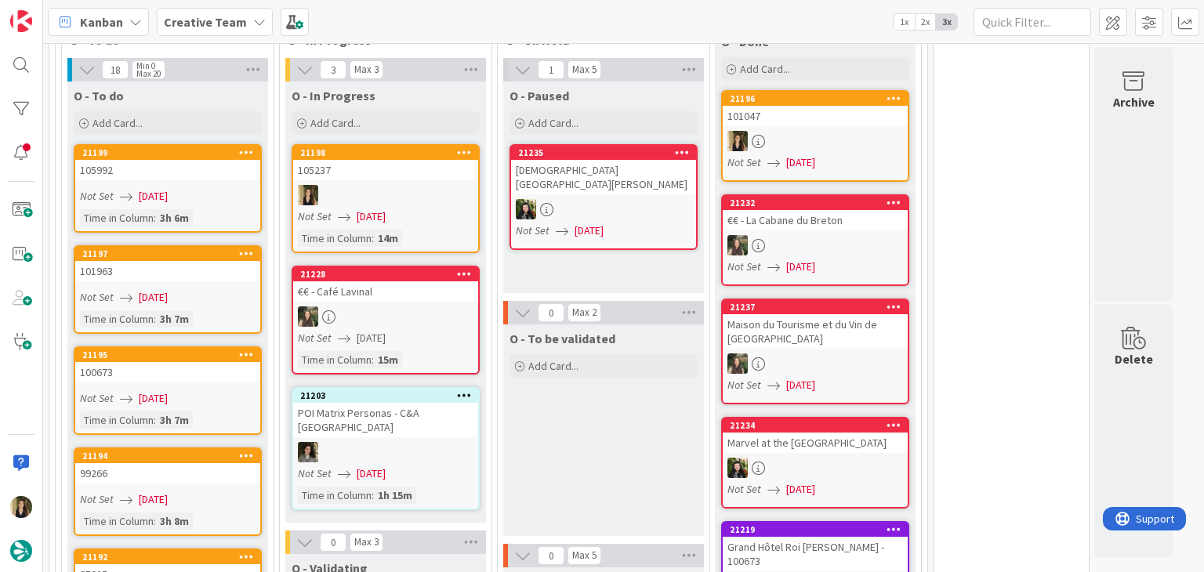
scroll to position [862, 0]
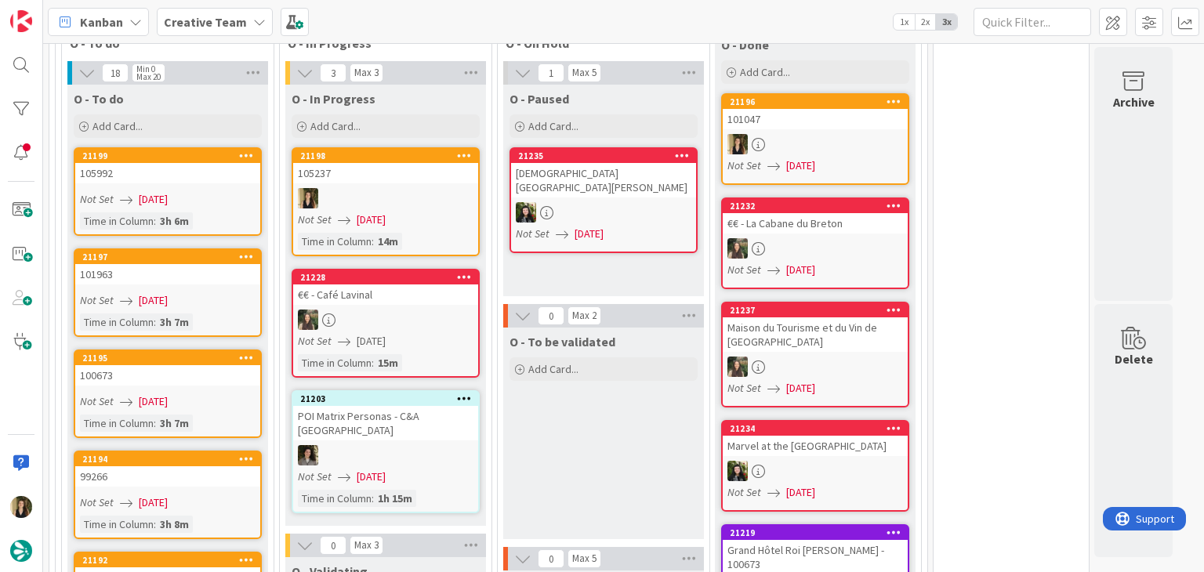
drag, startPoint x: 637, startPoint y: 220, endPoint x: 485, endPoint y: 257, distance: 156.5
click at [637, 220] on div "O - Paused Add Card... 21235 [DEMOGRAPHIC_DATA] [GEOGRAPHIC_DATA][PERSON_NAME] …" at bounding box center [603, 191] width 201 height 212
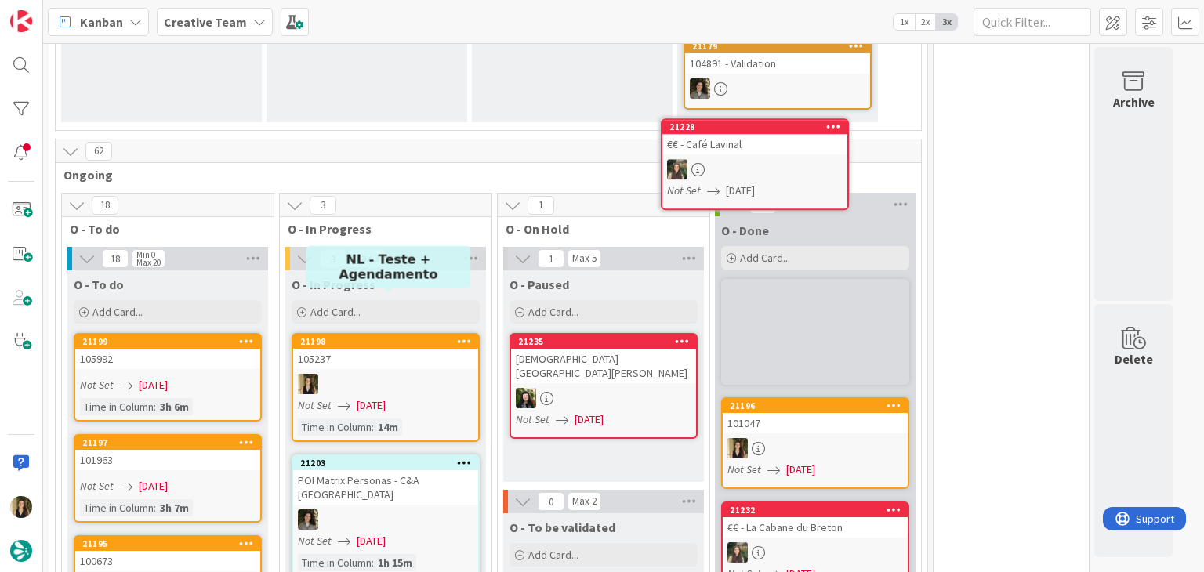
scroll to position [671, 0]
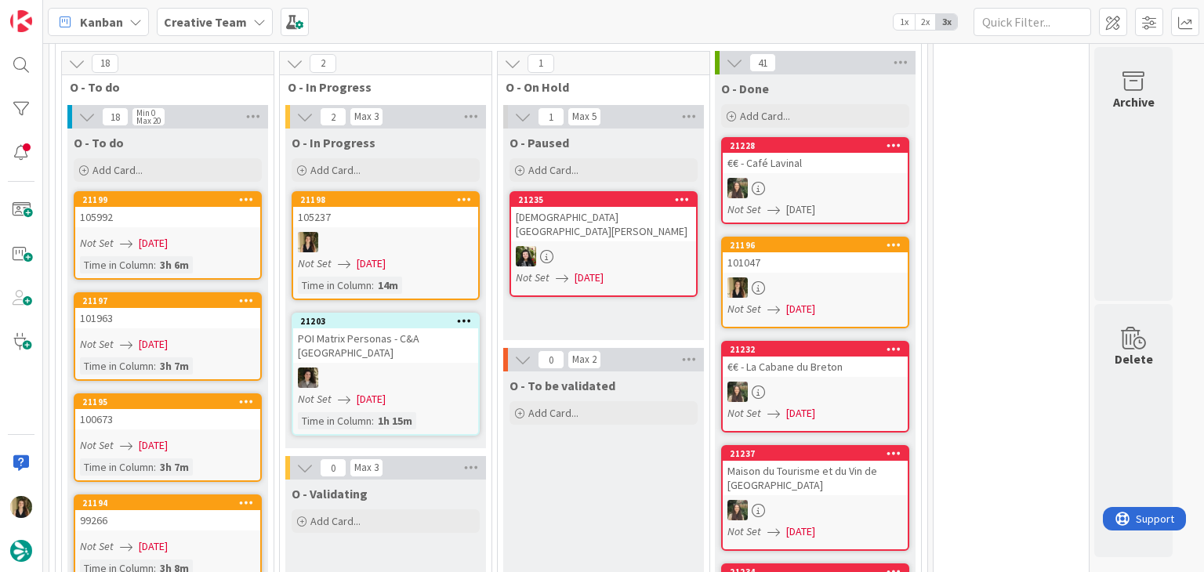
scroll to position [828, 0]
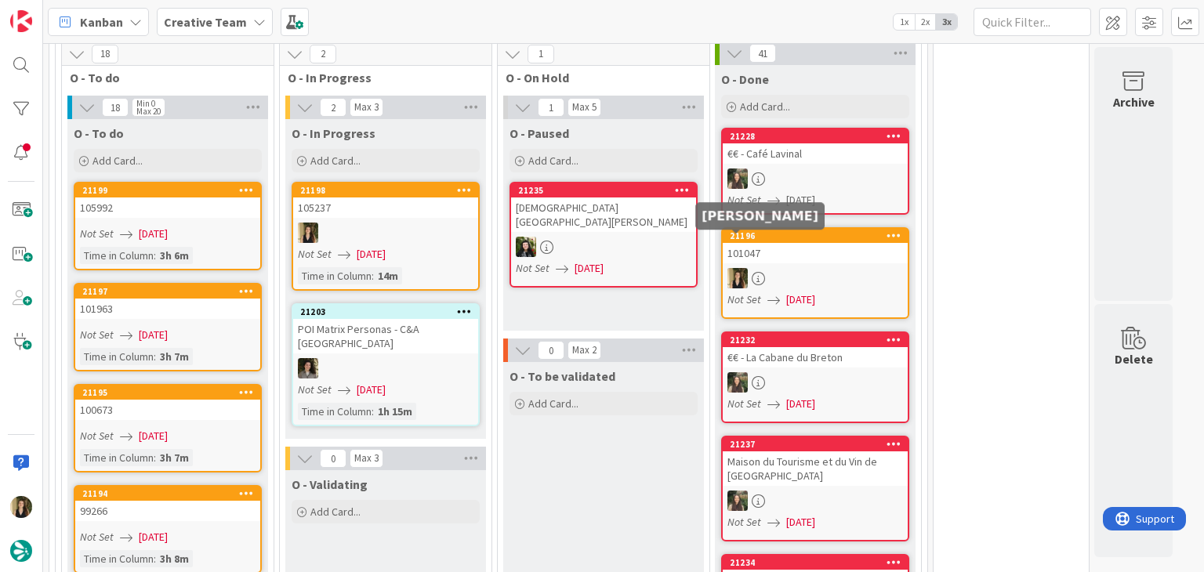
click at [380, 223] on div at bounding box center [385, 233] width 185 height 20
click at [447, 223] on div at bounding box center [385, 233] width 185 height 20
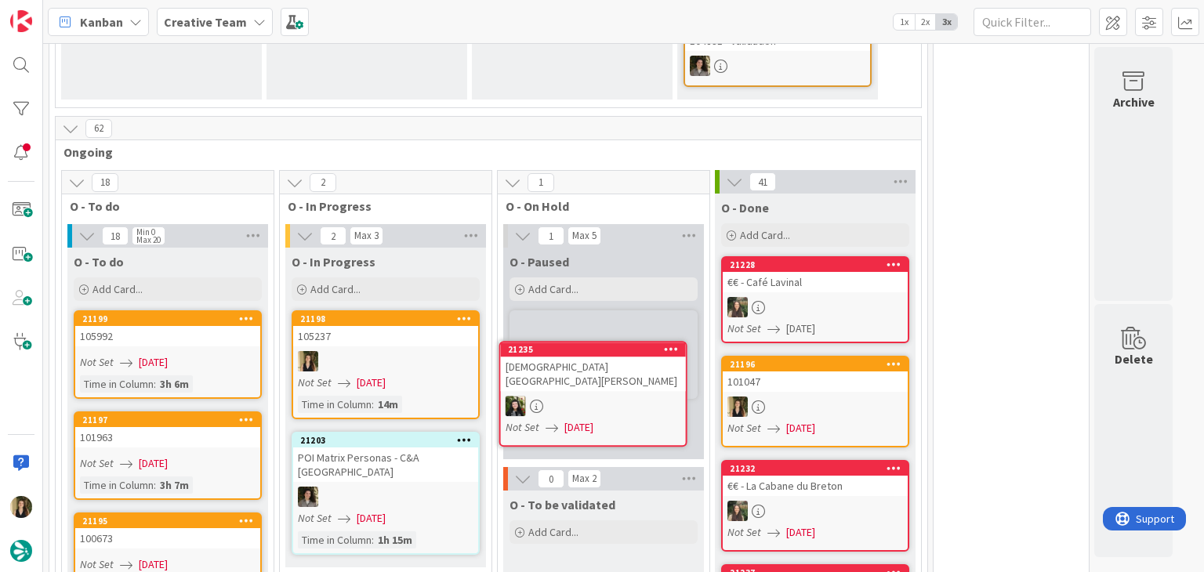
scroll to position [731, 0]
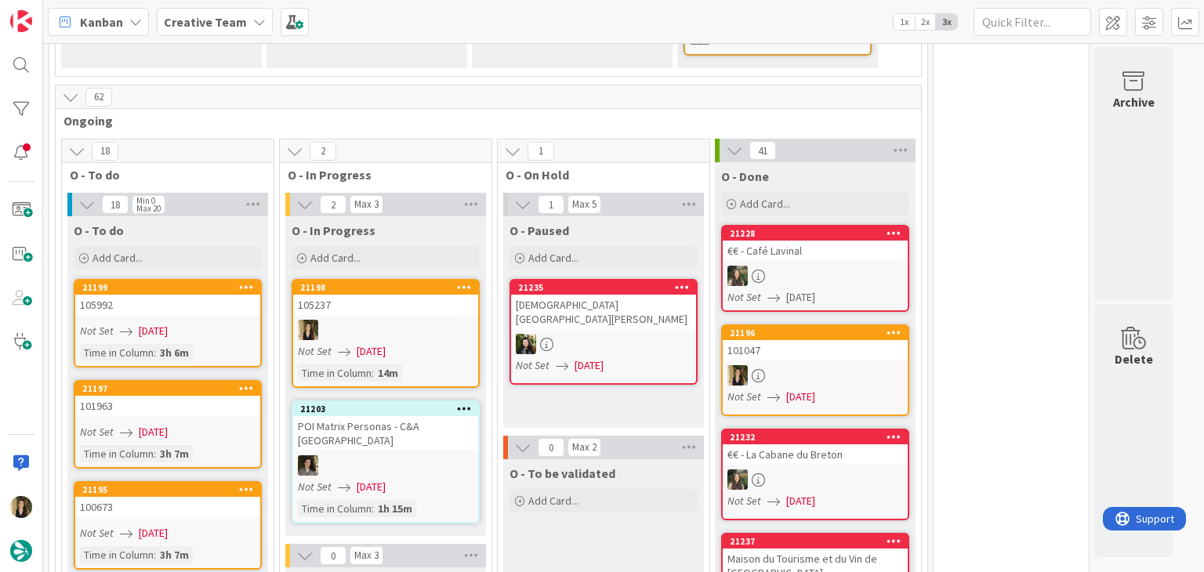
click at [444, 320] on div at bounding box center [385, 330] width 185 height 20
click at [456, 343] on div "Not Set [DATE]" at bounding box center [388, 351] width 180 height 16
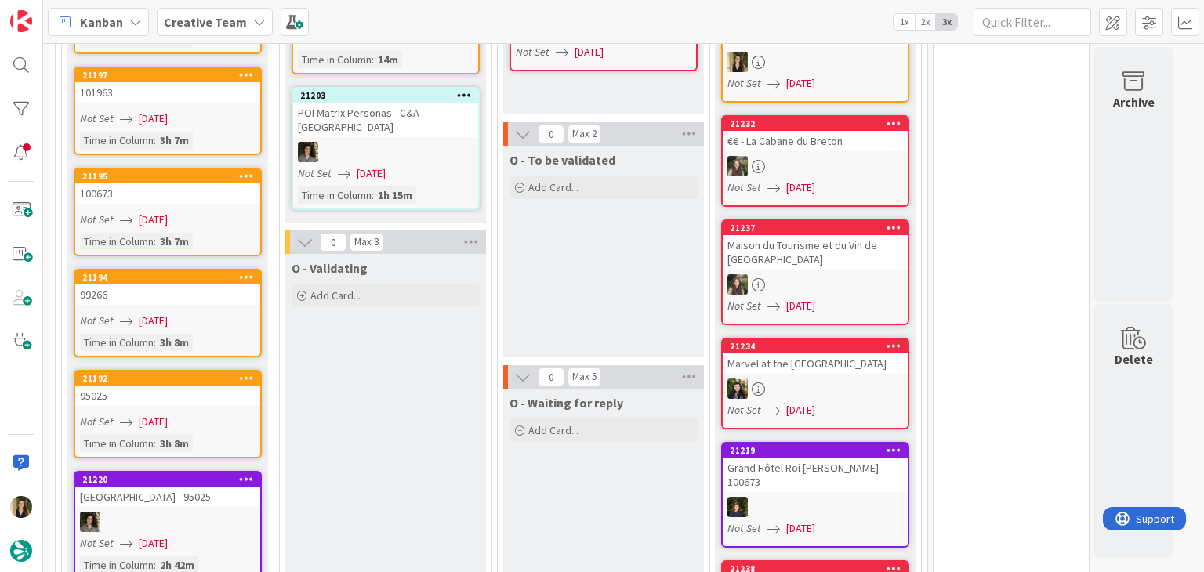
scroll to position [809, 0]
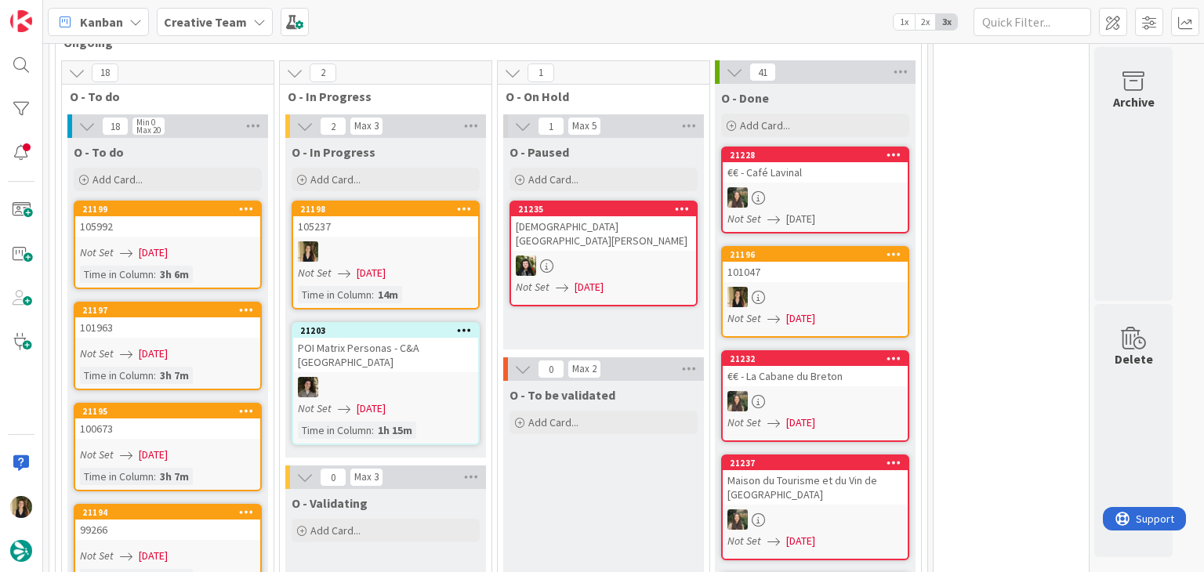
drag, startPoint x: 596, startPoint y: 289, endPoint x: 552, endPoint y: 241, distance: 65.5
click at [596, 290] on div "O - Paused Add Card... 21235 [DEMOGRAPHIC_DATA] [GEOGRAPHIC_DATA][PERSON_NAME] …" at bounding box center [603, 244] width 201 height 212
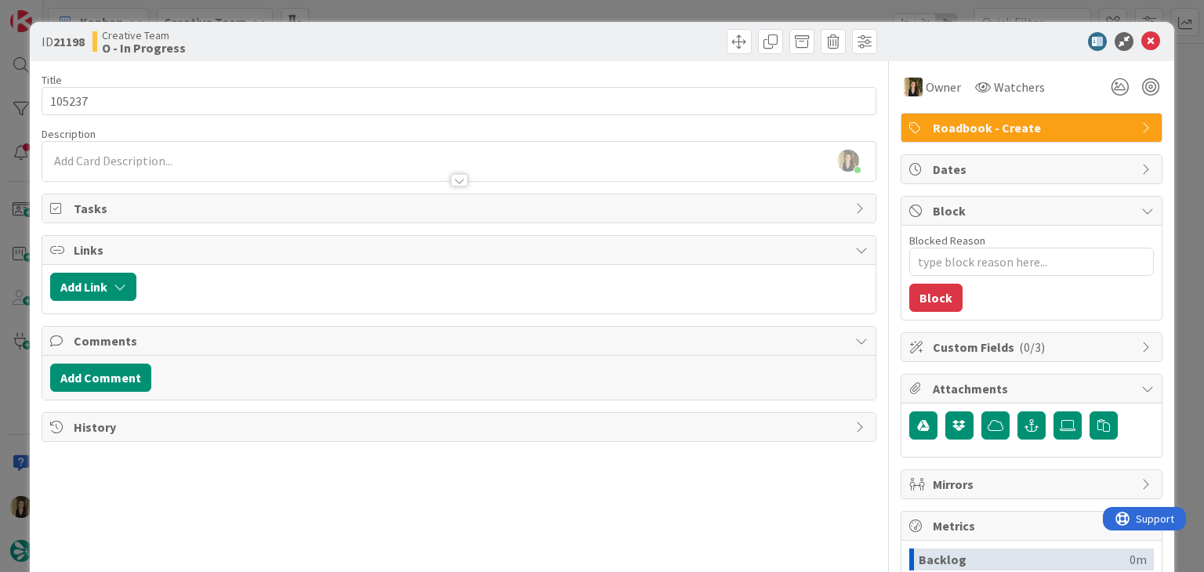
click at [292, 42] on div "Creative Team O - In Progress" at bounding box center [274, 41] width 363 height 25
click at [345, 9] on div "ID 21198 Creative Team O - In Progress Title 6 / 128 105237 Description Sofia P…" at bounding box center [602, 286] width 1204 height 572
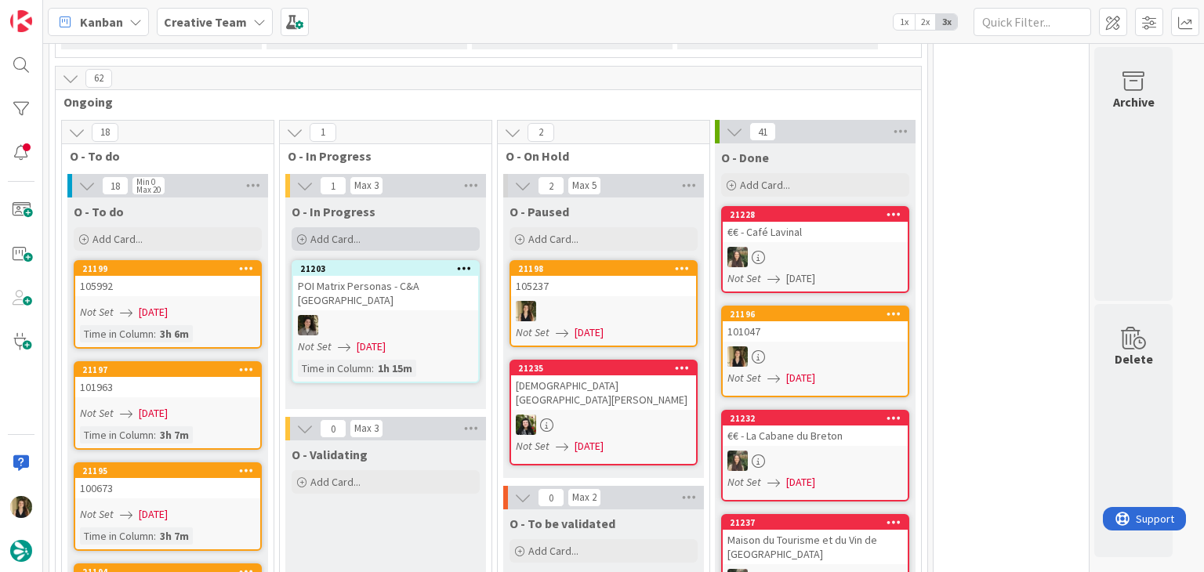
click at [386, 227] on div "Add Card..." at bounding box center [386, 239] width 188 height 24
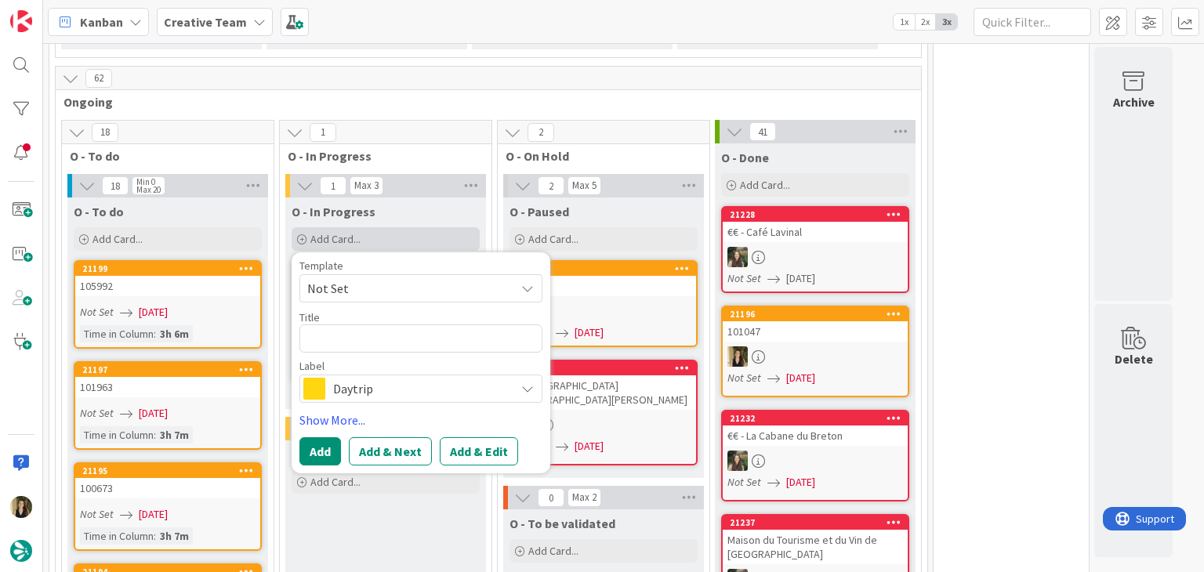
type textarea "x"
type textarea "C"
type textarea "x"
type textarea "Cr"
type textarea "x"
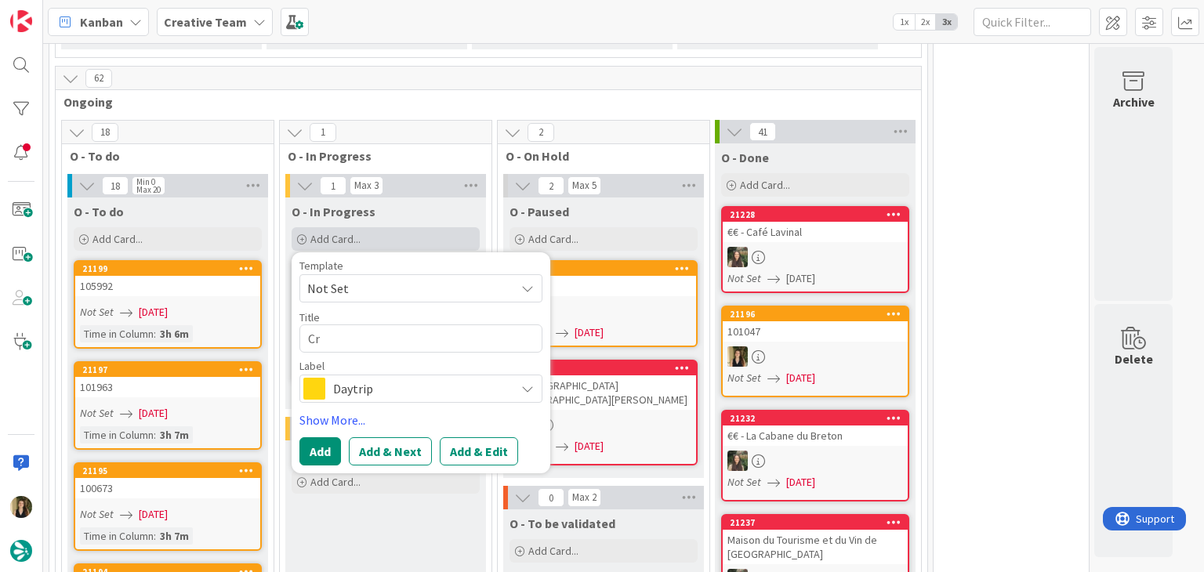
type textarea "Cra"
type textarea "x"
type textarea "Crar"
type textarea "x"
type textarea "Cra"
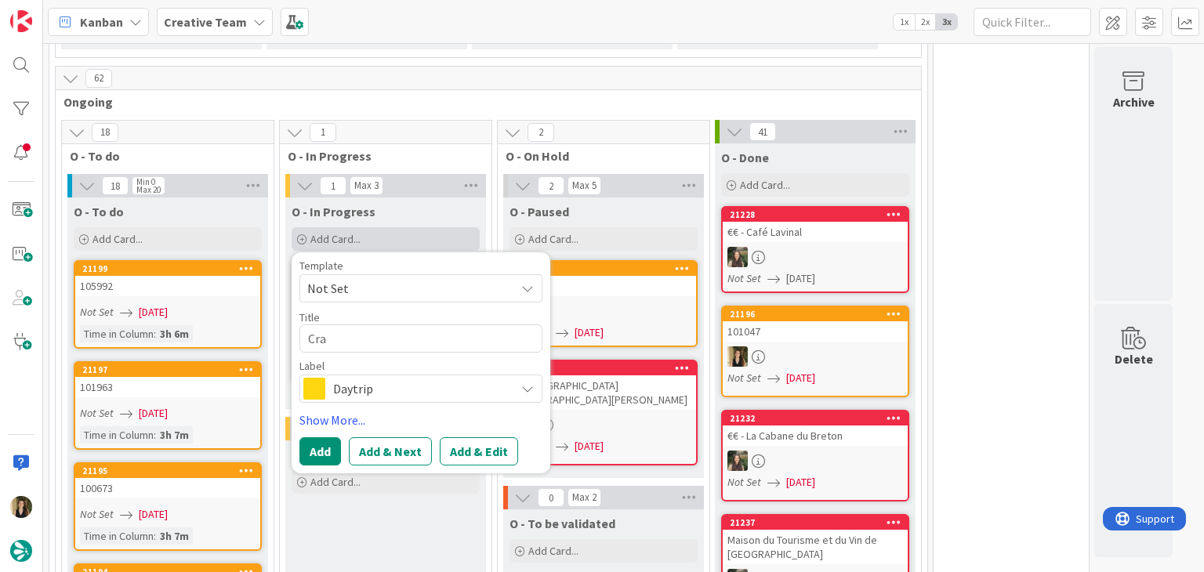
type textarea "x"
type textarea "Cr"
type textarea "x"
type textarea "Cri"
type textarea "x"
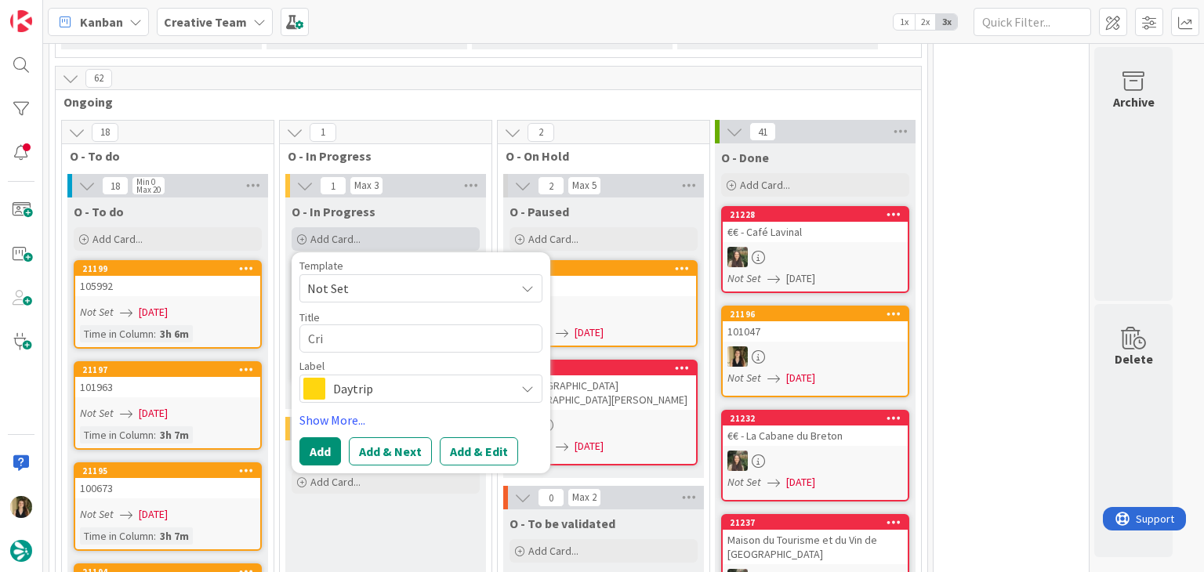
type textarea "Cria"
type textarea "x"
type textarea "Criar"
type textarea "x"
type textarea "Criar"
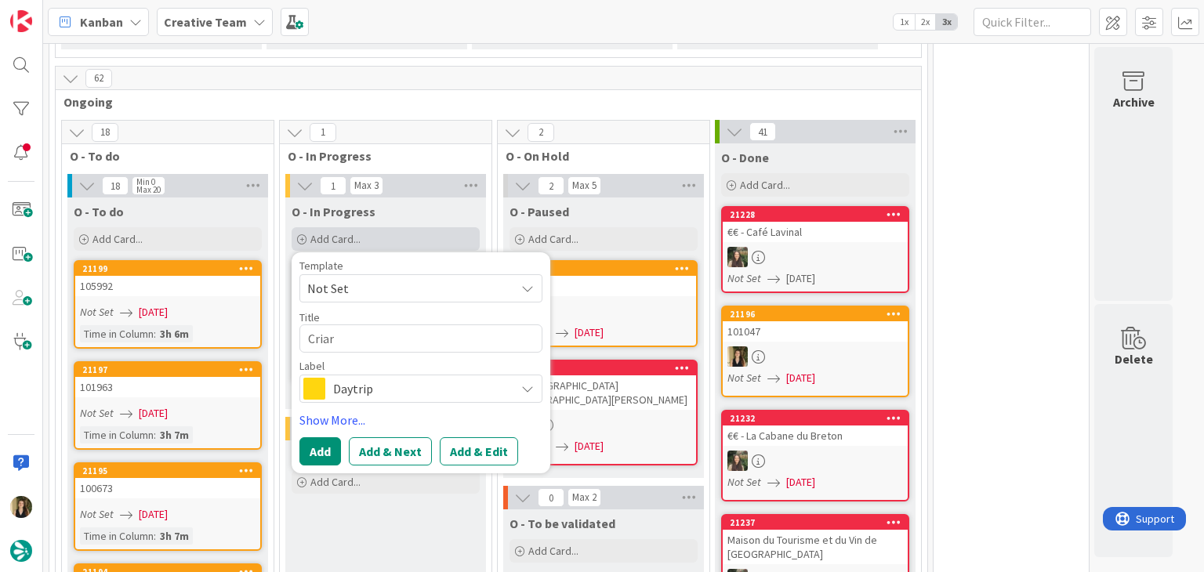
type textarea "x"
type textarea "Criar g"
type textarea "x"
type textarea "Criar gp"
type textarea "x"
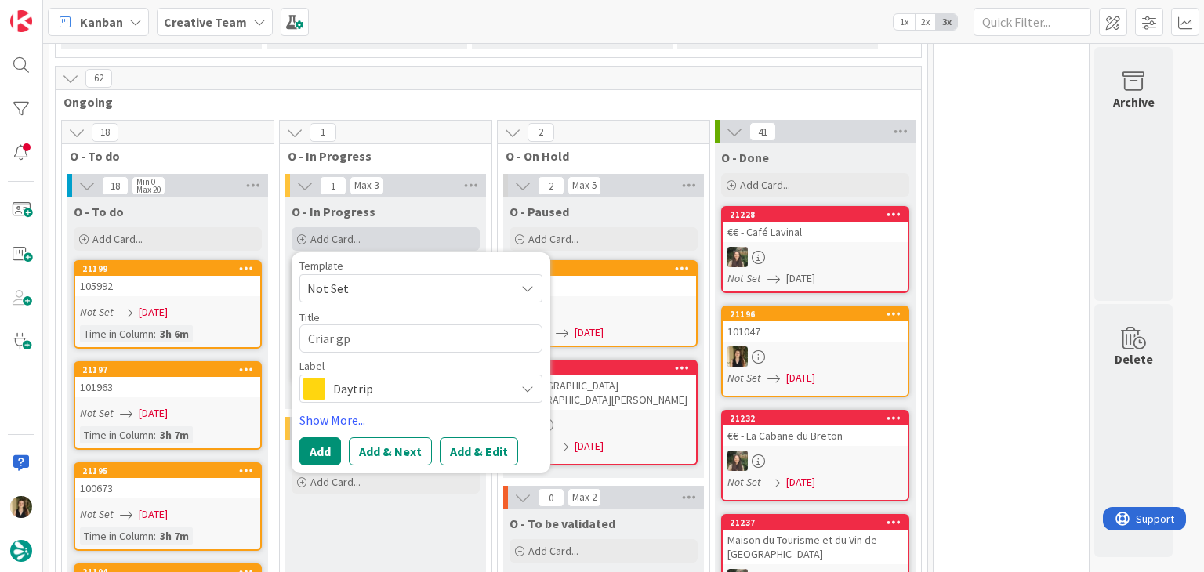
type textarea "Criar gps"
type textarea "x"
type textarea "Criar gps"
type textarea "x"
type textarea "Criar gps p"
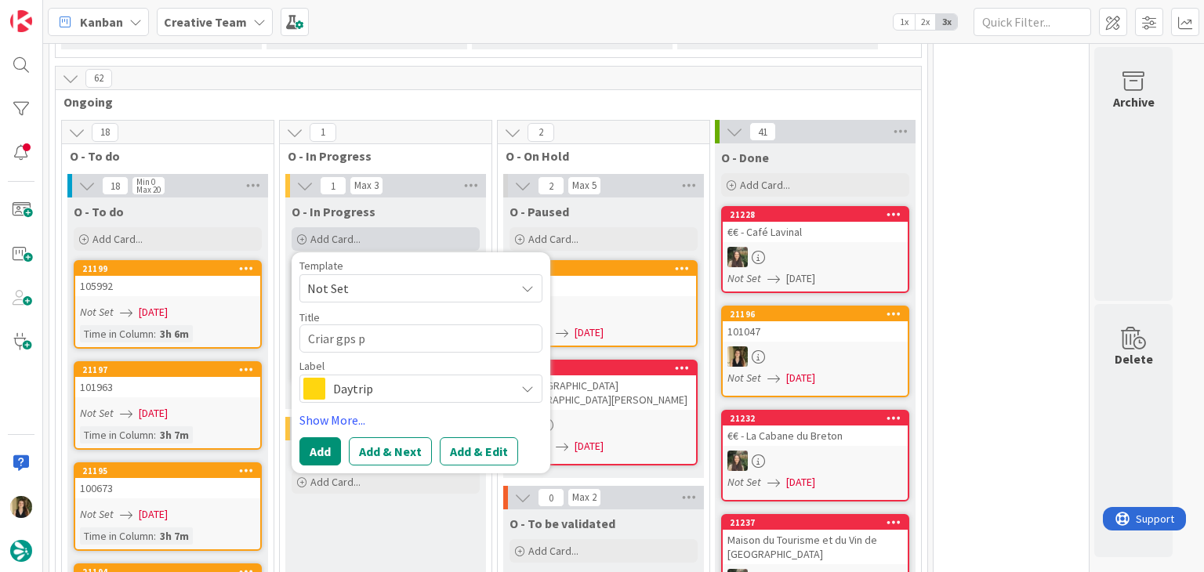
type textarea "x"
type textarea "Criar gps po"
type textarea "x"
type textarea "Criar gps poi"
type textarea "x"
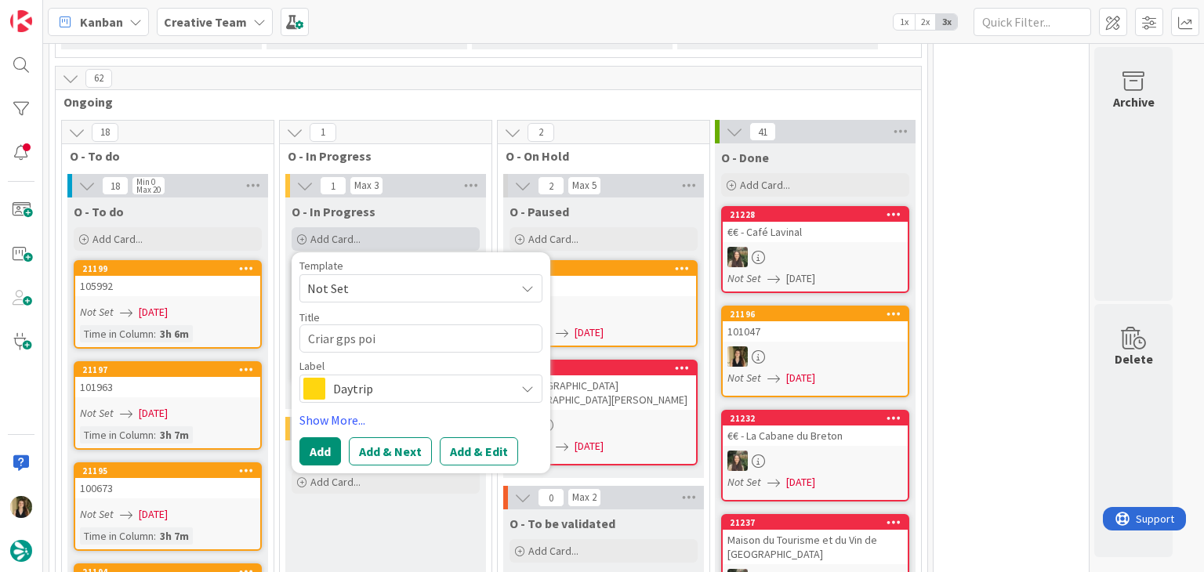
type textarea "Criar gps poin"
type textarea "x"
type textarea "Criar gps point"
click at [396, 375] on div "Daytrip" at bounding box center [421, 389] width 243 height 28
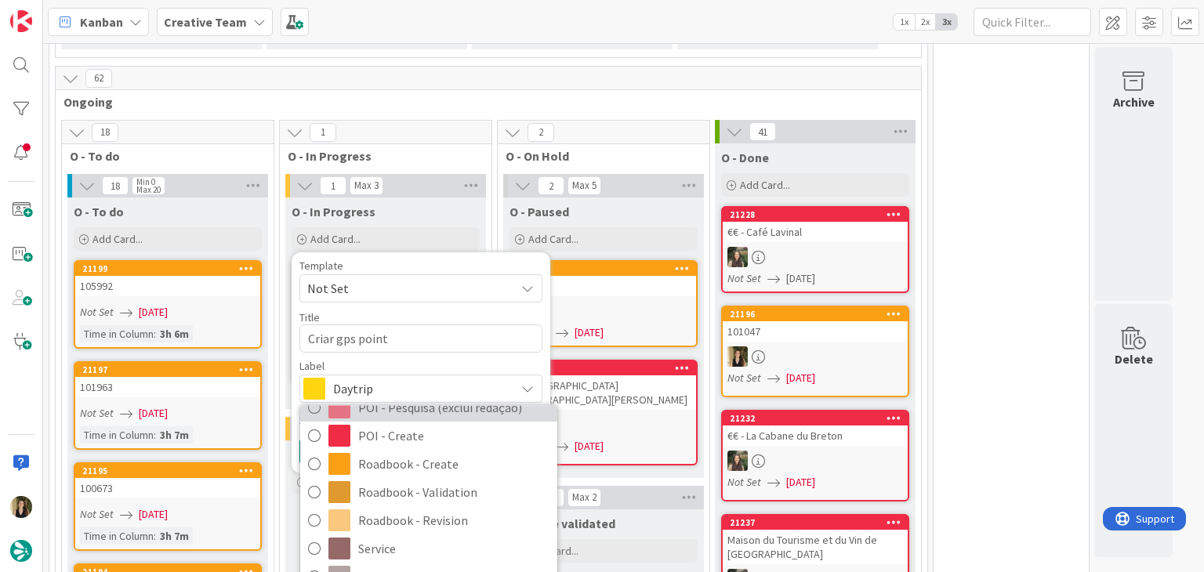
scroll to position [292, 0]
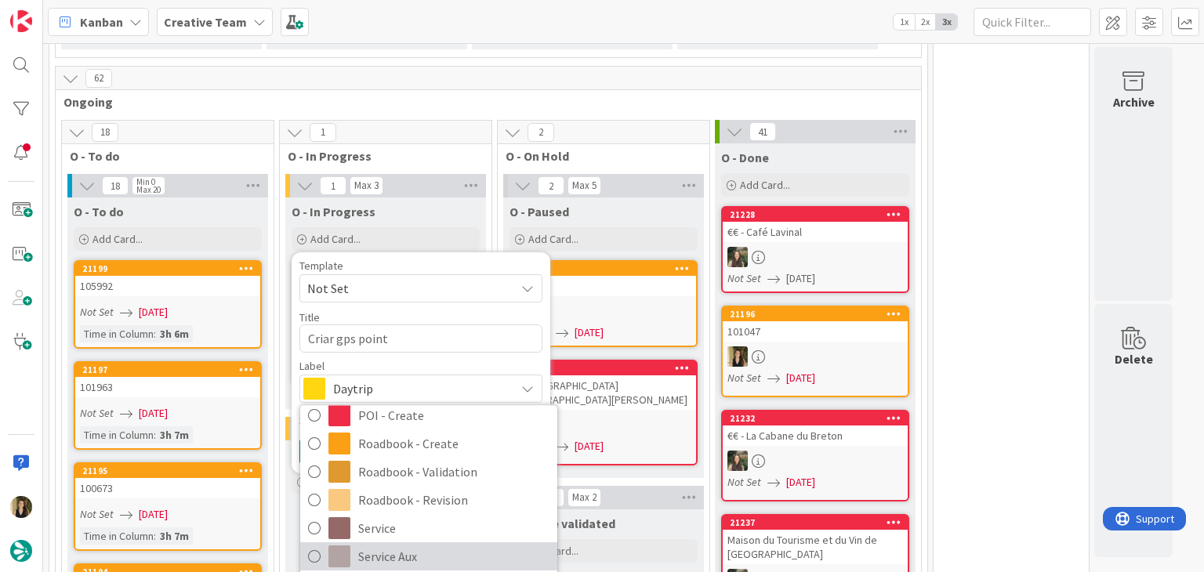
drag, startPoint x: 416, startPoint y: 522, endPoint x: 406, endPoint y: 504, distance: 20.7
click at [416, 546] on span "Service Aux" at bounding box center [453, 558] width 191 height 24
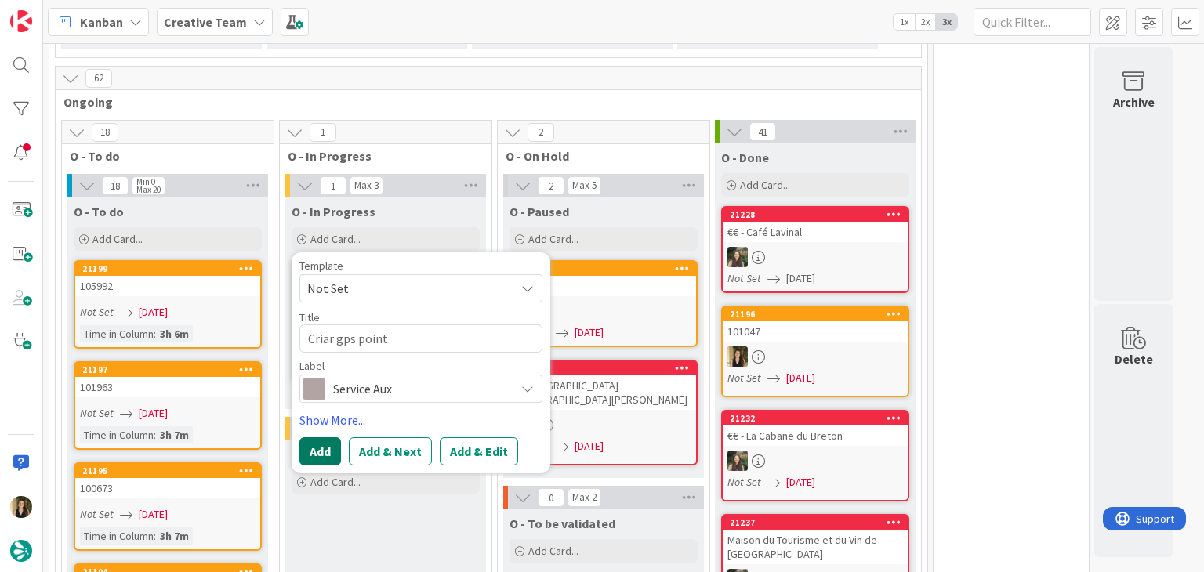
click at [317, 438] on button "Add" at bounding box center [321, 452] width 42 height 28
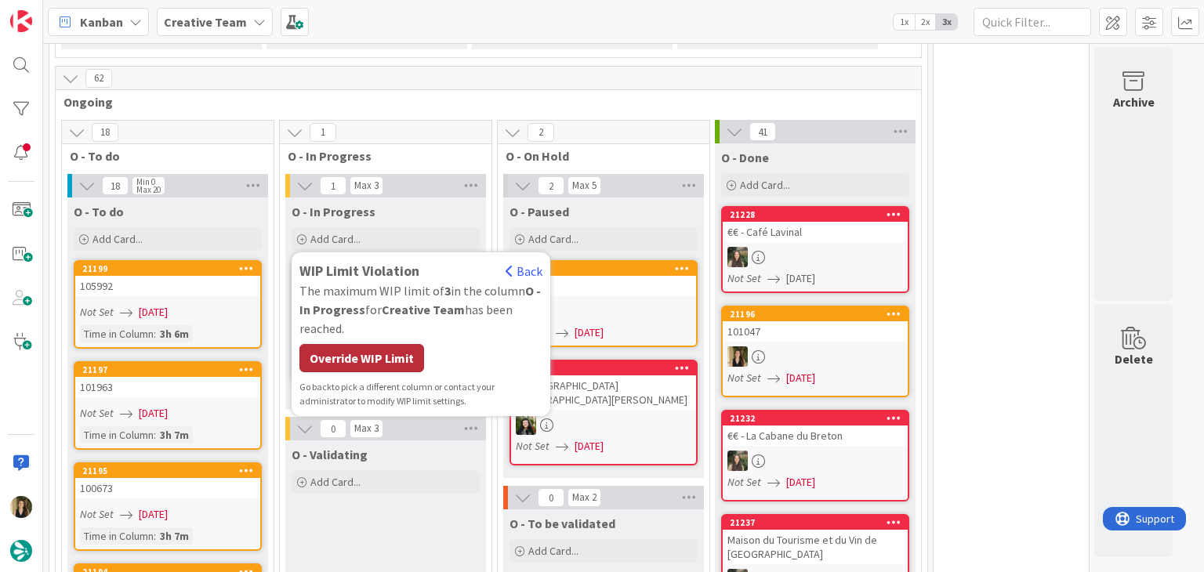
click at [371, 340] on div "WIP Limit Violation Back The maximum WIP limit of 3 in the column O - In Progre…" at bounding box center [421, 334] width 243 height 148
click at [370, 344] on div "Override WIP Limit" at bounding box center [362, 358] width 125 height 28
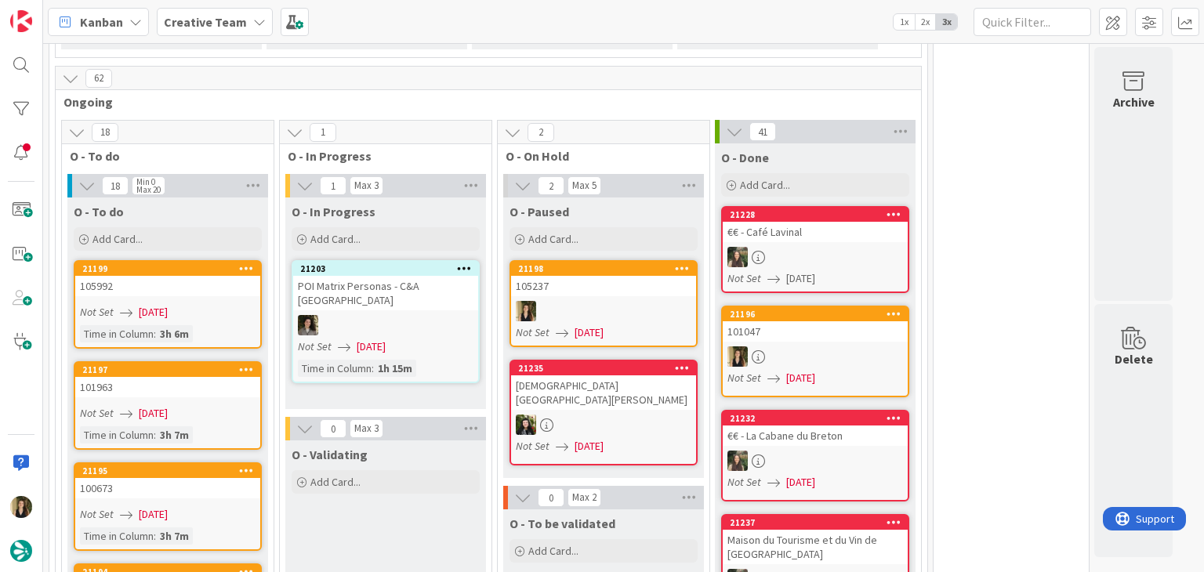
click at [640, 276] on div "105237" at bounding box center [603, 286] width 185 height 20
click at [596, 276] on div "105237" at bounding box center [603, 286] width 185 height 20
click at [610, 263] on link "21198 105237 Not Set [DATE]" at bounding box center [604, 303] width 188 height 87
click at [693, 263] on div at bounding box center [682, 268] width 28 height 11
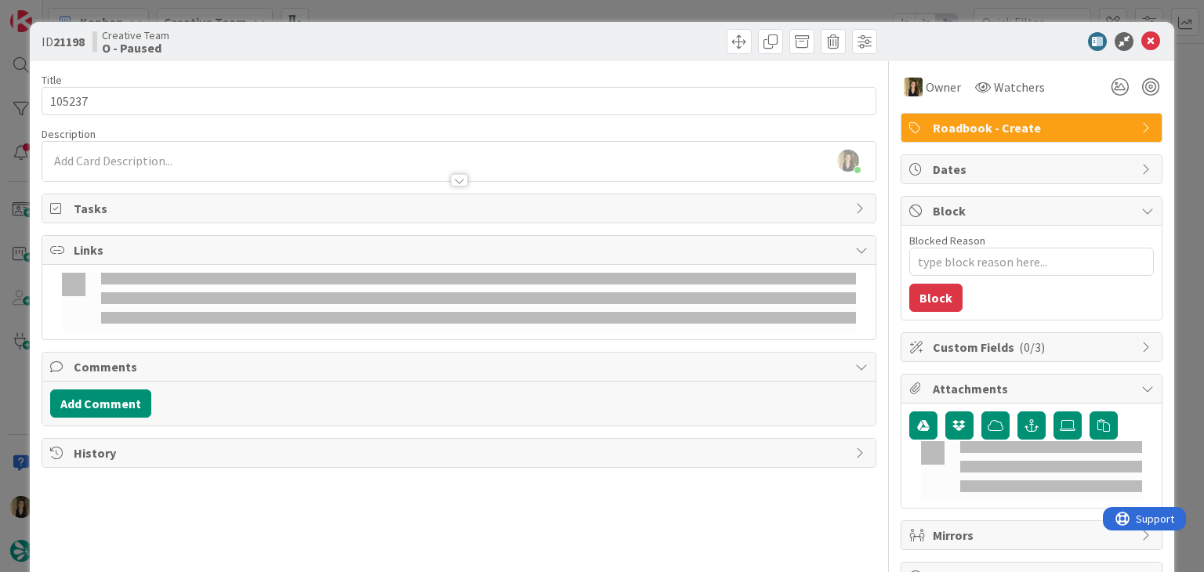
type textarea "x"
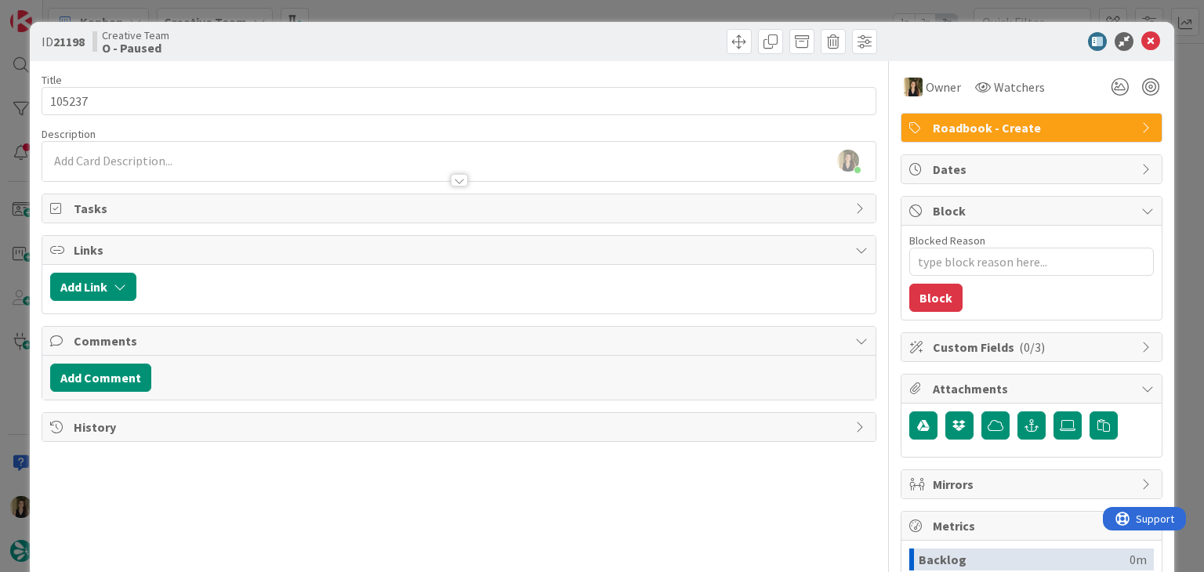
drag, startPoint x: 227, startPoint y: 145, endPoint x: 232, endPoint y: 154, distance: 10.2
click at [231, 151] on div "Sofia Palma just joined" at bounding box center [458, 161] width 833 height 39
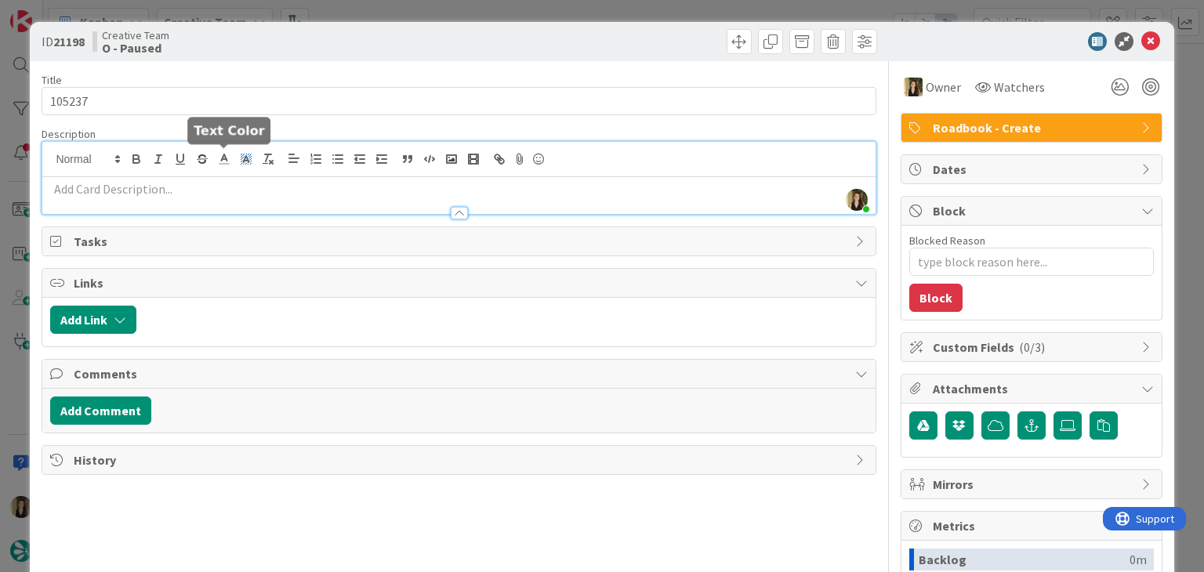
click at [235, 157] on span at bounding box center [246, 158] width 22 height 21
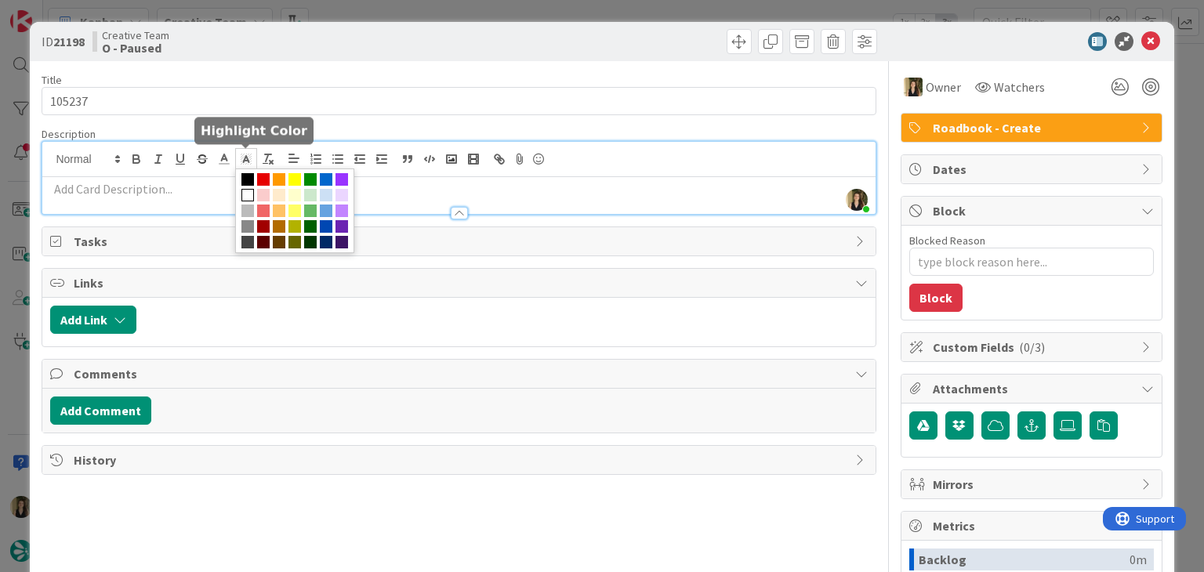
click at [188, 189] on p at bounding box center [458, 189] width 817 height 18
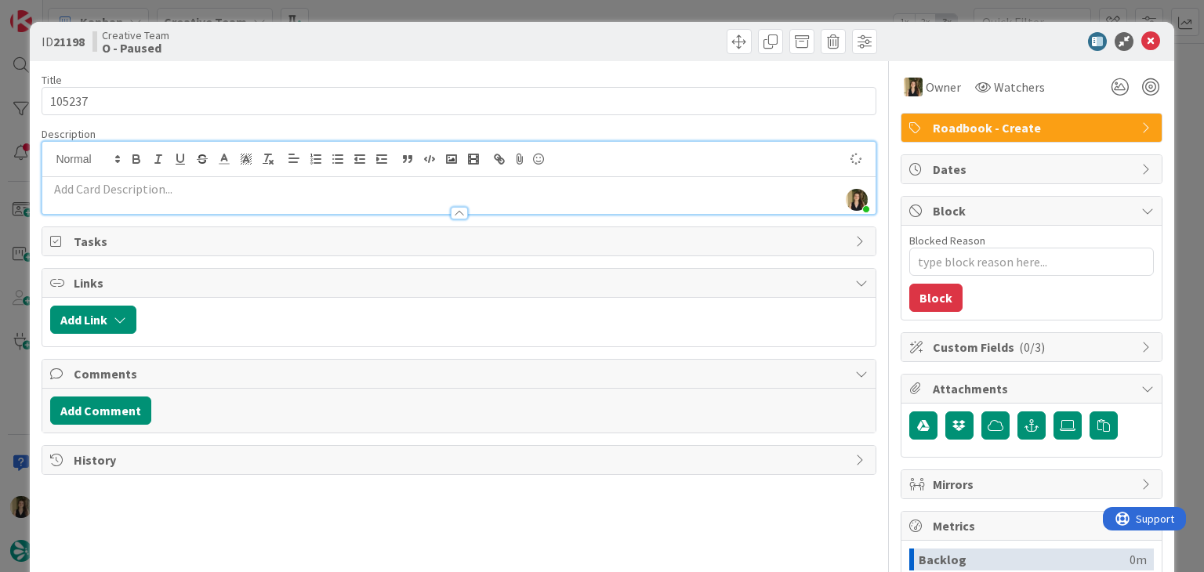
type textarea "x"
drag, startPoint x: 367, startPoint y: 42, endPoint x: 374, endPoint y: 27, distance: 16.5
click at [367, 41] on div "Creative Team O - Paused" at bounding box center [274, 41] width 363 height 25
click at [409, 5] on div "ID 21198 Creative Team O - Paused Title 6 / 128 105237 Description Sofia Palma …" at bounding box center [602, 286] width 1204 height 572
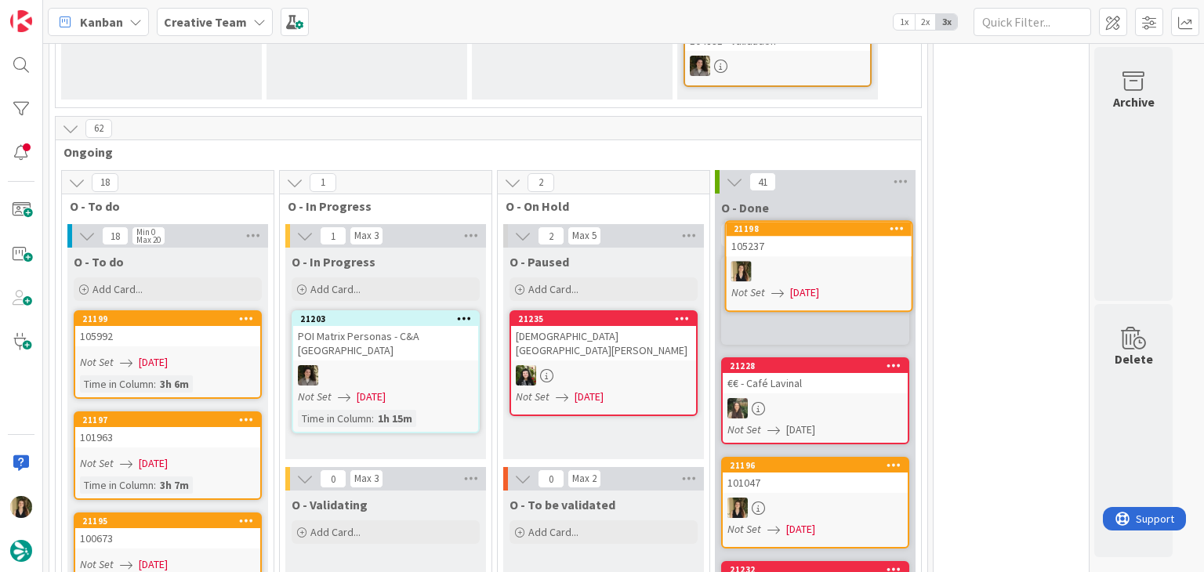
scroll to position [698, 0]
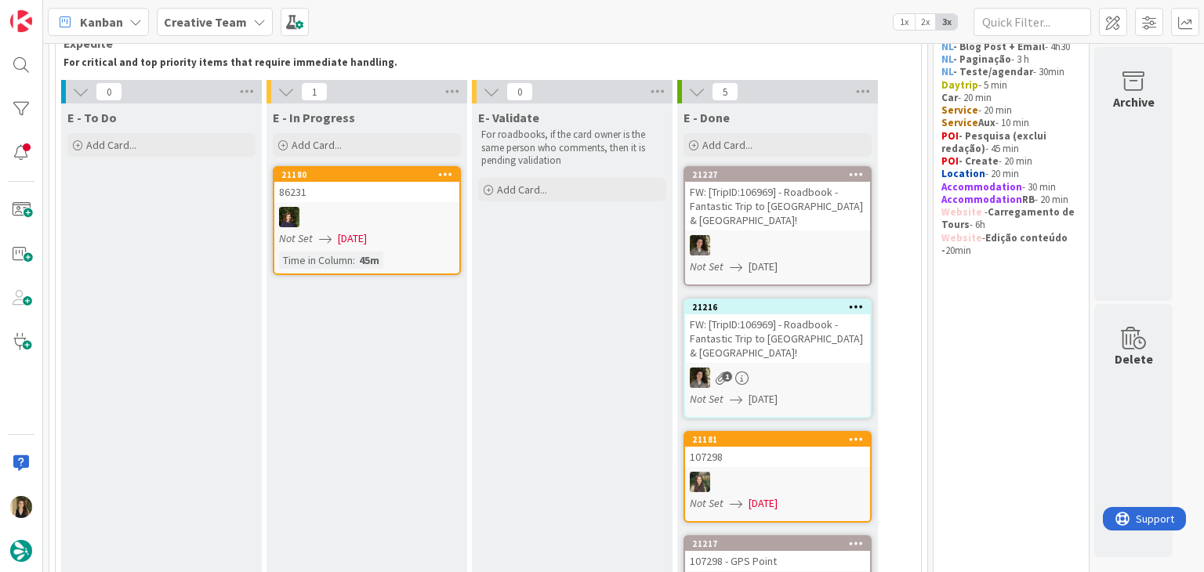
scroll to position [0, 0]
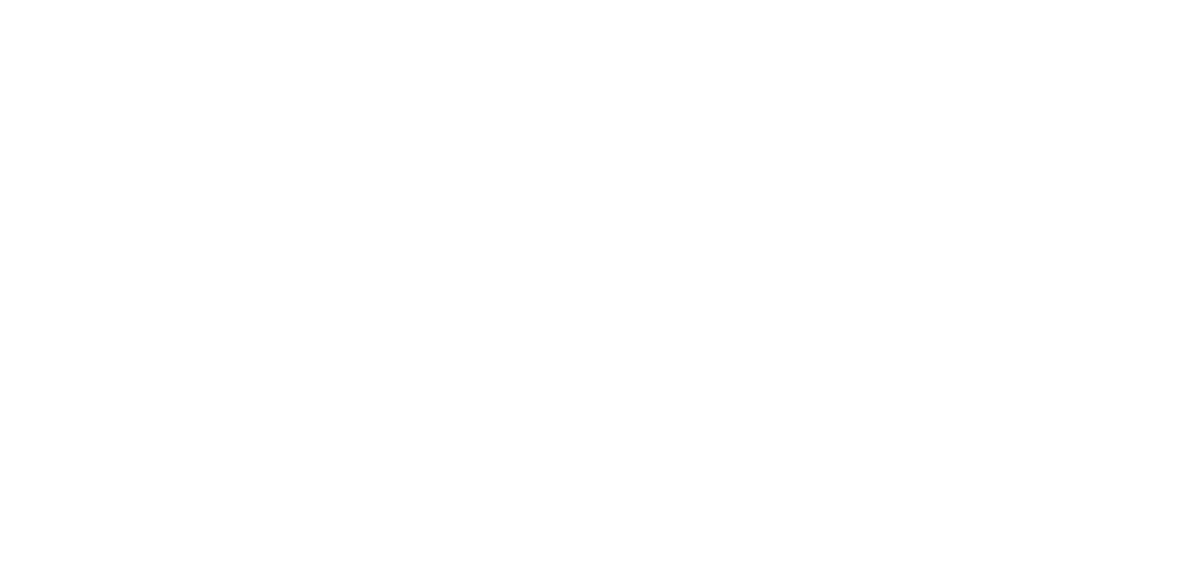
click at [478, 79] on div at bounding box center [602, 286] width 1204 height 572
